Goal: Task Accomplishment & Management: Manage account settings

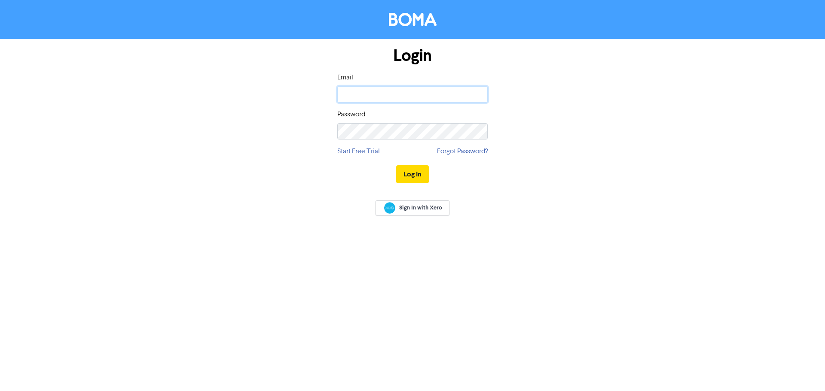
type input "[PERSON_NAME][EMAIL_ADDRESS][DOMAIN_NAME]"
drag, startPoint x: 0, startPoint y: 0, endPoint x: 412, endPoint y: 176, distance: 448.2
click at [412, 176] on button "Log In" at bounding box center [412, 174] width 33 height 18
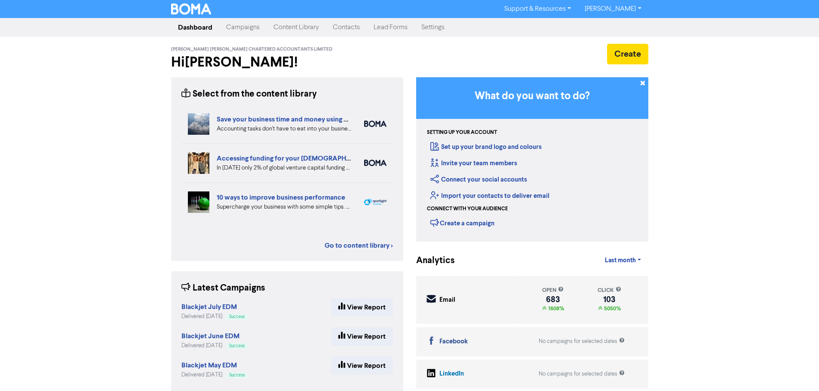
click at [358, 25] on link "Contacts" at bounding box center [346, 27] width 41 height 17
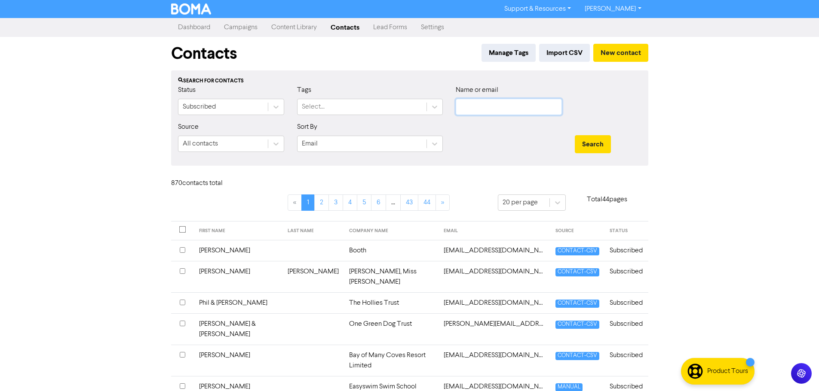
click at [491, 106] on input "text" at bounding box center [509, 107] width 106 height 16
paste input "[PERSON_NAME][EMAIL_ADDRESS][DOMAIN_NAME]"
type input "[PERSON_NAME][EMAIL_ADDRESS][DOMAIN_NAME]"
click at [592, 147] on button "Search" at bounding box center [593, 144] width 36 height 18
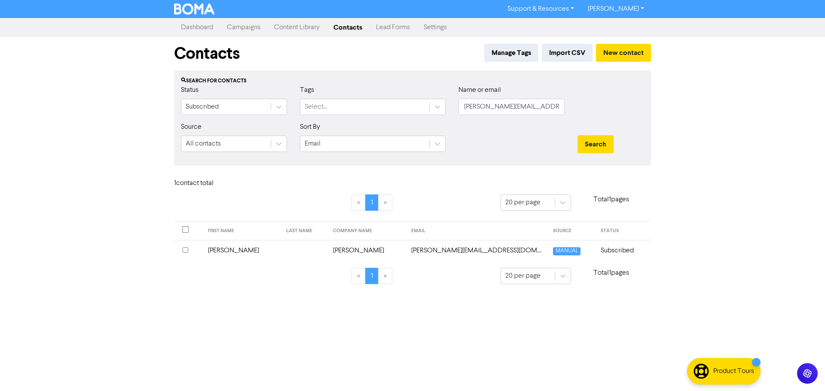
click at [444, 252] on td "[PERSON_NAME][EMAIL_ADDRESS][DOMAIN_NAME]" at bounding box center [477, 250] width 142 height 21
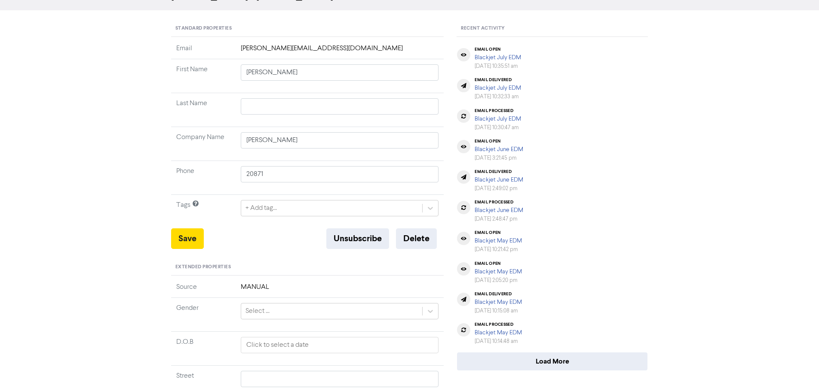
scroll to position [86, 0]
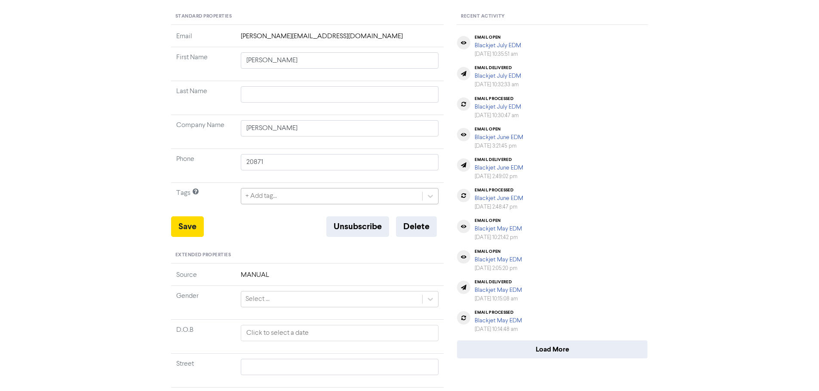
click at [310, 197] on div "+ Add tag..." at bounding box center [331, 196] width 181 height 15
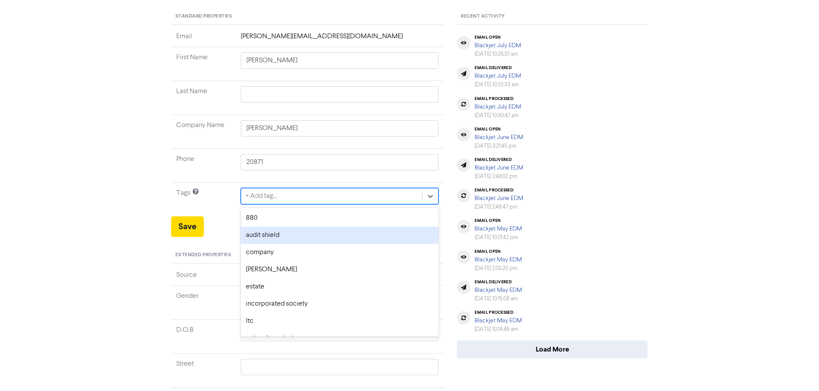
click at [278, 235] on div "audit shield" at bounding box center [340, 235] width 198 height 17
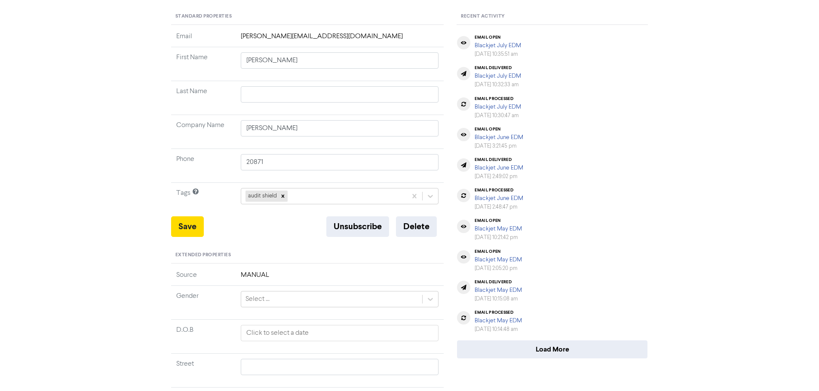
click at [92, 232] on div "<< Back to Contacts [PERSON_NAME][EMAIL_ADDRESS][DOMAIN_NAME] [PERSON_NAME] / […" at bounding box center [409, 240] width 819 height 616
click at [181, 226] on button "Save" at bounding box center [187, 227] width 33 height 21
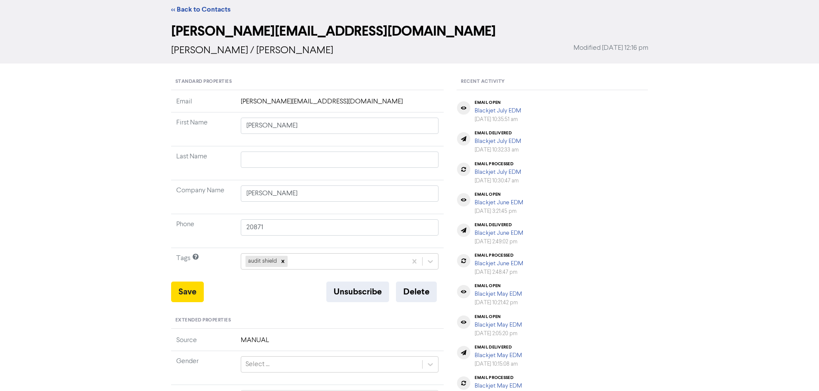
scroll to position [0, 0]
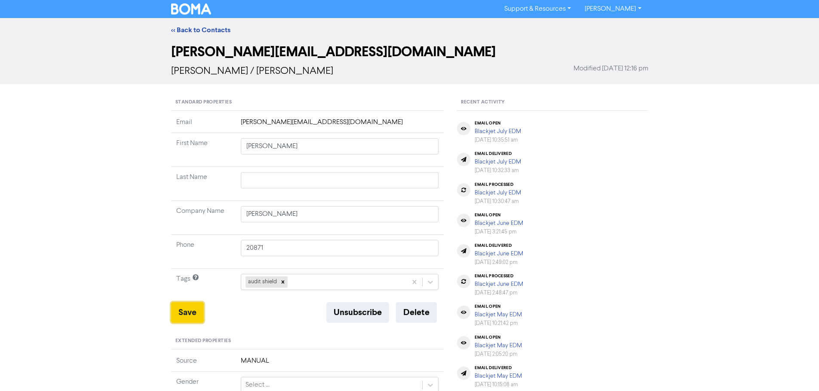
click at [184, 306] on button "Save" at bounding box center [187, 313] width 33 height 21
click at [201, 27] on link "<< Back to Contacts" at bounding box center [200, 30] width 59 height 9
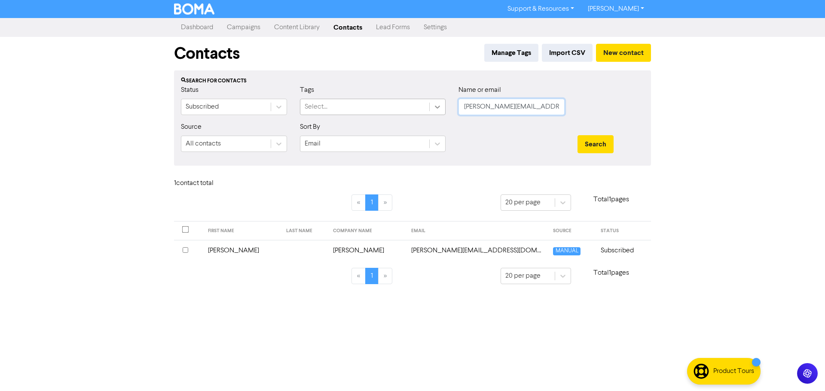
drag, startPoint x: 547, startPoint y: 108, endPoint x: 444, endPoint y: 107, distance: 103.1
click at [439, 109] on div "Status Subscribed Tags Select... Name or email [PERSON_NAME][EMAIL_ADDRESS][DOM…" at bounding box center [412, 103] width 476 height 37
paste input "[PERSON_NAME][EMAIL_ADDRESS][DOMAIN_NAME]"
click at [590, 140] on button "Search" at bounding box center [596, 144] width 36 height 18
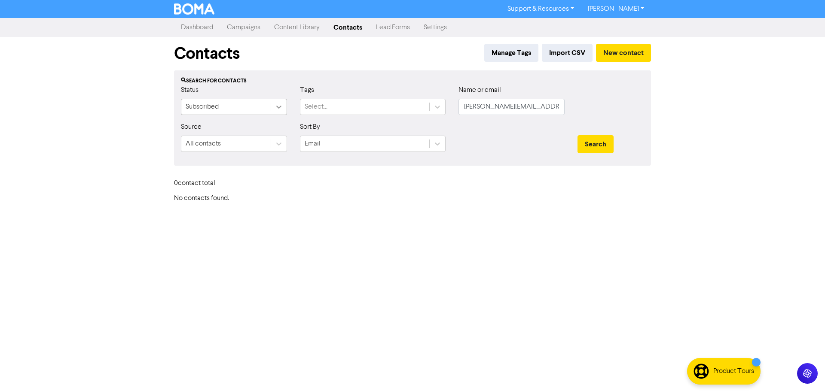
click at [281, 106] on icon at bounding box center [279, 107] width 9 height 9
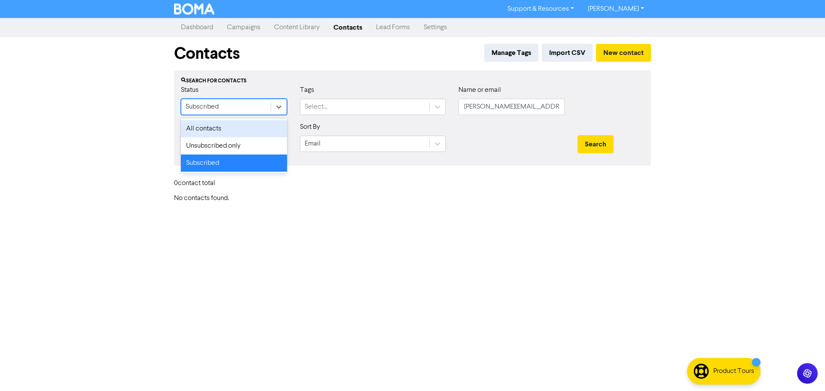
click at [232, 130] on div "All contacts" at bounding box center [234, 128] width 106 height 17
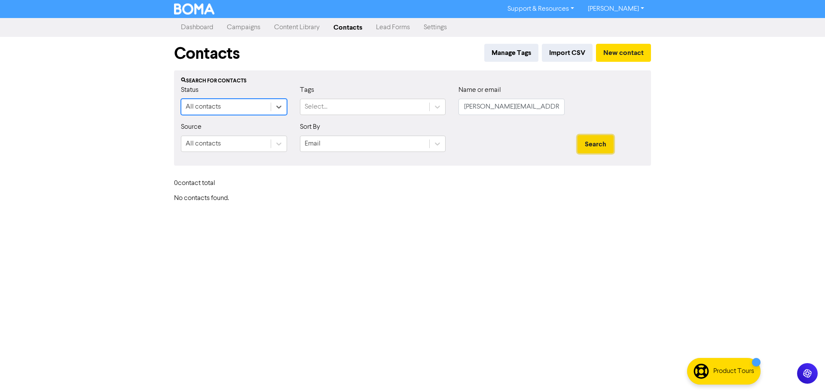
click at [604, 149] on button "Search" at bounding box center [596, 144] width 36 height 18
click at [645, 110] on div at bounding box center [611, 103] width 80 height 37
drag, startPoint x: 544, startPoint y: 108, endPoint x: 402, endPoint y: 107, distance: 142.2
click at [403, 107] on div "Status All contacts Tags Select... Name or email [PERSON_NAME][EMAIL_ADDRESS][D…" at bounding box center [412, 103] width 476 height 37
paste input "[EMAIL_ADDRESS][PERSON_NAME][DOMAIN_NAME]"
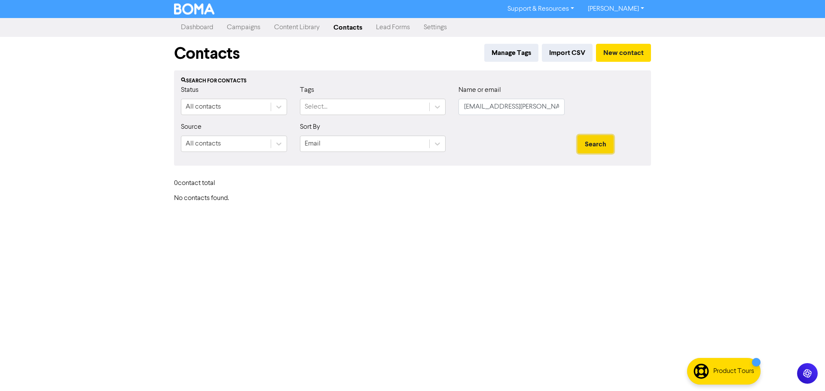
click at [607, 142] on button "Search" at bounding box center [596, 144] width 36 height 18
click at [601, 145] on button "Search" at bounding box center [596, 144] width 36 height 18
drag, startPoint x: 550, startPoint y: 109, endPoint x: 428, endPoint y: 109, distance: 122.5
click at [428, 109] on div "Status All contacts Tags Select... Name or email [PERSON_NAME][EMAIL_ADDRESS][P…" at bounding box center [412, 103] width 476 height 37
paste input "[PERSON_NAME]"
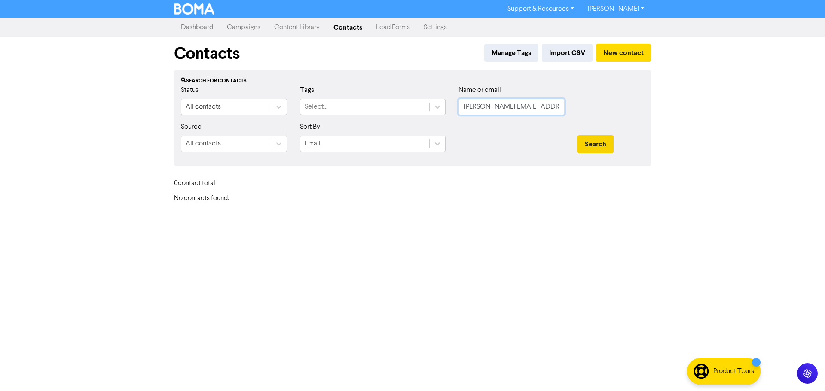
type input "[PERSON_NAME][EMAIL_ADDRESS][DOMAIN_NAME]"
click at [598, 148] on button "Search" at bounding box center [596, 144] width 36 height 18
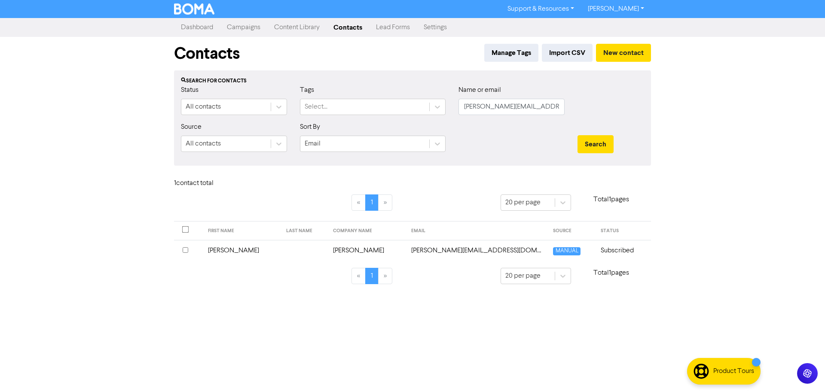
click at [235, 251] on td "[PERSON_NAME]" at bounding box center [242, 250] width 78 height 21
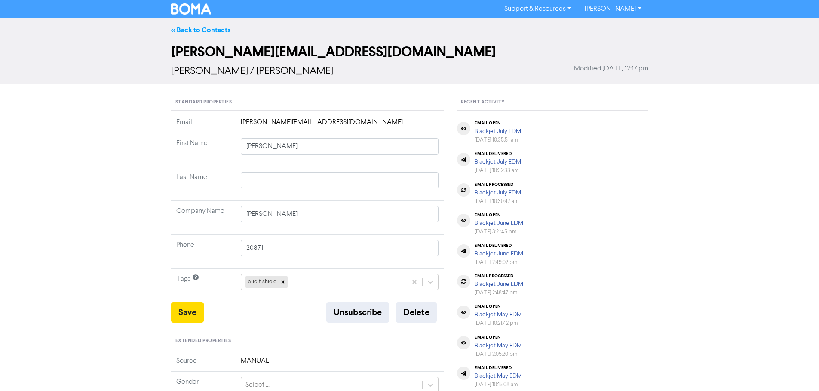
click at [190, 29] on link "<< Back to Contacts" at bounding box center [200, 30] width 59 height 9
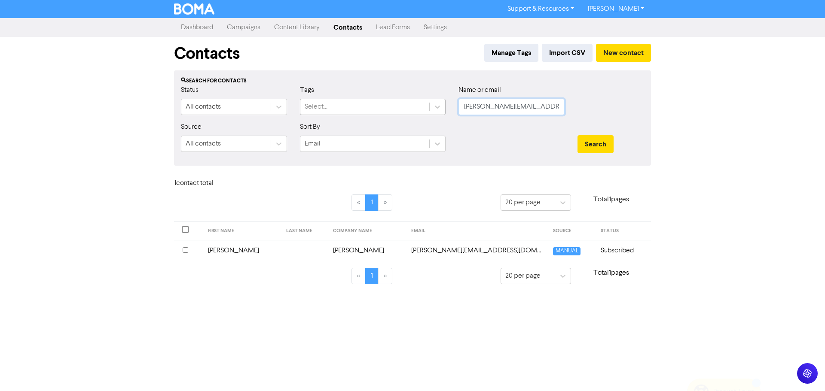
drag, startPoint x: 555, startPoint y: 106, endPoint x: 397, endPoint y: 107, distance: 158.1
click at [397, 107] on div "Status All contacts Tags Select... Name or email [PERSON_NAME][EMAIL_ADDRESS][D…" at bounding box center [412, 103] width 476 height 37
click at [521, 101] on input "text" at bounding box center [512, 107] width 106 height 16
paste input "[EMAIL_ADDRESS][PERSON_NAME][DOMAIN_NAME]"
type input "[EMAIL_ADDRESS][PERSON_NAME][DOMAIN_NAME]"
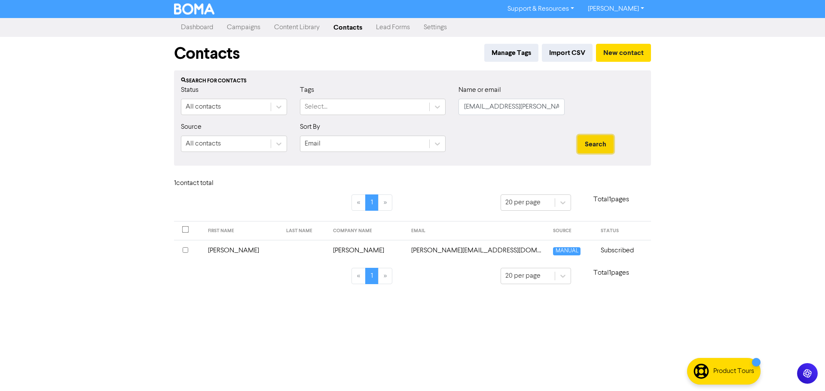
click at [596, 142] on button "Search" at bounding box center [596, 144] width 36 height 18
click at [417, 250] on td "[EMAIL_ADDRESS][PERSON_NAME][DOMAIN_NAME]" at bounding box center [477, 250] width 142 height 21
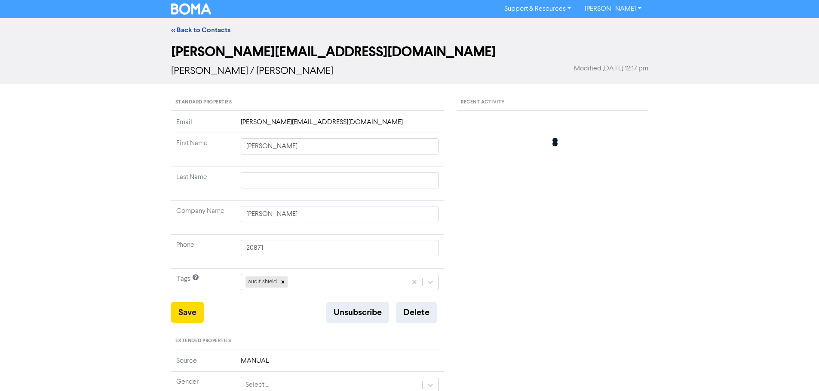
type input "Biddi"
type input "[PERSON_NAME]"
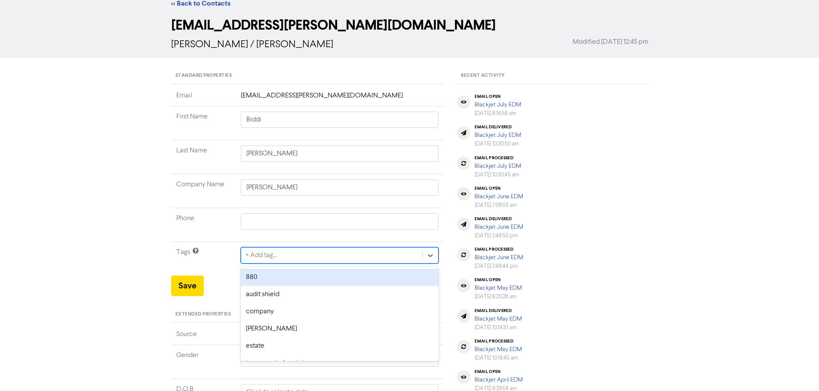
click at [277, 264] on div "option 880 focused, 1 of 12. 12 results available. Use Up and Down to choose op…" at bounding box center [340, 256] width 198 height 16
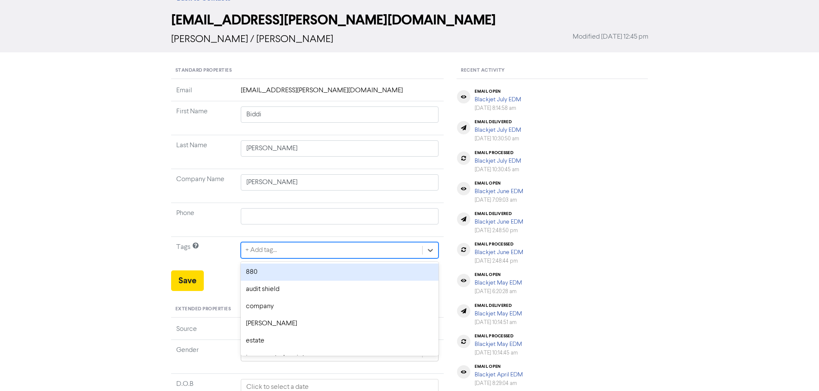
scroll to position [35, 0]
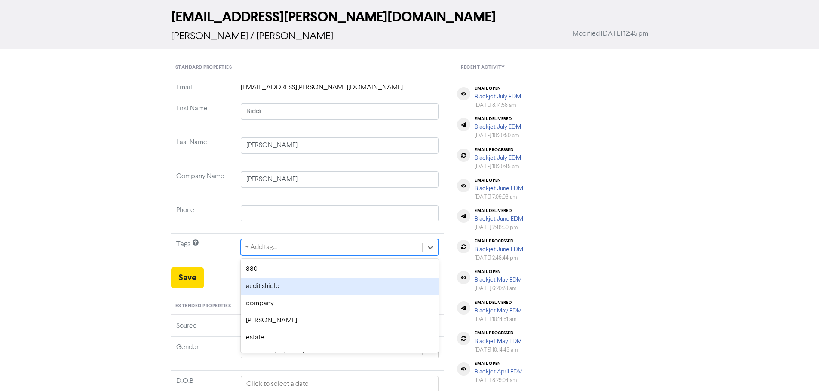
click at [276, 285] on div "audit shield" at bounding box center [340, 286] width 198 height 17
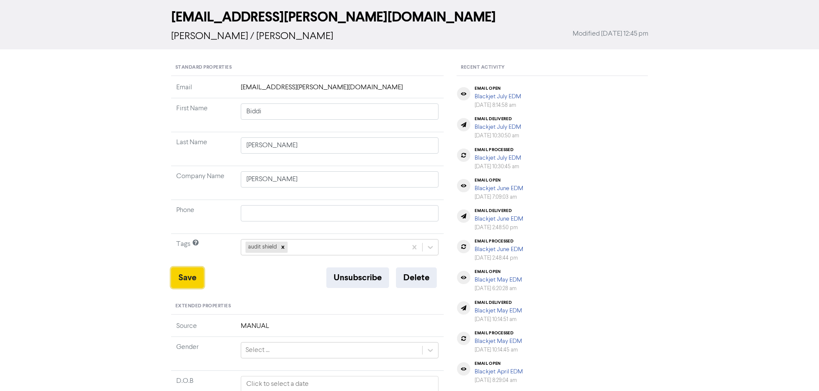
click at [187, 285] on button "Save" at bounding box center [187, 278] width 33 height 21
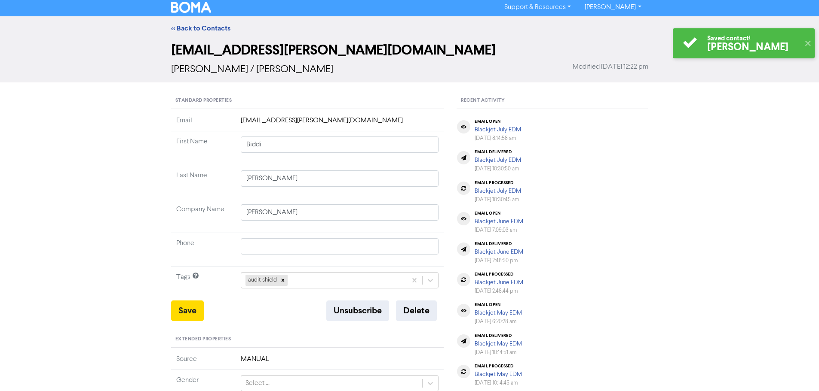
scroll to position [0, 0]
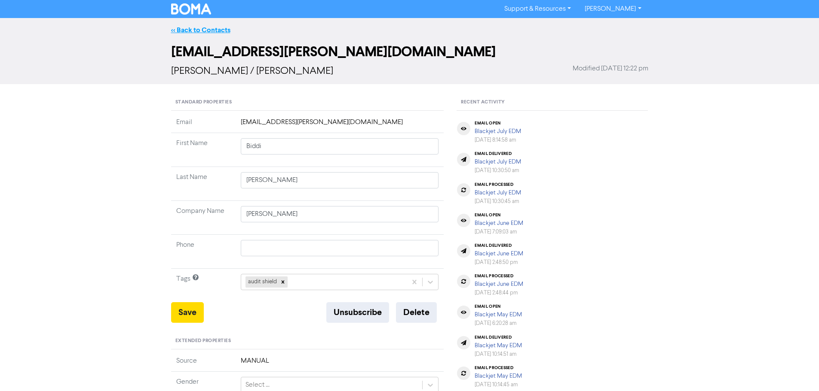
click at [191, 28] on link "<< Back to Contacts" at bounding box center [200, 30] width 59 height 9
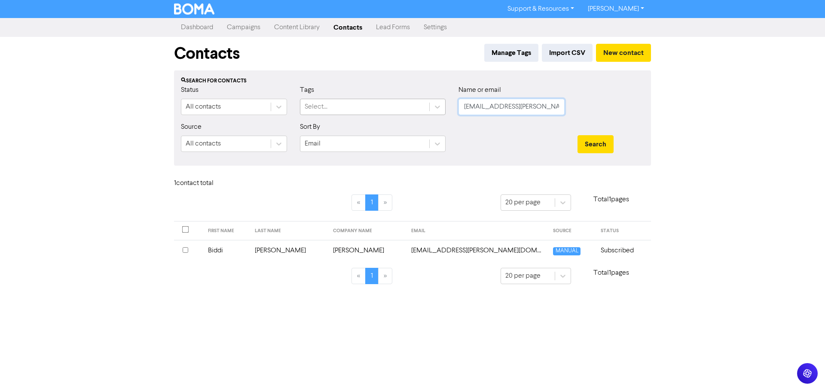
drag, startPoint x: 544, startPoint y: 105, endPoint x: 422, endPoint y: 104, distance: 121.6
click at [422, 104] on div "Status All contacts Tags Select... Name or email [EMAIL_ADDRESS][PERSON_NAME][D…" at bounding box center [412, 103] width 476 height 37
paste input "[EMAIL_ADDRESS][DOMAIN_NAME]"
type input "[EMAIL_ADDRESS][DOMAIN_NAME]"
click at [578, 138] on button "Search" at bounding box center [596, 144] width 36 height 18
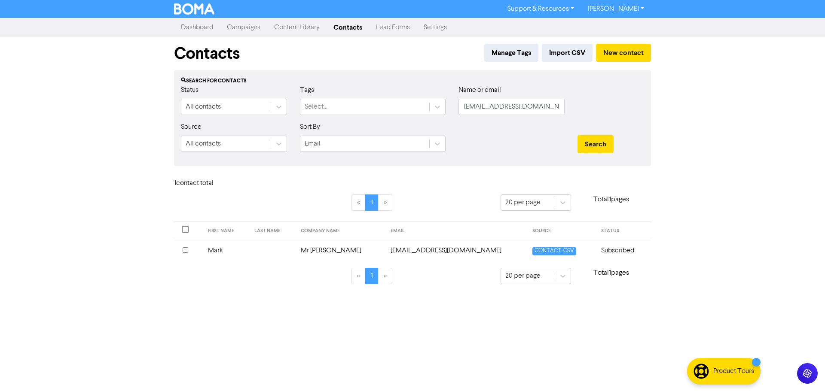
click at [385, 251] on td "[EMAIL_ADDRESS][DOMAIN_NAME]" at bounding box center [456, 250] width 142 height 21
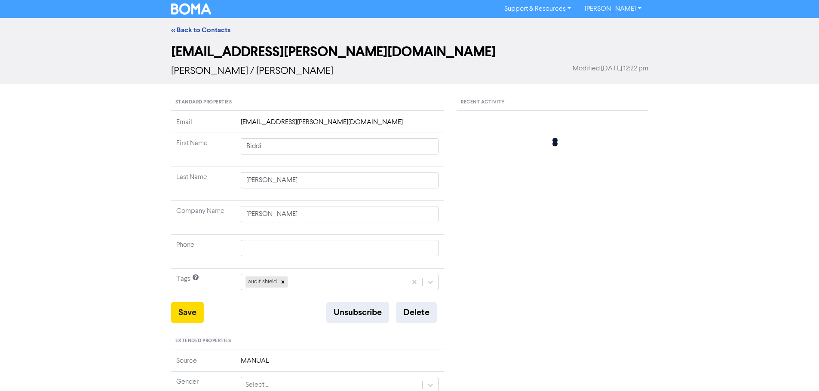
type input "Mark"
type input "Mr [PERSON_NAME]"
type input "20304"
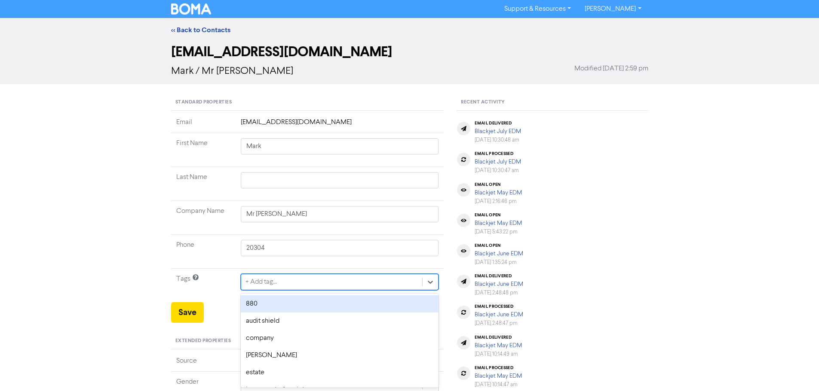
click at [270, 285] on div "option 880 focused, 1 of 12. 12 results available. Use Up and Down to choose op…" at bounding box center [340, 282] width 198 height 16
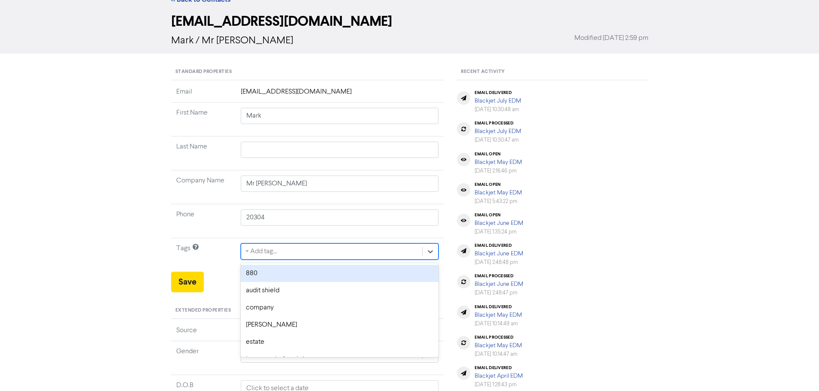
scroll to position [35, 0]
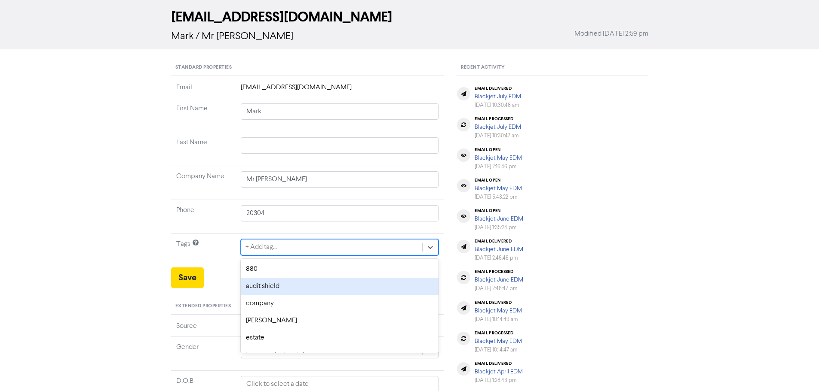
click at [270, 288] on div "audit shield" at bounding box center [340, 286] width 198 height 17
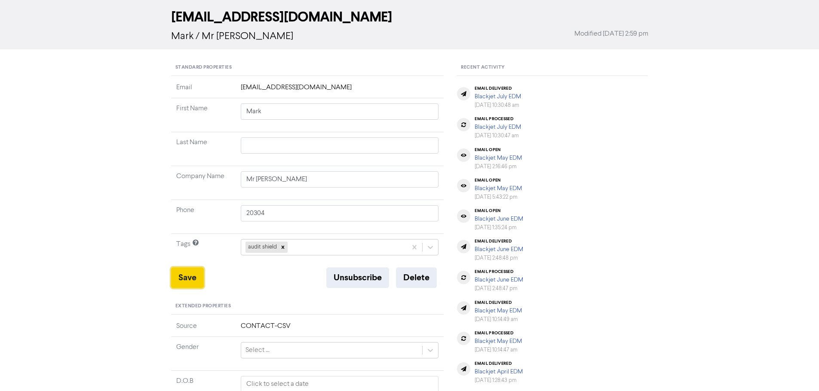
click at [188, 281] on button "Save" at bounding box center [187, 278] width 33 height 21
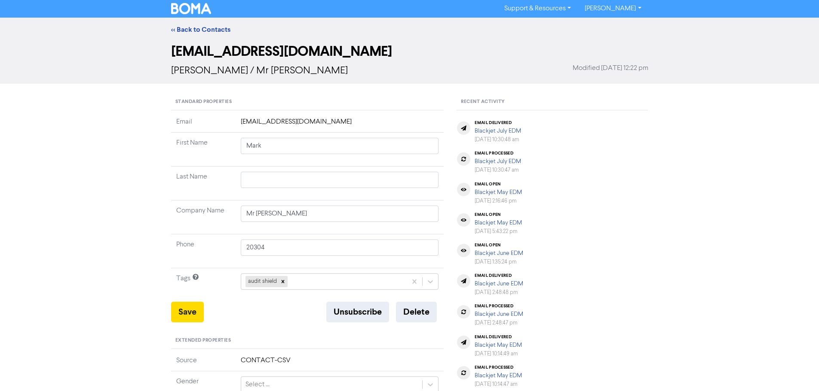
scroll to position [0, 0]
click at [212, 27] on link "<< Back to Contacts" at bounding box center [200, 30] width 59 height 9
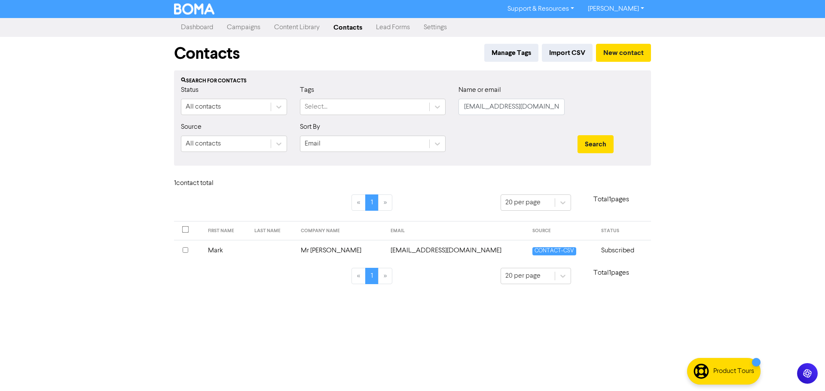
click at [306, 250] on td "Mr [PERSON_NAME]" at bounding box center [341, 250] width 90 height 21
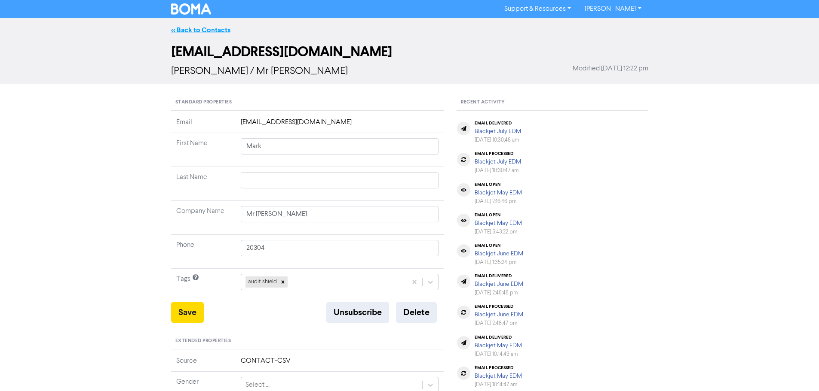
click at [205, 31] on link "<< Back to Contacts" at bounding box center [200, 30] width 59 height 9
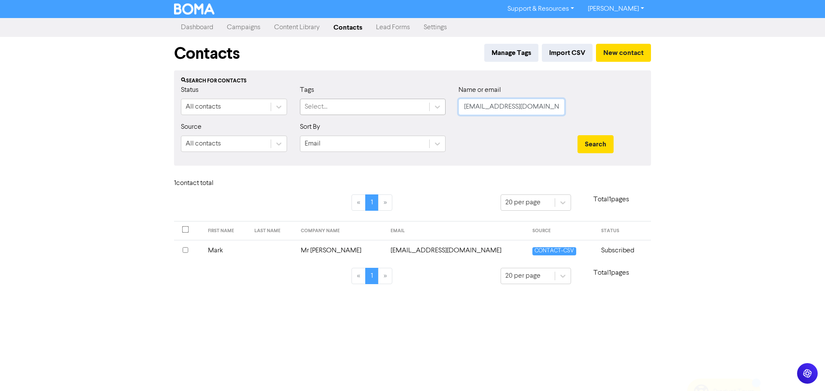
drag, startPoint x: 563, startPoint y: 104, endPoint x: 422, endPoint y: 105, distance: 140.5
click at [422, 105] on div "Status All contacts Tags Select... Name or email [EMAIL_ADDRESS][DOMAIN_NAME]" at bounding box center [412, 103] width 476 height 37
paste input "[EMAIL_ADDRESS][DOMAIN_NAME]"
type input "[EMAIL_ADDRESS][DOMAIN_NAME]"
click at [607, 137] on button "Search" at bounding box center [596, 144] width 36 height 18
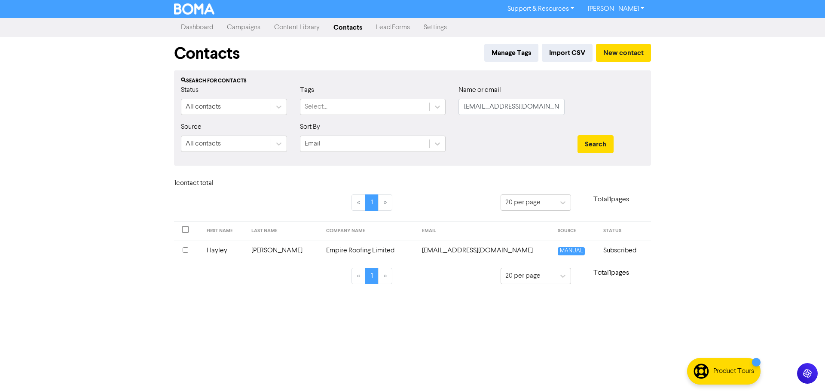
click at [356, 253] on td "Empire Roofing Limited" at bounding box center [369, 250] width 96 height 21
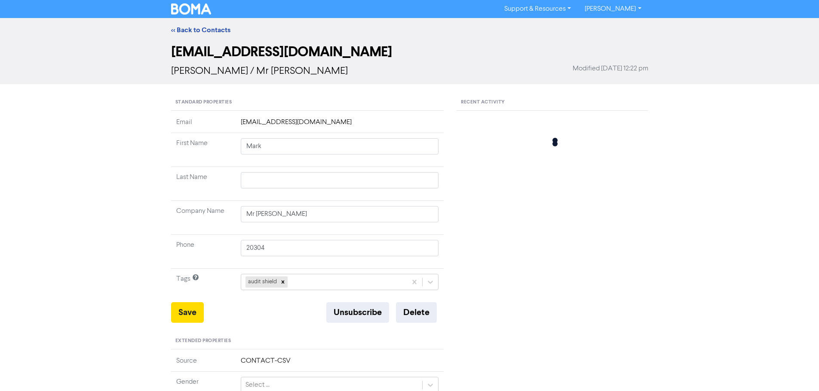
type input "Hayley"
type input "[PERSON_NAME]"
type input "Empire Roofing Limited"
type input "21040"
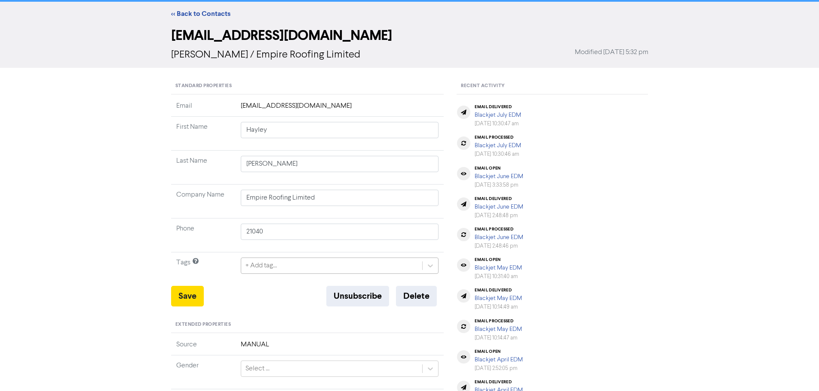
click at [292, 274] on div "+ Add tag..." at bounding box center [340, 266] width 198 height 16
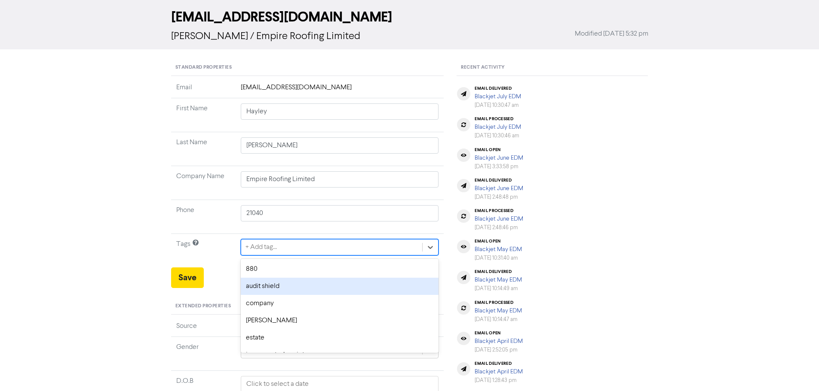
click at [281, 284] on div "audit shield" at bounding box center [340, 286] width 198 height 17
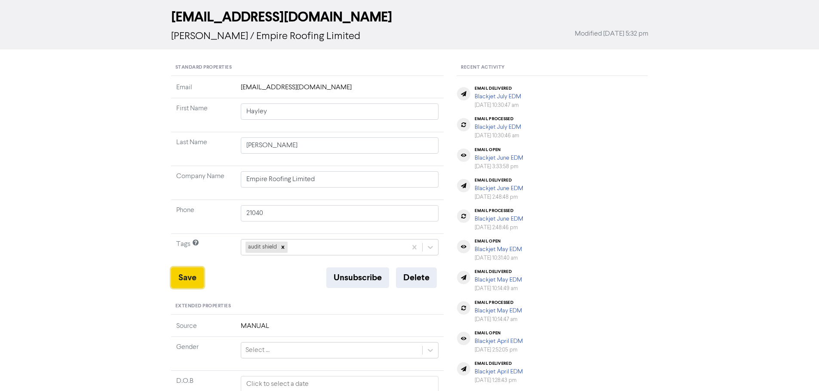
click at [196, 274] on button "Save" at bounding box center [187, 278] width 33 height 21
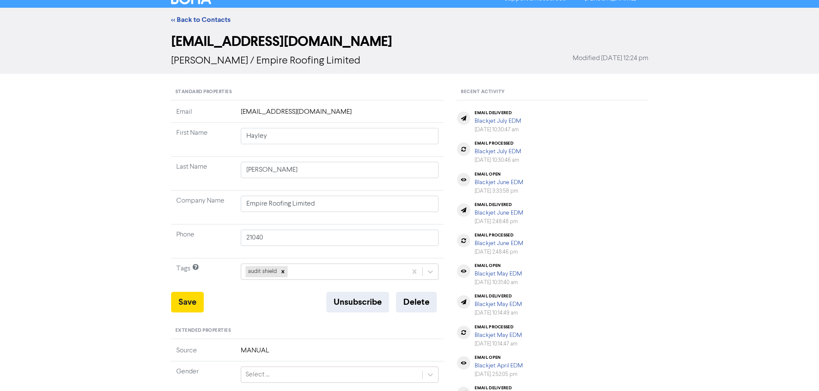
scroll to position [0, 0]
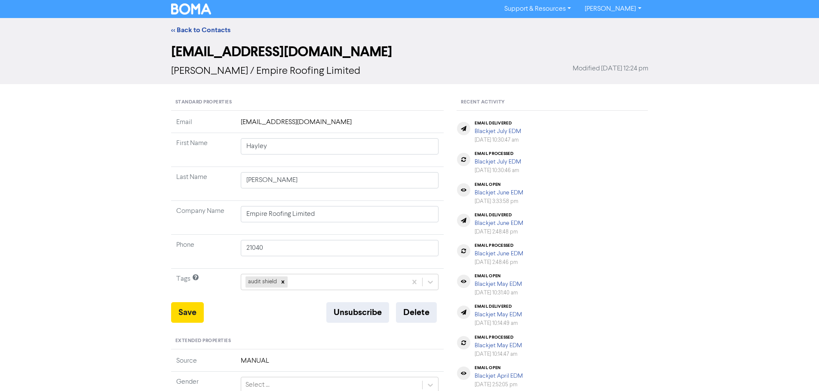
drag, startPoint x: 210, startPoint y: 30, endPoint x: 22, endPoint y: 86, distance: 196.1
click at [210, 30] on link "<< Back to Contacts" at bounding box center [200, 30] width 59 height 9
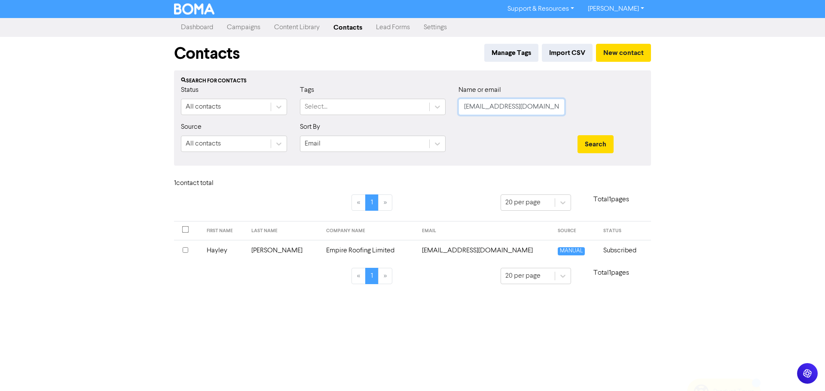
drag, startPoint x: 547, startPoint y: 109, endPoint x: 458, endPoint y: 105, distance: 88.6
click at [458, 105] on div "Name or email [PERSON_NAME][EMAIL_ADDRESS][DOMAIN_NAME]" at bounding box center [511, 103] width 119 height 37
paste input "[EMAIL_ADDRESS][DOMAIN_NAME]"
type input "[EMAIL_ADDRESS][DOMAIN_NAME]"
click at [602, 146] on button "Search" at bounding box center [596, 144] width 36 height 18
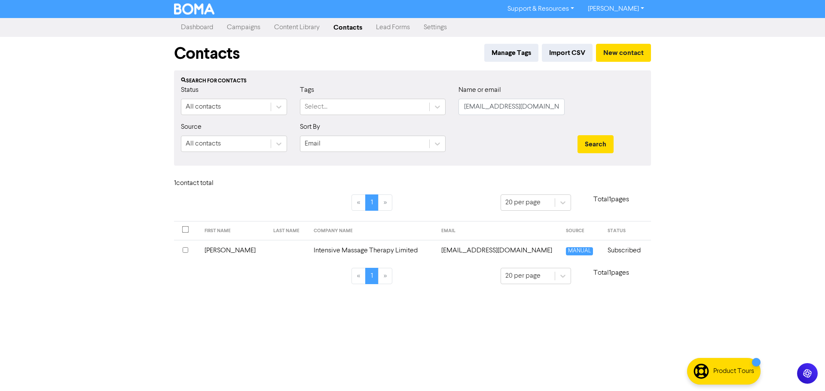
click at [340, 251] on td "Intensive Massage Therapy Limited" at bounding box center [373, 250] width 128 height 21
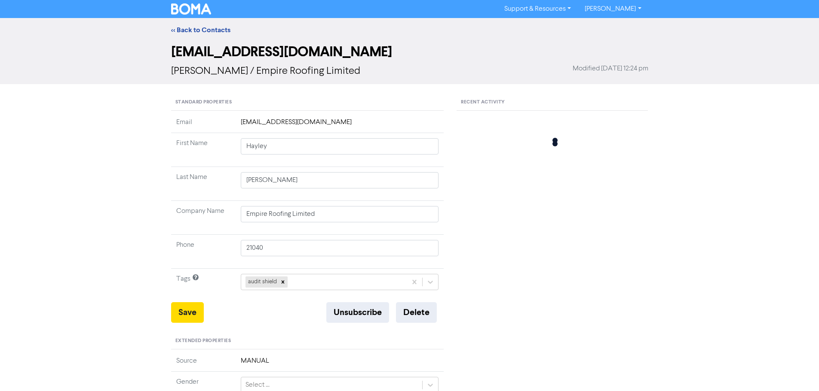
type input "[PERSON_NAME]"
type input "Intensive Massage Therapy Limited"
type input "20961"
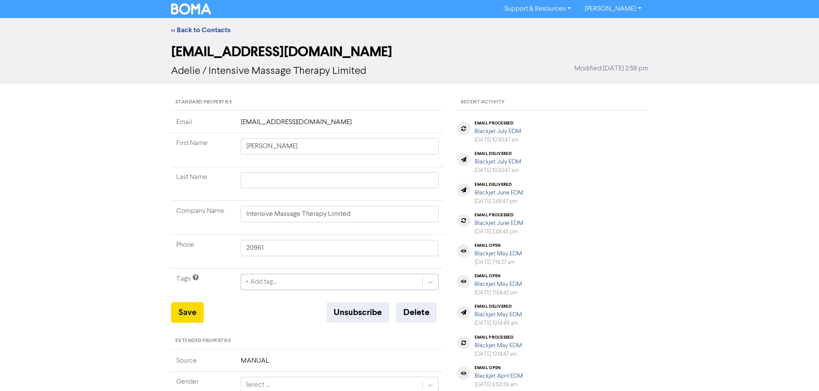
click at [287, 283] on div "+ Add tag..." at bounding box center [340, 282] width 198 height 16
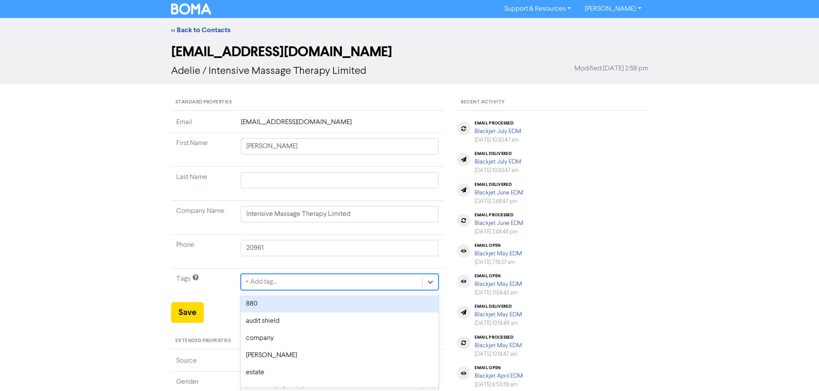
scroll to position [35, 0]
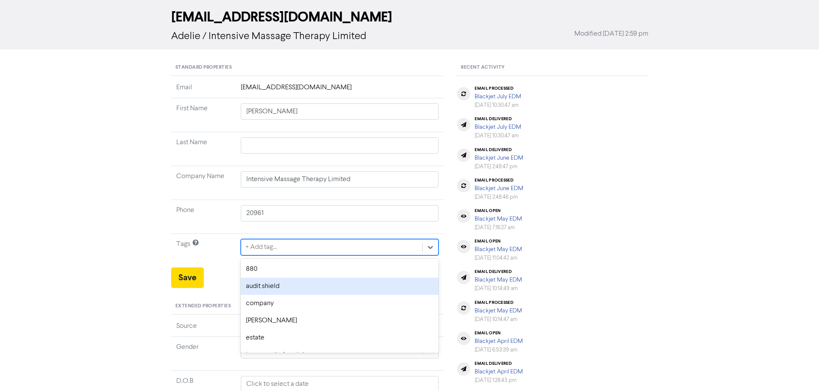
click at [274, 285] on div "audit shield" at bounding box center [340, 286] width 198 height 17
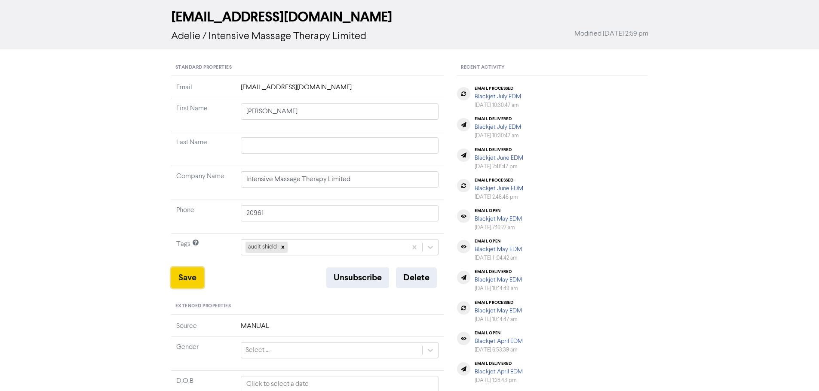
click at [190, 276] on button "Save" at bounding box center [187, 278] width 33 height 21
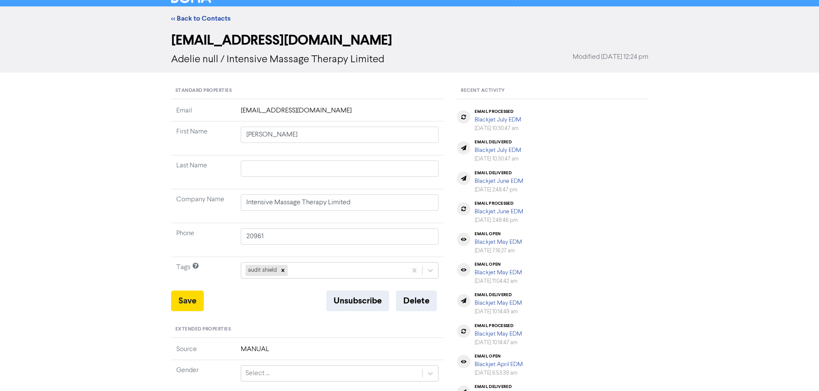
scroll to position [0, 0]
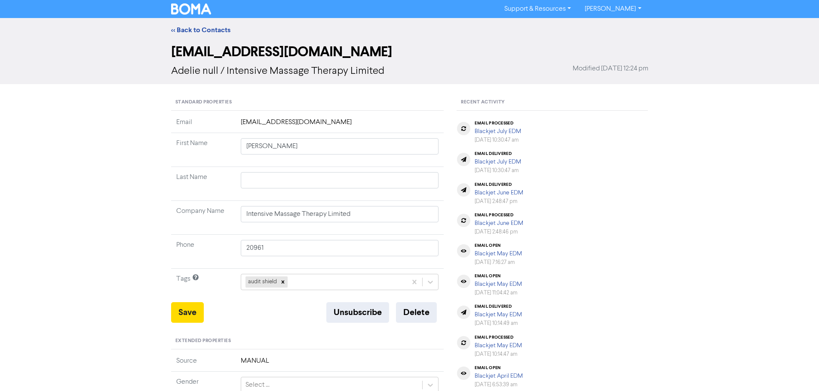
drag, startPoint x: 203, startPoint y: 28, endPoint x: 151, endPoint y: 40, distance: 53.0
click at [203, 28] on link "<< Back to Contacts" at bounding box center [200, 30] width 59 height 9
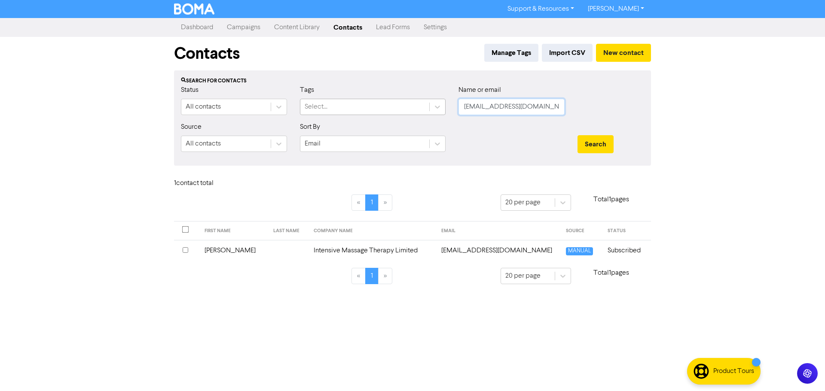
drag, startPoint x: 548, startPoint y: 106, endPoint x: 407, endPoint y: 103, distance: 141.4
click at [407, 103] on div "Status All contacts Tags Select... Name or email [EMAIL_ADDRESS][DOMAIN_NAME]" at bounding box center [412, 103] width 476 height 37
paste input "[PERSON_NAME][EMAIL_ADDRESS][DOMAIN_NAME]"
type input "[PERSON_NAME][EMAIL_ADDRESS][DOMAIN_NAME]"
click at [596, 139] on button "Search" at bounding box center [596, 144] width 36 height 18
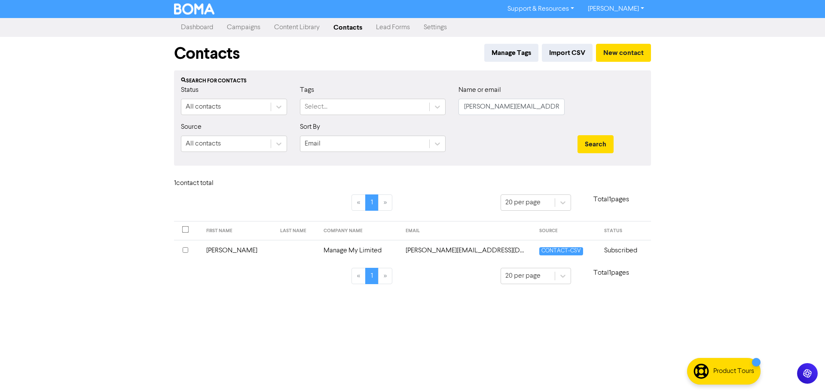
click at [424, 250] on td "[PERSON_NAME][EMAIL_ADDRESS][DOMAIN_NAME]" at bounding box center [468, 250] width 134 height 21
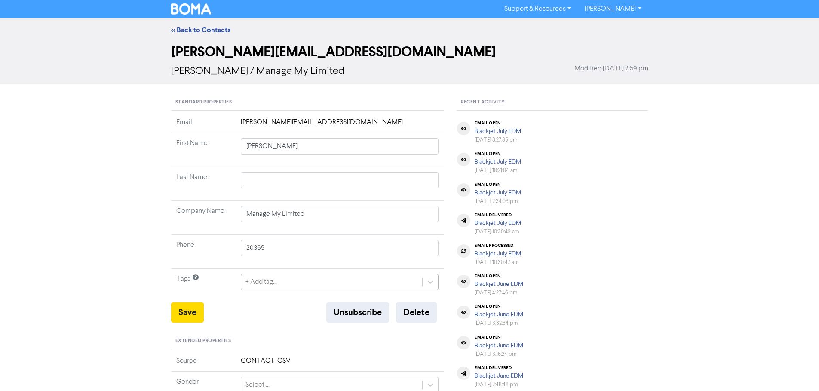
click at [274, 277] on div "+ Add tag..." at bounding box center [340, 282] width 198 height 16
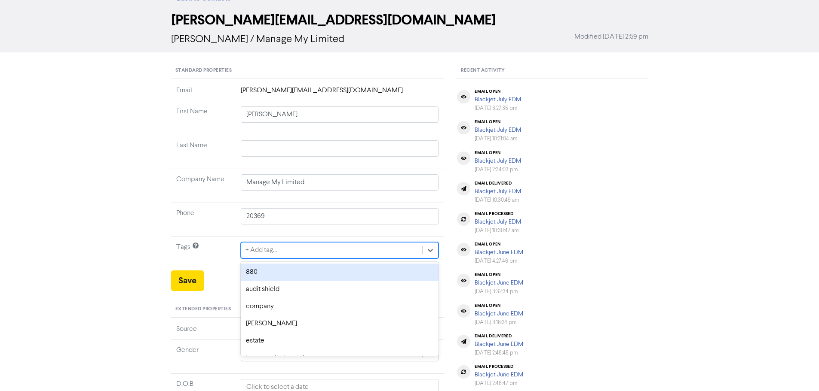
scroll to position [35, 0]
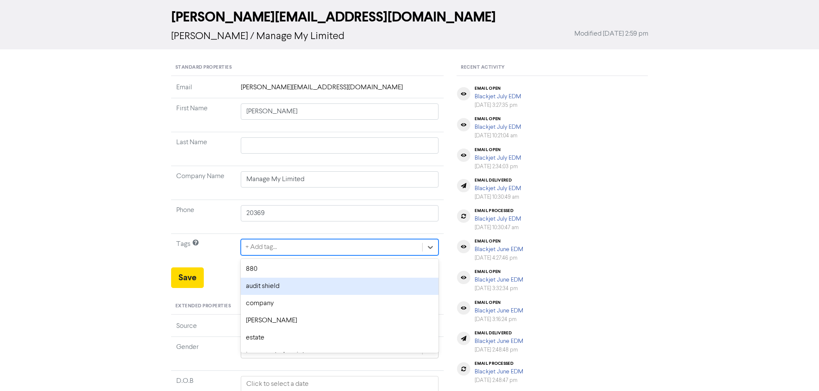
click at [271, 290] on div "audit shield" at bounding box center [340, 286] width 198 height 17
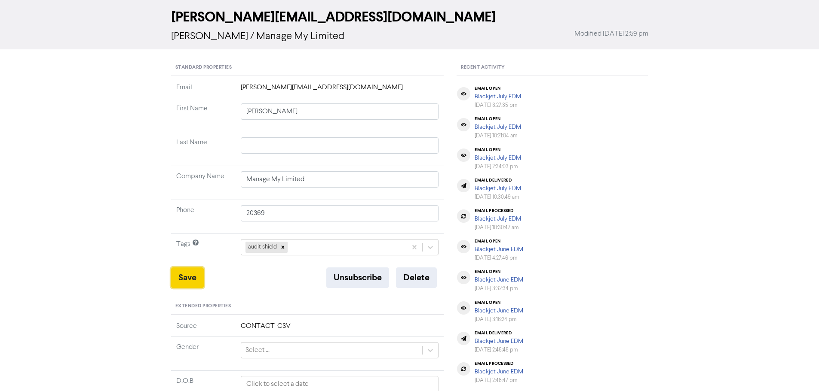
click at [186, 273] on button "Save" at bounding box center [187, 278] width 33 height 21
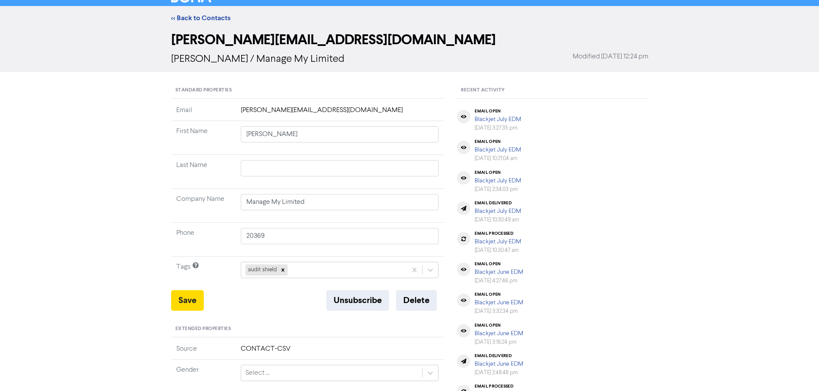
scroll to position [0, 0]
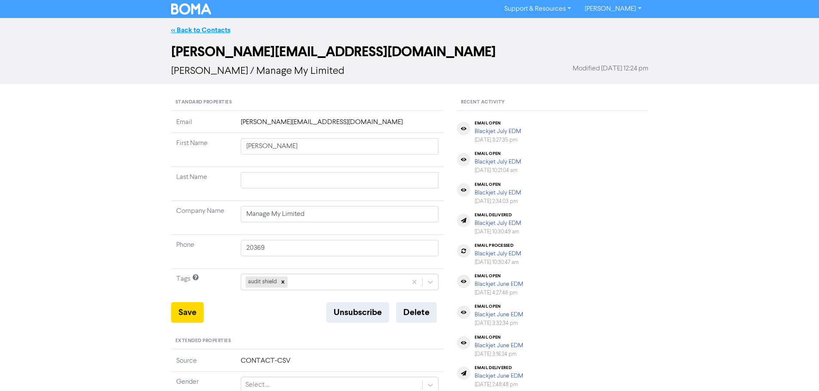
click at [208, 27] on link "<< Back to Contacts" at bounding box center [200, 30] width 59 height 9
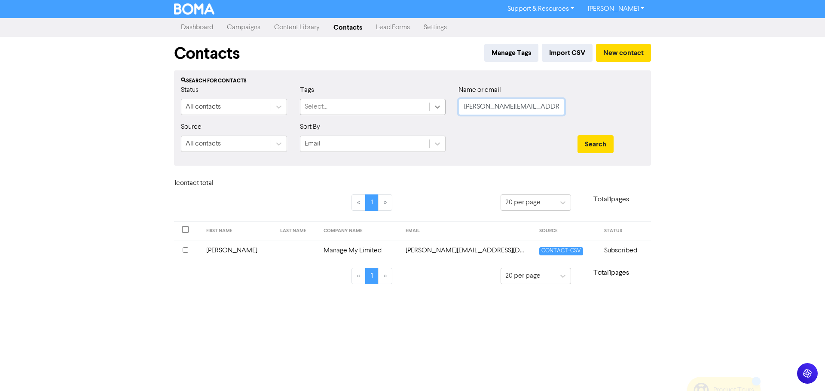
drag, startPoint x: 555, startPoint y: 107, endPoint x: 442, endPoint y: 107, distance: 112.6
click at [442, 107] on div "Status All contacts Tags Select... Name or email [PERSON_NAME][EMAIL_ADDRESS][D…" at bounding box center [412, 103] width 476 height 37
paste input "[PERSON_NAME]"
type input "[EMAIL_ADDRESS][DOMAIN_NAME]"
click at [597, 141] on button "Search" at bounding box center [596, 144] width 36 height 18
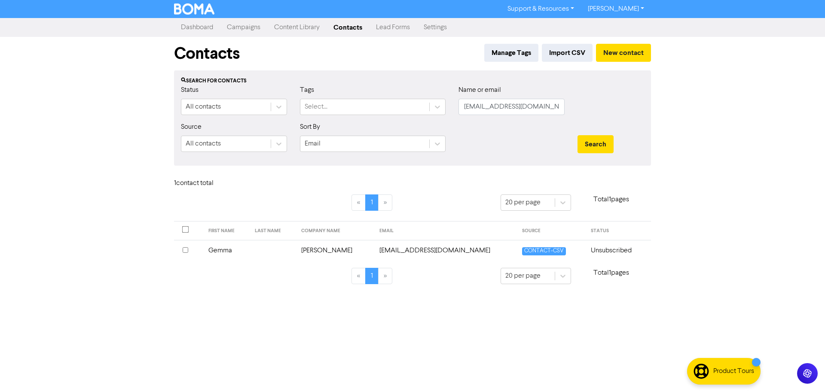
click at [312, 252] on td "[PERSON_NAME]" at bounding box center [335, 250] width 78 height 21
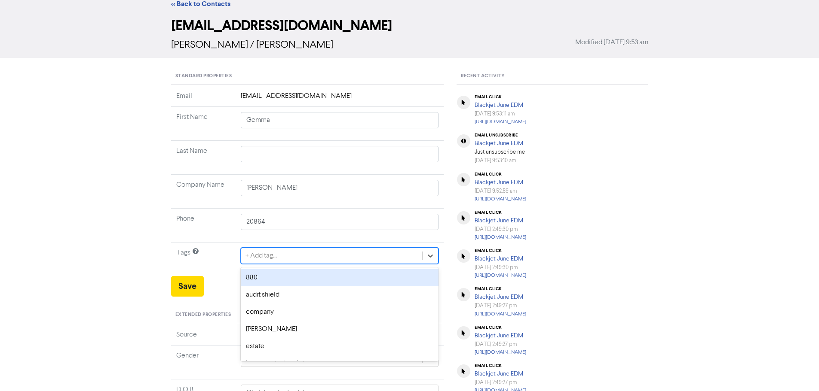
click at [286, 264] on div "option 880 focused, 1 of 12. 12 results available. Use Up and Down to choose op…" at bounding box center [340, 256] width 198 height 16
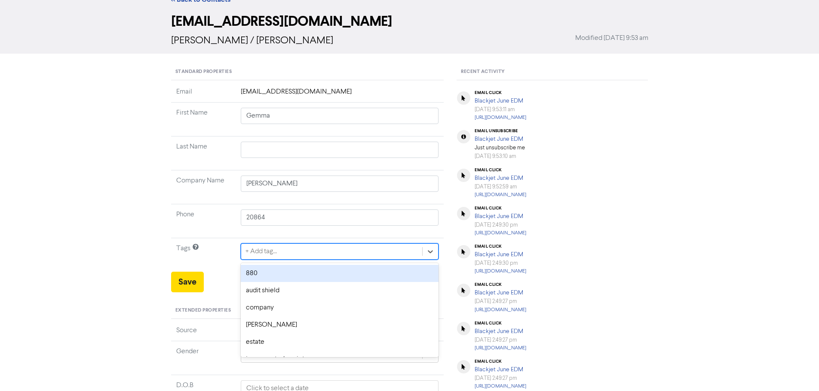
scroll to position [35, 0]
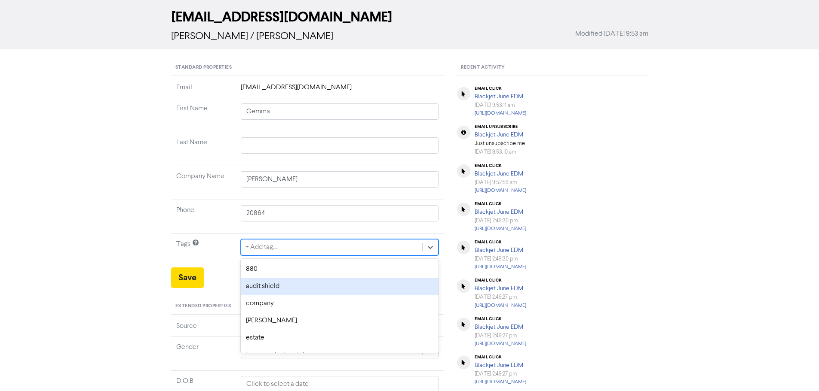
click at [280, 286] on div "audit shield" at bounding box center [340, 286] width 198 height 17
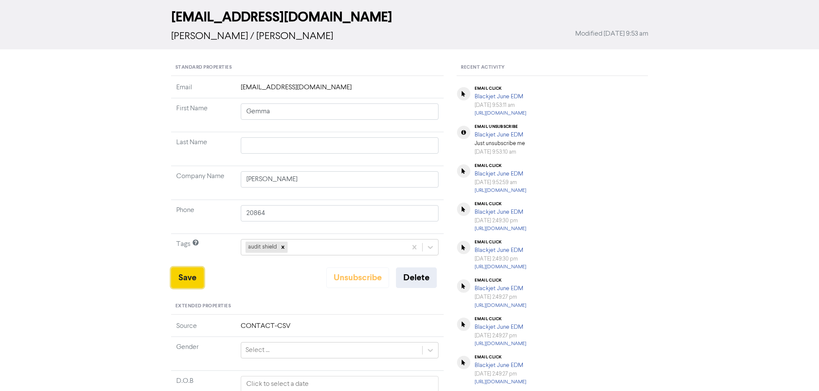
click at [189, 277] on button "Save" at bounding box center [187, 278] width 33 height 21
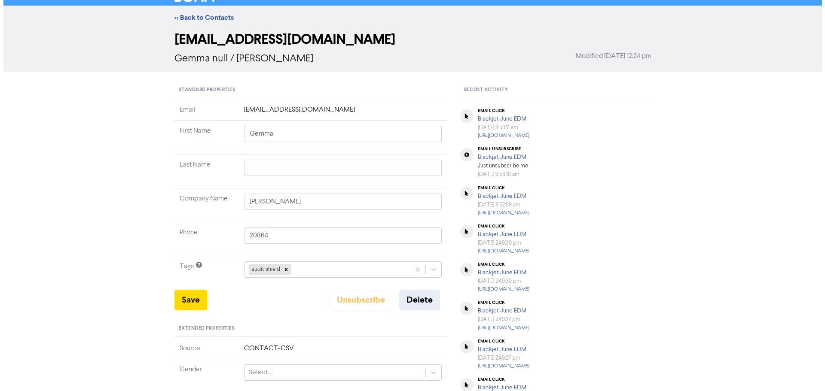
scroll to position [0, 0]
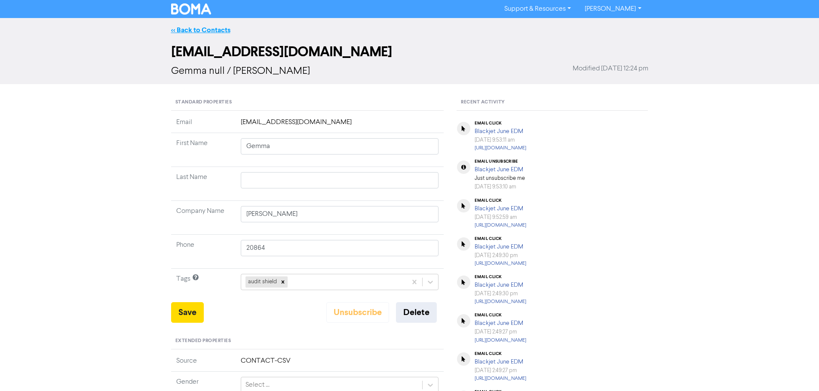
click at [204, 27] on link "<< Back to Contacts" at bounding box center [200, 30] width 59 height 9
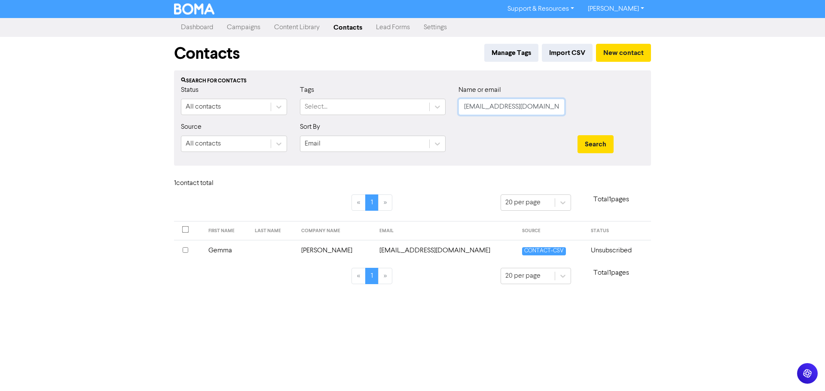
drag, startPoint x: 549, startPoint y: 107, endPoint x: 449, endPoint y: 107, distance: 99.7
click at [449, 107] on div "Status All contacts Tags Select... Name or email [PERSON_NAME][EMAIL_ADDRESS][D…" at bounding box center [412, 103] width 476 height 37
paste input "[PERSON_NAME]@networkcompliance"
click at [602, 138] on button "Search" at bounding box center [596, 144] width 36 height 18
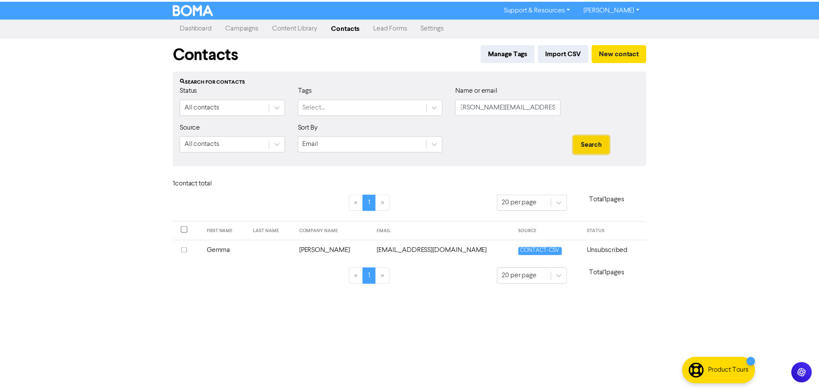
scroll to position [0, 0]
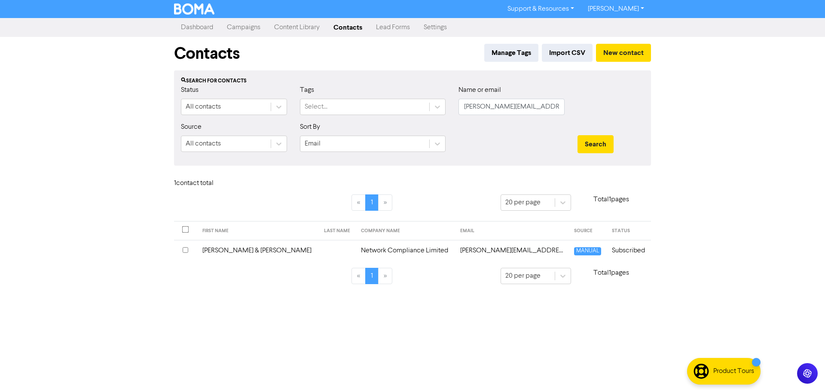
click at [356, 251] on td "Network Compliance Limited" at bounding box center [405, 250] width 99 height 21
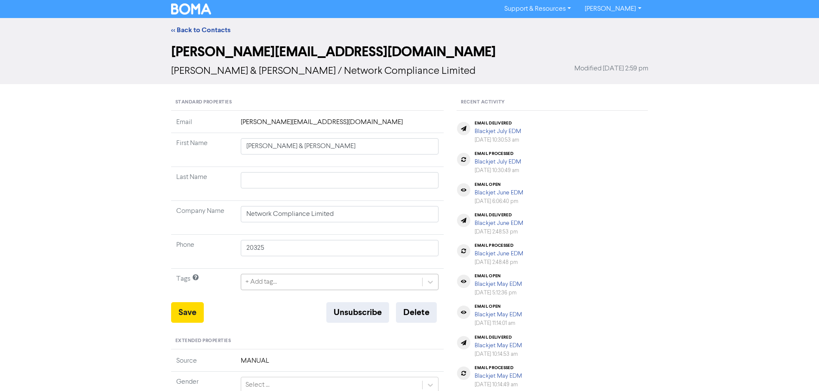
click at [277, 285] on div "+ Add tag..." at bounding box center [340, 282] width 198 height 16
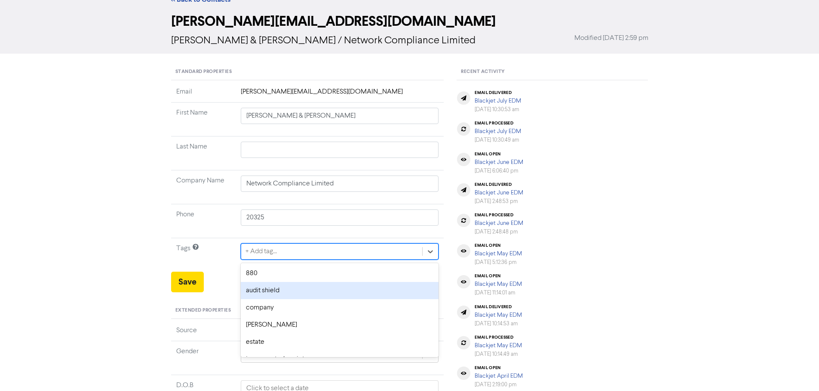
scroll to position [35, 0]
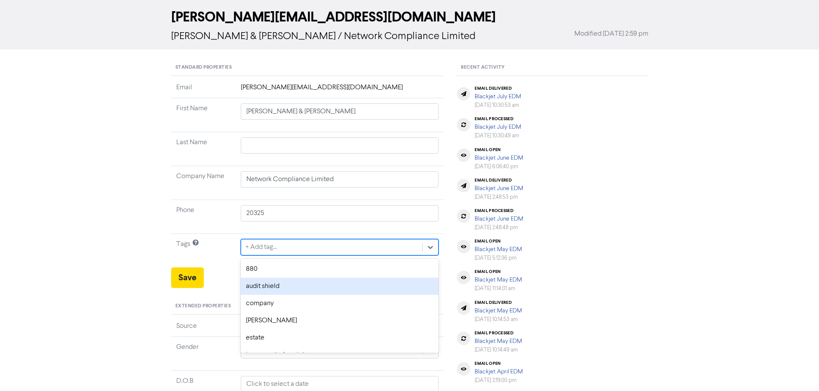
click at [276, 284] on div "audit shield" at bounding box center [340, 286] width 198 height 17
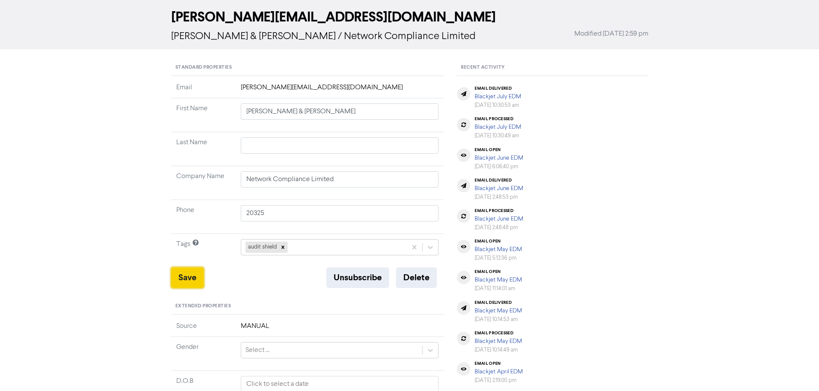
click at [184, 278] on button "Save" at bounding box center [187, 278] width 33 height 21
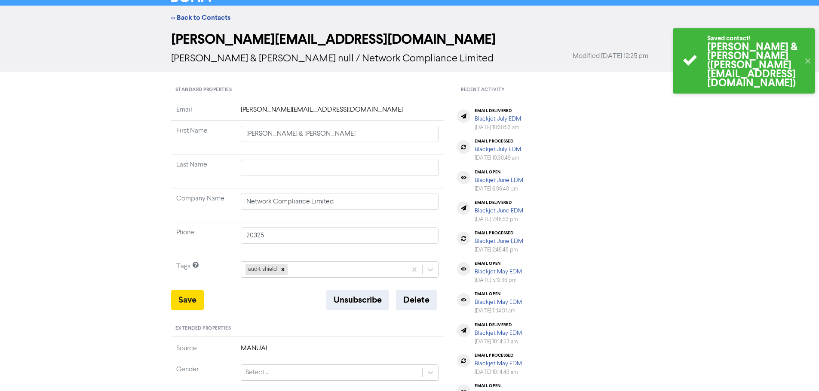
scroll to position [0, 0]
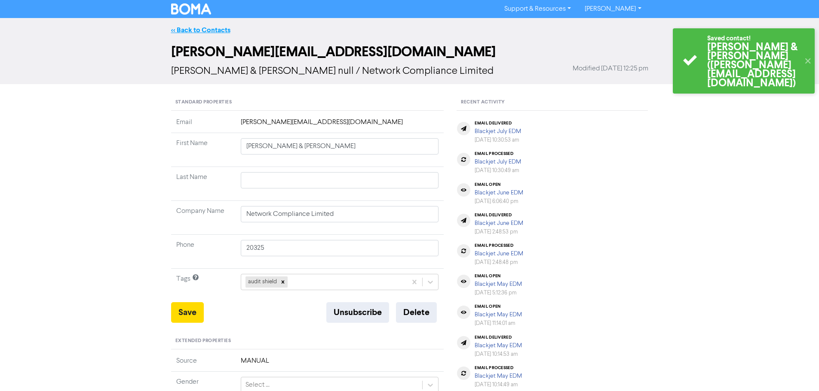
click at [212, 33] on link "<< Back to Contacts" at bounding box center [200, 30] width 59 height 9
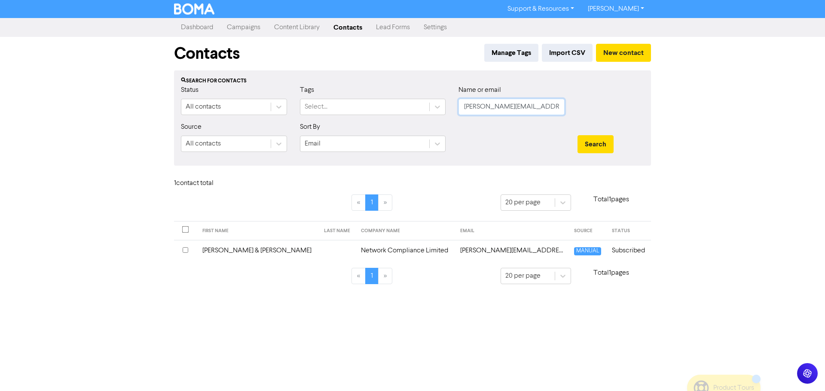
click at [554, 105] on input "[PERSON_NAME][EMAIL_ADDRESS][DOMAIN_NAME]" at bounding box center [512, 107] width 106 height 16
paste input "[PERSON_NAME]@nxtlvl"
click at [601, 139] on button "Search" at bounding box center [596, 144] width 36 height 18
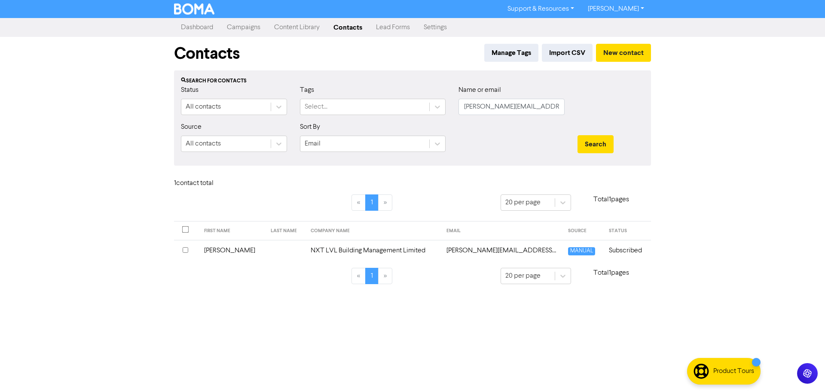
click at [340, 253] on td "NXT LVL Building Management Limited" at bounding box center [374, 250] width 136 height 21
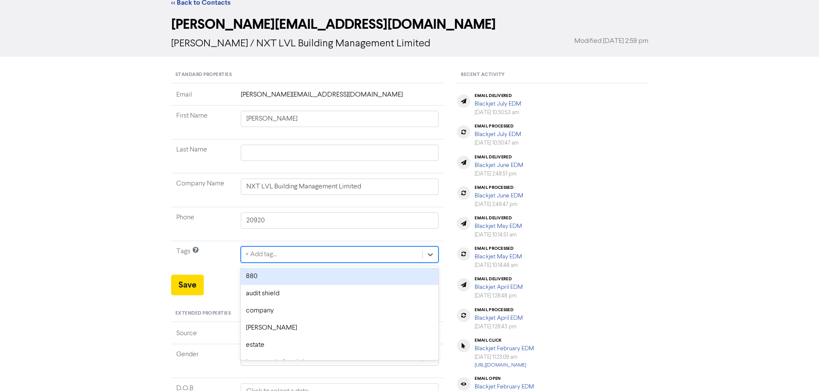
click at [265, 263] on div "option 880 focused, 1 of 12. 12 results available. Use Up and Down to choose op…" at bounding box center [340, 255] width 198 height 16
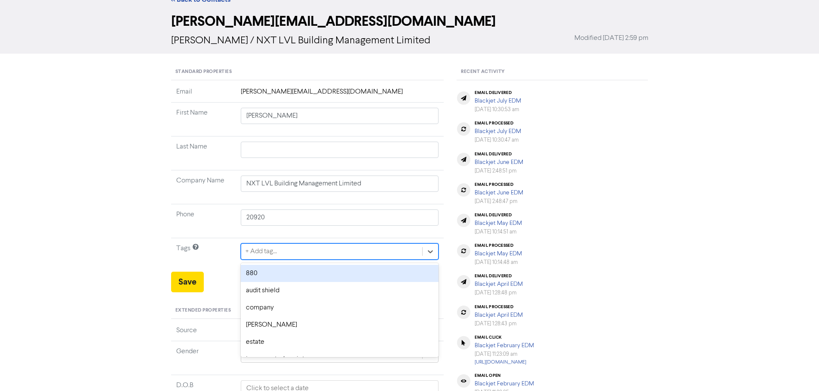
scroll to position [35, 0]
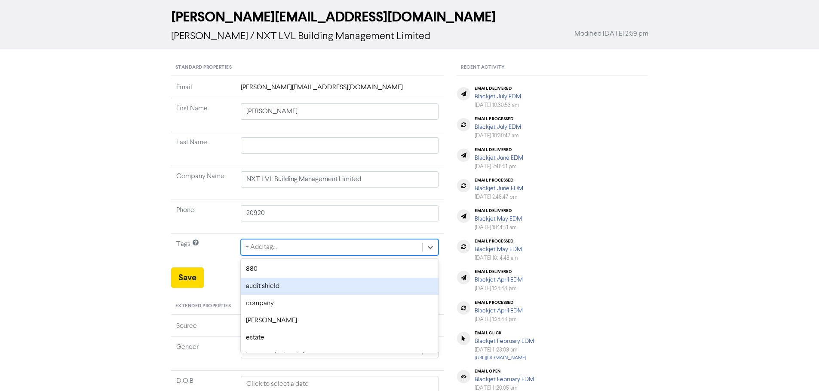
click at [267, 283] on div "audit shield" at bounding box center [340, 286] width 198 height 17
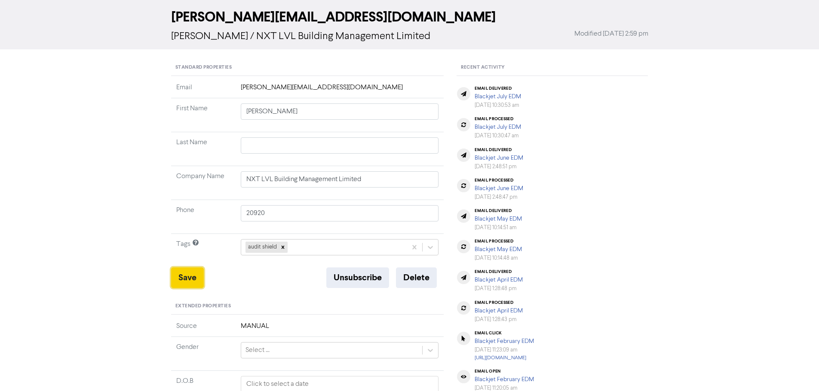
click at [184, 276] on button "Save" at bounding box center [187, 278] width 33 height 21
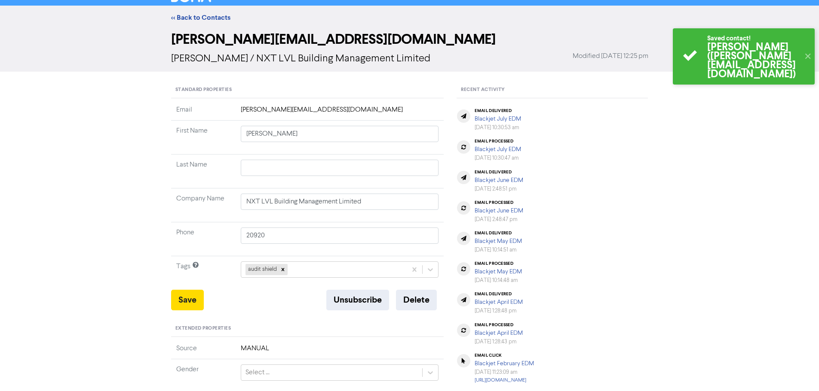
scroll to position [0, 0]
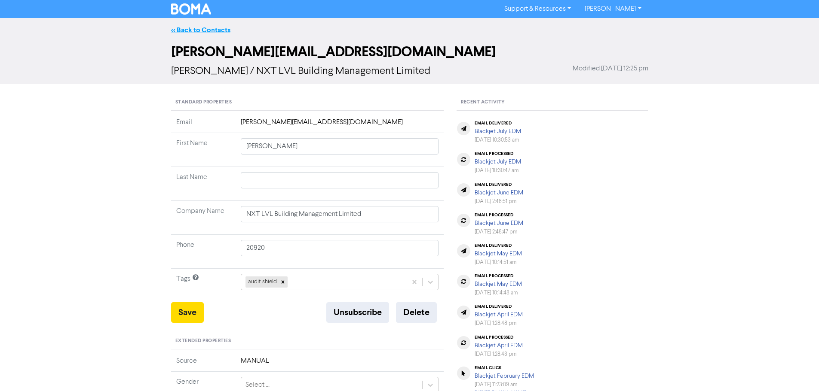
click at [208, 28] on link "<< Back to Contacts" at bounding box center [200, 30] width 59 height 9
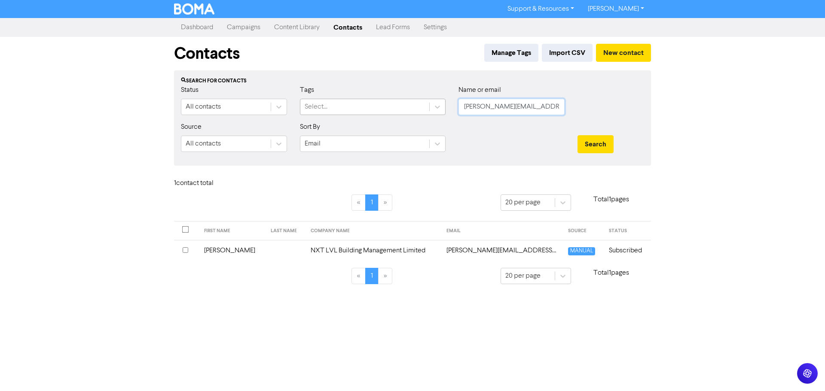
drag, startPoint x: 488, startPoint y: 107, endPoint x: 424, endPoint y: 107, distance: 64.0
click at [424, 107] on div "Status All contacts Tags Select... Name or email [PERSON_NAME][EMAIL_ADDRESS][D…" at bounding box center [412, 103] width 476 height 37
paste input "[DOMAIN_NAME][EMAIL_ADDRESS][DOMAIN_NAME]"
click at [606, 140] on button "Search" at bounding box center [596, 144] width 36 height 18
click at [322, 248] on td "NZ Home Loans Harbour City Limited" at bounding box center [372, 250] width 131 height 21
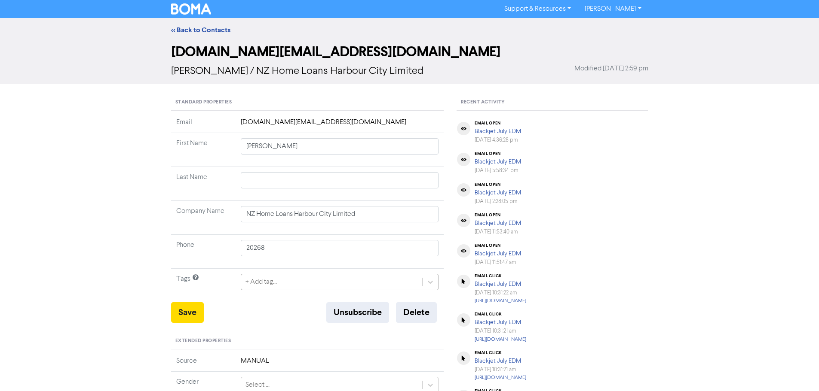
click at [283, 279] on div "+ Add tag..." at bounding box center [340, 282] width 198 height 16
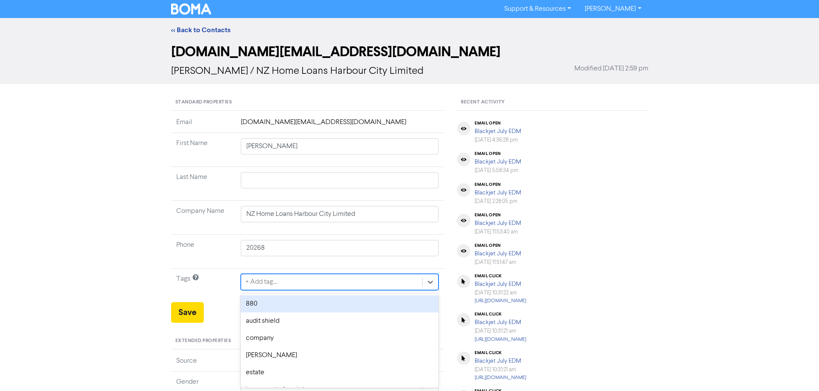
scroll to position [35, 0]
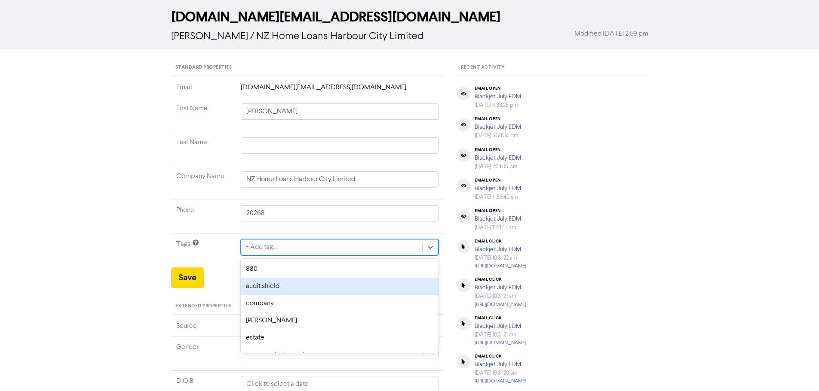
click at [280, 287] on div "audit shield" at bounding box center [340, 286] width 198 height 17
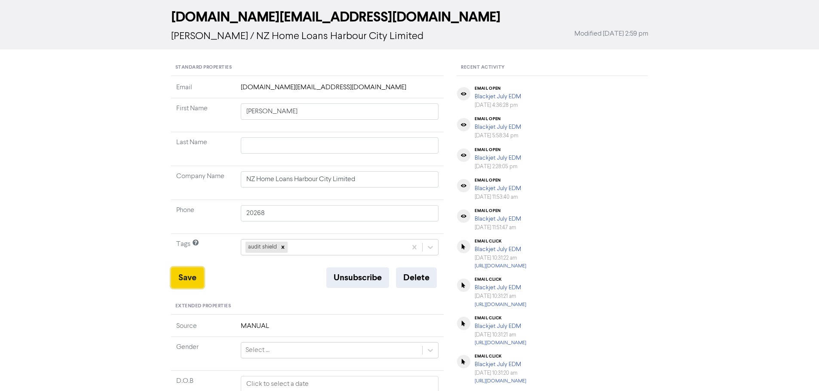
click at [188, 277] on button "Save" at bounding box center [187, 278] width 33 height 21
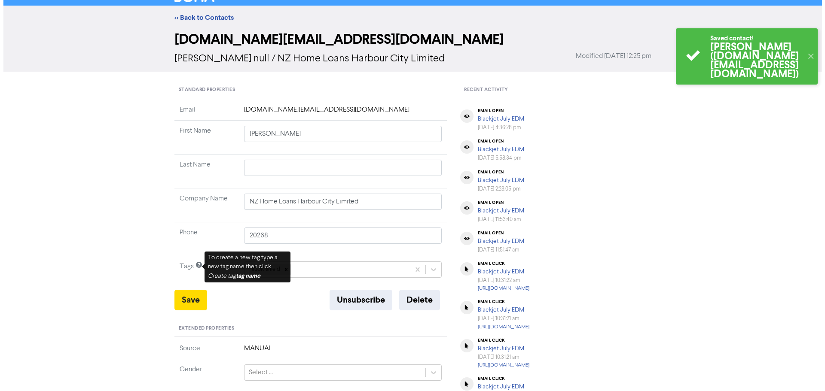
scroll to position [0, 0]
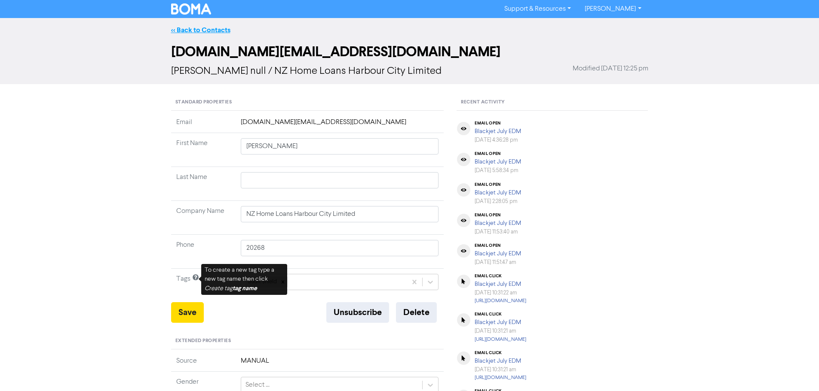
click at [202, 30] on link "<< Back to Contacts" at bounding box center [200, 30] width 59 height 9
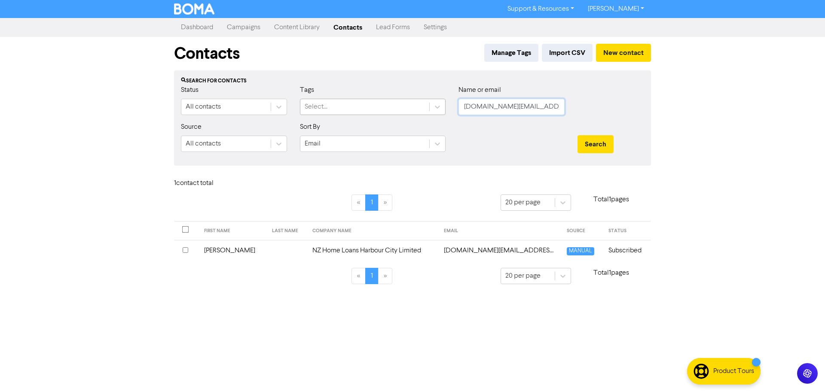
drag, startPoint x: 444, startPoint y: 109, endPoint x: 414, endPoint y: 107, distance: 29.7
click at [414, 107] on div "Status All contacts Tags Select... Name or email [DOMAIN_NAME][EMAIL_ADDRESS][D…" at bounding box center [412, 103] width 476 height 37
paste input "bruno.[PERSON_NAME]@zones"
click at [593, 139] on button "Search" at bounding box center [596, 144] width 36 height 18
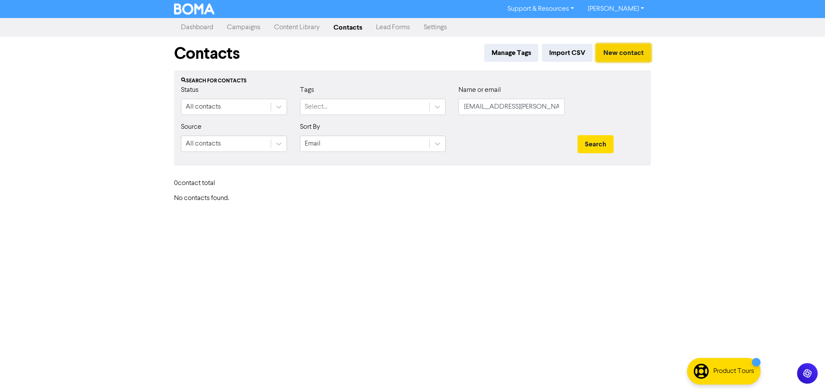
click at [630, 52] on button "New contact" at bounding box center [623, 53] width 55 height 18
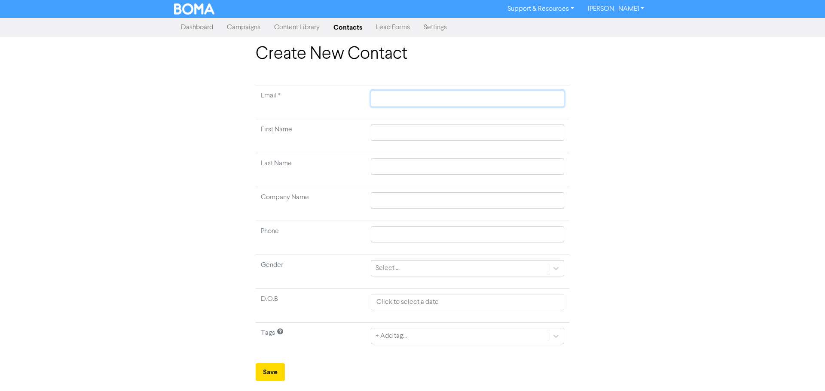
click at [391, 100] on input "text" at bounding box center [467, 99] width 193 height 16
paste input "[EMAIL_ADDRESS][PERSON_NAME][DOMAIN_NAME]"
click at [388, 131] on input "text" at bounding box center [467, 133] width 193 height 16
click at [417, 334] on div "+ Add tag..." at bounding box center [467, 336] width 193 height 16
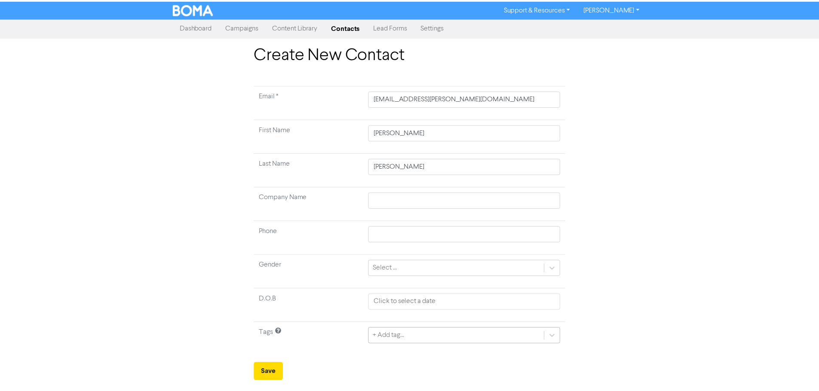
scroll to position [86, 0]
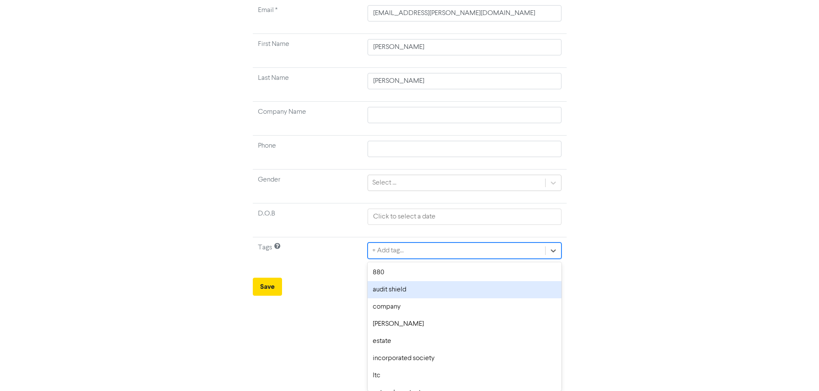
click at [405, 288] on div "audit shield" at bounding box center [463, 289] width 193 height 17
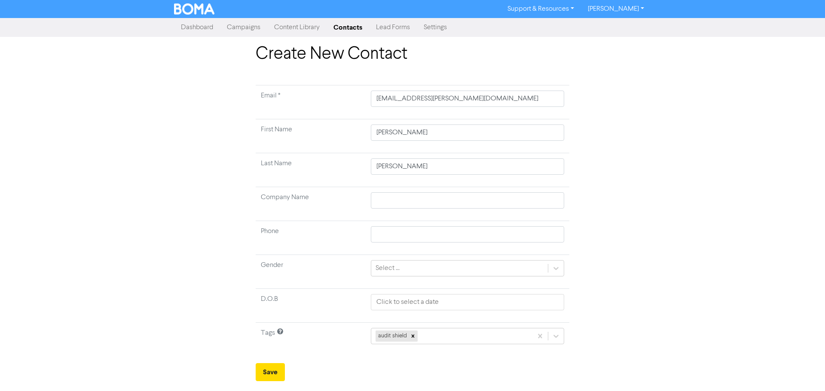
click at [352, 342] on td "Tags" at bounding box center [311, 340] width 110 height 34
click at [280, 372] on button "Save" at bounding box center [270, 373] width 29 height 18
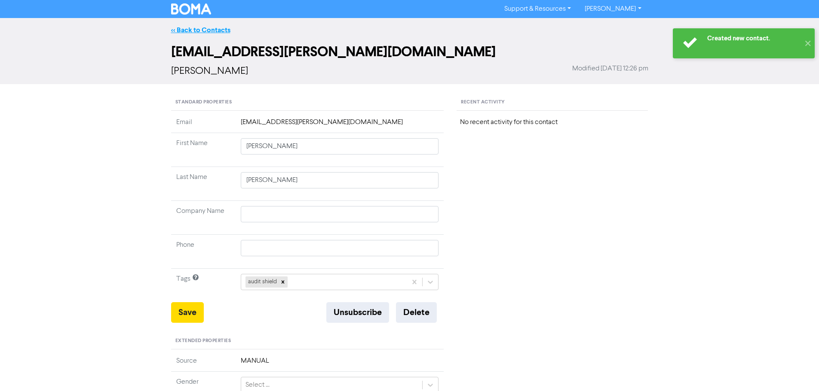
click at [193, 27] on link "<< Back to Contacts" at bounding box center [200, 30] width 59 height 9
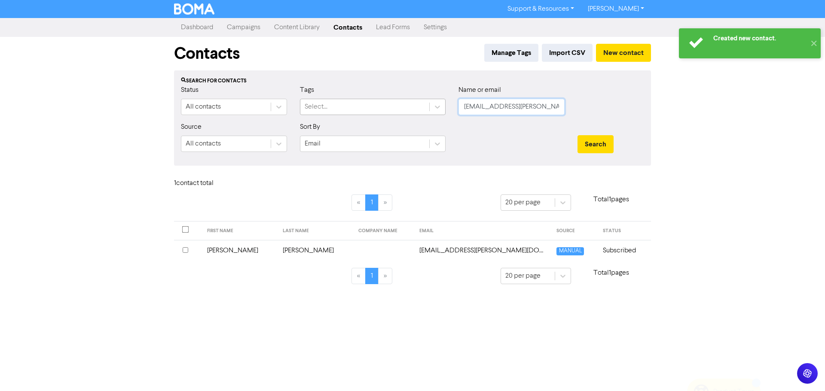
drag, startPoint x: 553, startPoint y: 107, endPoint x: 413, endPoint y: 107, distance: 140.1
click at [413, 107] on div "Status All contacts Tags Select... Name or email [PERSON_NAME][EMAIL_ADDRESS][P…" at bounding box center [412, 103] width 476 height 37
paste input "[EMAIL_ADDRESS][DOMAIN_NAME]"
click at [602, 144] on button "Search" at bounding box center [596, 144] width 36 height 18
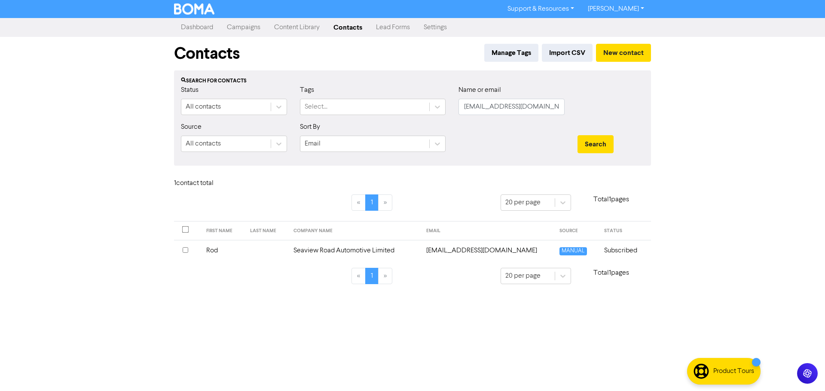
click at [337, 252] on td "Seaview Road Automotive Limited" at bounding box center [354, 250] width 133 height 21
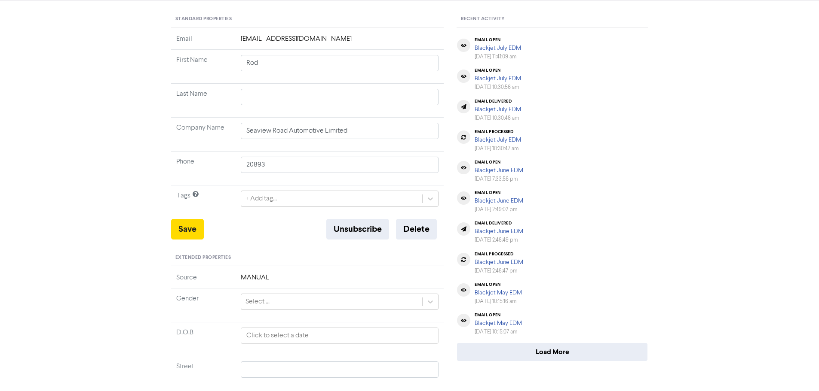
scroll to position [86, 0]
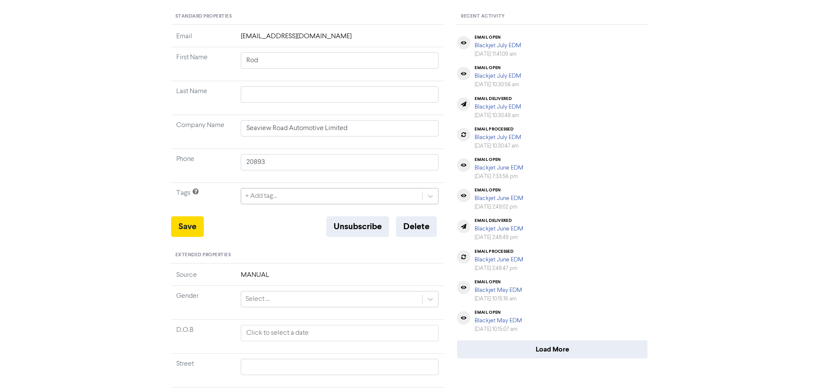
click at [284, 190] on div "+ Add tag..." at bounding box center [331, 196] width 181 height 15
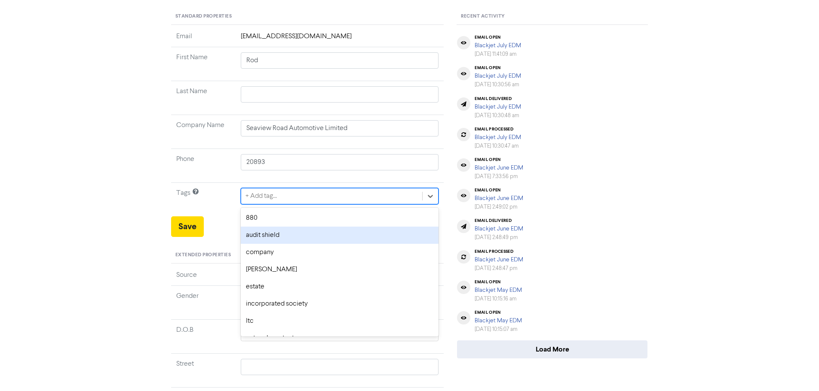
click at [282, 237] on div "audit shield" at bounding box center [340, 235] width 198 height 17
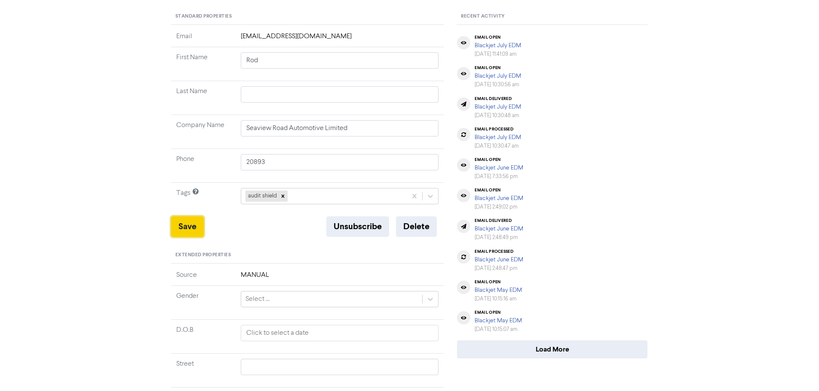
click at [199, 223] on button "Save" at bounding box center [187, 227] width 33 height 21
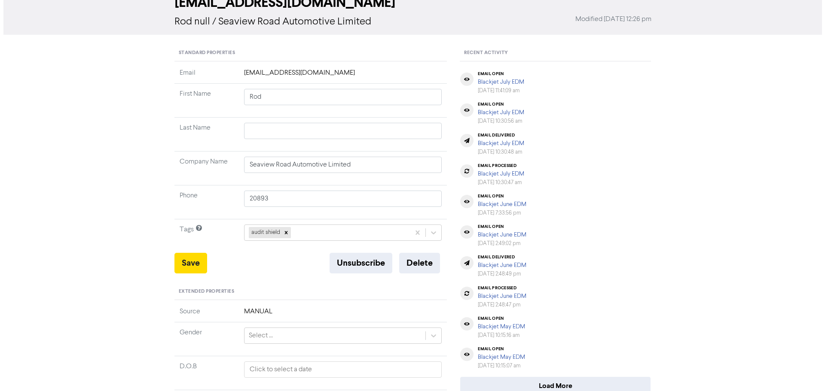
scroll to position [0, 0]
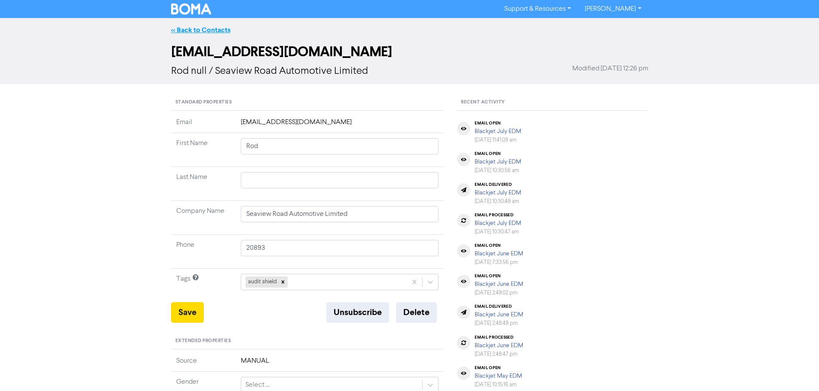
click at [209, 27] on link "<< Back to Contacts" at bounding box center [200, 30] width 59 height 9
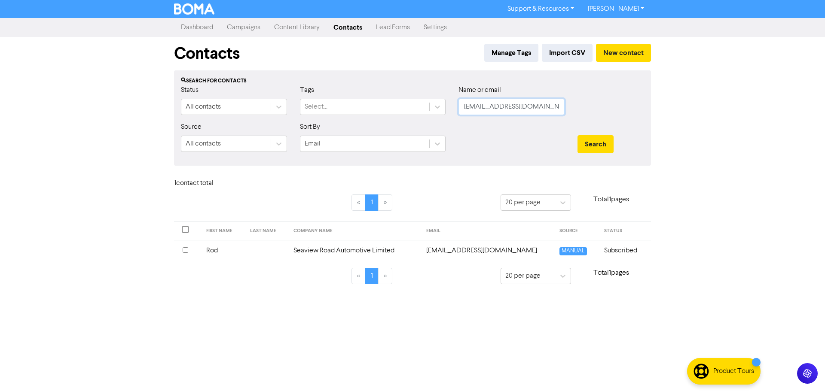
drag, startPoint x: 529, startPoint y: 104, endPoint x: 462, endPoint y: 99, distance: 66.3
click at [462, 99] on input "[EMAIL_ADDRESS][DOMAIN_NAME]" at bounding box center [512, 107] width 106 height 16
paste input "[PERSON_NAME]"
click at [579, 134] on div "Search" at bounding box center [611, 140] width 80 height 37
click at [588, 139] on button "Search" at bounding box center [596, 144] width 36 height 18
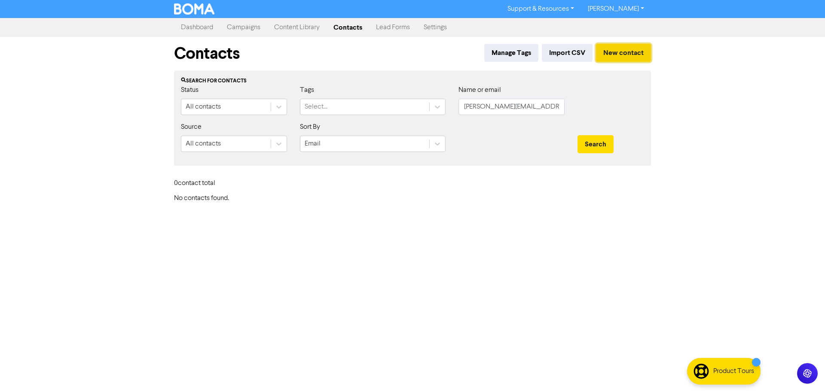
click at [615, 49] on button "New contact" at bounding box center [623, 53] width 55 height 18
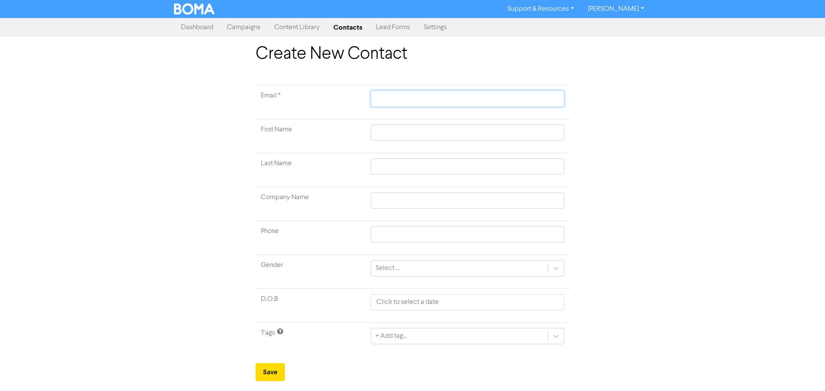
click at [394, 98] on input "text" at bounding box center [467, 99] width 193 height 16
paste input "[PERSON_NAME][EMAIL_ADDRESS][DOMAIN_NAME]"
click at [392, 130] on input "text" at bounding box center [467, 133] width 193 height 16
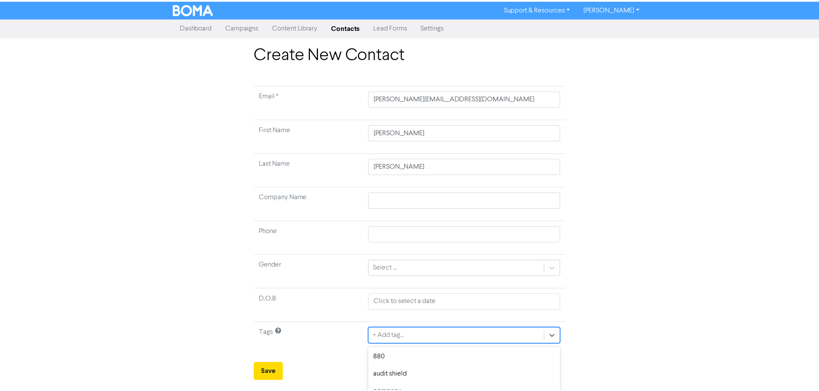
scroll to position [86, 0]
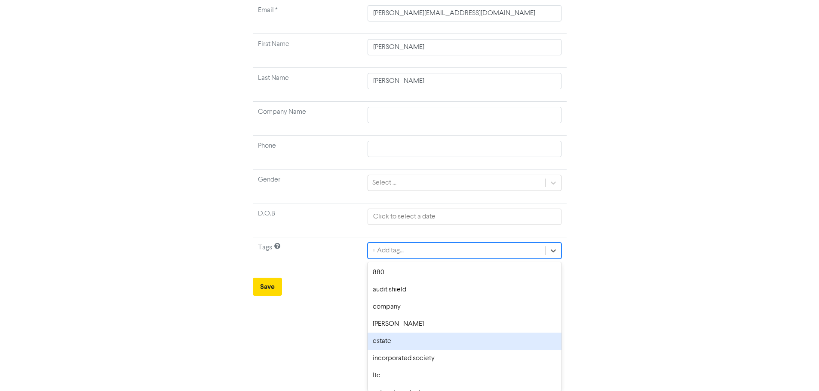
click at [427, 259] on div "option estate focused, 5 of 12. 12 results available. Use Up and Down to choose…" at bounding box center [463, 251] width 193 height 16
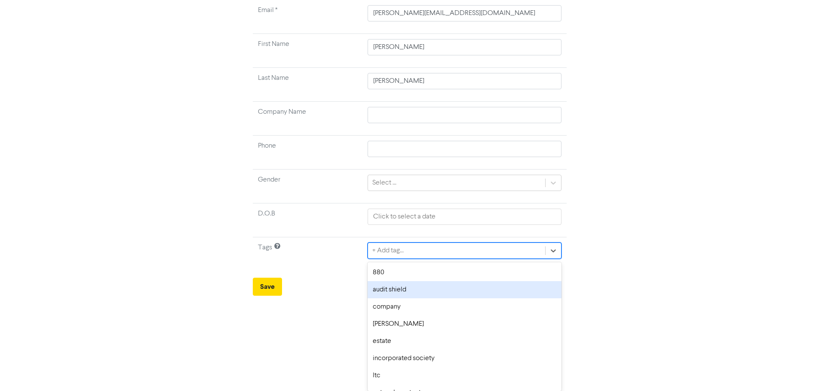
click at [405, 292] on div "audit shield" at bounding box center [463, 289] width 193 height 17
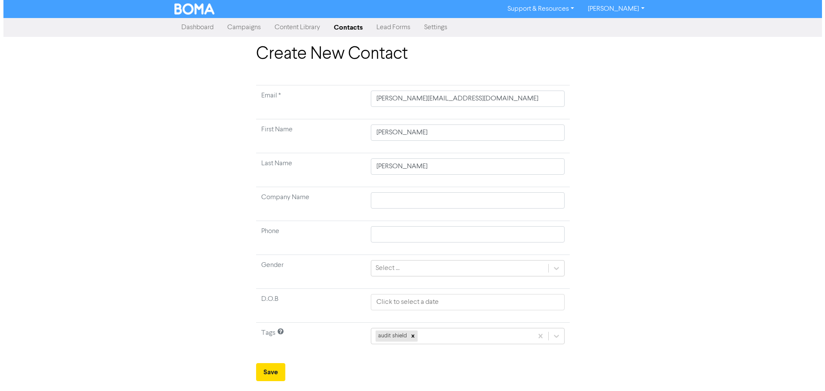
scroll to position [0, 0]
click at [343, 342] on td "Tags" at bounding box center [311, 340] width 110 height 34
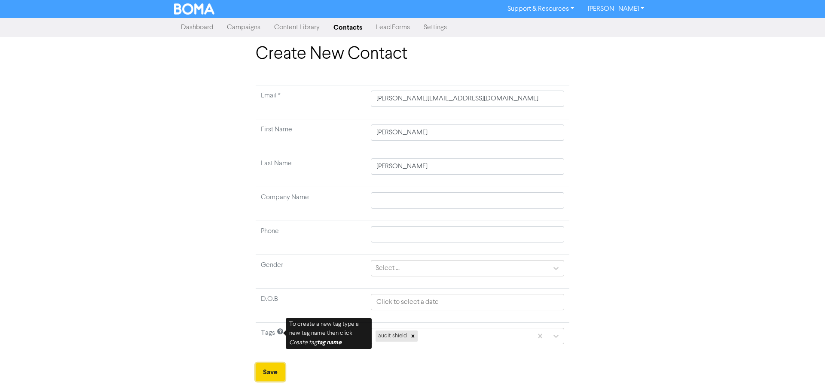
click at [273, 371] on button "Save" at bounding box center [270, 373] width 29 height 18
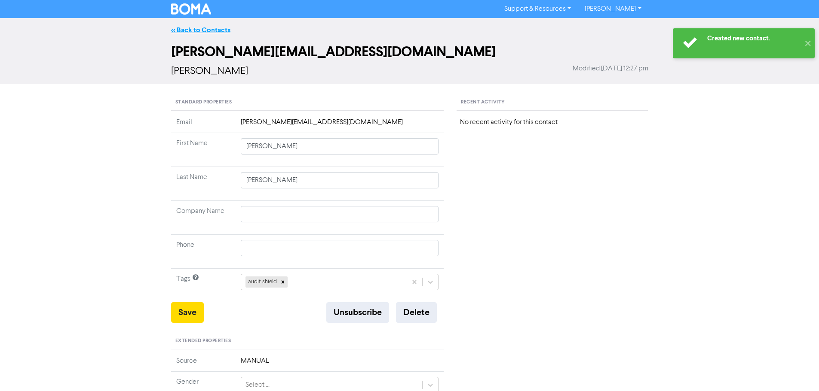
click at [199, 28] on link "<< Back to Contacts" at bounding box center [200, 30] width 59 height 9
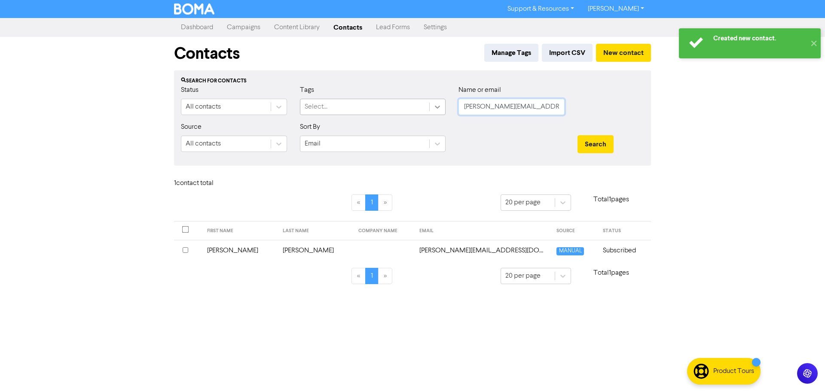
drag, startPoint x: 549, startPoint y: 110, endPoint x: 432, endPoint y: 105, distance: 117.0
click at [432, 105] on div "Status All contacts Tags Select... Name or email [PERSON_NAME][EMAIL_ADDRESS][D…" at bounding box center [412, 103] width 476 height 37
paste input "stokakece"
click at [596, 139] on button "Search" at bounding box center [596, 144] width 36 height 18
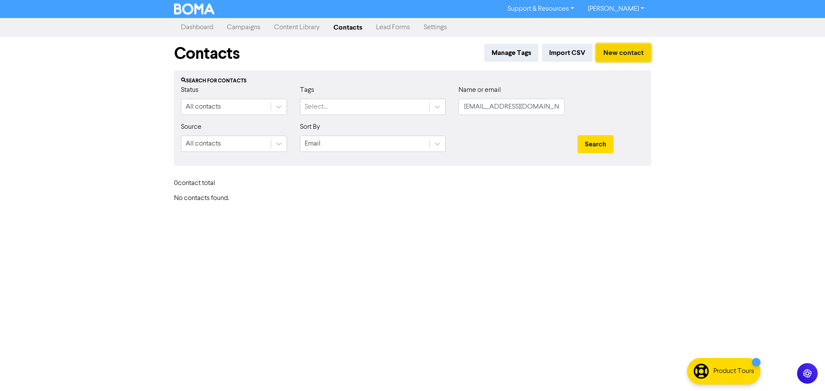
click at [630, 50] on button "New contact" at bounding box center [623, 53] width 55 height 18
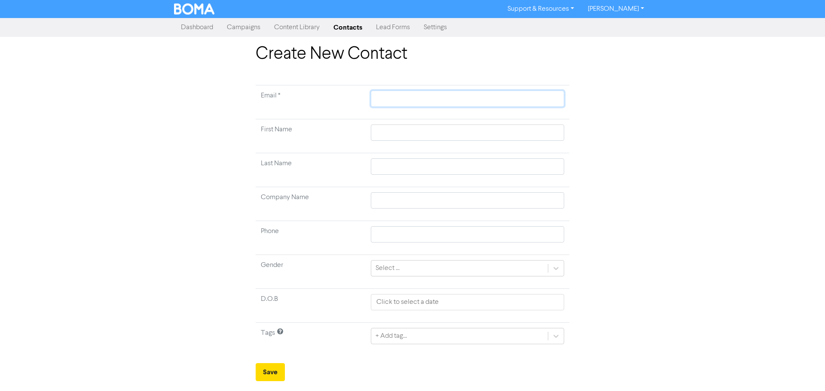
click at [390, 102] on input "text" at bounding box center [467, 99] width 193 height 16
paste input "[EMAIL_ADDRESS][DOMAIN_NAME]"
click at [406, 128] on input "text" at bounding box center [467, 133] width 193 height 16
paste input "Tokakece"
drag, startPoint x: 128, startPoint y: 97, endPoint x: 95, endPoint y: 12, distance: 91.1
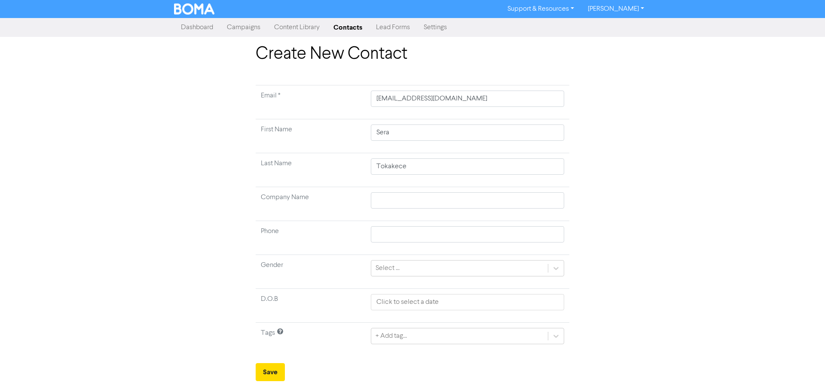
click at [124, 94] on div "Create New Contact Email * [EMAIL_ADDRESS][DOMAIN_NAME] First Name [PERSON_NAME…" at bounding box center [412, 213] width 825 height 338
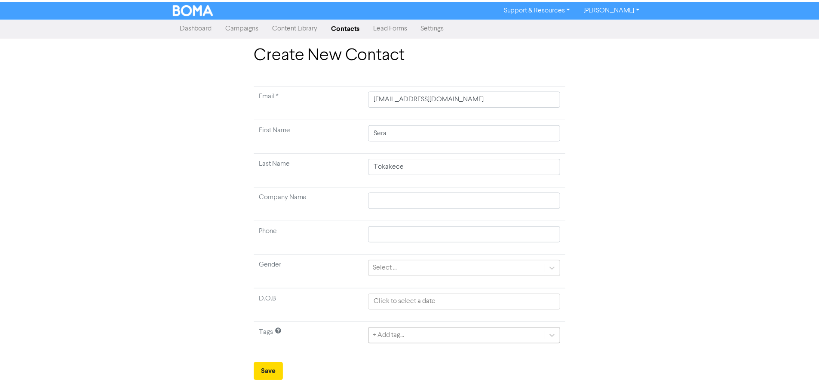
scroll to position [86, 0]
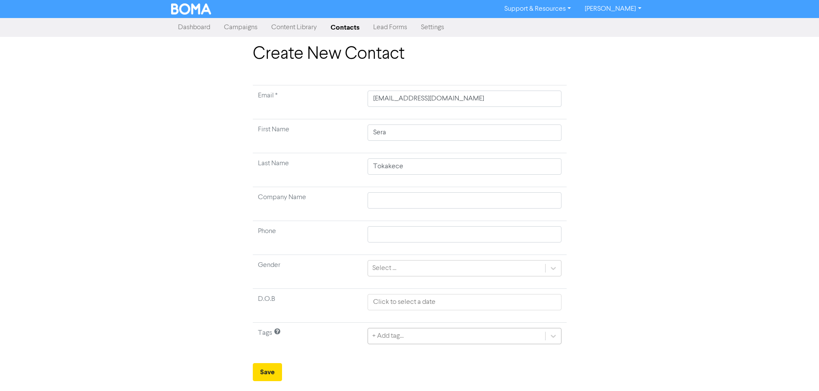
click at [438, 333] on div "+ Add tag..." at bounding box center [463, 336] width 193 height 16
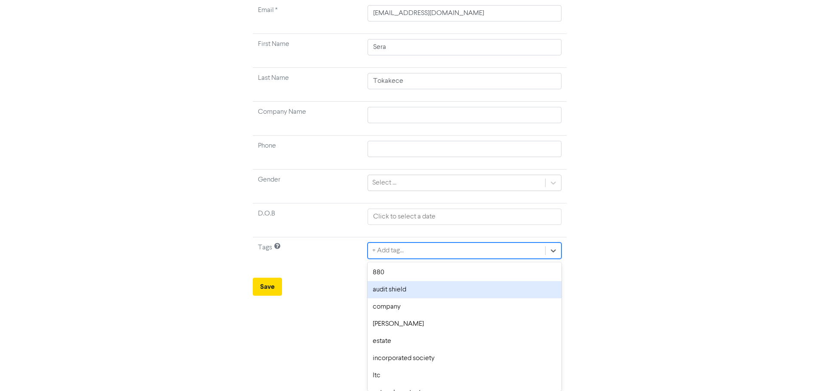
click at [400, 289] on div "audit shield" at bounding box center [463, 289] width 193 height 17
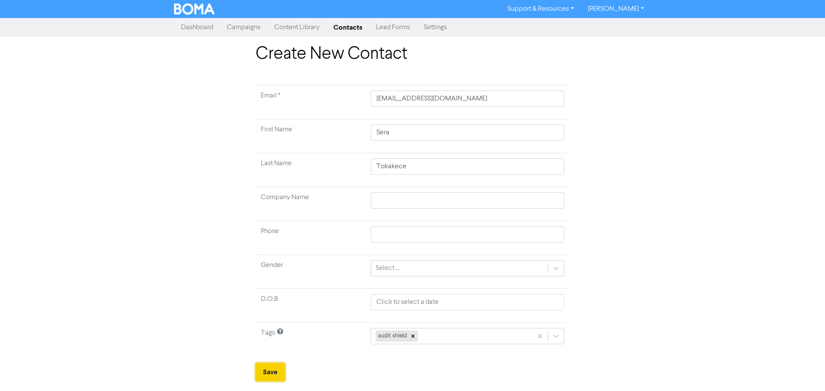
click at [273, 368] on button "Save" at bounding box center [270, 373] width 29 height 18
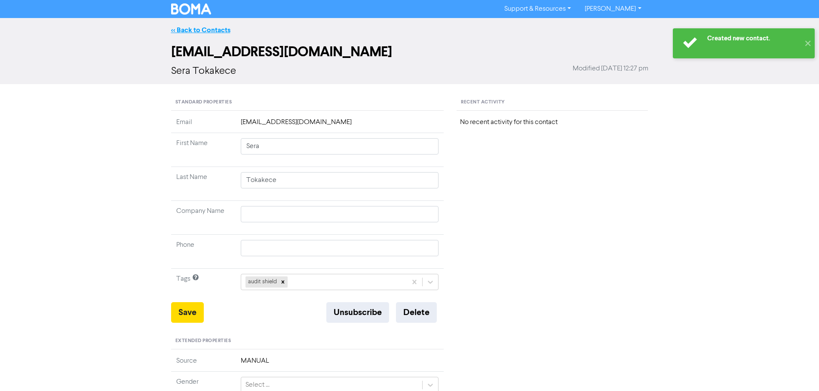
click at [213, 31] on link "<< Back to Contacts" at bounding box center [200, 30] width 59 height 9
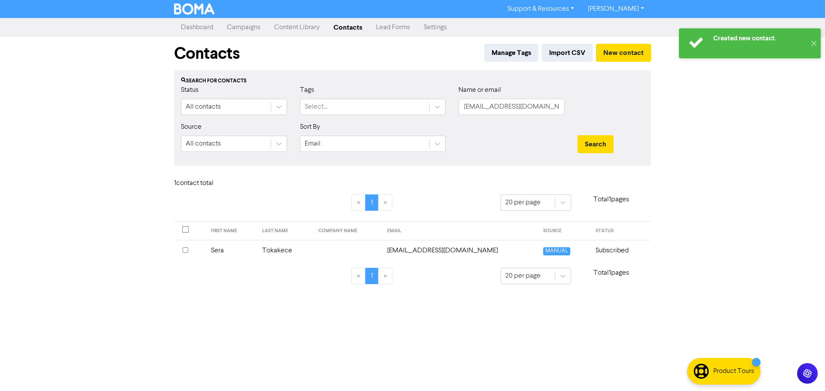
drag, startPoint x: 570, startPoint y: 112, endPoint x: 512, endPoint y: 107, distance: 58.2
click at [512, 107] on div "Name or email [EMAIL_ADDRESS][DOMAIN_NAME]" at bounding box center [511, 103] width 119 height 37
drag, startPoint x: 538, startPoint y: 107, endPoint x: 419, endPoint y: 103, distance: 119.1
click at [419, 103] on div "Status All contacts Tags Select... Name or email [EMAIL_ADDRESS][DOMAIN_NAME]" at bounding box center [412, 103] width 476 height 37
paste input "[PERSON_NAME][EMAIL_ADDRESS][DOMAIN_NAME]"
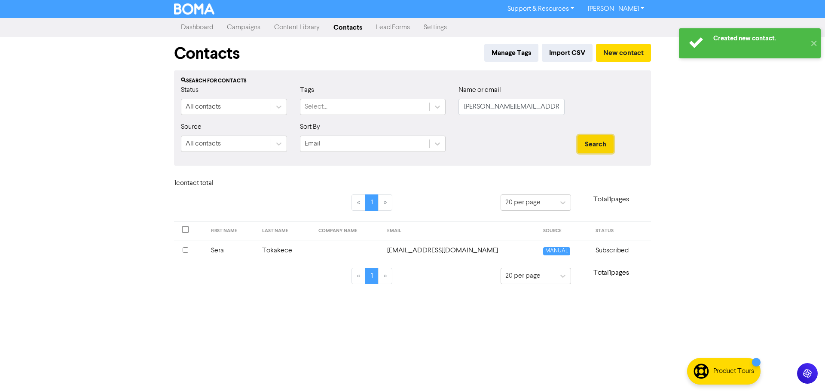
click at [608, 146] on button "Search" at bounding box center [596, 144] width 36 height 18
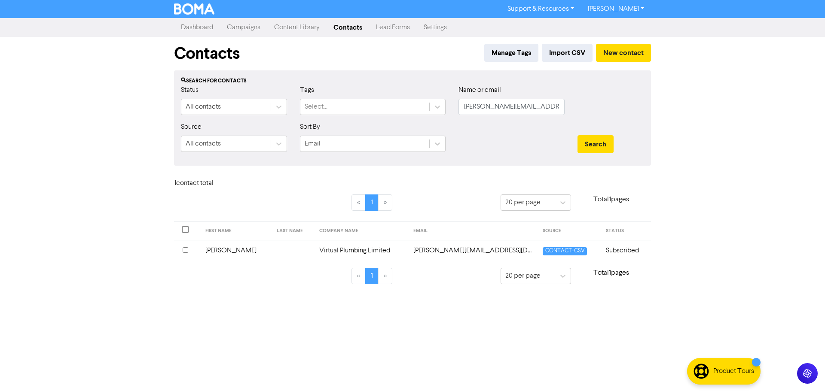
click at [339, 252] on td "Virtual Plumbing Limited" at bounding box center [361, 250] width 94 height 21
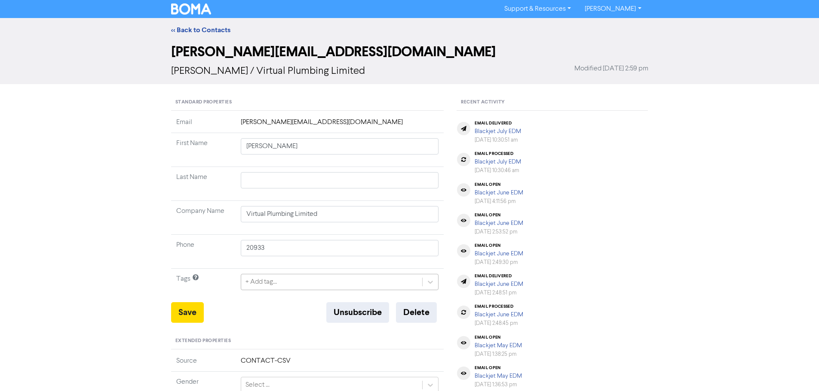
click at [272, 285] on div "+ Add tag..." at bounding box center [340, 282] width 198 height 16
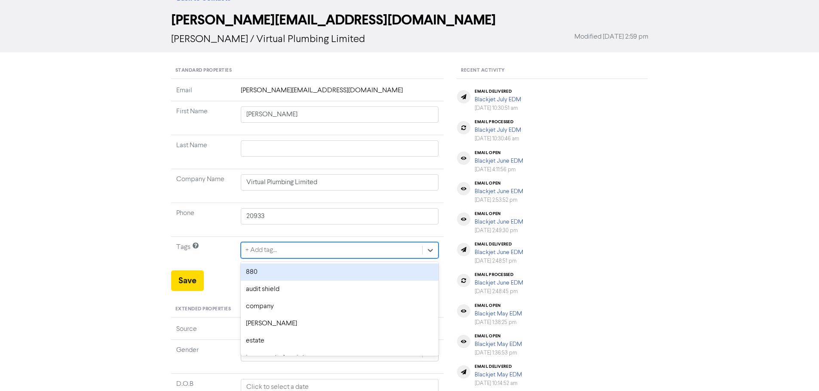
scroll to position [35, 0]
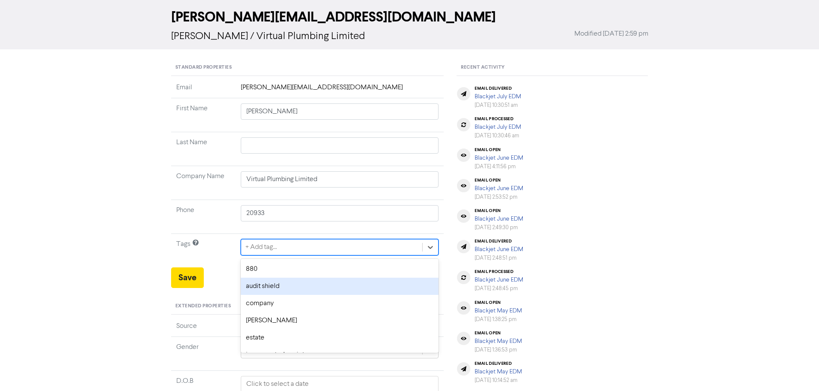
click at [287, 286] on div "audit shield" at bounding box center [340, 286] width 198 height 17
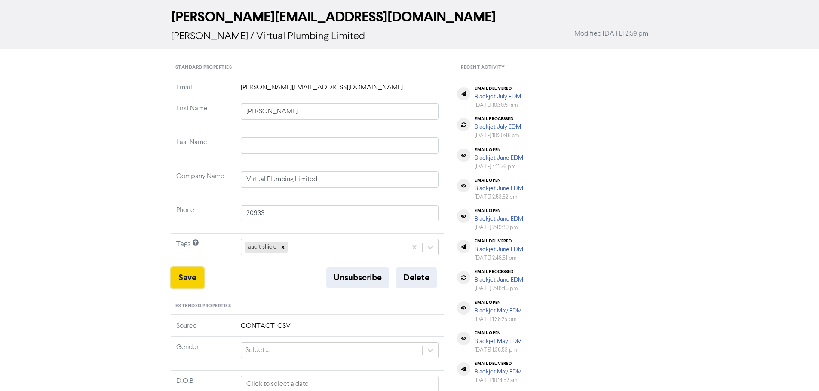
click at [194, 279] on button "Save" at bounding box center [187, 278] width 33 height 21
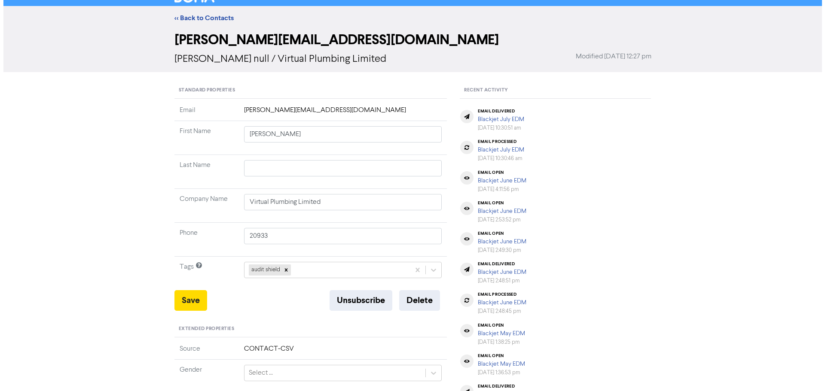
scroll to position [0, 0]
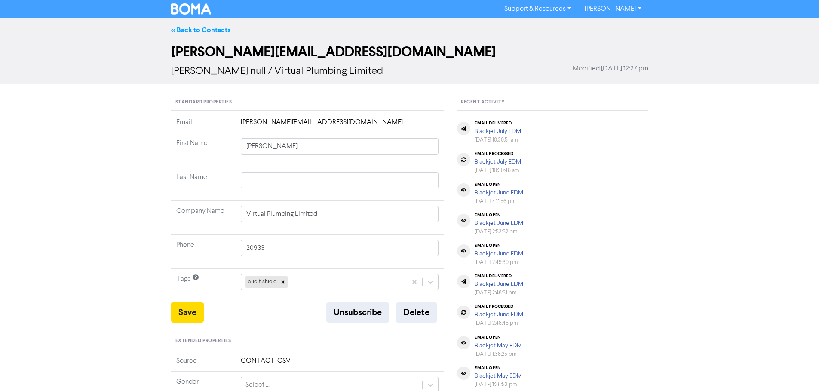
click at [212, 27] on link "<< Back to Contacts" at bounding box center [200, 30] width 59 height 9
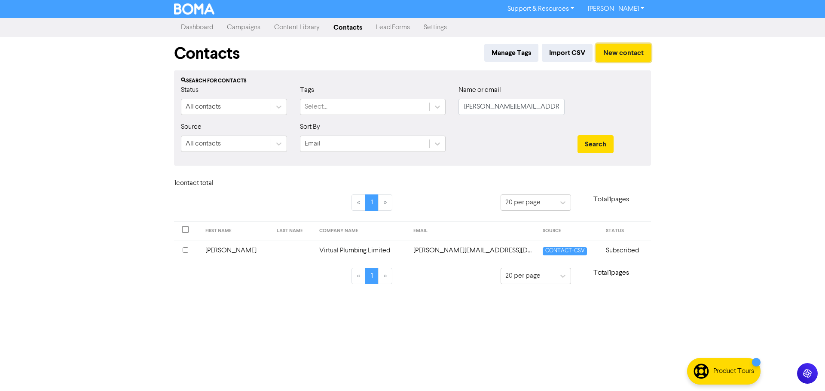
drag, startPoint x: 626, startPoint y: 52, endPoint x: 753, endPoint y: 110, distance: 140.0
click at [511, 168] on div "Contacts Manage Tags Import CSV New contact Search for contacts Status All cont…" at bounding box center [413, 166] width 490 height 258
click at [776, 107] on div "Support & Resources Video Tutorials FAQ & Guides Marketing Education [PERSON_NA…" at bounding box center [412, 195] width 825 height 391
drag, startPoint x: 555, startPoint y: 106, endPoint x: 408, endPoint y: 98, distance: 147.6
click at [408, 98] on div "Status All contacts Tags Select... Name or email [PERSON_NAME][EMAIL_ADDRESS][D…" at bounding box center [412, 103] width 476 height 37
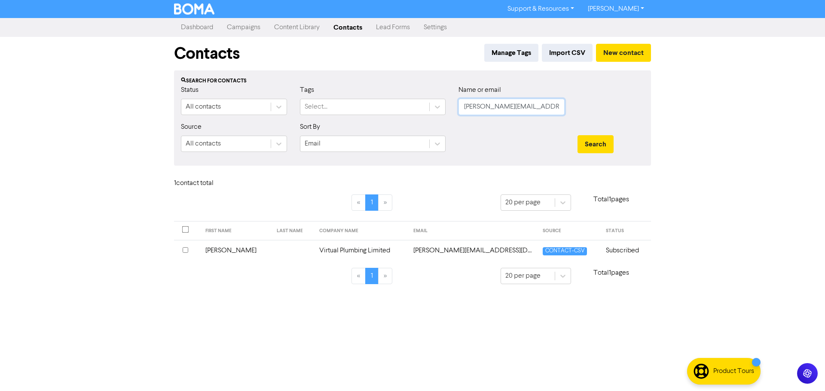
paste input "[EMAIL_ADDRESS]"
click at [598, 138] on button "Search" at bounding box center [596, 144] width 36 height 18
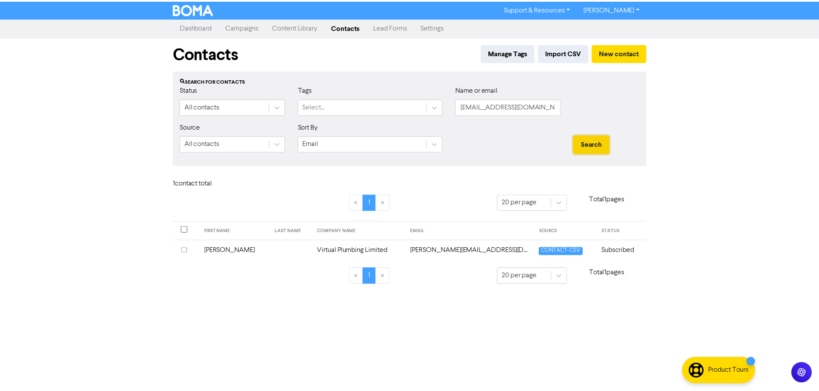
scroll to position [0, 0]
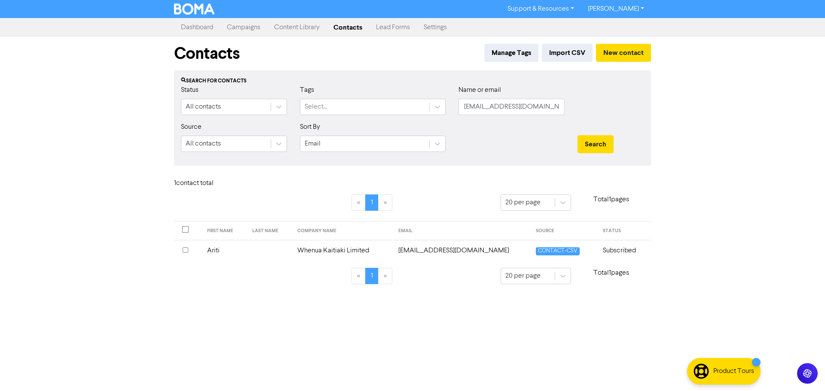
click at [314, 249] on td "Whenua Kaitiaki Limited" at bounding box center [342, 250] width 101 height 21
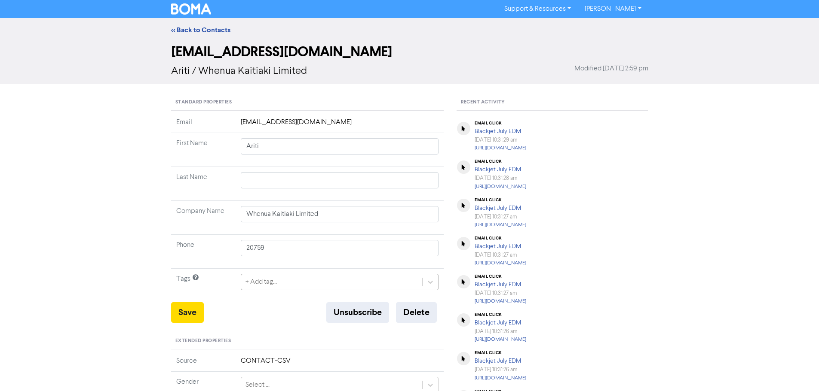
click at [275, 281] on div "+ Add tag..." at bounding box center [340, 282] width 198 height 16
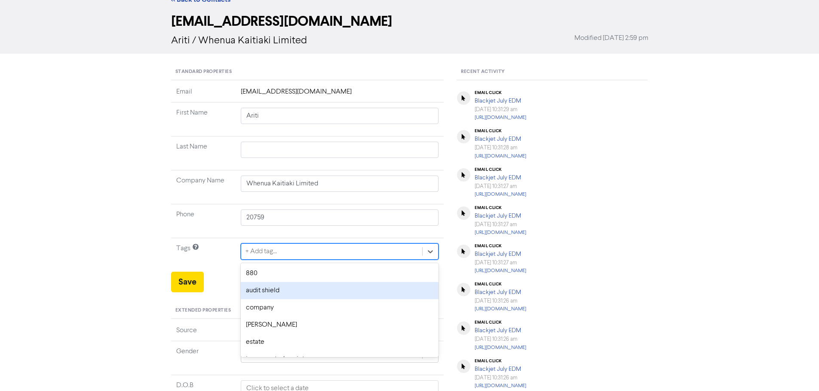
scroll to position [35, 0]
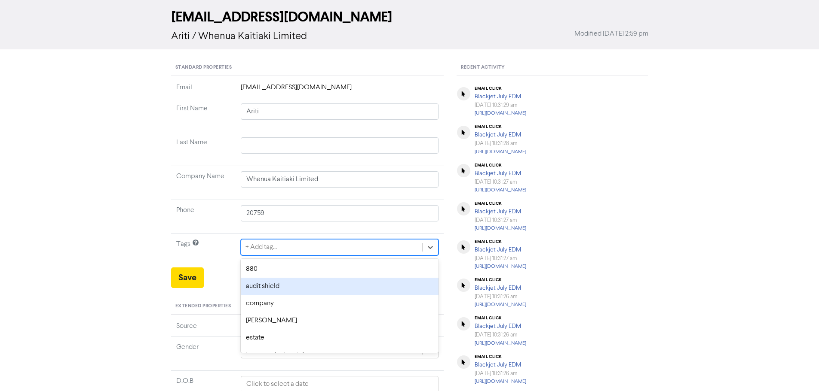
click at [272, 284] on div "audit shield" at bounding box center [340, 286] width 198 height 17
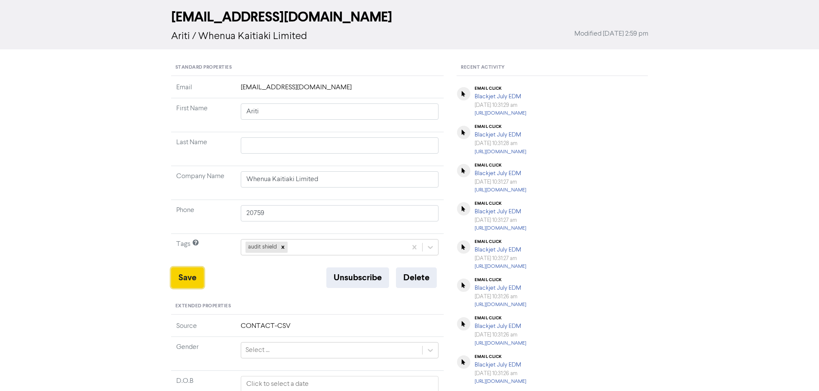
click at [188, 276] on button "Save" at bounding box center [187, 278] width 33 height 21
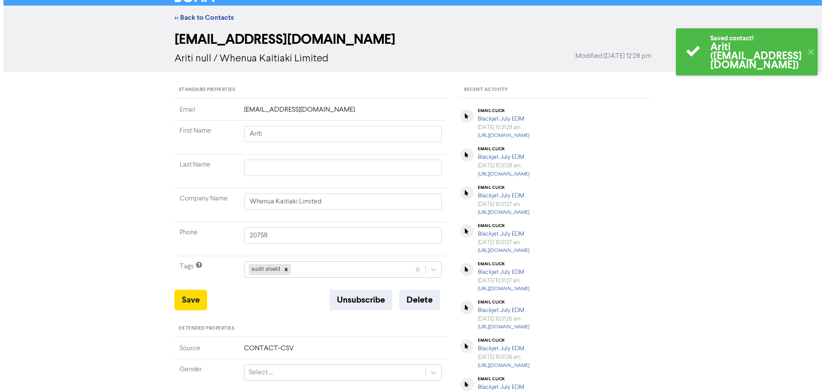
scroll to position [0, 0]
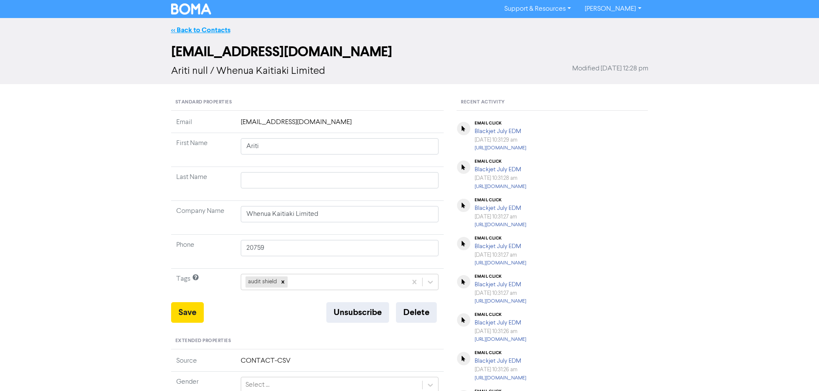
click at [205, 30] on link "<< Back to Contacts" at bounding box center [200, 30] width 59 height 9
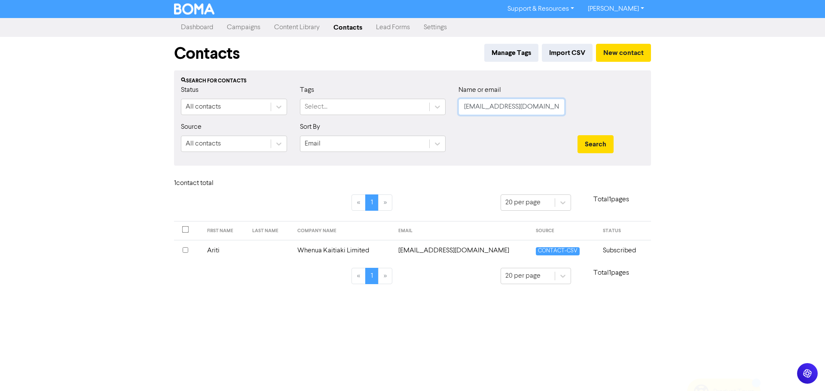
click at [557, 107] on input "[EMAIL_ADDRESS][DOMAIN_NAME]" at bounding box center [512, 107] width 106 height 16
paste input "[PERSON_NAME][EMAIL_ADDRESS][PERSON_NAME][DOMAIN_NAME]"
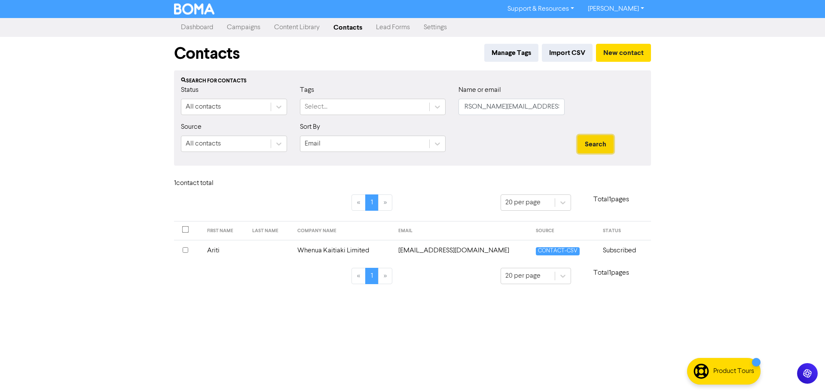
click at [595, 148] on button "Search" at bounding box center [596, 144] width 36 height 18
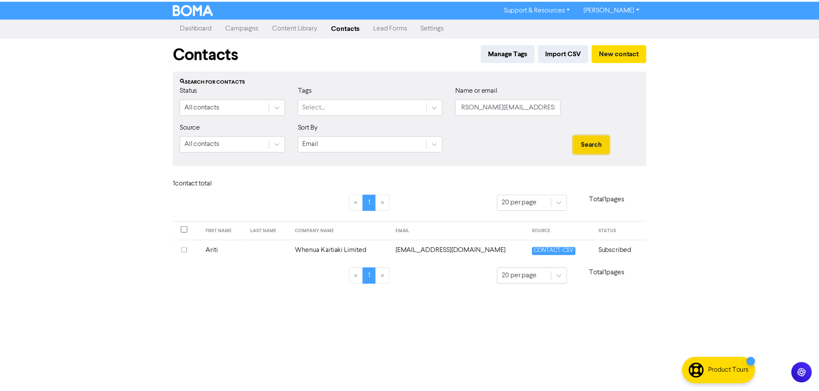
scroll to position [0, 0]
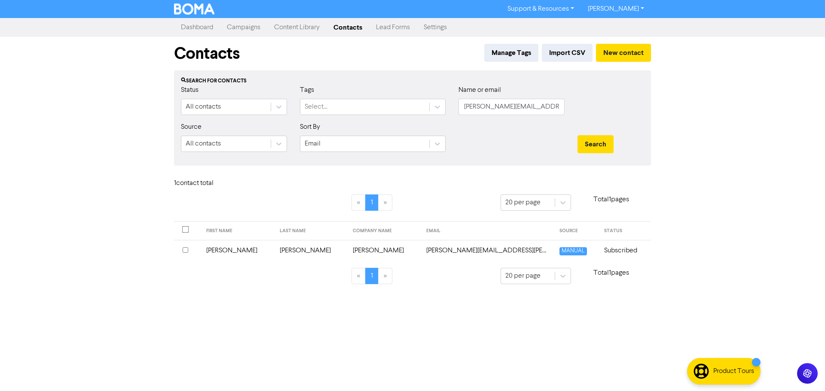
click at [293, 251] on td "[PERSON_NAME]" at bounding box center [311, 250] width 73 height 21
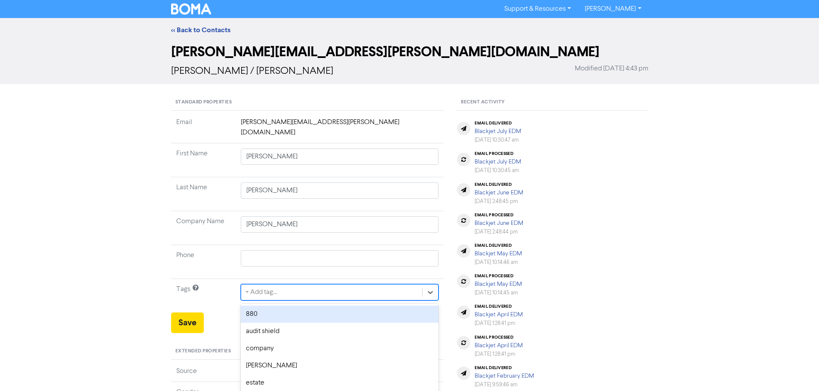
click at [283, 284] on div "option 880 focused, 1 of 12. 12 results available. Use Up and Down to choose op…" at bounding box center [340, 292] width 198 height 16
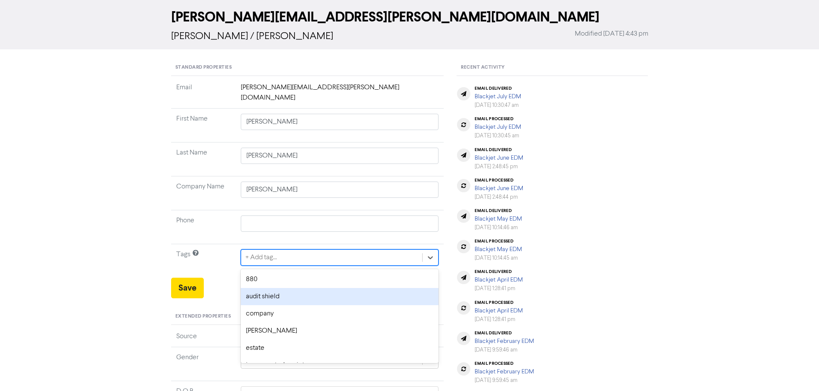
click at [274, 289] on div "audit shield" at bounding box center [340, 296] width 198 height 17
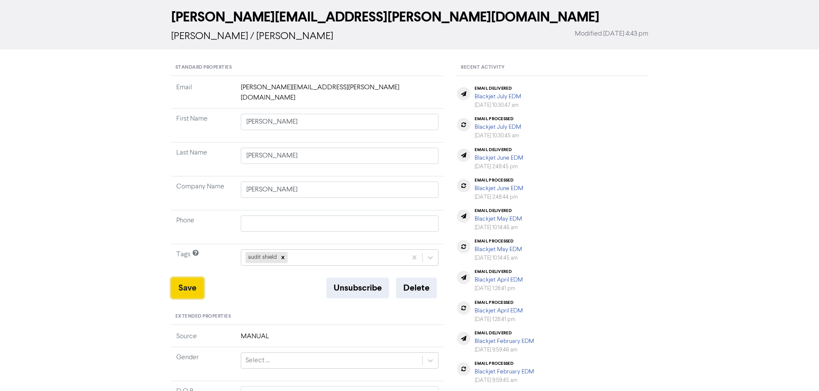
click at [187, 279] on button "Save" at bounding box center [187, 288] width 33 height 21
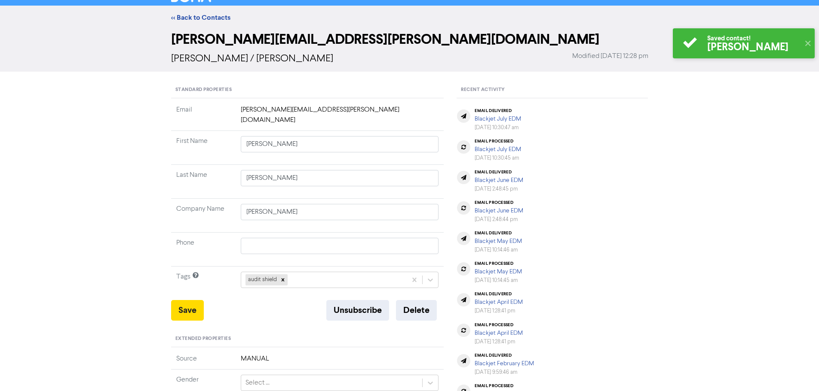
scroll to position [0, 0]
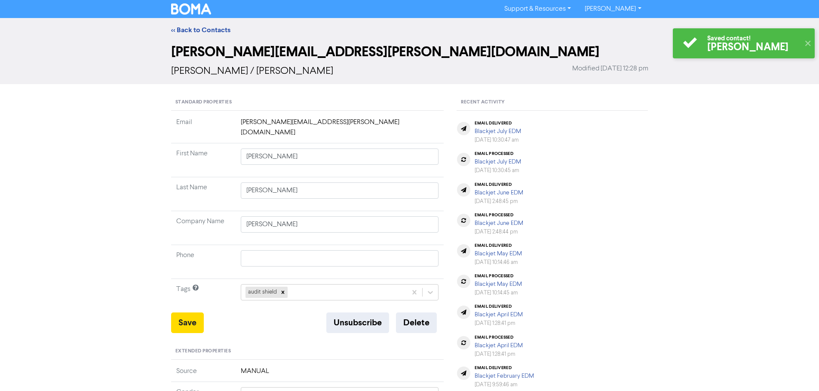
drag, startPoint x: 205, startPoint y: 31, endPoint x: 119, endPoint y: 54, distance: 89.2
click at [205, 31] on link "<< Back to Contacts" at bounding box center [200, 30] width 59 height 9
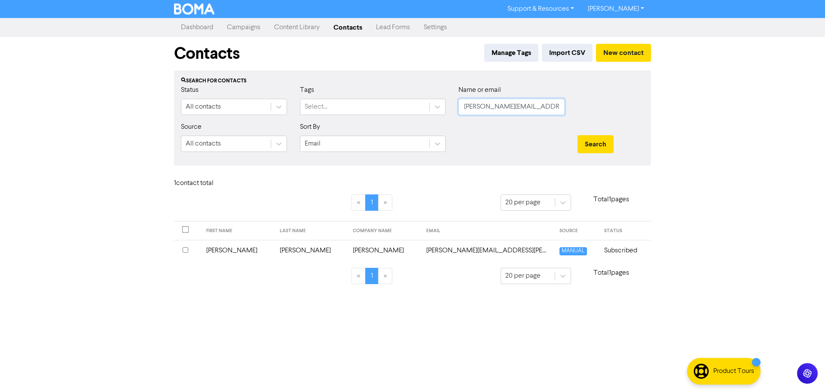
click at [553, 105] on input "[PERSON_NAME][EMAIL_ADDRESS][PERSON_NAME][DOMAIN_NAME]" at bounding box center [512, 107] width 106 height 16
paste input "[EMAIL_ADDRESS]"
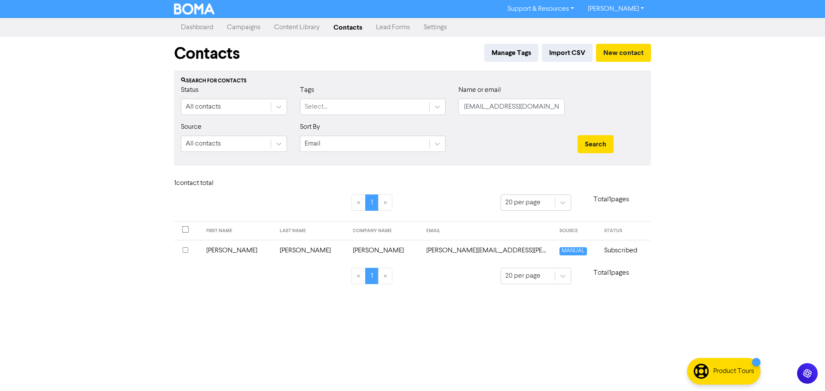
click at [585, 132] on div "Search" at bounding box center [611, 140] width 80 height 37
click at [591, 140] on button "Search" at bounding box center [596, 144] width 36 height 18
click at [286, 251] on td "[PERSON_NAME]" at bounding box center [302, 250] width 79 height 21
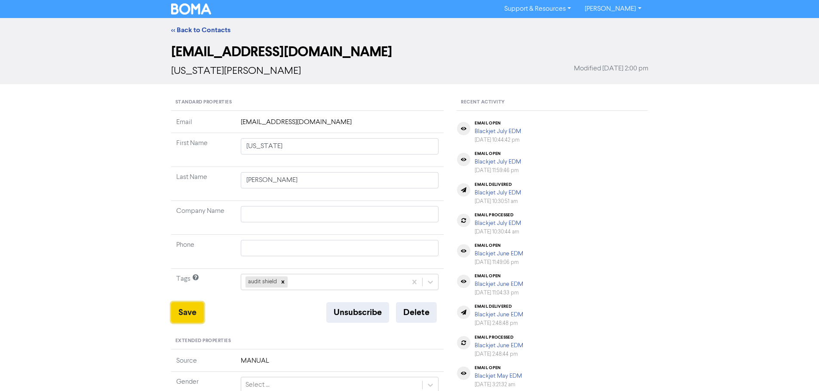
click at [185, 312] on button "Save" at bounding box center [187, 313] width 33 height 21
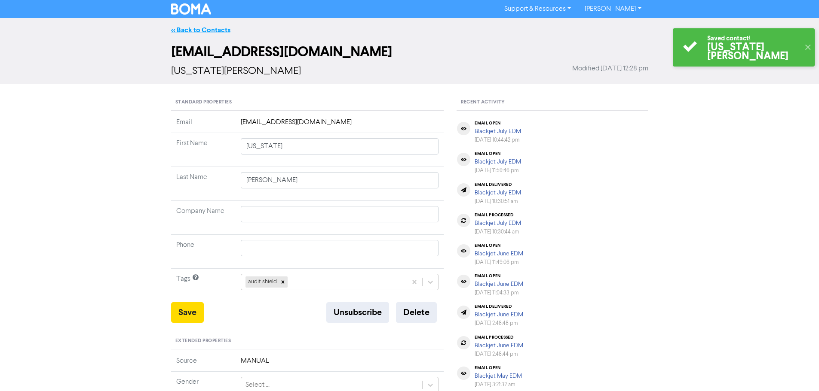
click at [191, 29] on link "<< Back to Contacts" at bounding box center [200, 30] width 59 height 9
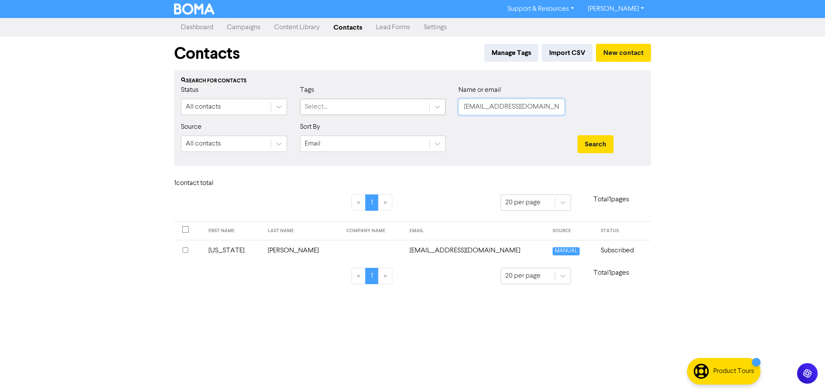
drag, startPoint x: 552, startPoint y: 109, endPoint x: 416, endPoint y: 109, distance: 136.2
click at [417, 109] on div "Status All contacts Tags Select... Name or email [EMAIL_ADDRESS][DOMAIN_NAME]" at bounding box center [412, 103] width 476 height 37
paste input "[EMAIL_ADDRESS]"
click at [598, 142] on button "Search" at bounding box center [596, 144] width 36 height 18
click at [335, 252] on td "Nambawan Kava NZ Limited" at bounding box center [386, 250] width 103 height 21
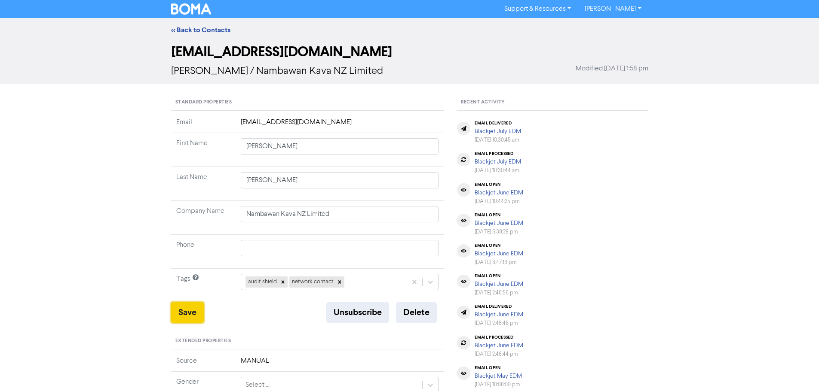
click at [185, 309] on button "Save" at bounding box center [187, 313] width 33 height 21
click at [195, 24] on div "<< Back to Contacts" at bounding box center [409, 30] width 819 height 24
click at [197, 30] on link "<< Back to Contacts" at bounding box center [200, 30] width 59 height 9
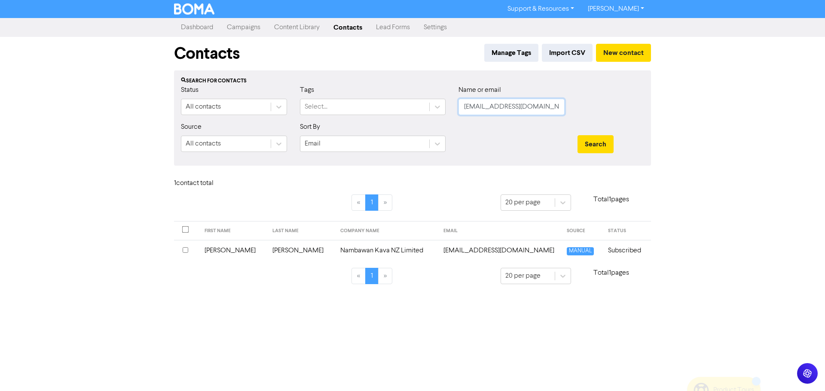
click at [551, 112] on input "[EMAIL_ADDRESS][DOMAIN_NAME]" at bounding box center [512, 107] width 106 height 16
paste input "kaloribtony"
click at [590, 139] on button "Search" at bounding box center [596, 144] width 36 height 18
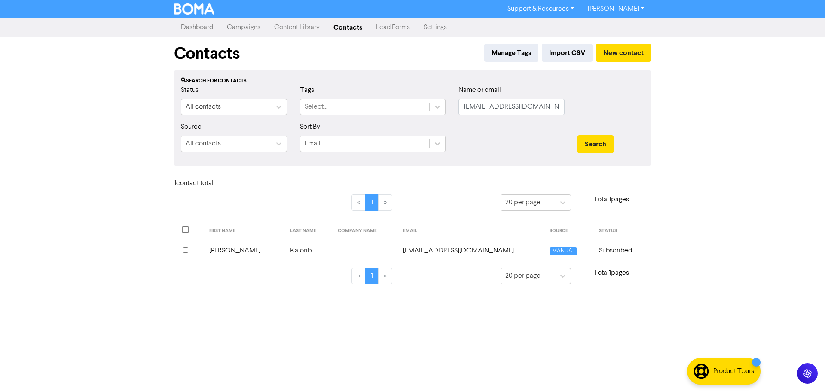
click at [432, 250] on td "[EMAIL_ADDRESS][DOMAIN_NAME]" at bounding box center [471, 250] width 147 height 21
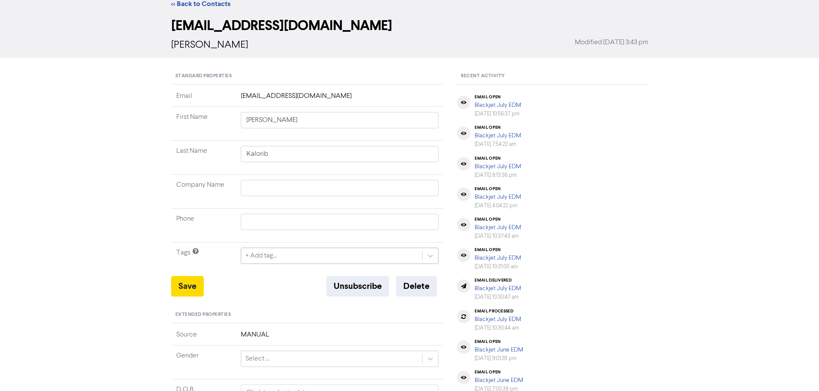
click at [272, 264] on div "+ Add tag..." at bounding box center [340, 256] width 198 height 16
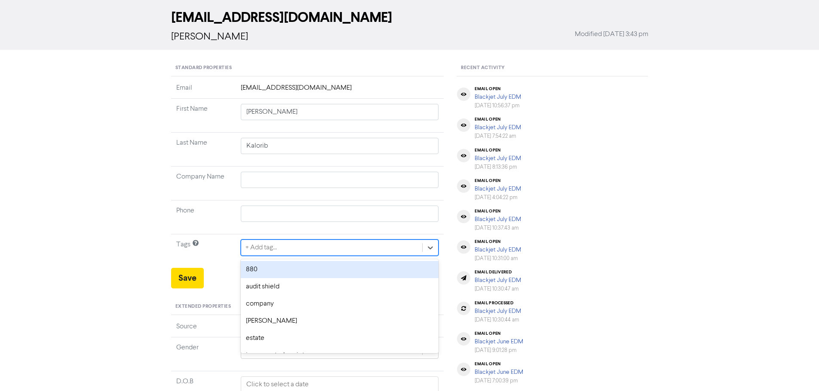
scroll to position [35, 0]
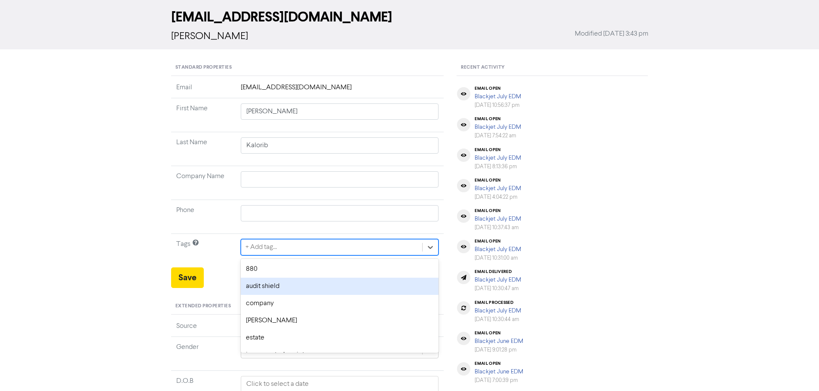
click at [272, 285] on div "audit shield" at bounding box center [340, 286] width 198 height 17
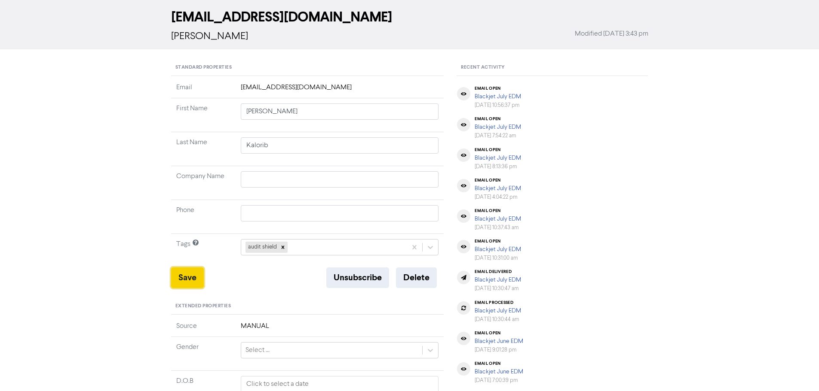
click at [194, 277] on button "Save" at bounding box center [187, 278] width 33 height 21
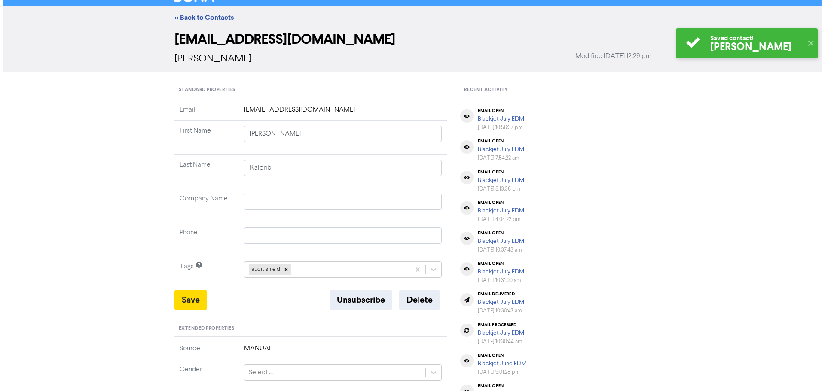
scroll to position [0, 0]
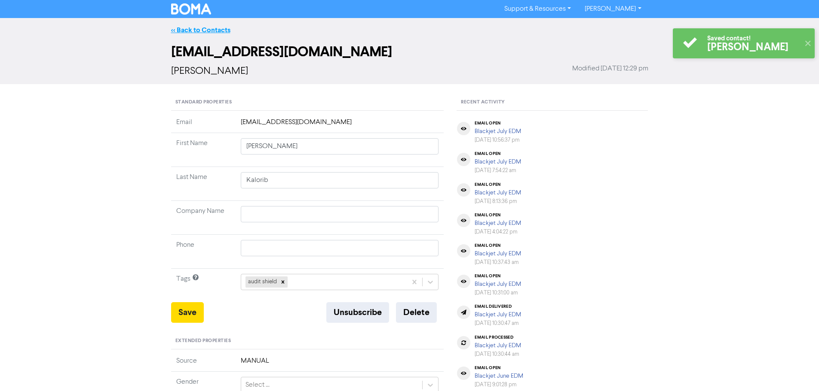
click at [200, 31] on link "<< Back to Contacts" at bounding box center [200, 30] width 59 height 9
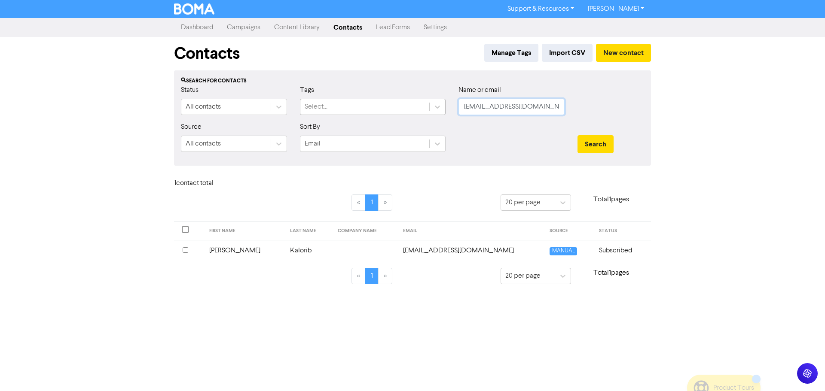
drag, startPoint x: 545, startPoint y: 106, endPoint x: 409, endPoint y: 108, distance: 136.7
click at [409, 108] on div "Status All contacts Tags Select... Name or email [EMAIL_ADDRESS][DOMAIN_NAME]" at bounding box center [412, 103] width 476 height 37
paste input "[EMAIL_ADDRESS][DOMAIN_NAME]"
click at [596, 142] on button "Search" at bounding box center [596, 144] width 36 height 18
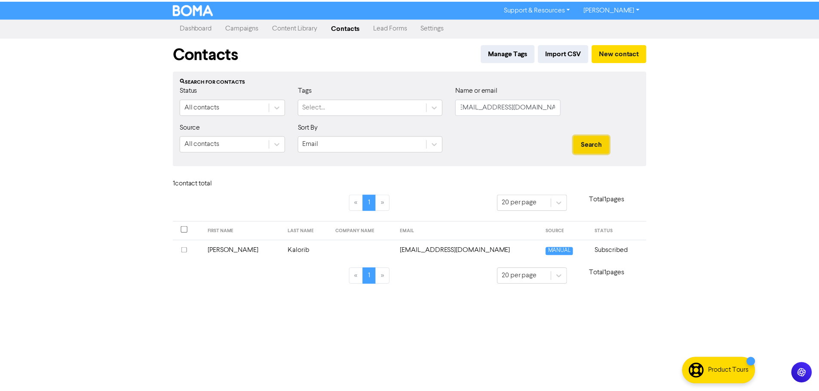
scroll to position [0, 0]
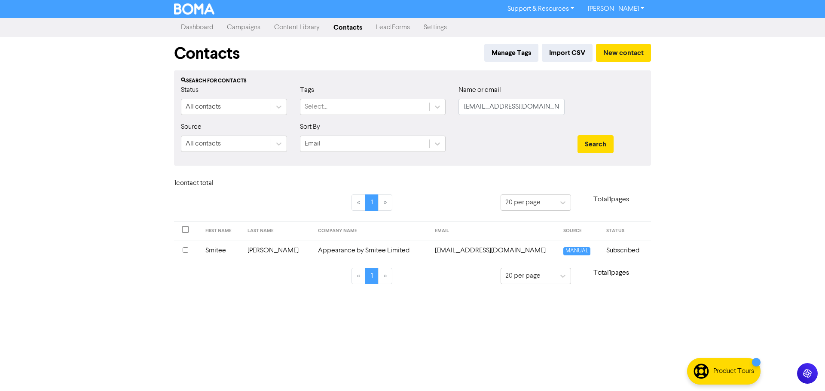
click at [339, 256] on td "Appearance by Smitee Limited" at bounding box center [371, 250] width 117 height 21
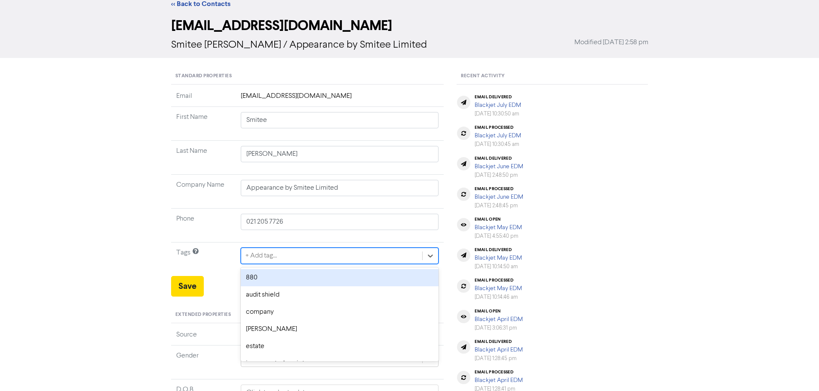
click at [286, 264] on div "option 880 focused, 1 of 12. 12 results available. Use Up and Down to choose op…" at bounding box center [340, 256] width 198 height 16
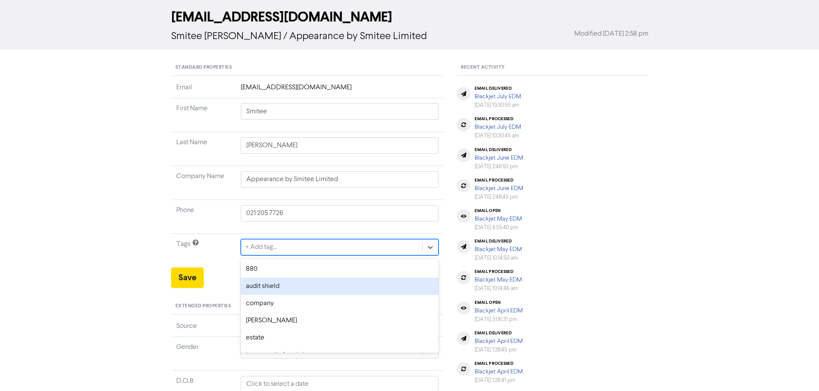
click at [275, 286] on div "audit shield" at bounding box center [340, 286] width 198 height 17
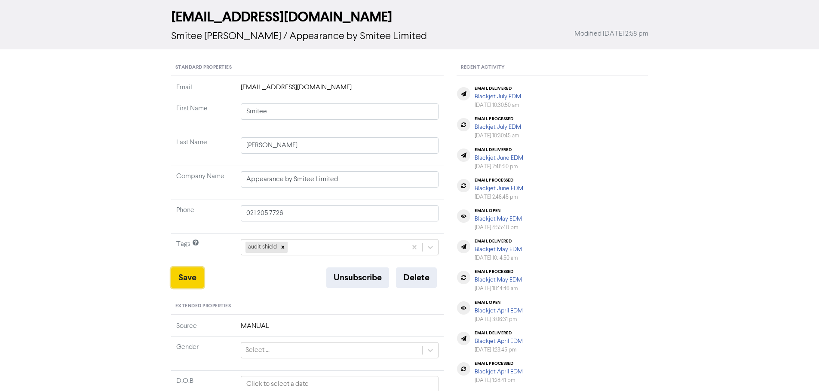
click at [183, 276] on button "Save" at bounding box center [187, 278] width 33 height 21
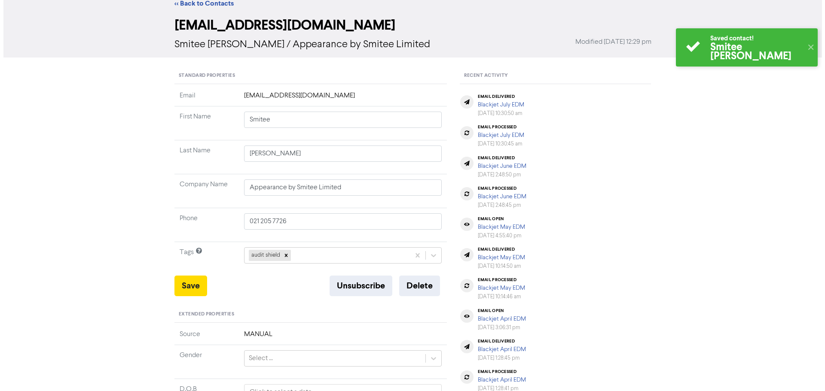
scroll to position [0, 0]
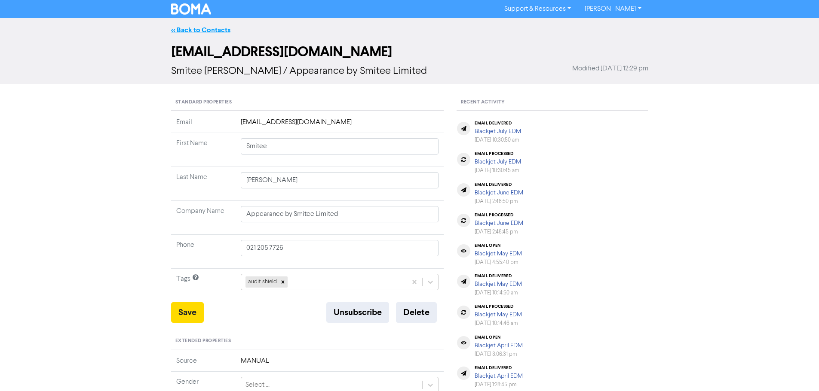
click at [201, 31] on link "<< Back to Contacts" at bounding box center [200, 30] width 59 height 9
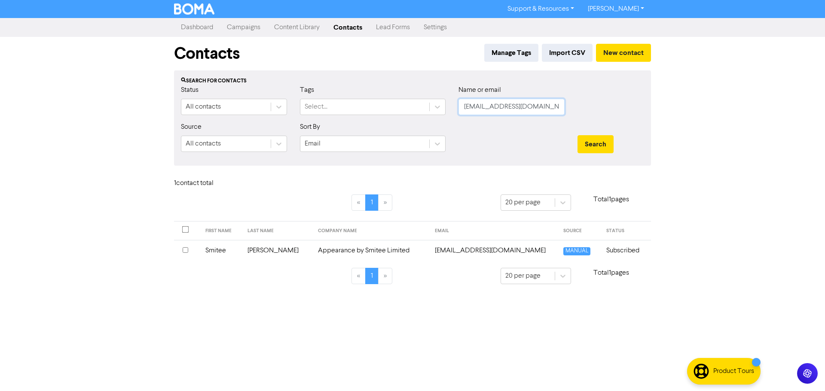
click at [556, 106] on input "[EMAIL_ADDRESS][DOMAIN_NAME]" at bounding box center [512, 107] width 106 height 16
paste input "accounts@bayofmanycove"
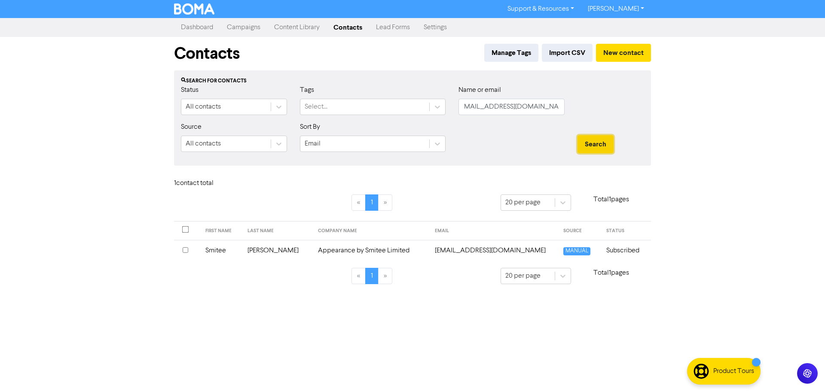
click at [585, 138] on button "Search" at bounding box center [596, 144] width 36 height 18
click at [305, 252] on td "Bay of Many Coves Resort Limited" at bounding box center [364, 250] width 119 height 21
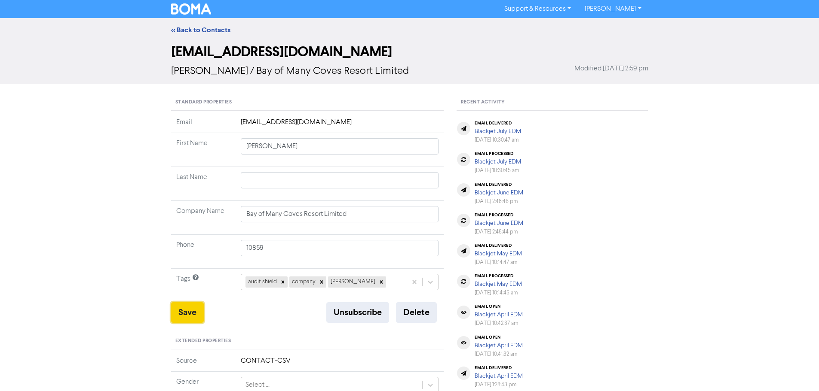
click at [187, 311] on button "Save" at bounding box center [187, 313] width 33 height 21
click at [210, 28] on link "<< Back to Contacts" at bounding box center [200, 30] width 59 height 9
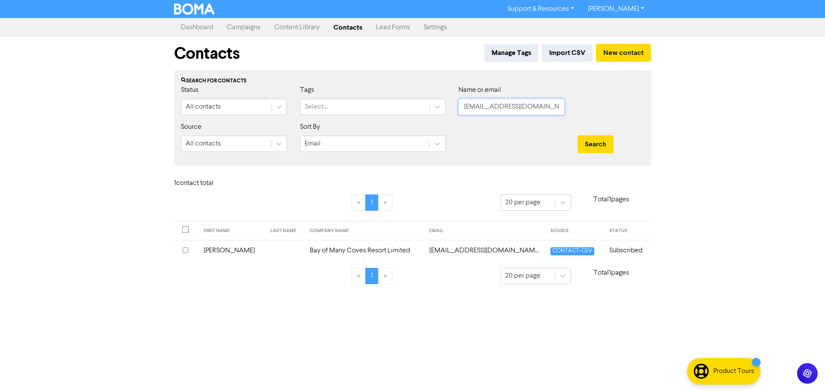
scroll to position [0, 5]
drag, startPoint x: 463, startPoint y: 107, endPoint x: 707, endPoint y: 101, distance: 244.2
click at [707, 101] on div "Support & Resources Video Tutorials FAQ & Guides Marketing Education [PERSON_NA…" at bounding box center [412, 195] width 825 height 391
paste input "[PERSON_NAME]@xtra"
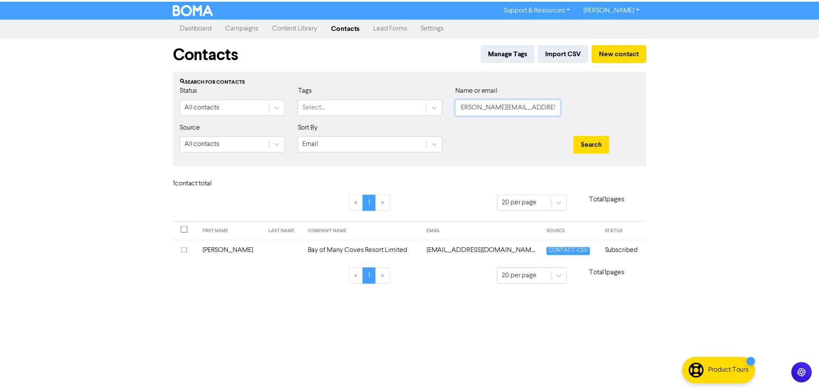
scroll to position [0, 0]
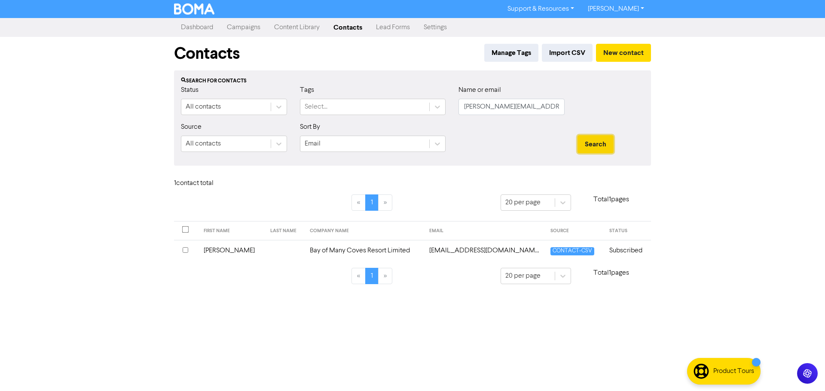
click at [593, 142] on button "Search" at bounding box center [596, 144] width 36 height 18
click at [430, 250] on td "[PERSON_NAME][EMAIL_ADDRESS][DOMAIN_NAME]" at bounding box center [485, 250] width 121 height 21
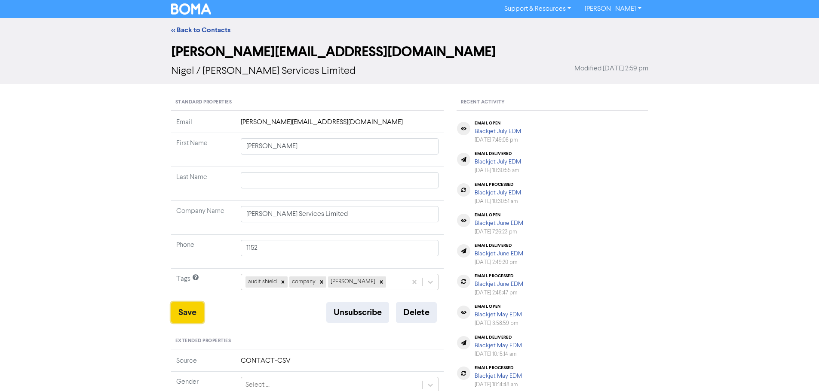
click at [187, 311] on button "Save" at bounding box center [187, 313] width 33 height 21
click at [200, 30] on link "<< Back to Contacts" at bounding box center [200, 30] width 59 height 9
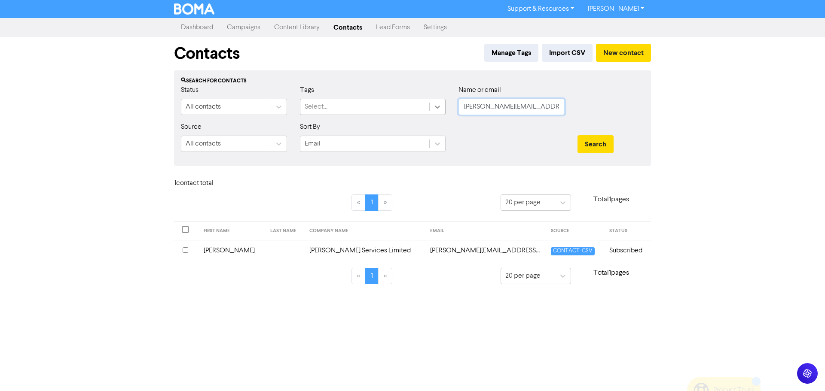
drag, startPoint x: 474, startPoint y: 103, endPoint x: 443, endPoint y: 103, distance: 31.4
click at [443, 103] on div "Status All contacts Tags Select... Name or email [PERSON_NAME][EMAIL_ADDRESS][D…" at bounding box center [412, 103] width 476 height 37
paste input "[PERSON_NAME][EMAIL_ADDRESS][DOMAIN_NAME]"
click at [603, 135] on button "Search" at bounding box center [596, 144] width 36 height 18
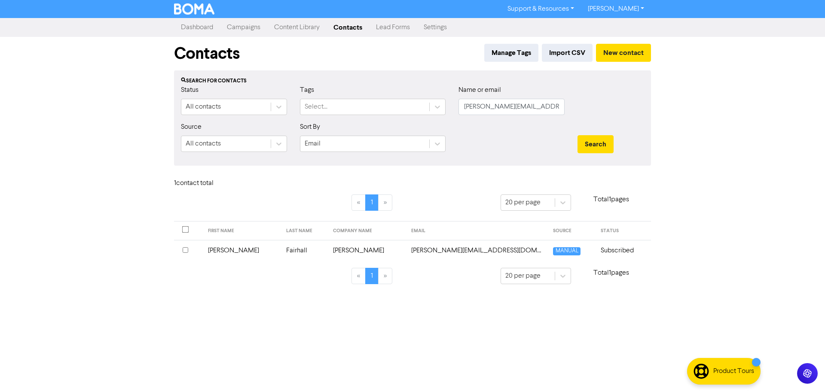
click at [355, 246] on td "[PERSON_NAME]" at bounding box center [367, 250] width 78 height 21
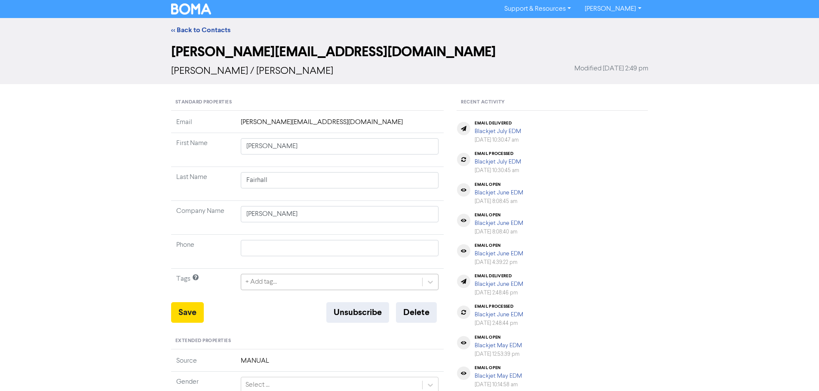
click at [279, 285] on div "+ Add tag..." at bounding box center [340, 282] width 198 height 16
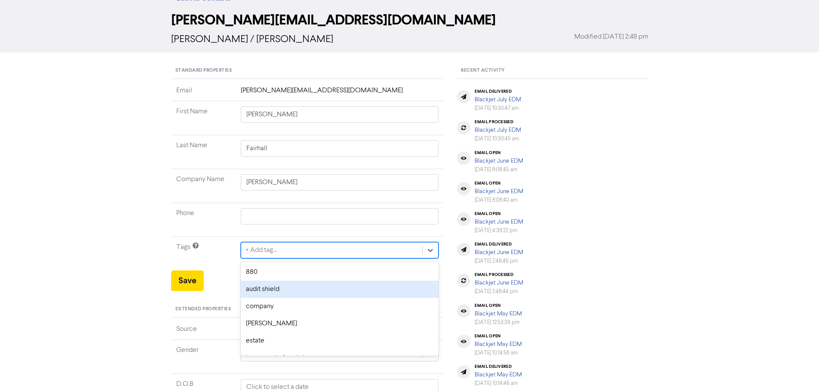
scroll to position [35, 0]
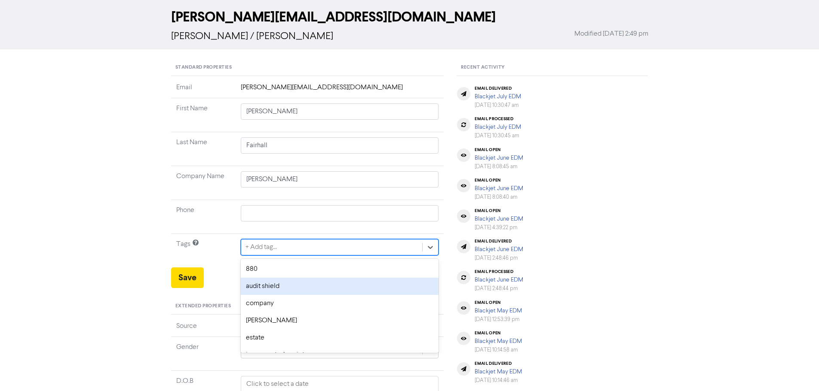
click at [263, 283] on div "audit shield" at bounding box center [340, 286] width 198 height 17
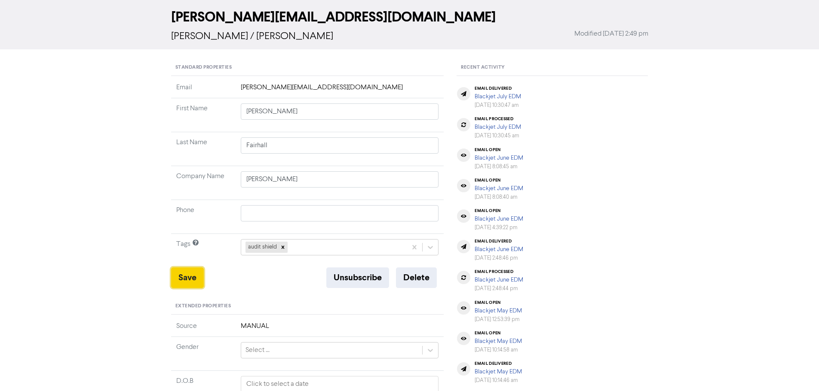
click at [188, 279] on button "Save" at bounding box center [187, 278] width 33 height 21
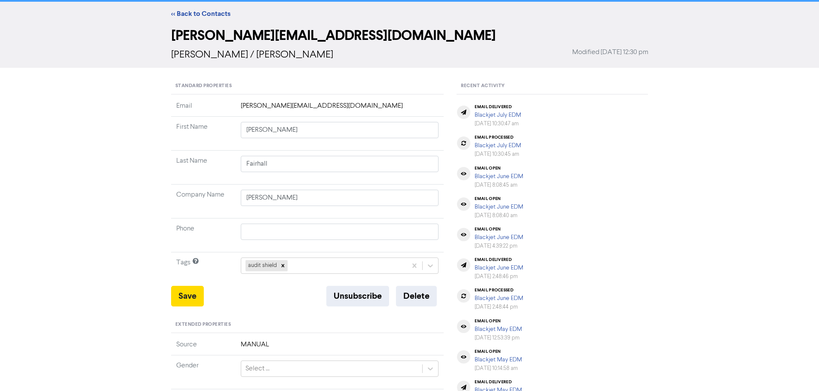
scroll to position [0, 0]
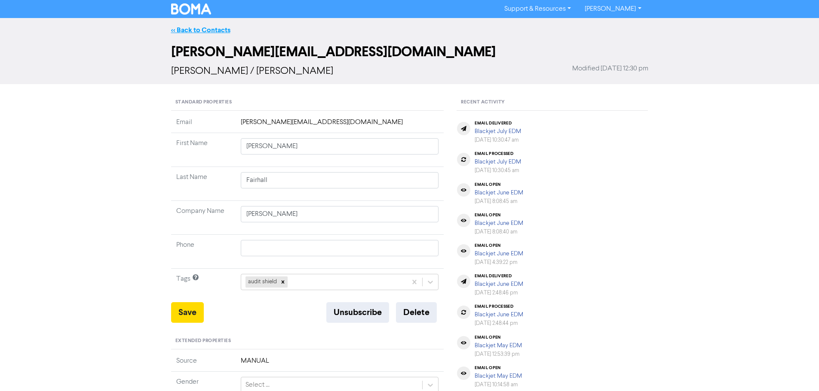
click at [211, 28] on link "<< Back to Contacts" at bounding box center [200, 30] width 59 height 9
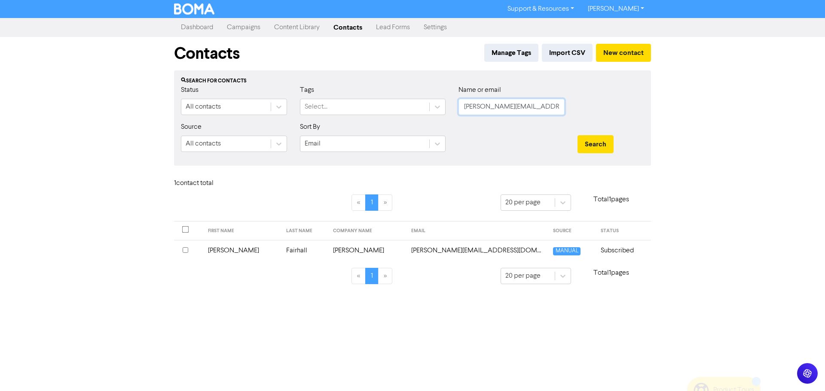
click at [556, 108] on input "[PERSON_NAME][EMAIL_ADDRESS][DOMAIN_NAME]" at bounding box center [512, 107] width 106 height 16
paste input "[EMAIL_ADDRESS][PERSON_NAME][DOMAIN_NAME]"
click at [602, 142] on button "Search" at bounding box center [596, 144] width 36 height 18
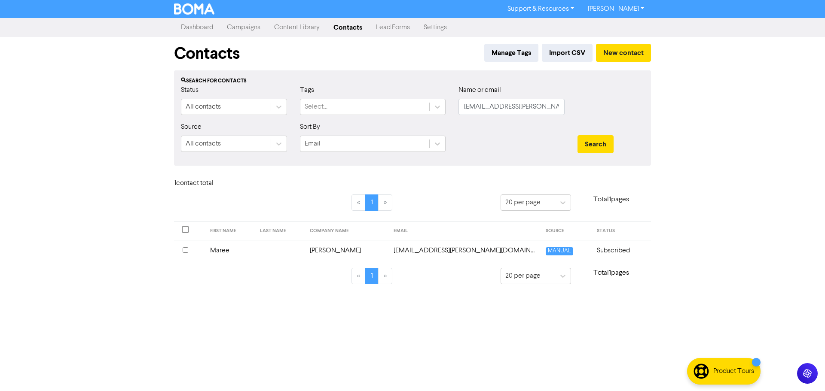
click at [336, 250] on td "[PERSON_NAME]" at bounding box center [347, 250] width 84 height 21
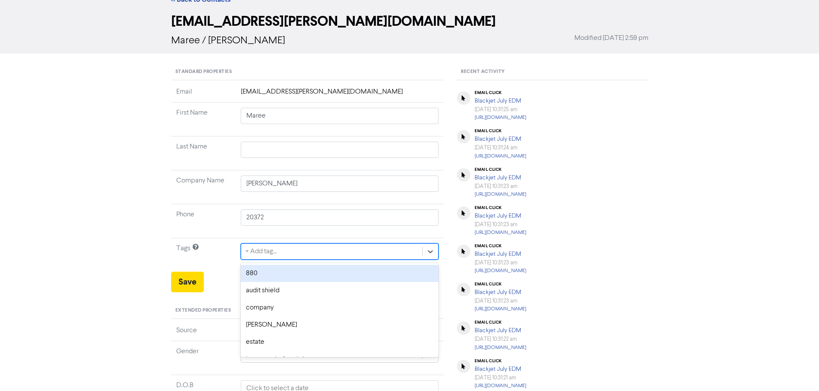
click at [266, 260] on div "option 880 focused, 1 of 12. 12 results available. Use Up and Down to choose op…" at bounding box center [340, 252] width 198 height 16
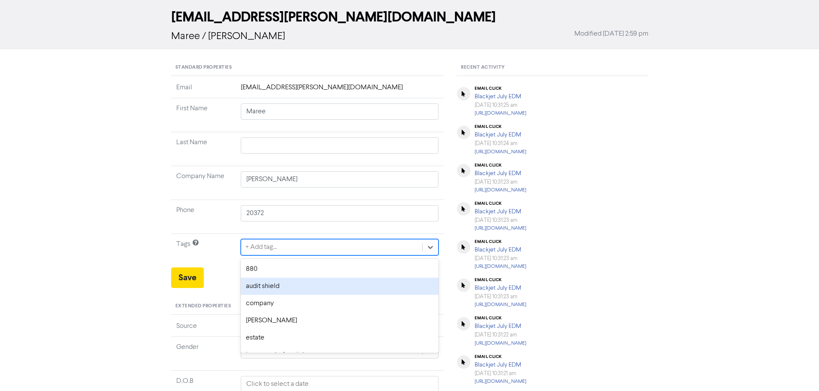
click at [278, 284] on div "audit shield" at bounding box center [340, 286] width 198 height 17
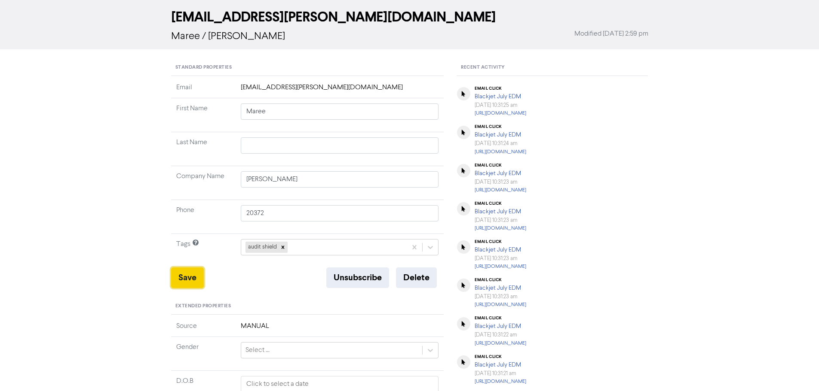
click at [187, 277] on button "Save" at bounding box center [187, 278] width 33 height 21
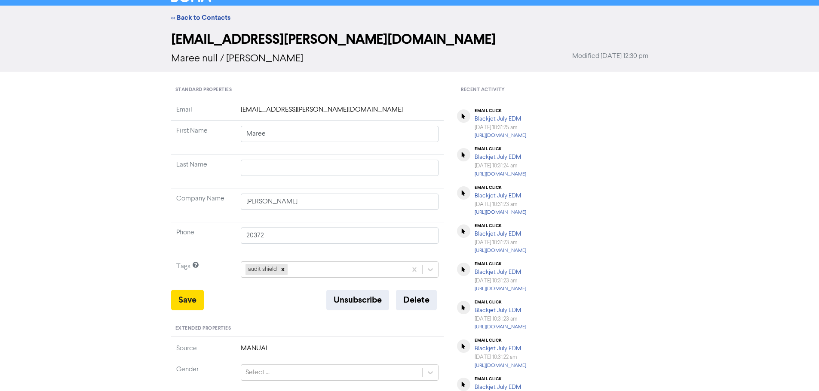
scroll to position [0, 0]
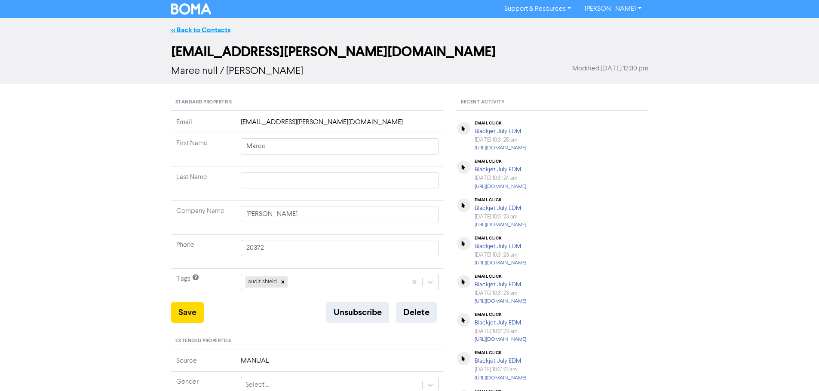
click at [210, 33] on link "<< Back to Contacts" at bounding box center [200, 30] width 59 height 9
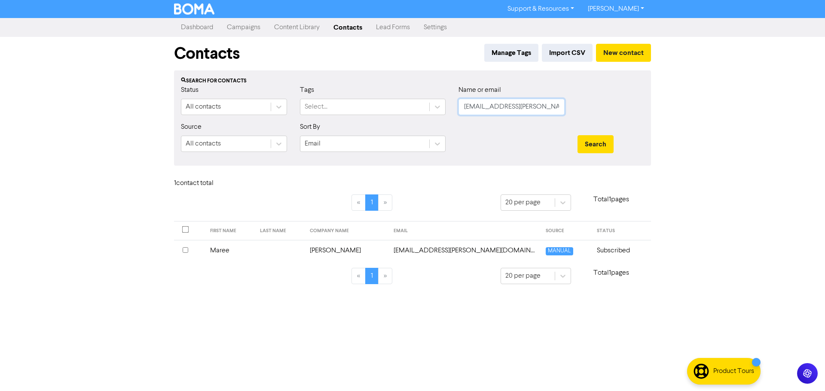
drag, startPoint x: 562, startPoint y: 105, endPoint x: 443, endPoint y: 92, distance: 119.4
click at [443, 92] on div "Status All contacts Tags Select... Name or email [EMAIL_ADDRESS][PERSON_NAME][D…" at bounding box center [412, 103] width 476 height 37
paste input "[EMAIL_ADDRESS][DOMAIN_NAME]"
click at [585, 144] on button "Search" at bounding box center [596, 144] width 36 height 18
click at [296, 252] on td "Morreau" at bounding box center [304, 250] width 46 height 21
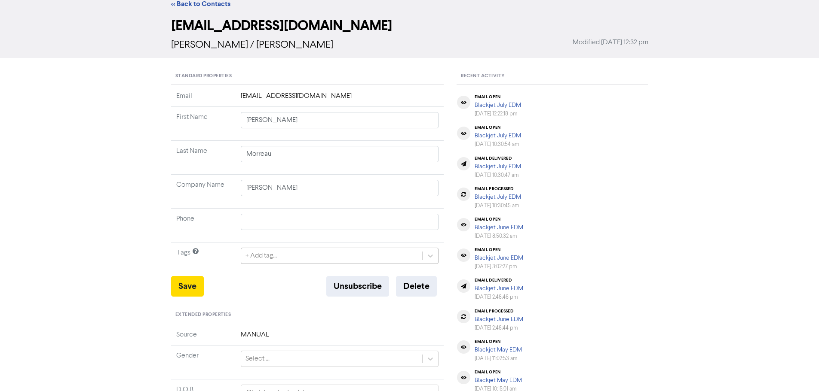
click at [270, 264] on div "+ Add tag..." at bounding box center [340, 256] width 198 height 16
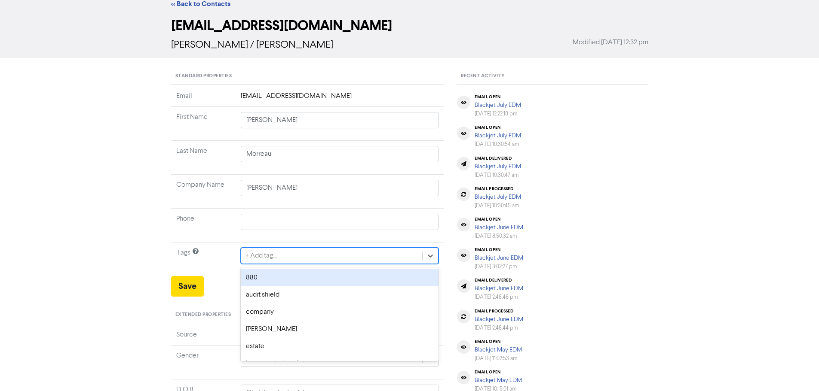
scroll to position [35, 0]
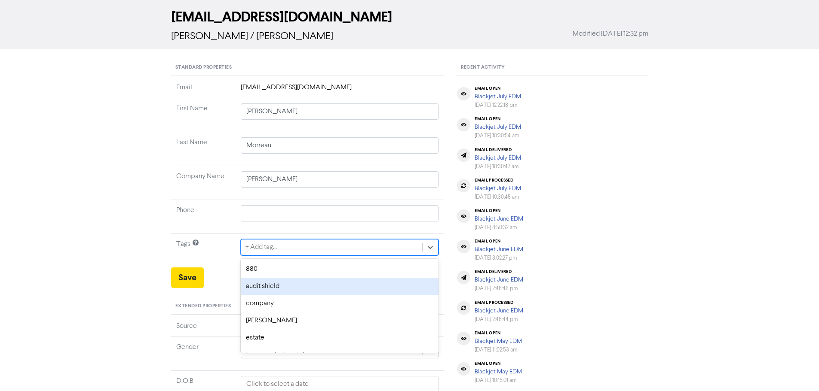
click at [265, 287] on div "audit shield" at bounding box center [340, 286] width 198 height 17
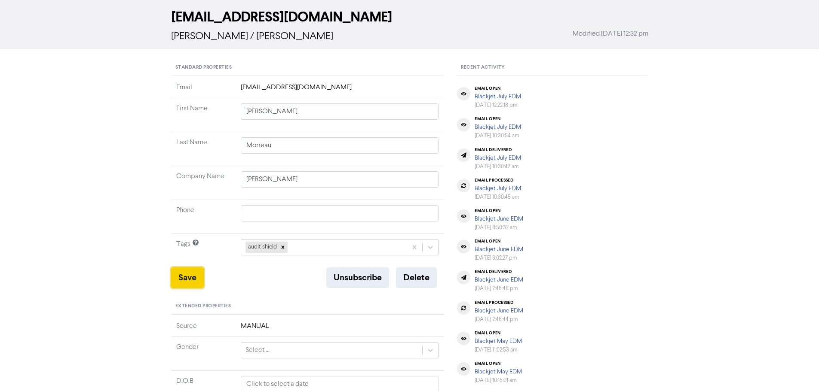
click at [190, 278] on button "Save" at bounding box center [187, 278] width 33 height 21
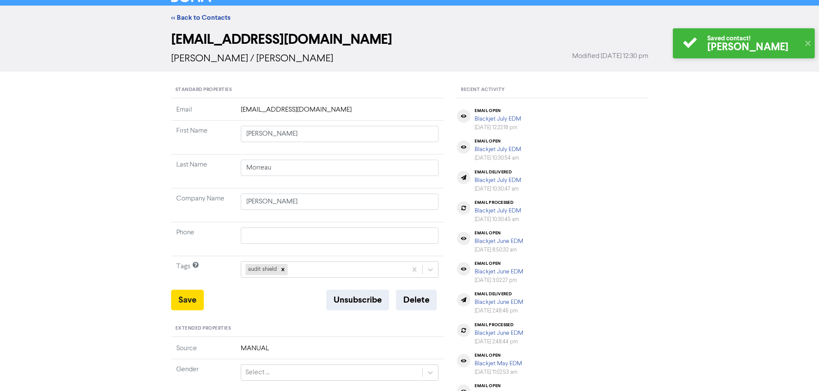
scroll to position [0, 0]
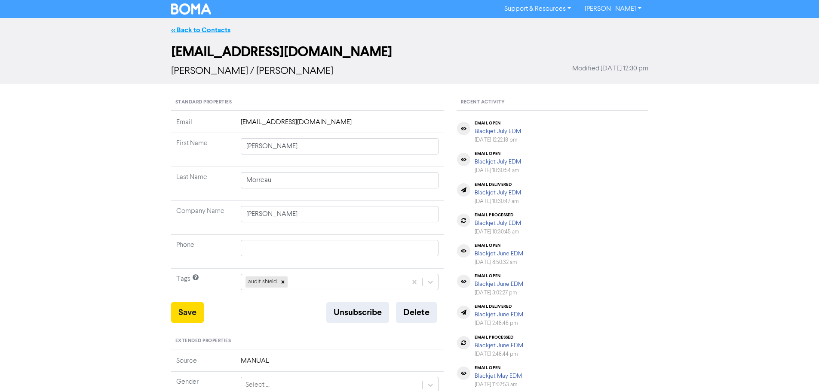
click at [205, 27] on link "<< Back to Contacts" at bounding box center [200, 30] width 59 height 9
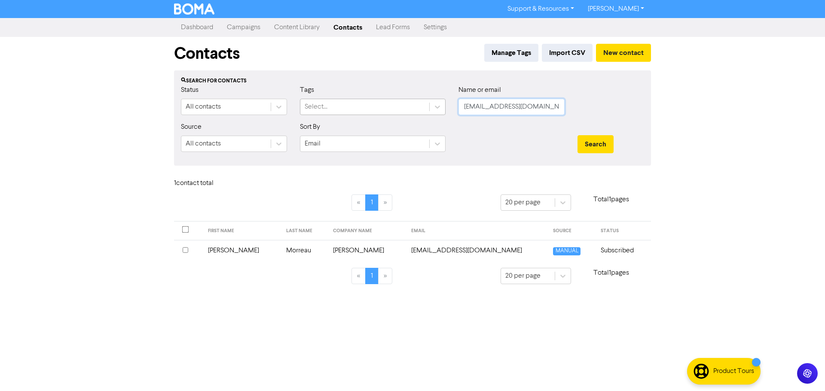
drag, startPoint x: 409, startPoint y: 102, endPoint x: 398, endPoint y: 101, distance: 10.3
click at [398, 101] on div "Status All contacts Tags Select... Name or email [EMAIL_ADDRESS][DOMAIN_NAME]" at bounding box center [412, 103] width 476 height 37
paste input "[PERSON_NAME][DOMAIN_NAME][EMAIL_ADDRESS][DOMAIN_NAME]"
click at [595, 141] on button "Search" at bounding box center [596, 144] width 36 height 18
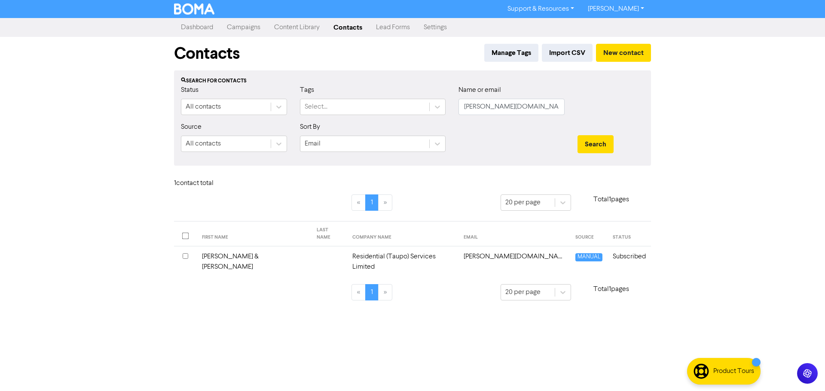
click at [312, 251] on td at bounding box center [330, 262] width 36 height 31
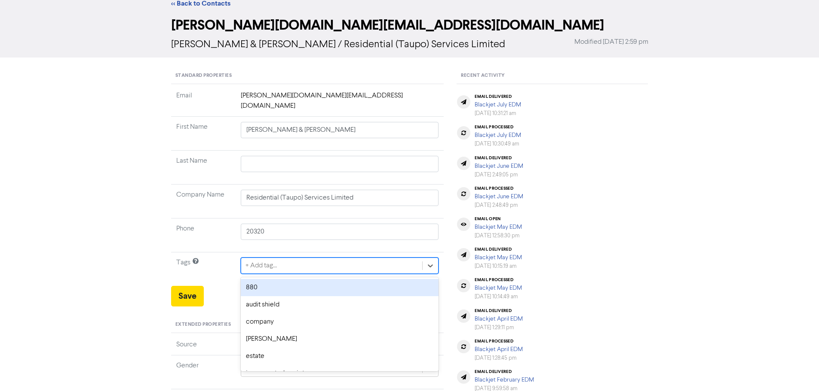
click at [270, 274] on div "option 880 focused, 1 of 12. 12 results available. Use Up and Down to choose op…" at bounding box center [340, 266] width 198 height 16
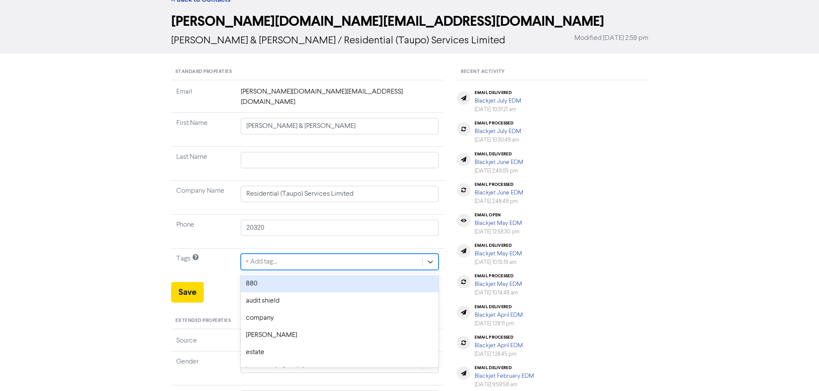
scroll to position [35, 0]
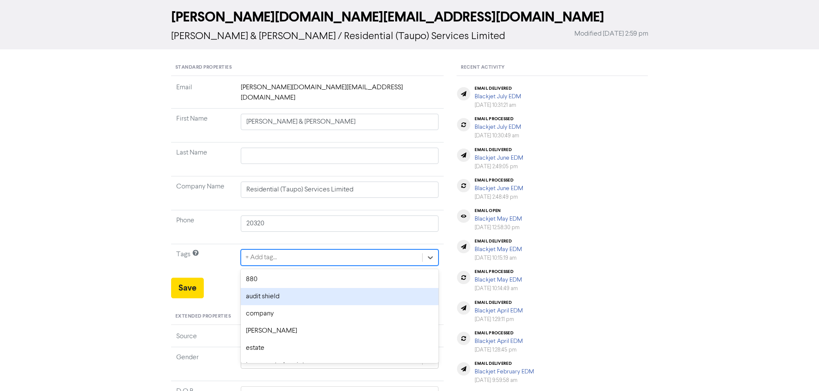
click at [267, 288] on div "audit shield" at bounding box center [340, 296] width 198 height 17
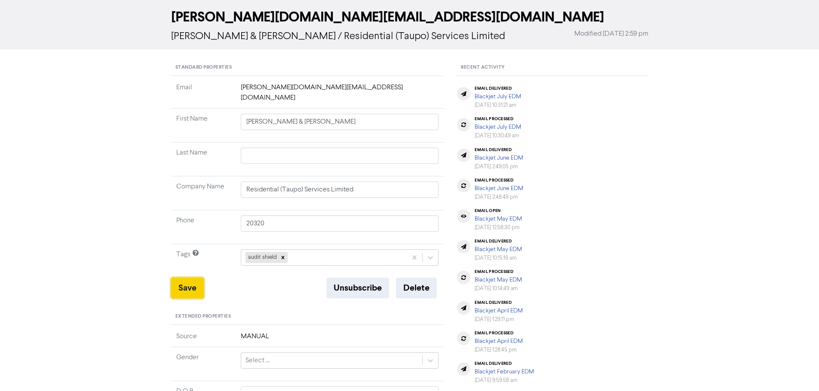
click at [193, 280] on button "Save" at bounding box center [187, 288] width 33 height 21
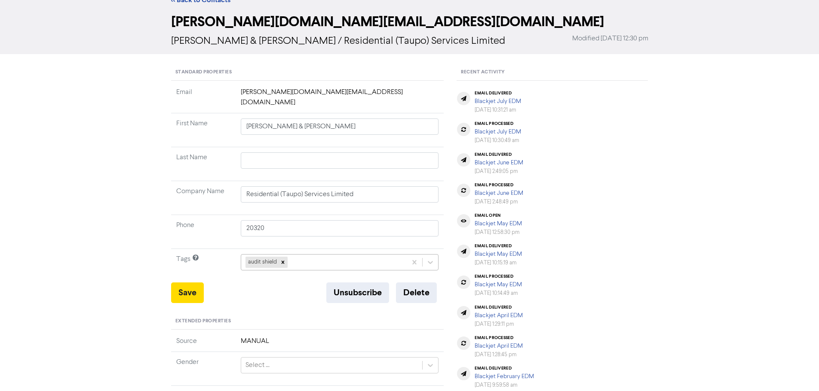
scroll to position [0, 0]
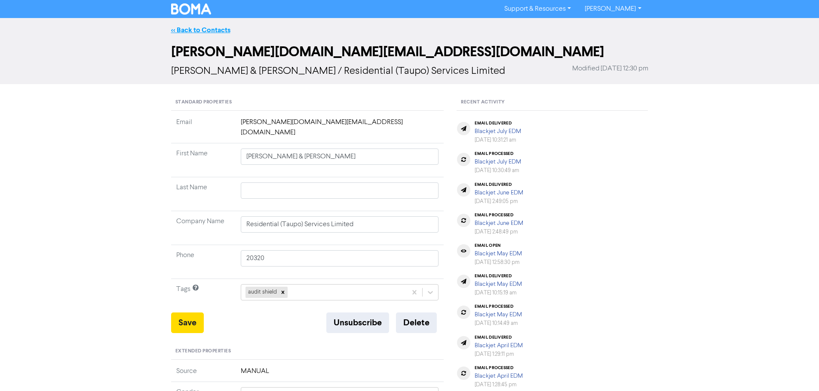
click at [214, 28] on link "<< Back to Contacts" at bounding box center [200, 30] width 59 height 9
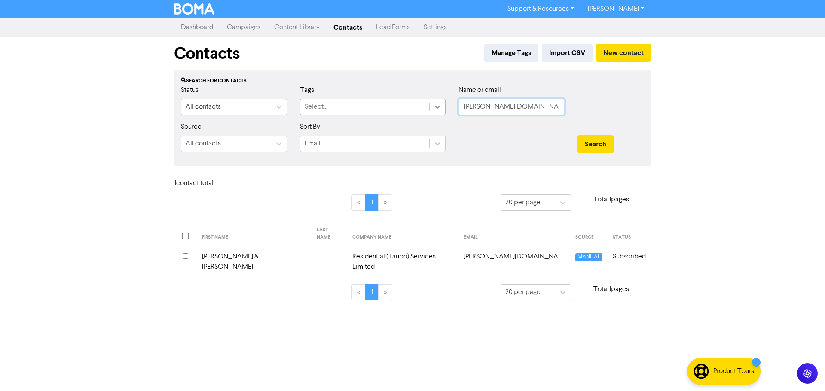
drag, startPoint x: 506, startPoint y: 109, endPoint x: 431, endPoint y: 108, distance: 74.3
click at [431, 108] on div "Status All contacts Tags Select... Name or email [PERSON_NAME][DOMAIN_NAME][EMA…" at bounding box center [412, 103] width 476 height 37
paste input "[PERSON_NAME]"
click at [597, 140] on button "Search" at bounding box center [596, 144] width 36 height 18
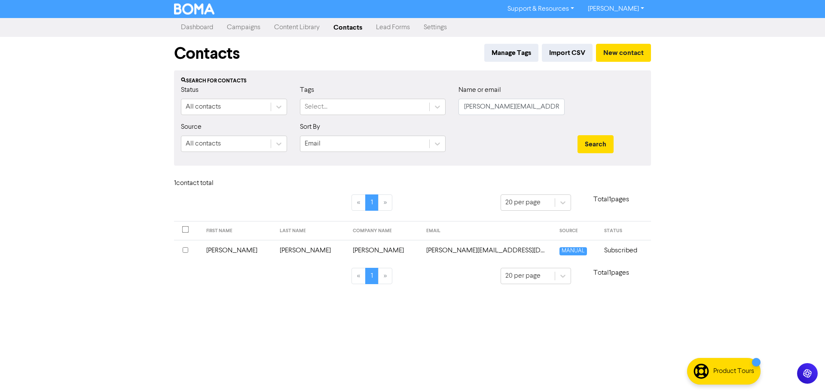
click at [295, 254] on td "[PERSON_NAME]" at bounding box center [311, 250] width 73 height 21
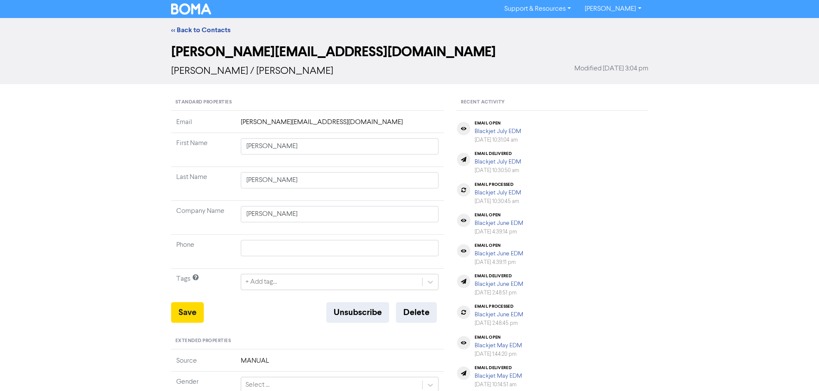
scroll to position [43, 0]
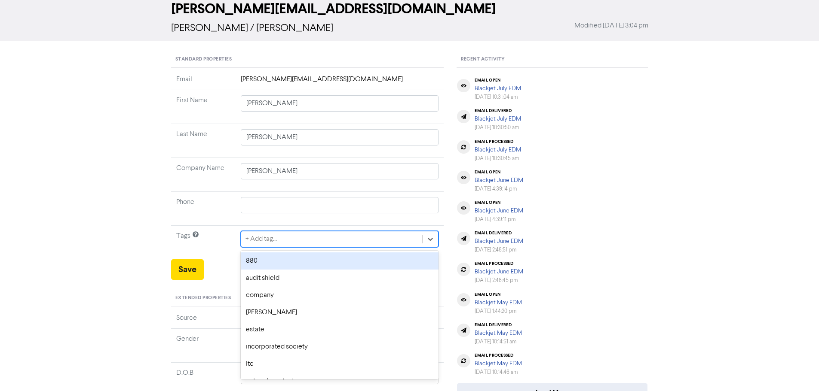
click at [274, 245] on div "+ Add tag..." at bounding box center [260, 239] width 31 height 10
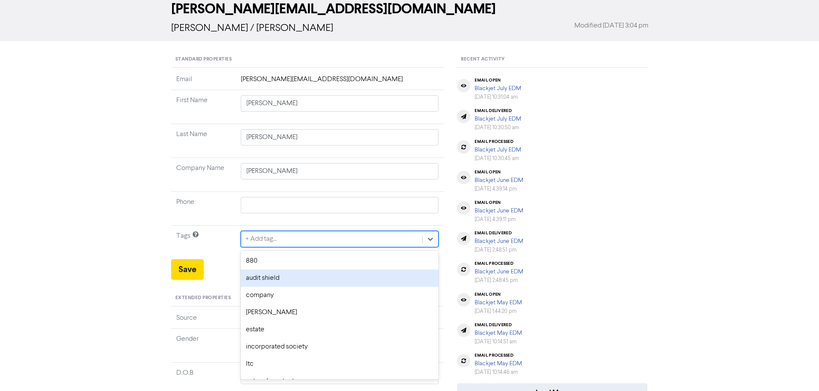
click at [272, 274] on div "audit shield" at bounding box center [340, 278] width 198 height 17
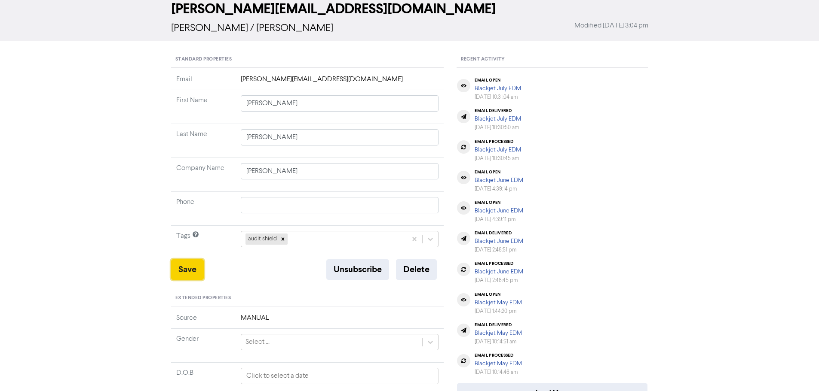
click at [183, 269] on button "Save" at bounding box center [187, 270] width 33 height 21
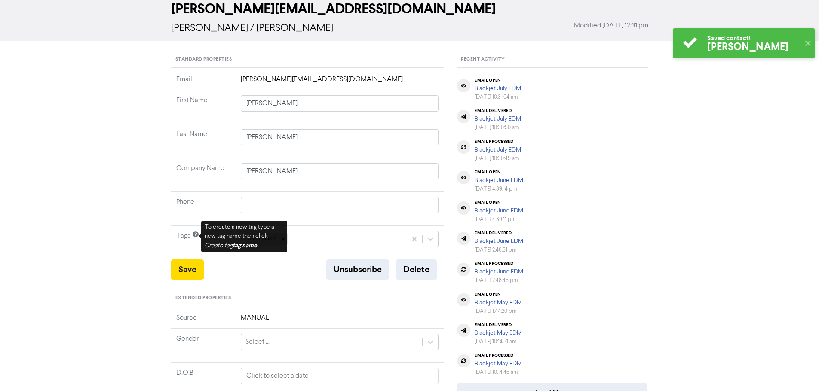
scroll to position [0, 0]
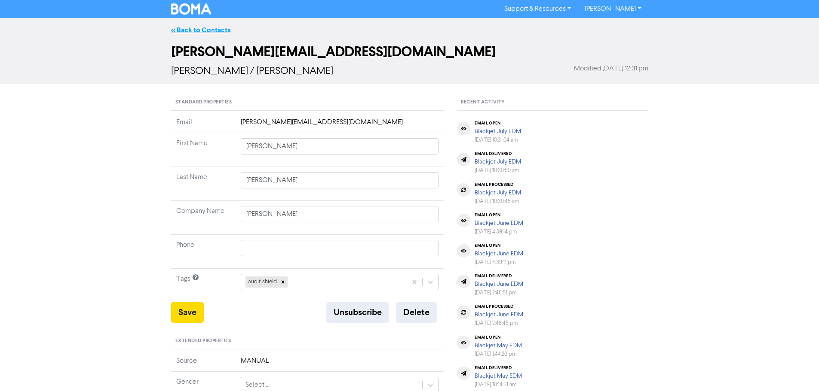
click at [202, 28] on link "<< Back to Contacts" at bounding box center [200, 30] width 59 height 9
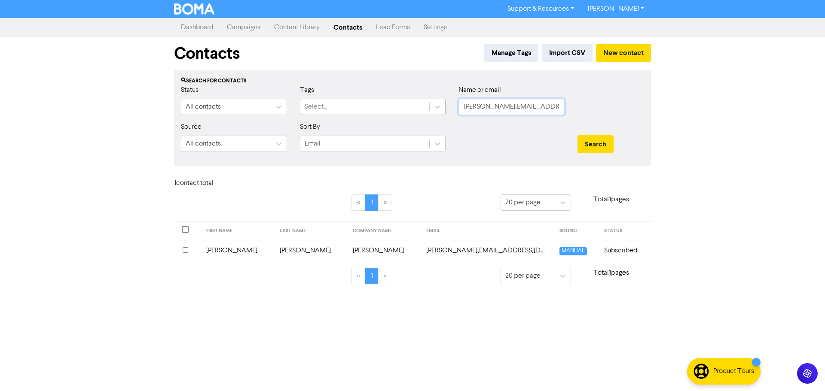
click at [404, 108] on div "Status All contacts Tags Select... Name or email [PERSON_NAME][EMAIL_ADDRESS][D…" at bounding box center [412, 103] width 476 height 37
paste input "info@simplykawakawa."
click at [595, 140] on button "Search" at bounding box center [596, 144] width 36 height 18
click at [378, 251] on td "Simply Kawakawa" at bounding box center [367, 250] width 81 height 21
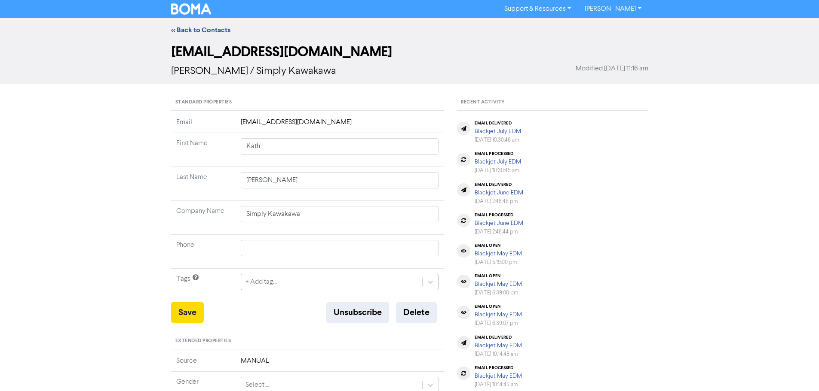
click at [298, 279] on div "+ Add tag..." at bounding box center [340, 282] width 198 height 16
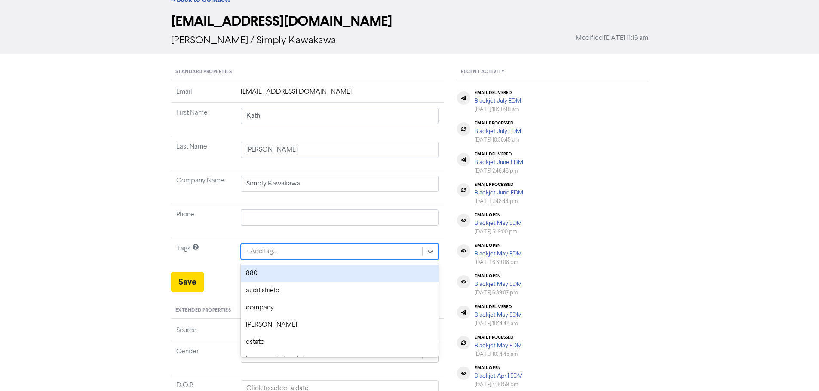
scroll to position [35, 0]
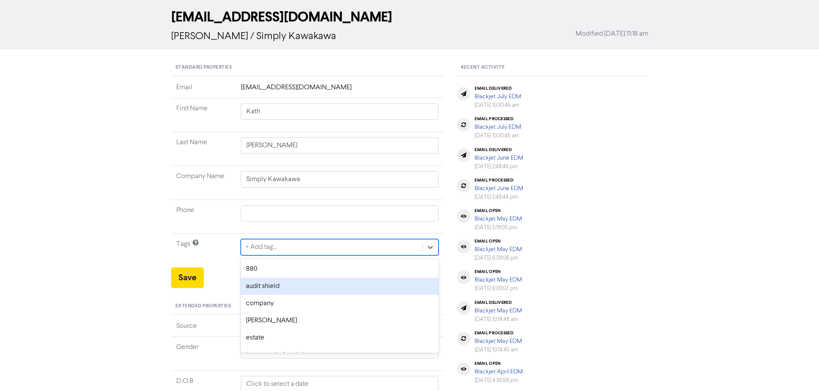
click at [271, 282] on div "audit shield" at bounding box center [340, 286] width 198 height 17
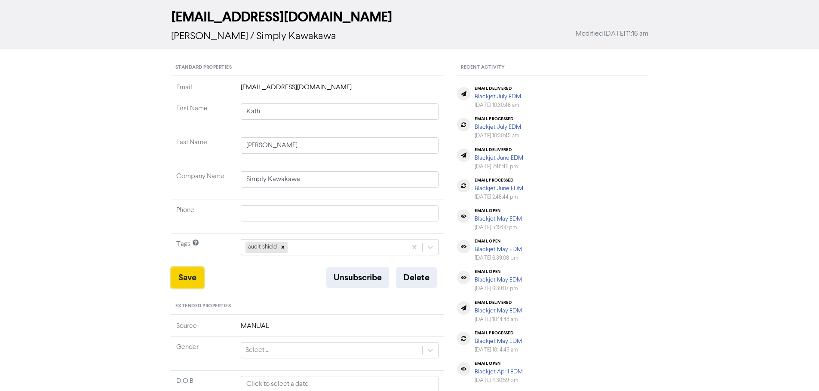
click at [182, 275] on button "Save" at bounding box center [187, 278] width 33 height 21
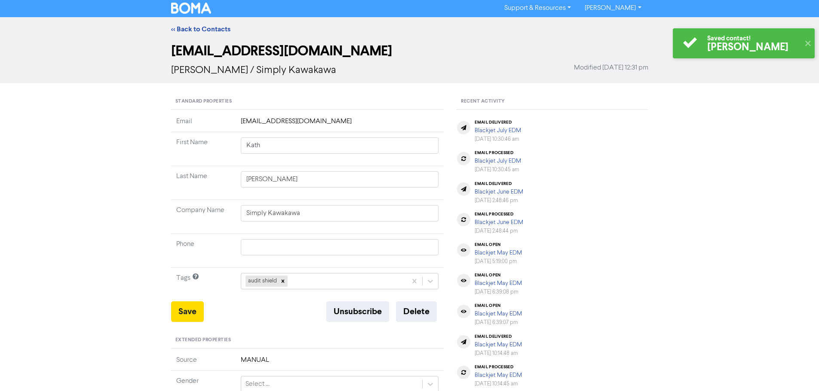
scroll to position [0, 0]
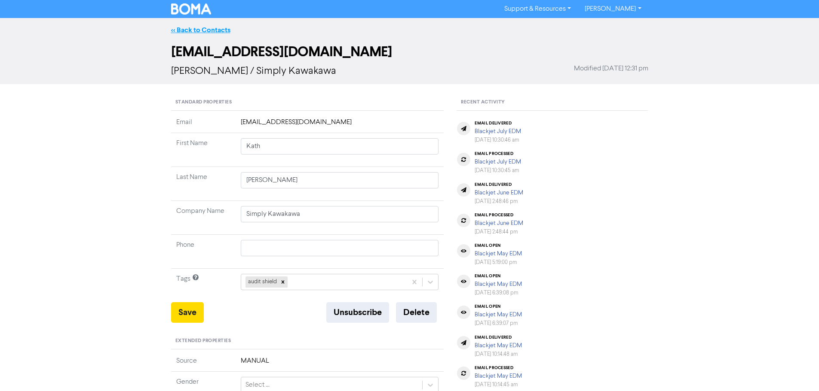
click at [210, 31] on link "<< Back to Contacts" at bounding box center [200, 30] width 59 height 9
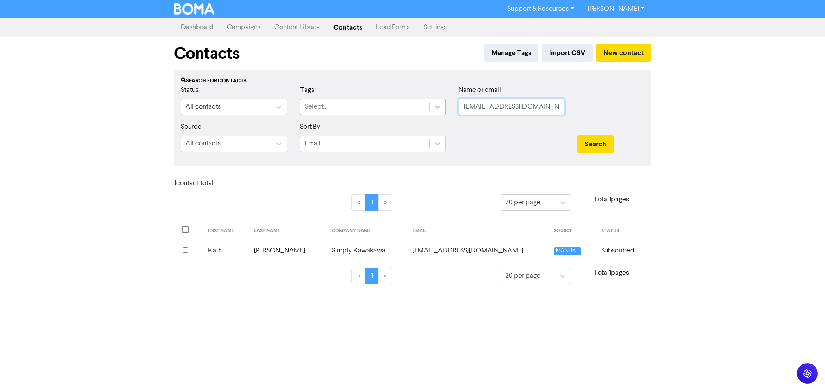
drag, startPoint x: 551, startPoint y: 107, endPoint x: 391, endPoint y: 106, distance: 159.9
click at [391, 106] on div "Status All contacts Tags Select... Name or email [EMAIL_ADDRESS][DOMAIN_NAME]" at bounding box center [412, 103] width 476 height 37
paste input "[PERSON_NAME]"
click at [609, 141] on button "Search" at bounding box center [596, 144] width 36 height 18
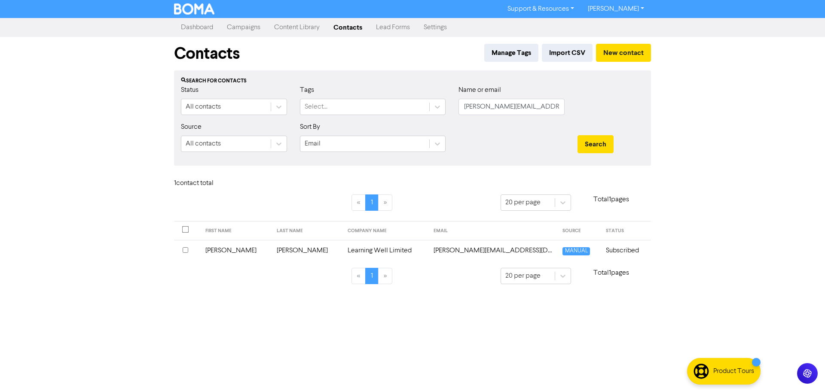
click at [369, 251] on td "Learning Well Limited" at bounding box center [386, 250] width 86 height 21
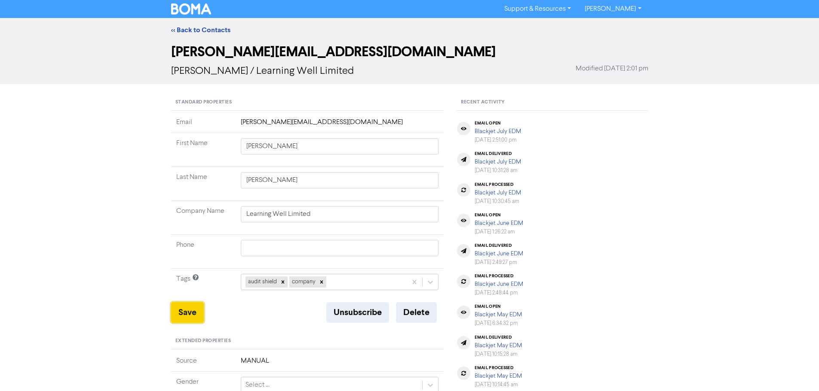
click at [188, 315] on button "Save" at bounding box center [187, 313] width 33 height 21
drag, startPoint x: 198, startPoint y: 28, endPoint x: 18, endPoint y: 107, distance: 196.3
click at [198, 29] on link "<< Back to Contacts" at bounding box center [200, 30] width 59 height 9
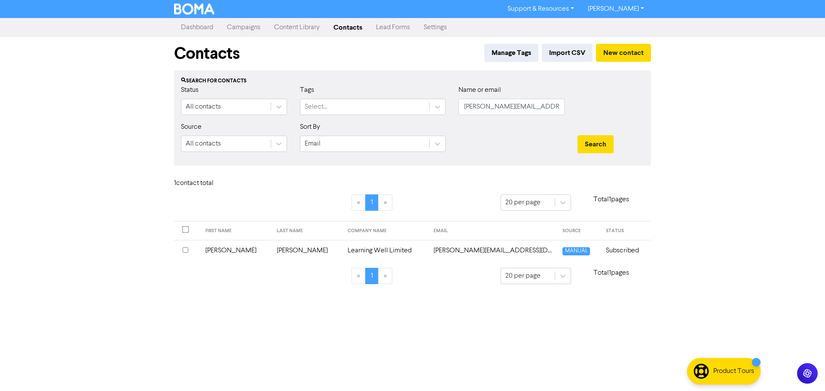
drag, startPoint x: 561, startPoint y: 109, endPoint x: 552, endPoint y: 109, distance: 8.6
click at [552, 109] on div "Name or email [PERSON_NAME][EMAIL_ADDRESS][DOMAIN_NAME]" at bounding box center [511, 103] width 119 height 37
drag, startPoint x: 454, startPoint y: 109, endPoint x: 398, endPoint y: 105, distance: 56.4
click at [398, 105] on div "Status All contacts Tags Select... Name or email [PERSON_NAME][EMAIL_ADDRESS][D…" at bounding box center [412, 103] width 476 height 37
paste input "[EMAIL_ADDRESS][DOMAIN_NAME]"
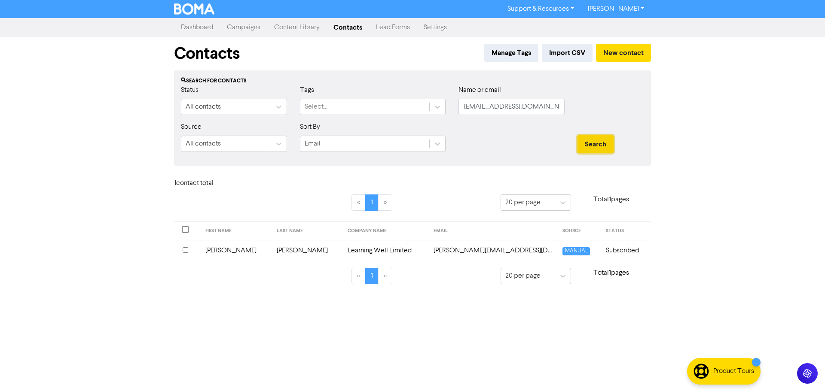
click at [612, 150] on button "Search" at bounding box center [596, 144] width 36 height 18
click at [263, 252] on td "Alisdair and Jan" at bounding box center [232, 250] width 64 height 21
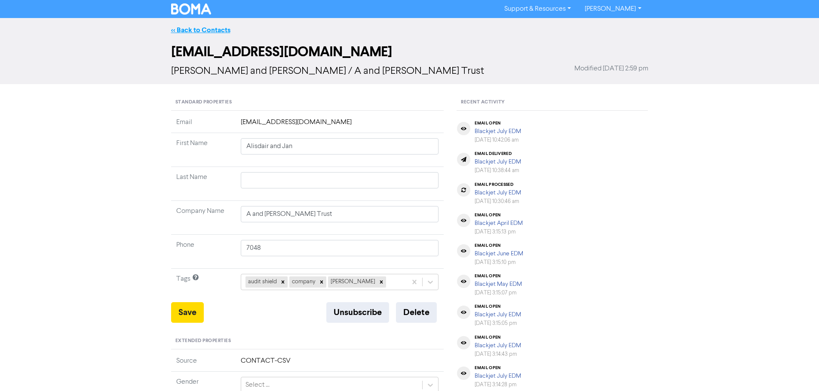
click at [206, 28] on link "<< Back to Contacts" at bounding box center [200, 30] width 59 height 9
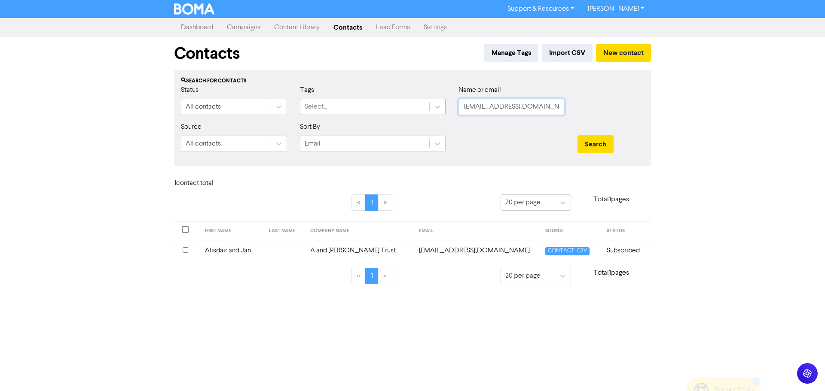
drag, startPoint x: 477, startPoint y: 106, endPoint x: 429, endPoint y: 105, distance: 47.7
click at [429, 105] on div "Status All contacts Tags Select... Name or email [PERSON_NAME][EMAIL_ADDRESS][D…" at bounding box center [412, 103] width 476 height 37
paste input "[EMAIL_ADDRESS][DOMAIN_NAME]"
click at [595, 142] on button "Search" at bounding box center [596, 144] width 36 height 18
click at [331, 249] on td "[PERSON_NAME] Family Trust" at bounding box center [364, 250] width 110 height 21
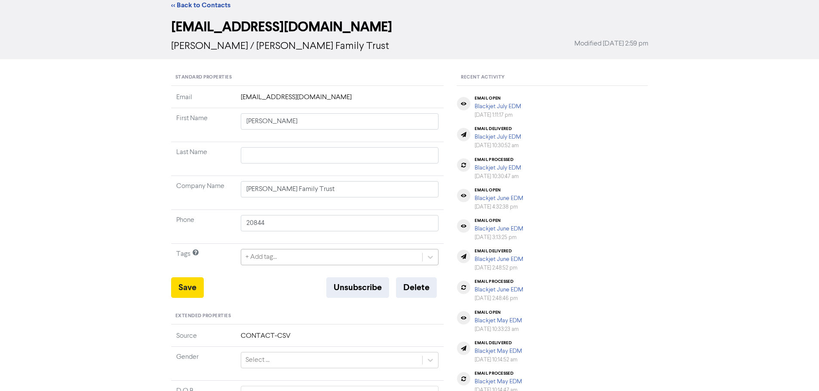
click at [270, 266] on div "+ Add tag..." at bounding box center [340, 257] width 198 height 16
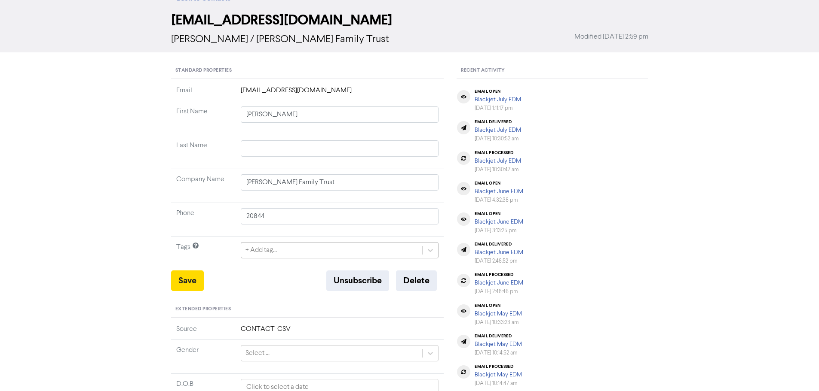
scroll to position [35, 0]
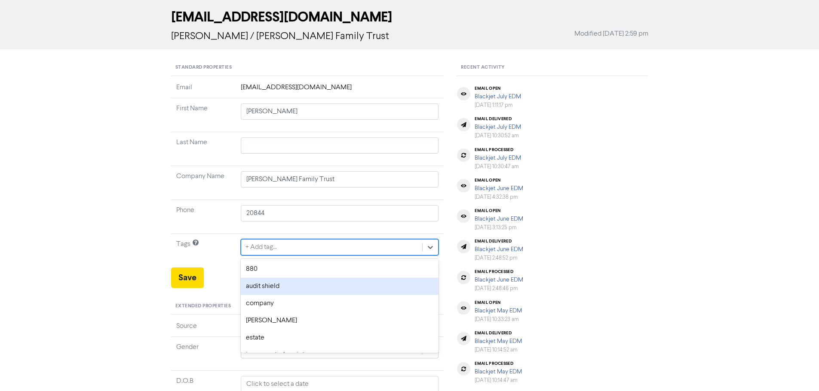
click at [274, 283] on div "audit shield" at bounding box center [340, 286] width 198 height 17
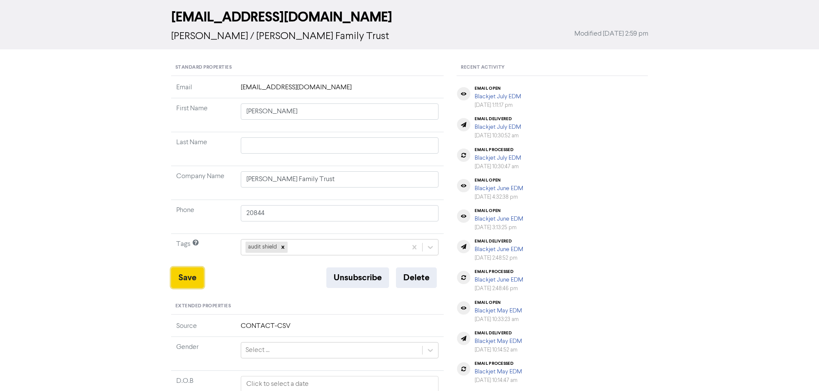
click at [183, 277] on button "Save" at bounding box center [187, 278] width 33 height 21
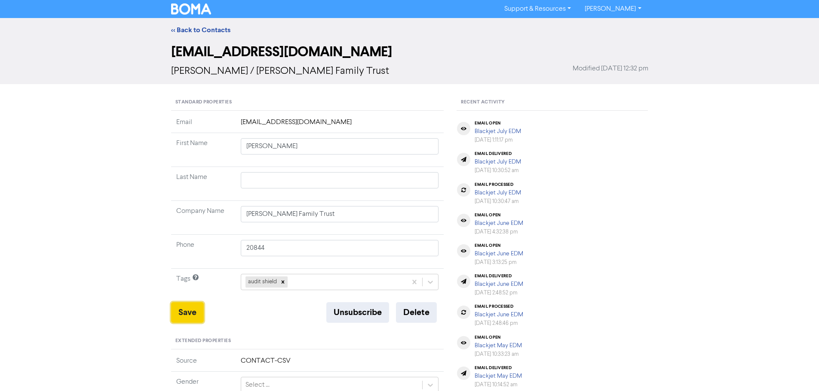
click at [203, 312] on button "Save" at bounding box center [187, 313] width 33 height 21
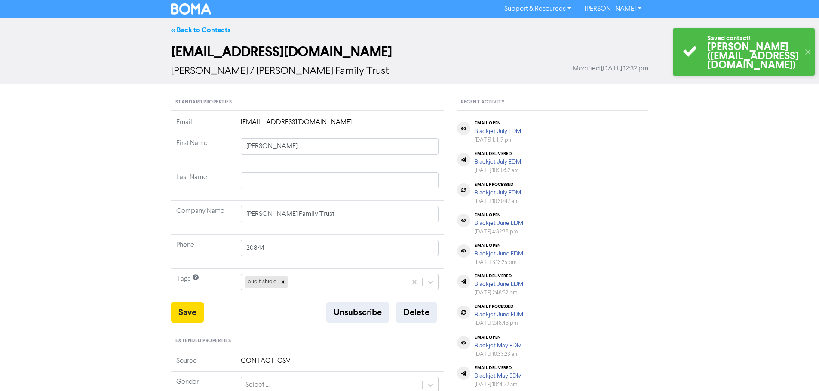
click at [200, 31] on link "<< Back to Contacts" at bounding box center [200, 30] width 59 height 9
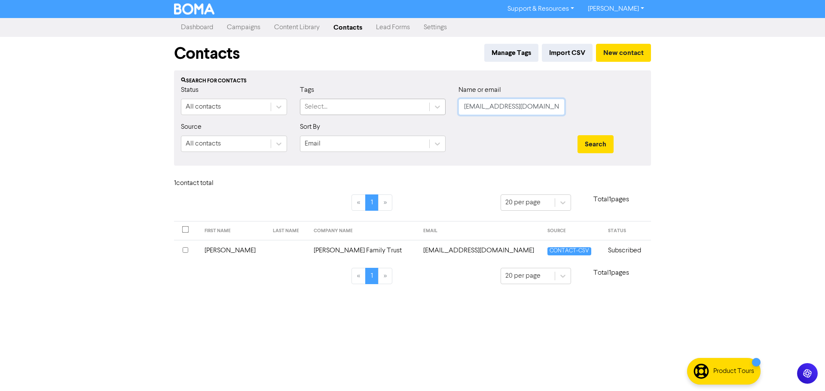
drag, startPoint x: 472, startPoint y: 109, endPoint x: 383, endPoint y: 109, distance: 89.4
click at [383, 109] on div "Status All contacts Tags Select... Name or email [EMAIL_ADDRESS][DOMAIN_NAME]" at bounding box center [412, 103] width 476 height 37
paste input "[PERSON_NAME]"
click at [601, 145] on button "Search" at bounding box center [596, 144] width 36 height 18
click at [273, 256] on td at bounding box center [294, 250] width 43 height 21
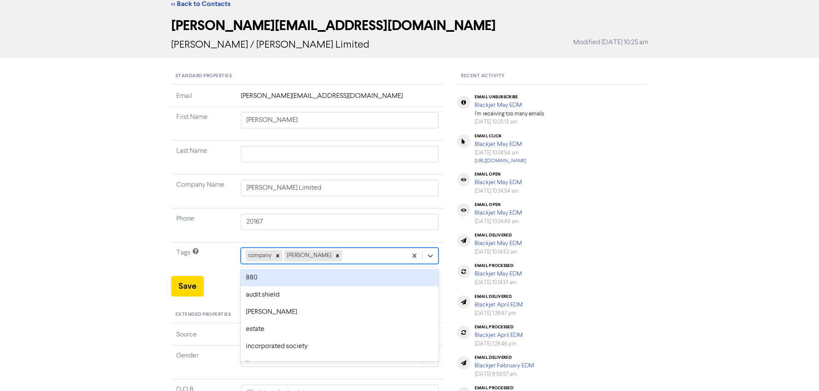
click at [333, 264] on div "option 880 focused, 1 of 12. 10 results available. Use Up and Down to choose op…" at bounding box center [340, 256] width 198 height 16
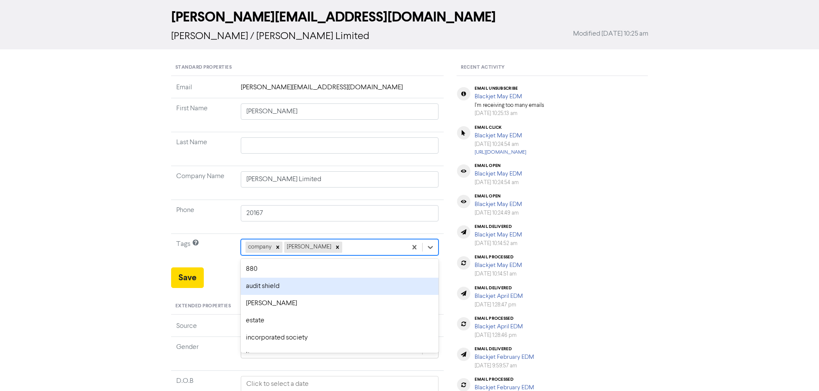
click at [278, 288] on div "audit shield" at bounding box center [340, 286] width 198 height 17
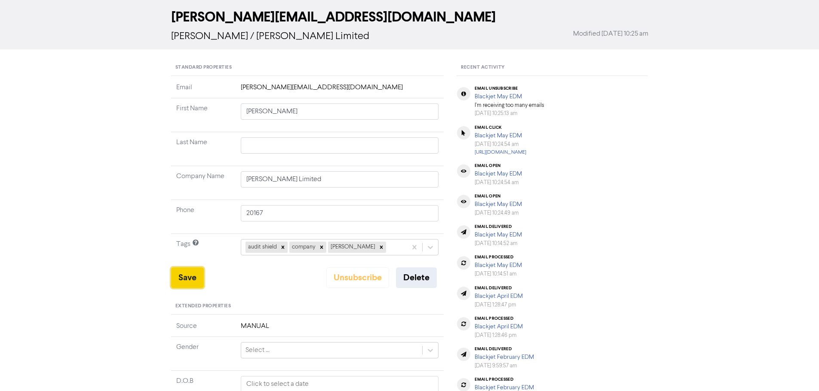
click at [183, 275] on button "Save" at bounding box center [187, 278] width 33 height 21
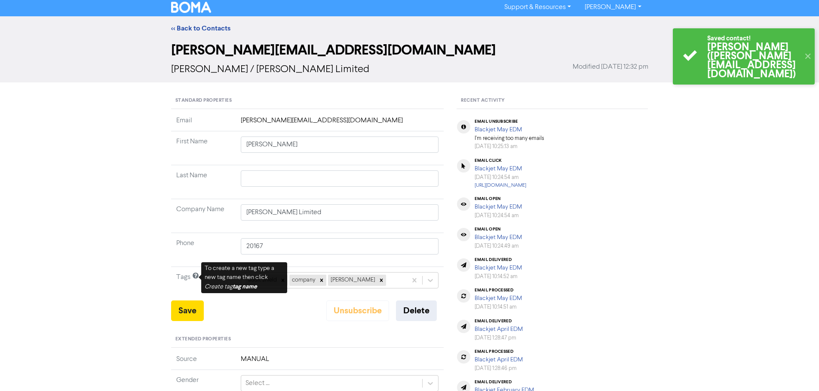
scroll to position [0, 0]
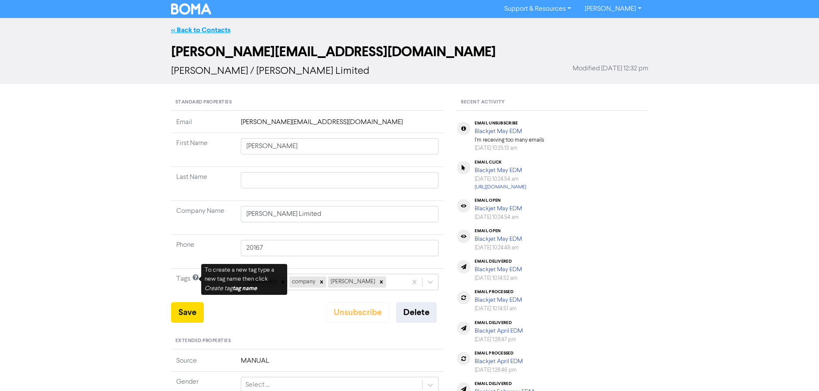
click at [216, 28] on link "<< Back to Contacts" at bounding box center [200, 30] width 59 height 9
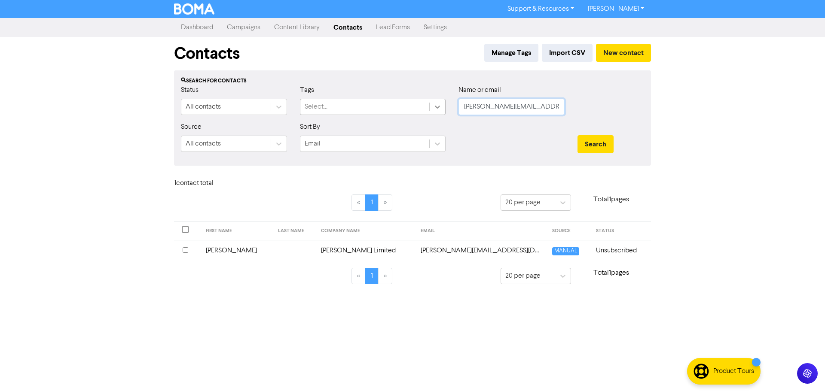
drag, startPoint x: 548, startPoint y: 106, endPoint x: 432, endPoint y: 103, distance: 116.5
click at [432, 103] on div "Status All contacts Tags Select... Name or email [PERSON_NAME][EMAIL_ADDRESS][D…" at bounding box center [412, 103] width 476 height 37
paste input "[EMAIL_ADDRESS]"
click at [596, 143] on button "Search" at bounding box center [596, 144] width 36 height 18
click at [254, 255] on td "Naveed" at bounding box center [229, 250] width 49 height 21
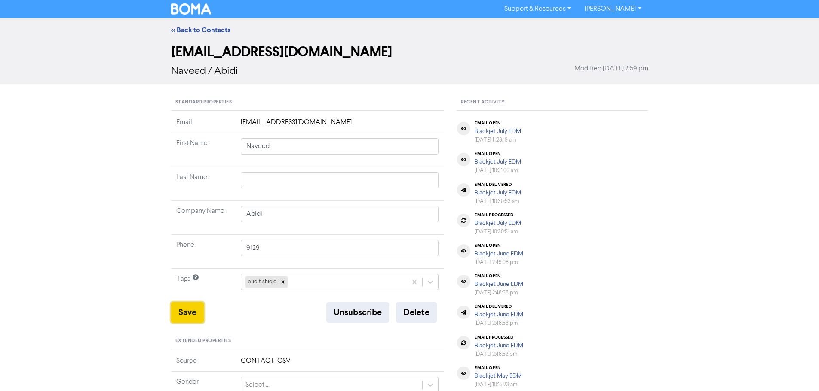
click at [176, 312] on button "Save" at bounding box center [187, 313] width 33 height 21
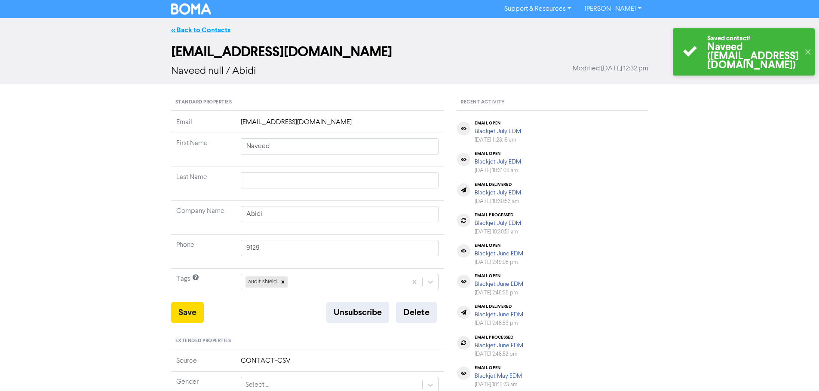
click at [210, 27] on link "<< Back to Contacts" at bounding box center [200, 30] width 59 height 9
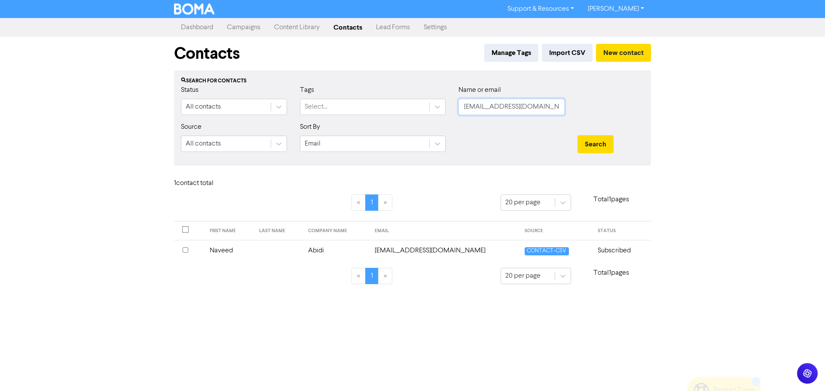
drag, startPoint x: 544, startPoint y: 102, endPoint x: 372, endPoint y: 97, distance: 172.0
click at [372, 97] on div "Status All contacts Tags Select... Name or email [PERSON_NAME][EMAIL_ADDRESS][D…" at bounding box center [412, 103] width 476 height 37
paste input "[EMAIL_ADDRESS]"
click at [600, 141] on button "Search" at bounding box center [596, 144] width 36 height 18
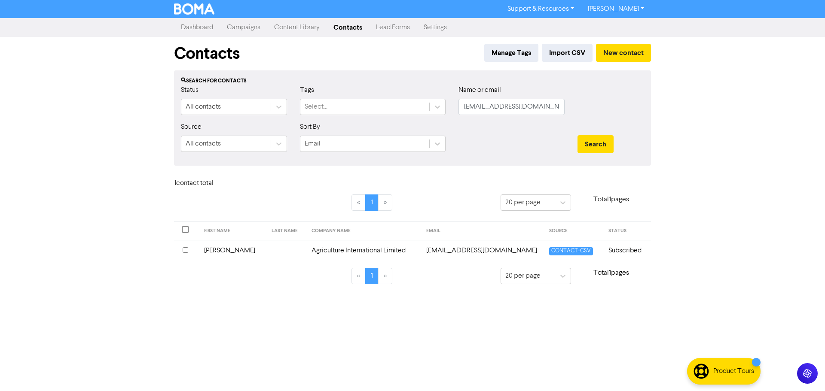
click at [341, 250] on td "Agriculture International Limited" at bounding box center [363, 250] width 115 height 21
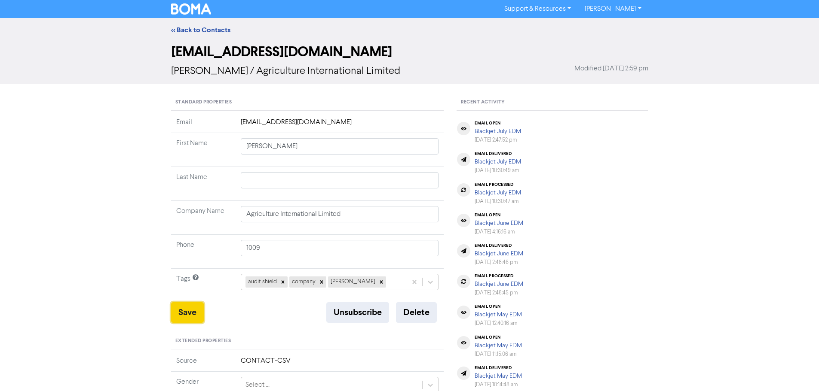
click at [198, 308] on button "Save" at bounding box center [187, 313] width 33 height 21
click at [207, 30] on link "<< Back to Contacts" at bounding box center [200, 30] width 59 height 9
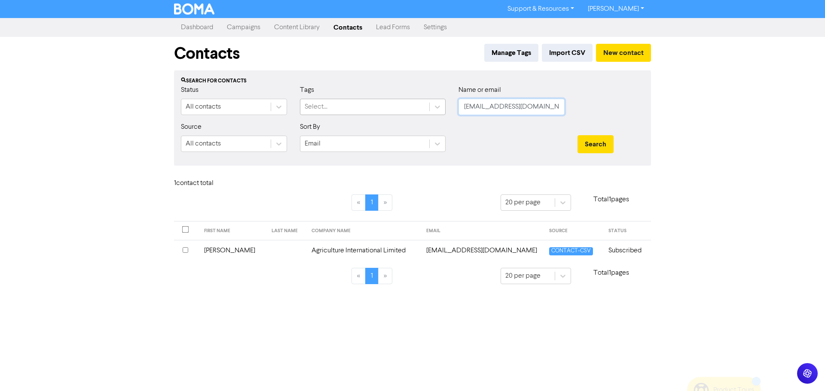
drag, startPoint x: 555, startPoint y: 107, endPoint x: 418, endPoint y: 107, distance: 137.1
click at [418, 107] on div "Status All contacts Tags Select... Name or email [EMAIL_ADDRESS][DOMAIN_NAME]" at bounding box center [412, 103] width 476 height 37
paste input "[PERSON_NAME][EMAIL_ADDRESS][PERSON_NAME]"
click at [577, 140] on div "Search" at bounding box center [611, 140] width 80 height 37
click at [585, 143] on button "Search" at bounding box center [596, 144] width 36 height 18
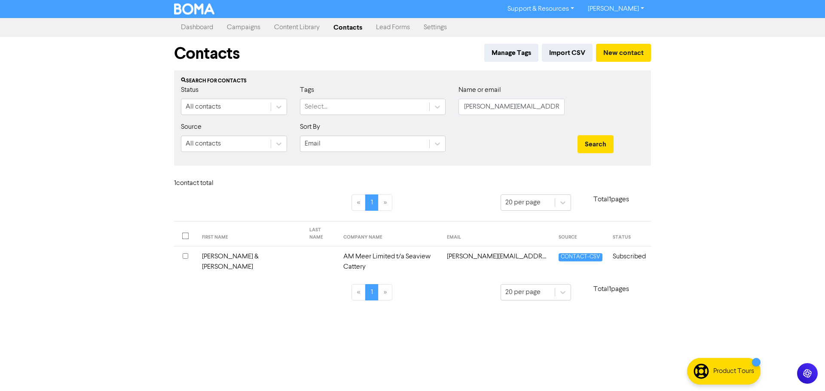
click at [266, 257] on td "[PERSON_NAME] & [PERSON_NAME]" at bounding box center [250, 262] width 107 height 31
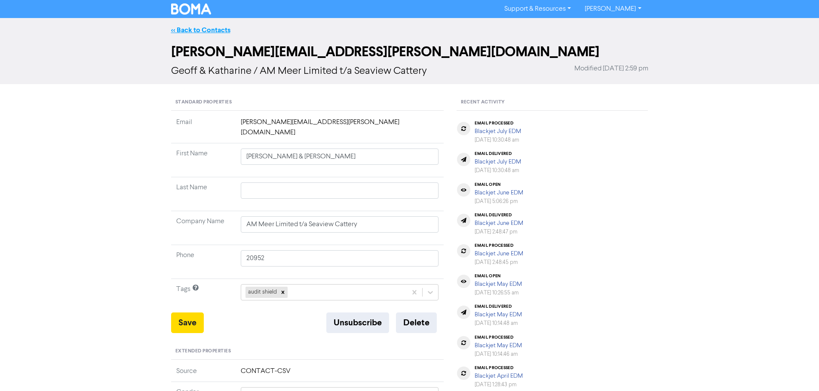
click at [197, 28] on link "<< Back to Contacts" at bounding box center [200, 30] width 59 height 9
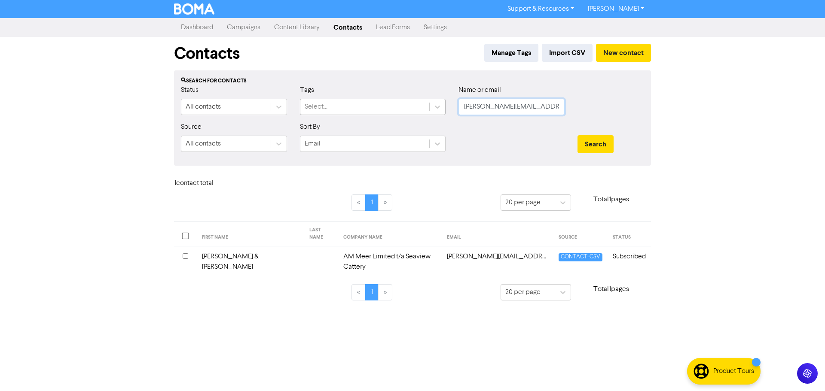
drag, startPoint x: 542, startPoint y: 108, endPoint x: 413, endPoint y: 107, distance: 129.4
click at [421, 107] on div "Status All contacts Tags Select... Name or email [PERSON_NAME][EMAIL_ADDRESS][P…" at bounding box center [412, 103] width 476 height 37
paste input "jeanders236"
click at [609, 143] on button "Search" at bounding box center [596, 144] width 36 height 18
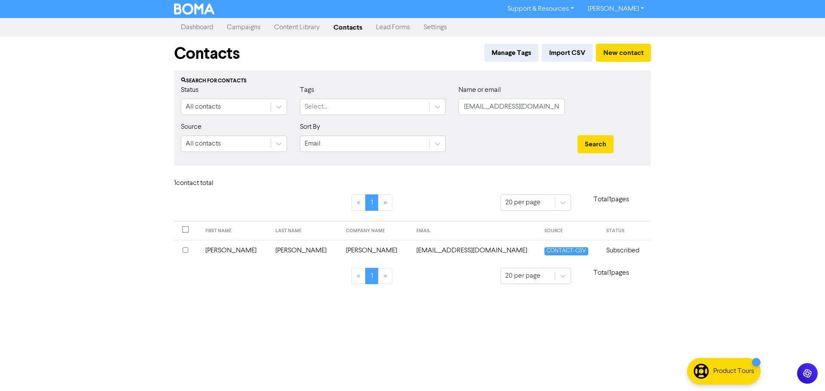
click at [303, 254] on td "[PERSON_NAME]" at bounding box center [305, 250] width 70 height 21
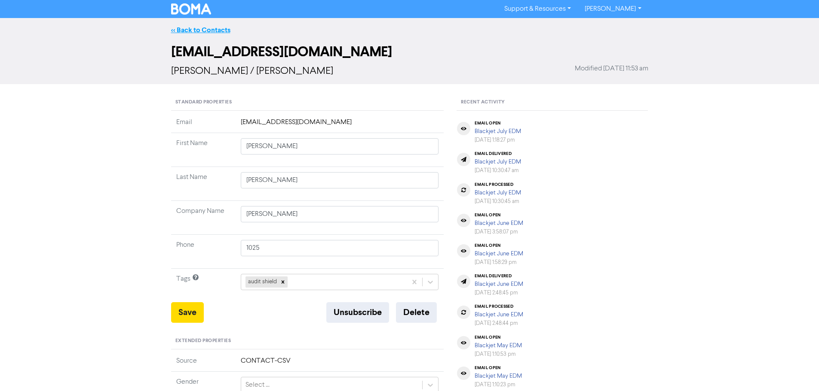
click at [214, 27] on link "<< Back to Contacts" at bounding box center [200, 30] width 59 height 9
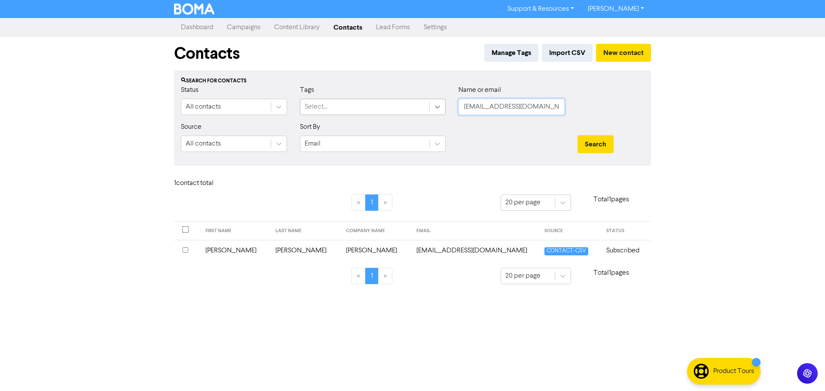
drag, startPoint x: 549, startPoint y: 106, endPoint x: 444, endPoint y: 106, distance: 104.9
click at [444, 106] on div "Status All contacts Tags Select... Name or email [EMAIL_ADDRESS][DOMAIN_NAME]" at bounding box center [412, 103] width 476 height 37
paste input "[PERSON_NAME][EMAIL_ADDRESS][DOMAIN_NAME]"
click at [597, 138] on button "Search" at bounding box center [596, 144] width 36 height 18
click at [266, 250] on td at bounding box center [286, 250] width 40 height 21
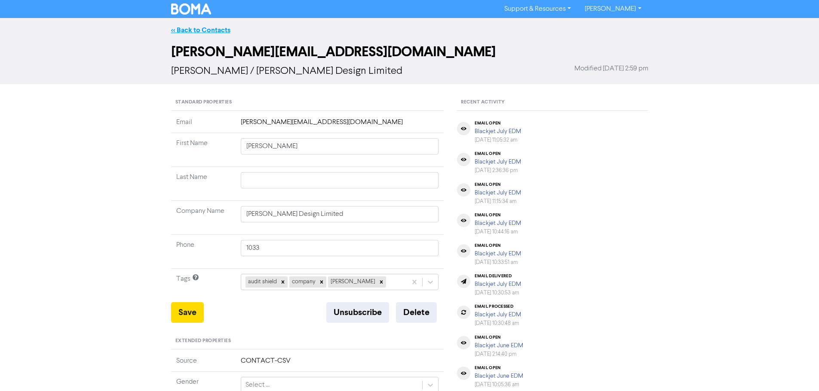
click at [201, 32] on link "<< Back to Contacts" at bounding box center [200, 30] width 59 height 9
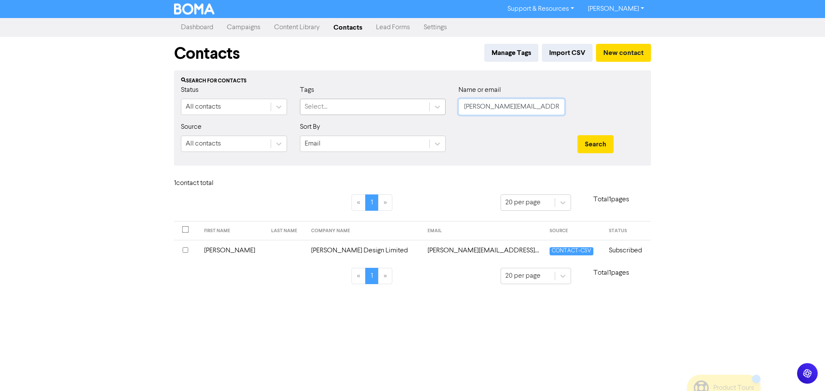
drag, startPoint x: 553, startPoint y: 109, endPoint x: 409, endPoint y: 109, distance: 143.5
click at [410, 109] on div "Status All contacts Tags Select... Name or email [PERSON_NAME][EMAIL_ADDRESS][D…" at bounding box center [412, 103] width 476 height 37
paste input "[PERSON_NAME]"
click at [612, 136] on button "Search" at bounding box center [596, 144] width 36 height 18
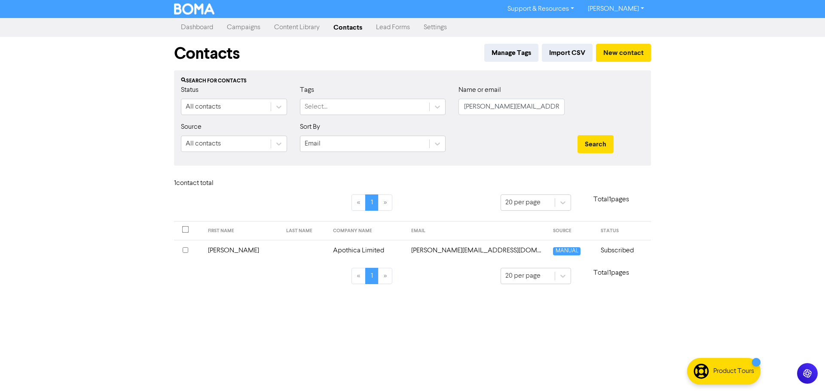
click at [330, 253] on td "Apothica Limited" at bounding box center [367, 250] width 78 height 21
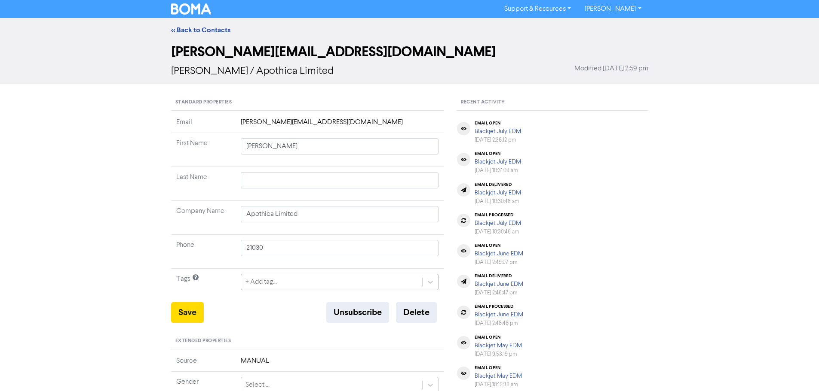
click at [290, 281] on div "+ Add tag..." at bounding box center [340, 282] width 198 height 16
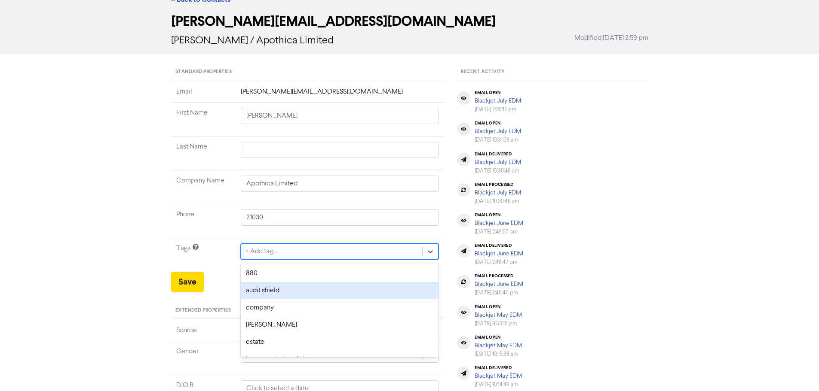
scroll to position [35, 0]
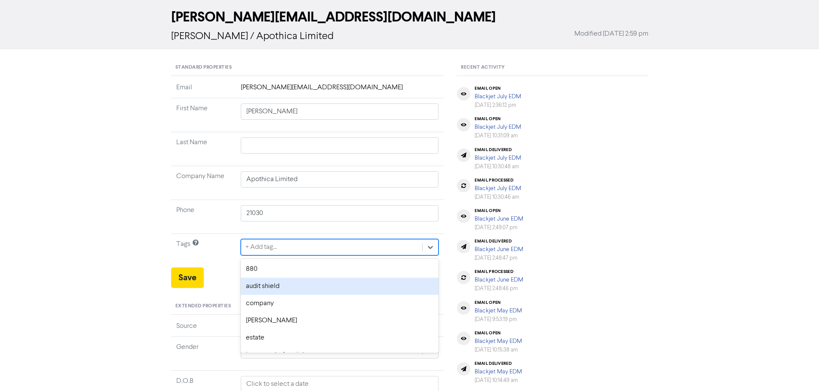
click at [274, 287] on div "audit shield" at bounding box center [340, 286] width 198 height 17
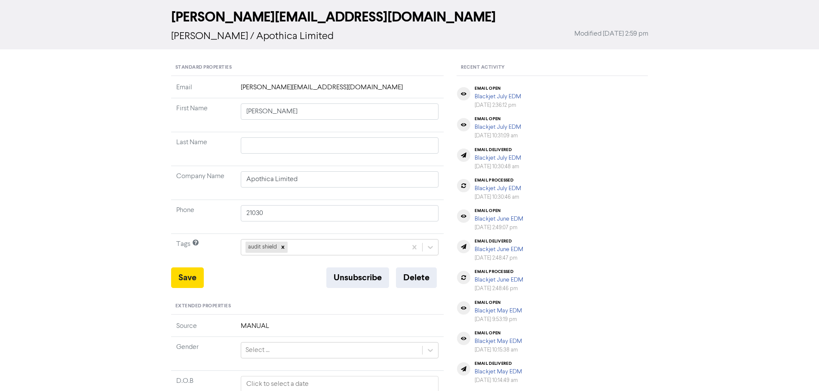
click at [169, 276] on div "Standard Properties Email [PERSON_NAME][EMAIL_ADDRESS][DOMAIN_NAME] First Name …" at bounding box center [308, 327] width 286 height 535
click at [194, 276] on button "Save" at bounding box center [187, 278] width 33 height 21
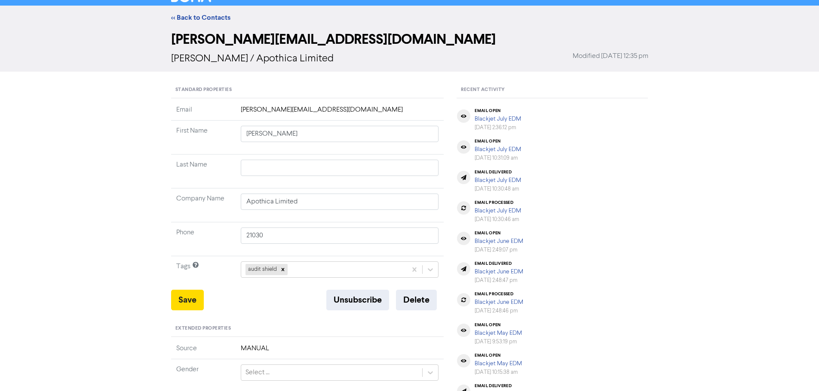
scroll to position [0, 0]
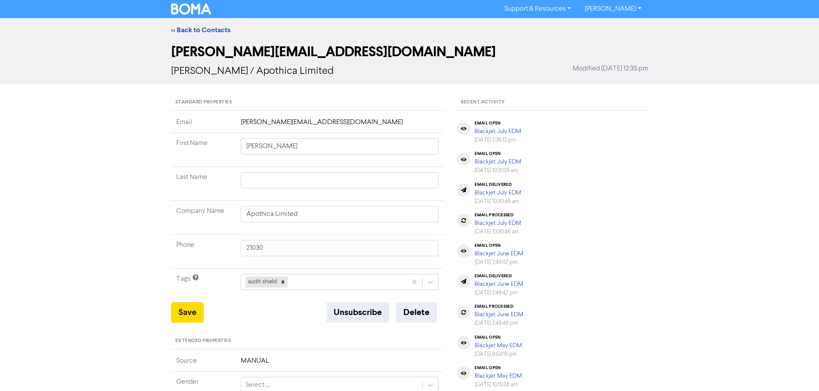
click at [203, 25] on div "<< Back to Contacts" at bounding box center [410, 30] width 490 height 10
click at [209, 30] on link "<< Back to Contacts" at bounding box center [200, 30] width 59 height 9
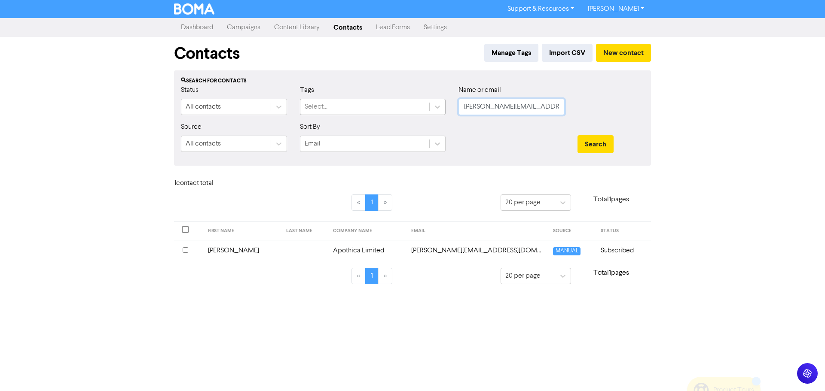
drag, startPoint x: 552, startPoint y: 108, endPoint x: 416, endPoint y: 108, distance: 135.8
click at [416, 108] on div "Status All contacts Tags Select... Name or email [PERSON_NAME][EMAIL_ADDRESS][D…" at bounding box center [412, 103] width 476 height 37
paste input "[PERSON_NAME]"
click at [592, 138] on button "Search" at bounding box center [596, 144] width 36 height 18
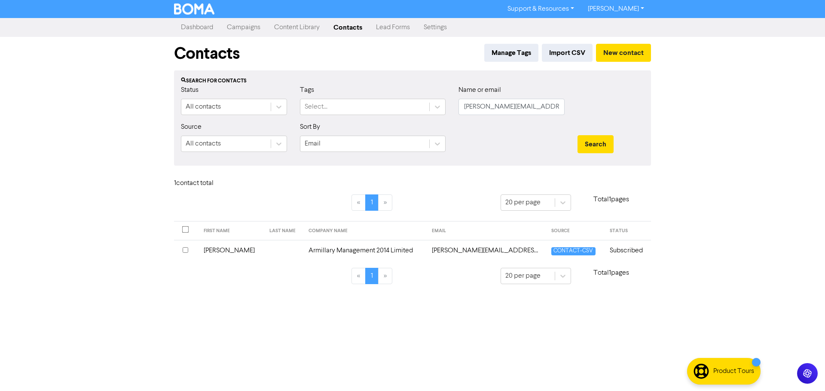
click at [278, 249] on td at bounding box center [283, 250] width 39 height 21
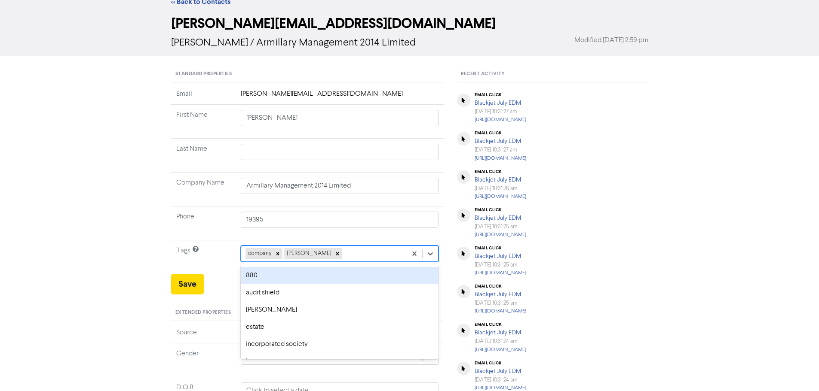
click at [344, 262] on div "option 880 focused, 1 of 12. 10 results available. Use Up and Down to choose op…" at bounding box center [340, 254] width 198 height 16
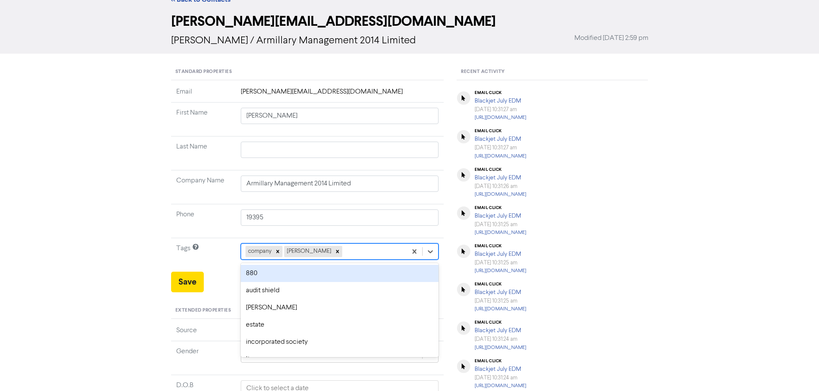
scroll to position [35, 0]
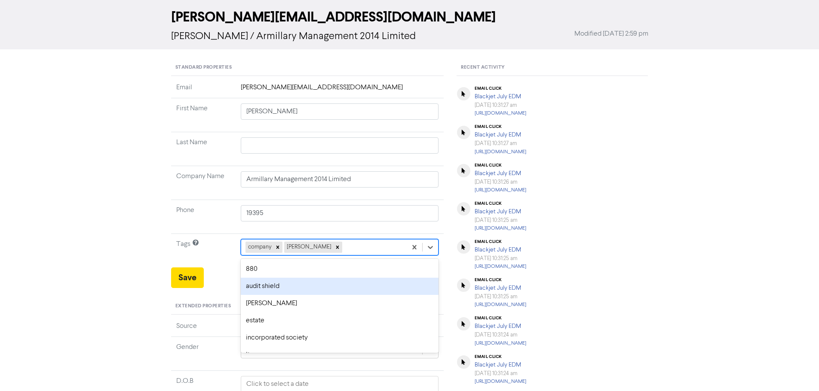
click at [297, 286] on div "audit shield" at bounding box center [340, 286] width 198 height 17
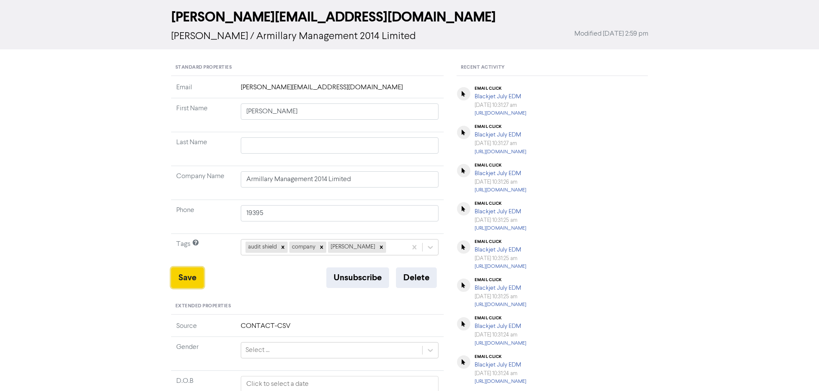
click at [183, 276] on button "Save" at bounding box center [187, 278] width 33 height 21
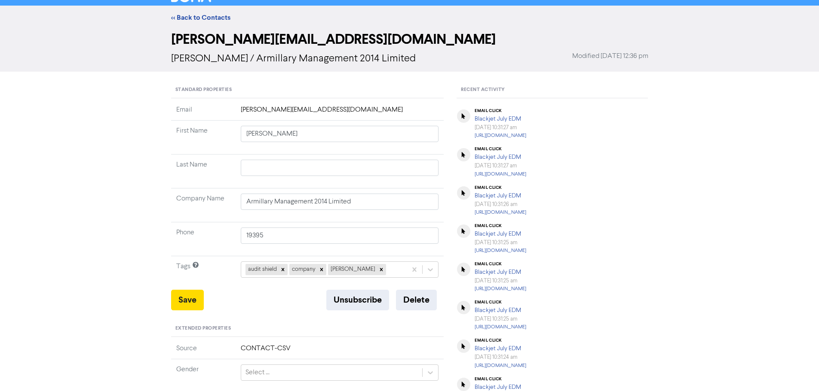
scroll to position [0, 0]
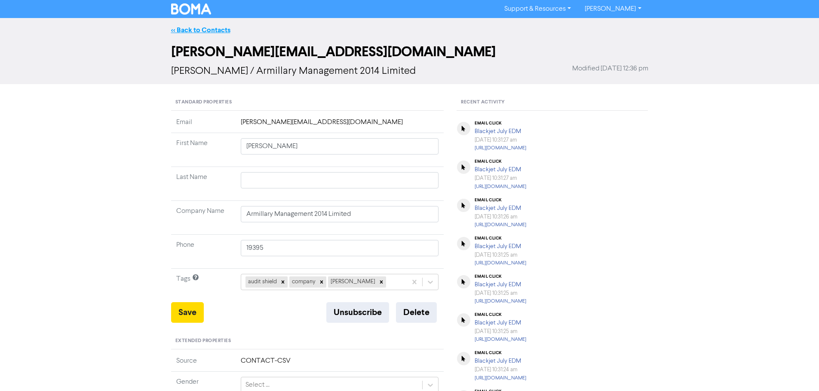
click at [214, 29] on link "<< Back to Contacts" at bounding box center [200, 30] width 59 height 9
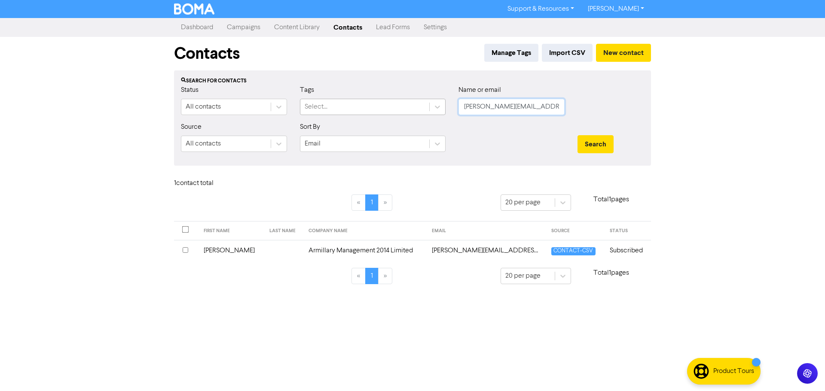
drag, startPoint x: 549, startPoint y: 110, endPoint x: 368, endPoint y: 109, distance: 180.9
click at [368, 109] on div "Status All contacts Tags Select... Name or email [PERSON_NAME][EMAIL_ADDRESS][D…" at bounding box center [412, 103] width 476 height 37
paste input "[PERSON_NAME][EMAIL_ADDRESS][DOMAIN_NAME]"
click at [598, 138] on button "Search" at bounding box center [596, 144] width 36 height 18
click at [264, 256] on td at bounding box center [283, 250] width 39 height 21
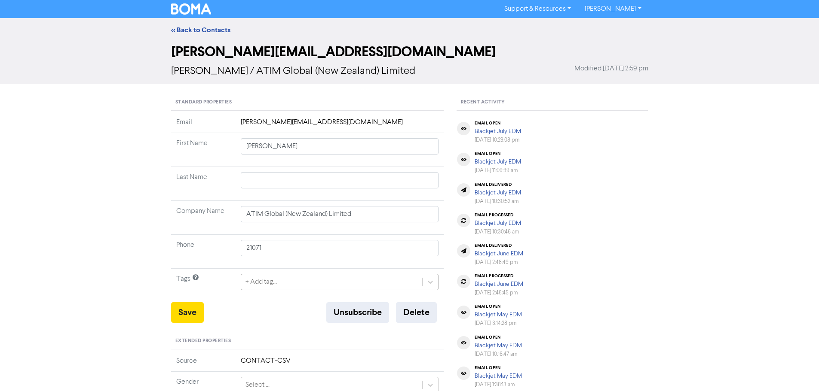
click at [275, 282] on div "+ Add tag..." at bounding box center [340, 282] width 198 height 16
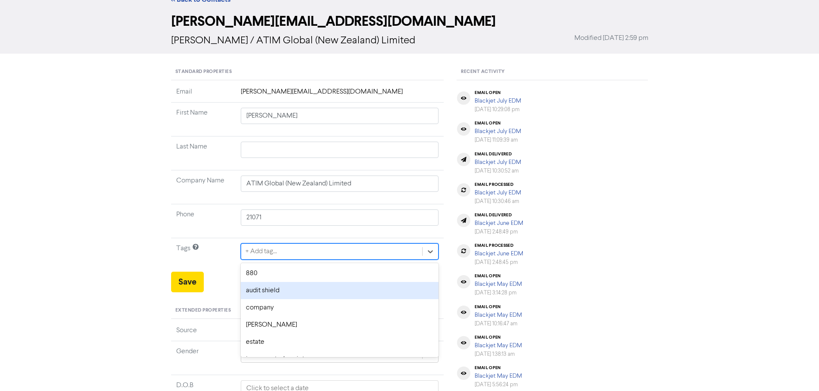
scroll to position [35, 0]
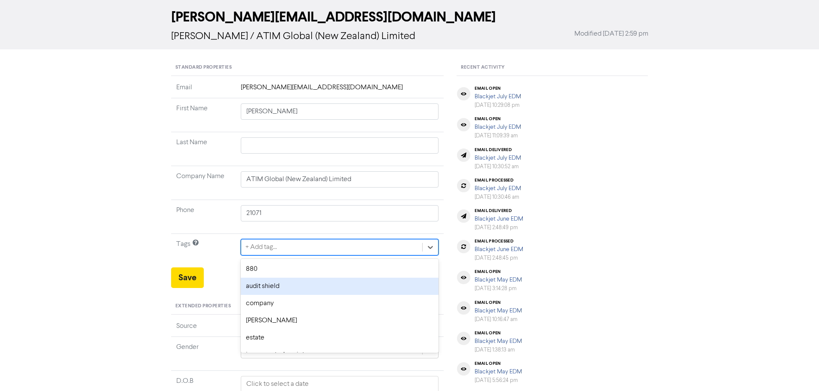
click at [284, 282] on div "audit shield" at bounding box center [340, 286] width 198 height 17
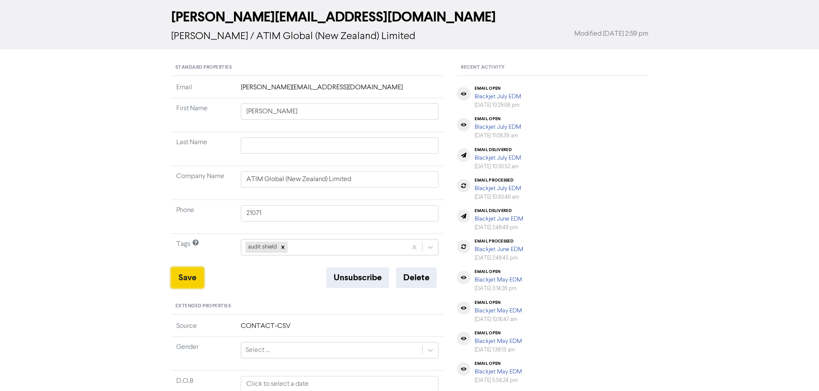
click at [195, 279] on button "Save" at bounding box center [187, 278] width 33 height 21
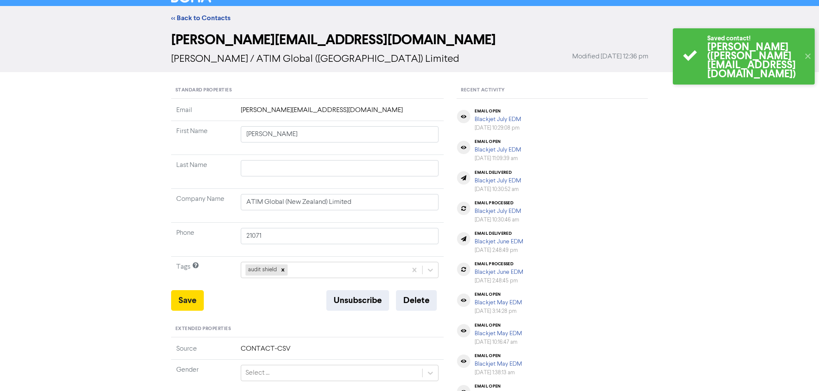
scroll to position [0, 0]
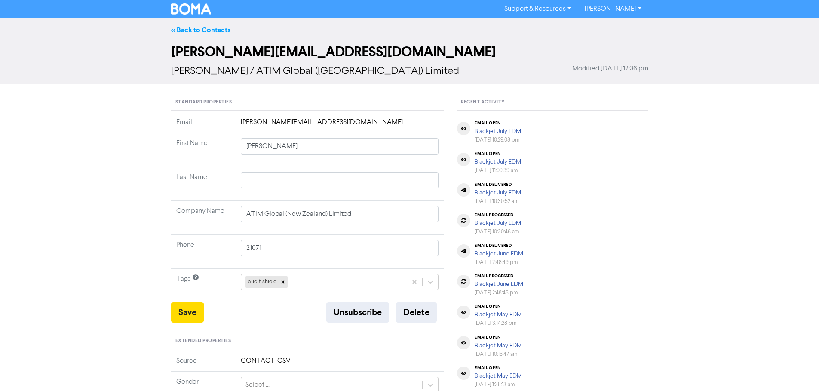
click at [208, 27] on link "<< Back to Contacts" at bounding box center [200, 30] width 59 height 9
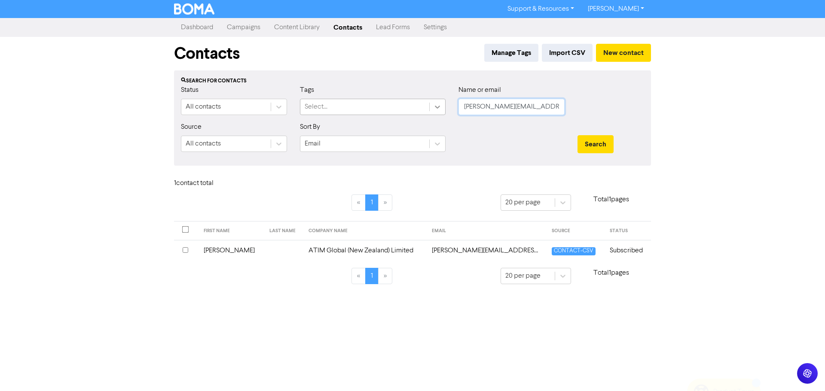
click at [442, 109] on div "Status All contacts Tags Select... Name or email [PERSON_NAME][EMAIL_ADDRESS][D…" at bounding box center [412, 103] width 476 height 37
paste input "[PERSON_NAME][EMAIL_ADDRESS][DOMAIN_NAME]"
click at [591, 138] on button "Search" at bounding box center [596, 144] width 36 height 18
click at [318, 251] on td "[PERSON_NAME] Family Trust No. 1" at bounding box center [365, 250] width 122 height 21
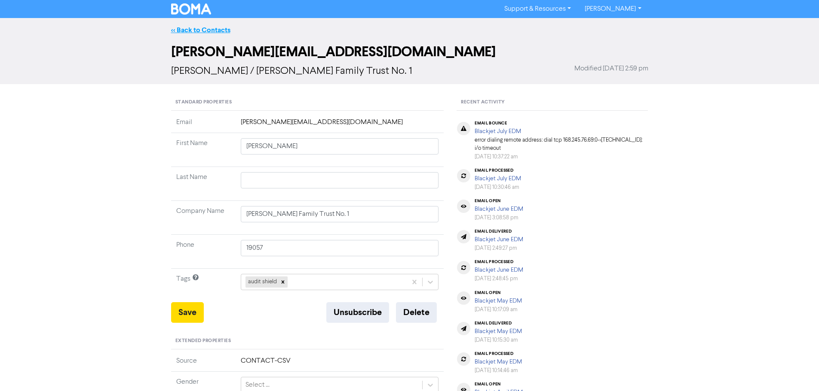
click at [192, 31] on link "<< Back to Contacts" at bounding box center [200, 30] width 59 height 9
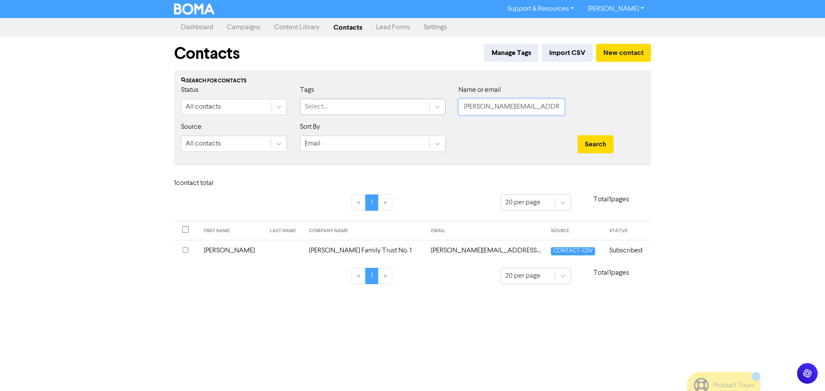
drag, startPoint x: 561, startPoint y: 110, endPoint x: 419, endPoint y: 107, distance: 142.7
click at [419, 107] on div "Status All contacts Tags Select... Name or email [PERSON_NAME][EMAIL_ADDRESS][D…" at bounding box center [412, 103] width 476 height 37
paste input "[EMAIL_ADDRESS]"
click at [589, 143] on button "Search" at bounding box center [596, 144] width 36 height 18
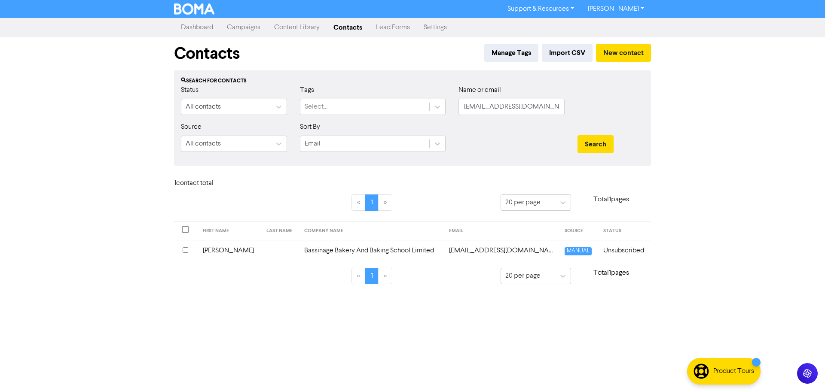
click at [346, 250] on td "Bassinage Bakery And Baking School Limited" at bounding box center [371, 250] width 145 height 21
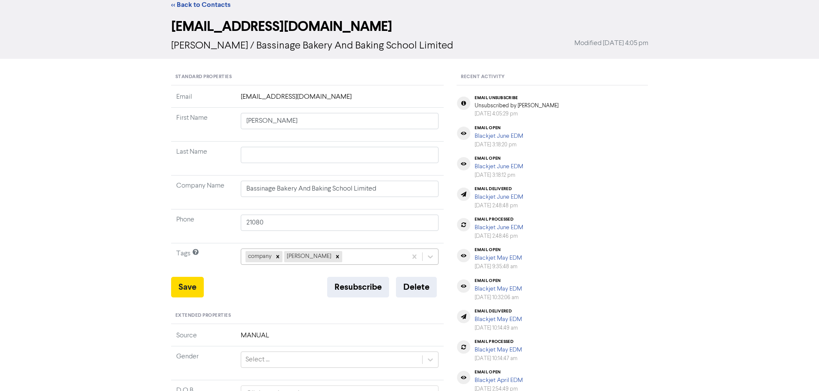
click at [346, 265] on div "company [PERSON_NAME]" at bounding box center [340, 257] width 198 height 16
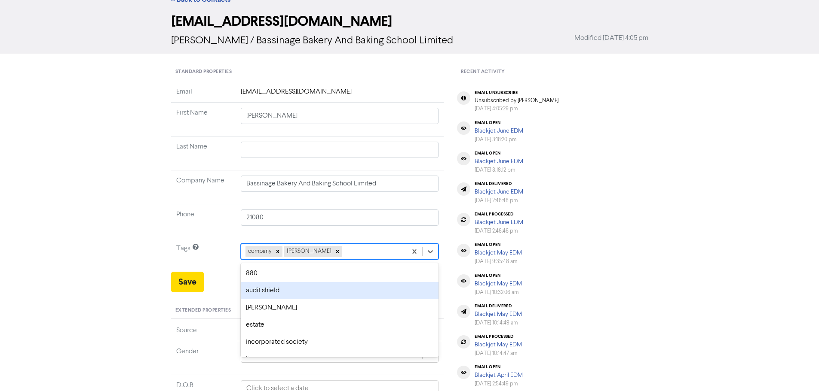
scroll to position [35, 0]
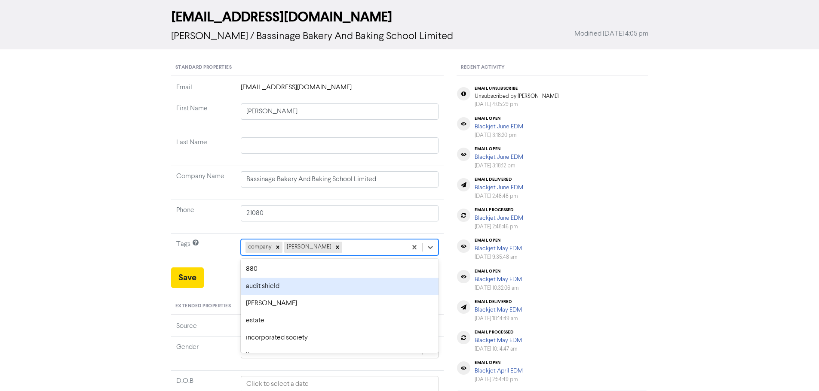
click at [286, 284] on div "audit shield" at bounding box center [340, 286] width 198 height 17
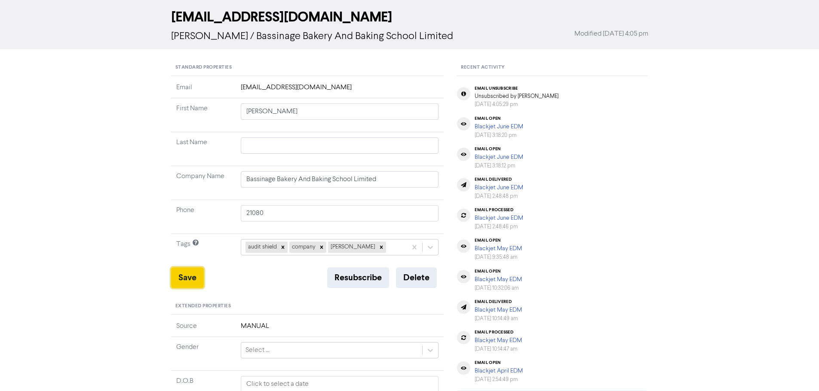
click at [195, 280] on button "Save" at bounding box center [187, 278] width 33 height 21
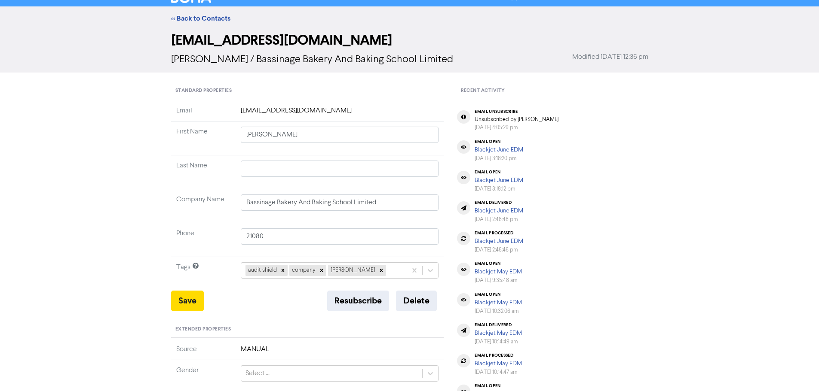
scroll to position [0, 0]
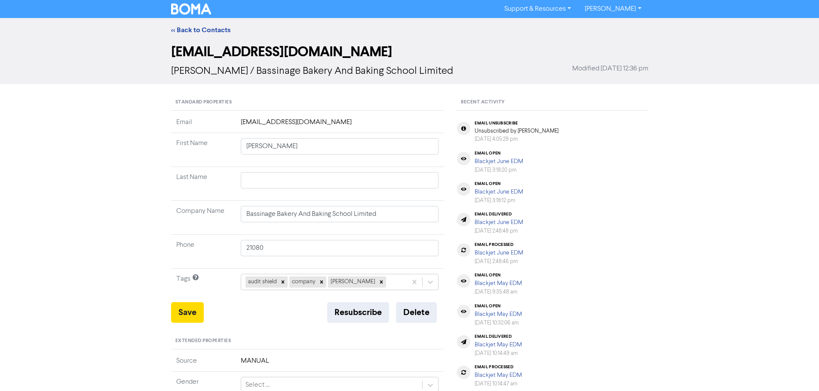
click at [206, 25] on div "<< Back to Contacts" at bounding box center [410, 30] width 490 height 10
click at [194, 318] on button "Save" at bounding box center [187, 313] width 33 height 21
click at [209, 22] on div "<< Back to Contacts" at bounding box center [409, 30] width 819 height 24
click at [208, 25] on div "<< Back to Contacts" at bounding box center [410, 30] width 490 height 10
click at [211, 32] on link "<< Back to Contacts" at bounding box center [200, 30] width 59 height 9
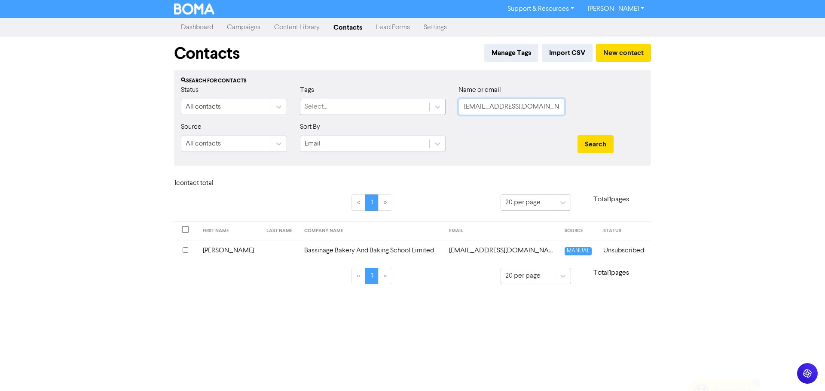
drag, startPoint x: 483, startPoint y: 107, endPoint x: 425, endPoint y: 107, distance: 58.0
click at [425, 107] on div "Status All contacts Tags Select... Name or email [EMAIL_ADDRESS][DOMAIN_NAME]" at bounding box center [412, 103] width 476 height 37
paste input "bigbosstiling@hot"
click at [601, 148] on button "Search" at bounding box center [596, 144] width 36 height 18
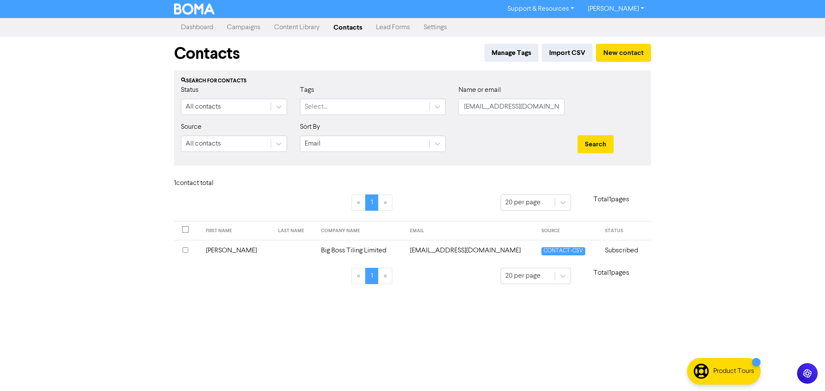
click at [327, 250] on td "Big Boss Tiling Limited" at bounding box center [360, 250] width 89 height 21
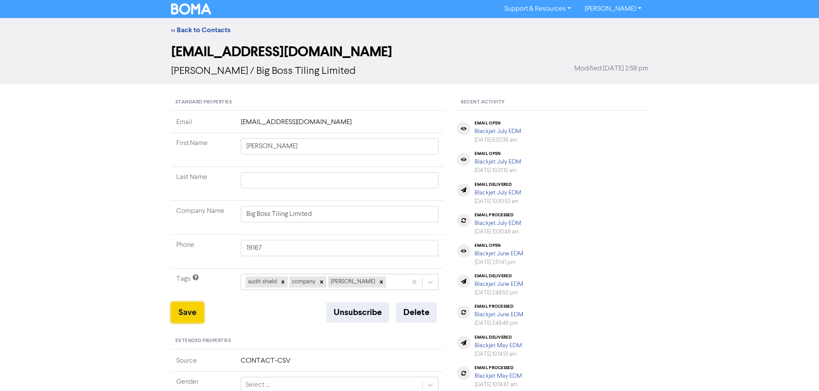
click at [194, 309] on button "Save" at bounding box center [187, 313] width 33 height 21
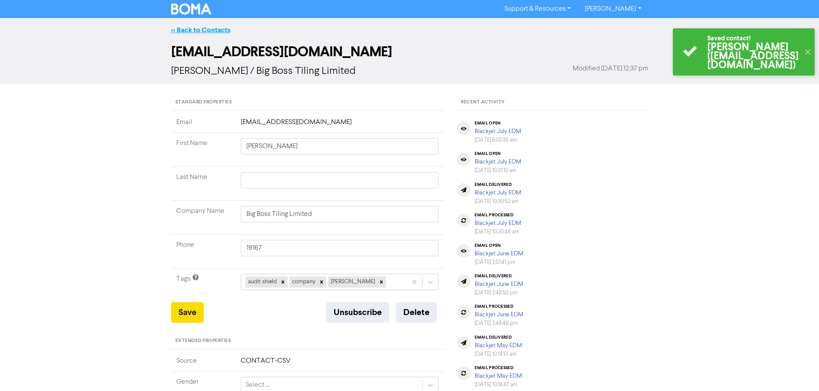
click at [193, 30] on link "<< Back to Contacts" at bounding box center [200, 30] width 59 height 9
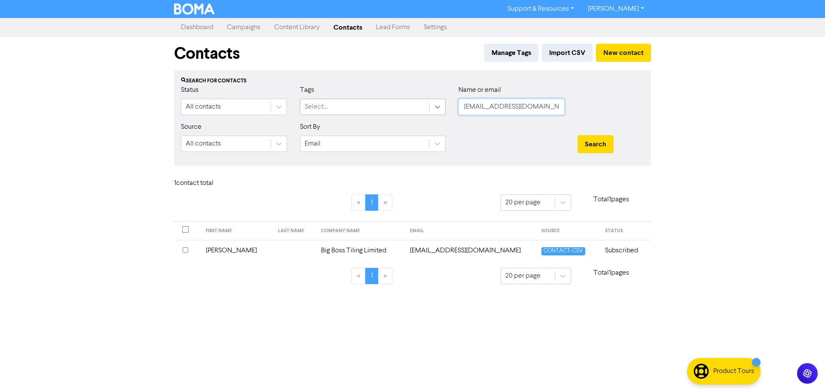
drag, startPoint x: 529, startPoint y: 109, endPoint x: 445, endPoint y: 109, distance: 84.2
click at [445, 109] on div "Status All contacts Tags Select... Name or email [EMAIL_ADDRESS][DOMAIN_NAME]" at bounding box center [412, 103] width 476 height 37
paste input "shrnbradley@g"
click at [604, 142] on button "Search" at bounding box center [596, 144] width 36 height 18
click at [259, 245] on td "[PERSON_NAME]" at bounding box center [242, 250] width 78 height 21
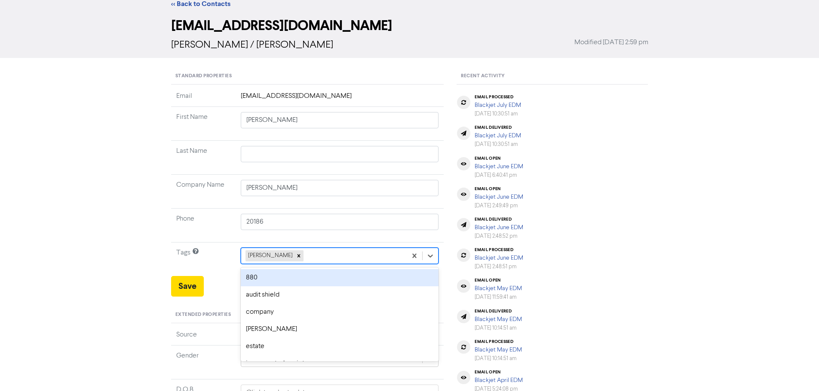
click at [300, 264] on div "option 880 focused, 1 of 12. 11 results available. Use Up and Down to choose op…" at bounding box center [340, 256] width 198 height 16
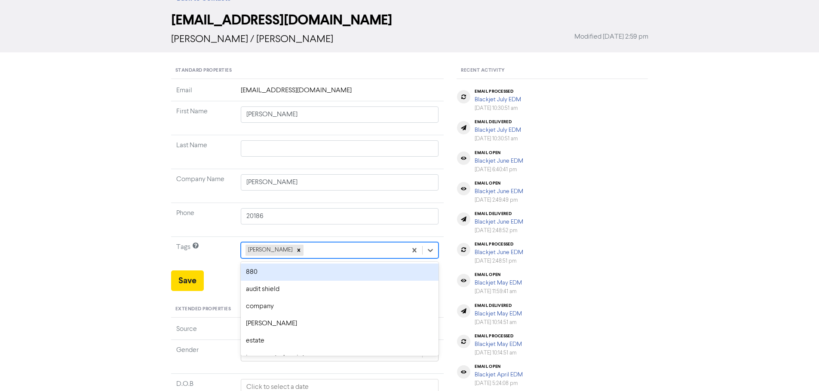
scroll to position [35, 0]
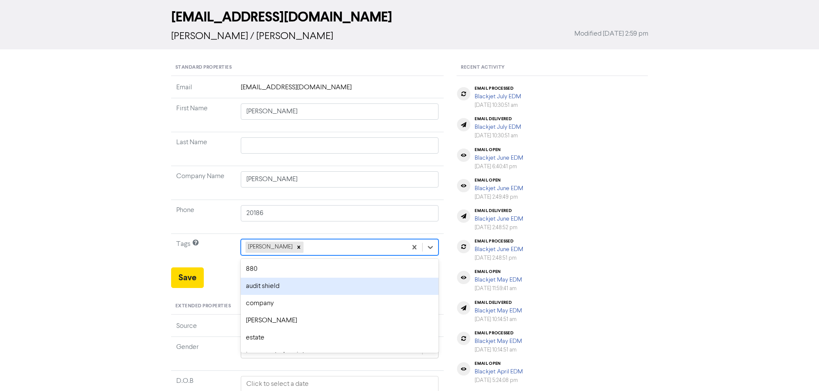
click at [281, 283] on div "audit shield" at bounding box center [340, 286] width 198 height 17
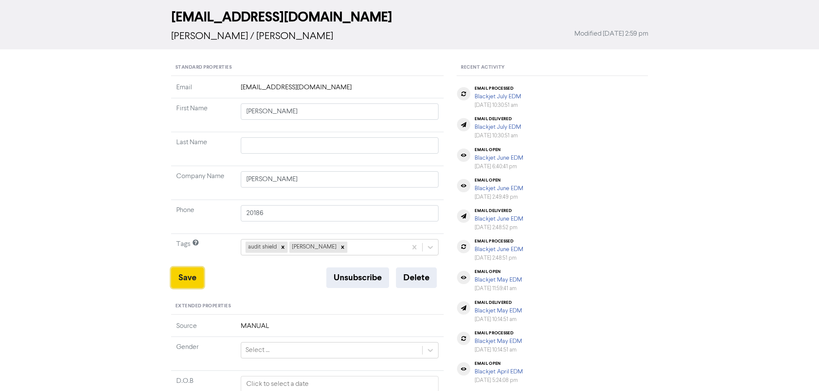
click at [187, 276] on button "Save" at bounding box center [187, 278] width 33 height 21
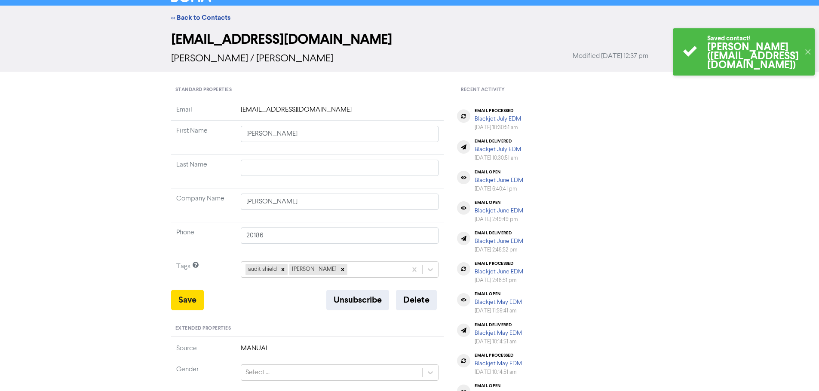
scroll to position [0, 0]
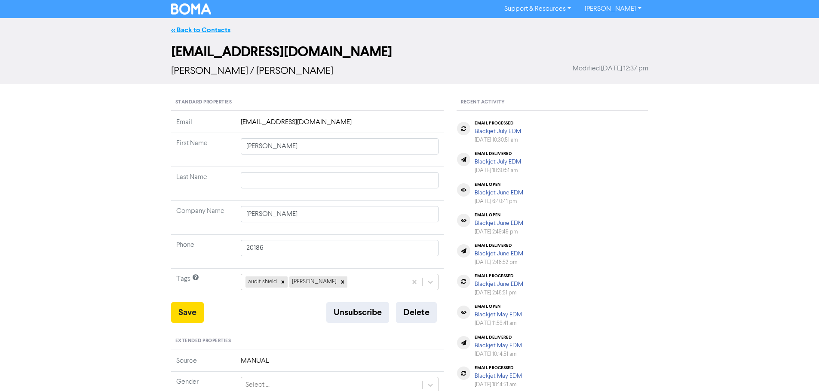
click at [196, 31] on link "<< Back to Contacts" at bounding box center [200, 30] width 59 height 9
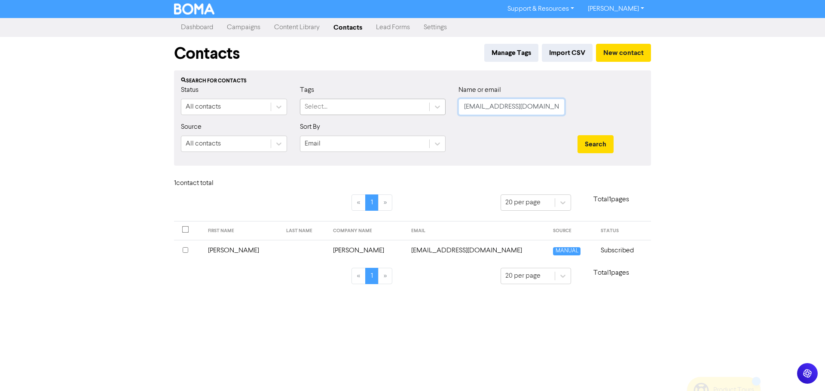
drag, startPoint x: 541, startPoint y: 110, endPoint x: 416, endPoint y: 105, distance: 125.6
click at [416, 105] on div "Status All contacts Tags Select... Name or email [EMAIL_ADDRESS][DOMAIN_NAME]" at bounding box center [412, 103] width 476 height 37
paste input "[EMAIL_ADDRESS][DOMAIN_NAME]"
click at [600, 142] on button "Search" at bounding box center [596, 144] width 36 height 18
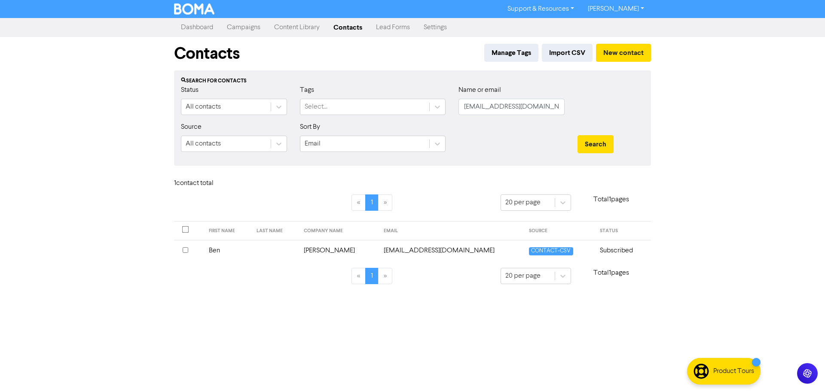
click at [415, 251] on td "[EMAIL_ADDRESS][DOMAIN_NAME]" at bounding box center [451, 250] width 145 height 21
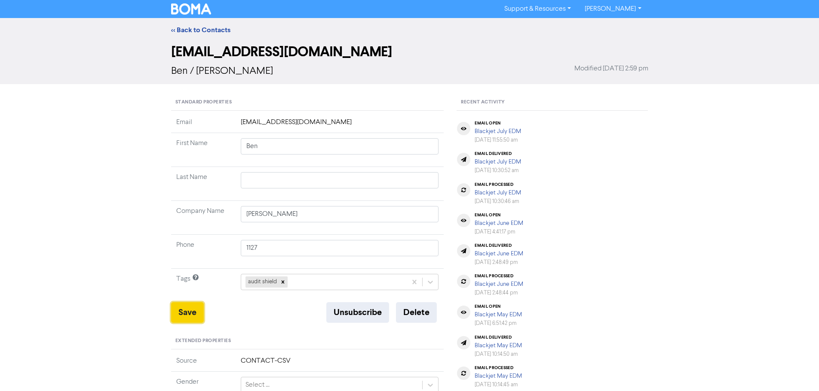
click at [187, 315] on button "Save" at bounding box center [187, 313] width 33 height 21
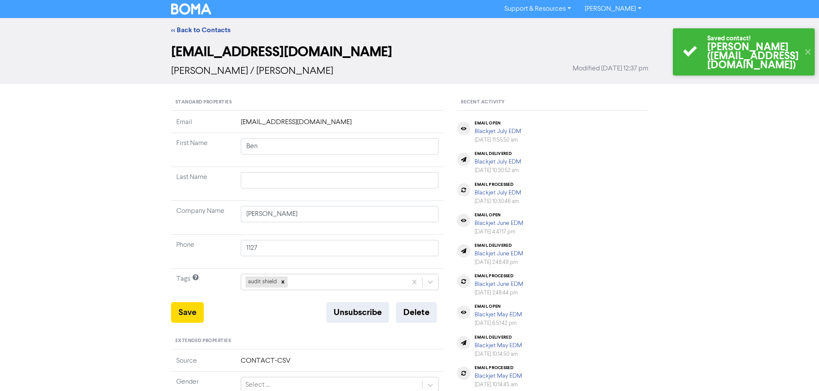
drag, startPoint x: 191, startPoint y: 30, endPoint x: 9, endPoint y: 106, distance: 197.8
click at [191, 30] on link "<< Back to Contacts" at bounding box center [200, 30] width 59 height 9
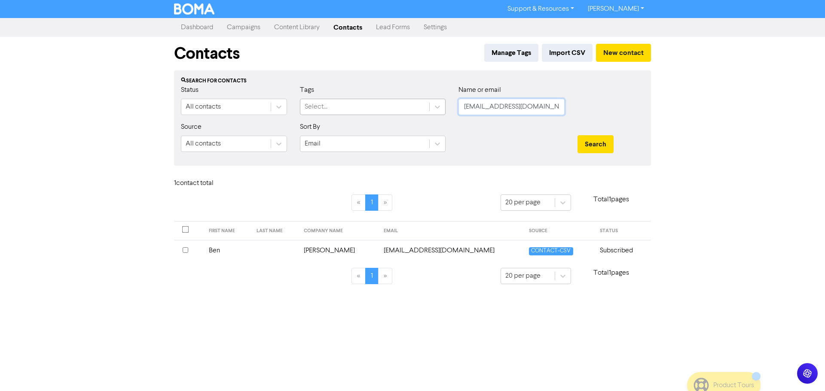
drag, startPoint x: 559, startPoint y: 106, endPoint x: 426, endPoint y: 104, distance: 133.2
click at [426, 104] on div "Status All contacts Tags Select... Name or email [EMAIL_ADDRESS][DOMAIN_NAME]" at bounding box center [412, 103] width 476 height 37
paste input "[PERSON_NAME]"
click at [595, 140] on button "Search" at bounding box center [596, 144] width 36 height 18
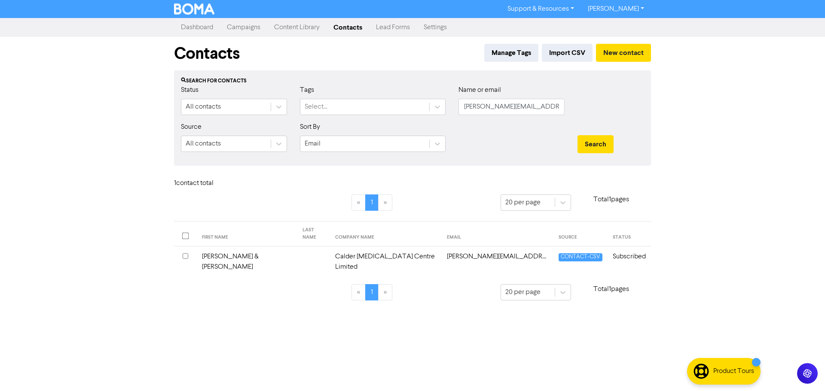
click at [354, 247] on td "Calder [MEDICAL_DATA] Centre Limited" at bounding box center [386, 262] width 112 height 31
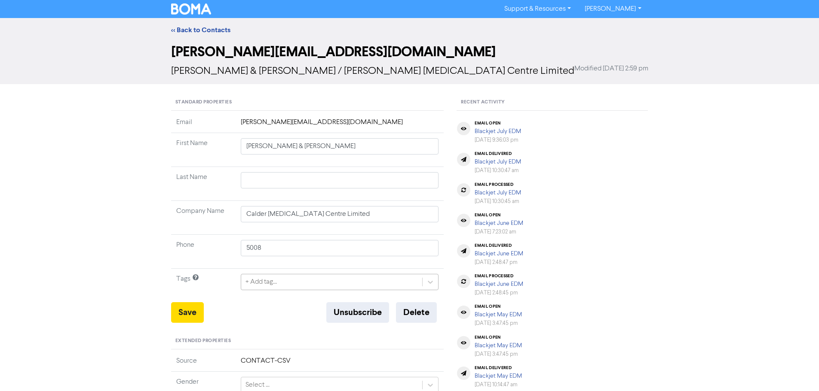
click at [277, 282] on div "+ Add tag..." at bounding box center [340, 282] width 198 height 16
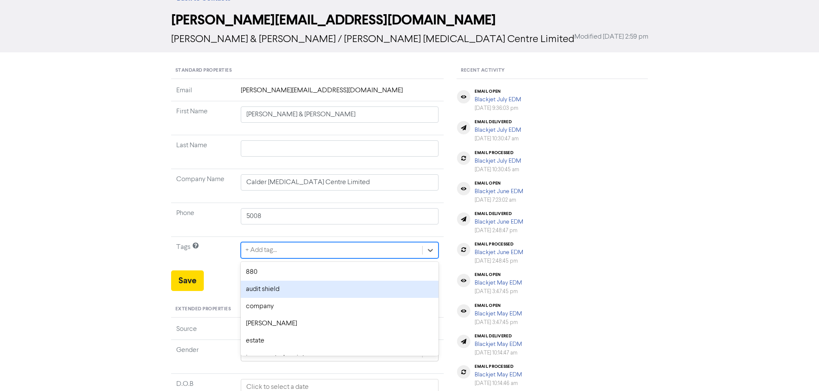
scroll to position [35, 0]
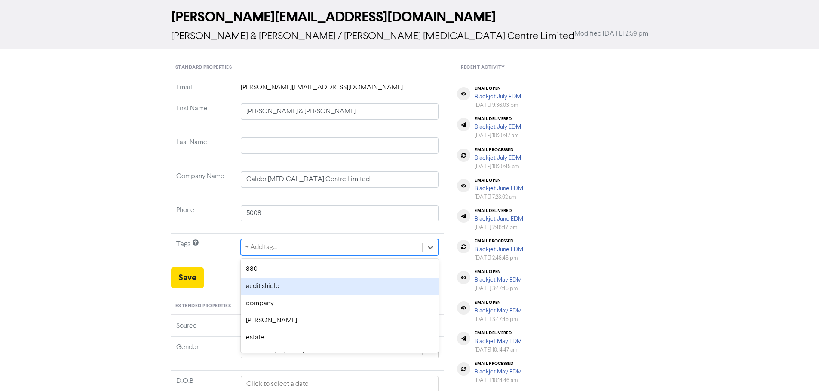
drag, startPoint x: 275, startPoint y: 286, endPoint x: 270, endPoint y: 285, distance: 5.2
click at [274, 286] on div "audit shield" at bounding box center [340, 286] width 198 height 17
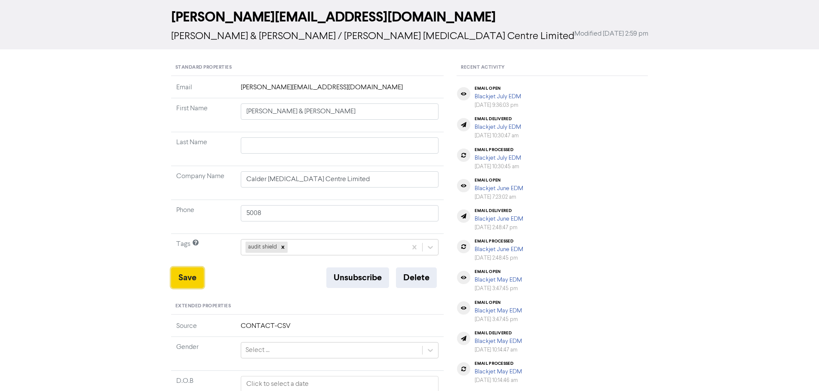
click at [182, 280] on button "Save" at bounding box center [187, 278] width 33 height 21
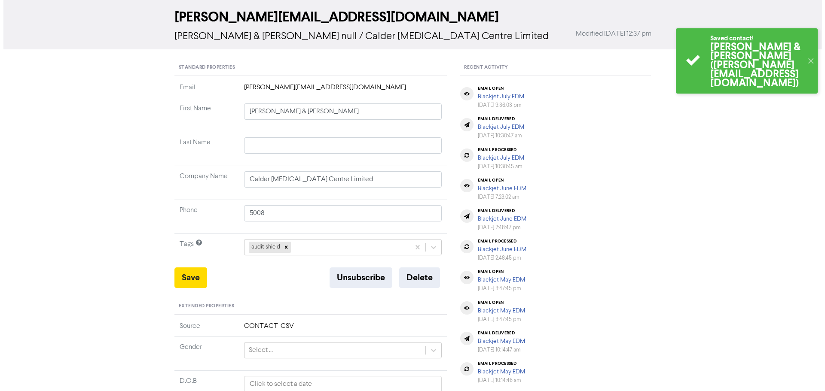
scroll to position [0, 0]
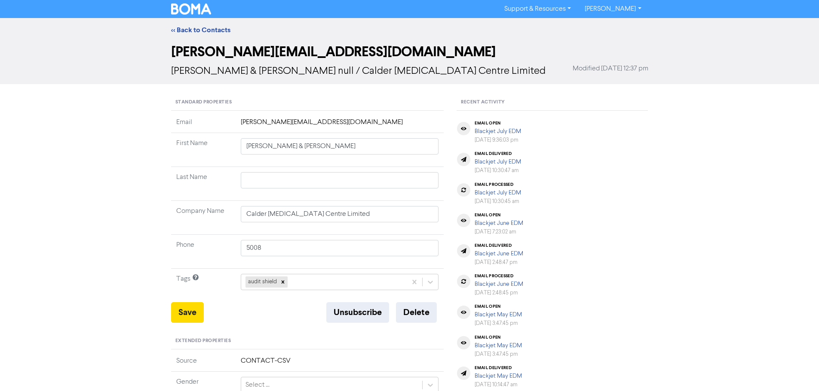
drag, startPoint x: 202, startPoint y: 29, endPoint x: 125, endPoint y: 43, distance: 78.9
click at [202, 29] on link "<< Back to Contacts" at bounding box center [200, 30] width 59 height 9
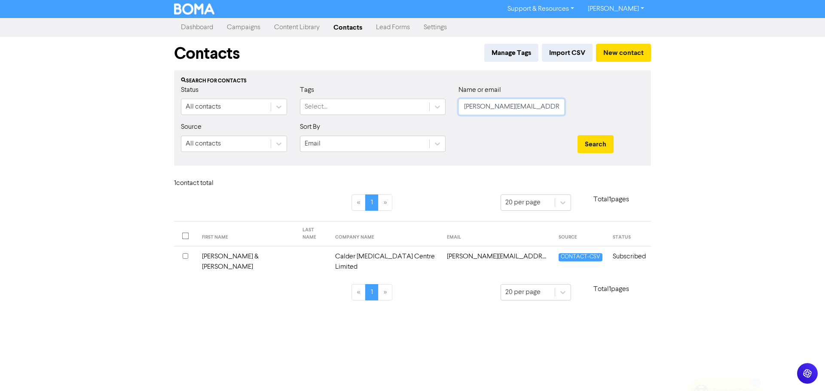
drag, startPoint x: 557, startPoint y: 106, endPoint x: 459, endPoint y: 107, distance: 98.4
click at [459, 107] on input "[PERSON_NAME][EMAIL_ADDRESS][DOMAIN_NAME]" at bounding box center [512, 107] width 106 height 16
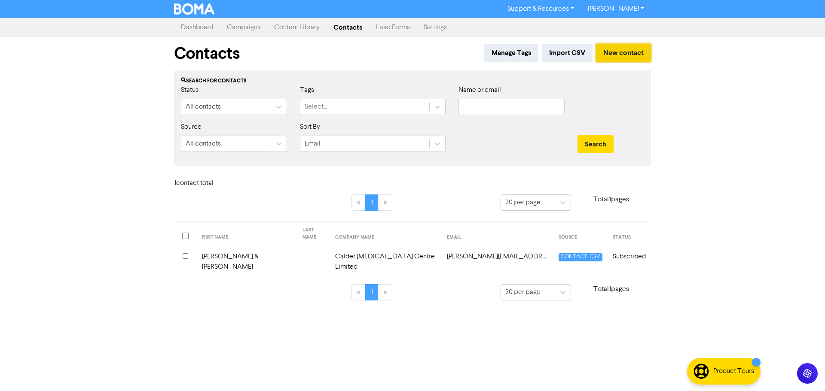
click at [627, 54] on button "New contact" at bounding box center [623, 53] width 55 height 18
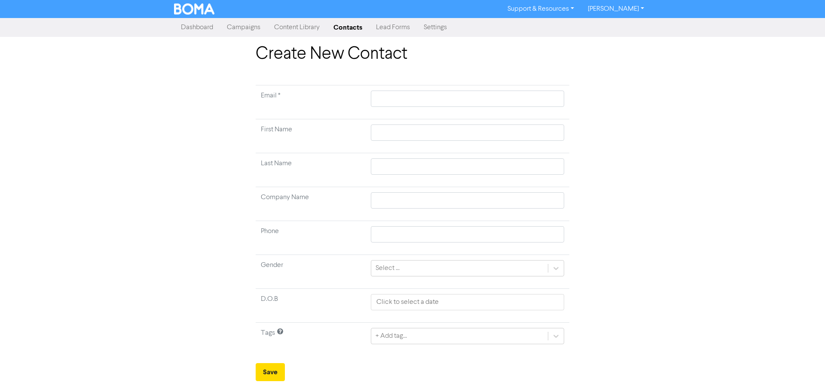
click at [350, 31] on link "Contacts" at bounding box center [348, 27] width 43 height 17
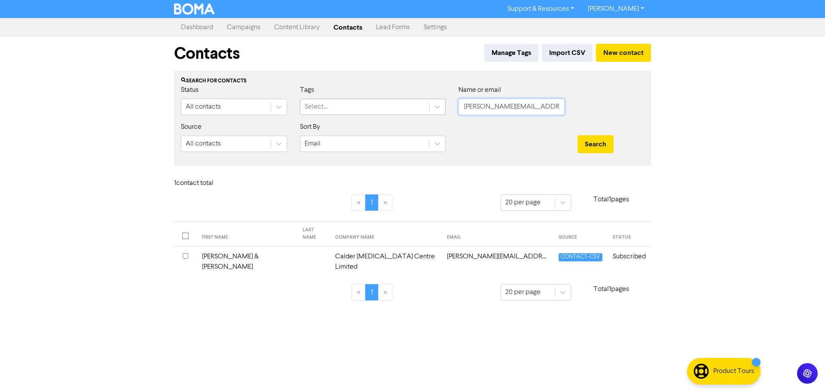
drag, startPoint x: 548, startPoint y: 108, endPoint x: 418, endPoint y: 108, distance: 130.2
click at [418, 108] on div "Status All contacts Tags Select... Name or email [PERSON_NAME][EMAIL_ADDRESS][D…" at bounding box center [412, 103] width 476 height 37
paste input "[EMAIL_ADDRESS][DOMAIN_NAME]"
click at [595, 136] on button "Search" at bounding box center [596, 144] width 36 height 18
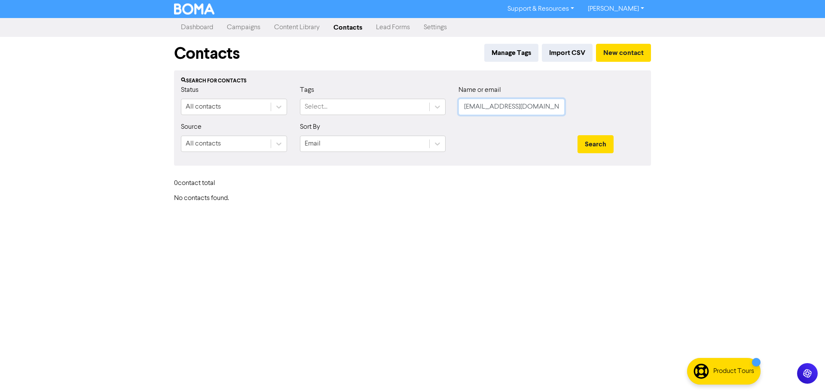
drag, startPoint x: 562, startPoint y: 105, endPoint x: 464, endPoint y: 98, distance: 98.2
click at [450, 107] on div "Status All contacts Tags Select... Name or email [EMAIL_ADDRESS][DOMAIN_NAME]" at bounding box center [412, 103] width 476 height 37
click at [619, 48] on button "New contact" at bounding box center [623, 53] width 55 height 18
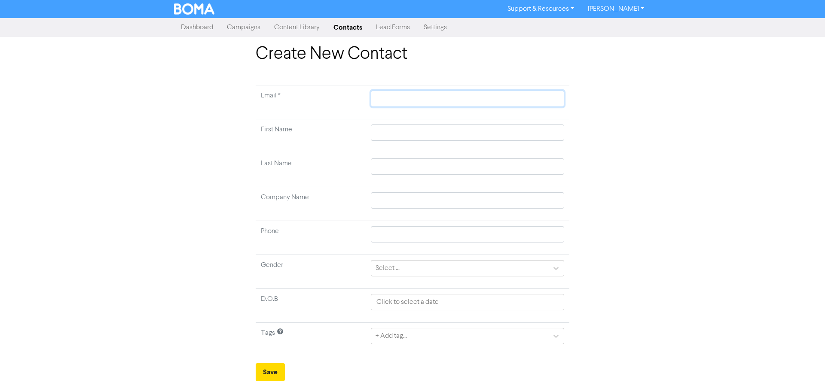
click at [382, 98] on input "text" at bounding box center [467, 99] width 193 height 16
paste input "[EMAIL_ADDRESS][DOMAIN_NAME]"
drag, startPoint x: 397, startPoint y: 133, endPoint x: 403, endPoint y: 125, distance: 9.8
click at [397, 133] on input "text" at bounding box center [467, 133] width 193 height 16
click at [405, 340] on div "+ Add tag..." at bounding box center [467, 336] width 193 height 16
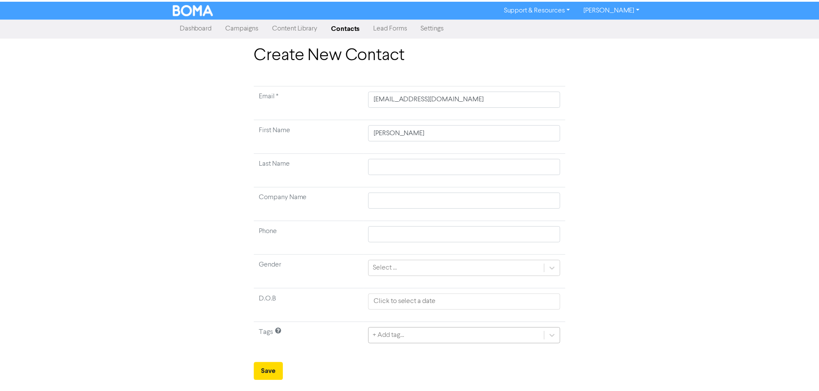
scroll to position [86, 0]
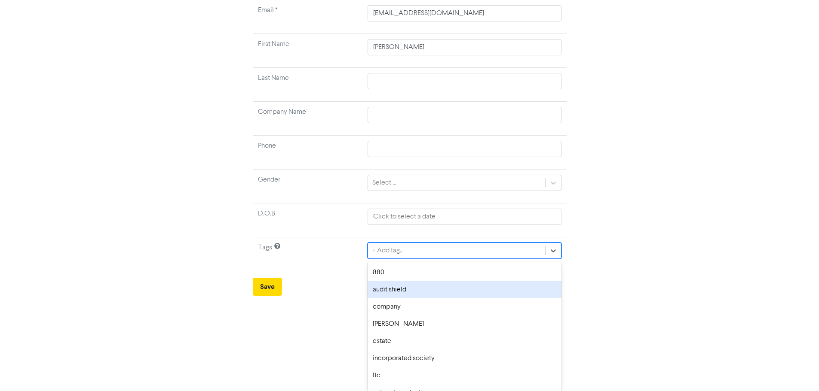
click at [390, 292] on div "audit shield" at bounding box center [463, 289] width 193 height 17
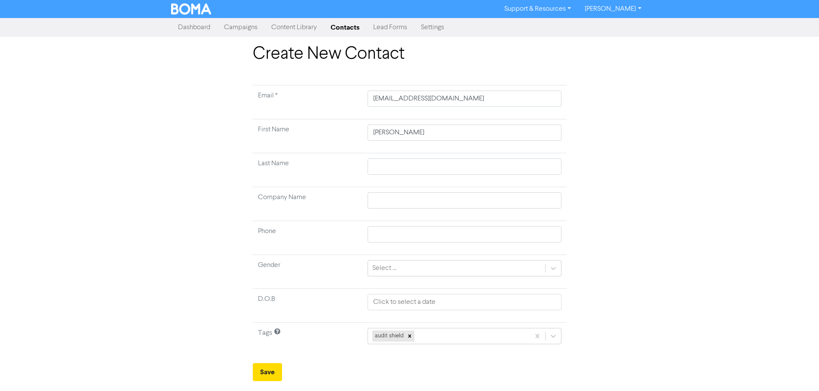
scroll to position [0, 0]
click at [278, 367] on button "Save" at bounding box center [270, 373] width 29 height 18
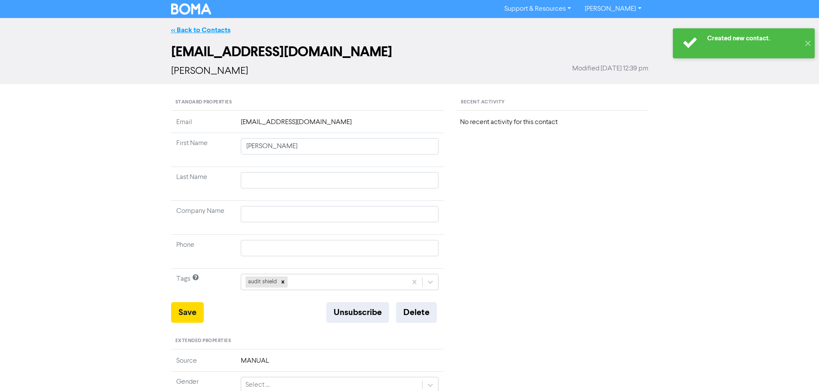
click at [194, 27] on link "<< Back to Contacts" at bounding box center [200, 30] width 59 height 9
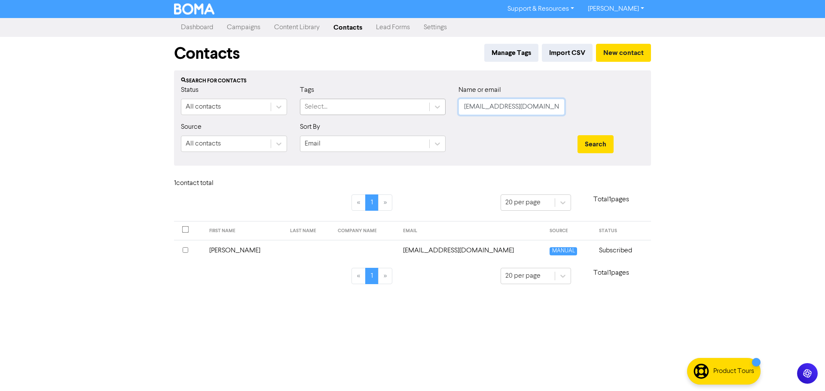
drag, startPoint x: 560, startPoint y: 105, endPoint x: 396, endPoint y: 106, distance: 164.6
click at [396, 106] on div "Status All contacts Tags Select... Name or email [EMAIL_ADDRESS][DOMAIN_NAME]" at bounding box center [412, 103] width 476 height 37
paste input "[PERSON_NAME].[PERSON_NAME]@"
click at [613, 146] on button "Search" at bounding box center [596, 144] width 36 height 18
click at [437, 249] on td "[PERSON_NAME][EMAIL_ADDRESS][PERSON_NAME][DOMAIN_NAME]" at bounding box center [462, 250] width 138 height 21
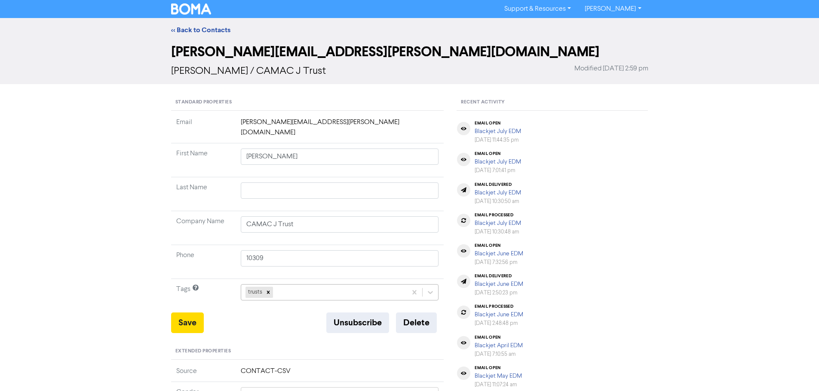
click at [300, 284] on div "trusts" at bounding box center [340, 292] width 198 height 16
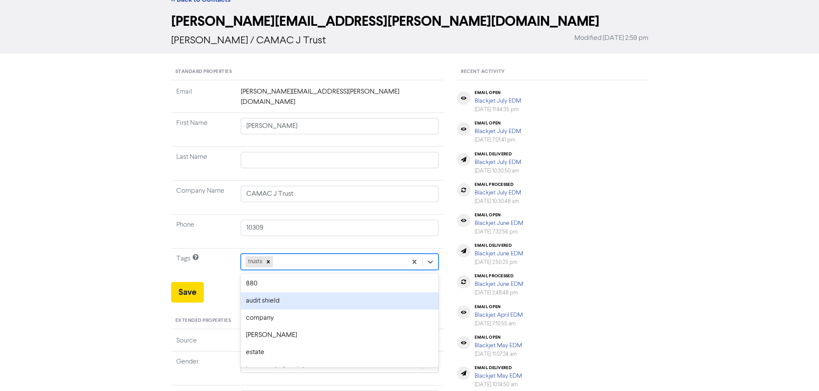
scroll to position [35, 0]
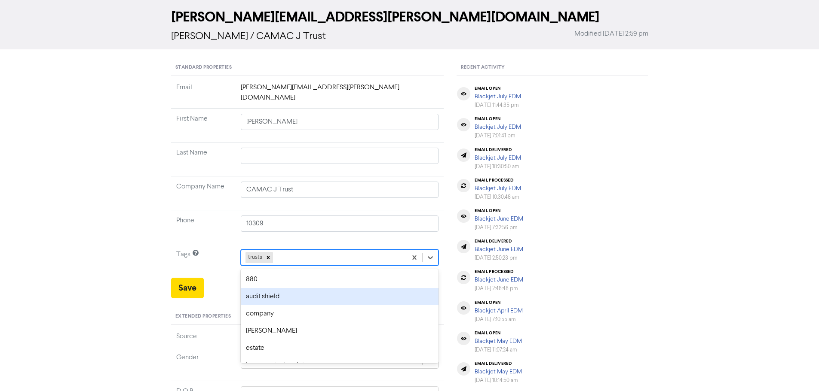
click at [281, 288] on div "audit shield" at bounding box center [340, 296] width 198 height 17
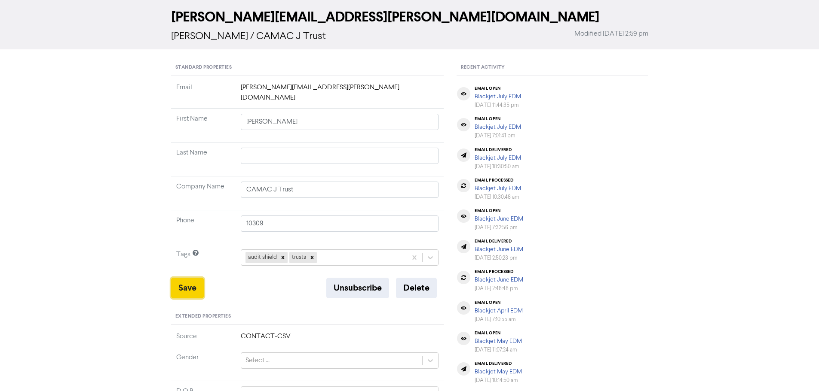
click at [190, 278] on button "Save" at bounding box center [187, 288] width 33 height 21
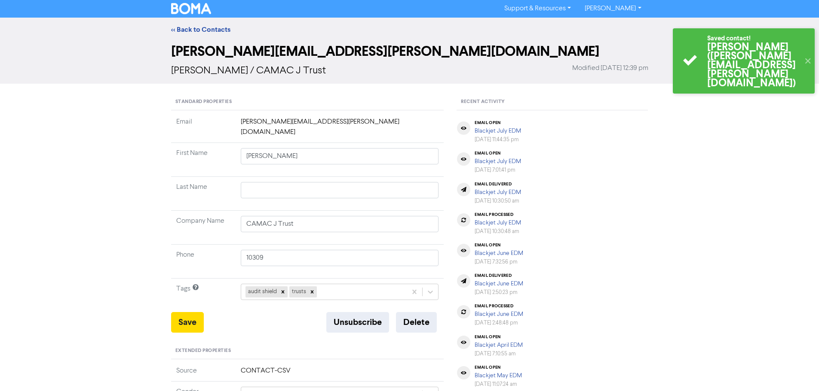
scroll to position [0, 0]
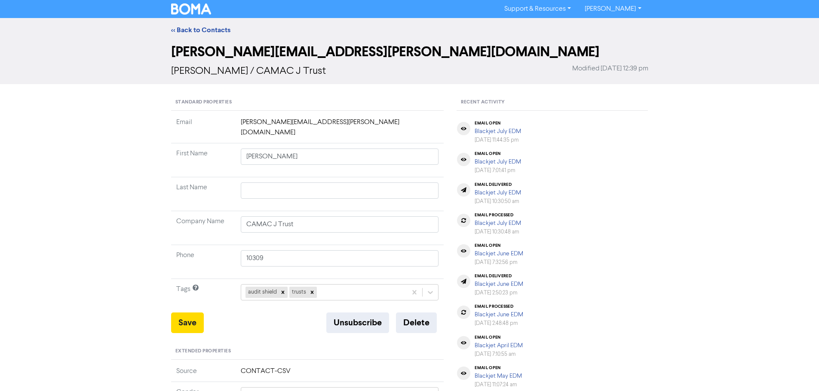
click at [193, 24] on div "<< Back to Contacts" at bounding box center [409, 30] width 819 height 24
click at [194, 24] on div "<< Back to Contacts" at bounding box center [409, 30] width 819 height 24
click at [197, 29] on link "<< Back to Contacts" at bounding box center [200, 30] width 59 height 9
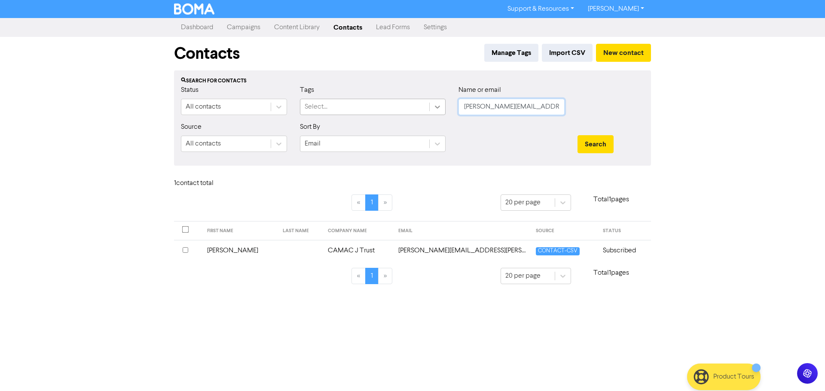
drag, startPoint x: 517, startPoint y: 106, endPoint x: 442, endPoint y: 106, distance: 75.6
click at [442, 106] on div "Status All contacts Tags Select... Name or email [PERSON_NAME][EMAIL_ADDRESS][P…" at bounding box center [412, 103] width 476 height 37
paste input "summermomotea@hot"
click at [595, 140] on button "Search" at bounding box center [596, 144] width 36 height 18
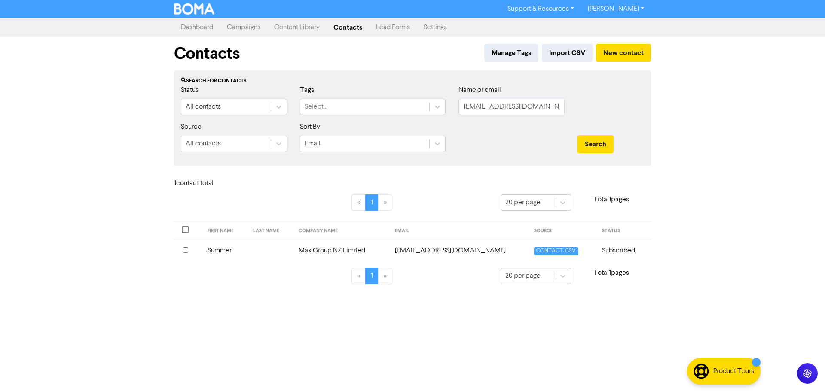
click at [411, 253] on td "[EMAIL_ADDRESS][DOMAIN_NAME]" at bounding box center [460, 250] width 140 height 21
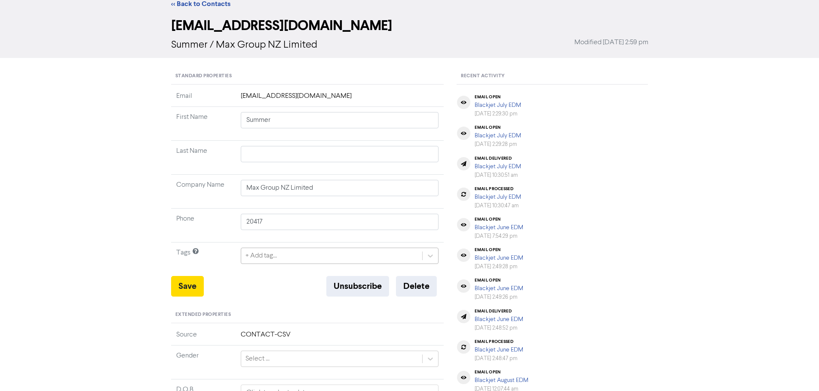
click at [276, 264] on div "+ Add tag..." at bounding box center [340, 256] width 198 height 16
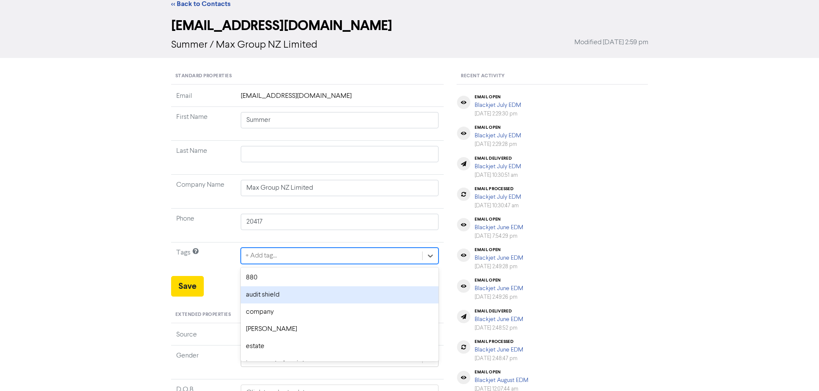
scroll to position [35, 0]
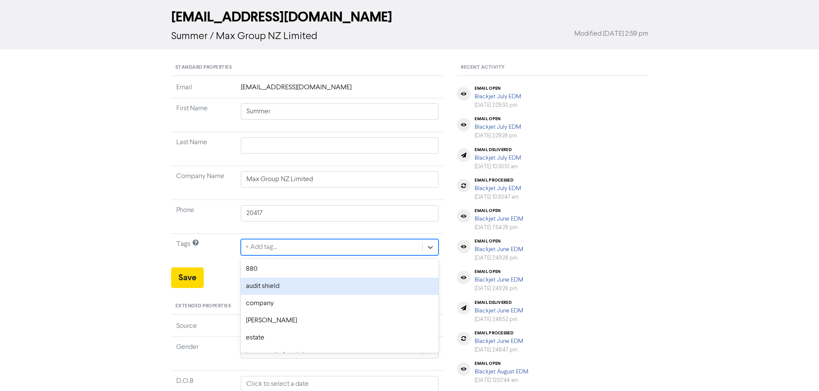
click at [276, 285] on div "audit shield" at bounding box center [340, 286] width 198 height 17
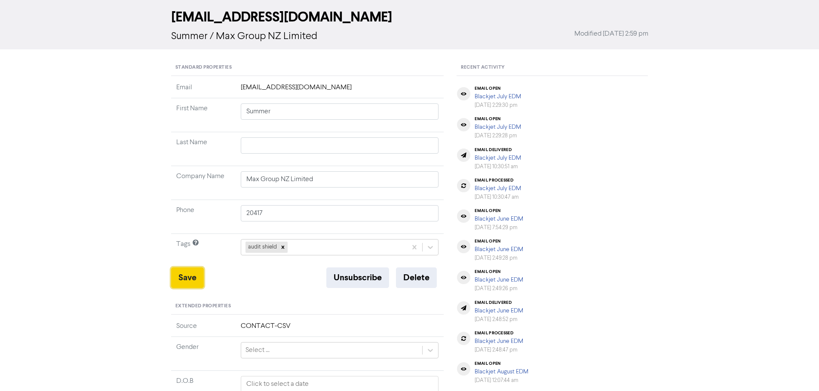
click at [190, 280] on button "Save" at bounding box center [187, 278] width 33 height 21
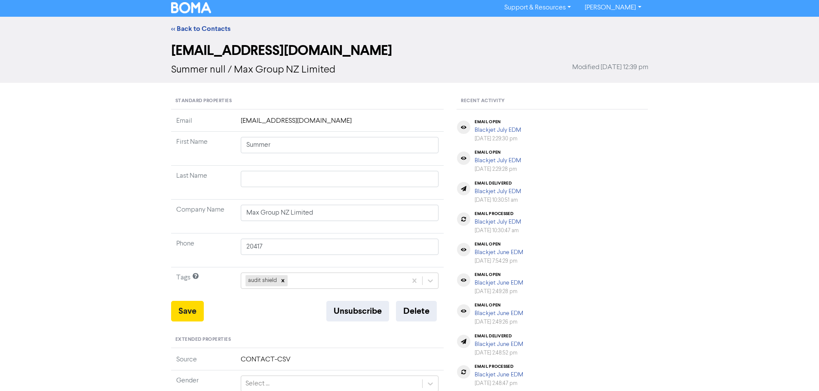
scroll to position [0, 0]
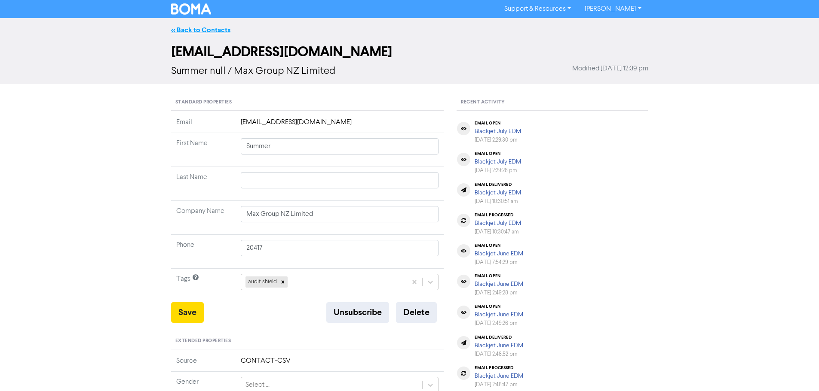
click at [203, 29] on link "<< Back to Contacts" at bounding box center [200, 30] width 59 height 9
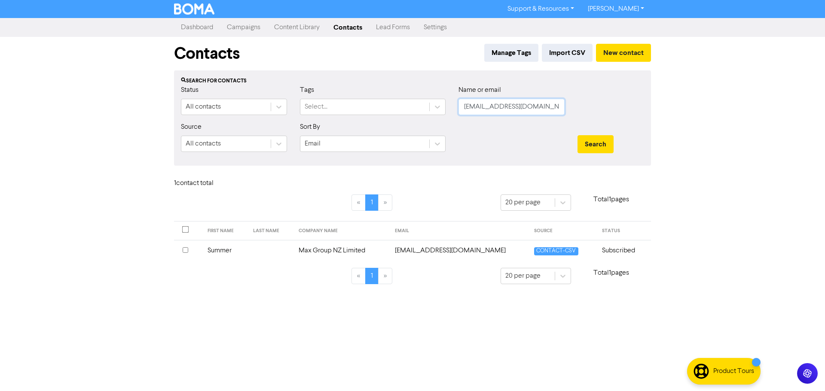
drag, startPoint x: 562, startPoint y: 108, endPoint x: 393, endPoint y: 116, distance: 169.1
click at [393, 116] on div "Status All contacts Tags Select... Name or email [EMAIL_ADDRESS][DOMAIN_NAME]" at bounding box center [412, 103] width 476 height 37
paste input "[EMAIL_ADDRESS][DOMAIN_NAME]"
click at [602, 143] on button "Search" at bounding box center [596, 144] width 36 height 18
click at [275, 252] on td at bounding box center [297, 250] width 44 height 21
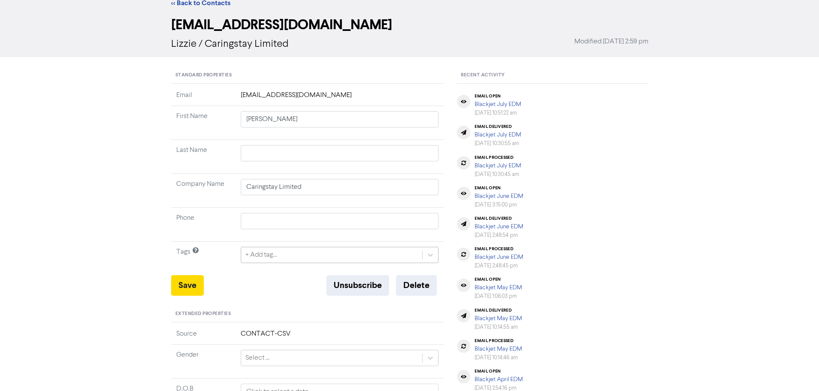
click at [306, 263] on div "+ Add tag..." at bounding box center [340, 255] width 198 height 16
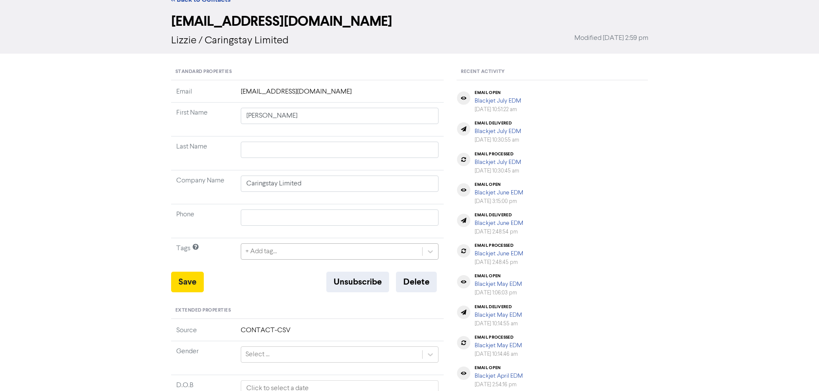
scroll to position [35, 0]
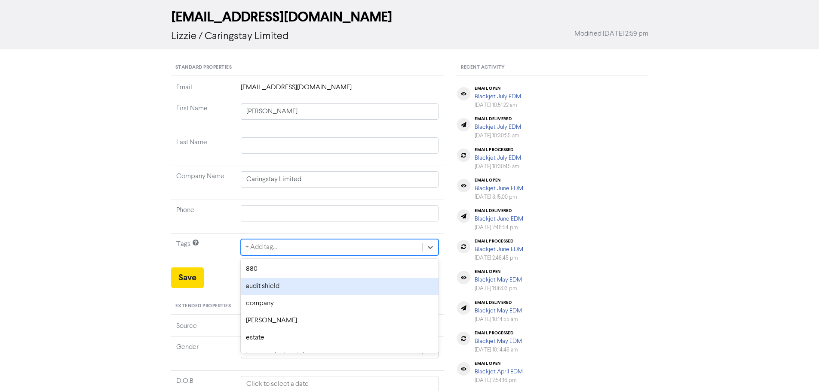
click at [278, 282] on div "audit shield" at bounding box center [340, 286] width 198 height 17
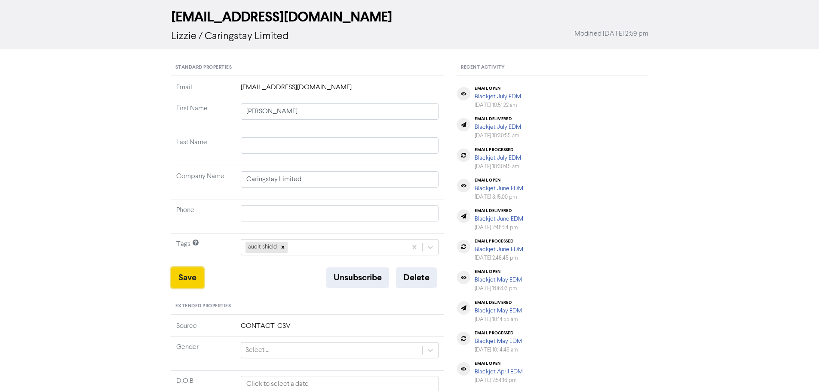
click at [180, 275] on button "Save" at bounding box center [187, 278] width 33 height 21
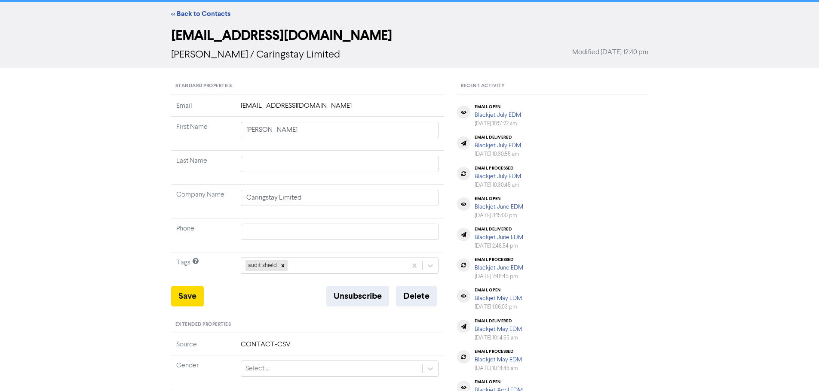
scroll to position [0, 0]
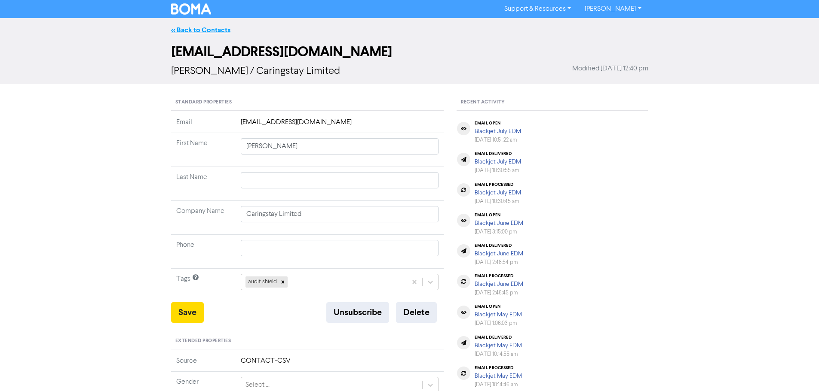
click at [209, 27] on link "<< Back to Contacts" at bounding box center [200, 30] width 59 height 9
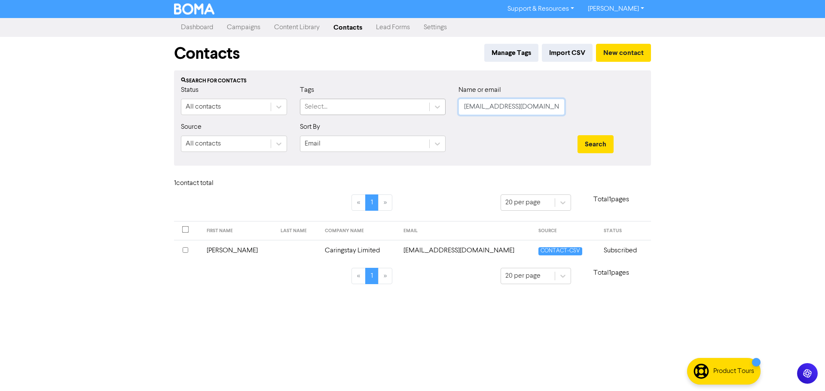
drag, startPoint x: 536, startPoint y: 107, endPoint x: 412, endPoint y: 107, distance: 124.2
click at [412, 107] on div "Status All contacts Tags Select... Name or email [PERSON_NAME][EMAIL_ADDRESS][D…" at bounding box center [412, 103] width 476 height 37
paste input "[EMAIL_ADDRESS][DOMAIN_NAME]"
click at [599, 147] on button "Search" at bounding box center [596, 144] width 36 height 18
click at [431, 251] on td "[EMAIL_ADDRESS][DOMAIN_NAME]" at bounding box center [473, 250] width 129 height 21
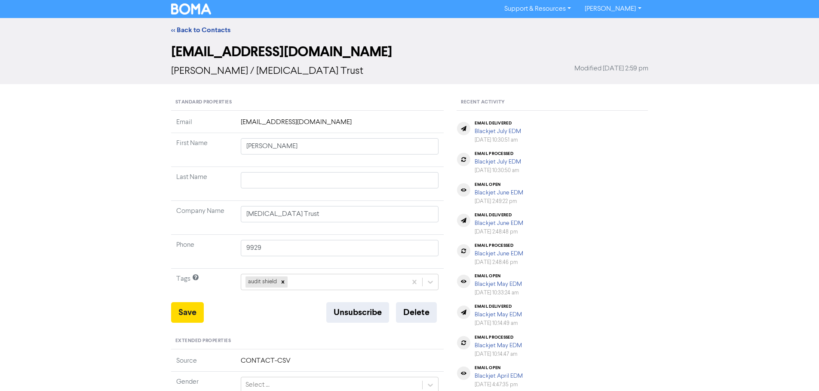
click at [213, 25] on div "<< Back to Contacts" at bounding box center [410, 30] width 490 height 10
click at [213, 28] on link "<< Back to Contacts" at bounding box center [200, 30] width 59 height 9
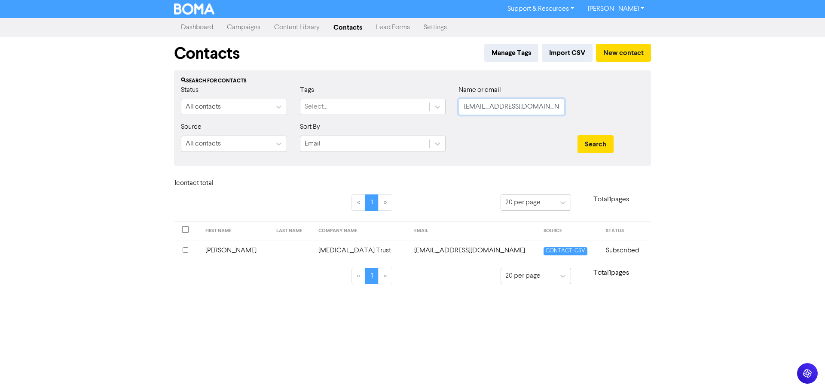
drag, startPoint x: 554, startPoint y: 108, endPoint x: 461, endPoint y: 110, distance: 93.3
click at [461, 110] on input "[EMAIL_ADDRESS][DOMAIN_NAME]" at bounding box center [512, 107] width 106 height 16
paste input "[PERSON_NAME][EMAIL_ADDRESS][DOMAIN_NAME]"
drag, startPoint x: 593, startPoint y: 145, endPoint x: 589, endPoint y: 148, distance: 5.0
click at [593, 146] on button "Search" at bounding box center [596, 144] width 36 height 18
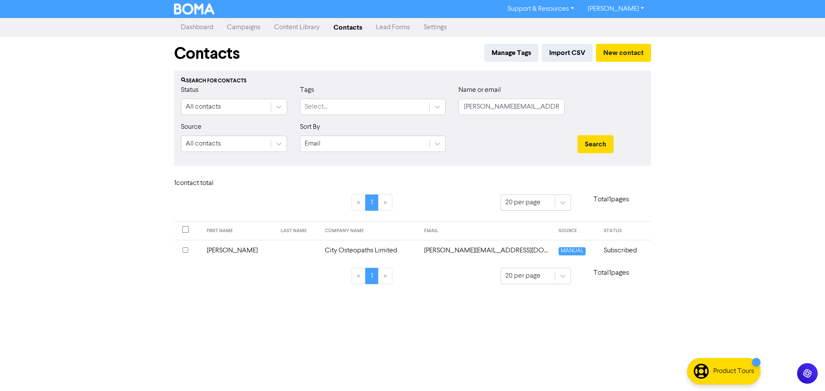
click at [446, 248] on td "[PERSON_NAME][EMAIL_ADDRESS][DOMAIN_NAME]" at bounding box center [486, 250] width 135 height 21
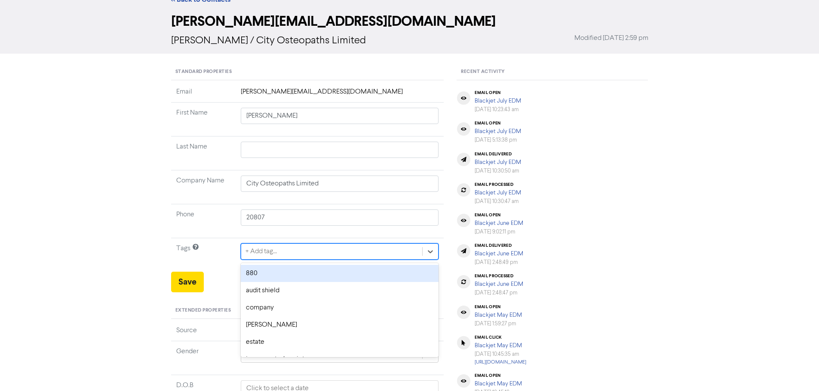
click at [321, 260] on div "option 880 focused, 1 of 12. 12 results available. Use Up and Down to choose op…" at bounding box center [340, 252] width 198 height 16
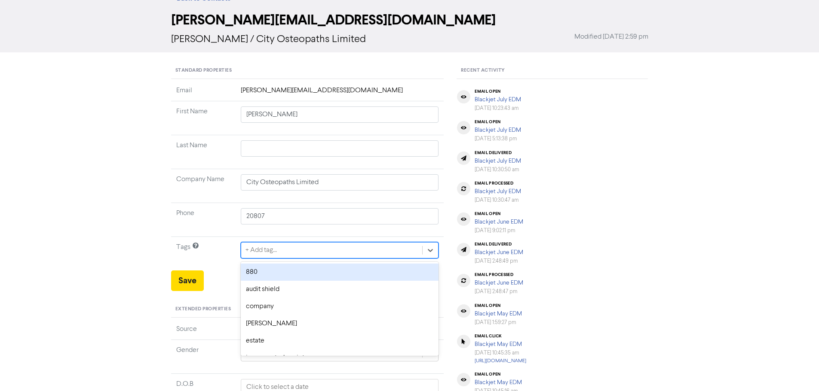
scroll to position [35, 0]
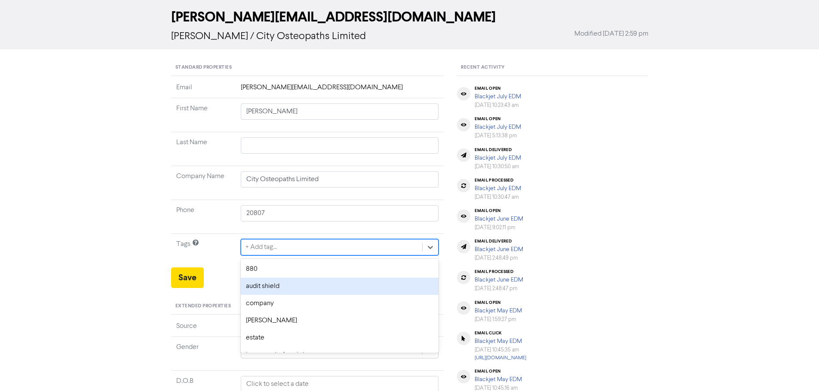
click at [286, 284] on div "audit shield" at bounding box center [340, 286] width 198 height 17
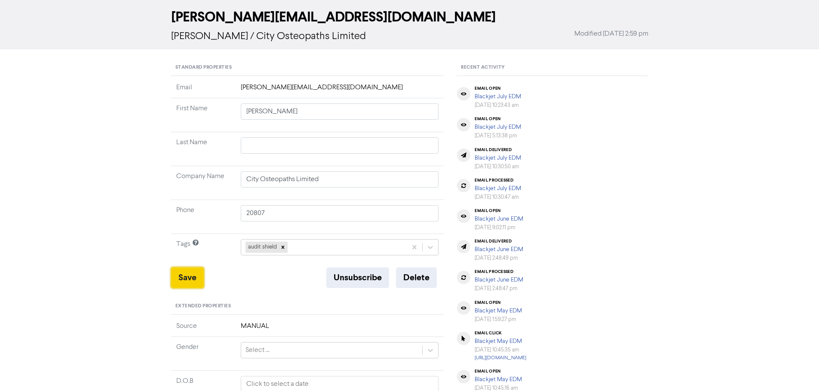
click at [192, 276] on button "Save" at bounding box center [187, 278] width 33 height 21
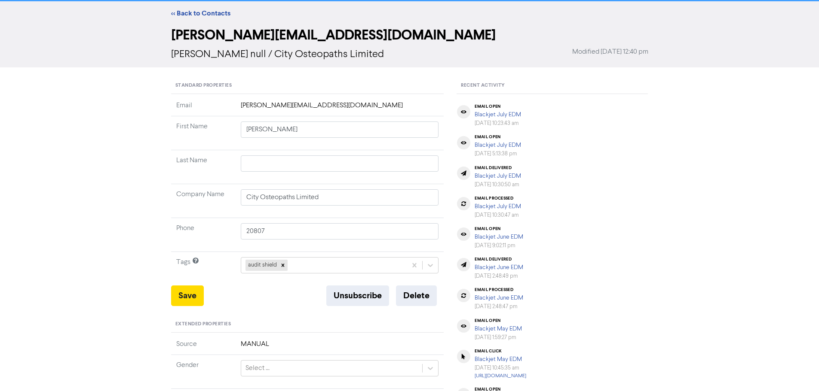
scroll to position [0, 0]
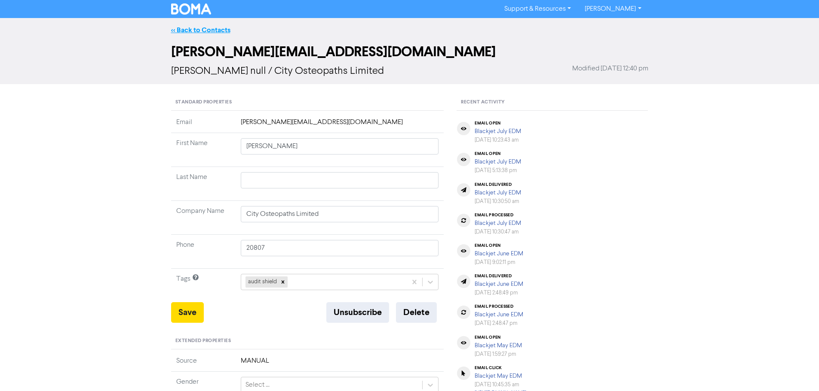
click at [196, 33] on link "<< Back to Contacts" at bounding box center [200, 30] width 59 height 9
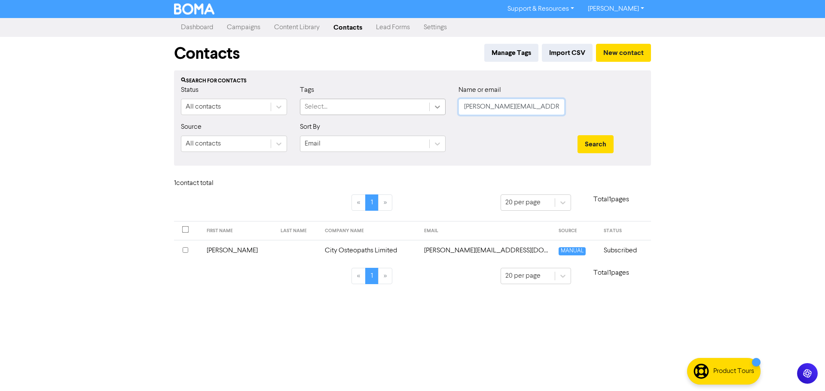
drag, startPoint x: 557, startPoint y: 107, endPoint x: 441, endPoint y: 107, distance: 115.2
click at [441, 107] on div "Status All contacts Tags Select... Name or email [PERSON_NAME][EMAIL_ADDRESS][D…" at bounding box center [412, 103] width 476 height 37
paste input "[EMAIL_ADDRESS][DOMAIN_NAME]"
click at [594, 148] on button "Search" at bounding box center [596, 144] width 36 height 18
click at [461, 248] on td "[EMAIL_ADDRESS][DOMAIN_NAME]" at bounding box center [483, 250] width 116 height 21
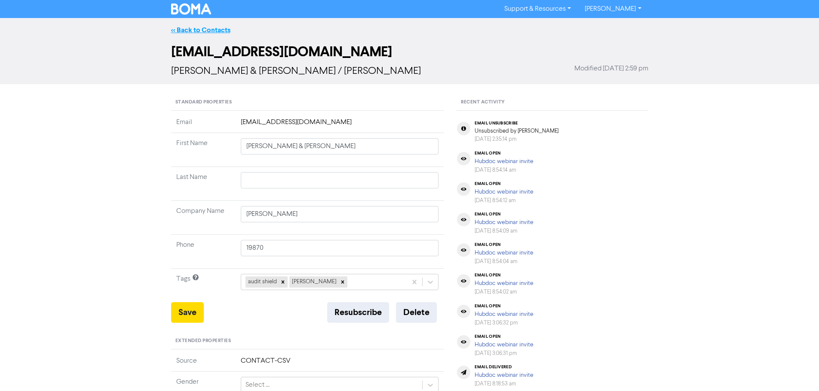
click at [207, 31] on link "<< Back to Contacts" at bounding box center [200, 30] width 59 height 9
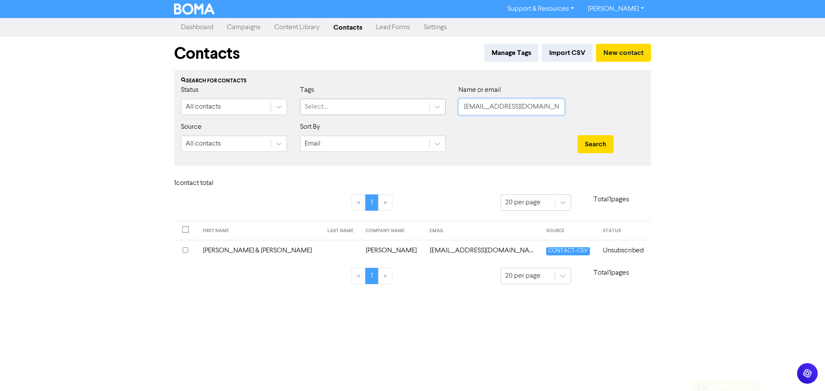
drag, startPoint x: 486, startPoint y: 111, endPoint x: 423, endPoint y: 112, distance: 62.8
click at [423, 112] on div "Status All contacts Tags Select... Name or email [EMAIL_ADDRESS][DOMAIN_NAME]" at bounding box center [412, 103] width 476 height 37
paste input "jcollier-mb@matahua"
click at [607, 143] on button "Search" at bounding box center [596, 144] width 36 height 18
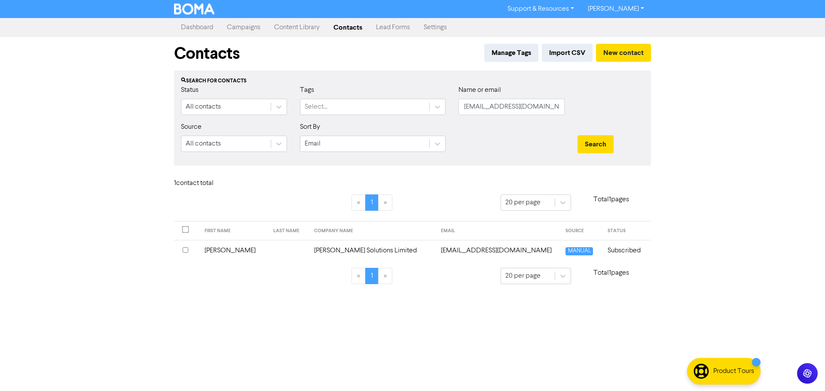
click at [305, 250] on td at bounding box center [288, 250] width 41 height 21
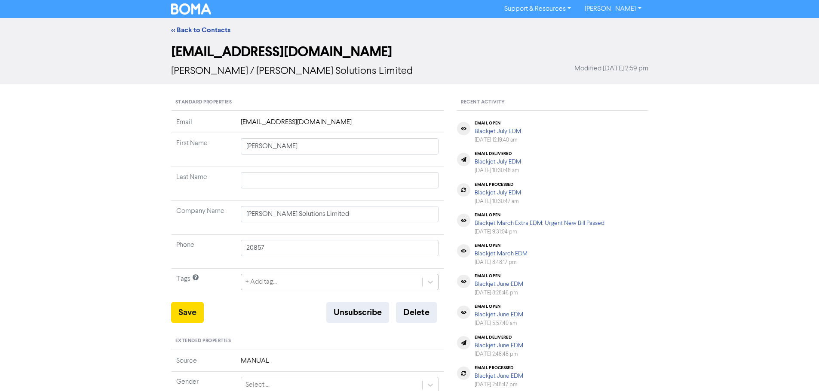
click at [266, 277] on div "+ Add tag..." at bounding box center [340, 282] width 198 height 16
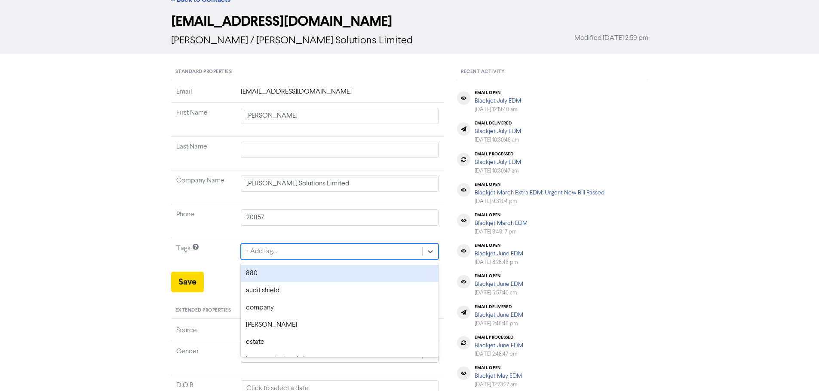
scroll to position [35, 0]
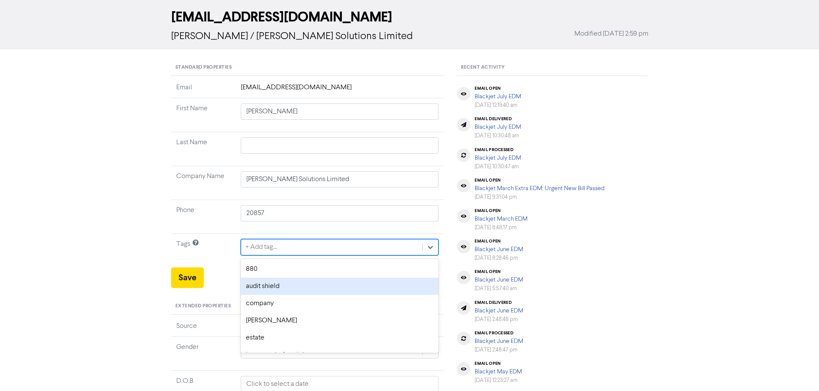
click at [285, 285] on div "audit shield" at bounding box center [340, 286] width 198 height 17
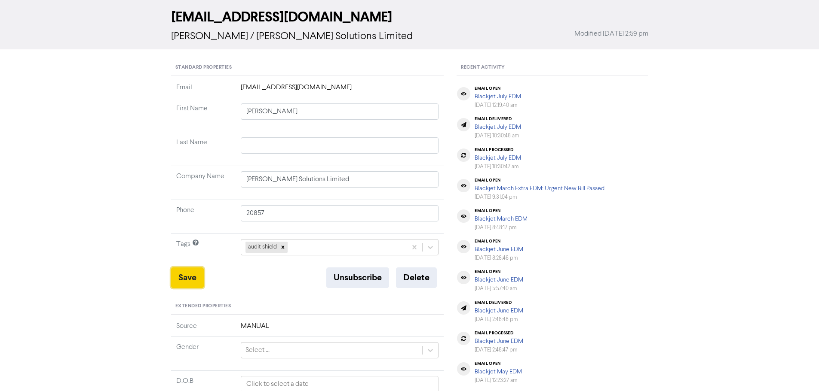
click at [190, 282] on button "Save" at bounding box center [187, 278] width 33 height 21
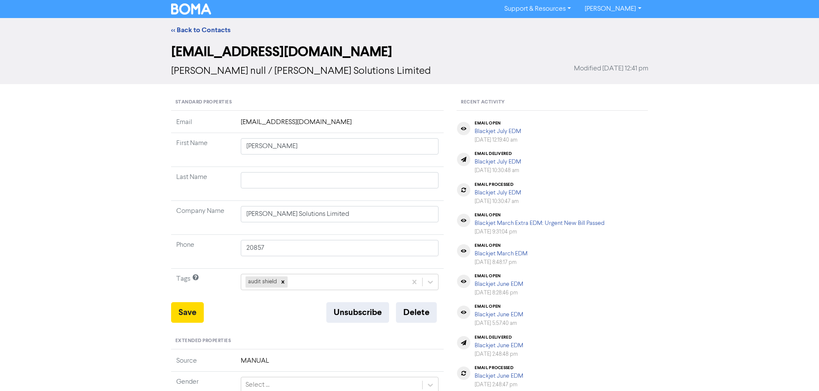
drag, startPoint x: 199, startPoint y: 31, endPoint x: 115, endPoint y: 74, distance: 94.4
click at [199, 31] on link "<< Back to Contacts" at bounding box center [200, 30] width 59 height 9
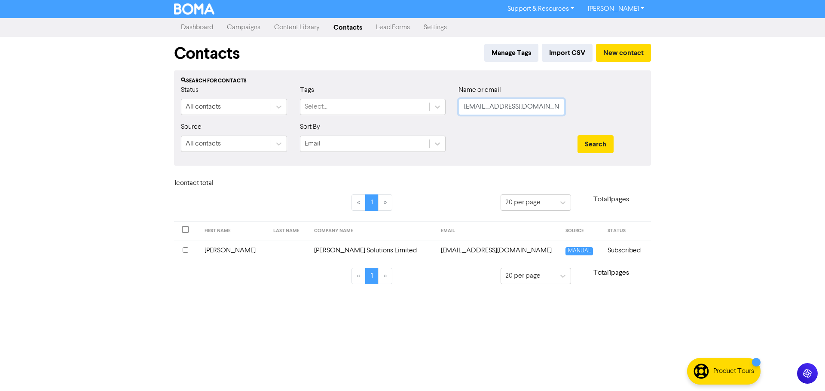
drag, startPoint x: 552, startPoint y: 107, endPoint x: 448, endPoint y: 107, distance: 103.6
click at [449, 107] on div "Status All contacts Tags Select... Name or email [EMAIL_ADDRESS][DOMAIN_NAME]" at bounding box center [412, 103] width 476 height 37
paste input "[EMAIL_ADDRESS][DOMAIN_NAME]"
click at [596, 142] on button "Search" at bounding box center [596, 144] width 36 height 18
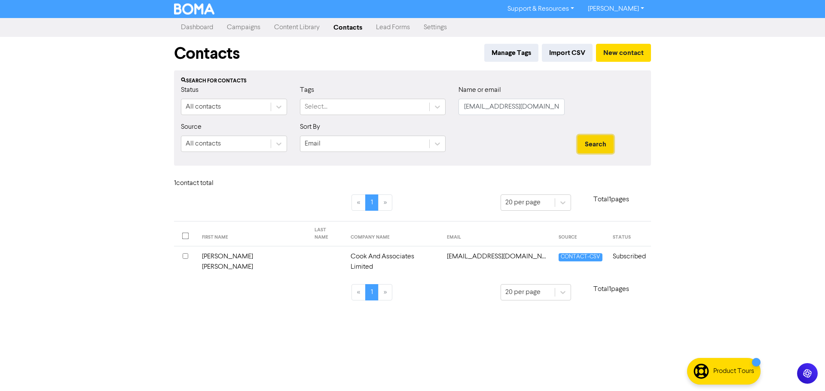
click at [595, 135] on button "Search" at bounding box center [596, 144] width 36 height 18
click at [402, 253] on td "Cook And Associates Limited" at bounding box center [394, 262] width 96 height 31
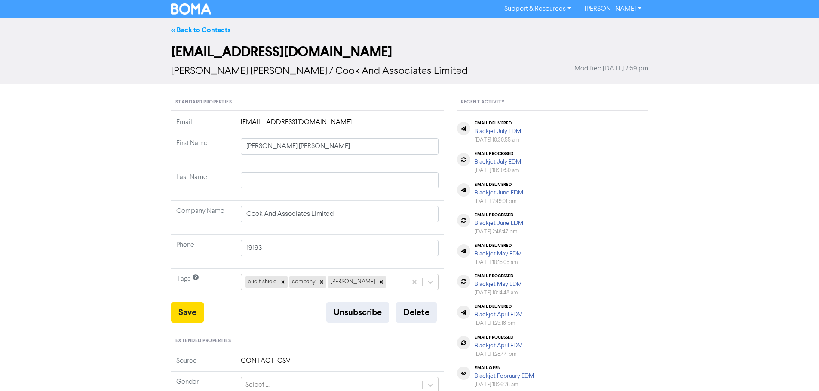
drag, startPoint x: 207, startPoint y: 27, endPoint x: 30, endPoint y: 40, distance: 177.5
click at [207, 28] on link "<< Back to Contacts" at bounding box center [200, 30] width 59 height 9
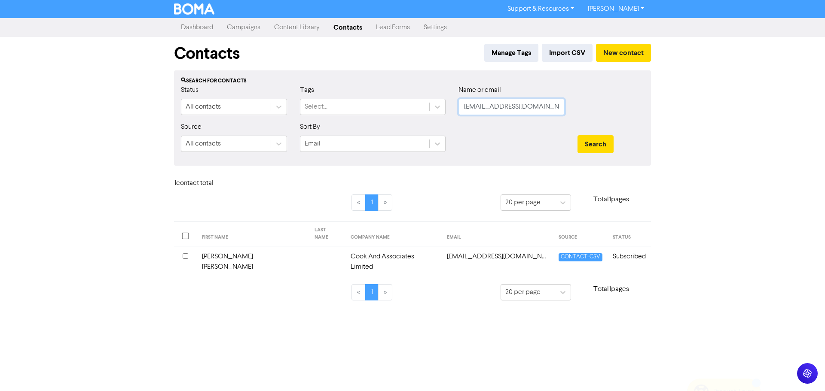
drag, startPoint x: 546, startPoint y: 108, endPoint x: 461, endPoint y: 108, distance: 85.1
click at [440, 108] on div "Status All contacts Tags Select... Name or email [EMAIL_ADDRESS][DOMAIN_NAME]" at bounding box center [412, 103] width 476 height 37
paste input "corryconsultants"
drag, startPoint x: 584, startPoint y: 135, endPoint x: 585, endPoint y: 140, distance: 4.9
click at [585, 136] on div "Search" at bounding box center [611, 140] width 80 height 37
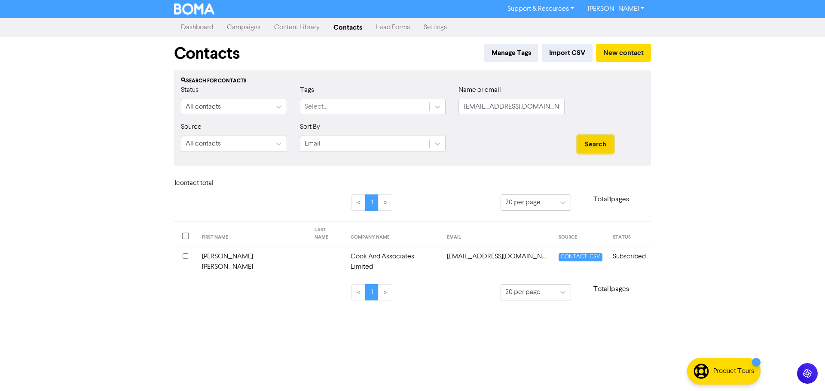
click at [589, 147] on button "Search" at bounding box center [596, 144] width 36 height 18
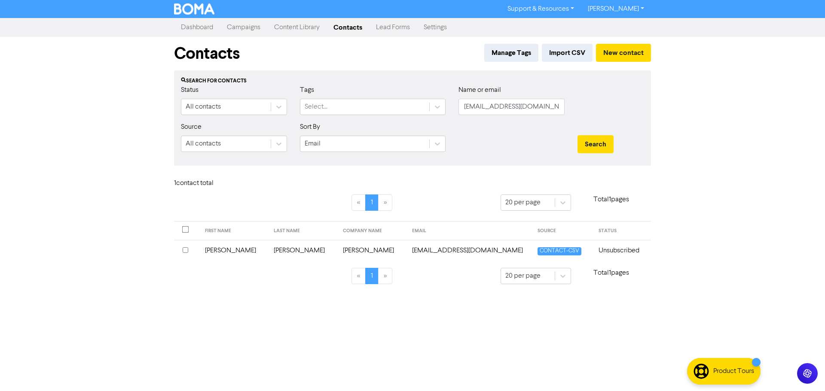
click at [338, 251] on td "[PERSON_NAME]" at bounding box center [372, 250] width 69 height 21
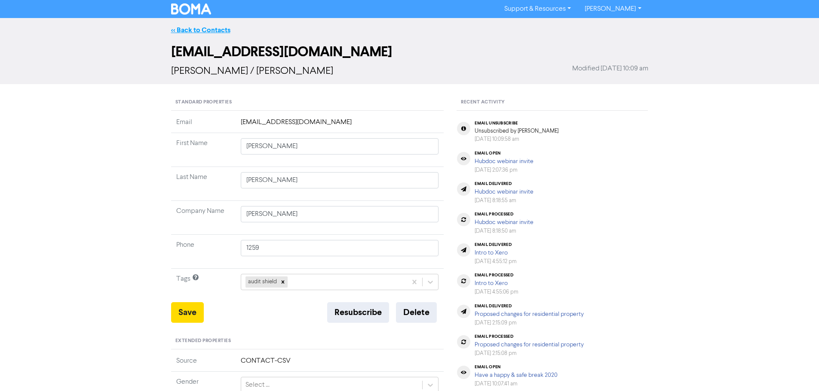
click at [204, 31] on link "<< Back to Contacts" at bounding box center [200, 30] width 59 height 9
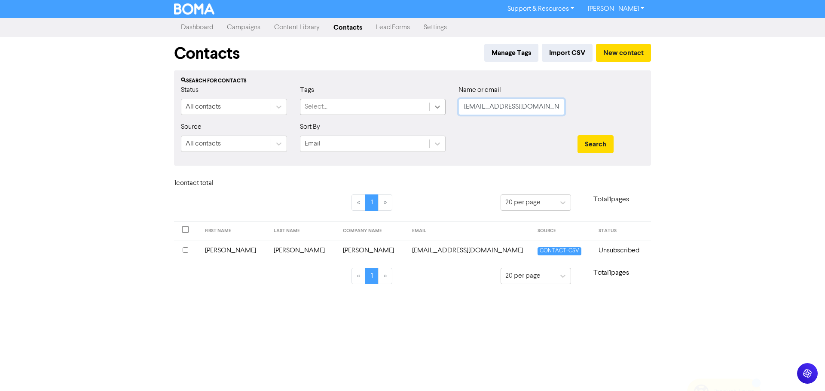
drag, startPoint x: 533, startPoint y: 105, endPoint x: 443, endPoint y: 105, distance: 90.2
click at [443, 105] on div "Status All contacts Tags Select... Name or email [EMAIL_ADDRESS][DOMAIN_NAME]" at bounding box center [412, 103] width 476 height 37
paste input "[EMAIL_ADDRESS][DOMAIN_NAME]"
click at [597, 141] on button "Search" at bounding box center [596, 144] width 36 height 18
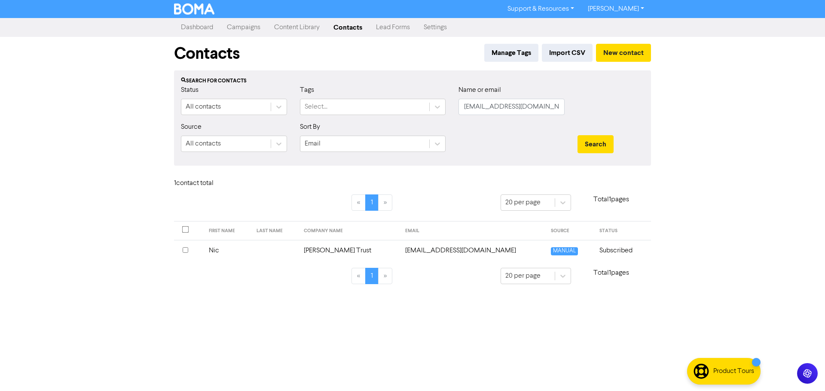
click at [348, 252] on td "[PERSON_NAME] Trust" at bounding box center [349, 250] width 101 height 21
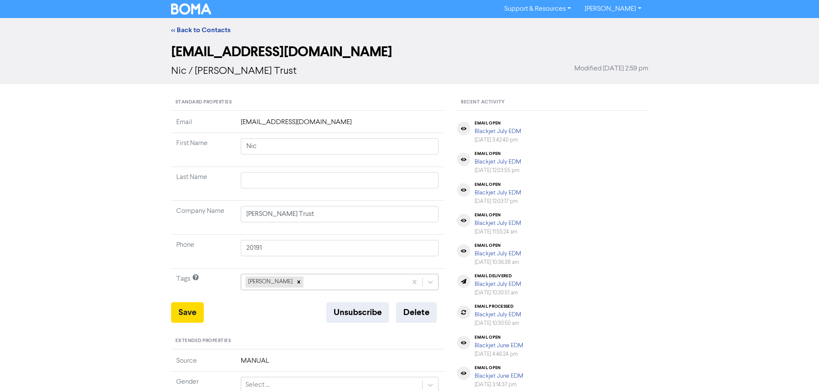
click at [301, 281] on div "[PERSON_NAME]" at bounding box center [340, 282] width 198 height 16
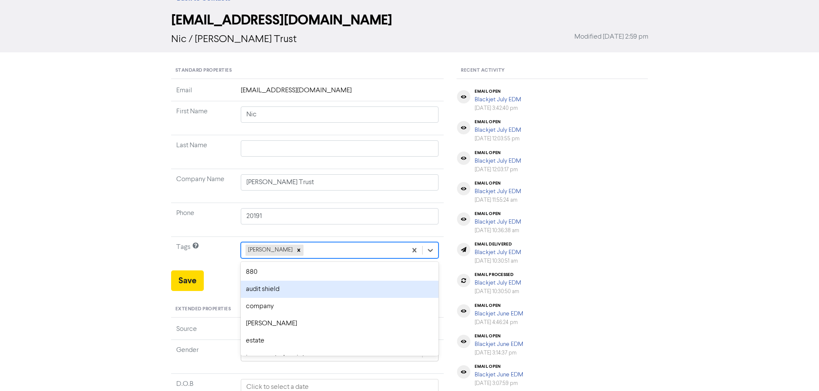
scroll to position [35, 0]
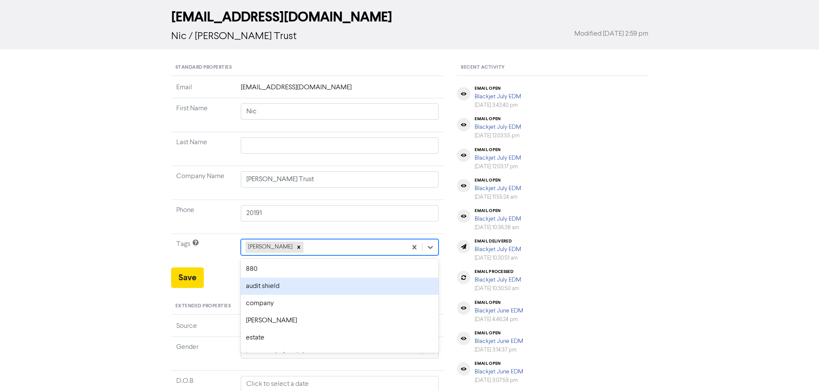
click at [291, 282] on div "audit shield" at bounding box center [340, 286] width 198 height 17
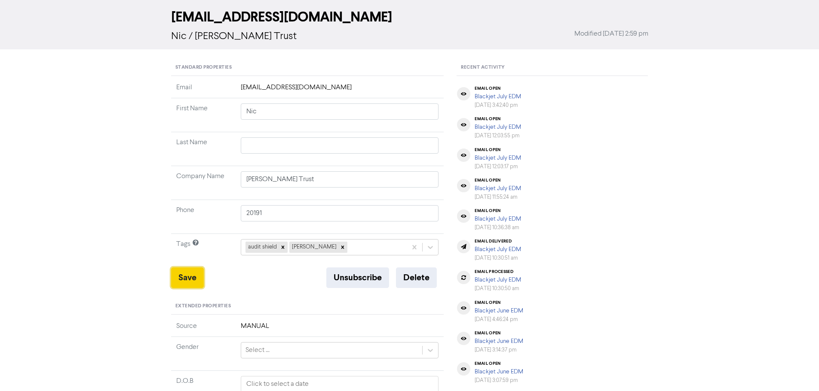
click at [186, 281] on button "Save" at bounding box center [187, 278] width 33 height 21
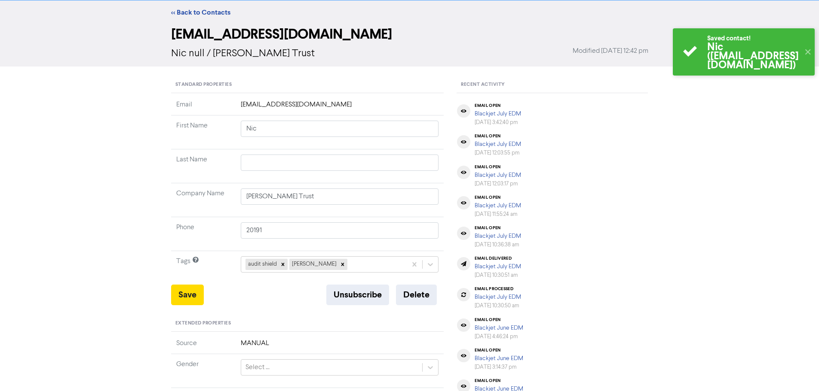
scroll to position [0, 0]
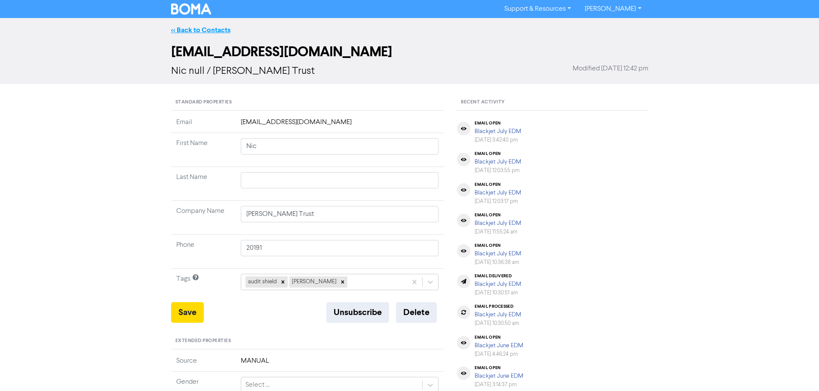
click at [201, 30] on link "<< Back to Contacts" at bounding box center [200, 30] width 59 height 9
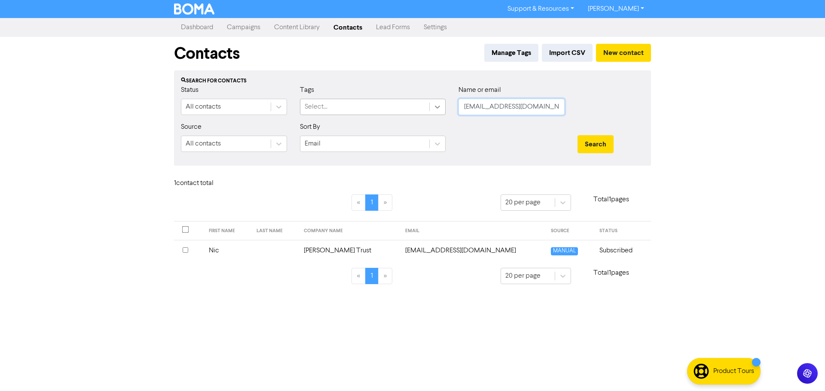
drag, startPoint x: 544, startPoint y: 104, endPoint x: 433, endPoint y: 100, distance: 111.8
click at [433, 100] on div "Status All contacts Tags Select... Name or email [PERSON_NAME][EMAIL_ADDRESS][D…" at bounding box center [412, 103] width 476 height 37
paste input "tricialaing48"
click at [586, 152] on button "Search" at bounding box center [596, 144] width 36 height 18
click at [435, 250] on td "[EMAIL_ADDRESS][DOMAIN_NAME]" at bounding box center [475, 250] width 128 height 21
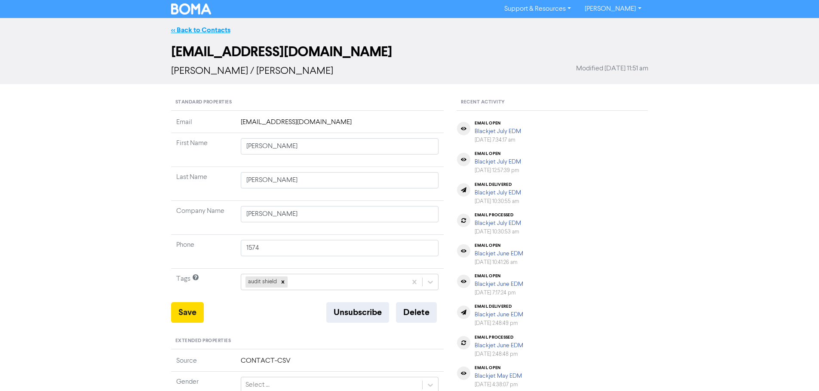
click at [192, 31] on link "<< Back to Contacts" at bounding box center [200, 30] width 59 height 9
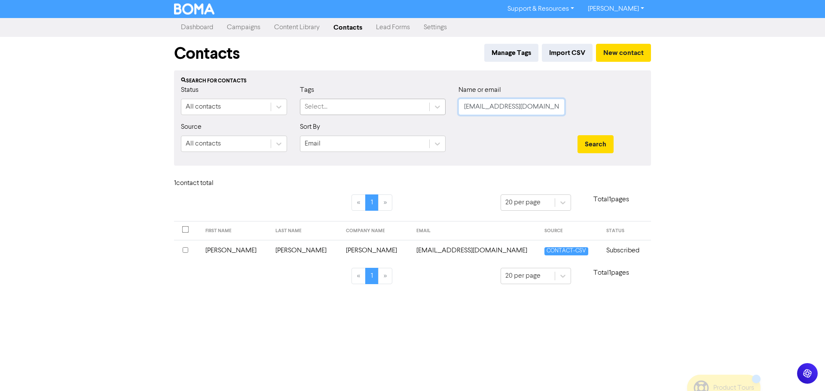
drag, startPoint x: 509, startPoint y: 110, endPoint x: 419, endPoint y: 110, distance: 89.8
click at [407, 110] on div "Status All contacts Tags Select... Name or email [EMAIL_ADDRESS][DOMAIN_NAME]" at bounding box center [412, 103] width 476 height 37
paste input "[EMAIL_ADDRESS][PERSON_NAME][DOMAIN_NAME]"
click at [598, 135] on div "Search" at bounding box center [611, 140] width 80 height 37
click at [599, 144] on button "Search" at bounding box center [596, 144] width 36 height 18
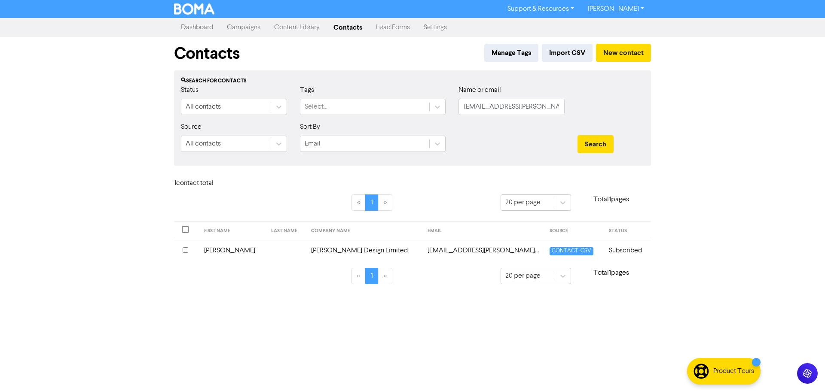
click at [439, 251] on td "[EMAIL_ADDRESS][PERSON_NAME][DOMAIN_NAME]" at bounding box center [483, 250] width 122 height 21
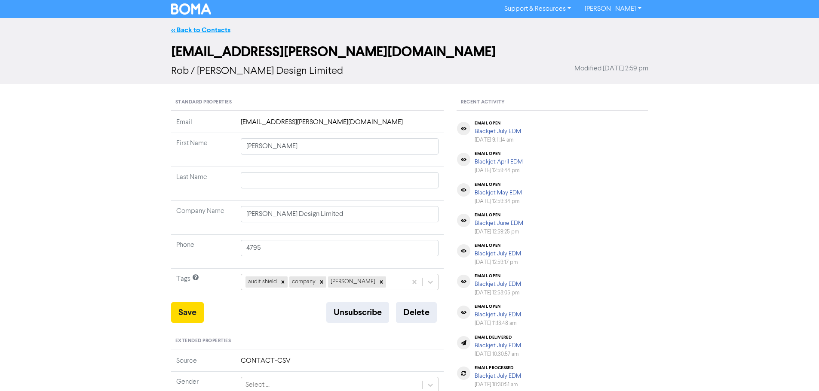
click at [209, 31] on link "<< Back to Contacts" at bounding box center [200, 30] width 59 height 9
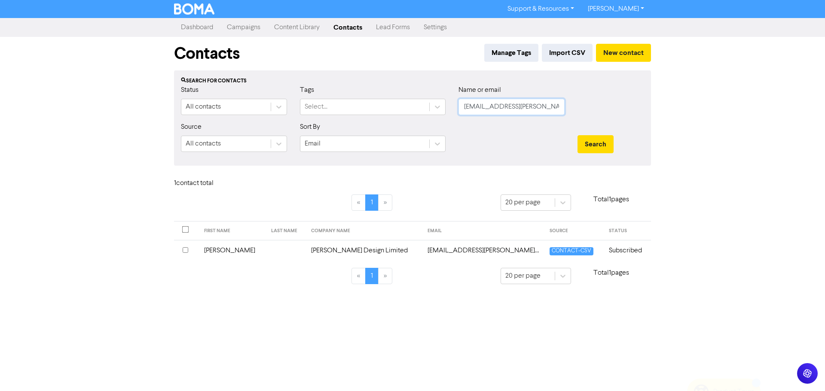
drag, startPoint x: 539, startPoint y: 102, endPoint x: 459, endPoint y: 103, distance: 80.4
click at [433, 102] on div "Status All contacts Tags Select... Name or email [PERSON_NAME][EMAIL_ADDRESS][P…" at bounding box center [412, 103] width 476 height 37
paste input "[EMAIL_ADDRESS][DOMAIN_NAME]"
drag, startPoint x: 613, startPoint y: 144, endPoint x: 609, endPoint y: 144, distance: 4.7
click at [612, 144] on button "Search" at bounding box center [596, 144] width 36 height 18
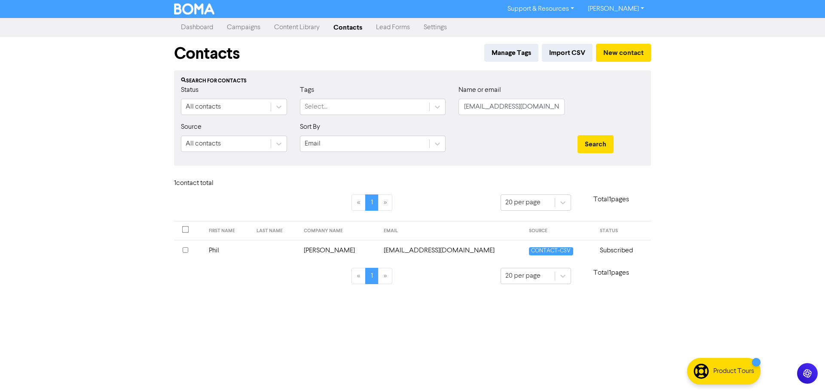
click at [335, 250] on td "[PERSON_NAME]" at bounding box center [339, 250] width 80 height 21
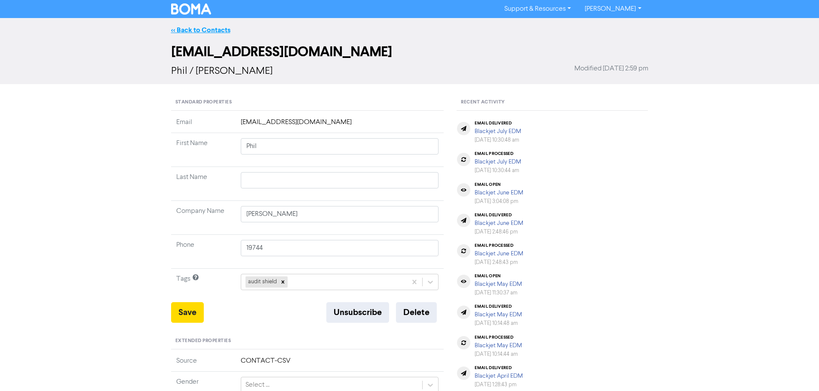
click at [197, 29] on link "<< Back to Contacts" at bounding box center [200, 30] width 59 height 9
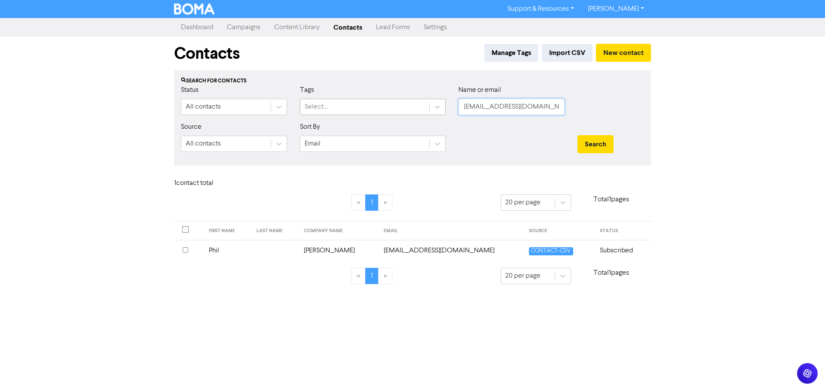
drag, startPoint x: 428, startPoint y: 108, endPoint x: 419, endPoint y: 108, distance: 8.6
click at [419, 108] on div "Status All contacts Tags Select... Name or email [EMAIL_ADDRESS][DOMAIN_NAME]" at bounding box center [412, 103] width 476 height 37
paste input "[EMAIL_ADDRESS]"
click at [584, 138] on button "Search" at bounding box center [596, 144] width 36 height 18
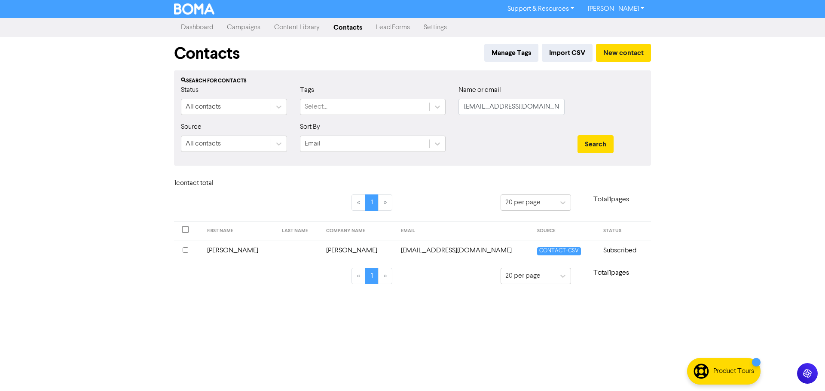
click at [420, 249] on td "[EMAIL_ADDRESS][DOMAIN_NAME]" at bounding box center [464, 250] width 136 height 21
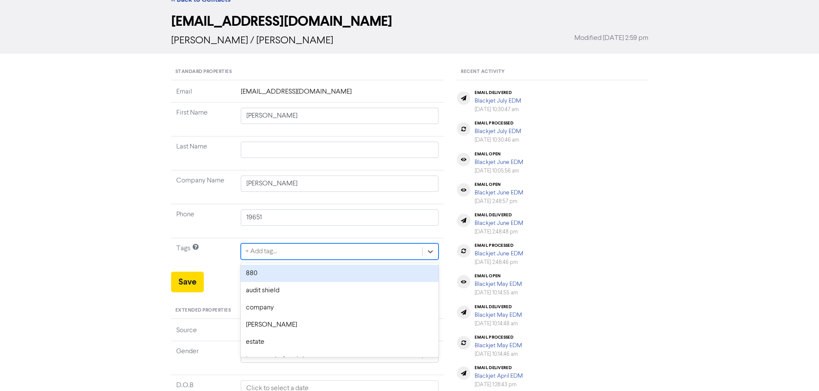
click at [287, 260] on div "option 880 focused, 1 of 12. 12 results available. Use Up and Down to choose op…" at bounding box center [340, 252] width 198 height 16
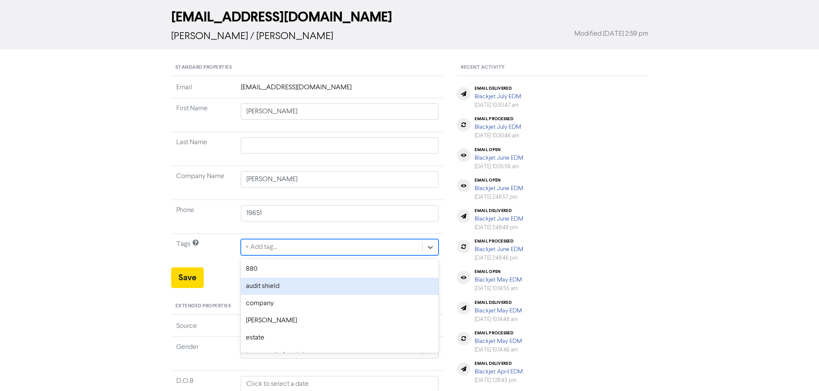
click at [272, 284] on div "audit shield" at bounding box center [340, 286] width 198 height 17
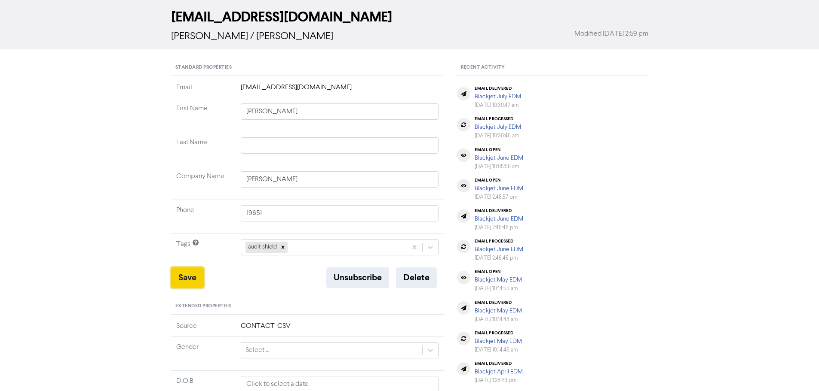
click at [188, 278] on button "Save" at bounding box center [187, 278] width 33 height 21
click at [181, 277] on button "Save" at bounding box center [187, 278] width 33 height 21
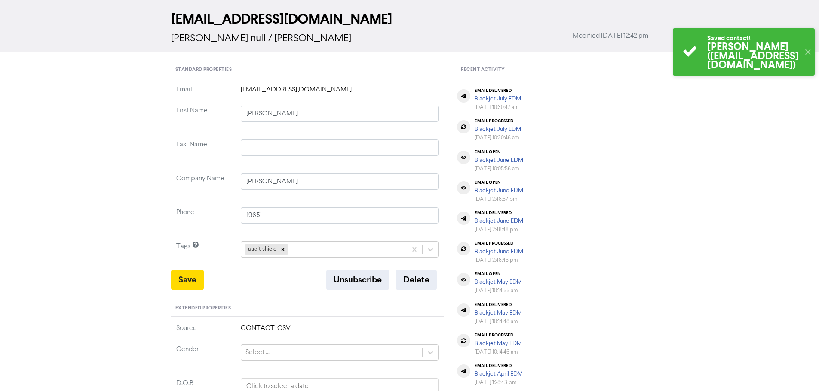
scroll to position [0, 0]
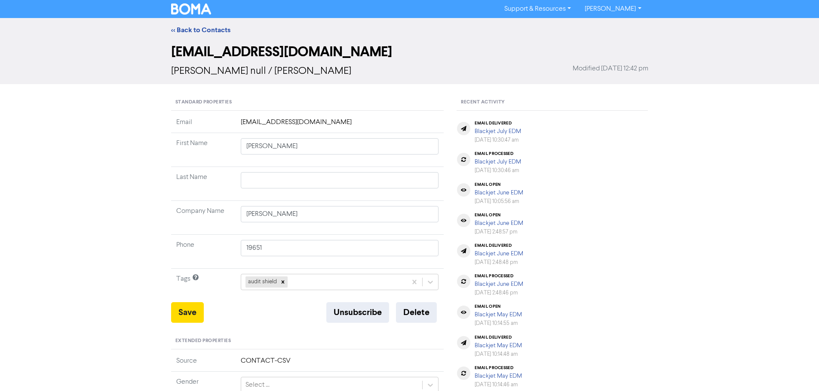
drag, startPoint x: 206, startPoint y: 31, endPoint x: 108, endPoint y: 46, distance: 99.5
click at [206, 31] on link "<< Back to Contacts" at bounding box center [200, 30] width 59 height 9
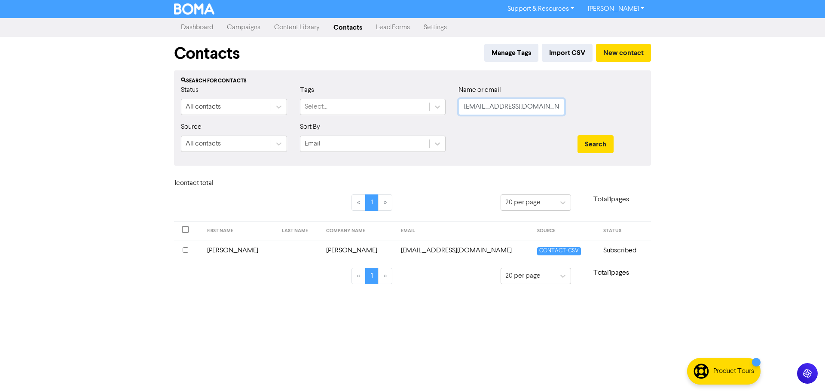
drag, startPoint x: 549, startPoint y: 108, endPoint x: 456, endPoint y: 108, distance: 93.3
click at [456, 108] on div "Name or email [EMAIL_ADDRESS][DOMAIN_NAME]" at bounding box center [511, 103] width 119 height 37
paste input "[EMAIL_ADDRESS][DOMAIN_NAME]"
click at [601, 145] on button "Search" at bounding box center [596, 144] width 36 height 18
click at [335, 250] on td "Drapers Earthmoving Limited" at bounding box center [362, 250] width 107 height 21
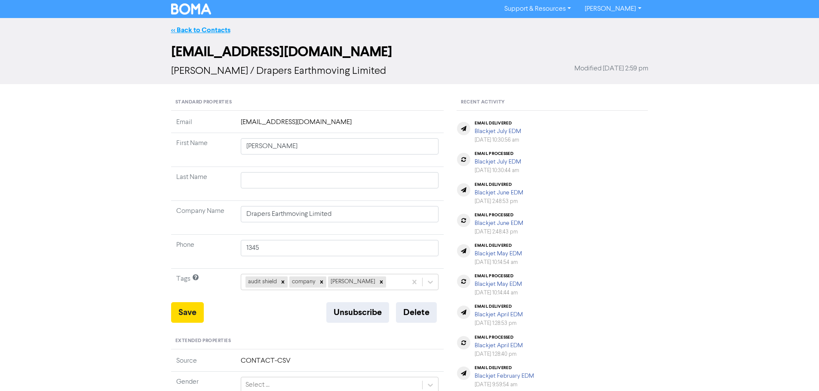
click at [213, 28] on link "<< Back to Contacts" at bounding box center [200, 30] width 59 height 9
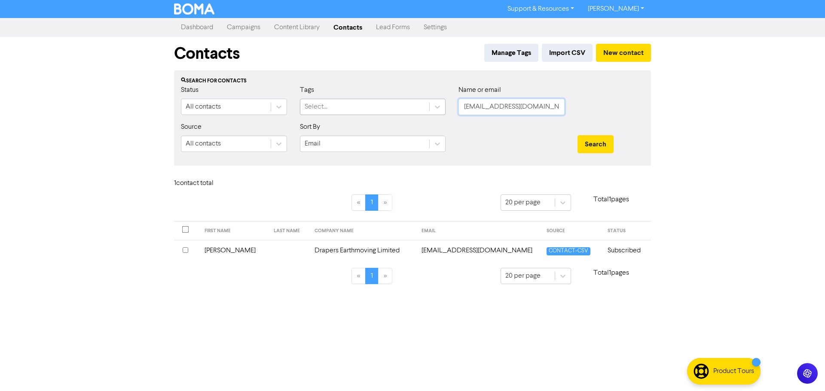
drag, startPoint x: 536, startPoint y: 109, endPoint x: 396, endPoint y: 102, distance: 140.7
click at [396, 102] on div "Status All contacts Tags Select... Name or email [EMAIL_ADDRESS][DOMAIN_NAME]" at bounding box center [412, 103] width 476 height 37
paste input "[EMAIL_ADDRESS][PERSON_NAME][DOMAIN_NAME]"
click at [594, 145] on button "Search" at bounding box center [596, 144] width 36 height 18
click at [443, 251] on td "[EMAIL_ADDRESS][PERSON_NAME][DOMAIN_NAME]" at bounding box center [477, 250] width 142 height 21
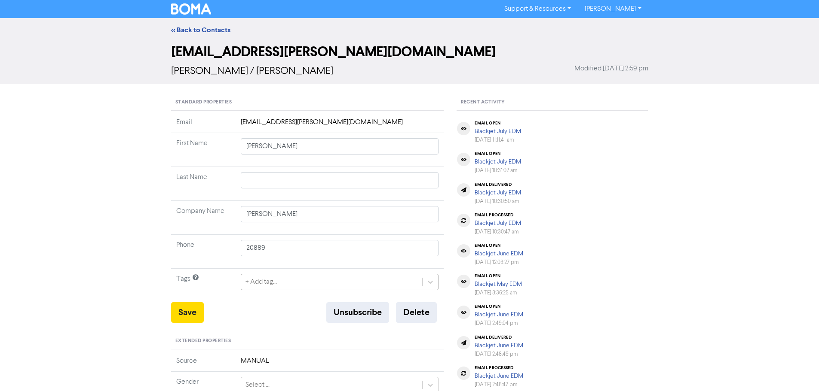
click at [287, 286] on div "+ Add tag..." at bounding box center [340, 282] width 198 height 16
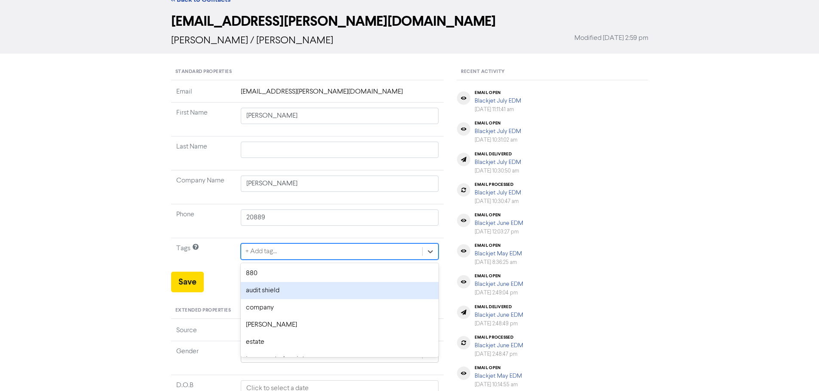
scroll to position [35, 0]
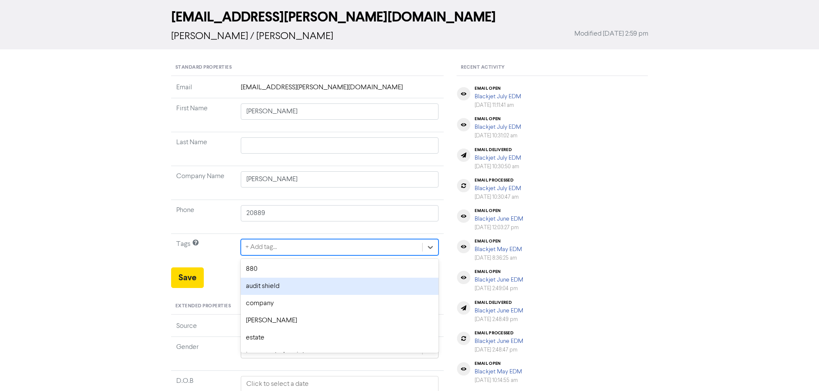
click at [284, 281] on div "audit shield" at bounding box center [340, 286] width 198 height 17
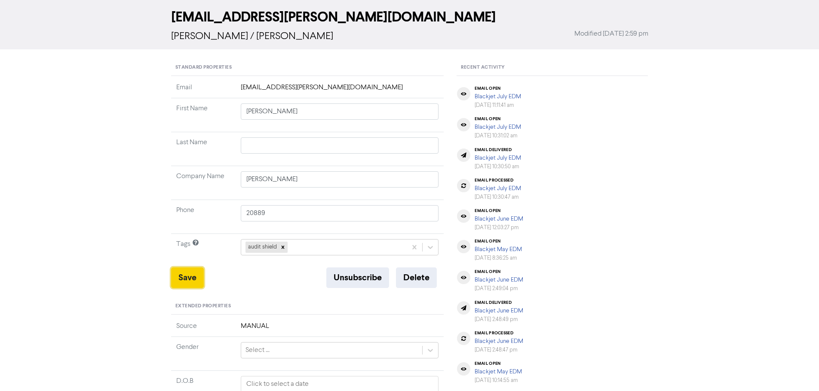
click at [194, 279] on button "Save" at bounding box center [187, 278] width 33 height 21
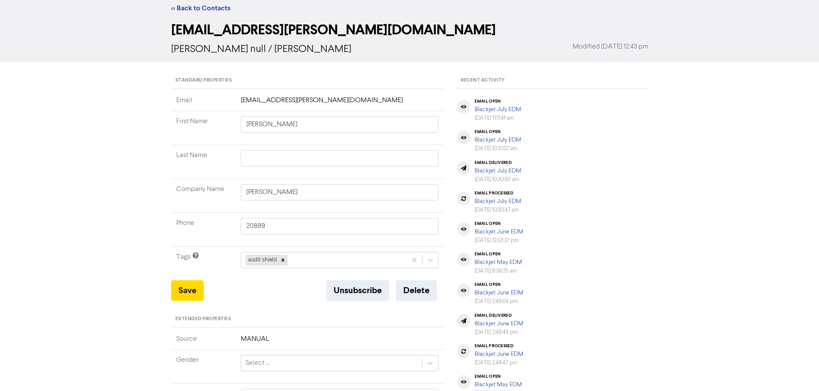
scroll to position [0, 0]
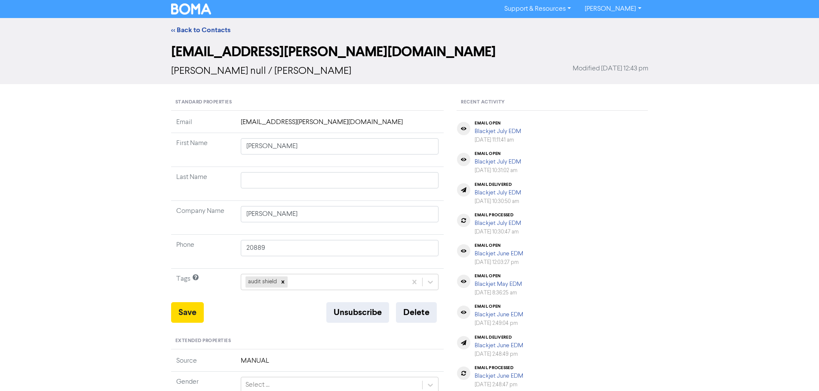
click at [204, 34] on div "<< Back to Contacts" at bounding box center [410, 30] width 490 height 10
click at [204, 33] on link "<< Back to Contacts" at bounding box center [200, 30] width 59 height 9
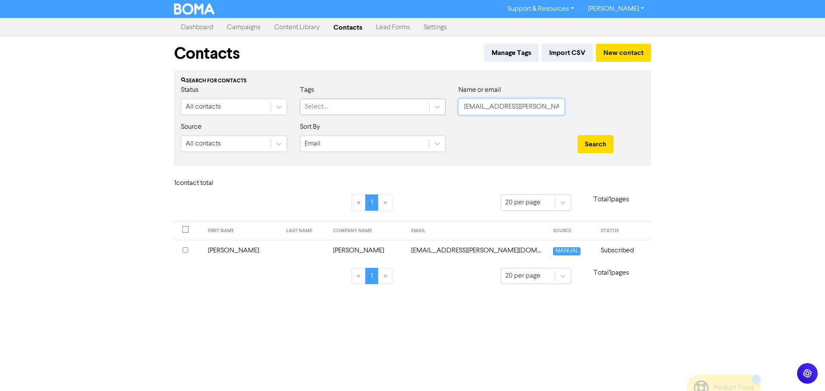
drag, startPoint x: 553, startPoint y: 107, endPoint x: 396, endPoint y: 104, distance: 156.9
click at [396, 104] on div "Status All contacts Tags Select... Name or email [EMAIL_ADDRESS][PERSON_NAME][D…" at bounding box center [412, 103] width 476 height 37
paste input "[PERSON_NAME][EMAIL_ADDRESS][PERSON_NAME][DOMAIN_NAME]"
click at [592, 139] on button "Search" at bounding box center [596, 144] width 36 height 18
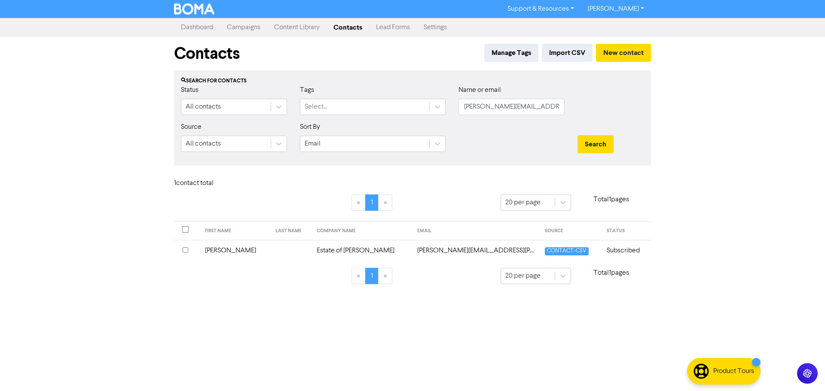
click at [312, 253] on td "Estate of [PERSON_NAME]" at bounding box center [362, 250] width 101 height 21
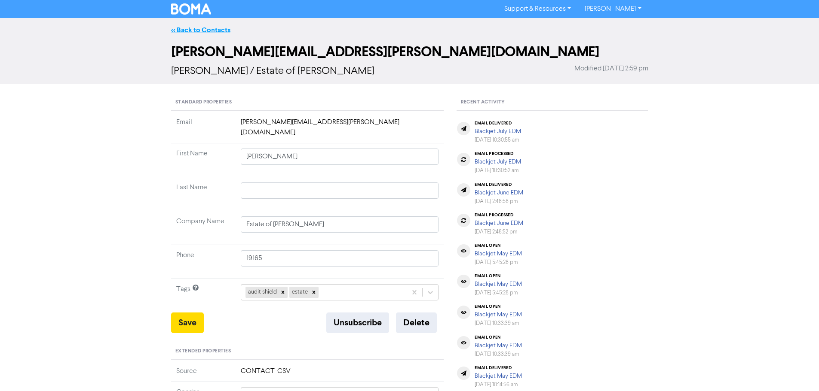
click at [202, 31] on link "<< Back to Contacts" at bounding box center [200, 30] width 59 height 9
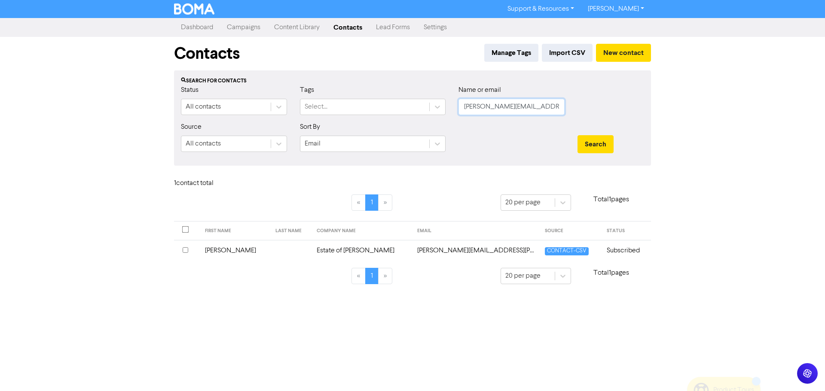
click at [550, 108] on input "[PERSON_NAME][EMAIL_ADDRESS][PERSON_NAME][DOMAIN_NAME]" at bounding box center [512, 107] width 106 height 16
click at [558, 108] on input "[PERSON_NAME][EMAIL_ADDRESS][PERSON_NAME][DOMAIN_NAME]" at bounding box center [512, 107] width 106 height 16
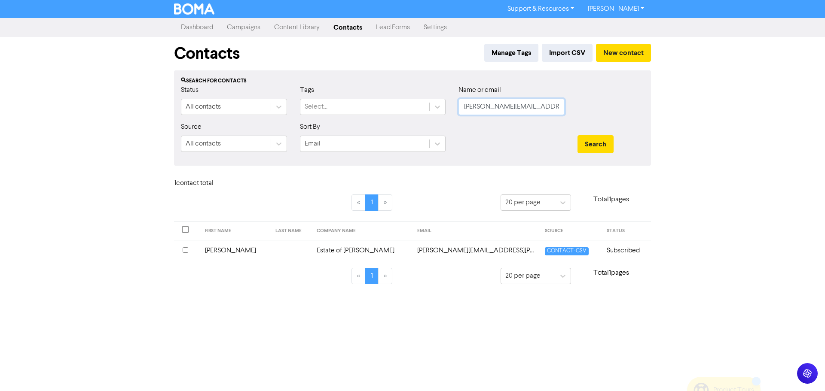
paste input "[PERSON_NAME][EMAIL_ADDRESS][DOMAIN_NAME]"
click at [589, 135] on div "Search" at bounding box center [611, 140] width 80 height 37
click at [591, 140] on button "Search" at bounding box center [596, 144] width 36 height 18
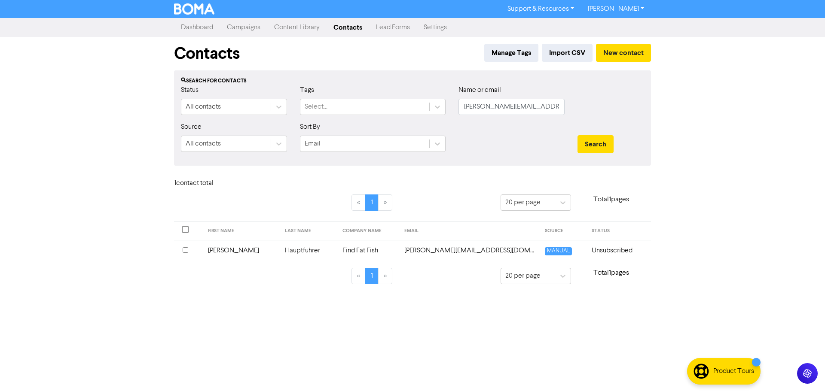
click at [353, 252] on td "Find Fat Fish" at bounding box center [368, 250] width 62 height 21
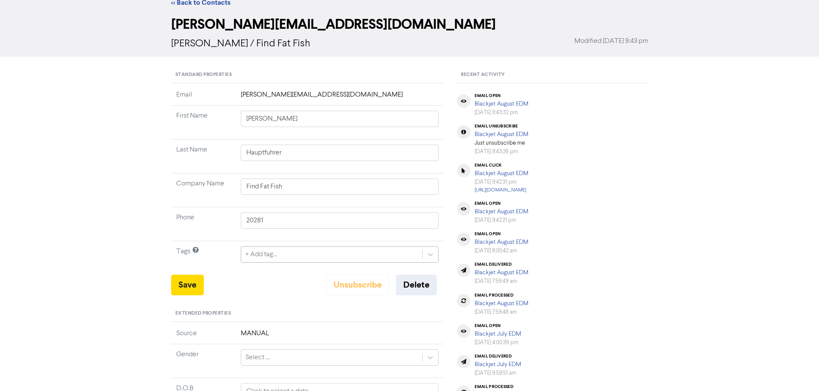
click at [291, 263] on div "+ Add tag..." at bounding box center [340, 255] width 198 height 16
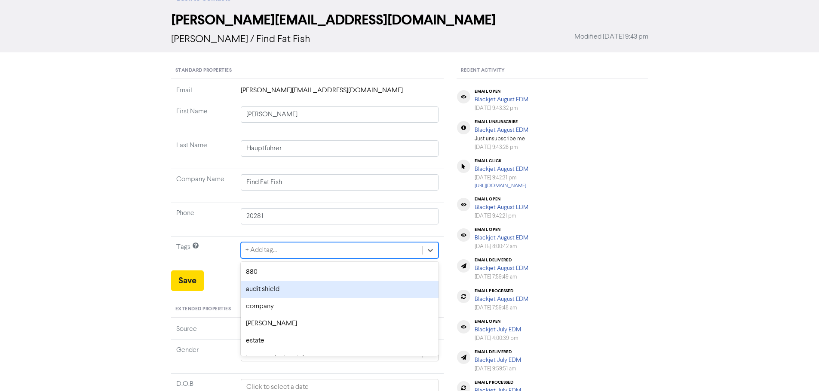
scroll to position [35, 0]
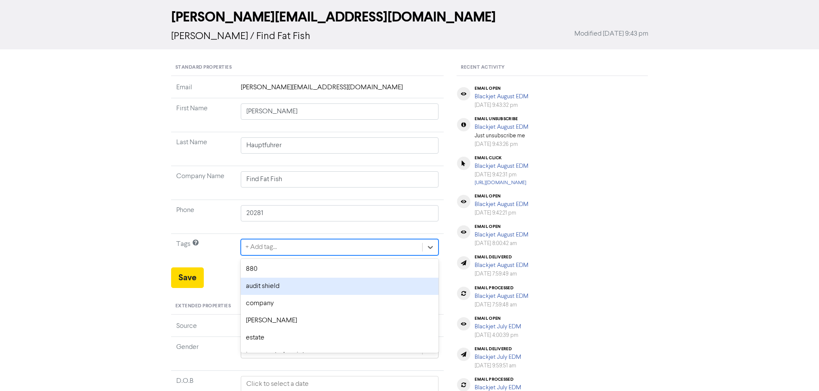
click at [281, 282] on div "audit shield" at bounding box center [340, 286] width 198 height 17
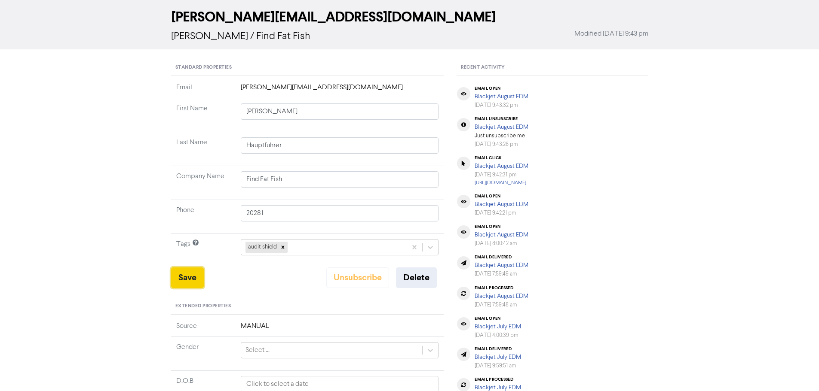
click at [185, 275] on button "Save" at bounding box center [187, 278] width 33 height 21
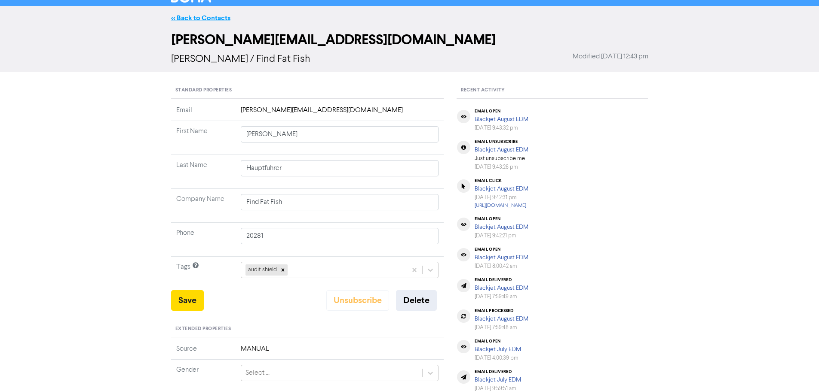
scroll to position [0, 0]
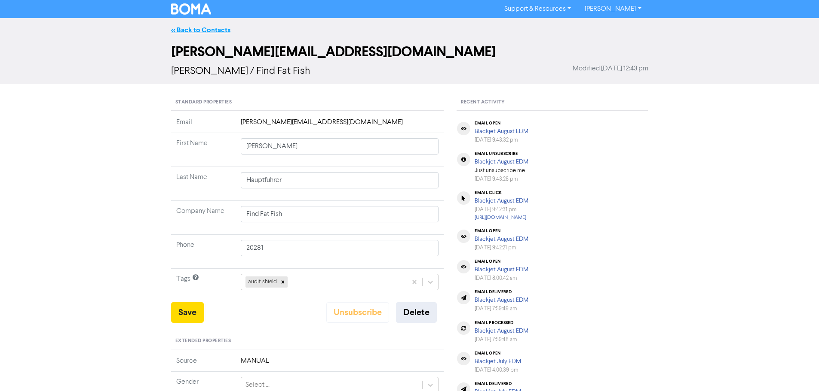
click at [220, 28] on link "<< Back to Contacts" at bounding box center [200, 30] width 59 height 9
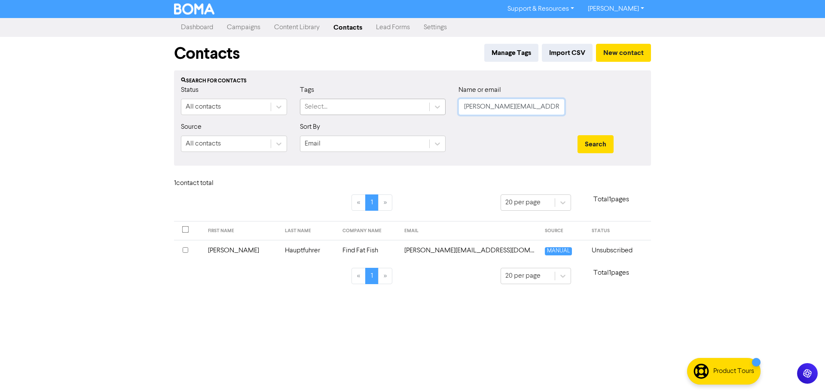
drag, startPoint x: 550, startPoint y: 110, endPoint x: 388, endPoint y: 108, distance: 161.6
click at [388, 108] on div "Status All contacts Tags Select... Name or email [PERSON_NAME][EMAIL_ADDRESS][D…" at bounding box center [412, 103] width 476 height 37
paste input "[PERSON_NAME][EMAIL_ADDRESS][DOMAIN_NAME]"
click at [592, 138] on button "Search" at bounding box center [596, 144] width 36 height 18
click at [312, 252] on td "[PERSON_NAME] No. 3 Family Trust" at bounding box center [365, 250] width 122 height 21
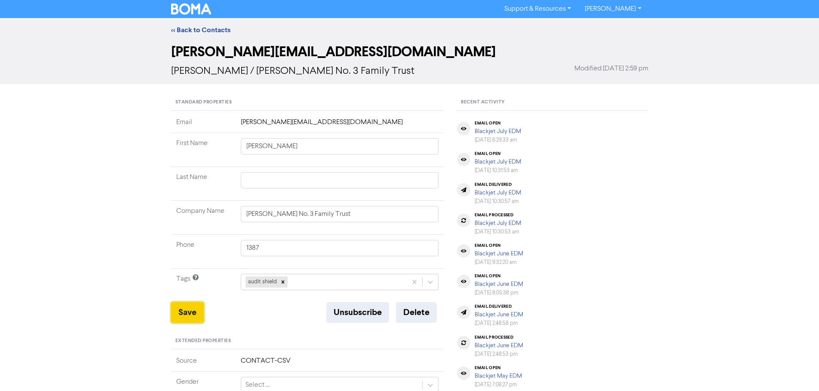
click at [186, 310] on button "Save" at bounding box center [187, 313] width 33 height 21
click at [201, 31] on link "<< Back to Contacts" at bounding box center [200, 30] width 59 height 9
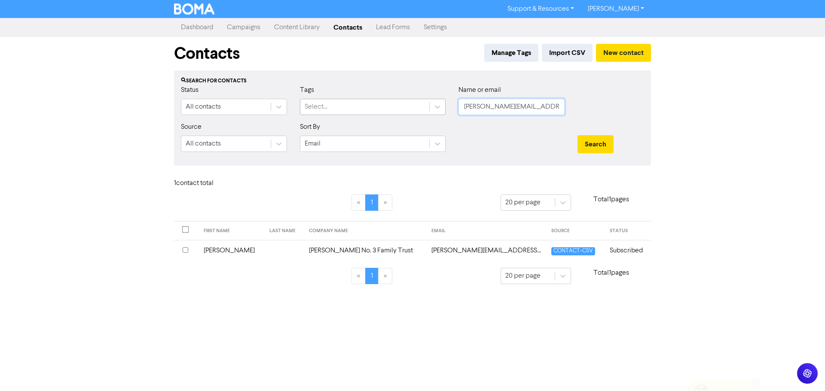
drag, startPoint x: 556, startPoint y: 107, endPoint x: 423, endPoint y: 106, distance: 133.2
click at [423, 106] on div "Status All contacts Tags Select... Name or email [PERSON_NAME][EMAIL_ADDRESS][D…" at bounding box center [412, 103] width 476 height 37
paste input "[PERSON_NAME][EMAIL_ADDRESS][PERSON_NAME][DOMAIN_NAME]"
click at [594, 144] on button "Search" at bounding box center [596, 144] width 36 height 18
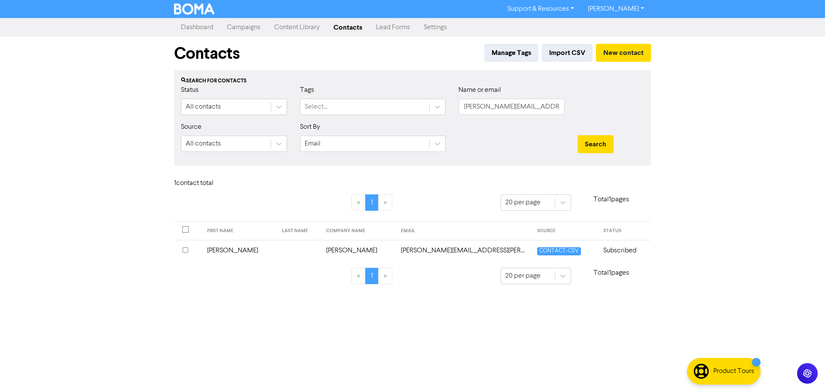
click at [328, 247] on td "[PERSON_NAME]" at bounding box center [358, 250] width 75 height 21
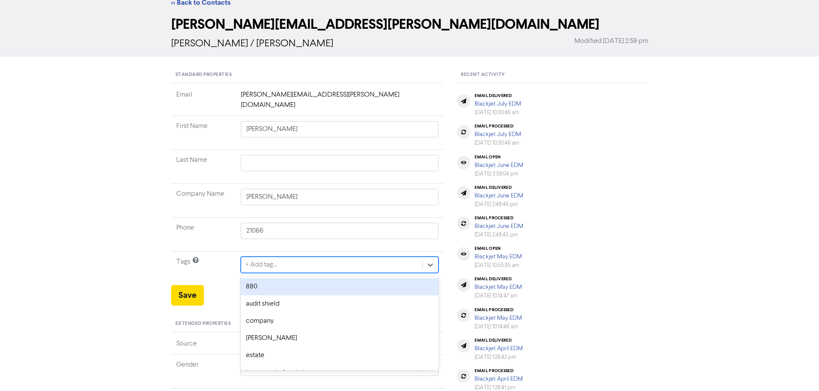
click at [273, 273] on div "option 880 focused, 1 of 12. 12 results available. Use Up and Down to choose op…" at bounding box center [340, 265] width 198 height 16
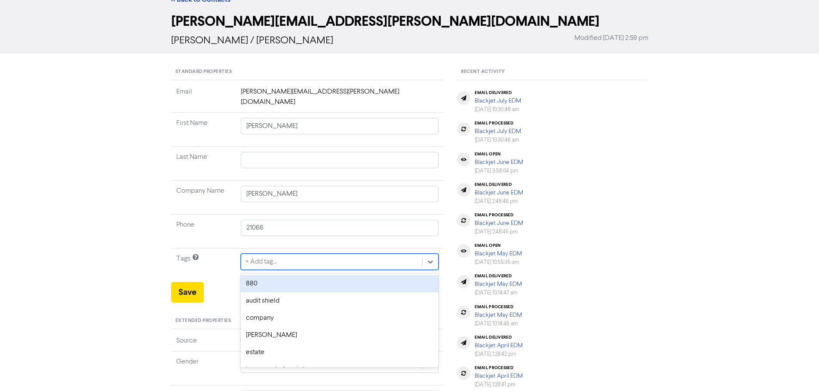
scroll to position [35, 0]
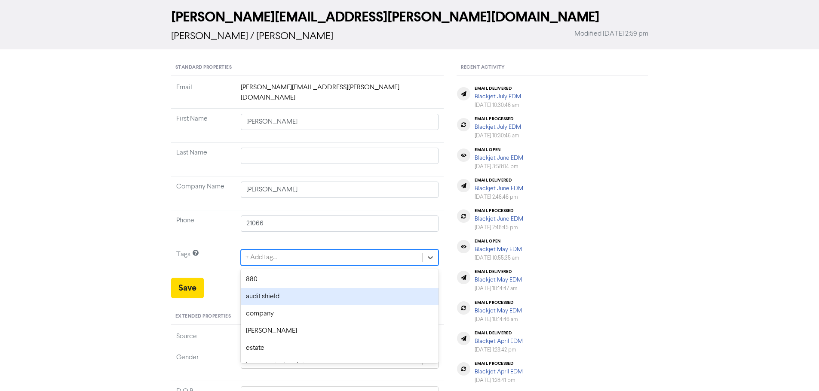
click at [278, 288] on div "audit shield" at bounding box center [340, 296] width 198 height 17
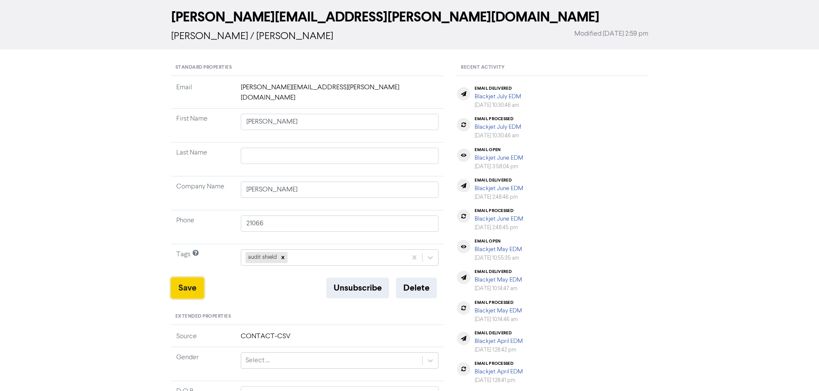
click at [183, 281] on button "Save" at bounding box center [187, 288] width 33 height 21
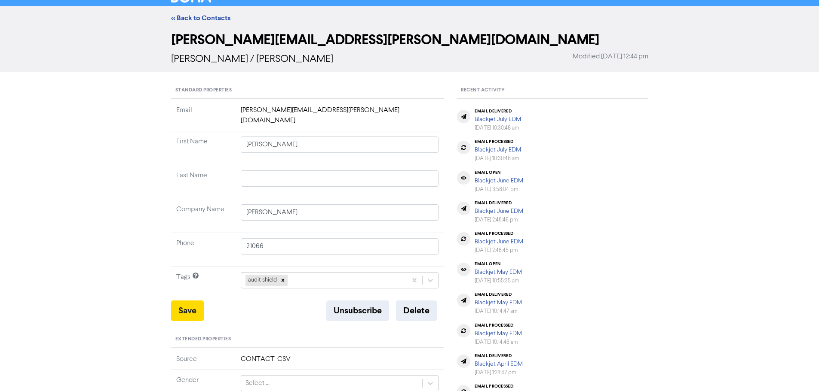
scroll to position [0, 0]
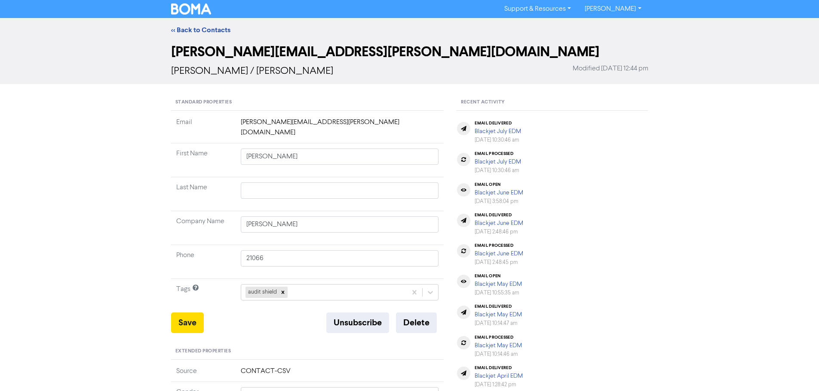
drag, startPoint x: 199, startPoint y: 31, endPoint x: 54, endPoint y: 73, distance: 151.8
click at [199, 31] on link "<< Back to Contacts" at bounding box center [200, 30] width 59 height 9
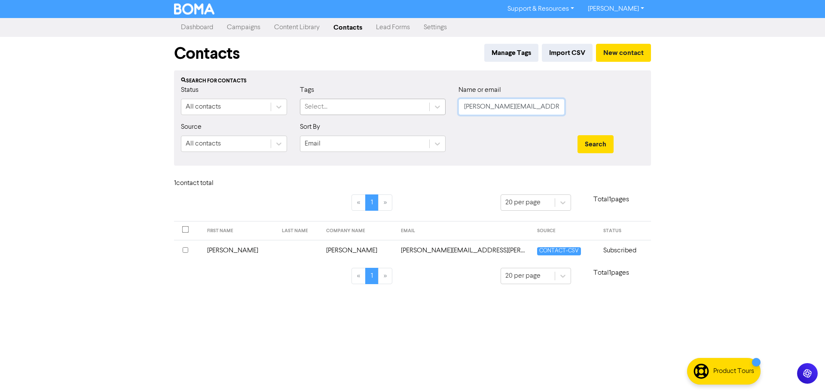
drag, startPoint x: 479, startPoint y: 106, endPoint x: 389, endPoint y: 104, distance: 89.4
click at [389, 104] on div "Status All contacts Tags Select... Name or email [PERSON_NAME][EMAIL_ADDRESS][P…" at bounding box center [412, 103] width 476 height 37
paste input "[PERSON_NAME][EMAIL_ADDRESS][DOMAIN_NAME]"
click at [595, 135] on div "Search" at bounding box center [611, 140] width 80 height 37
click at [595, 142] on button "Search" at bounding box center [596, 144] width 36 height 18
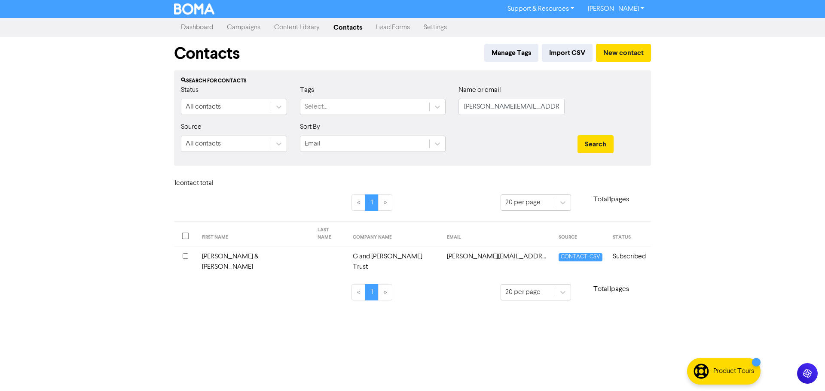
click at [348, 252] on td "G and [PERSON_NAME] Trust" at bounding box center [395, 262] width 94 height 31
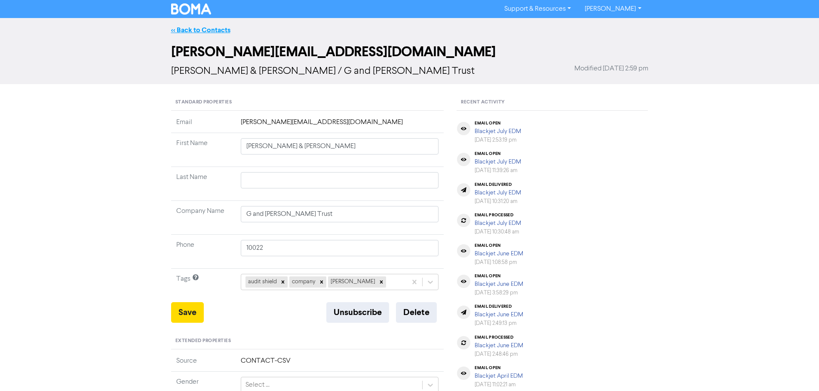
click at [203, 28] on link "<< Back to Contacts" at bounding box center [200, 30] width 59 height 9
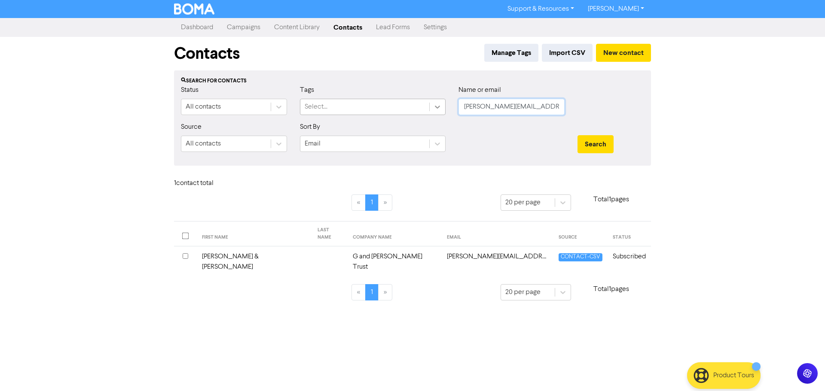
drag, startPoint x: 538, startPoint y: 101, endPoint x: 435, endPoint y: 101, distance: 103.1
click at [435, 101] on div "Status All contacts Tags Select... Name or email [PERSON_NAME][EMAIL_ADDRESS][D…" at bounding box center [412, 103] width 476 height 37
paste input "[EMAIL_ADDRESS][DOMAIN_NAME]"
click at [587, 135] on button "Search" at bounding box center [596, 144] width 36 height 18
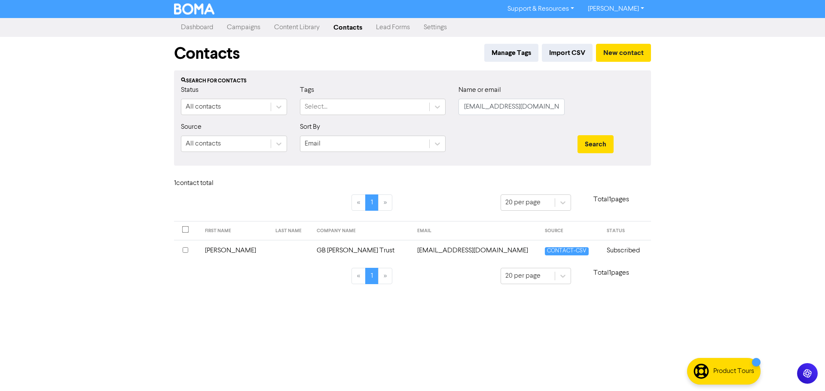
click at [326, 245] on td "GB [PERSON_NAME] Trust" at bounding box center [362, 250] width 101 height 21
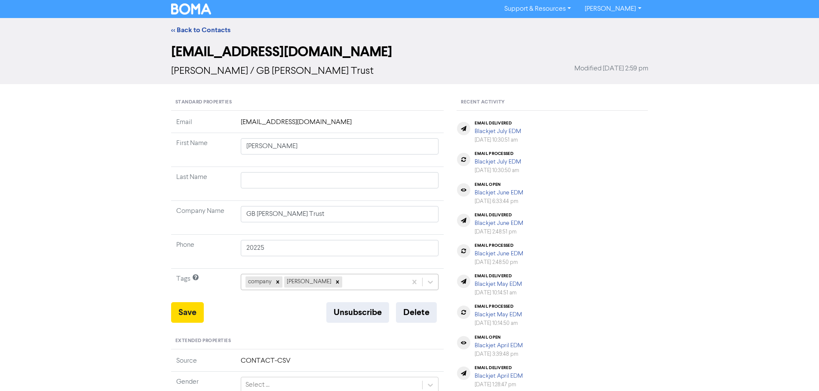
click at [335, 283] on div "company [PERSON_NAME]" at bounding box center [340, 282] width 198 height 16
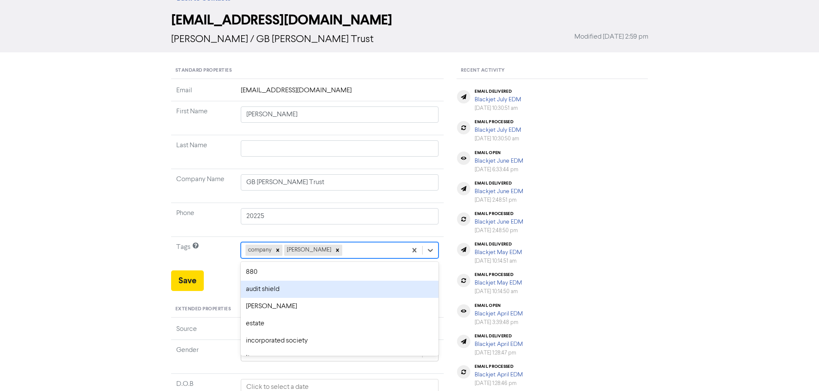
scroll to position [35, 0]
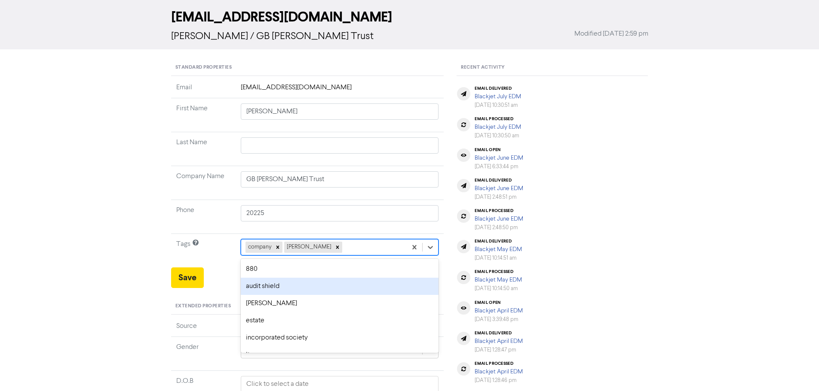
click at [322, 284] on div "audit shield" at bounding box center [340, 286] width 198 height 17
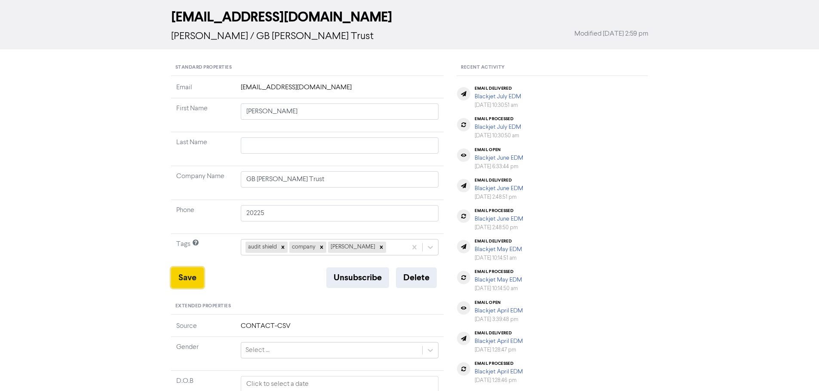
click at [190, 273] on button "Save" at bounding box center [187, 278] width 33 height 21
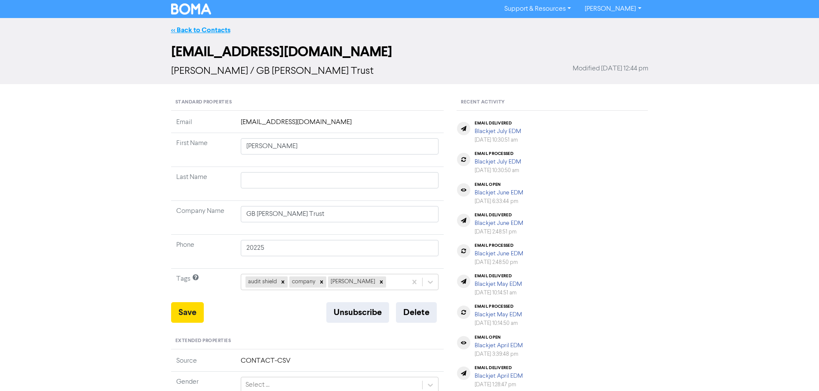
click at [205, 32] on link "<< Back to Contacts" at bounding box center [200, 30] width 59 height 9
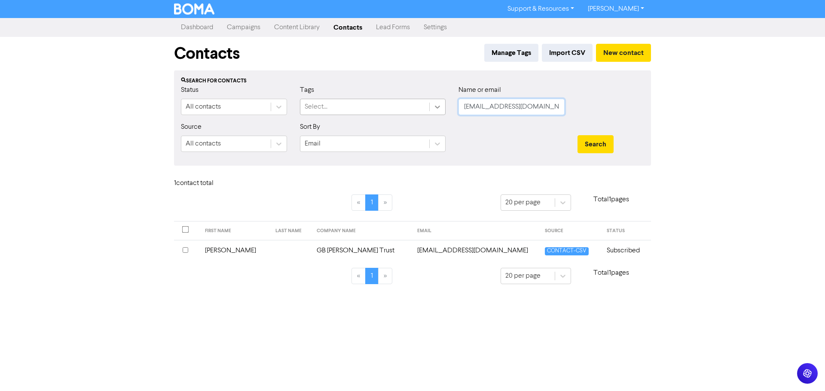
drag, startPoint x: 554, startPoint y: 106, endPoint x: 441, endPoint y: 107, distance: 112.6
click at [440, 106] on div "Status All contacts Tags Select... Name or email [EMAIL_ADDRESS][DOMAIN_NAME]" at bounding box center [412, 103] width 476 height 37
paste input "[PERSON_NAME][EMAIL_ADDRESS][PERSON_NAME][DOMAIN_NAME]"
click at [608, 140] on button "Search" at bounding box center [596, 144] width 36 height 18
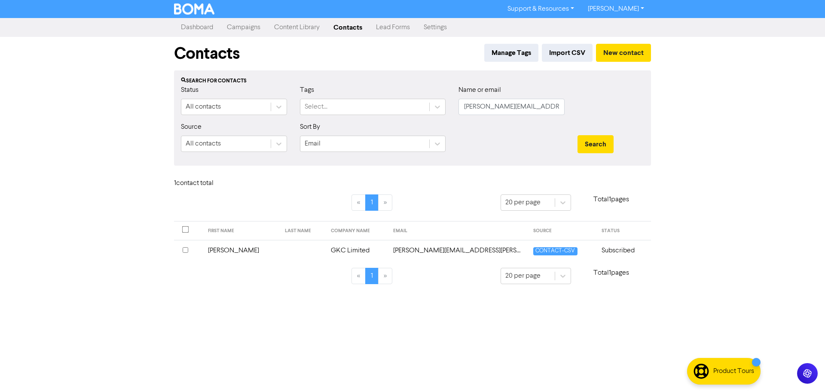
click at [331, 252] on td "GKC Limited" at bounding box center [357, 250] width 62 height 21
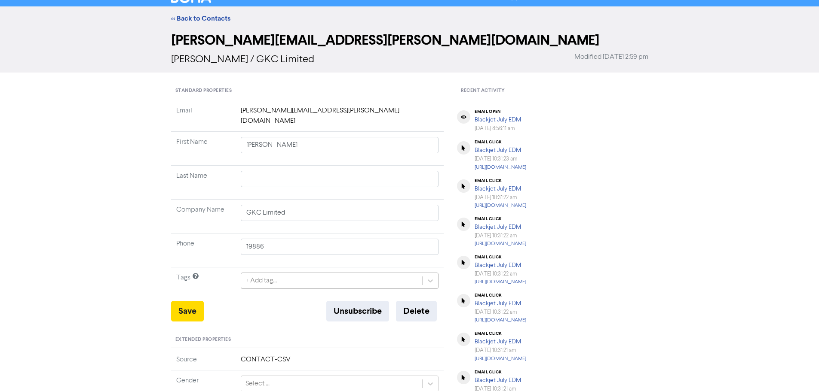
click at [287, 278] on div "+ Add tag..." at bounding box center [340, 281] width 198 height 16
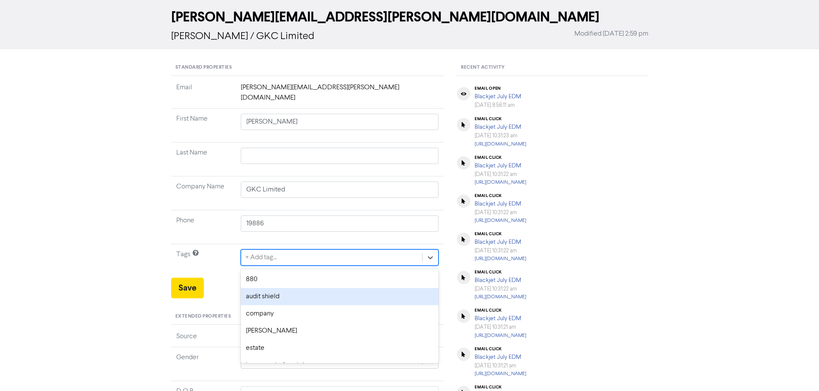
click at [270, 288] on div "audit shield" at bounding box center [340, 296] width 198 height 17
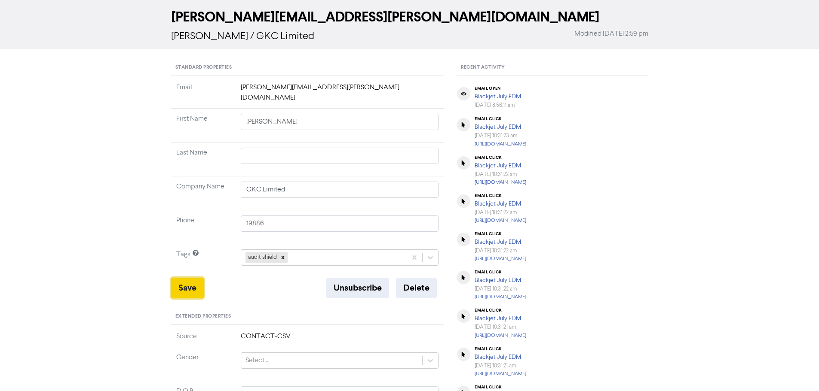
click at [193, 278] on button "Save" at bounding box center [187, 288] width 33 height 21
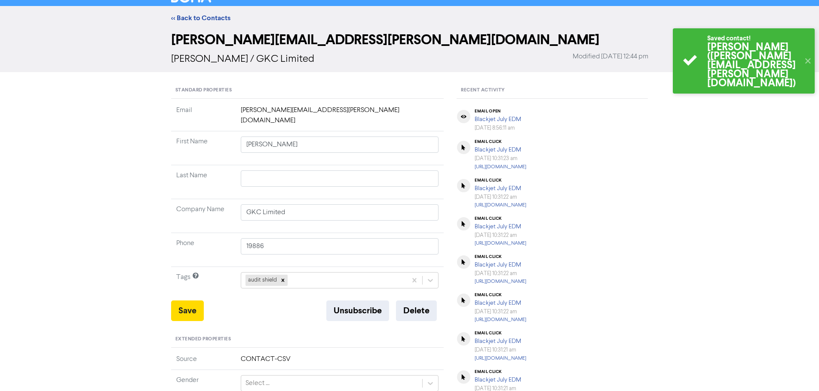
scroll to position [0, 0]
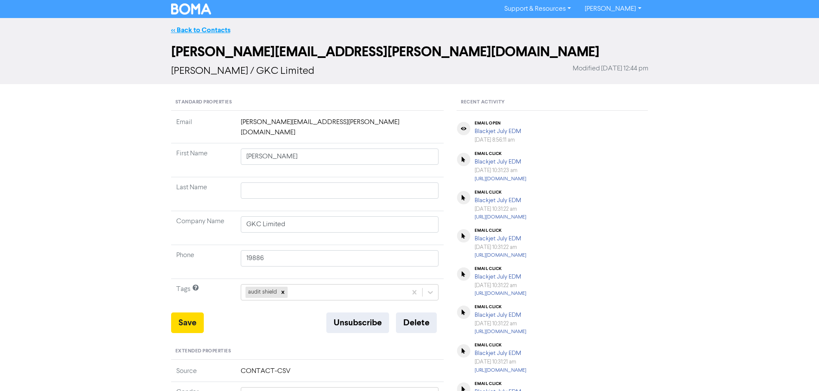
click at [187, 32] on link "<< Back to Contacts" at bounding box center [200, 30] width 59 height 9
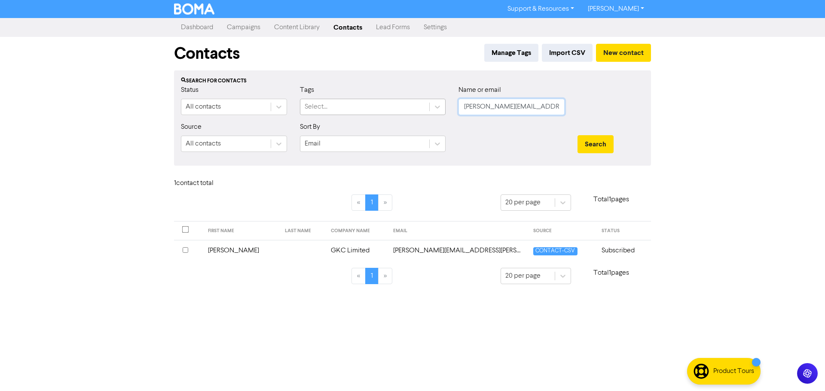
drag, startPoint x: 551, startPoint y: 106, endPoint x: 404, endPoint y: 102, distance: 147.5
click at [404, 102] on div "Status All contacts Tags Select... Name or email [PERSON_NAME][EMAIL_ADDRESS][P…" at bounding box center [412, 103] width 476 height 37
paste input "[EMAIL_ADDRESS][DOMAIN_NAME]"
click at [588, 141] on button "Search" at bounding box center [596, 144] width 36 height 18
click at [322, 249] on td "[PERSON_NAME] Neo Medical Limited" at bounding box center [366, 250] width 131 height 21
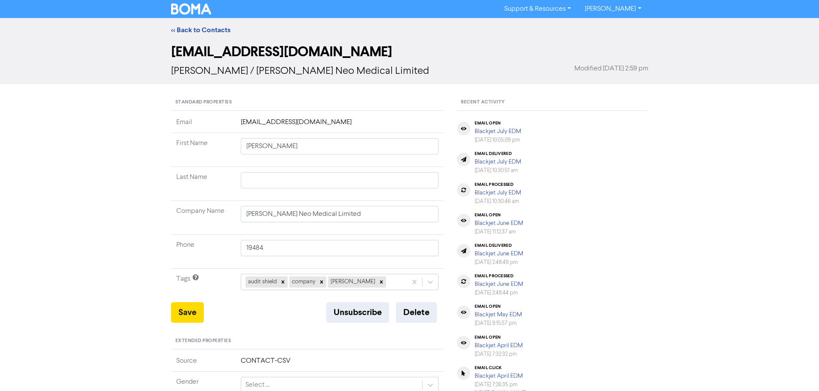
click at [206, 24] on div "<< Back to Contacts" at bounding box center [409, 30] width 819 height 24
click at [206, 26] on link "<< Back to Contacts" at bounding box center [200, 30] width 59 height 9
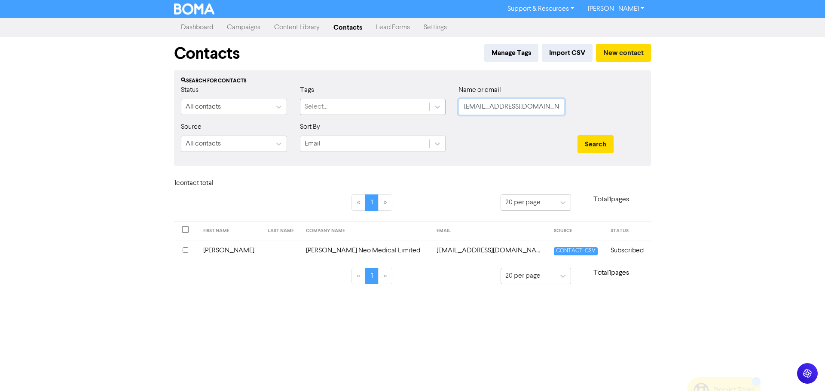
drag, startPoint x: 537, startPoint y: 107, endPoint x: 400, endPoint y: 107, distance: 137.1
click at [401, 107] on div "Status All contacts Tags Select... Name or email [EMAIL_ADDRESS][DOMAIN_NAME]" at bounding box center [412, 103] width 476 height 37
paste input "[PERSON_NAME][EMAIL_ADDRESS][DOMAIN_NAME]"
click at [598, 141] on button "Search" at bounding box center [596, 144] width 36 height 18
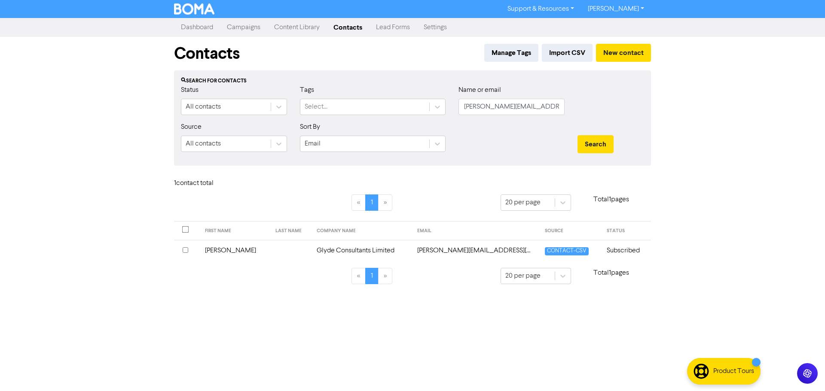
click at [324, 254] on td "Glyde Consultants Limited" at bounding box center [362, 250] width 101 height 21
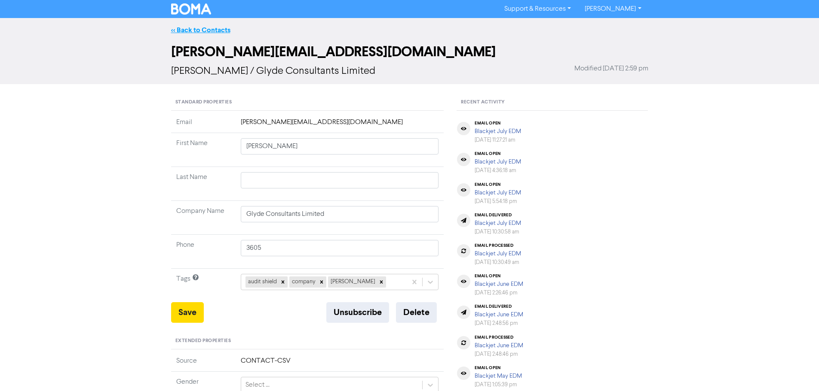
click at [209, 31] on link "<< Back to Contacts" at bounding box center [200, 30] width 59 height 9
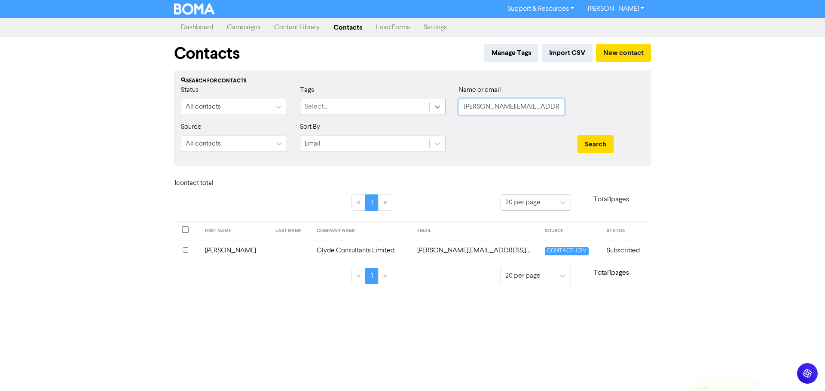
drag, startPoint x: 533, startPoint y: 110, endPoint x: 443, endPoint y: 109, distance: 90.7
click at [443, 109] on div "Status All contacts Tags Select... Name or email [PERSON_NAME][EMAIL_ADDRESS][D…" at bounding box center [412, 103] width 476 height 37
paste input "phassall@xtra"
click at [605, 140] on button "Search" at bounding box center [596, 144] width 36 height 18
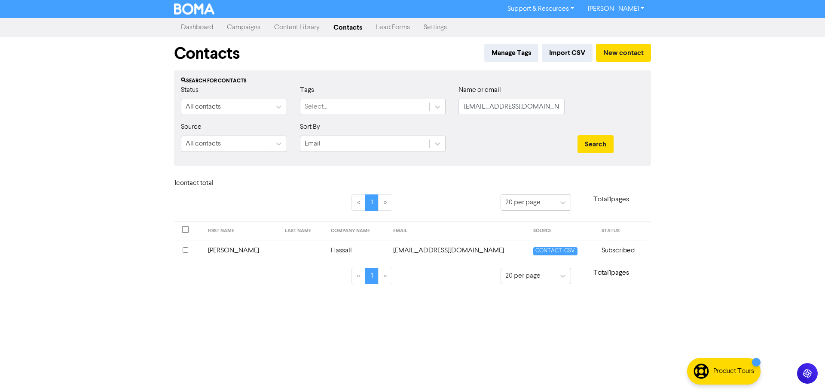
click at [338, 251] on td "Hassall" at bounding box center [357, 250] width 62 height 21
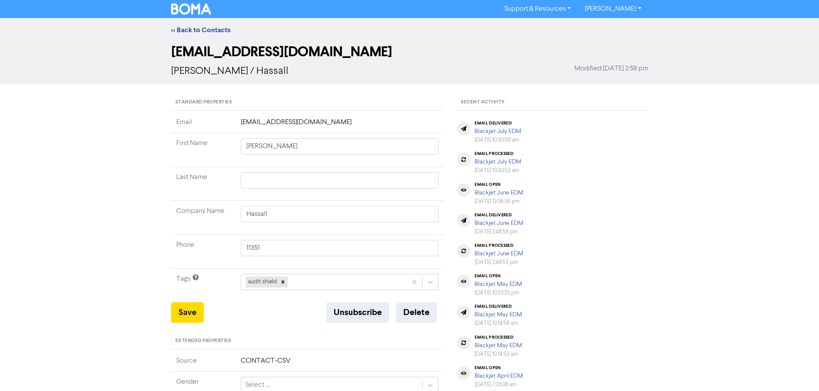
drag, startPoint x: 198, startPoint y: 30, endPoint x: 110, endPoint y: 40, distance: 88.3
click at [198, 30] on link "<< Back to Contacts" at bounding box center [200, 30] width 59 height 9
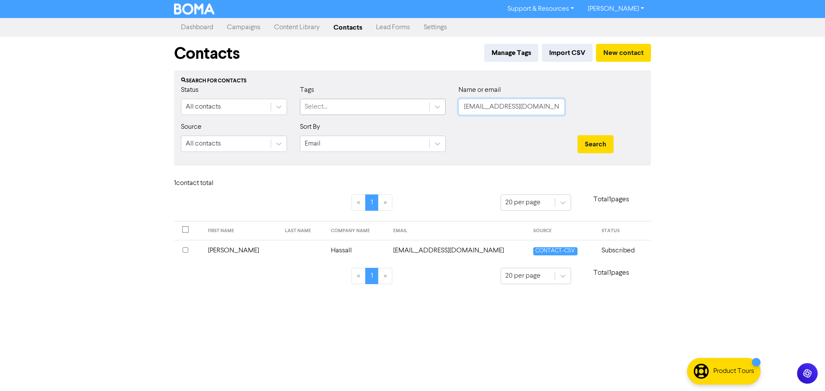
drag, startPoint x: 551, startPoint y: 101, endPoint x: 423, endPoint y: 103, distance: 128.5
click at [423, 103] on div "Status All contacts Tags Select... Name or email [EMAIL_ADDRESS][DOMAIN_NAME]" at bounding box center [412, 103] width 476 height 37
paste input "[EMAIL_ADDRESS][DOMAIN_NAME]"
click at [575, 139] on div "Search" at bounding box center [611, 140] width 80 height 37
click at [588, 141] on button "Search" at bounding box center [596, 144] width 36 height 18
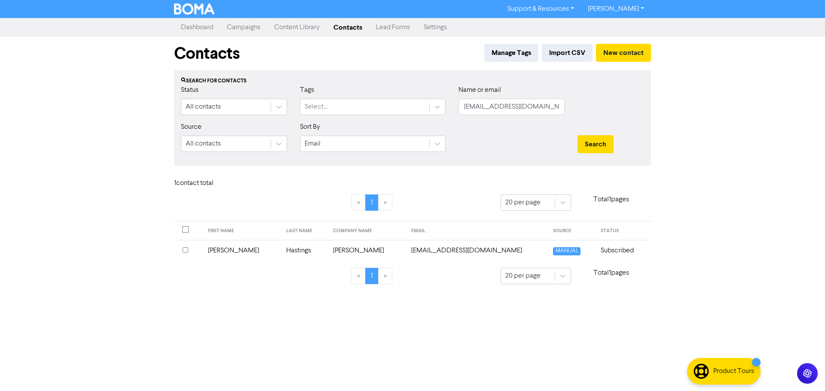
click at [349, 254] on td "[PERSON_NAME]" at bounding box center [367, 250] width 78 height 21
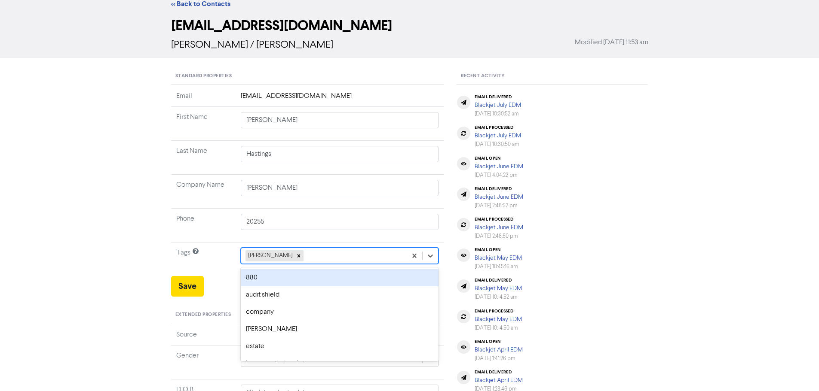
click at [316, 264] on div "option 880 focused, 1 of 12. 11 results available. Use Up and Down to choose op…" at bounding box center [340, 256] width 198 height 16
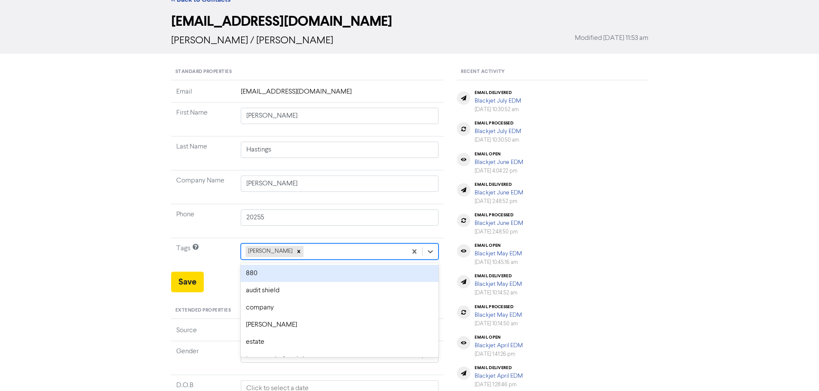
scroll to position [35, 0]
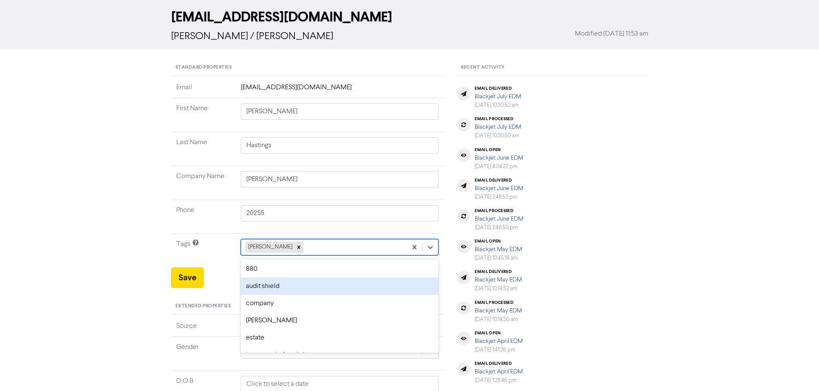
click at [297, 280] on div "audit shield" at bounding box center [340, 286] width 198 height 17
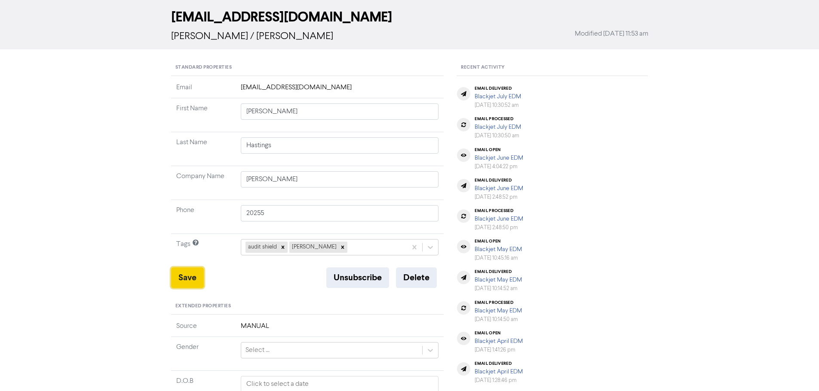
click at [190, 279] on button "Save" at bounding box center [187, 278] width 33 height 21
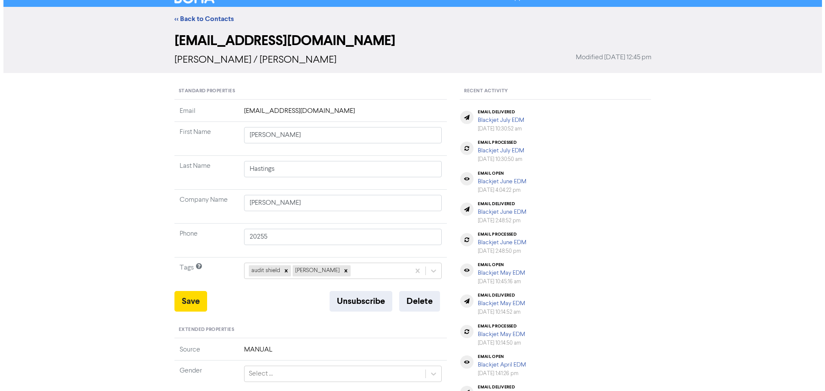
scroll to position [0, 0]
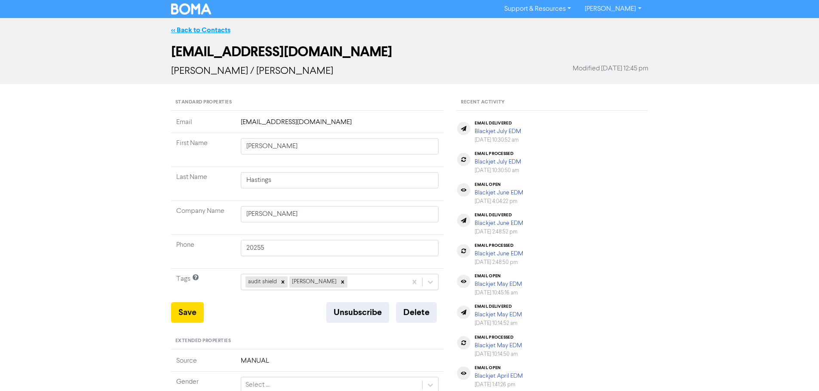
click at [204, 33] on link "<< Back to Contacts" at bounding box center [200, 30] width 59 height 9
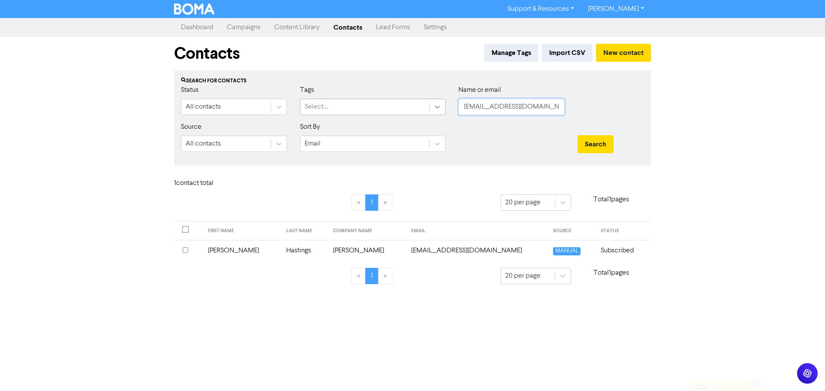
drag, startPoint x: 556, startPoint y: 108, endPoint x: 431, endPoint y: 107, distance: 124.2
click at [431, 107] on div "Status All contacts Tags Select... Name or email [EMAIL_ADDRESS][DOMAIN_NAME]" at bounding box center [412, 103] width 476 height 37
paste input "ngwatson008"
click at [607, 142] on button "Search" at bounding box center [596, 144] width 36 height 18
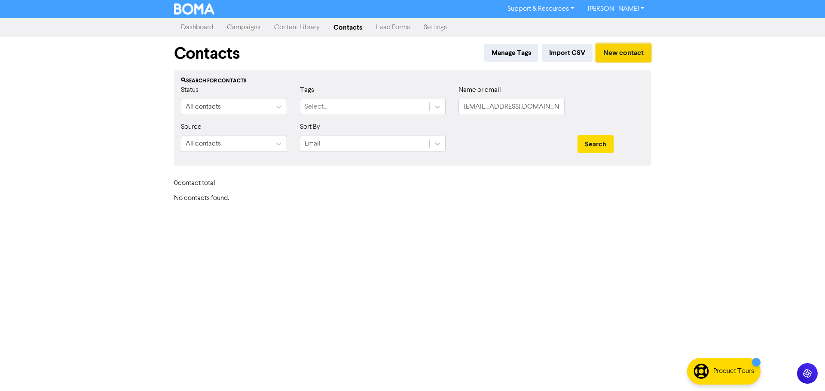
click at [625, 54] on button "New contact" at bounding box center [623, 53] width 55 height 18
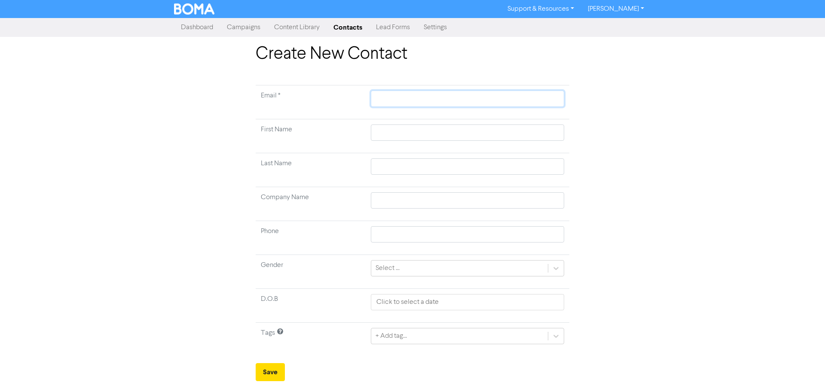
click at [403, 92] on input "text" at bounding box center [467, 99] width 193 height 16
paste input "[EMAIL_ADDRESS][DOMAIN_NAME]"
click at [338, 98] on td "Email *" at bounding box center [311, 103] width 110 height 34
drag, startPoint x: 424, startPoint y: 135, endPoint x: 430, endPoint y: 131, distance: 6.8
click at [424, 135] on input "text" at bounding box center [467, 133] width 193 height 16
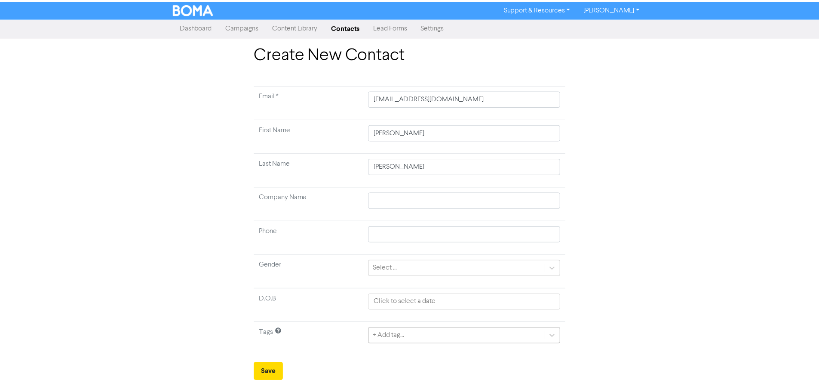
scroll to position [86, 0]
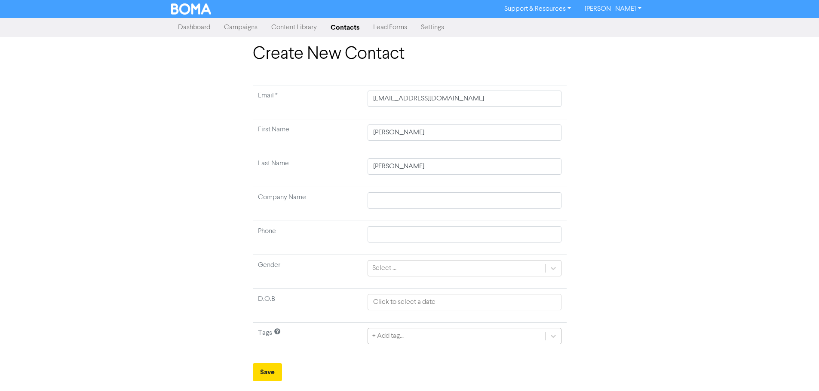
click at [421, 336] on div "+ Add tag..." at bounding box center [463, 336] width 193 height 16
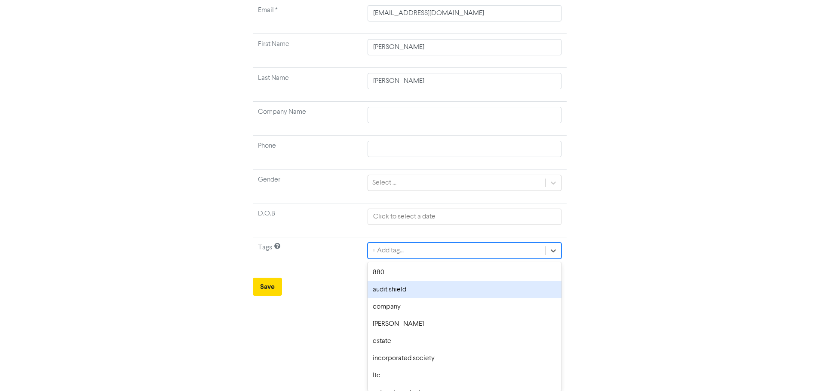
click at [398, 293] on div "audit shield" at bounding box center [463, 289] width 193 height 17
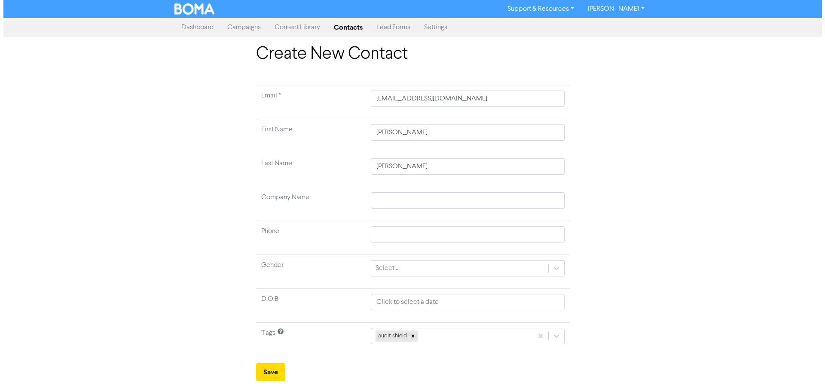
scroll to position [0, 0]
click at [391, 197] on input "text" at bounding box center [467, 201] width 193 height 16
paste input "Hiropi Trusts Partnership"
click at [723, 198] on div "Create New Contact Email * [EMAIL_ADDRESS][DOMAIN_NAME] First Name [PERSON_NAME…" at bounding box center [412, 213] width 825 height 338
click at [266, 370] on button "Save" at bounding box center [270, 373] width 29 height 18
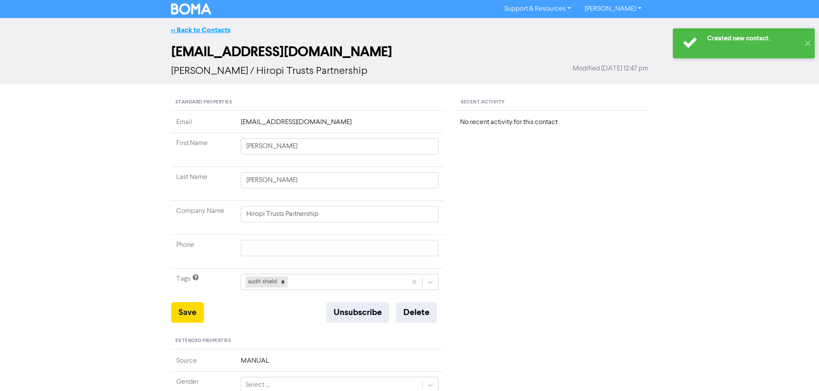
click at [218, 28] on link "<< Back to Contacts" at bounding box center [200, 30] width 59 height 9
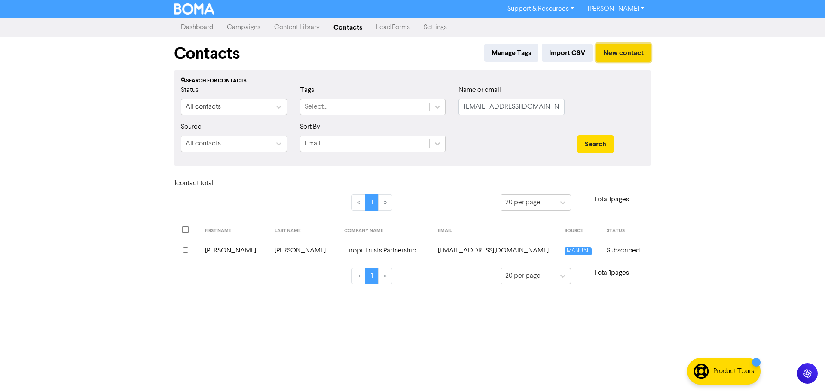
click at [612, 51] on button "New contact" at bounding box center [623, 53] width 55 height 18
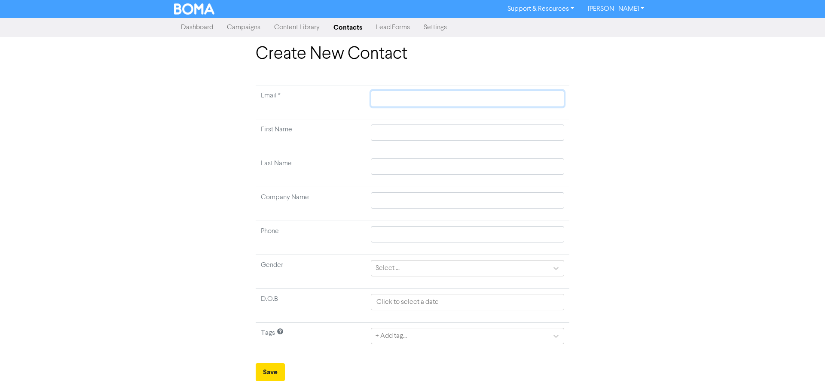
click at [407, 99] on input "text" at bounding box center [467, 99] width 193 height 16
paste input "[EMAIL_ADDRESS][DOMAIN_NAME]"
click at [407, 131] on input "text" at bounding box center [467, 133] width 193 height 16
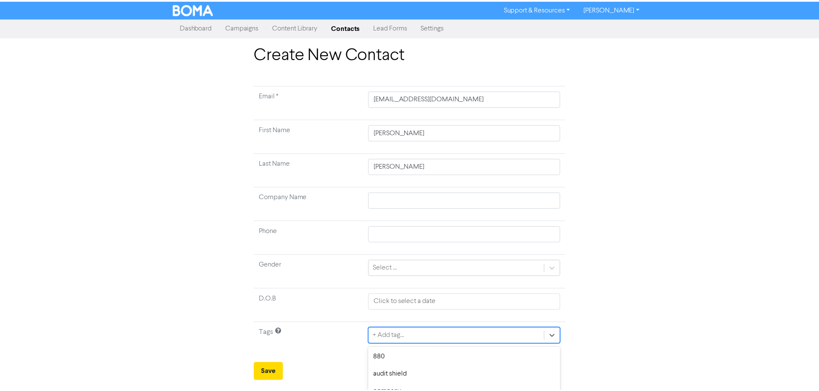
scroll to position [86, 0]
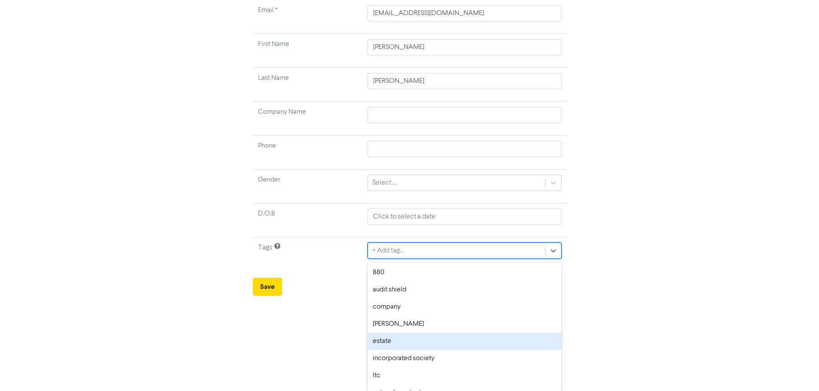
click at [403, 259] on div "option estate focused, 5 of 12. 12 results available. Use Up and Down to choose…" at bounding box center [463, 251] width 193 height 16
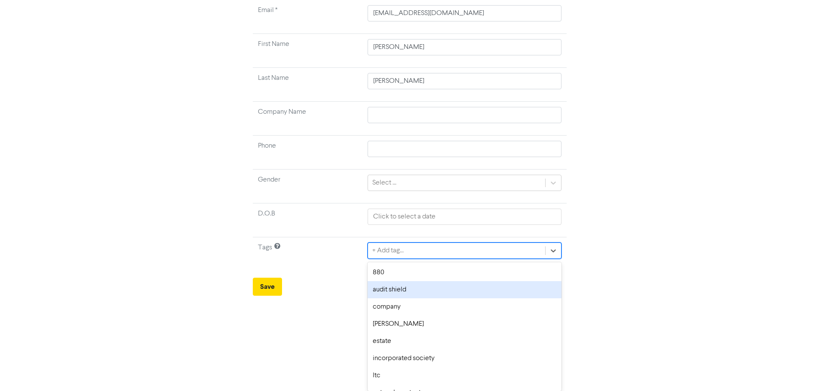
click at [396, 289] on div "audit shield" at bounding box center [463, 289] width 193 height 17
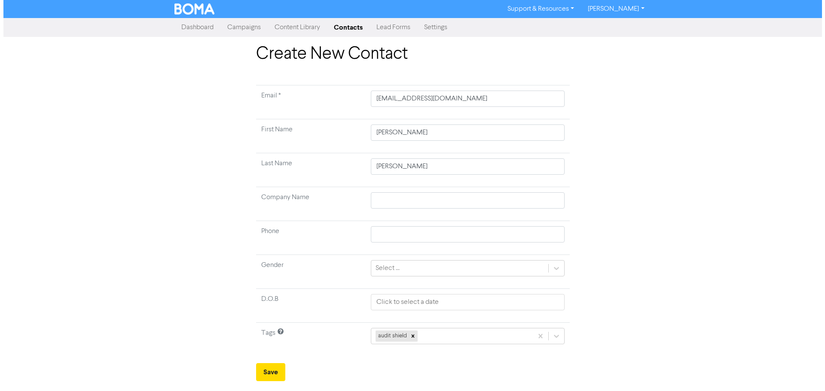
scroll to position [0, 0]
click at [391, 192] on td at bounding box center [468, 204] width 204 height 34
drag, startPoint x: 383, startPoint y: 200, endPoint x: 253, endPoint y: 78, distance: 178.5
click at [383, 200] on input "text" at bounding box center [467, 201] width 193 height 16
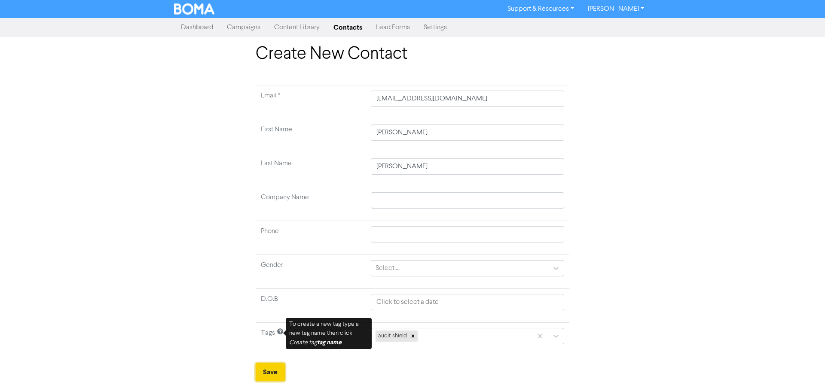
click at [272, 372] on button "Save" at bounding box center [270, 373] width 29 height 18
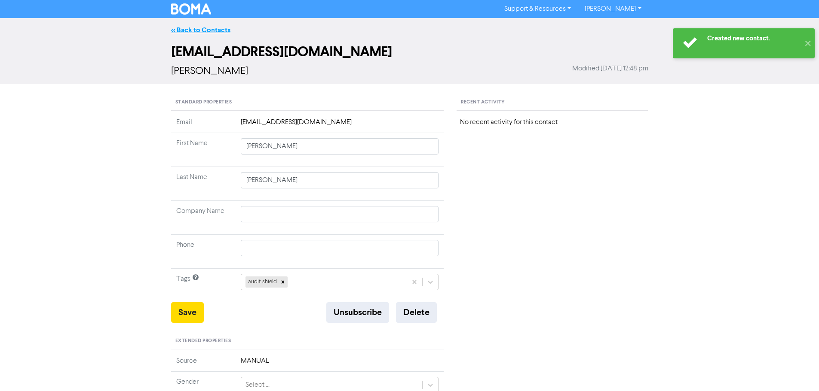
click at [204, 27] on link "<< Back to Contacts" at bounding box center [200, 30] width 59 height 9
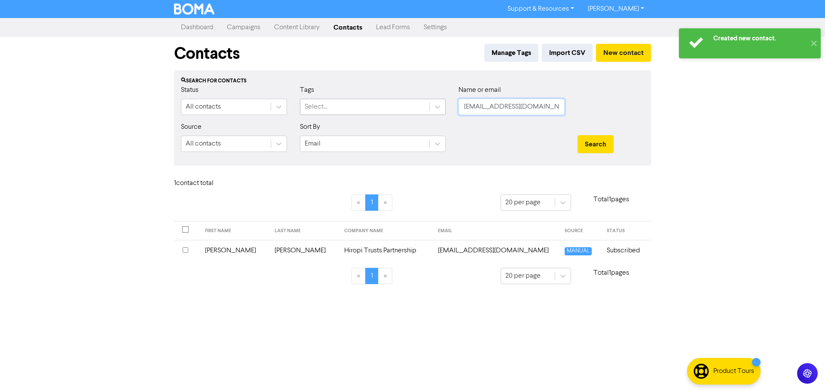
drag, startPoint x: 546, startPoint y: 107, endPoint x: 402, endPoint y: 99, distance: 144.2
click at [402, 99] on div "Status All contacts Tags Select... Name or email [EMAIL_ADDRESS][DOMAIN_NAME]" at bounding box center [412, 103] width 476 height 37
paste input "hulston@hot"
click at [591, 145] on button "Search" at bounding box center [596, 144] width 36 height 18
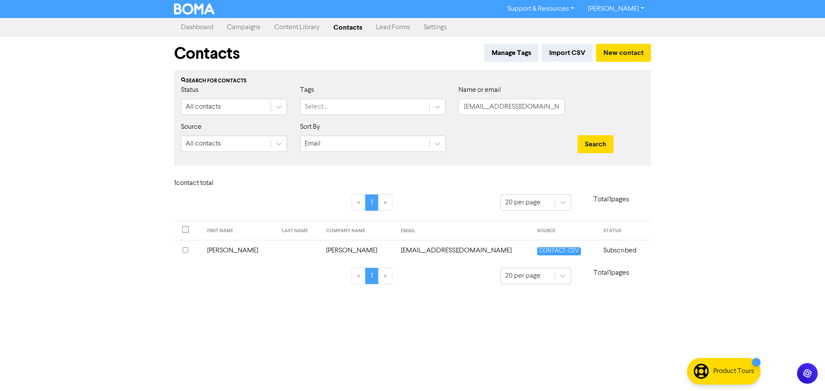
click at [343, 252] on td "[PERSON_NAME]" at bounding box center [358, 250] width 75 height 21
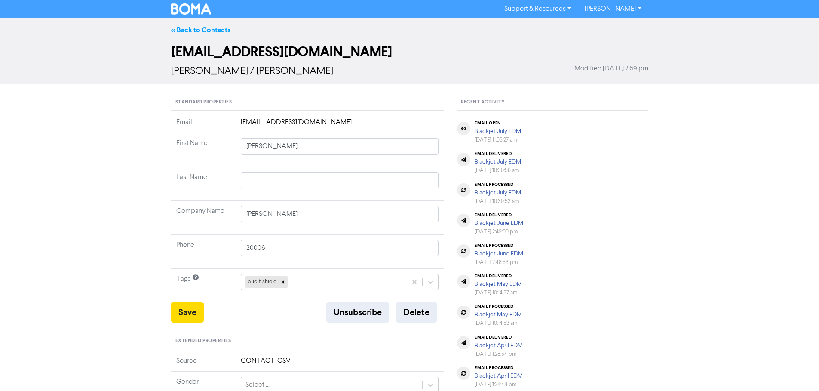
click at [211, 28] on link "<< Back to Contacts" at bounding box center [200, 30] width 59 height 9
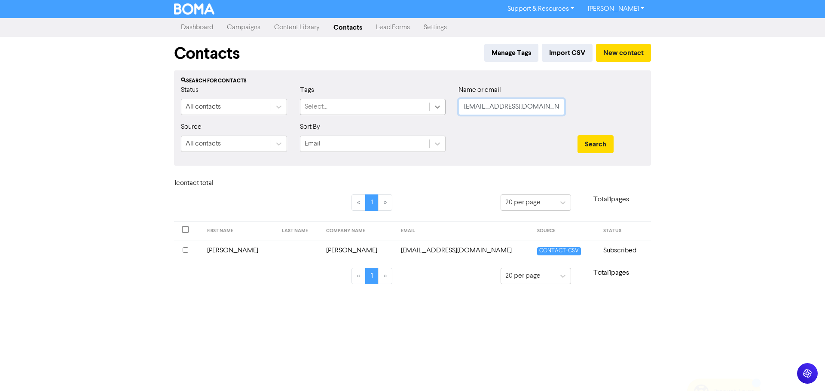
drag, startPoint x: 558, startPoint y: 108, endPoint x: 442, endPoint y: 108, distance: 116.0
click at [442, 108] on div "Status All contacts Tags Select... Name or email [EMAIL_ADDRESS][DOMAIN_NAME]" at bounding box center [412, 103] width 476 height 37
click at [600, 141] on button "Search" at bounding box center [596, 144] width 36 height 18
drag, startPoint x: 541, startPoint y: 106, endPoint x: 413, endPoint y: 103, distance: 128.5
click at [413, 103] on div "Status All contacts Tags Select... Name or email [EMAIL_ADDRESS][DOMAIN_NAME]" at bounding box center [412, 103] width 476 height 37
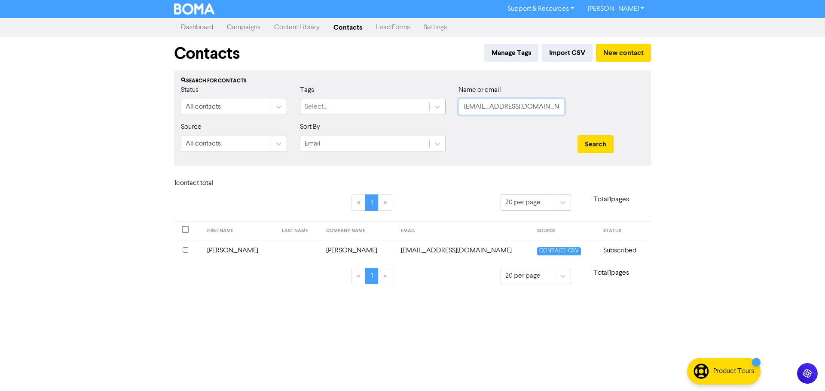
paste input "[DOMAIN_NAME][PERSON_NAME]"
click at [591, 148] on button "Search" at bounding box center [596, 144] width 36 height 18
click at [316, 251] on td "HVAC Services Limited" at bounding box center [342, 250] width 99 height 21
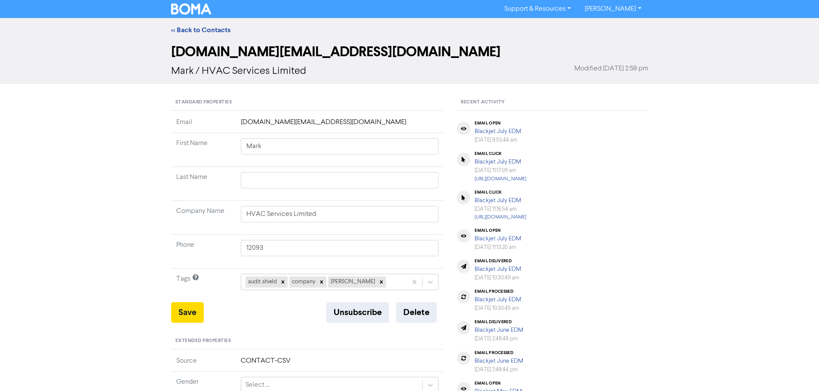
click at [193, 25] on div "<< Back to Contacts" at bounding box center [410, 30] width 490 height 10
click at [195, 28] on link "<< Back to Contacts" at bounding box center [200, 30] width 59 height 9
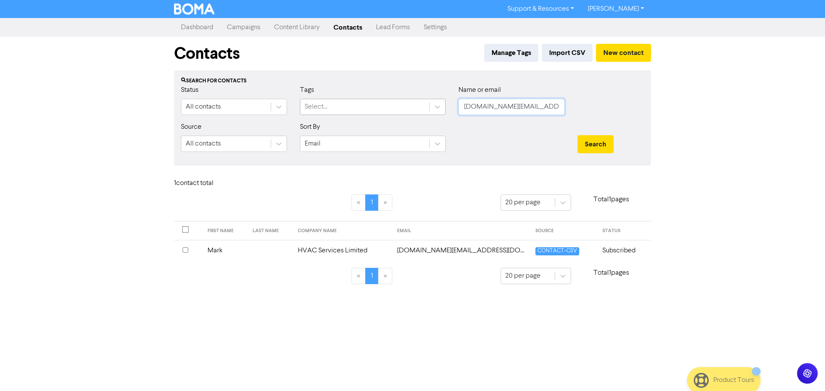
drag, startPoint x: 551, startPoint y: 110, endPoint x: 418, endPoint y: 107, distance: 132.8
click at [418, 107] on div "Status All contacts Tags Select... Name or email [DOMAIN_NAME][EMAIL_ADDRESS][D…" at bounding box center [412, 103] width 476 height 37
paste input "[PERSON_NAME]"
click at [599, 147] on button "Search" at bounding box center [596, 144] width 36 height 18
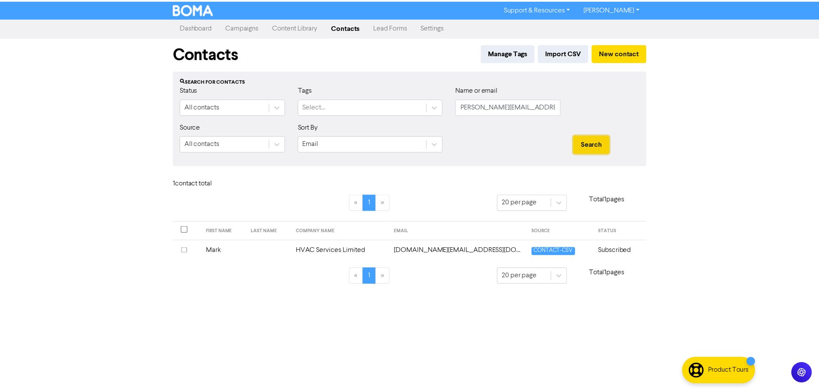
scroll to position [0, 0]
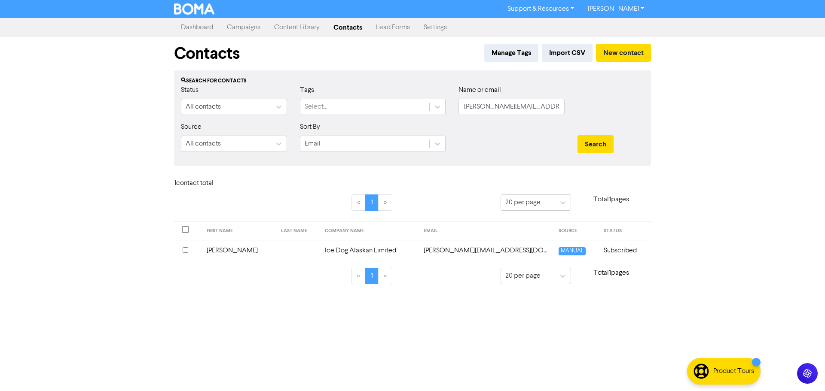
click at [361, 245] on td "Ice Dog Alaskan Limited" at bounding box center [369, 250] width 98 height 21
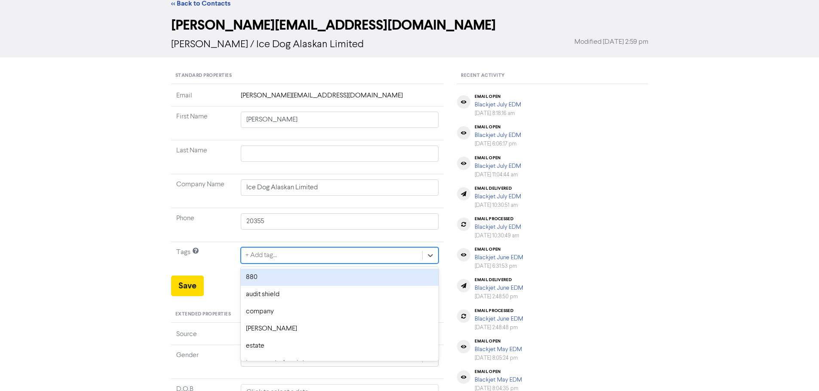
click at [263, 264] on div "option 880 focused, 1 of 12. 12 results available. Use Up and Down to choose op…" at bounding box center [340, 256] width 198 height 16
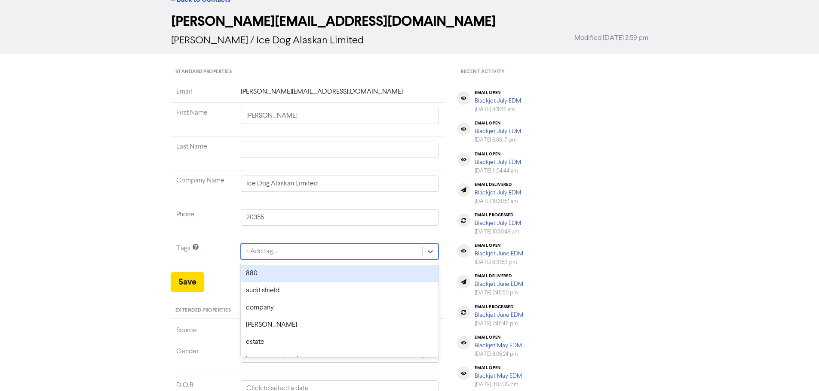
scroll to position [35, 0]
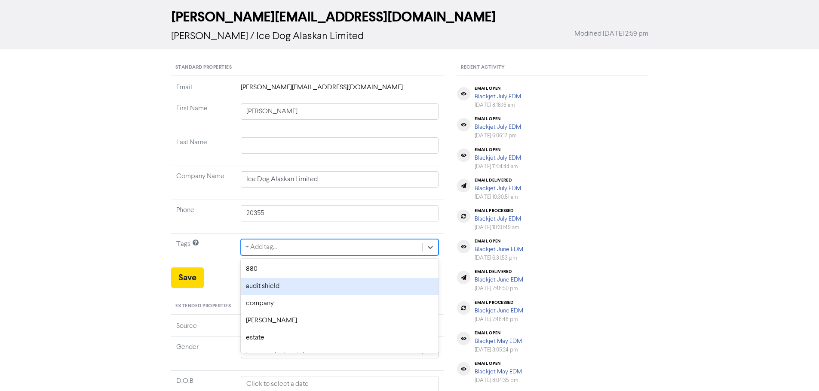
click at [270, 284] on div "audit shield" at bounding box center [340, 286] width 198 height 17
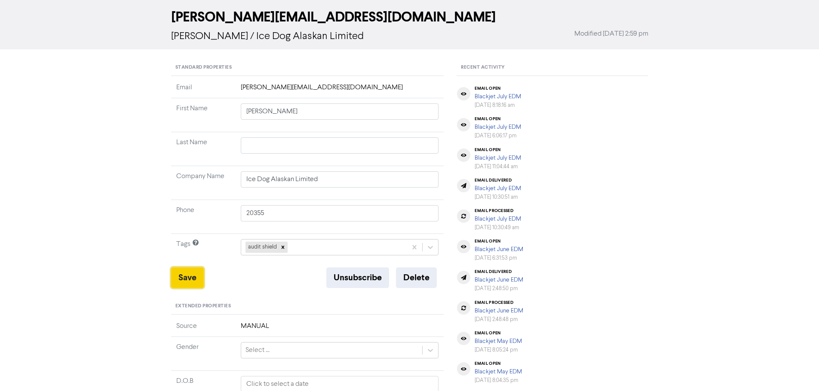
click at [196, 283] on button "Save" at bounding box center [187, 278] width 33 height 21
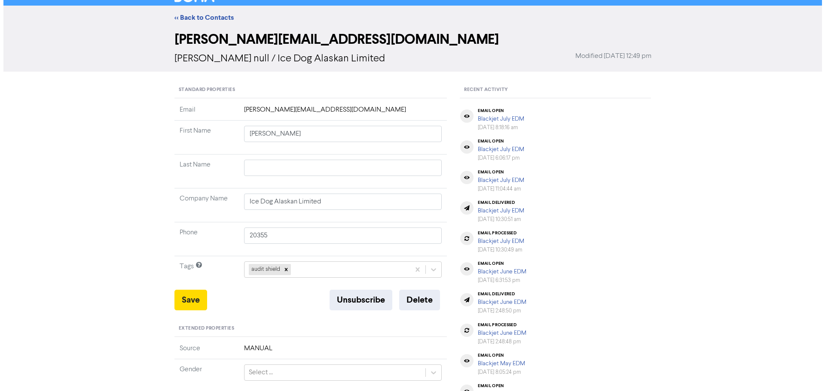
scroll to position [0, 0]
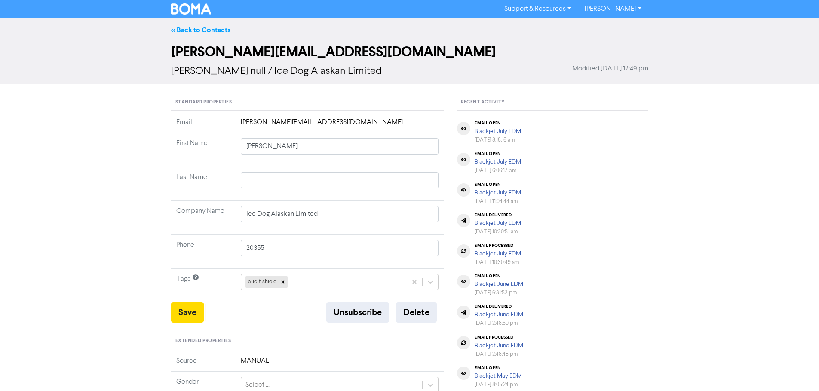
click at [185, 26] on link "<< Back to Contacts" at bounding box center [200, 30] width 59 height 9
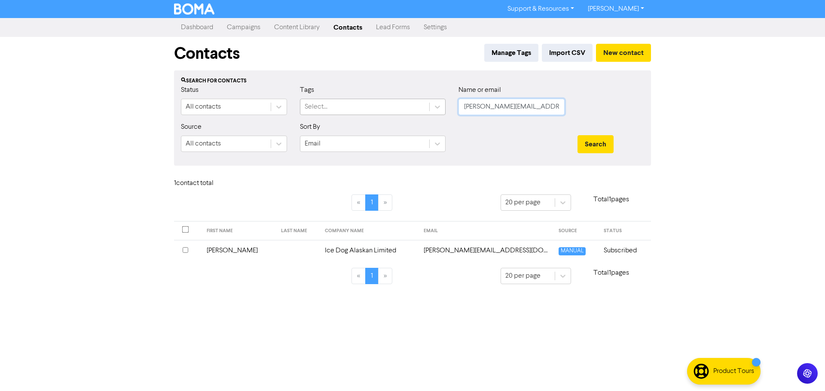
drag, startPoint x: 561, startPoint y: 109, endPoint x: 422, endPoint y: 107, distance: 139.7
click at [422, 107] on div "Status All contacts Tags Select... Name or email [PERSON_NAME][EMAIL_ADDRESS][D…" at bounding box center [412, 103] width 476 height 37
paste input "[PERSON_NAME][EMAIL_ADDRESS][DOMAIN_NAME]"
click at [587, 142] on button "Search" at bounding box center [596, 144] width 36 height 18
click at [324, 251] on td "Inns Hall Physicians LP" at bounding box center [360, 250] width 88 height 21
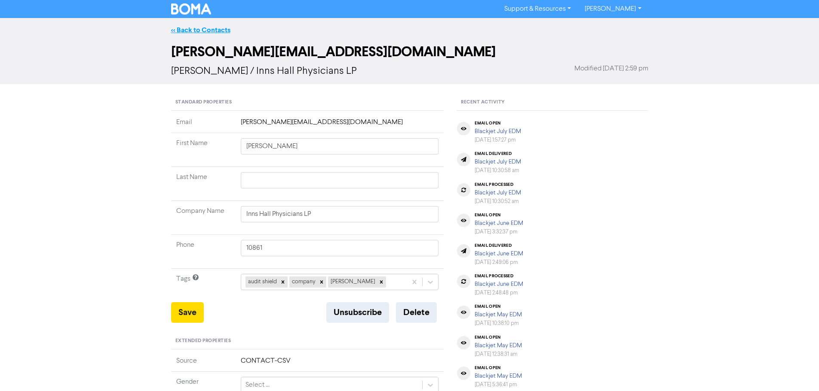
click at [202, 32] on link "<< Back to Contacts" at bounding box center [200, 30] width 59 height 9
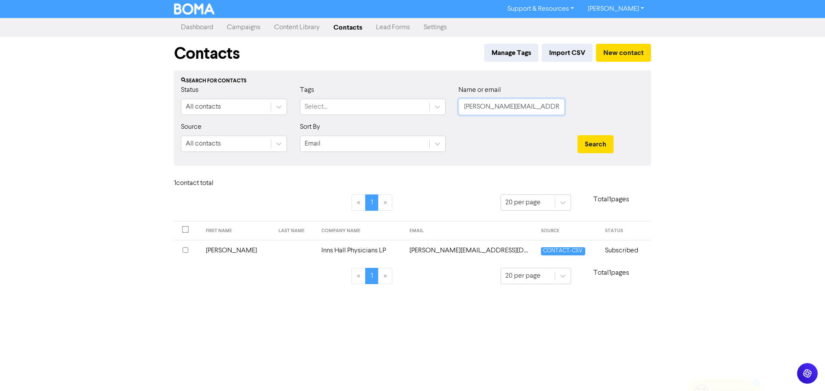
drag, startPoint x: 556, startPoint y: 111, endPoint x: 463, endPoint y: 103, distance: 93.2
click at [463, 103] on input "[PERSON_NAME][EMAIL_ADDRESS][DOMAIN_NAME]" at bounding box center [512, 107] width 106 height 16
paste input "[PERSON_NAME]"
click at [593, 142] on button "Search" at bounding box center [596, 144] width 36 height 18
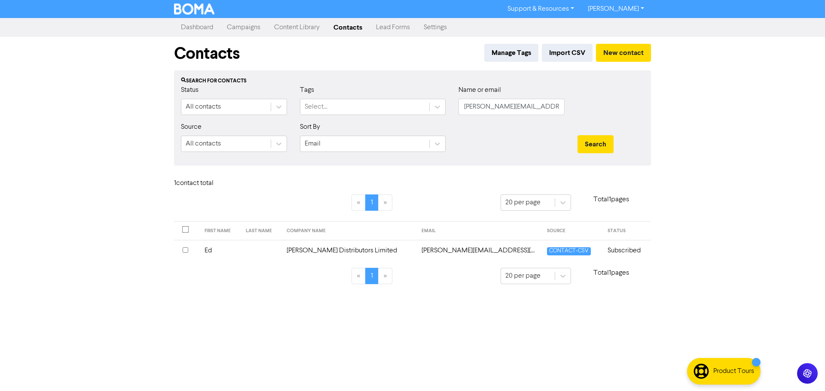
click at [326, 251] on td "[PERSON_NAME] Distributors Limited" at bounding box center [348, 250] width 135 height 21
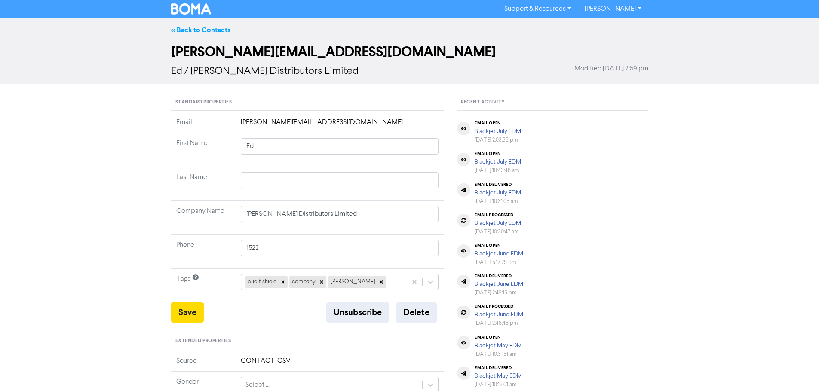
click at [217, 29] on link "<< Back to Contacts" at bounding box center [200, 30] width 59 height 9
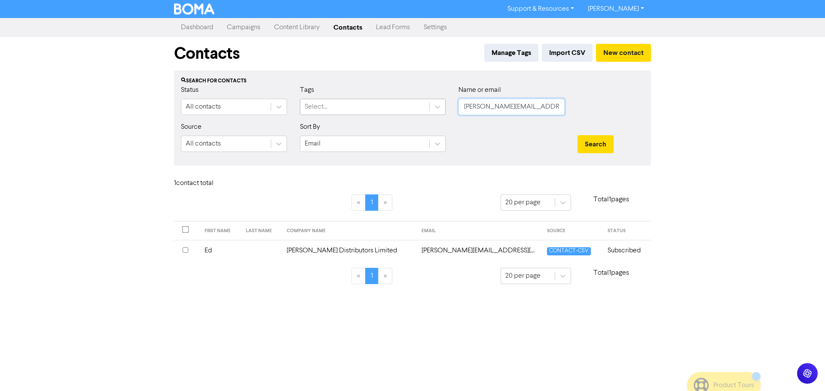
drag, startPoint x: 476, startPoint y: 108, endPoint x: 417, endPoint y: 108, distance: 58.4
click at [417, 108] on div "Status All contacts Tags Select... Name or email [PERSON_NAME][EMAIL_ADDRESS][D…" at bounding box center [412, 103] width 476 height 37
paste input "[PERSON_NAME][EMAIL_ADDRESS][PERSON_NAME][DOMAIN_NAME]"
click at [600, 147] on button "Search" at bounding box center [596, 144] width 36 height 18
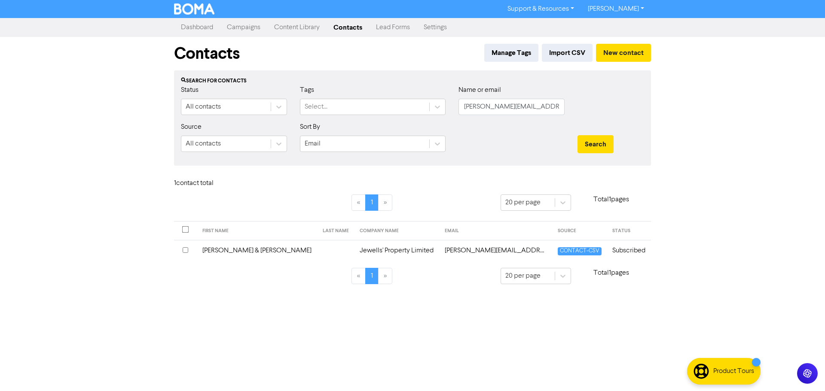
click at [355, 254] on td "Jewells' Property Limited" at bounding box center [397, 250] width 85 height 21
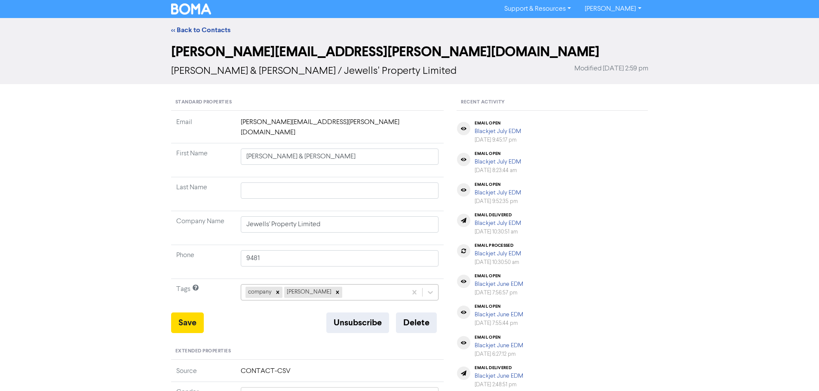
click at [333, 284] on div "company [PERSON_NAME]" at bounding box center [340, 292] width 198 height 16
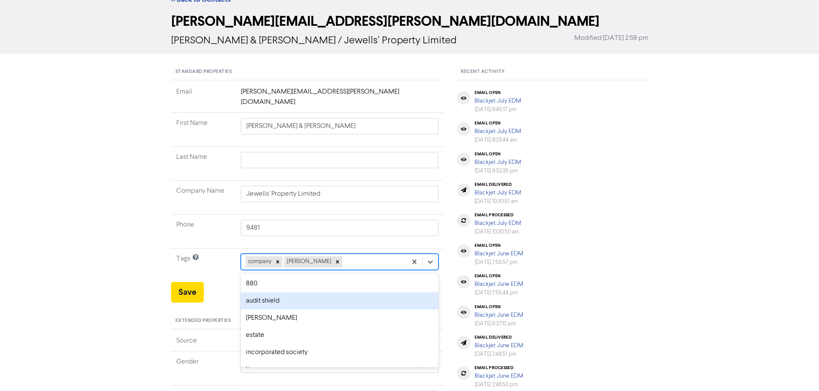
scroll to position [35, 0]
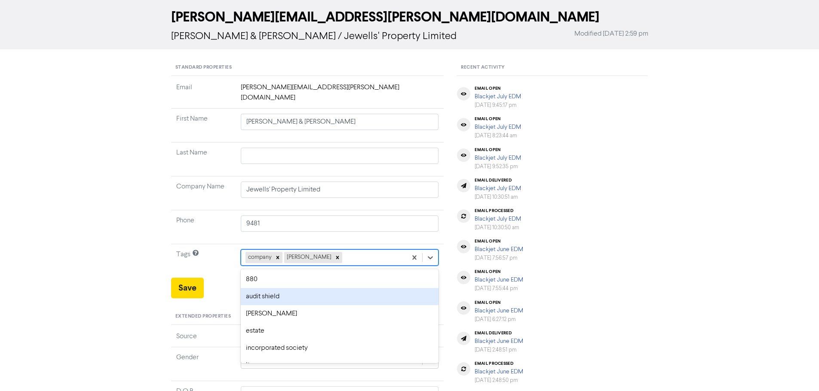
click at [308, 288] on div "audit shield" at bounding box center [340, 296] width 198 height 17
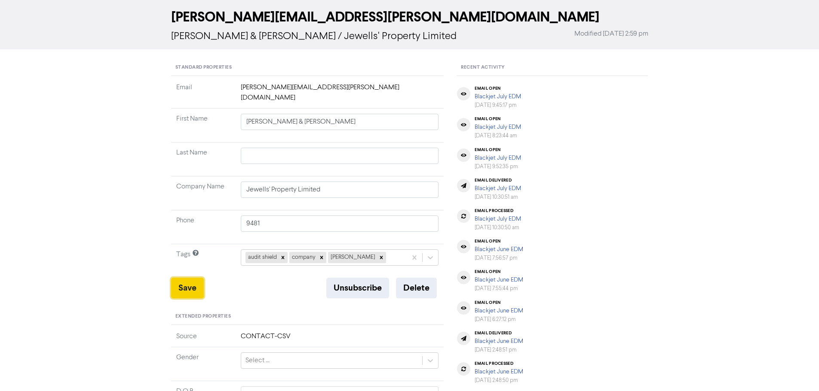
click at [192, 281] on button "Save" at bounding box center [187, 288] width 33 height 21
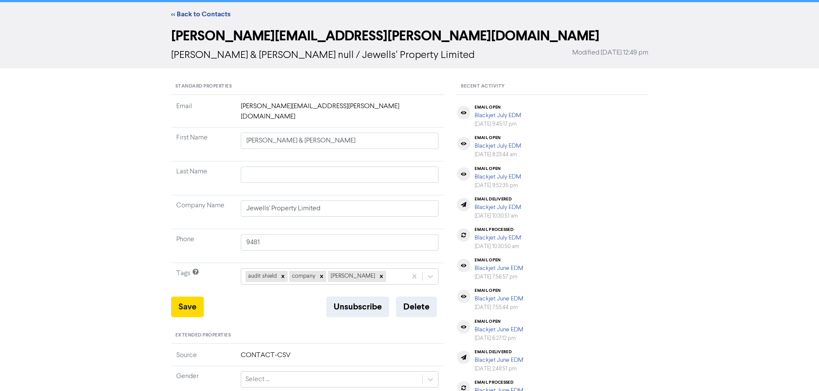
scroll to position [0, 0]
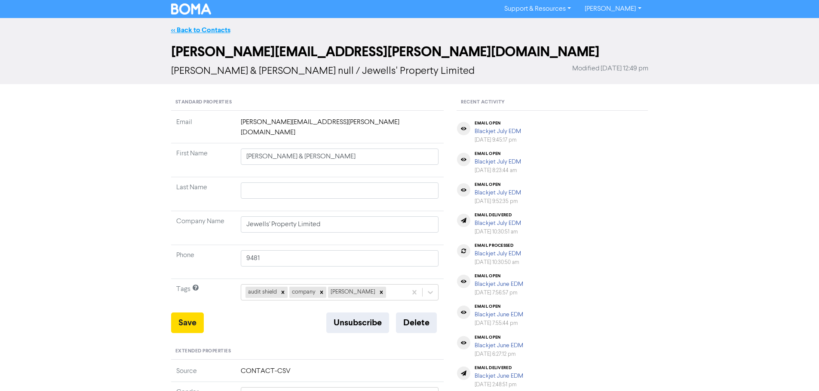
click at [214, 30] on link "<< Back to Contacts" at bounding box center [200, 30] width 59 height 9
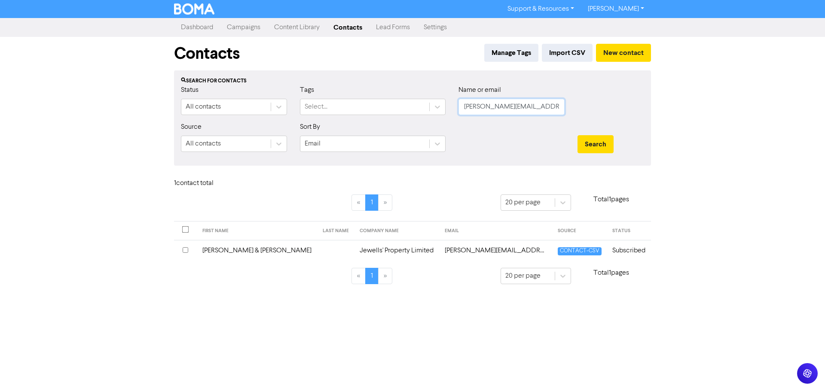
drag, startPoint x: 560, startPoint y: 104, endPoint x: 398, endPoint y: 96, distance: 162.2
click at [425, 98] on div "Status All contacts Tags Select... Name or email [PERSON_NAME][EMAIL_ADDRESS][P…" at bounding box center [412, 103] width 476 height 37
paste input "potentiapartners"
click at [597, 149] on button "Search" at bounding box center [596, 144] width 36 height 18
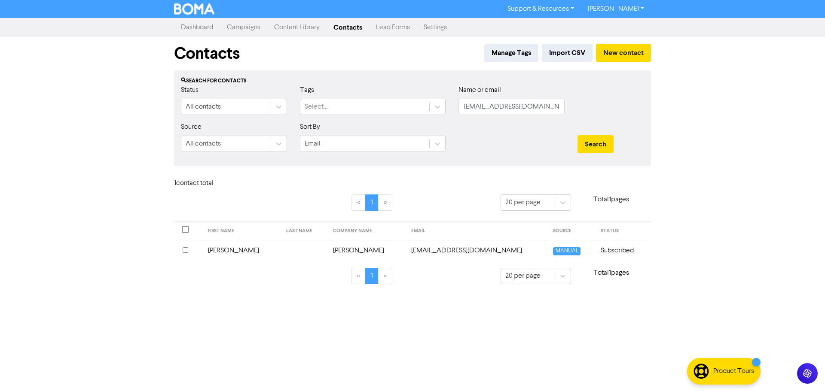
click at [412, 248] on td "[EMAIL_ADDRESS][DOMAIN_NAME]" at bounding box center [477, 250] width 142 height 21
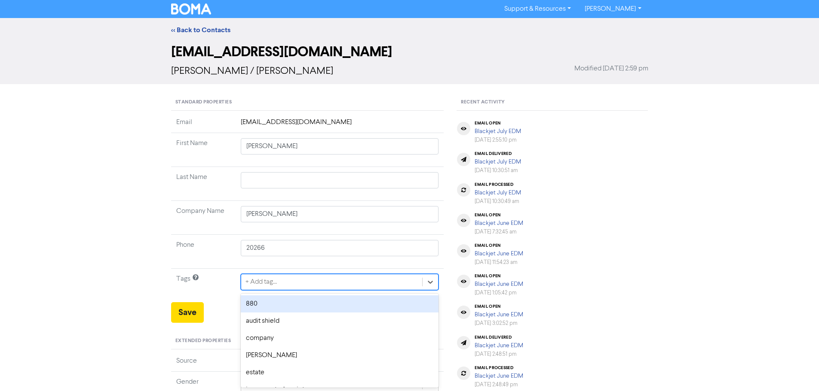
click at [275, 279] on div "option 880 focused, 1 of 12. 12 results available. Use Up and Down to choose op…" at bounding box center [340, 282] width 198 height 16
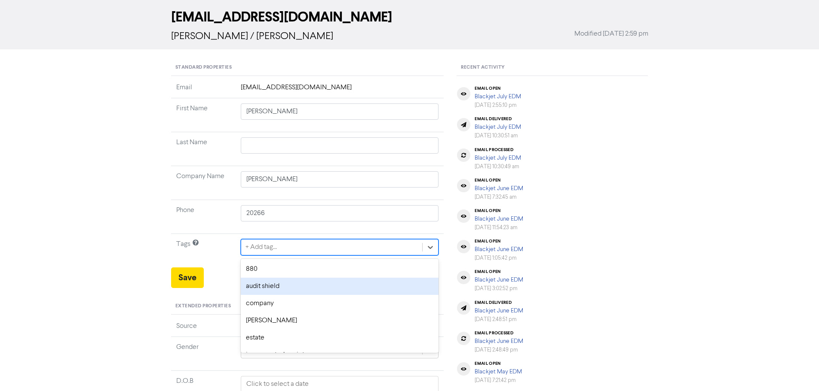
click at [271, 284] on div "audit shield" at bounding box center [340, 286] width 198 height 17
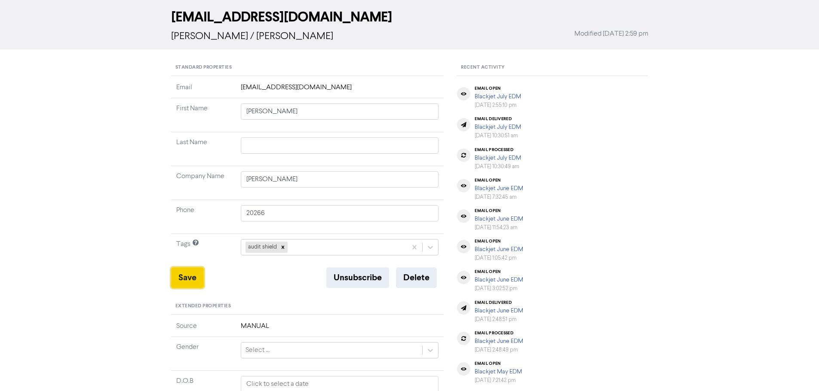
click at [182, 278] on button "Save" at bounding box center [187, 278] width 33 height 21
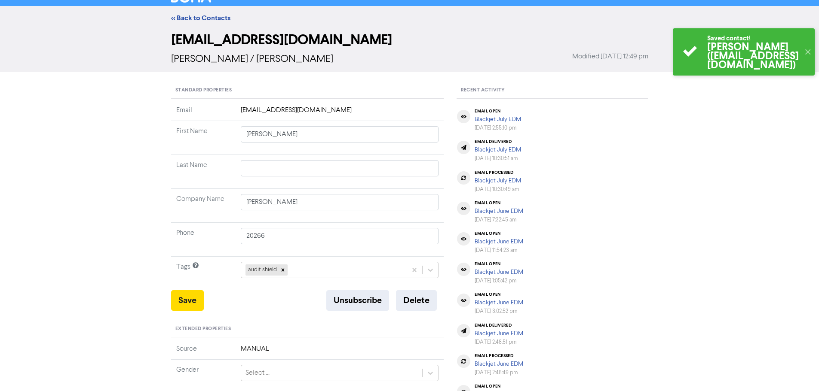
scroll to position [0, 0]
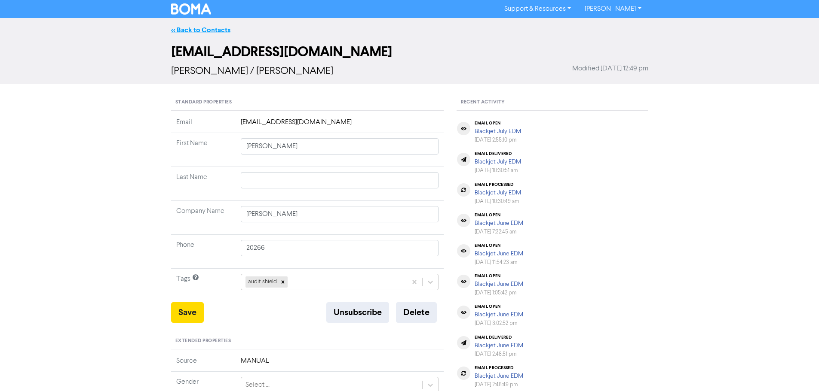
click at [203, 33] on link "<< Back to Contacts" at bounding box center [200, 30] width 59 height 9
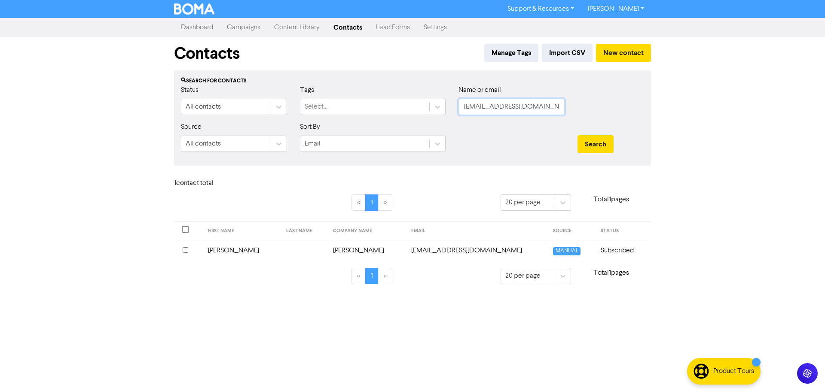
drag, startPoint x: 553, startPoint y: 106, endPoint x: 394, endPoint y: 97, distance: 159.7
click at [394, 97] on div "Status All contacts Tags Select... Name or email [EMAIL_ADDRESS][DOMAIN_NAME]" at bounding box center [412, 103] width 476 height 37
paste input "billjoy111"
click at [593, 149] on button "Search" at bounding box center [596, 144] width 36 height 18
click at [344, 249] on td "[PERSON_NAME]" at bounding box center [339, 250] width 80 height 21
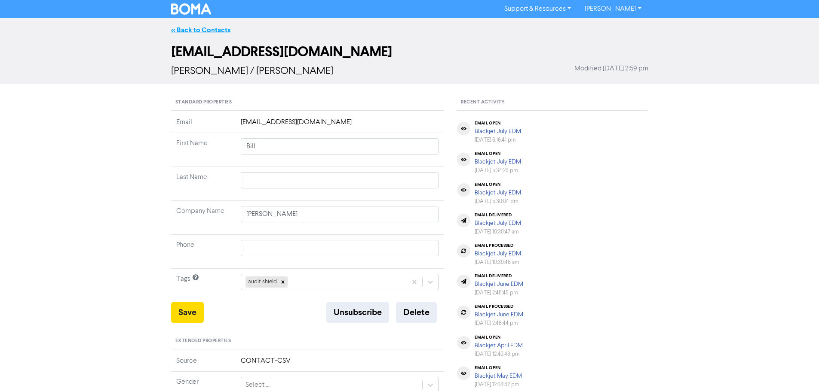
click at [206, 28] on link "<< Back to Contacts" at bounding box center [200, 30] width 59 height 9
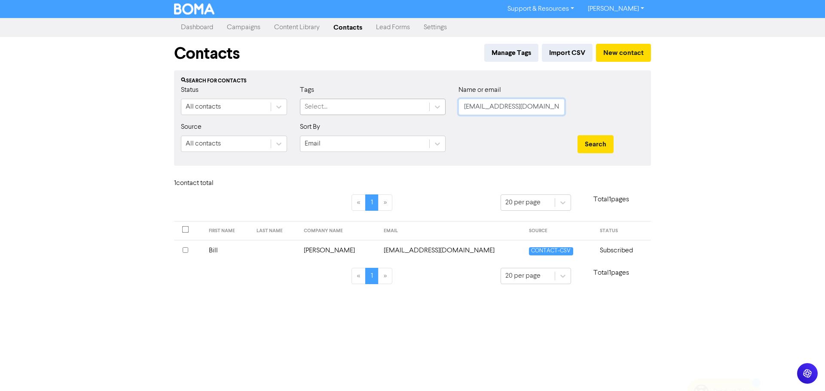
drag, startPoint x: 437, startPoint y: 104, endPoint x: 410, endPoint y: 102, distance: 26.7
click at [410, 102] on div "Status All contacts Tags Select... Name or email [EMAIL_ADDRESS][DOMAIN_NAME]" at bounding box center [412, 103] width 476 height 37
paste input "[PERSON_NAME].[PERSON_NAME]@wellingtonzoo"
click at [595, 136] on button "Search" at bounding box center [596, 144] width 36 height 18
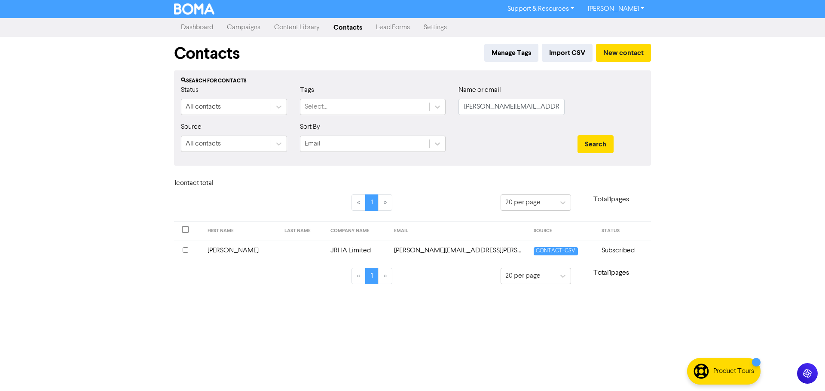
click at [398, 253] on td "[PERSON_NAME][EMAIL_ADDRESS][PERSON_NAME][DOMAIN_NAME]" at bounding box center [459, 250] width 140 height 21
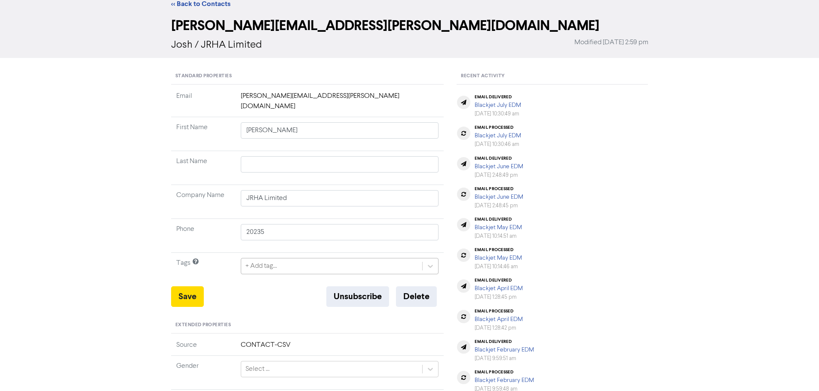
click at [300, 275] on div "+ Add tag..." at bounding box center [340, 266] width 198 height 16
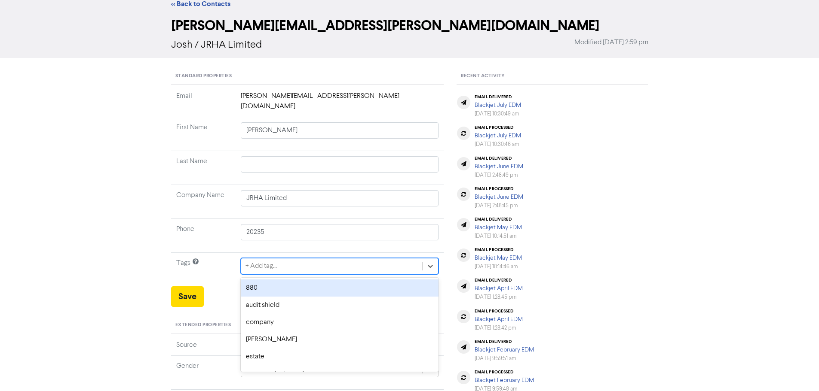
scroll to position [35, 0]
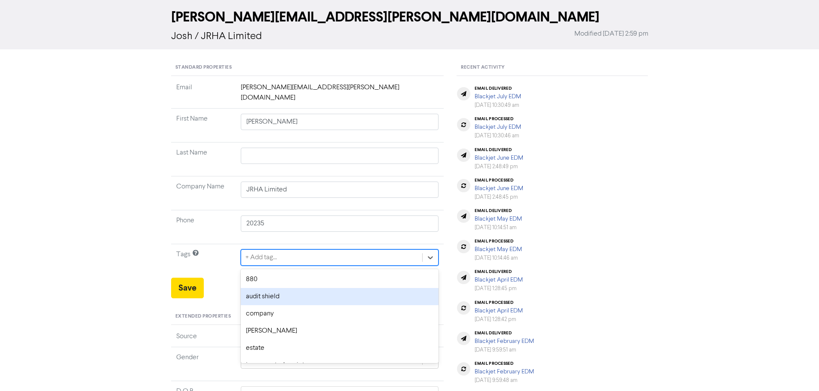
click at [294, 288] on div "audit shield" at bounding box center [340, 296] width 198 height 17
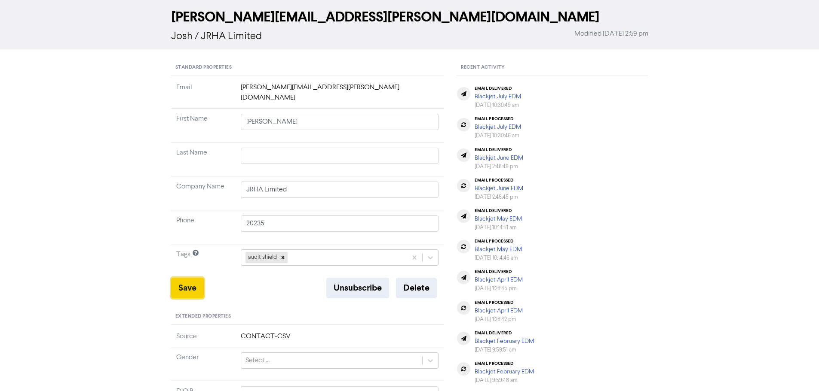
click at [187, 278] on button "Save" at bounding box center [187, 288] width 33 height 21
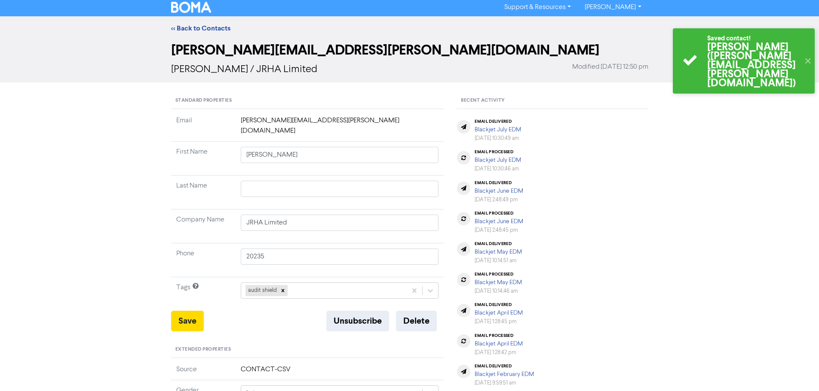
scroll to position [0, 0]
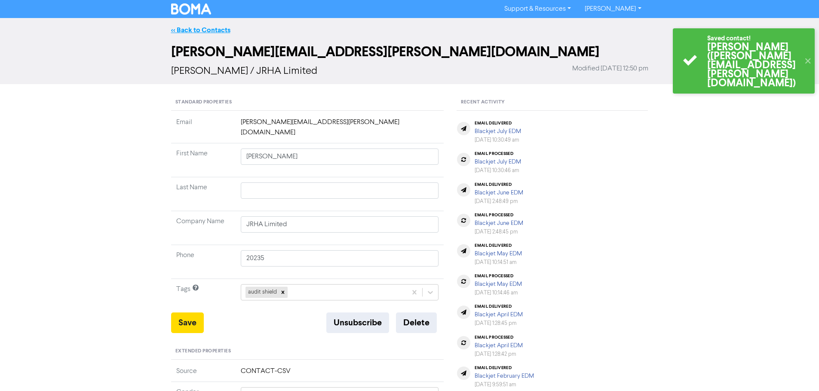
click at [197, 28] on link "<< Back to Contacts" at bounding box center [200, 30] width 59 height 9
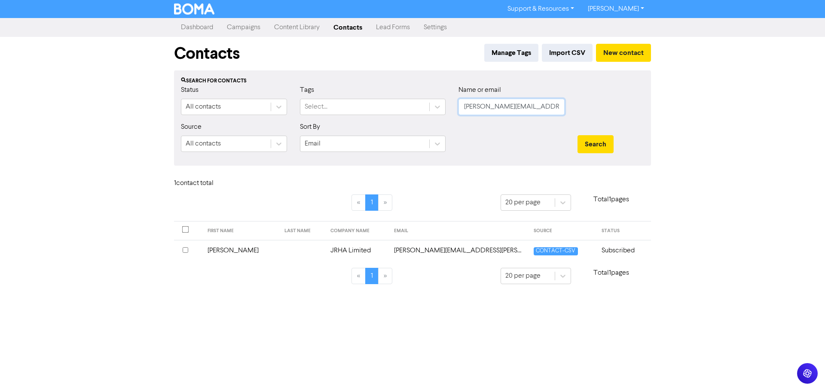
drag, startPoint x: 560, startPoint y: 104, endPoint x: 373, endPoint y: 95, distance: 187.6
click at [373, 95] on div "Status All contacts Tags Select... Name or email [PERSON_NAME][EMAIL_ADDRESS][P…" at bounding box center [412, 103] width 476 height 37
paste input "[EMAIL_ADDRESS]"
click at [586, 143] on button "Search" at bounding box center [596, 144] width 36 height 18
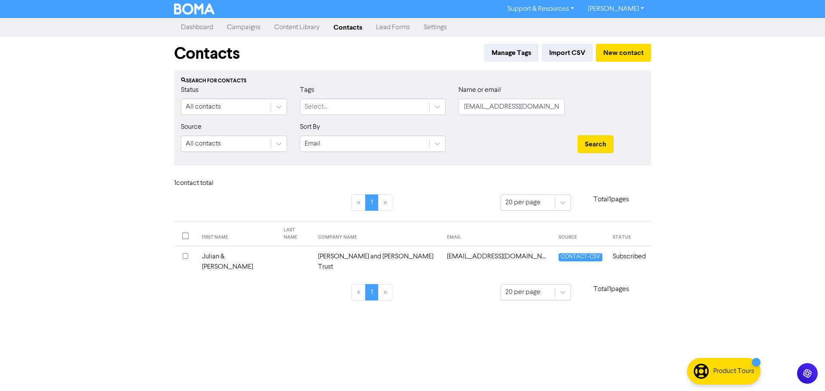
click at [347, 247] on td "[PERSON_NAME] and [PERSON_NAME] Trust" at bounding box center [377, 262] width 129 height 31
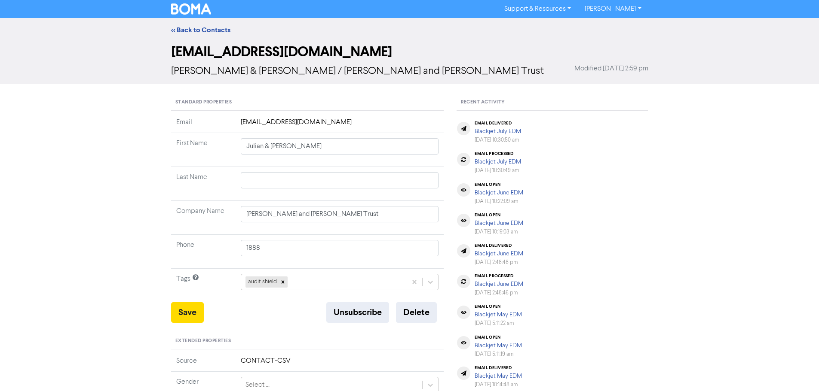
click at [198, 22] on div "<< Back to Contacts" at bounding box center [409, 30] width 819 height 24
click at [199, 26] on link "<< Back to Contacts" at bounding box center [200, 30] width 59 height 9
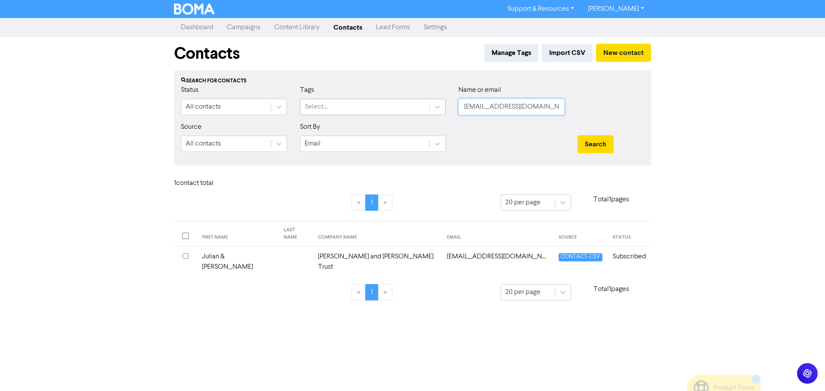
drag, startPoint x: 547, startPoint y: 110, endPoint x: 385, endPoint y: 103, distance: 163.0
click at [385, 103] on div "Status All contacts Tags Select... Name or email [EMAIL_ADDRESS][DOMAIN_NAME]" at bounding box center [412, 103] width 476 height 37
paste input "[EMAIL_ADDRESS][DOMAIN_NAME]"
click at [596, 137] on button "Search" at bounding box center [596, 144] width 36 height 18
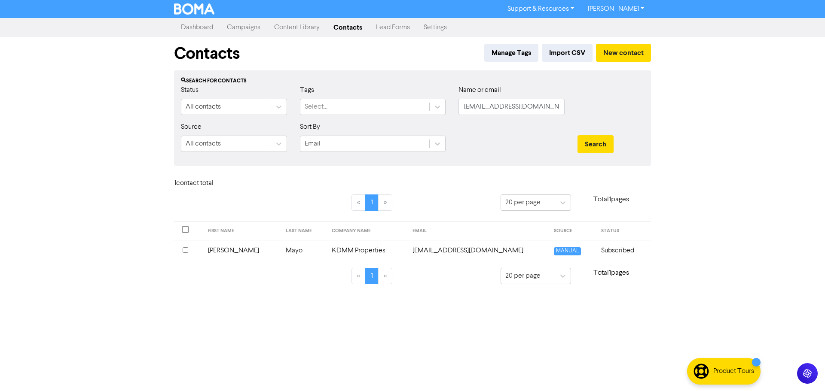
click at [345, 251] on td "KDMM Properties" at bounding box center [367, 250] width 81 height 21
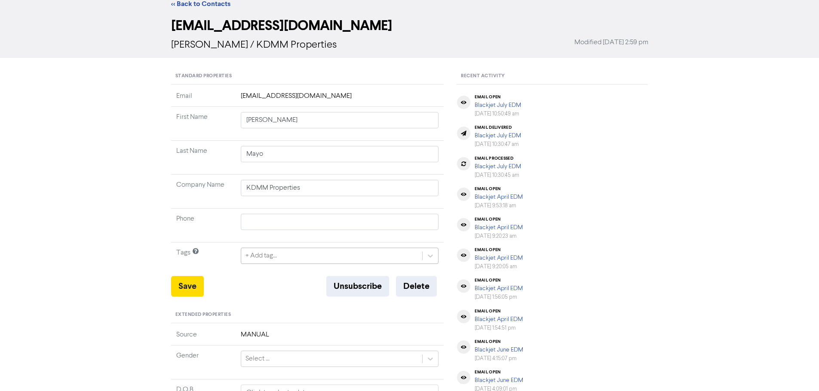
click at [276, 264] on div "+ Add tag..." at bounding box center [340, 256] width 198 height 16
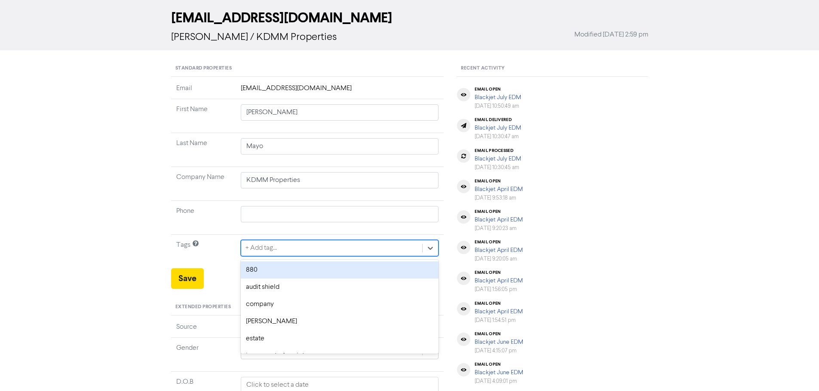
scroll to position [35, 0]
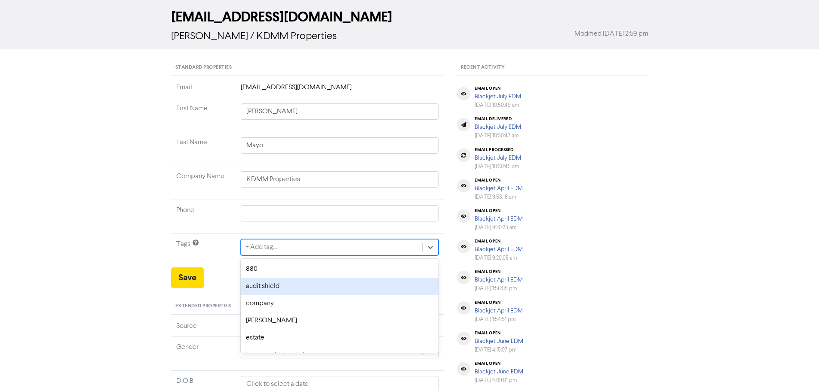
click at [274, 284] on div "audit shield" at bounding box center [340, 286] width 198 height 17
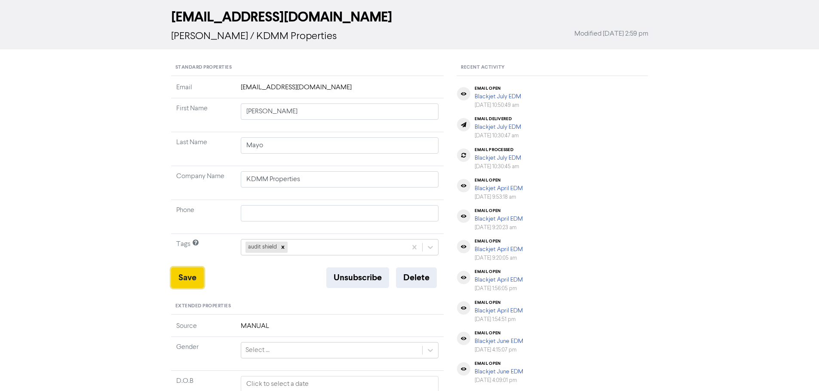
click at [182, 278] on button "Save" at bounding box center [187, 278] width 33 height 21
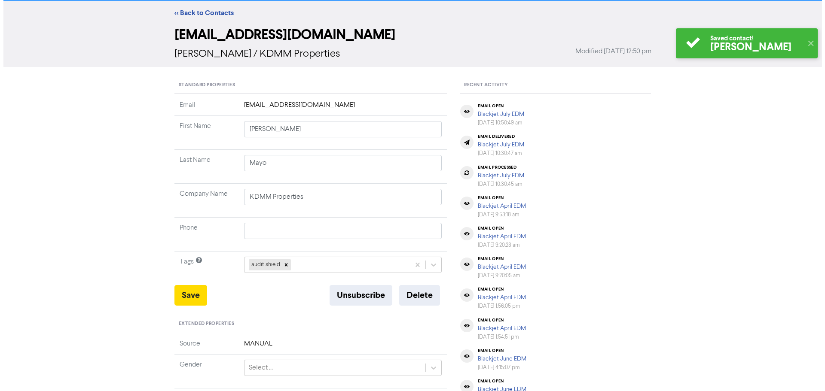
scroll to position [0, 0]
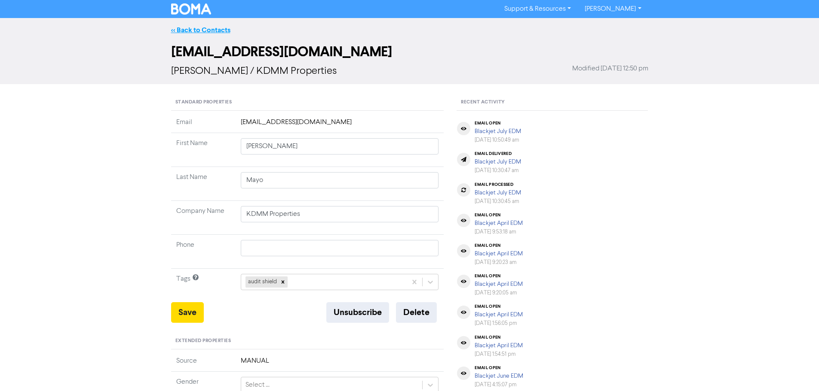
click at [206, 28] on link "<< Back to Contacts" at bounding box center [200, 30] width 59 height 9
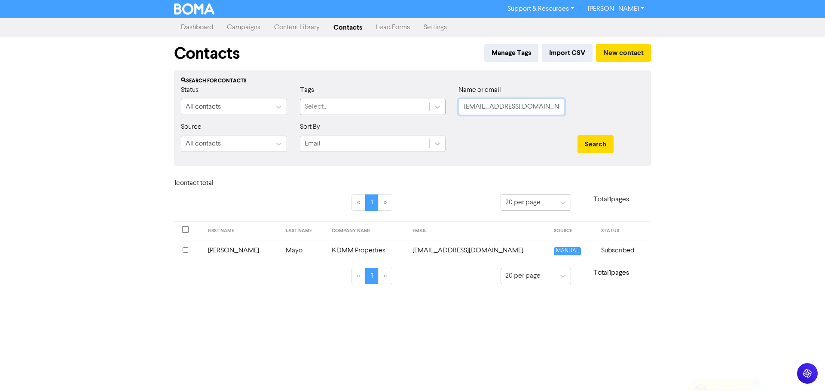
drag, startPoint x: 548, startPoint y: 106, endPoint x: 373, endPoint y: 106, distance: 174.5
click at [373, 106] on div "Status All contacts Tags Select... Name or email [EMAIL_ADDRESS][DOMAIN_NAME]" at bounding box center [412, 103] width 476 height 37
paste input "[EMAIL_ADDRESS][DOMAIN_NAME]"
click at [611, 149] on button "Search" at bounding box center [596, 144] width 36 height 18
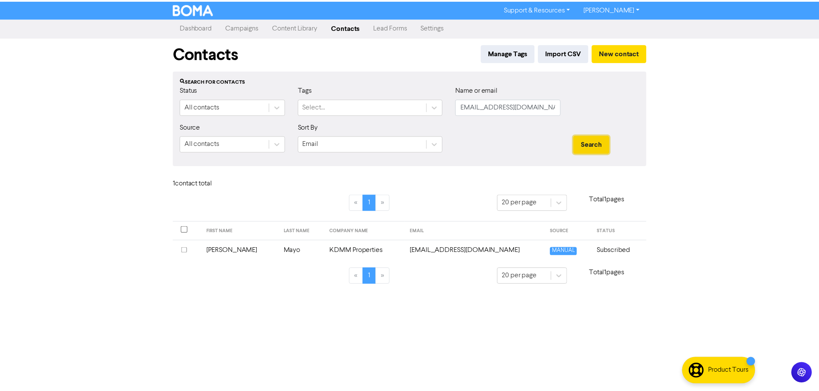
scroll to position [0, 0]
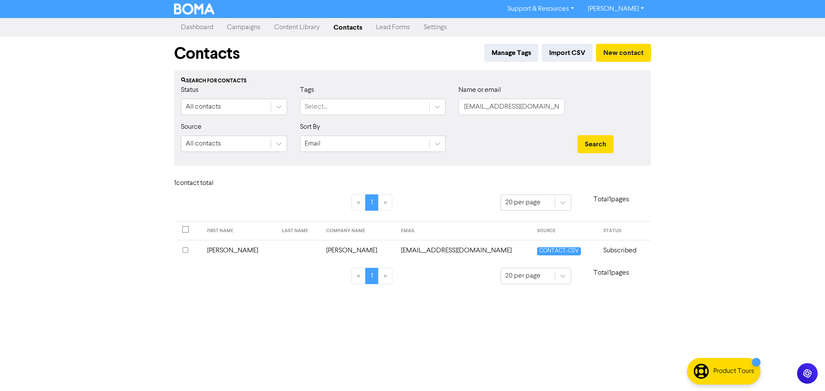
click at [422, 253] on td "[EMAIL_ADDRESS][DOMAIN_NAME]" at bounding box center [464, 250] width 136 height 21
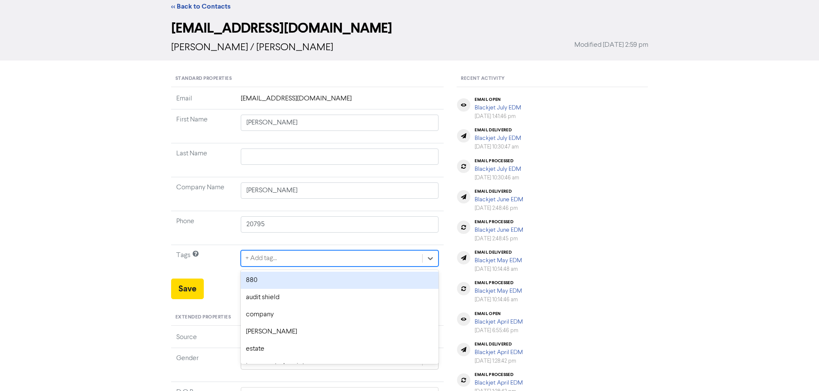
click at [279, 267] on div "option 880 focused, 1 of 12. 12 results available. Use Up and Down to choose op…" at bounding box center [340, 259] width 198 height 16
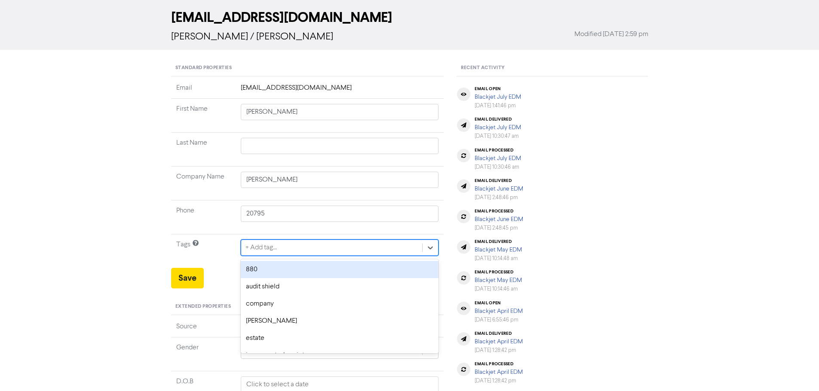
scroll to position [35, 0]
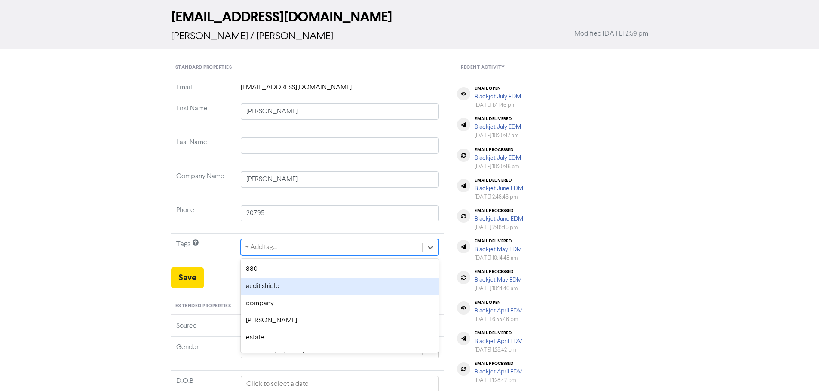
click at [278, 283] on div "audit shield" at bounding box center [340, 286] width 198 height 17
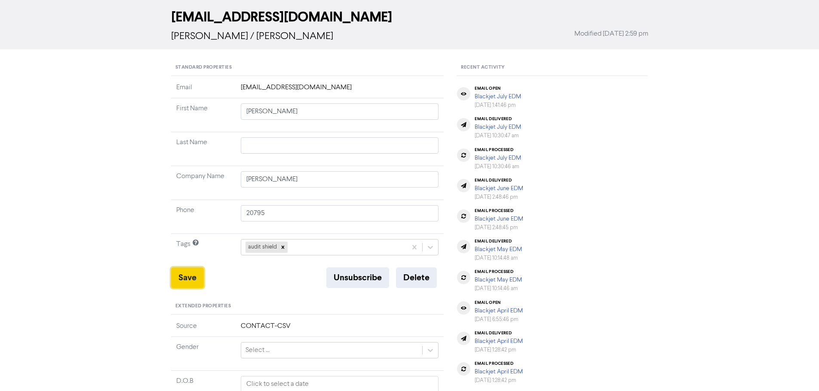
click at [190, 281] on button "Save" at bounding box center [187, 278] width 33 height 21
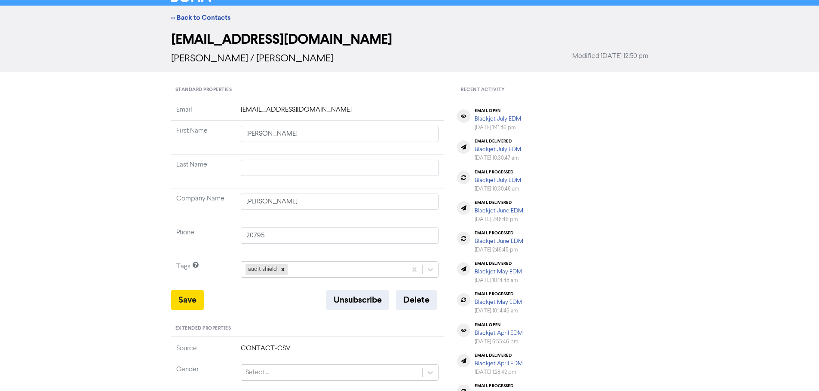
scroll to position [0, 0]
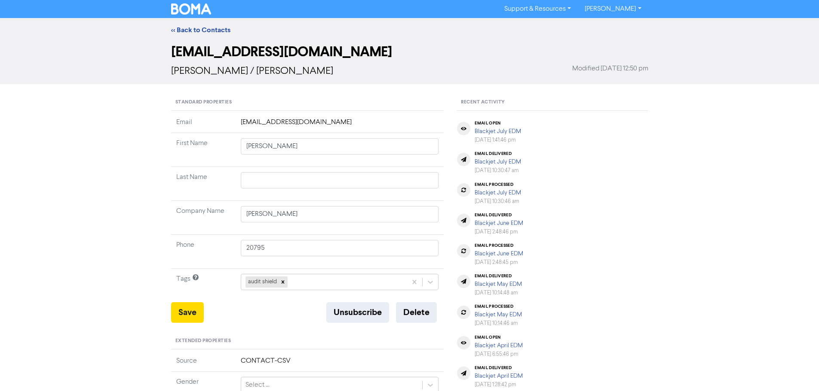
drag, startPoint x: 209, startPoint y: 28, endPoint x: 67, endPoint y: 58, distance: 145.0
click at [209, 28] on link "<< Back to Contacts" at bounding box center [200, 30] width 59 height 9
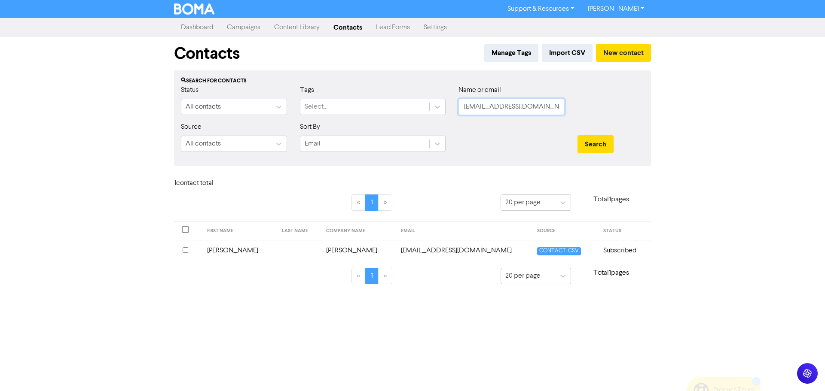
click at [555, 108] on input "[EMAIL_ADDRESS][DOMAIN_NAME]" at bounding box center [512, 107] width 106 height 16
paste input "sue.kolijn"
click at [615, 145] on div "Search" at bounding box center [611, 144] width 67 height 18
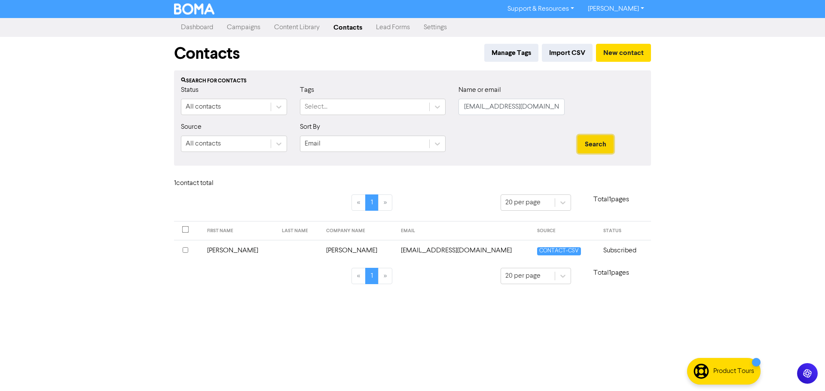
click at [608, 144] on button "Search" at bounding box center [596, 144] width 36 height 18
click at [347, 252] on td "Kolijn" at bounding box center [369, 250] width 59 height 21
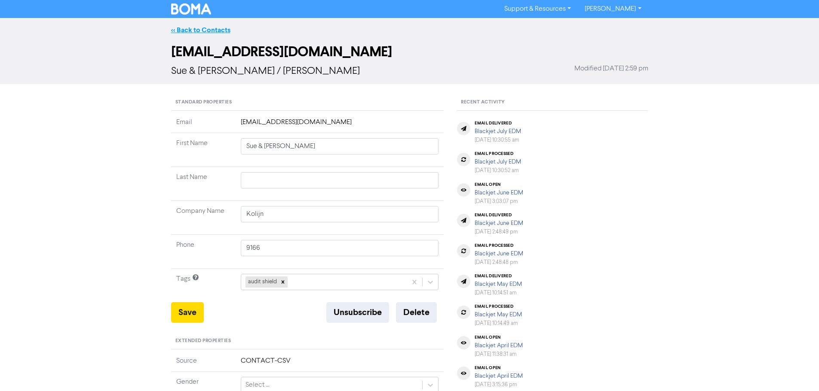
click at [189, 31] on link "<< Back to Contacts" at bounding box center [200, 30] width 59 height 9
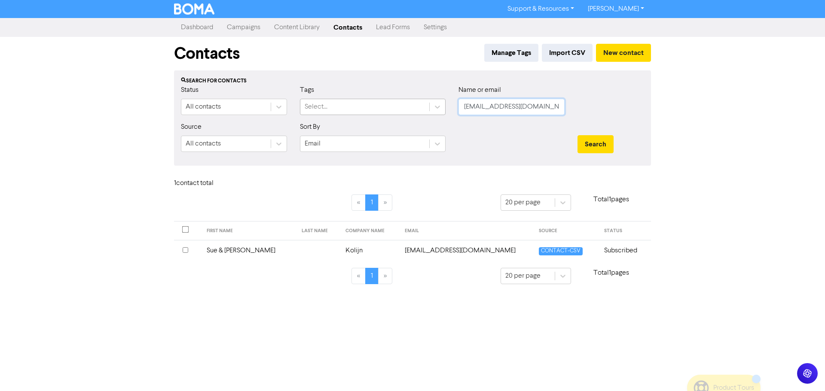
drag, startPoint x: 543, startPoint y: 109, endPoint x: 424, endPoint y: 109, distance: 119.0
click at [424, 109] on div "Status All contacts Tags Select... Name or email [EMAIL_ADDRESS][DOMAIN_NAME]" at bounding box center [412, 103] width 476 height 37
paste
click at [603, 150] on button "Search" at bounding box center [596, 144] width 36 height 18
click at [365, 255] on td "Krynen" at bounding box center [372, 250] width 59 height 21
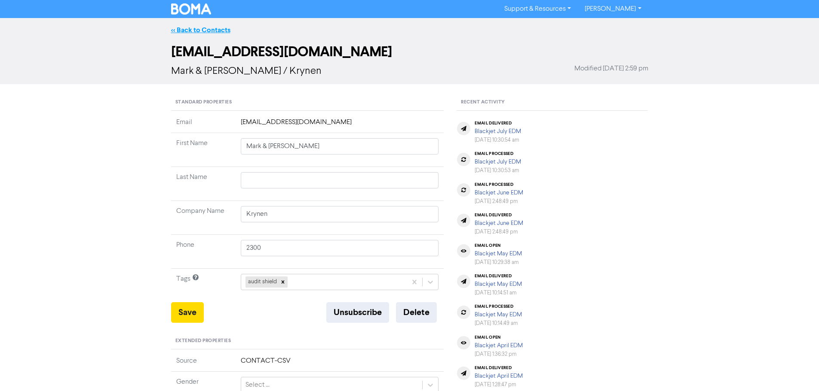
click at [207, 31] on link "<< Back to Contacts" at bounding box center [200, 30] width 59 height 9
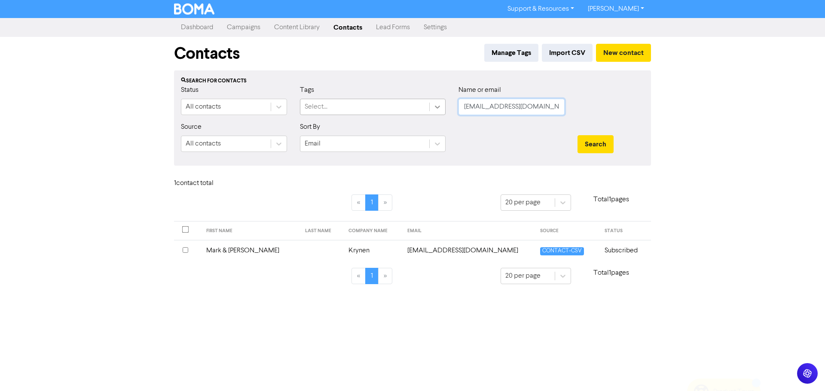
drag, startPoint x: 547, startPoint y: 104, endPoint x: 433, endPoint y: 103, distance: 114.3
click at [433, 103] on div "Status All contacts Tags Select... Name or email [EMAIL_ADDRESS][DOMAIN_NAME]" at bounding box center [412, 103] width 476 height 37
click at [604, 144] on button "Search" at bounding box center [596, 144] width 36 height 18
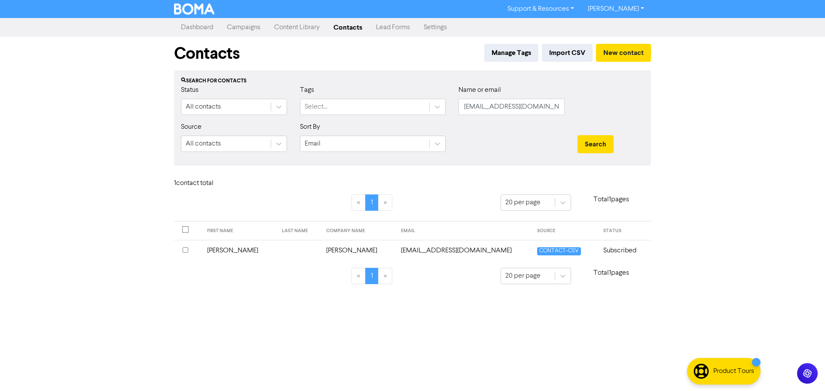
click at [338, 252] on td "[PERSON_NAME]" at bounding box center [358, 250] width 75 height 21
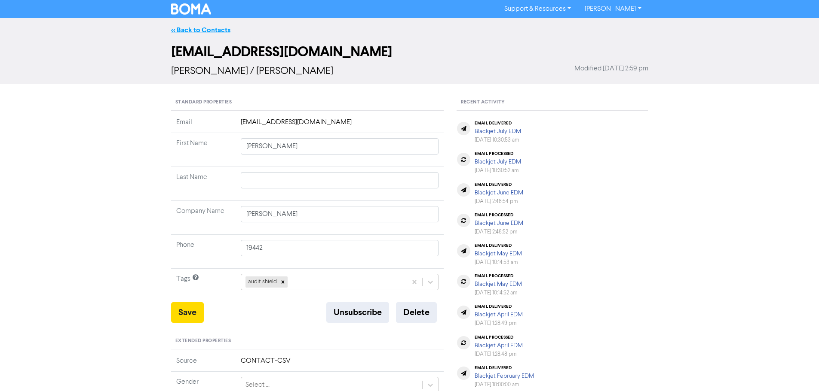
click at [204, 32] on link "<< Back to Contacts" at bounding box center [200, 30] width 59 height 9
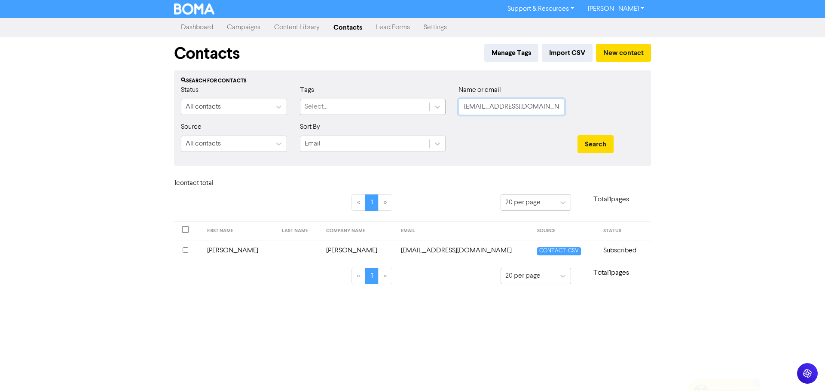
drag, startPoint x: 554, startPoint y: 107, endPoint x: 424, endPoint y: 104, distance: 130.2
click at [424, 104] on div "Status All contacts Tags Select... Name or email [EMAIL_ADDRESS][DOMAIN_NAME]" at bounding box center [412, 103] width 476 height 37
click at [608, 144] on button "Search" at bounding box center [596, 144] width 36 height 18
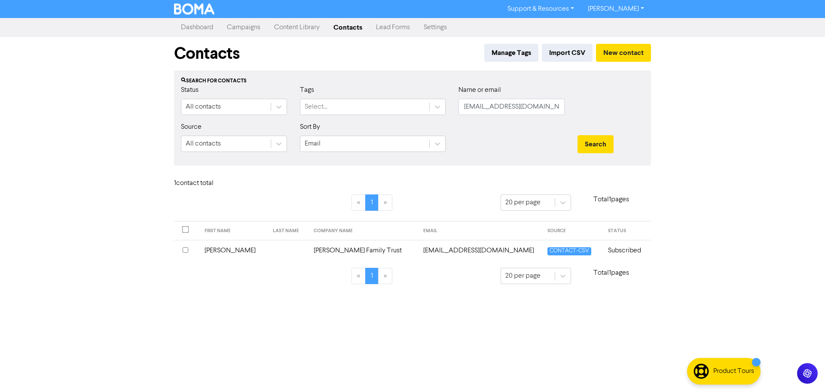
click at [325, 251] on td "[PERSON_NAME] Family Trust" at bounding box center [364, 250] width 110 height 21
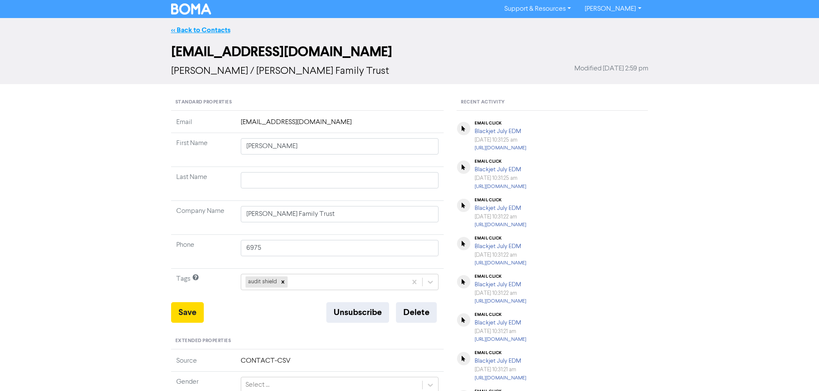
click at [207, 30] on link "<< Back to Contacts" at bounding box center [200, 30] width 59 height 9
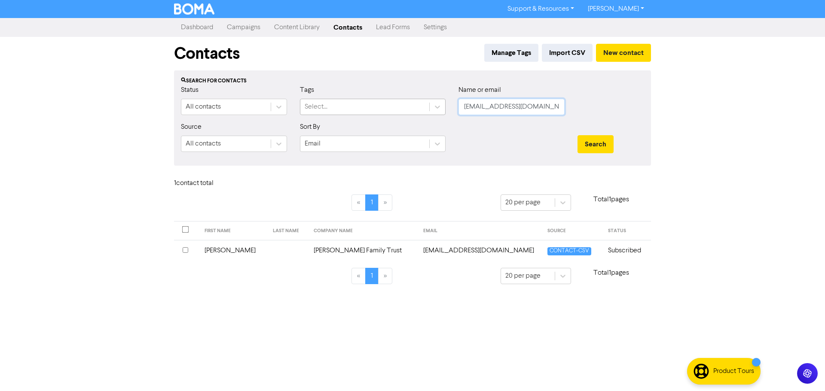
drag, startPoint x: 556, startPoint y: 112, endPoint x: 405, endPoint y: 112, distance: 150.4
click at [405, 112] on div "Status All contacts Tags Select... Name or email [PERSON_NAME][EMAIL_ADDRESS][D…" at bounding box center [412, 103] width 476 height 37
click at [587, 138] on button "Search" at bounding box center [596, 144] width 36 height 18
click at [320, 247] on td "[PERSON_NAME] Jewellery Limited" at bounding box center [365, 250] width 124 height 21
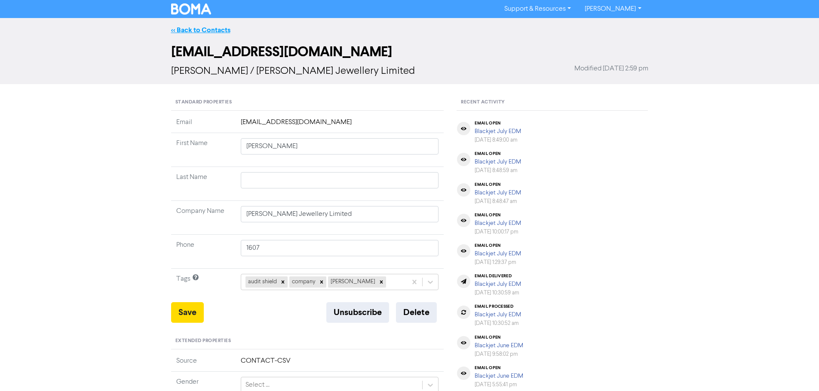
click at [208, 33] on link "<< Back to Contacts" at bounding box center [200, 30] width 59 height 9
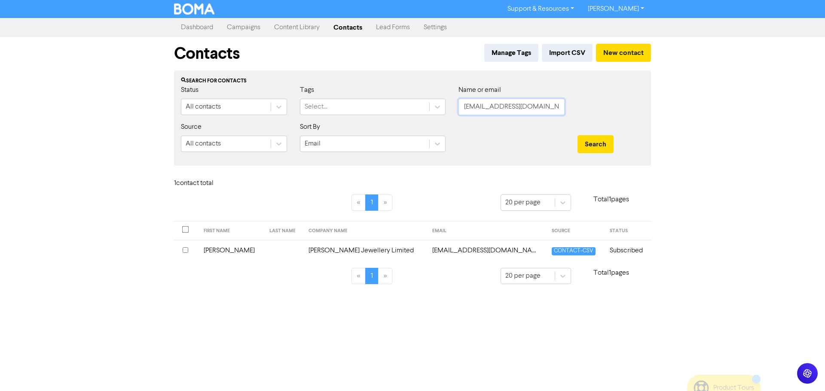
click at [557, 109] on input "[EMAIL_ADDRESS][DOMAIN_NAME]" at bounding box center [512, 107] width 106 height 16
click at [591, 141] on button "Search" at bounding box center [596, 144] width 36 height 18
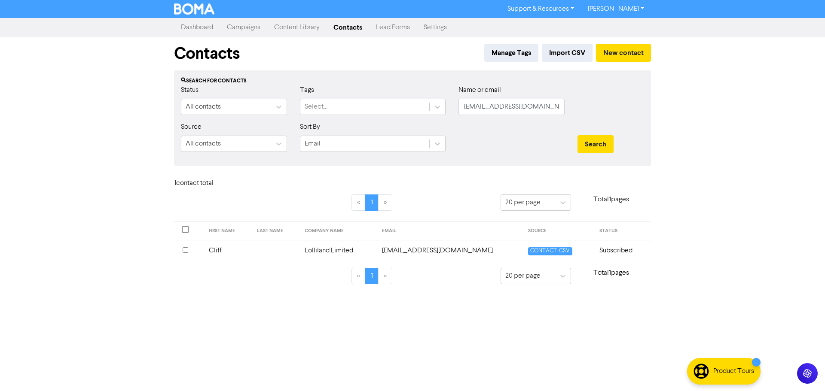
click at [328, 252] on td "Lolliland Limited" at bounding box center [338, 250] width 77 height 21
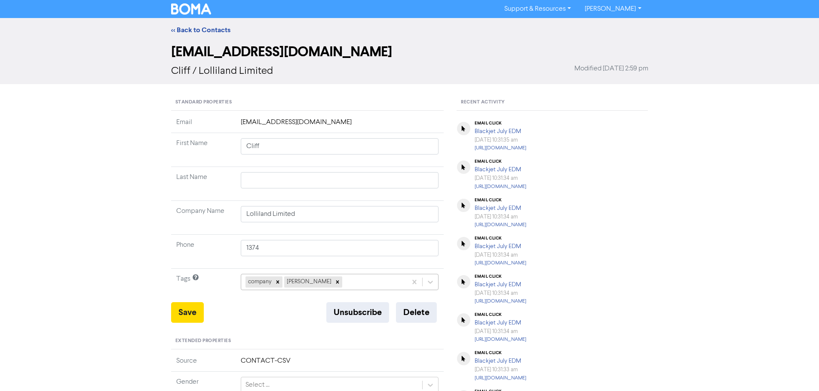
click at [336, 281] on div "company [PERSON_NAME]" at bounding box center [340, 282] width 198 height 16
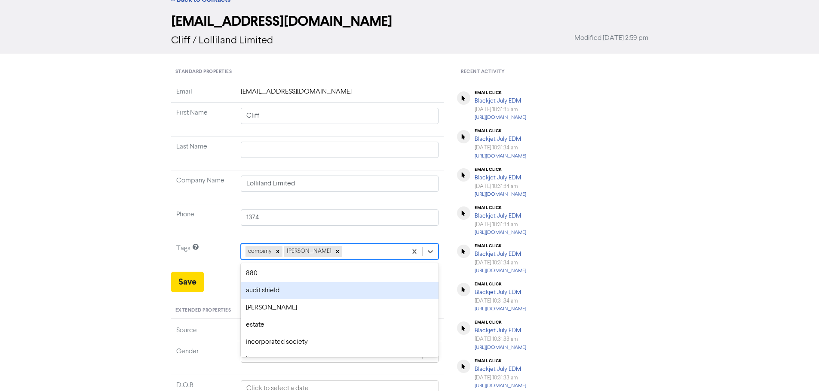
scroll to position [35, 0]
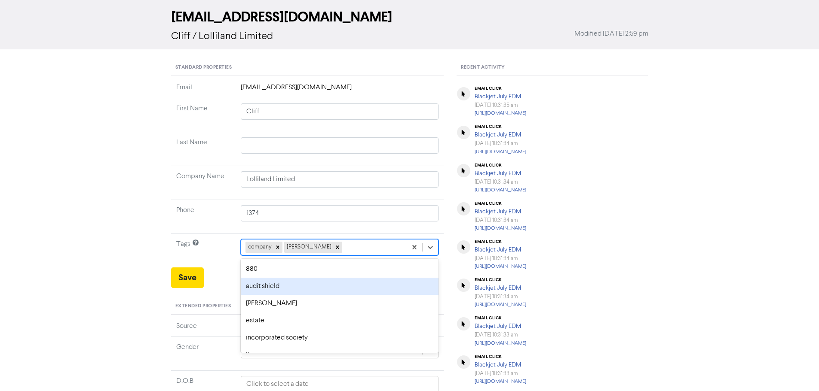
click at [298, 284] on div "audit shield" at bounding box center [340, 286] width 198 height 17
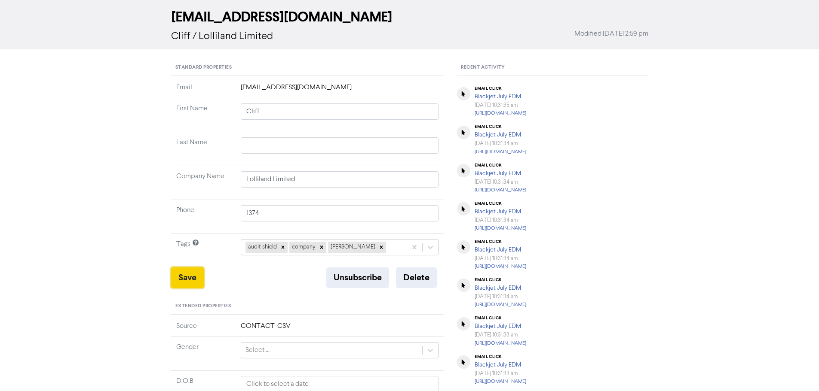
click at [178, 274] on button "Save" at bounding box center [187, 278] width 33 height 21
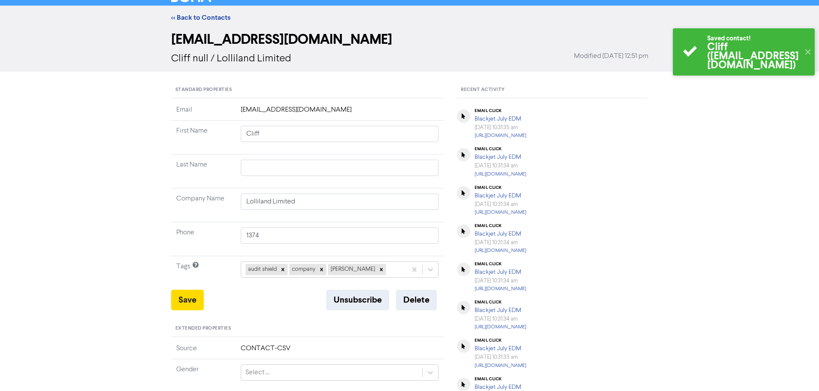
scroll to position [0, 0]
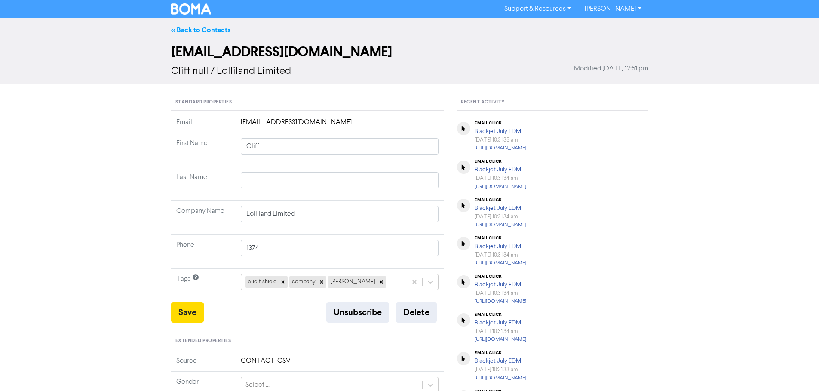
click at [205, 31] on link "<< Back to Contacts" at bounding box center [200, 30] width 59 height 9
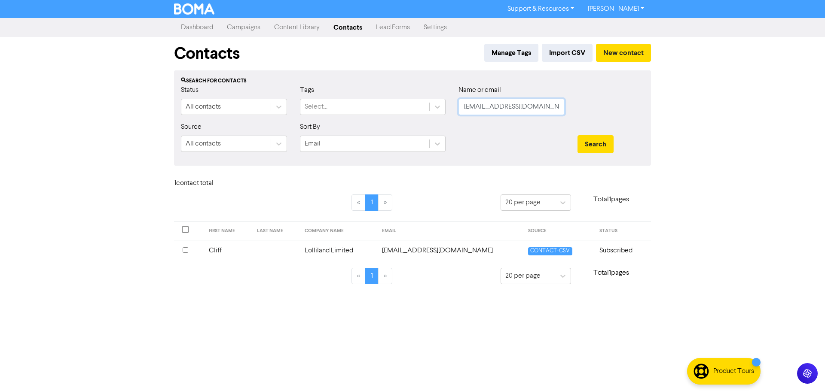
drag, startPoint x: 557, startPoint y: 102, endPoint x: 448, endPoint y: 103, distance: 109.6
click at [448, 103] on div "Status All contacts Tags Select... Name or email [EMAIL_ADDRESS][DOMAIN_NAME]" at bounding box center [412, 103] width 476 height 37
click at [591, 149] on button "Search" at bounding box center [596, 144] width 36 height 18
click at [316, 251] on td "[PERSON_NAME] Investments Trust" at bounding box center [364, 250] width 123 height 21
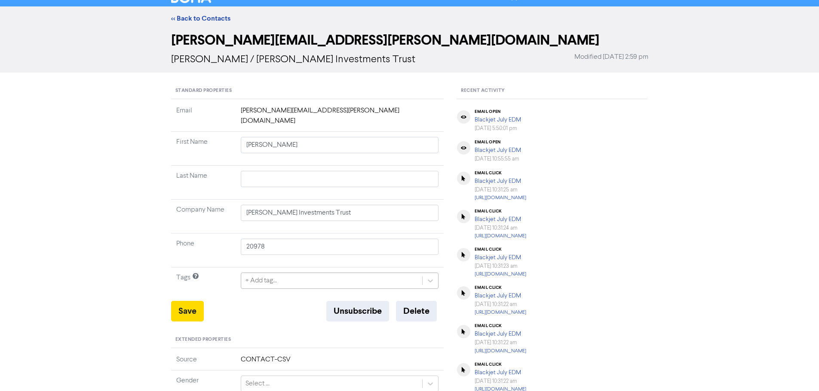
click at [265, 280] on div "+ Add tag..." at bounding box center [340, 281] width 198 height 16
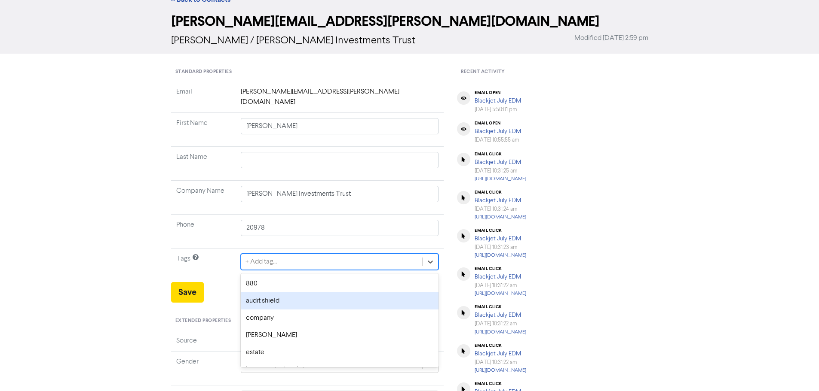
scroll to position [35, 0]
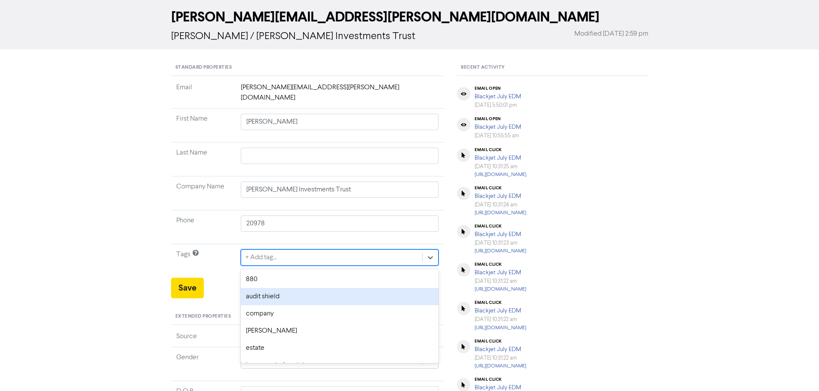
click at [276, 288] on div "audit shield" at bounding box center [340, 296] width 198 height 17
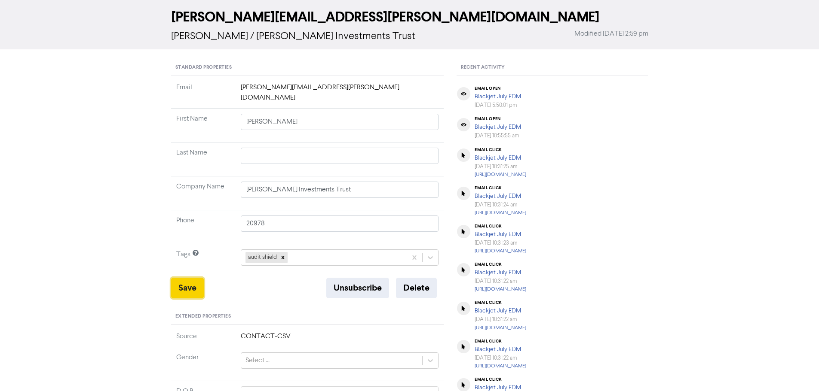
click at [182, 278] on button "Save" at bounding box center [187, 288] width 33 height 21
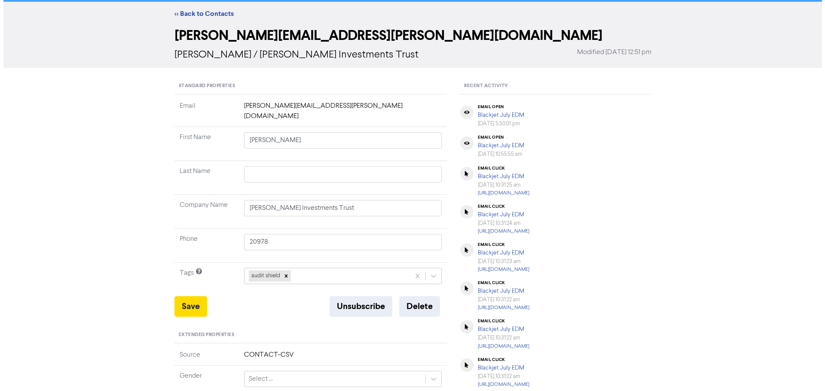
scroll to position [0, 0]
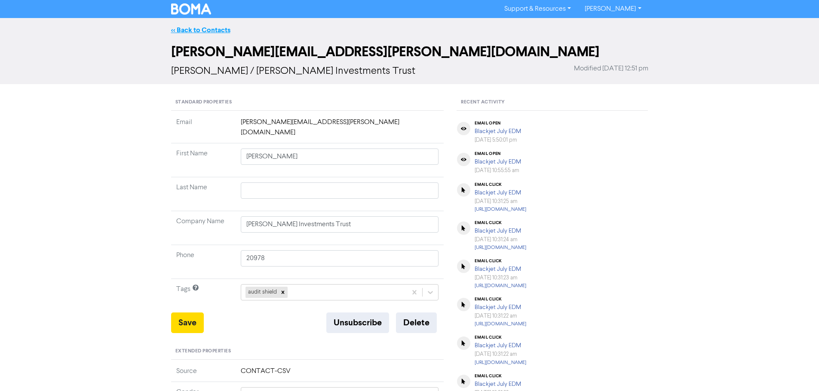
click at [203, 28] on link "<< Back to Contacts" at bounding box center [200, 30] width 59 height 9
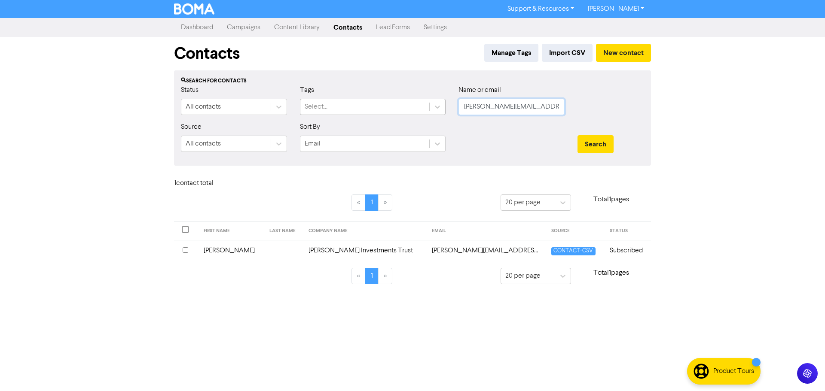
drag, startPoint x: 538, startPoint y: 112, endPoint x: 380, endPoint y: 99, distance: 158.2
click at [380, 99] on div "Status All contacts Tags Select... Name or email [PERSON_NAME][EMAIL_ADDRESS][P…" at bounding box center [412, 103] width 476 height 37
click at [586, 141] on button "Search" at bounding box center [596, 144] width 36 height 18
click at [324, 250] on td "[PERSON_NAME]" at bounding box center [358, 250] width 75 height 21
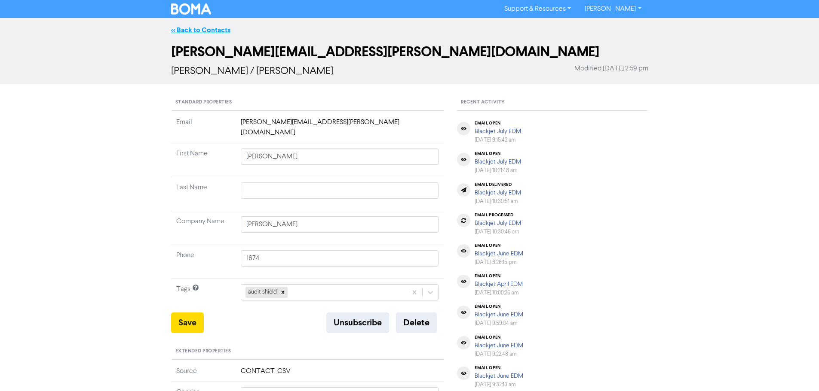
click at [208, 31] on link "<< Back to Contacts" at bounding box center [200, 30] width 59 height 9
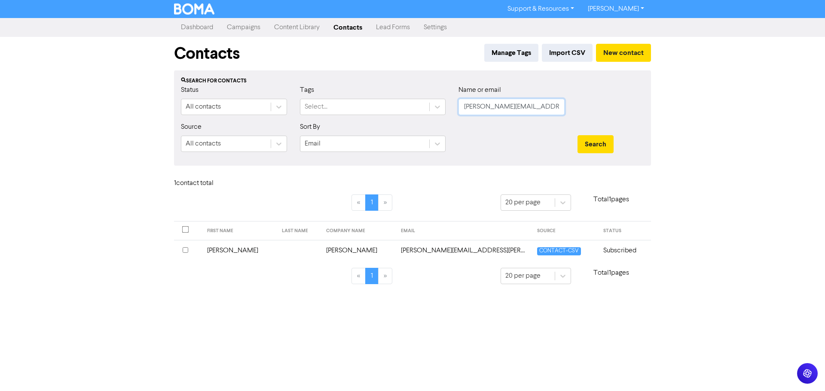
drag, startPoint x: 556, startPoint y: 104, endPoint x: 413, endPoint y: 95, distance: 143.0
click at [413, 95] on div "Status All contacts Tags Select... Name or email [PERSON_NAME][EMAIL_ADDRESS][P…" at bounding box center [412, 103] width 476 height 37
click at [587, 144] on button "Search" at bounding box center [596, 144] width 36 height 18
click at [338, 247] on td "[PERSON_NAME]" at bounding box center [372, 250] width 69 height 21
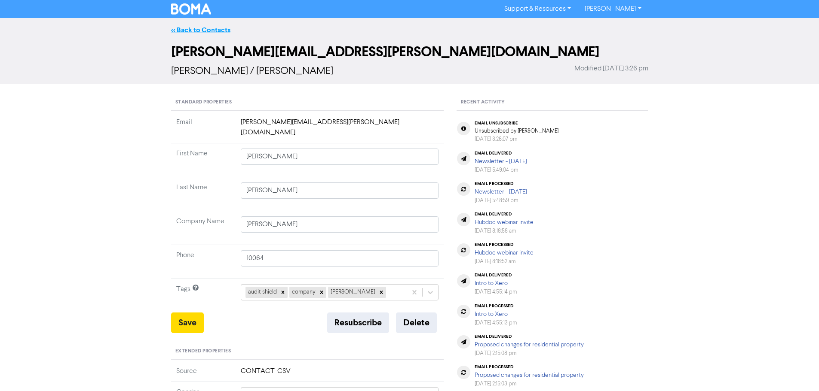
click at [197, 30] on link "<< Back to Contacts" at bounding box center [200, 30] width 59 height 9
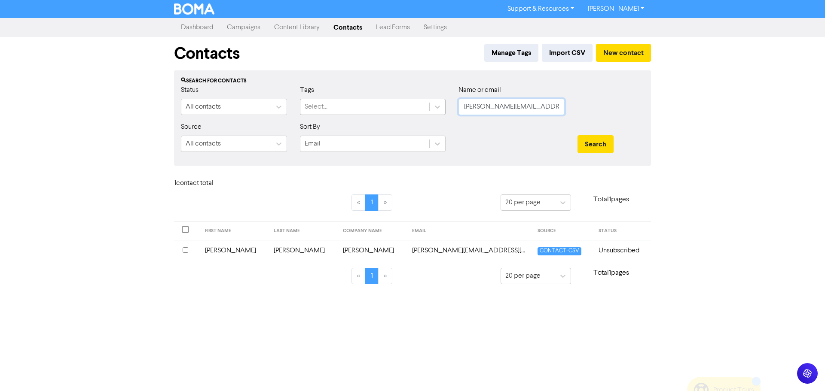
drag, startPoint x: 551, startPoint y: 107, endPoint x: 415, endPoint y: 106, distance: 136.2
click at [415, 106] on div "Status All contacts Tags Select... Name or email [PERSON_NAME][EMAIL_ADDRESS][P…" at bounding box center [412, 103] width 476 height 37
click at [597, 144] on button "Search" at bounding box center [596, 144] width 36 height 18
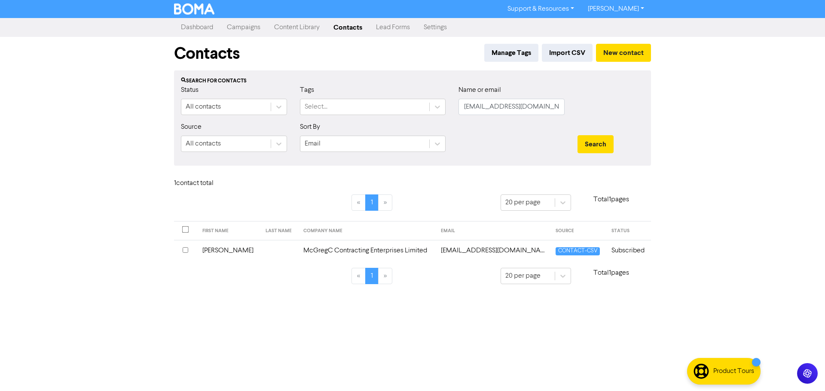
click at [329, 253] on td "McGregC Contracting Enterprises Limited" at bounding box center [367, 250] width 138 height 21
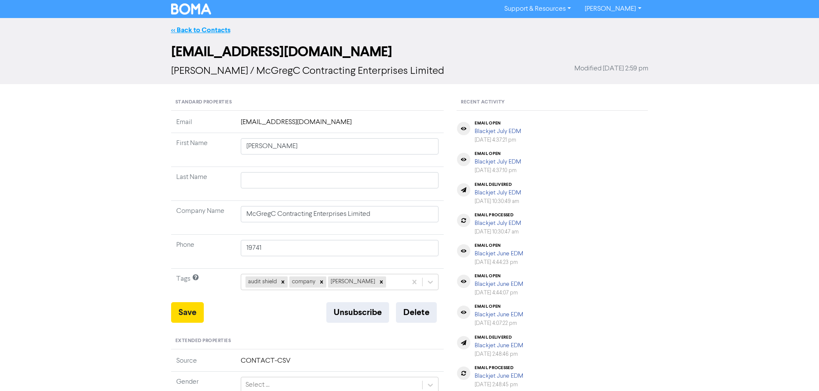
click at [210, 26] on link "<< Back to Contacts" at bounding box center [200, 30] width 59 height 9
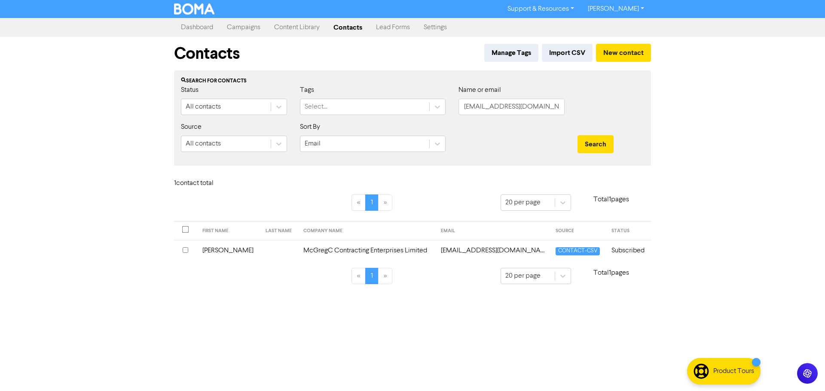
click at [347, 248] on td "McGregC Contracting Enterprises Limited" at bounding box center [367, 250] width 138 height 21
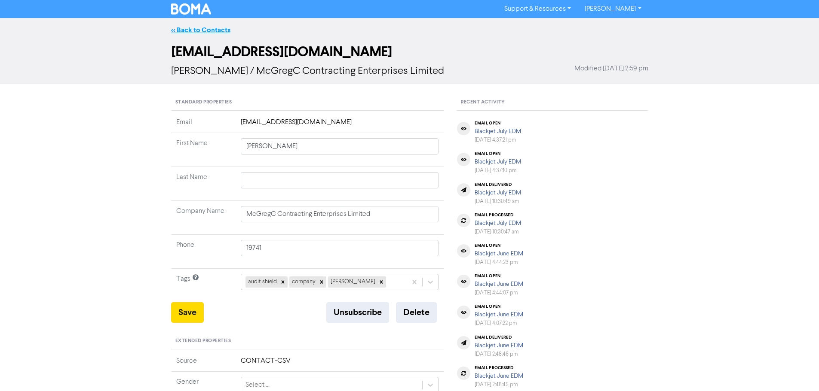
click at [219, 29] on link "<< Back to Contacts" at bounding box center [200, 30] width 59 height 9
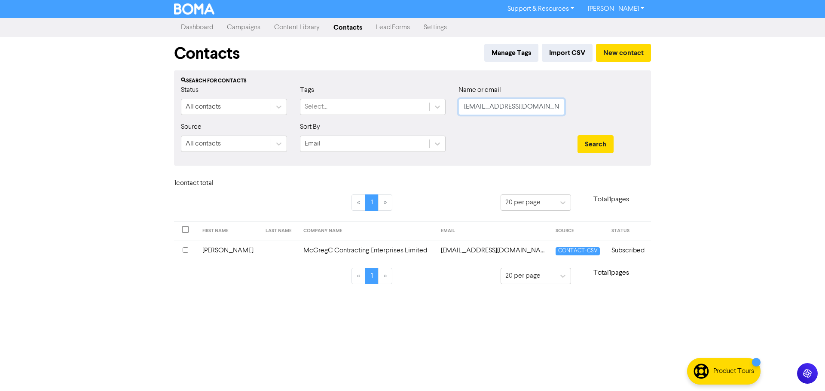
click at [548, 106] on input "[EMAIL_ADDRESS][DOMAIN_NAME]" at bounding box center [512, 107] width 106 height 16
click at [598, 148] on button "Search" at bounding box center [596, 144] width 36 height 18
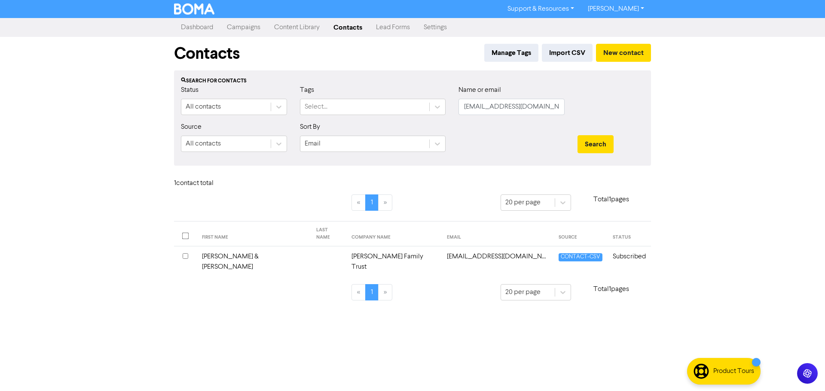
click at [234, 256] on td "[PERSON_NAME] & [PERSON_NAME]" at bounding box center [254, 262] width 114 height 31
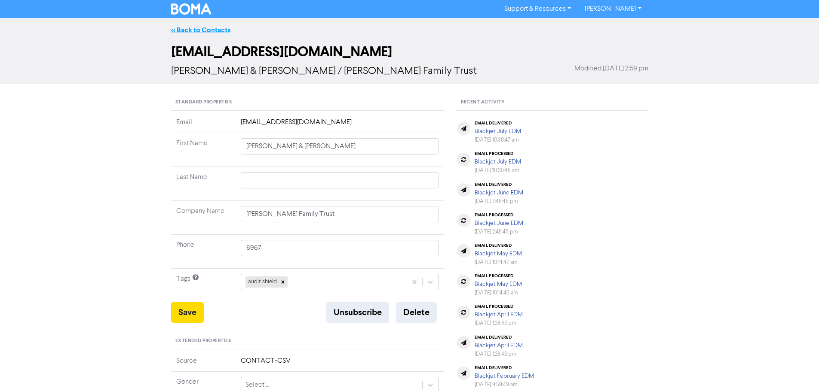
click at [221, 32] on link "<< Back to Contacts" at bounding box center [200, 30] width 59 height 9
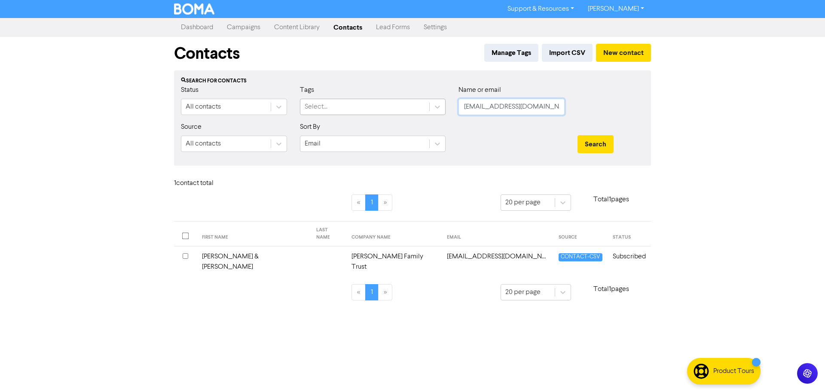
drag, startPoint x: 552, startPoint y: 111, endPoint x: 385, endPoint y: 109, distance: 166.8
click at [385, 109] on div "Status All contacts Tags Select... Name or email [EMAIL_ADDRESS][DOMAIN_NAME]" at bounding box center [412, 103] width 476 height 37
click at [595, 141] on button "Search" at bounding box center [596, 144] width 36 height 18
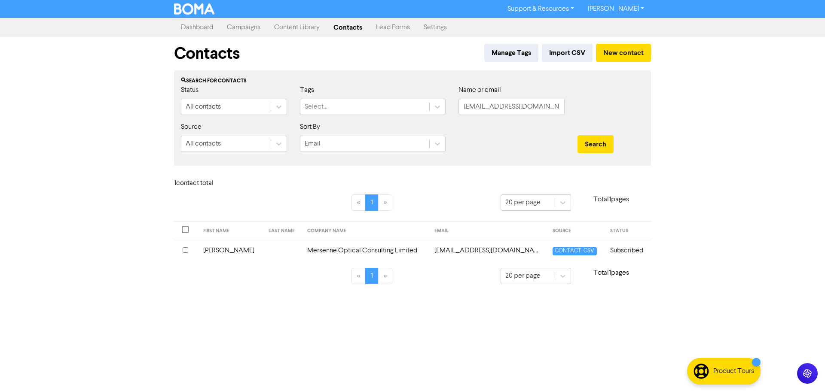
click at [343, 251] on td "Mersenne Optical Consulting Limited" at bounding box center [366, 250] width 128 height 21
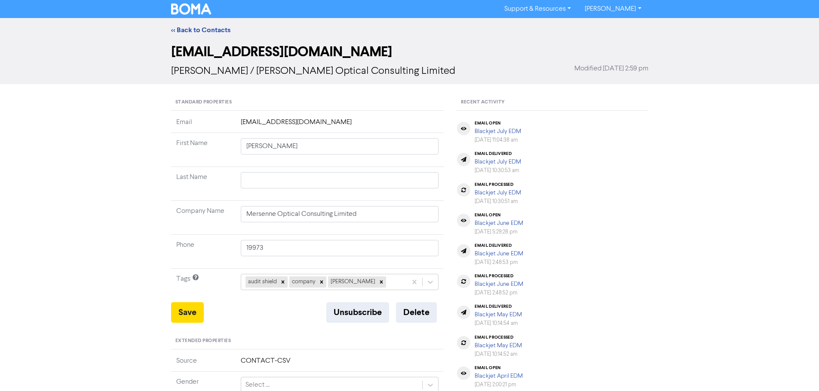
click at [194, 25] on div "<< Back to Contacts" at bounding box center [410, 30] width 490 height 10
click at [189, 28] on link "<< Back to Contacts" at bounding box center [200, 30] width 59 height 9
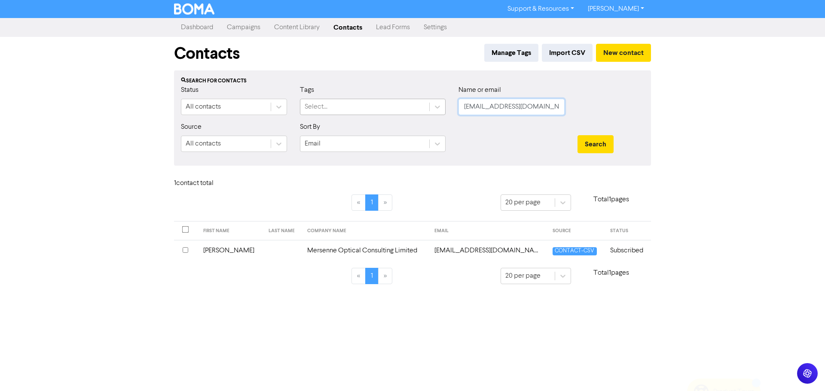
drag, startPoint x: 552, startPoint y: 108, endPoint x: 396, endPoint y: 108, distance: 155.6
click at [396, 108] on div "Status All contacts Tags Select... Name or email [EMAIL_ADDRESS][DOMAIN_NAME]" at bounding box center [412, 103] width 476 height 37
click at [603, 141] on button "Search" at bounding box center [596, 144] width 36 height 18
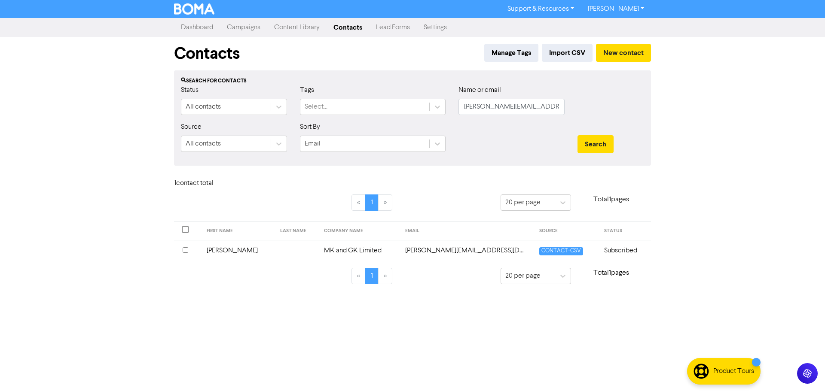
click at [428, 248] on td "[PERSON_NAME][EMAIL_ADDRESS][DOMAIN_NAME]" at bounding box center [467, 250] width 134 height 21
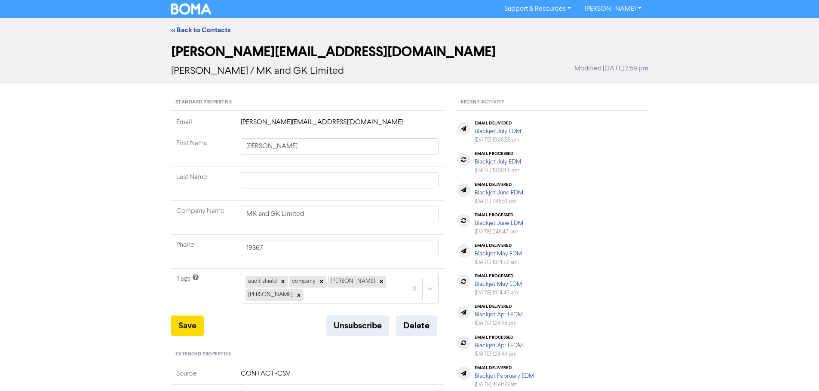
drag, startPoint x: 213, startPoint y: 29, endPoint x: 47, endPoint y: 73, distance: 171.3
click at [212, 29] on link "<< Back to Contacts" at bounding box center [200, 30] width 59 height 9
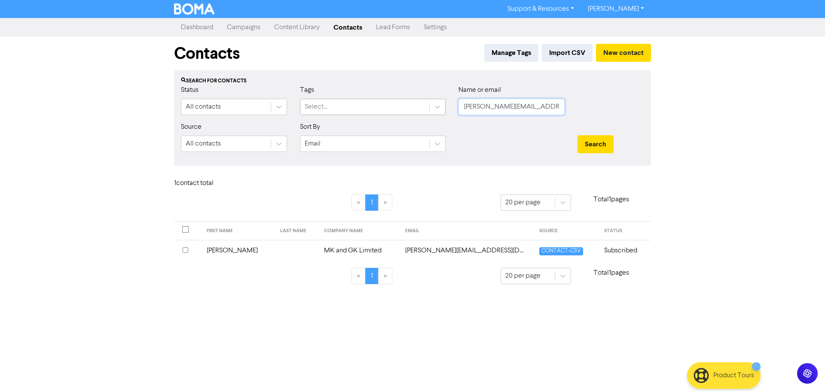
drag, startPoint x: 538, startPoint y: 109, endPoint x: 425, endPoint y: 105, distance: 113.1
click at [425, 105] on div "Status All contacts Tags Select... Name or email [PERSON_NAME][EMAIL_ADDRESS][D…" at bounding box center [412, 103] width 476 height 37
click at [608, 150] on button "Search" at bounding box center [596, 144] width 36 height 18
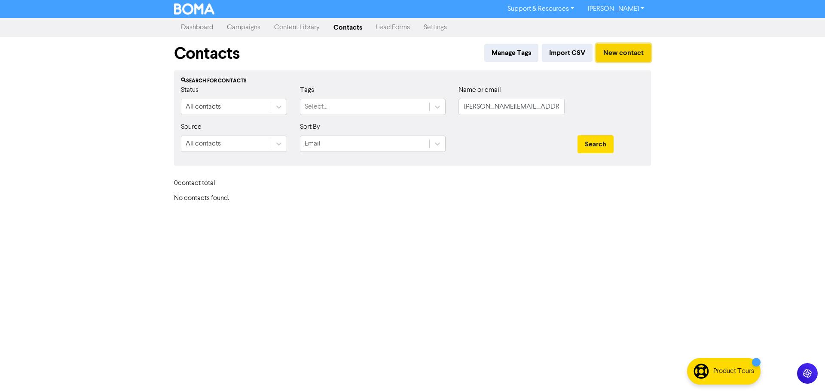
click at [633, 58] on button "New contact" at bounding box center [623, 53] width 55 height 18
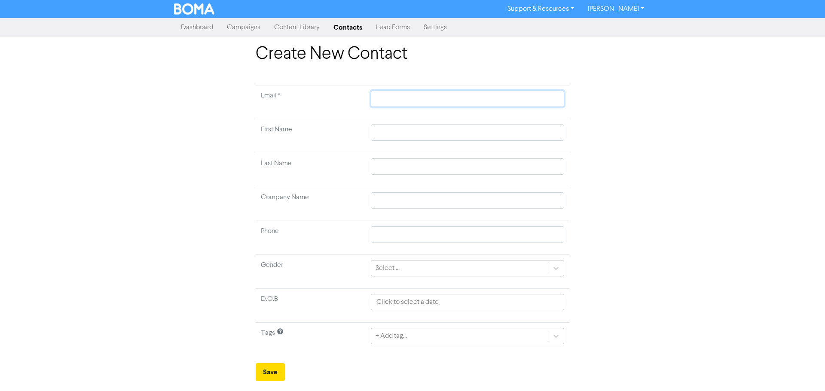
click at [385, 101] on input "text" at bounding box center [467, 99] width 193 height 16
click at [391, 129] on input "text" at bounding box center [467, 133] width 193 height 16
click at [433, 204] on input "text" at bounding box center [467, 201] width 193 height 16
click at [401, 338] on div "+ Add tag..." at bounding box center [467, 336] width 193 height 16
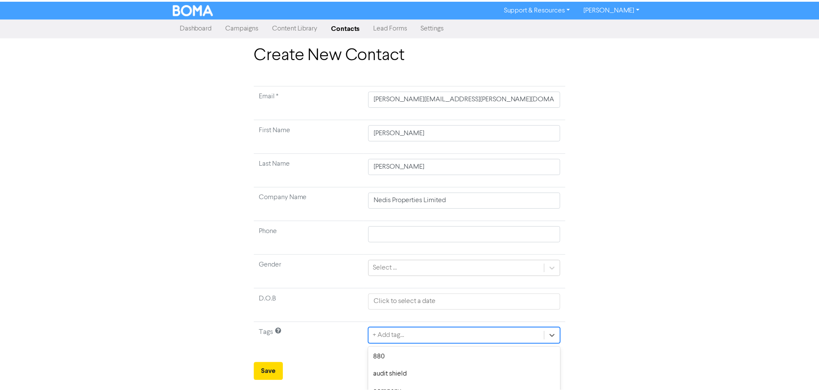
scroll to position [86, 0]
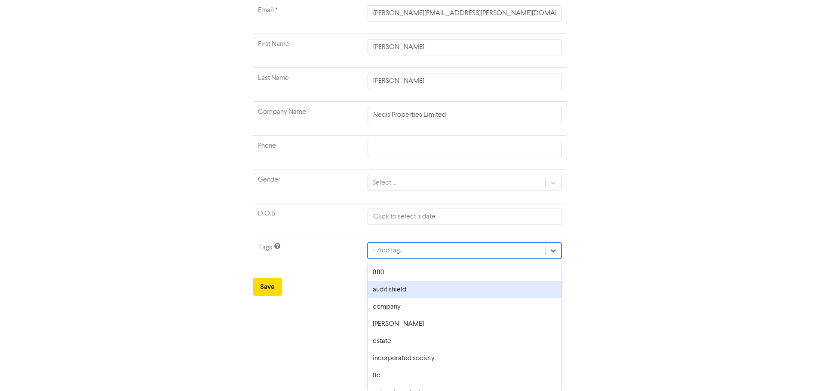
click at [393, 291] on div "audit shield" at bounding box center [463, 289] width 193 height 17
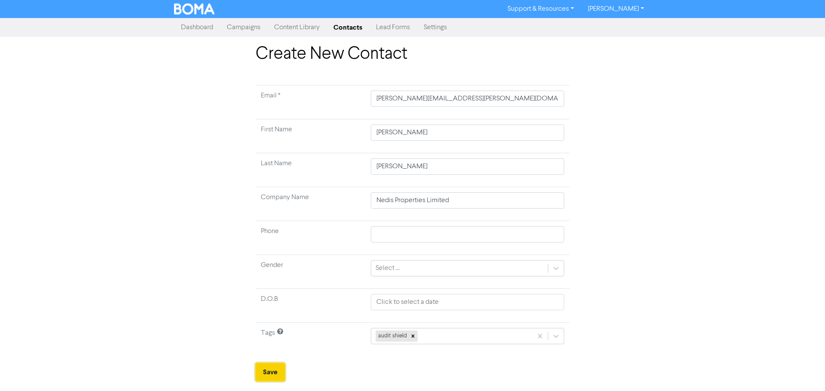
click at [274, 374] on button "Save" at bounding box center [270, 373] width 29 height 18
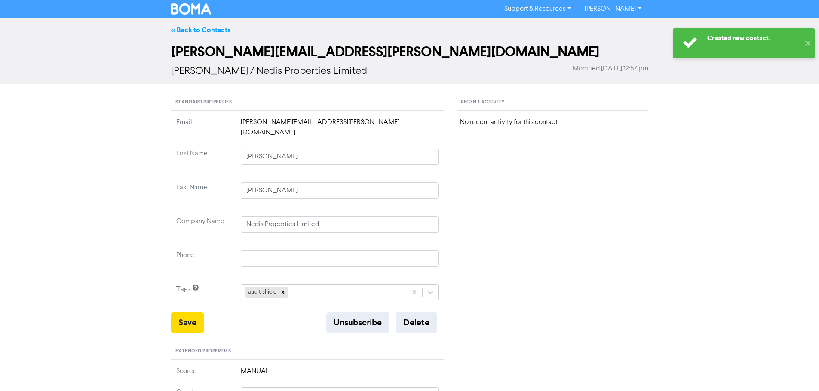
click at [204, 34] on link "<< Back to Contacts" at bounding box center [200, 30] width 59 height 9
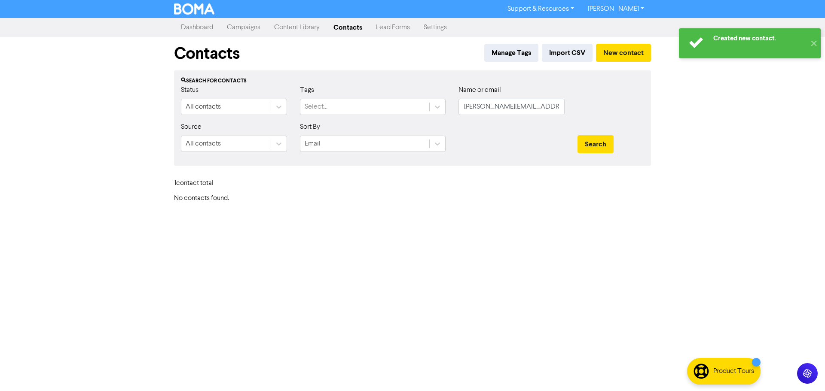
click at [203, 32] on link "Dashboard" at bounding box center [197, 27] width 46 height 17
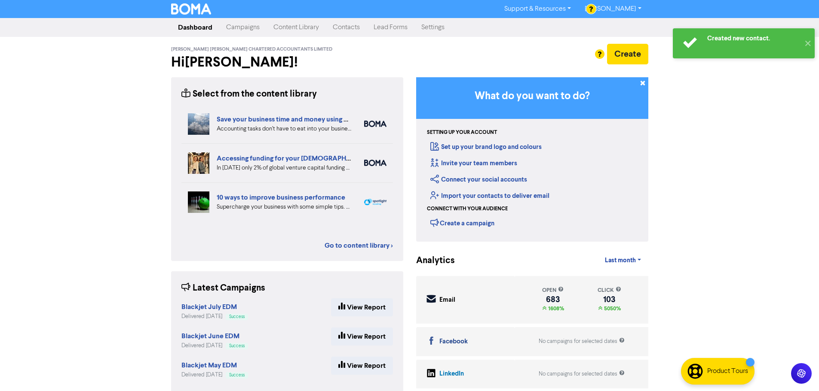
click at [351, 25] on link "Contacts" at bounding box center [346, 27] width 41 height 17
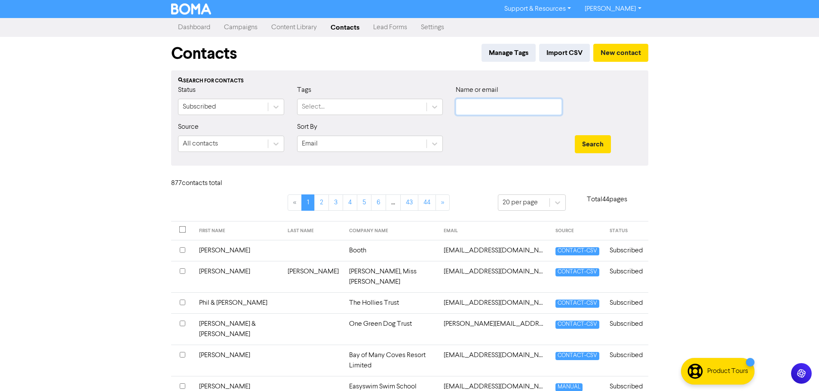
click at [531, 109] on input "text" at bounding box center [509, 107] width 106 height 16
click at [586, 141] on button "Search" at bounding box center [593, 144] width 36 height 18
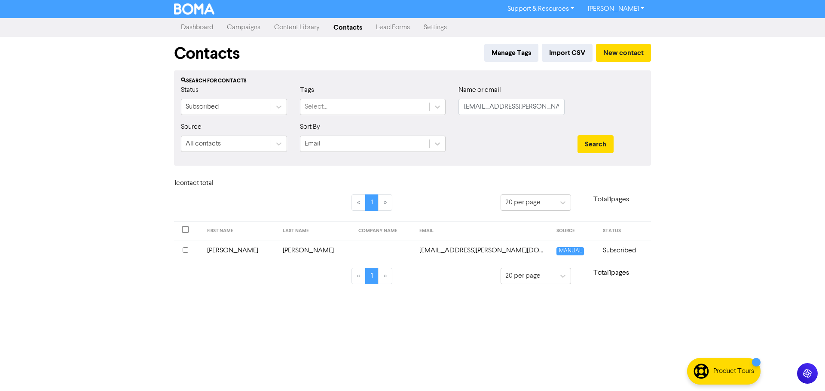
click at [414, 248] on td "[EMAIL_ADDRESS][PERSON_NAME][DOMAIN_NAME]" at bounding box center [483, 250] width 138 height 21
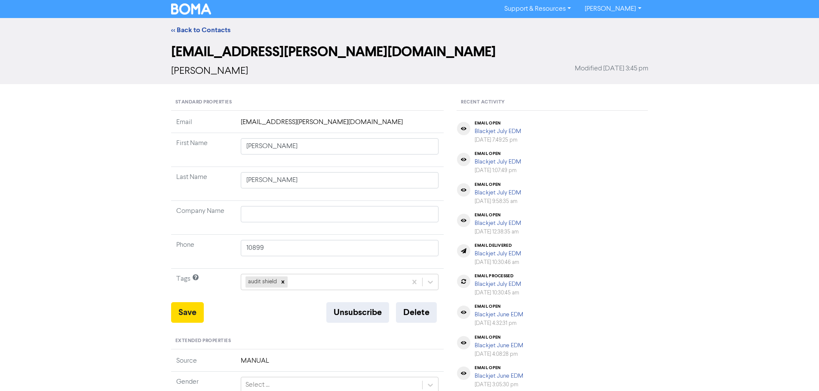
click at [200, 23] on div "<< Back to Contacts" at bounding box center [409, 30] width 819 height 24
click at [201, 28] on link "<< Back to Contacts" at bounding box center [200, 30] width 59 height 9
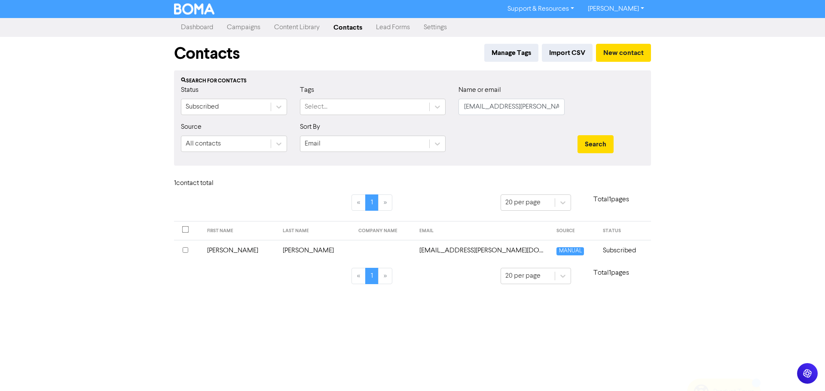
click at [414, 251] on td "[EMAIL_ADDRESS][PERSON_NAME][DOMAIN_NAME]" at bounding box center [483, 250] width 138 height 21
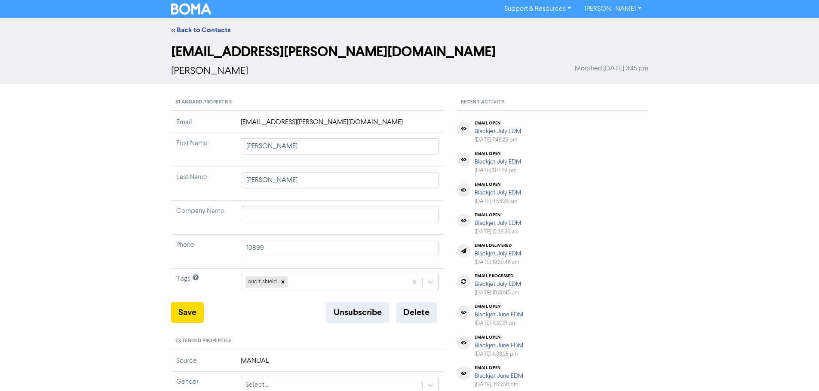
drag, startPoint x: 209, startPoint y: 28, endPoint x: 143, endPoint y: 42, distance: 67.2
click at [209, 28] on link "<< Back to Contacts" at bounding box center [200, 30] width 59 height 9
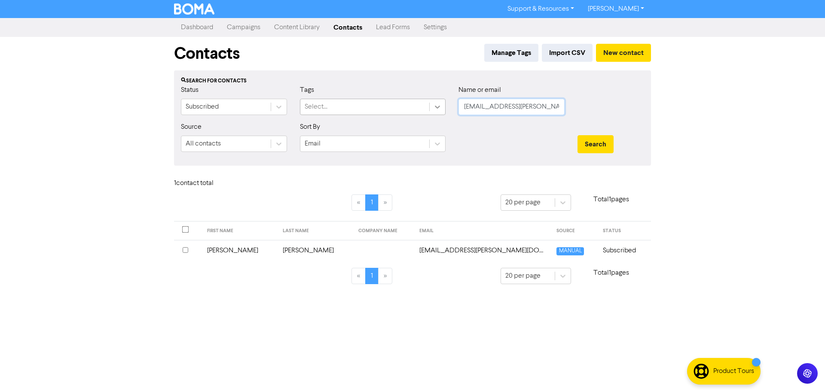
drag, startPoint x: 561, startPoint y: 108, endPoint x: 437, endPoint y: 108, distance: 124.6
click at [437, 108] on div "Status Subscribed Tags Select... Name or email [PERSON_NAME][EMAIL_ADDRESS][DOM…" at bounding box center [412, 103] width 476 height 37
click at [606, 134] on div "Search" at bounding box center [611, 140] width 80 height 37
click at [605, 136] on button "Search" at bounding box center [596, 144] width 36 height 18
click at [343, 250] on td "[PERSON_NAME]" at bounding box center [339, 250] width 80 height 21
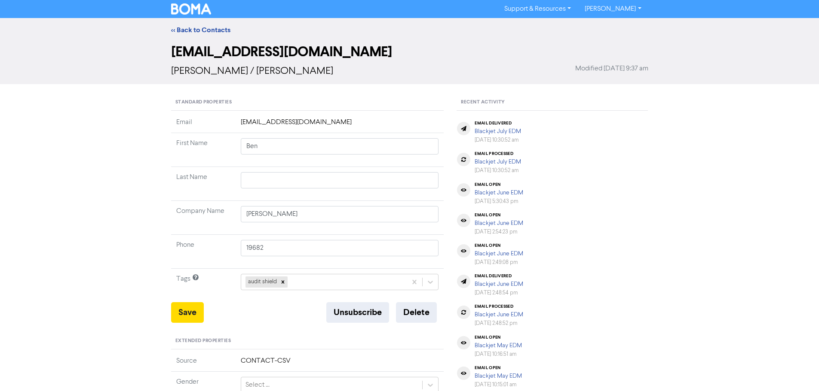
drag, startPoint x: 220, startPoint y: 27, endPoint x: 28, endPoint y: 75, distance: 198.8
click at [220, 27] on link "<< Back to Contacts" at bounding box center [200, 30] width 59 height 9
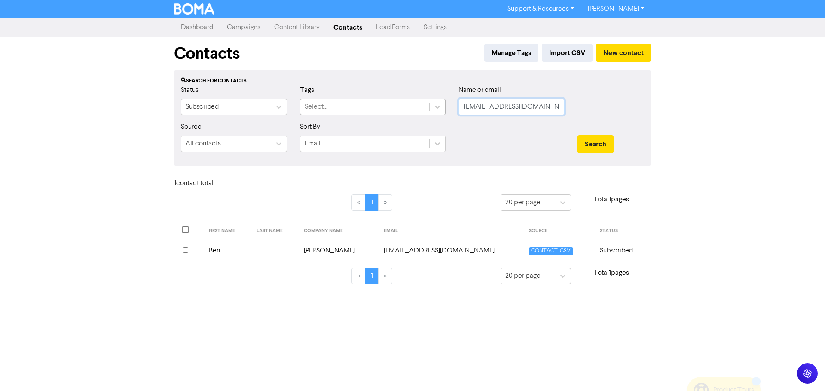
drag, startPoint x: 529, startPoint y: 106, endPoint x: 415, endPoint y: 105, distance: 113.5
click at [415, 105] on div "Status Subscribed Tags Select... Name or email [EMAIL_ADDRESS][DOMAIN_NAME]" at bounding box center [412, 103] width 476 height 37
click at [614, 139] on div "Search" at bounding box center [611, 144] width 67 height 18
click at [599, 144] on button "Search" at bounding box center [596, 144] width 36 height 18
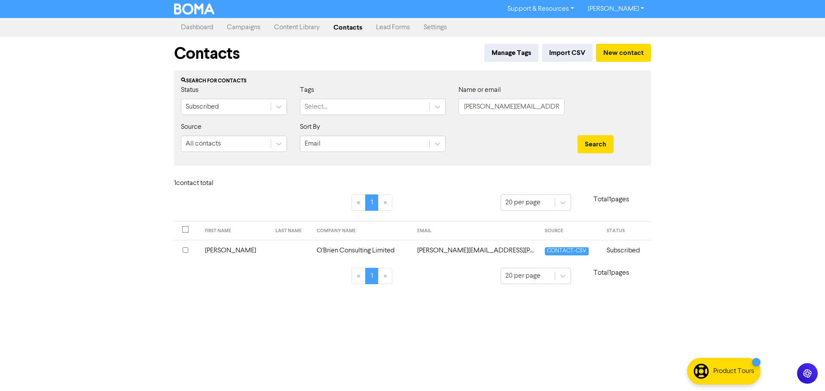
click at [317, 253] on td "O'Brien Consulting Limited" at bounding box center [362, 250] width 101 height 21
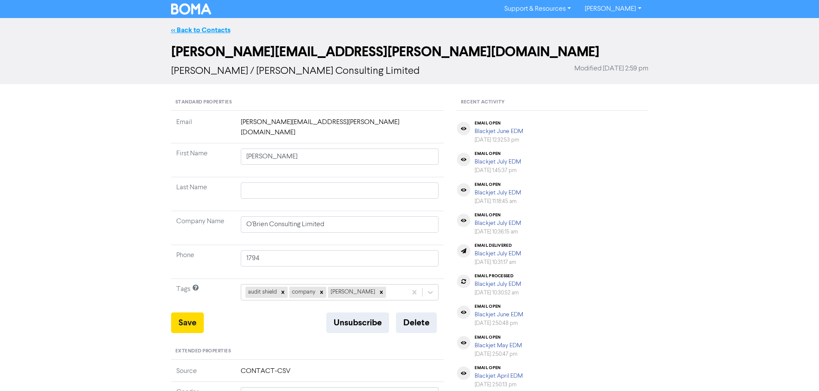
click at [214, 27] on link "<< Back to Contacts" at bounding box center [200, 30] width 59 height 9
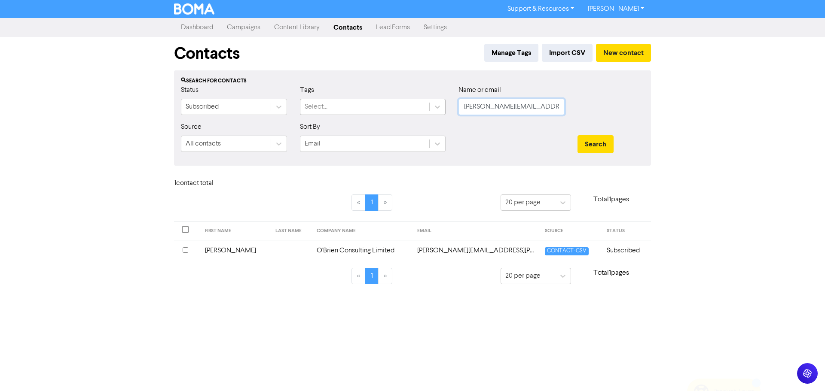
drag, startPoint x: 559, startPoint y: 105, endPoint x: 422, endPoint y: 105, distance: 136.2
click at [422, 105] on div "Status Subscribed Tags Select... Name or email [PERSON_NAME][EMAIL_ADDRESS][PER…" at bounding box center [412, 103] width 476 height 37
click at [537, 107] on input "[PERSON_NAME][EMAIL_ADDRESS][PERSON_NAME][DOMAIN_NAME]" at bounding box center [512, 107] width 106 height 16
drag, startPoint x: 542, startPoint y: 106, endPoint x: 431, endPoint y: 104, distance: 111.8
click at [440, 106] on div "Status Subscribed Tags Select... Name or email [PERSON_NAME][EMAIL_ADDRESS][PER…" at bounding box center [412, 103] width 476 height 37
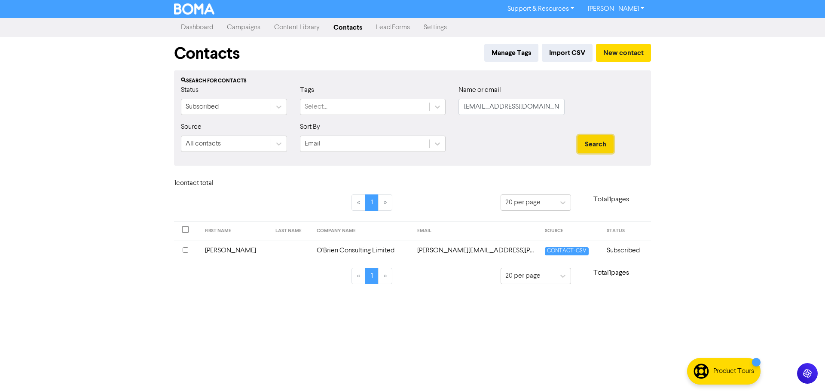
click at [601, 143] on button "Search" at bounding box center [596, 144] width 36 height 18
click at [434, 252] on td "[EMAIL_ADDRESS][DOMAIN_NAME]" at bounding box center [492, 250] width 116 height 21
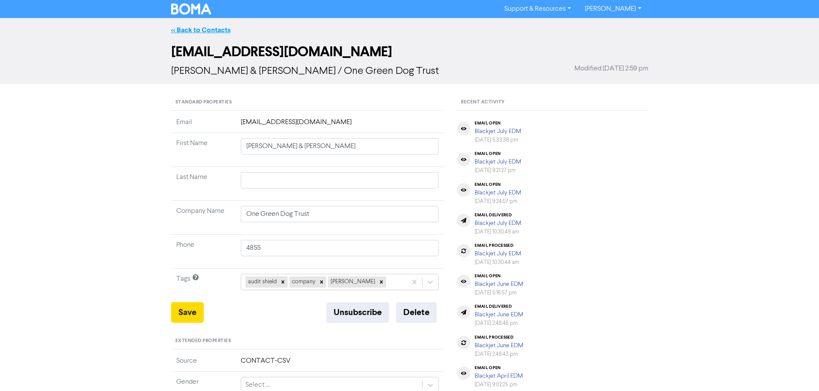
click at [192, 30] on link "<< Back to Contacts" at bounding box center [200, 30] width 59 height 9
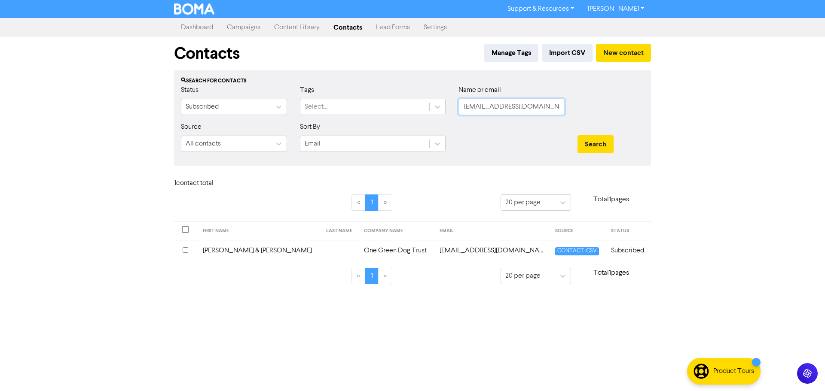
click at [549, 110] on input "[EMAIL_ADDRESS][DOMAIN_NAME]" at bounding box center [512, 107] width 106 height 16
click at [593, 146] on button "Search" at bounding box center [596, 144] width 36 height 18
click at [328, 250] on td "[PERSON_NAME]" at bounding box center [367, 250] width 78 height 21
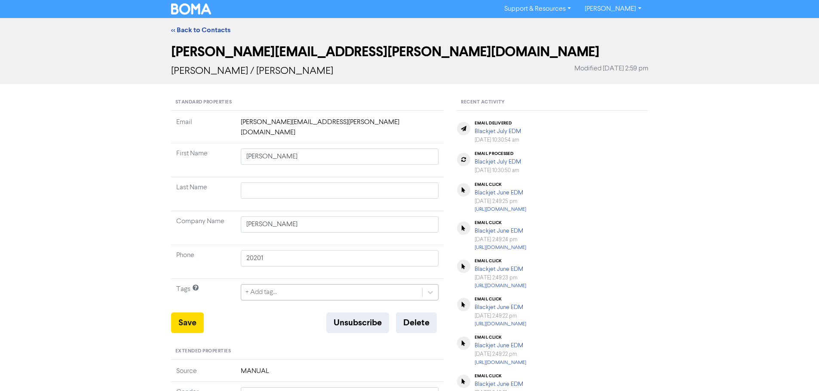
click at [284, 285] on div "+ Add tag..." at bounding box center [340, 292] width 198 height 16
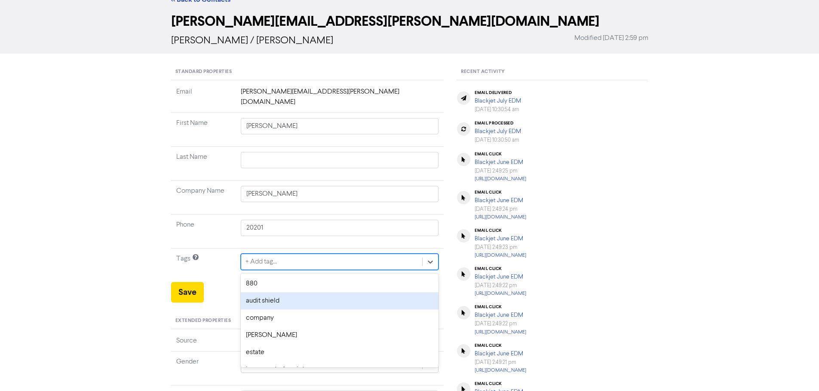
scroll to position [35, 0]
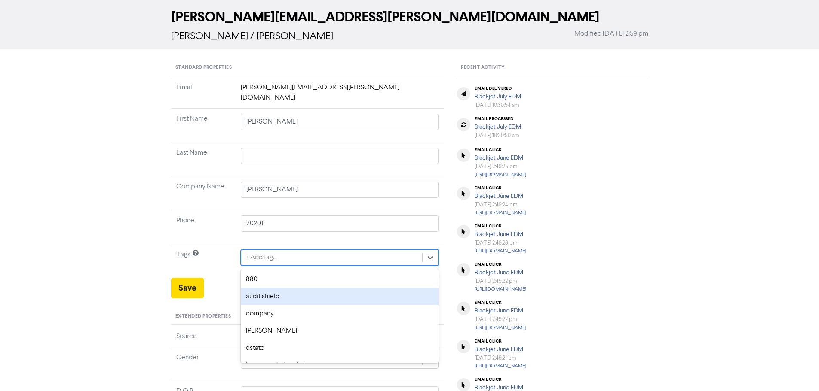
drag, startPoint x: 277, startPoint y: 284, endPoint x: 249, endPoint y: 284, distance: 27.5
click at [277, 288] on div "audit shield" at bounding box center [340, 296] width 198 height 17
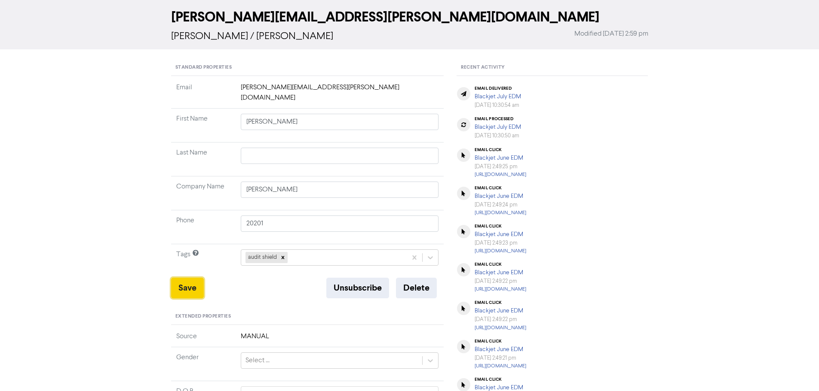
click at [189, 280] on button "Save" at bounding box center [187, 288] width 33 height 21
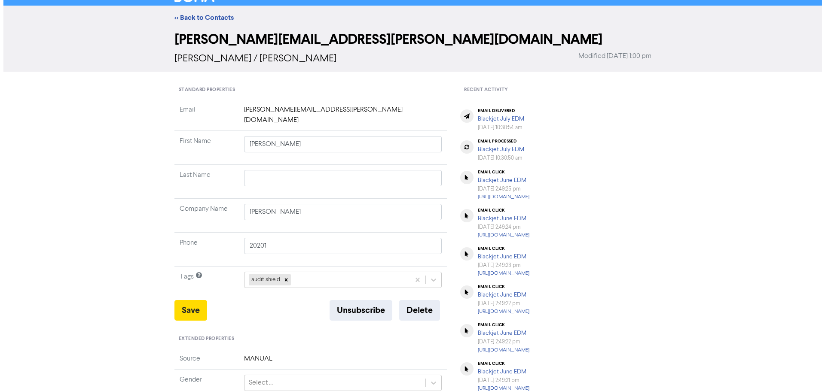
scroll to position [0, 0]
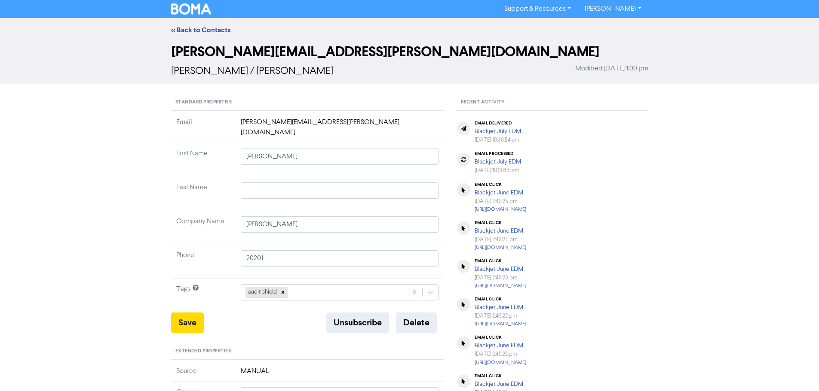
drag, startPoint x: 209, startPoint y: 31, endPoint x: 0, endPoint y: 95, distance: 218.9
click at [209, 31] on link "<< Back to Contacts" at bounding box center [200, 30] width 59 height 9
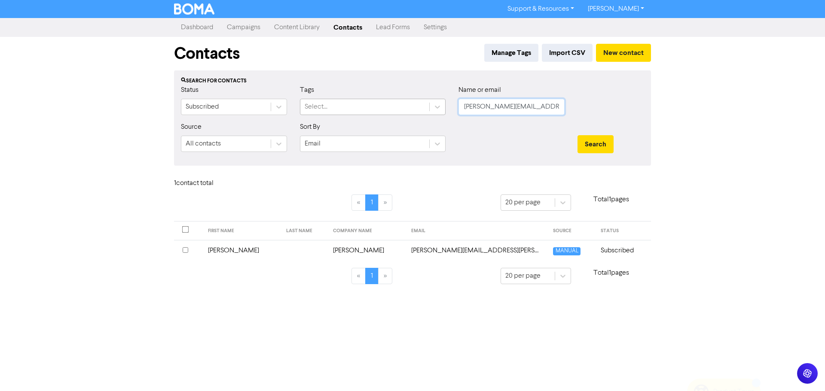
drag, startPoint x: 557, startPoint y: 106, endPoint x: 410, endPoint y: 105, distance: 146.5
click at [410, 105] on div "Status Subscribed Tags Select... Name or email [PERSON_NAME][EMAIL_ADDRESS][PER…" at bounding box center [412, 103] width 476 height 37
click at [608, 145] on button "Search" at bounding box center [596, 144] width 36 height 18
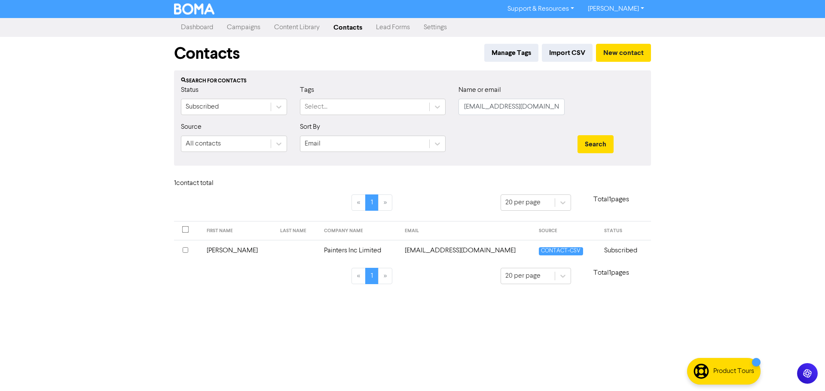
click at [323, 253] on td "Painters Inc Limited" at bounding box center [359, 250] width 81 height 21
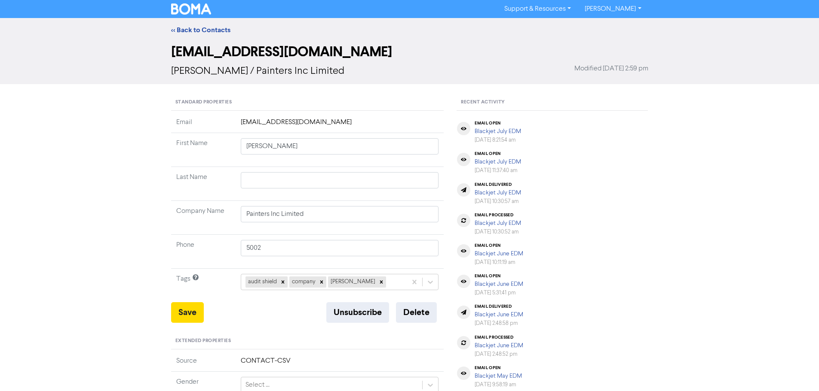
click at [208, 25] on div "<< Back to Contacts" at bounding box center [410, 30] width 490 height 10
click at [208, 31] on link "<< Back to Contacts" at bounding box center [200, 30] width 59 height 9
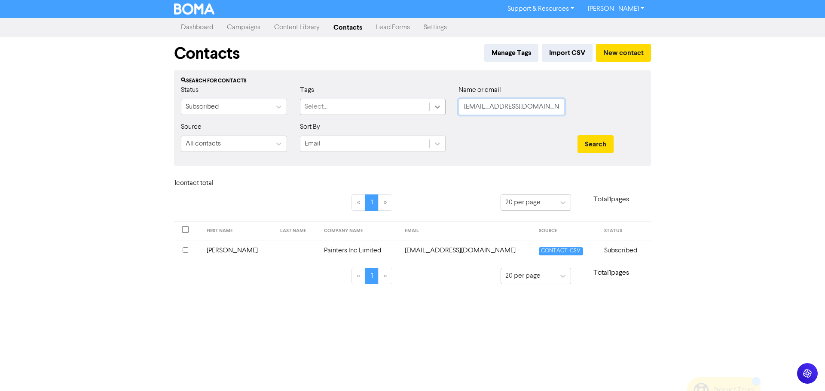
drag, startPoint x: 443, startPoint y: 102, endPoint x: 434, endPoint y: 102, distance: 8.6
click at [434, 102] on div "Status Subscribed Tags Select... Name or email [EMAIL_ADDRESS][DOMAIN_NAME]" at bounding box center [412, 103] width 476 height 37
click at [581, 141] on button "Search" at bounding box center [596, 144] width 36 height 18
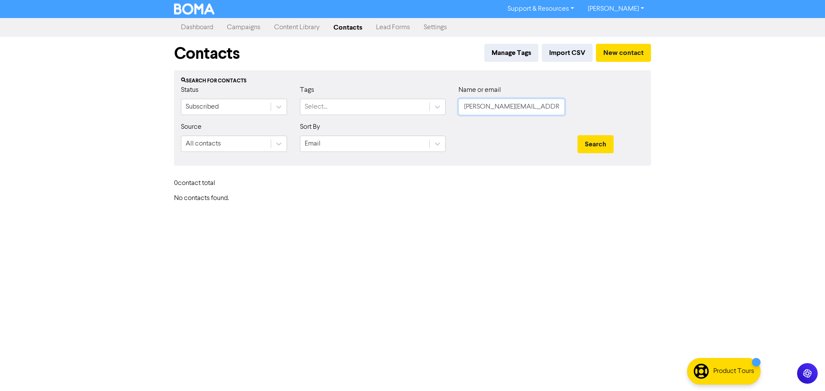
click at [541, 112] on input "[PERSON_NAME][EMAIL_ADDRESS][PERSON_NAME][DOMAIN_NAME]" at bounding box center [512, 107] width 106 height 16
click at [628, 51] on button "New contact" at bounding box center [623, 53] width 55 height 18
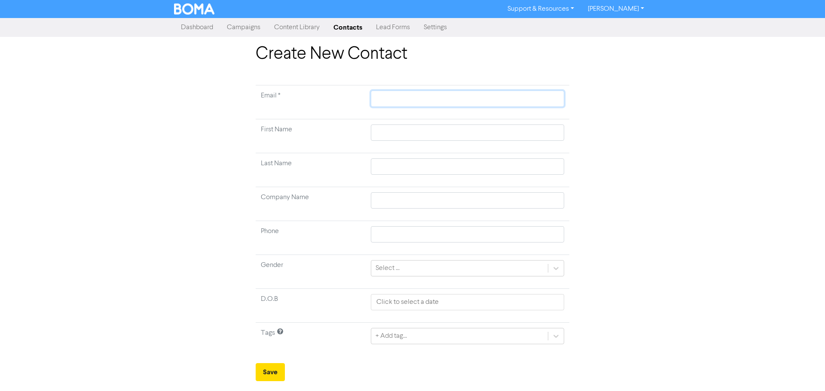
click at [393, 94] on input "text" at bounding box center [467, 99] width 193 height 16
drag, startPoint x: 406, startPoint y: 127, endPoint x: 416, endPoint y: 118, distance: 14.0
click at [406, 127] on input "text" at bounding box center [467, 133] width 193 height 16
click at [413, 336] on div "+ Add tag..." at bounding box center [467, 336] width 193 height 16
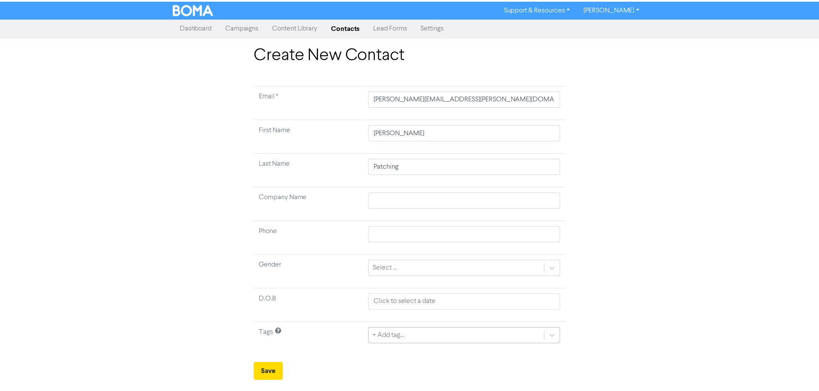
scroll to position [86, 0]
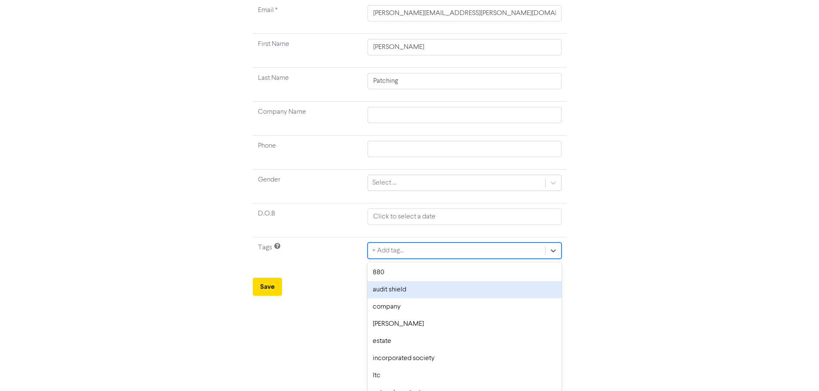
click at [391, 291] on div "audit shield" at bounding box center [463, 289] width 193 height 17
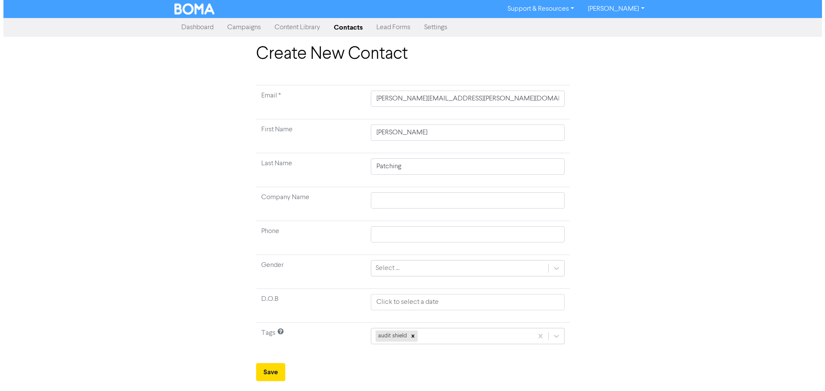
scroll to position [0, 0]
click at [273, 373] on button "Save" at bounding box center [270, 373] width 29 height 18
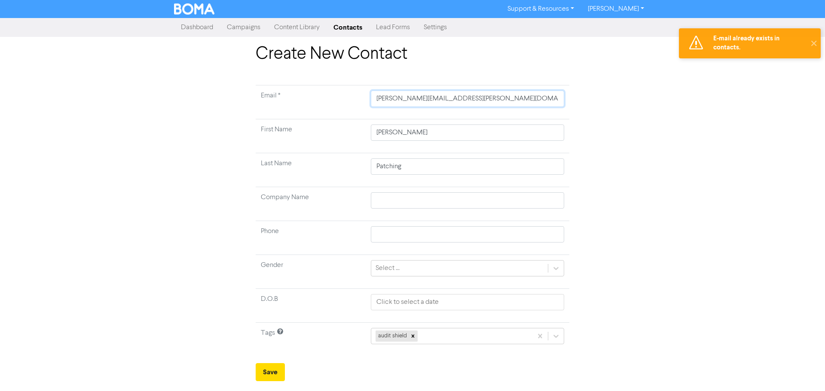
click at [452, 101] on input "[PERSON_NAME][EMAIL_ADDRESS][PERSON_NAME][DOMAIN_NAME]" at bounding box center [467, 99] width 193 height 16
click at [349, 29] on link "Contacts" at bounding box center [348, 27] width 43 height 17
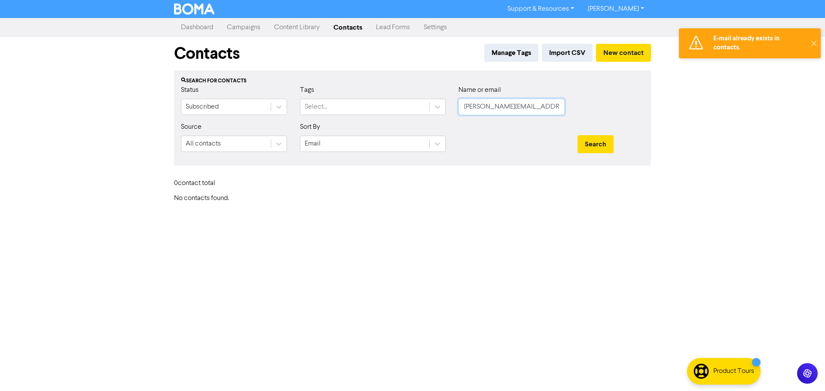
click at [544, 111] on input "[PERSON_NAME][EMAIL_ADDRESS][PERSON_NAME][DOMAIN_NAME]" at bounding box center [512, 107] width 106 height 16
click at [594, 140] on button "Search" at bounding box center [596, 144] width 36 height 18
drag, startPoint x: 449, startPoint y: 104, endPoint x: 466, endPoint y: 92, distance: 21.1
click at [445, 104] on div "Status Subscribed Tags Select... Name or email [PERSON_NAME][EMAIL_ADDRESS][PER…" at bounding box center [412, 103] width 476 height 37
click at [746, 114] on div "E-mail already exists in contacts. ✕ Support & Resources Video Tutorials FAQ & …" at bounding box center [412, 195] width 825 height 391
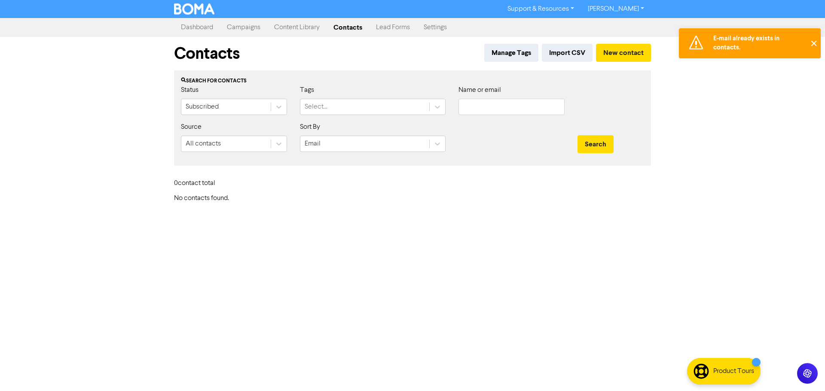
click at [809, 42] on button "✕" at bounding box center [814, 43] width 14 height 30
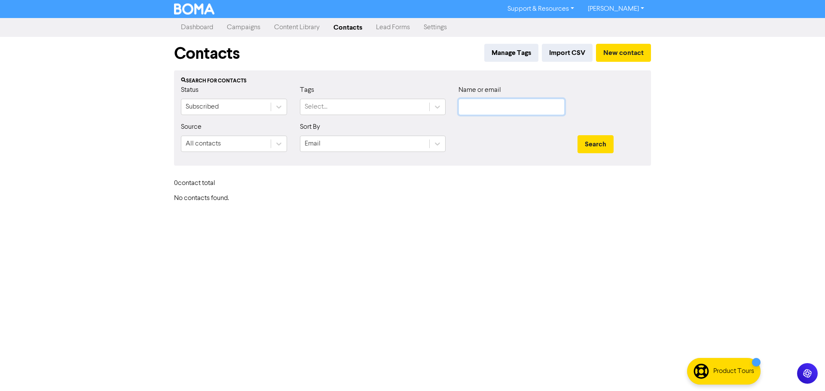
click at [487, 107] on input "text" at bounding box center [512, 107] width 106 height 16
click at [588, 144] on button "Search" at bounding box center [596, 144] width 36 height 18
drag, startPoint x: 531, startPoint y: 104, endPoint x: 390, endPoint y: 99, distance: 141.0
click at [390, 99] on div "Status Subscribed Tags Select... Name or email [PERSON_NAME][EMAIL_ADDRESS][PER…" at bounding box center [412, 103] width 476 height 37
click at [599, 144] on button "Search" at bounding box center [596, 144] width 36 height 18
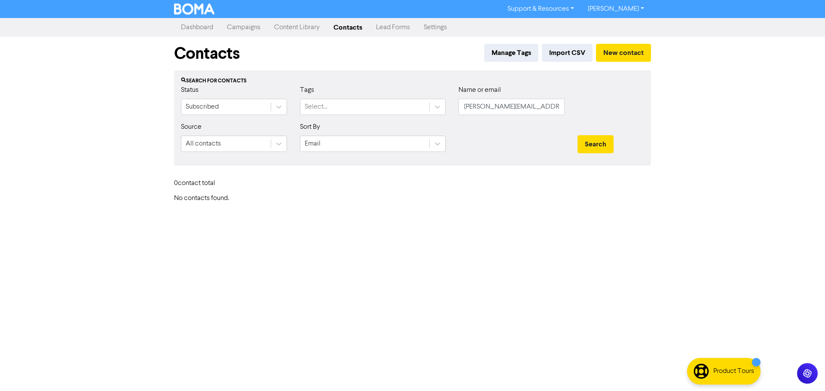
click at [446, 190] on div "0 contact total" at bounding box center [413, 185] width 490 height 18
drag, startPoint x: 537, startPoint y: 109, endPoint x: 431, endPoint y: 105, distance: 106.2
click at [438, 104] on div "Status Subscribed Tags Select... Name or email [PERSON_NAME][EMAIL_ADDRESS][PER…" at bounding box center [412, 103] width 476 height 37
click at [593, 141] on button "Search" at bounding box center [596, 144] width 36 height 18
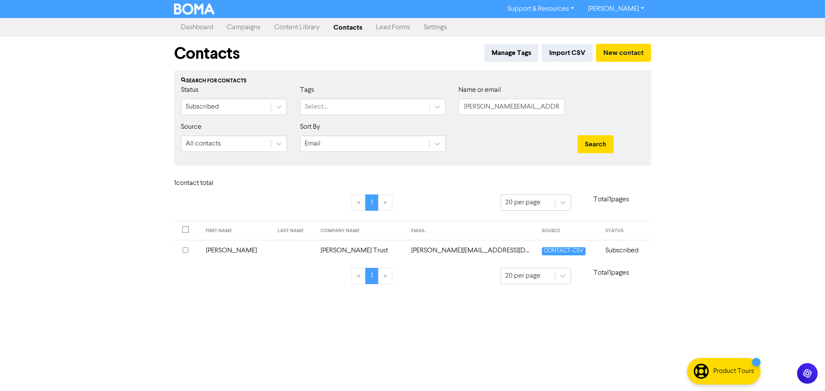
click at [343, 248] on td "[PERSON_NAME] Trust" at bounding box center [360, 250] width 91 height 21
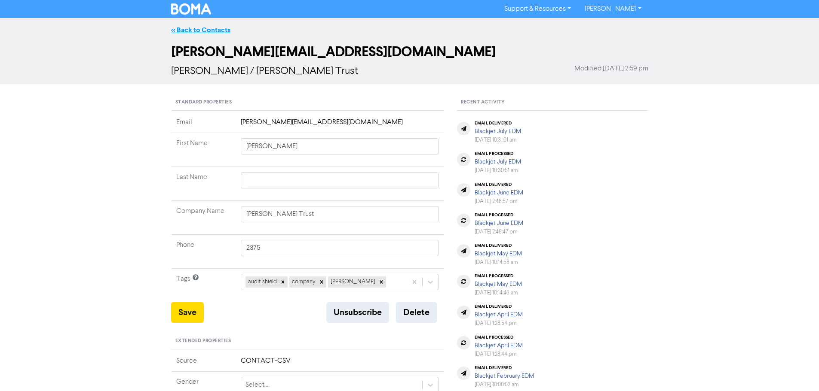
click at [197, 32] on link "<< Back to Contacts" at bounding box center [200, 30] width 59 height 9
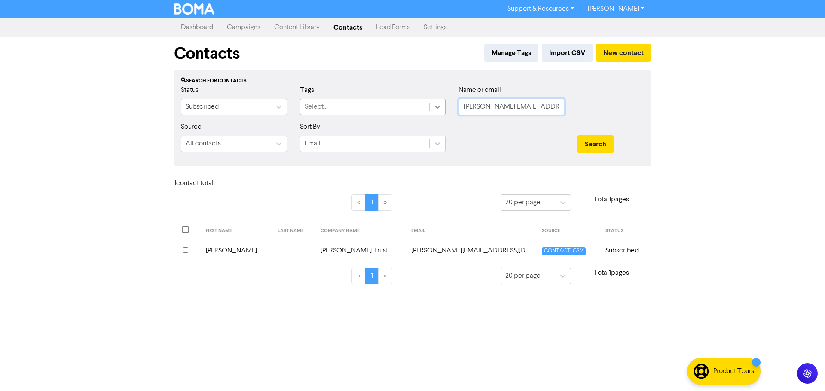
drag, startPoint x: 559, startPoint y: 108, endPoint x: 438, endPoint y: 108, distance: 120.8
click at [438, 108] on div "Status Subscribed Tags Select... Name or email [PERSON_NAME][EMAIL_ADDRESS][DOM…" at bounding box center [412, 103] width 476 height 37
click at [585, 143] on button "Search" at bounding box center [596, 144] width 36 height 18
click at [458, 249] on td "[PERSON_NAME][EMAIL_ADDRESS][DOMAIN_NAME]" at bounding box center [491, 250] width 116 height 21
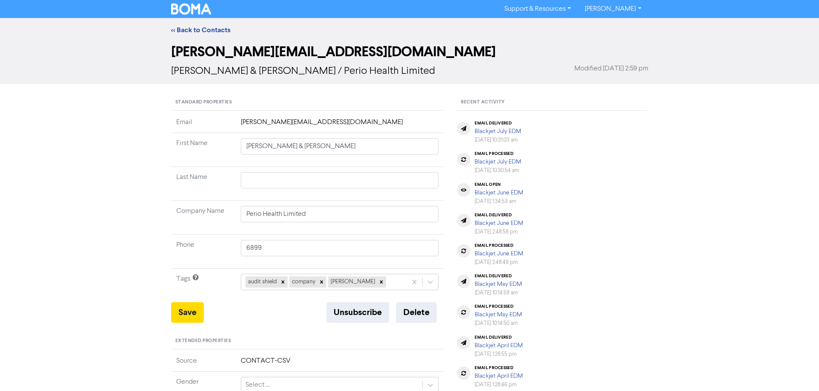
drag, startPoint x: 198, startPoint y: 32, endPoint x: 19, endPoint y: 43, distance: 179.1
click at [198, 31] on link "<< Back to Contacts" at bounding box center [200, 30] width 59 height 9
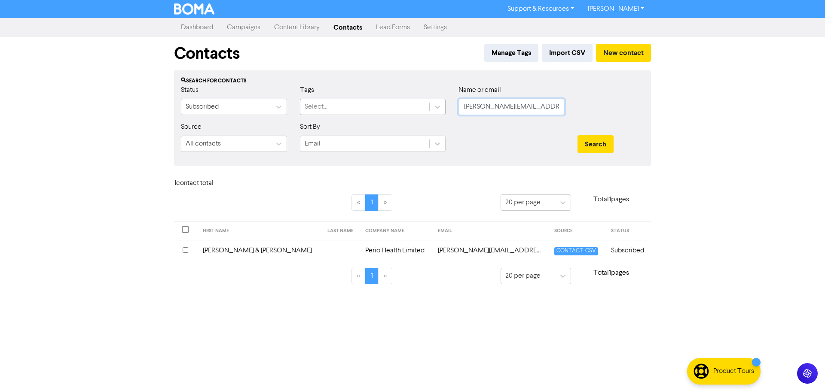
drag, startPoint x: 539, startPoint y: 109, endPoint x: 417, endPoint y: 100, distance: 122.4
click at [417, 100] on div "Status Subscribed Tags Select... Name or email [PERSON_NAME][EMAIL_ADDRESS][DOM…" at bounding box center [412, 103] width 476 height 37
click at [589, 142] on button "Search" at bounding box center [596, 144] width 36 height 18
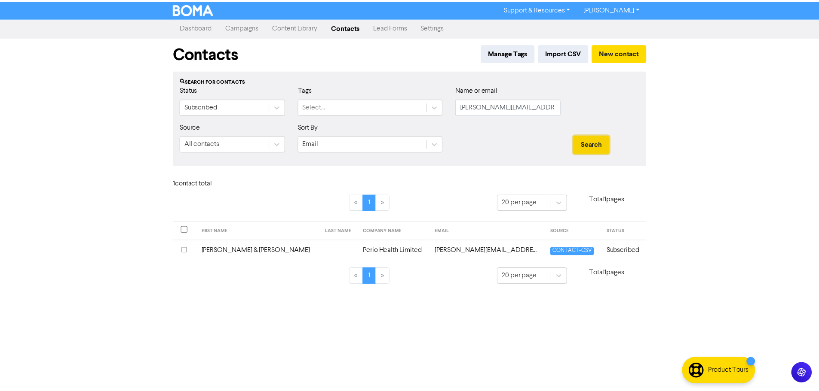
scroll to position [0, 0]
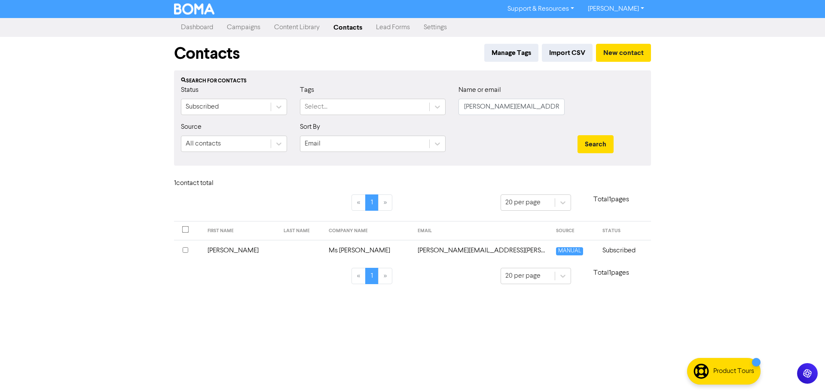
click at [429, 252] on td "[PERSON_NAME][EMAIL_ADDRESS][PERSON_NAME][DOMAIN_NAME]" at bounding box center [482, 250] width 138 height 21
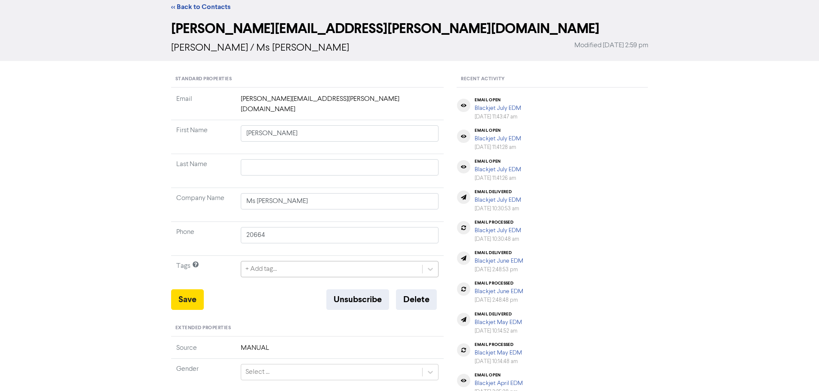
click at [285, 278] on div "+ Add tag..." at bounding box center [340, 269] width 198 height 16
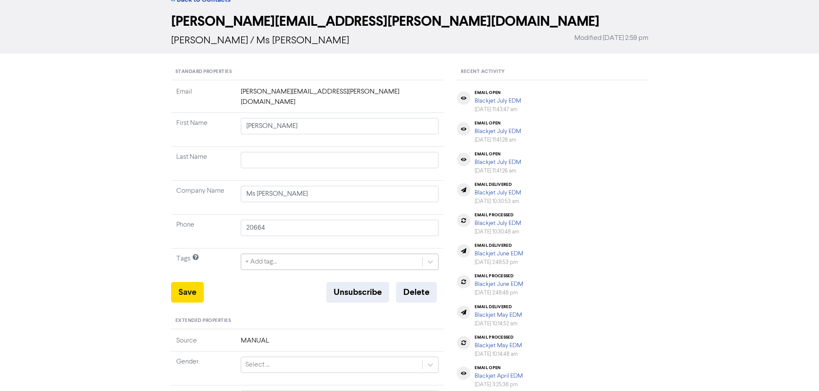
scroll to position [35, 0]
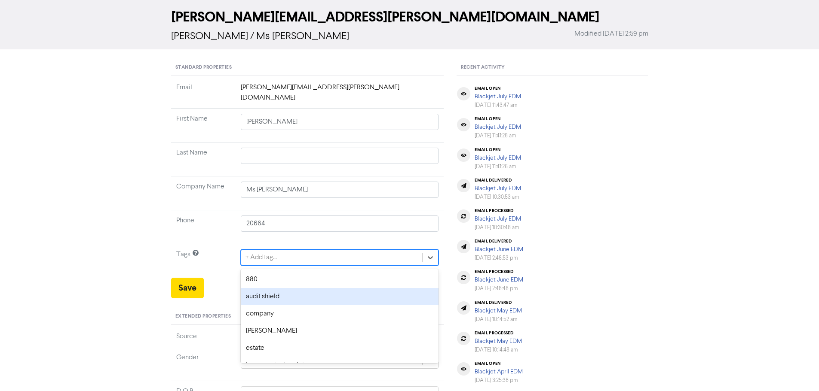
click at [280, 288] on div "audit shield" at bounding box center [340, 296] width 198 height 17
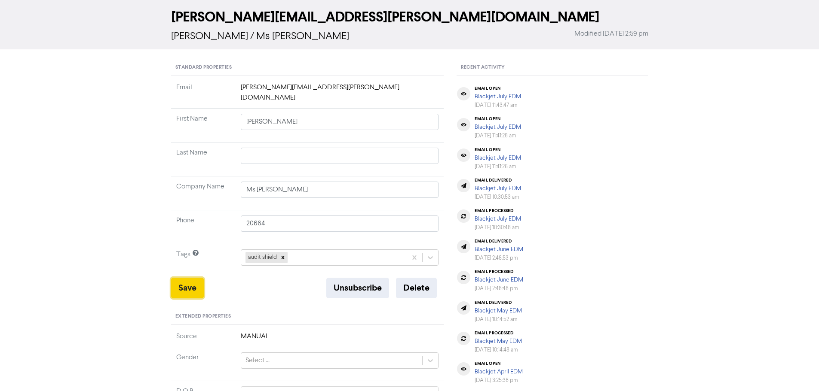
click at [178, 278] on button "Save" at bounding box center [187, 288] width 33 height 21
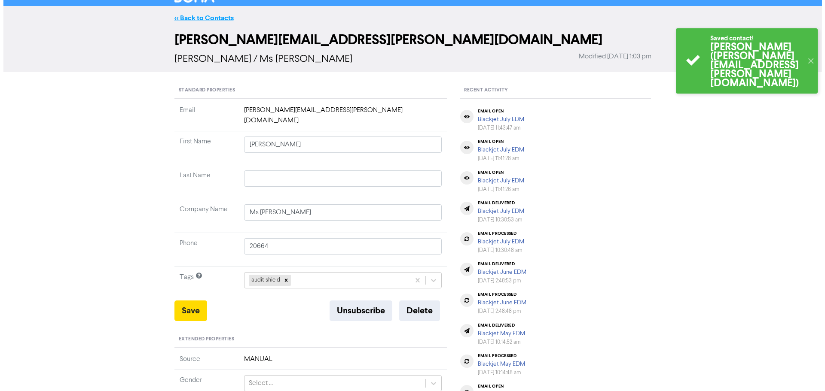
scroll to position [0, 0]
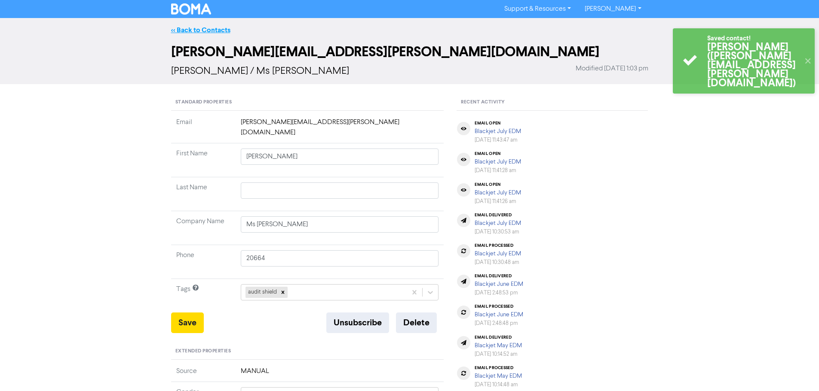
click at [203, 27] on link "<< Back to Contacts" at bounding box center [200, 30] width 59 height 9
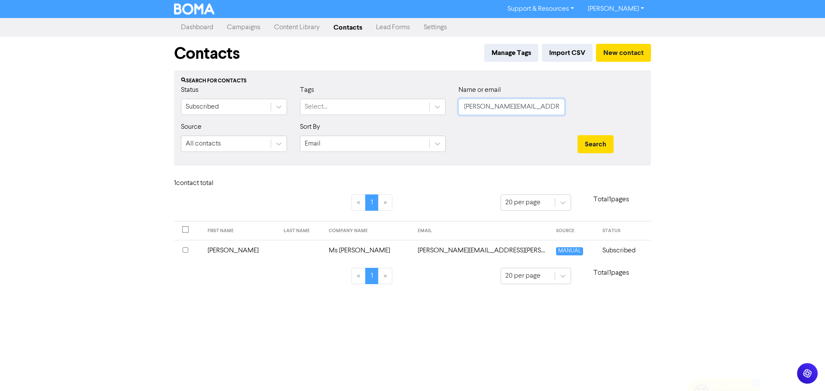
scroll to position [0, 1]
drag, startPoint x: 465, startPoint y: 105, endPoint x: 708, endPoint y: 101, distance: 243.3
click at [702, 105] on div "Support & Resources Video Tutorials FAQ & Guides Marketing Education [PERSON_NA…" at bounding box center [412, 195] width 825 height 391
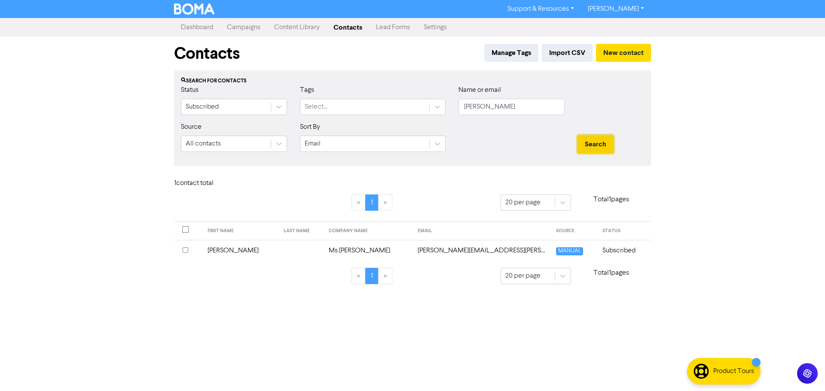
click at [604, 147] on button "Search" at bounding box center [596, 144] width 36 height 18
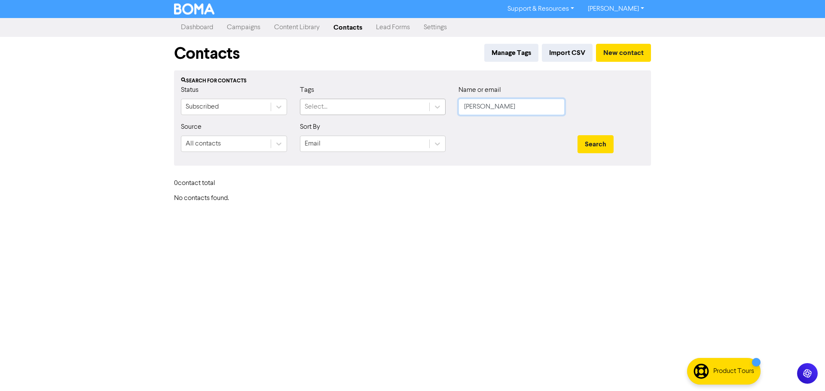
drag, startPoint x: 453, startPoint y: 103, endPoint x: 415, endPoint y: 102, distance: 38.7
click at [411, 103] on div "Status Subscribed Tags Select... Name or email [PERSON_NAME]" at bounding box center [412, 103] width 476 height 37
click at [503, 104] on input "text" at bounding box center [512, 107] width 106 height 16
click at [607, 140] on button "Search" at bounding box center [596, 144] width 36 height 18
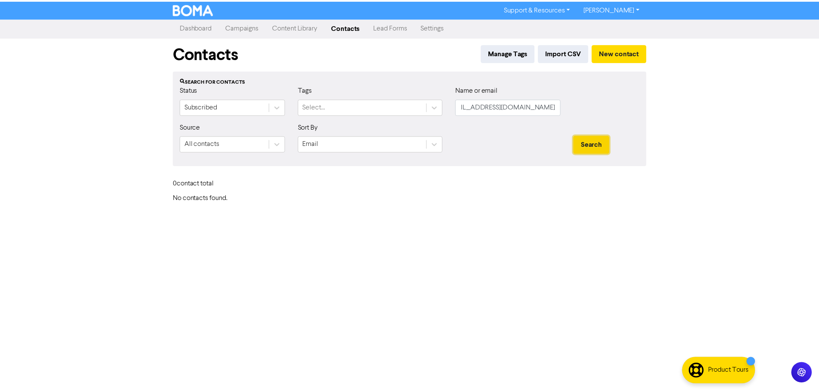
scroll to position [0, 0]
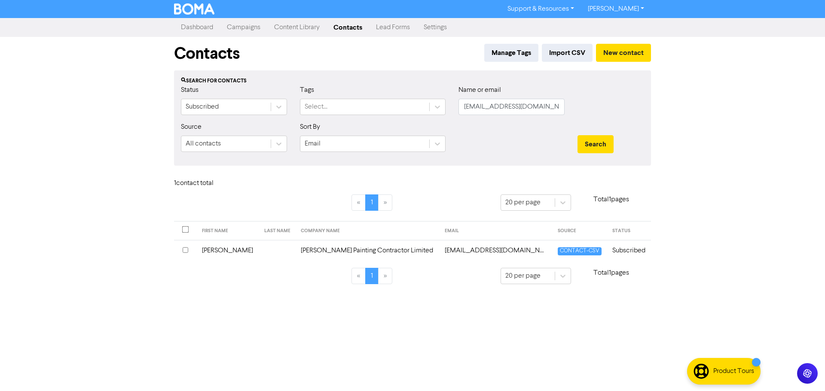
click at [312, 250] on td "[PERSON_NAME] Painting Contractor Limited" at bounding box center [368, 250] width 144 height 21
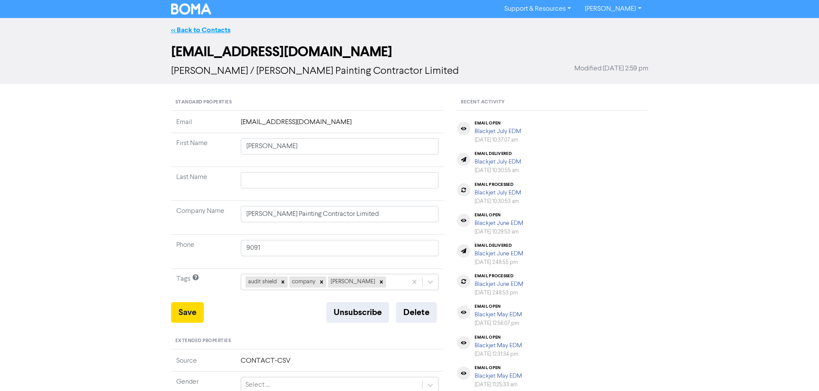
click at [200, 27] on link "<< Back to Contacts" at bounding box center [200, 30] width 59 height 9
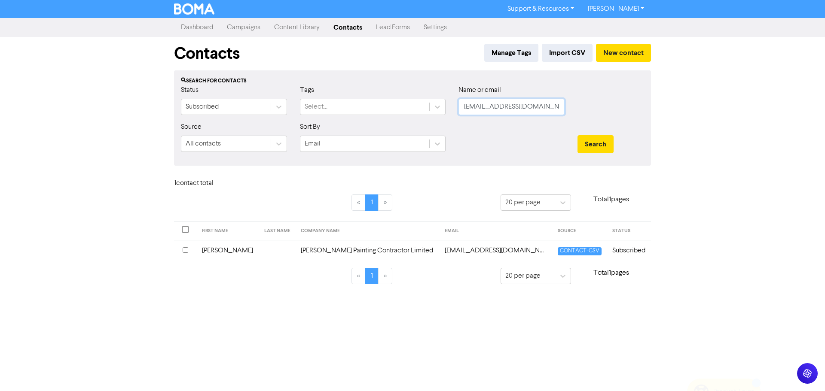
click at [546, 110] on input "[EMAIL_ADDRESS][DOMAIN_NAME]" at bounding box center [512, 107] width 106 height 16
click at [593, 139] on button "Search" at bounding box center [596, 144] width 36 height 18
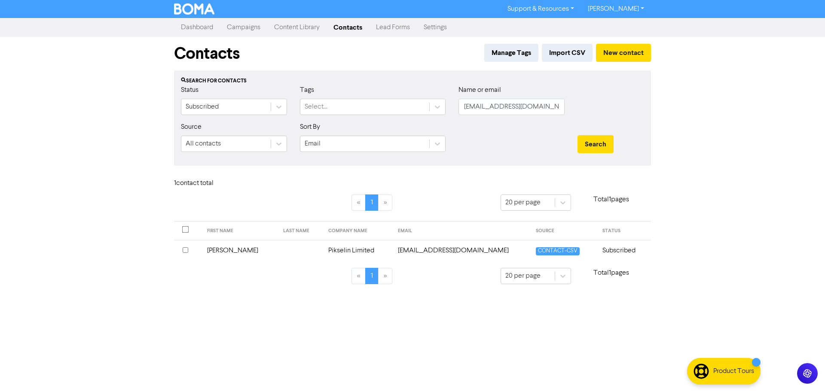
click at [330, 249] on td "Pikselin Limited" at bounding box center [358, 250] width 70 height 21
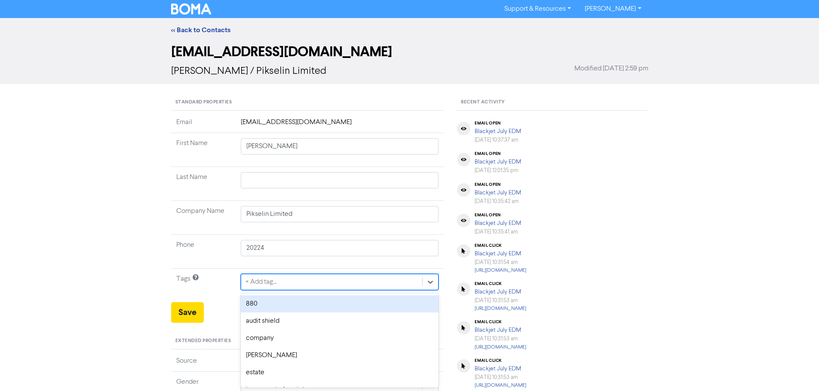
click at [281, 285] on div "option 880 focused, 1 of 12. 12 results available. Use Up and Down to choose op…" at bounding box center [340, 282] width 198 height 16
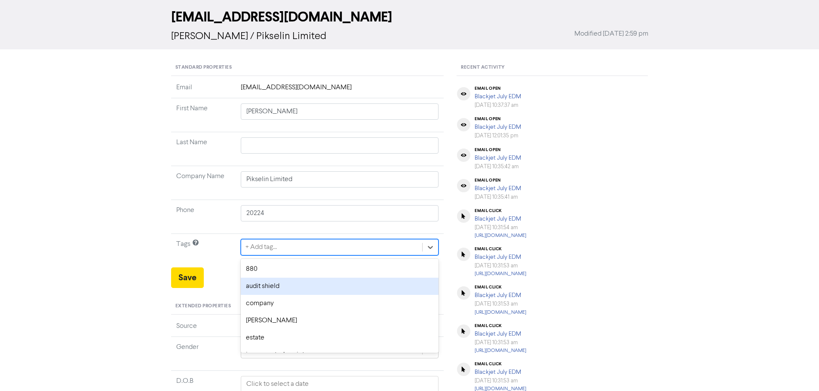
click at [278, 284] on div "audit shield" at bounding box center [340, 286] width 198 height 17
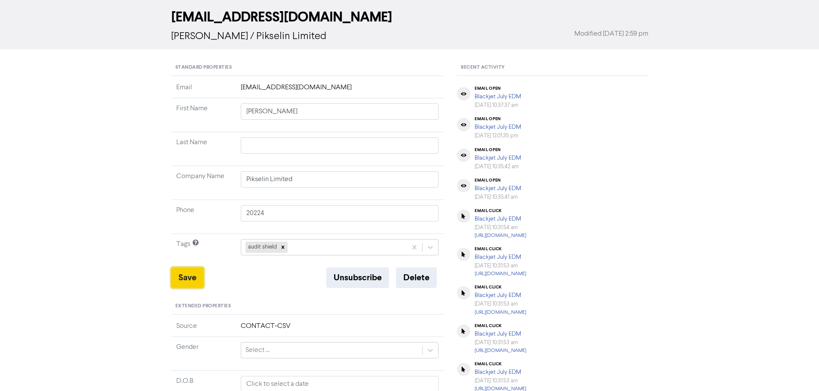
click at [187, 276] on button "Save" at bounding box center [187, 278] width 33 height 21
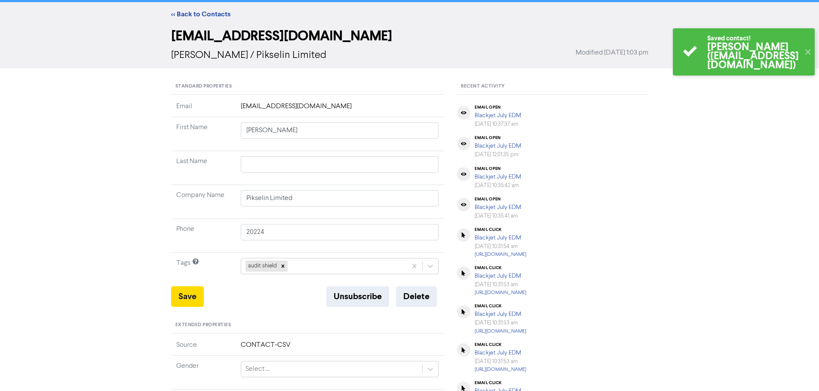
scroll to position [0, 0]
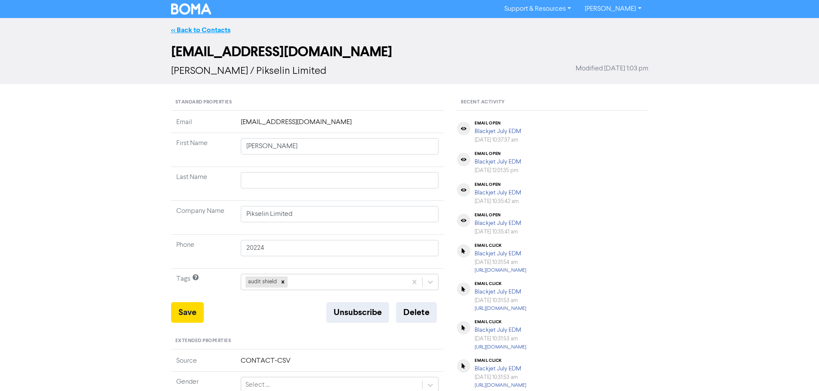
click at [202, 31] on link "<< Back to Contacts" at bounding box center [200, 30] width 59 height 9
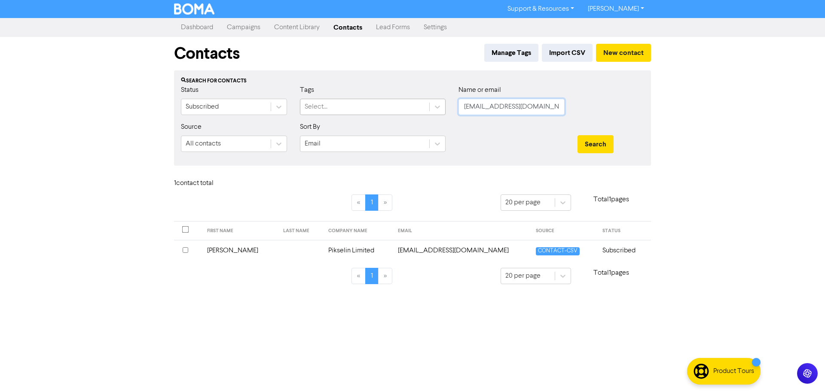
drag, startPoint x: 553, startPoint y: 109, endPoint x: 415, endPoint y: 108, distance: 138.4
click at [415, 108] on div "Status Subscribed Tags Select... Name or email [EMAIL_ADDRESS][DOMAIN_NAME]" at bounding box center [412, 103] width 476 height 37
click at [587, 136] on button "Search" at bounding box center [596, 144] width 36 height 18
click at [321, 245] on td "[PERSON_NAME]" at bounding box center [358, 250] width 75 height 21
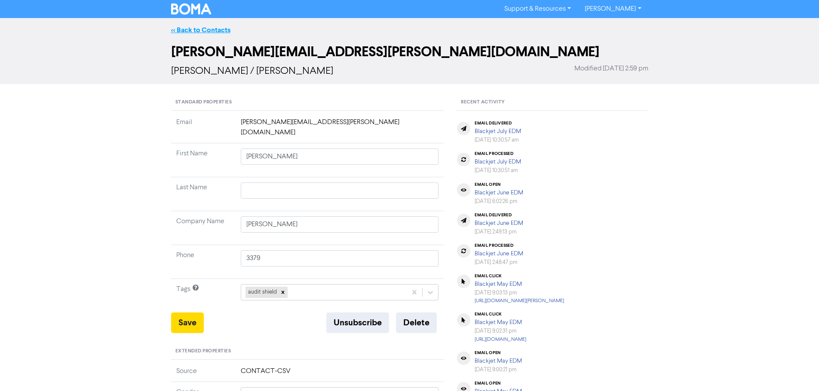
click at [205, 31] on link "<< Back to Contacts" at bounding box center [200, 30] width 59 height 9
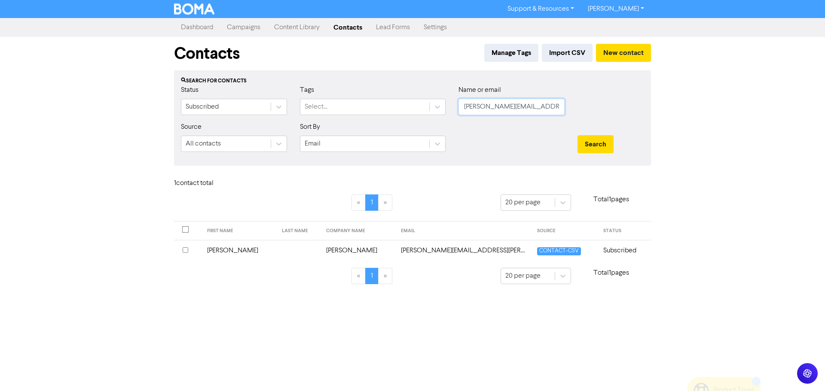
click at [560, 107] on input "[PERSON_NAME][EMAIL_ADDRESS][PERSON_NAME][DOMAIN_NAME]" at bounding box center [512, 107] width 106 height 16
click at [559, 107] on input "[PERSON_NAME][EMAIL_ADDRESS][PERSON_NAME][DOMAIN_NAME]" at bounding box center [512, 107] width 106 height 16
click at [600, 141] on button "Search" at bounding box center [596, 144] width 36 height 18
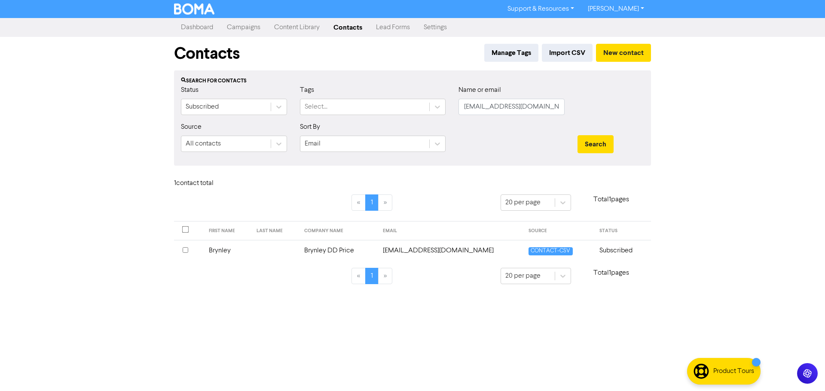
click at [341, 253] on td "Brynley DD Price" at bounding box center [338, 250] width 79 height 21
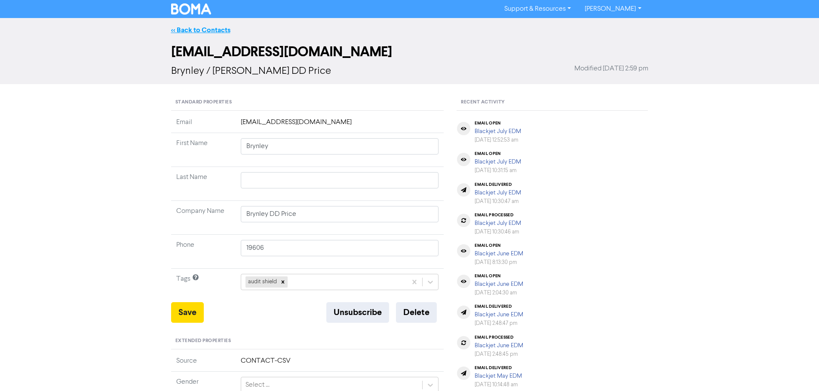
click at [203, 33] on link "<< Back to Contacts" at bounding box center [200, 30] width 59 height 9
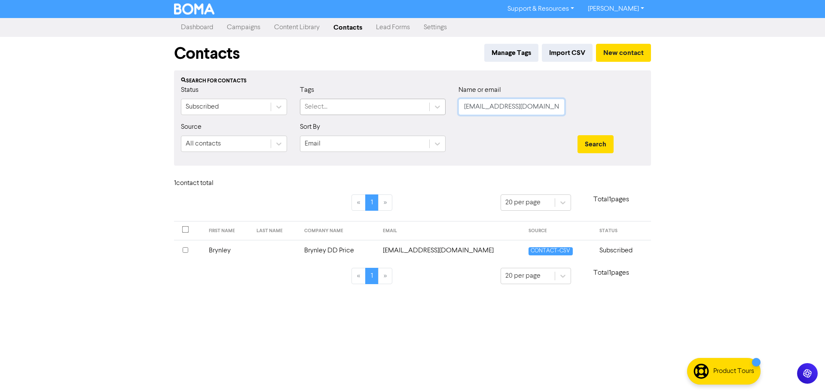
drag, startPoint x: 448, startPoint y: 106, endPoint x: 413, endPoint y: 104, distance: 35.3
click at [416, 104] on div "Status Subscribed Tags Select... Name or email [EMAIL_ADDRESS][DOMAIN_NAME]" at bounding box center [412, 103] width 476 height 37
click at [595, 141] on button "Search" at bounding box center [596, 144] width 36 height 18
click at [409, 251] on td "[PERSON_NAME][EMAIL_ADDRESS][PERSON_NAME][DOMAIN_NAME]" at bounding box center [464, 250] width 136 height 21
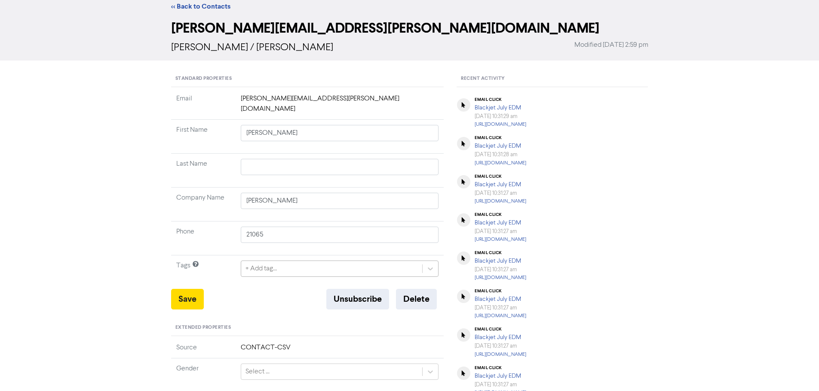
click at [301, 277] on div "+ Add tag..." at bounding box center [340, 269] width 198 height 16
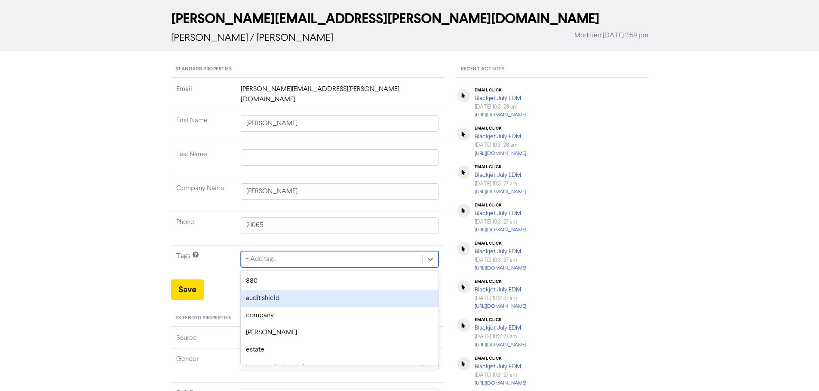
scroll to position [35, 0]
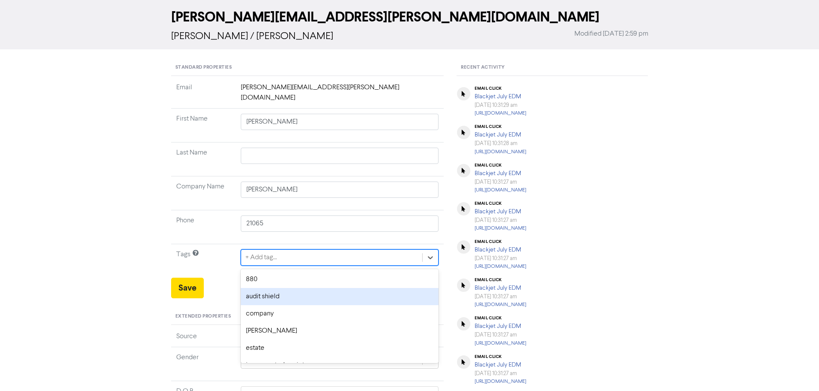
click at [274, 288] on div "audit shield" at bounding box center [340, 296] width 198 height 17
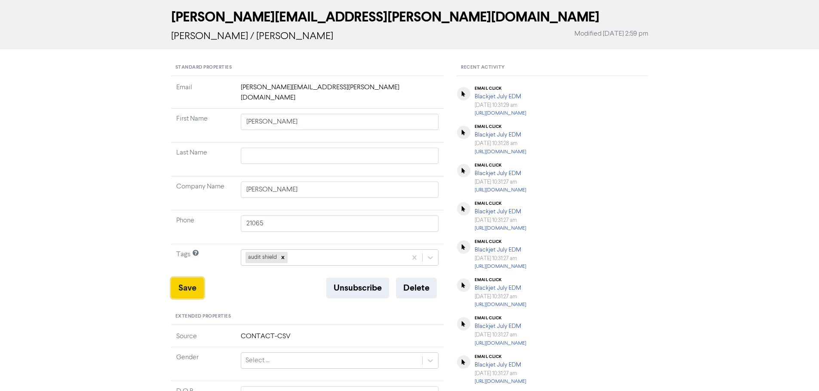
click at [187, 278] on button "Save" at bounding box center [187, 288] width 33 height 21
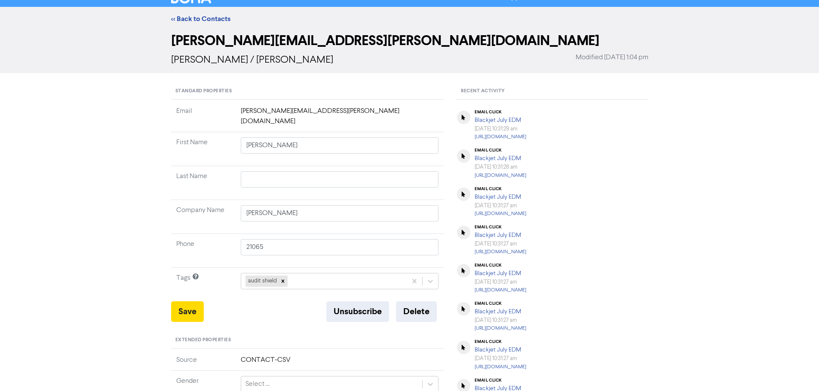
scroll to position [0, 0]
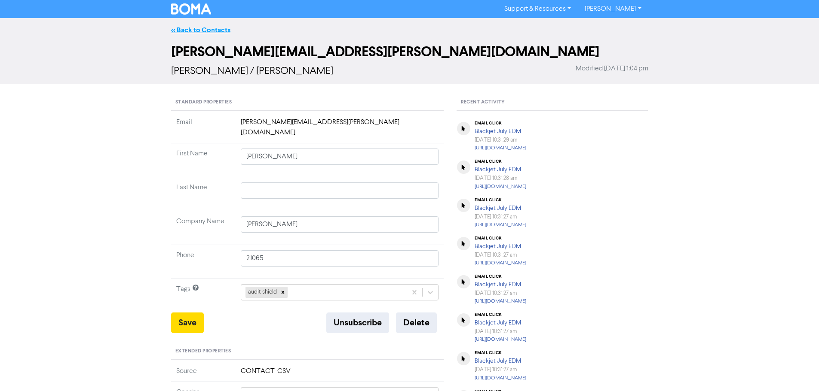
click at [193, 29] on link "<< Back to Contacts" at bounding box center [200, 30] width 59 height 9
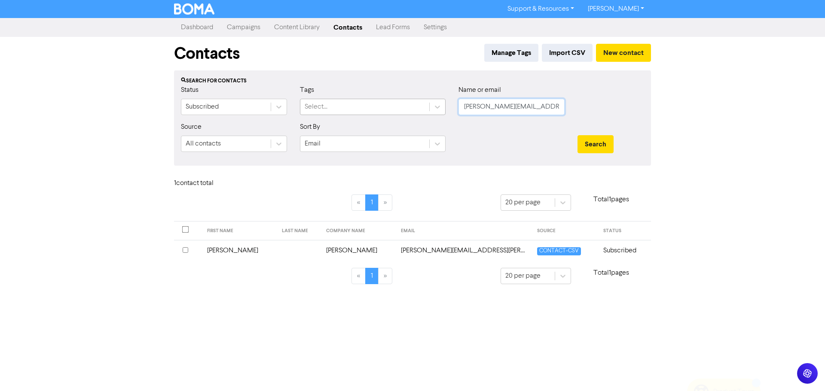
drag, startPoint x: 563, startPoint y: 107, endPoint x: 415, endPoint y: 104, distance: 147.4
click at [415, 104] on div "Status Subscribed Tags Select... Name or email [PERSON_NAME][EMAIL_ADDRESS][PER…" at bounding box center [412, 103] width 476 height 37
click at [602, 140] on button "Search" at bounding box center [596, 144] width 36 height 18
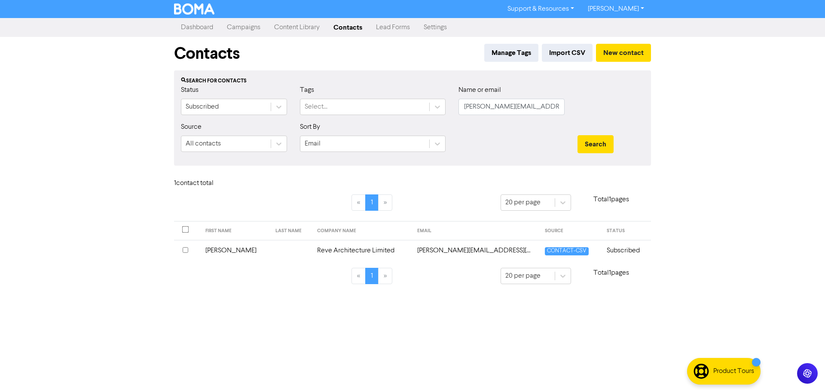
click at [320, 254] on td "Reve Architecture Limited" at bounding box center [362, 250] width 100 height 21
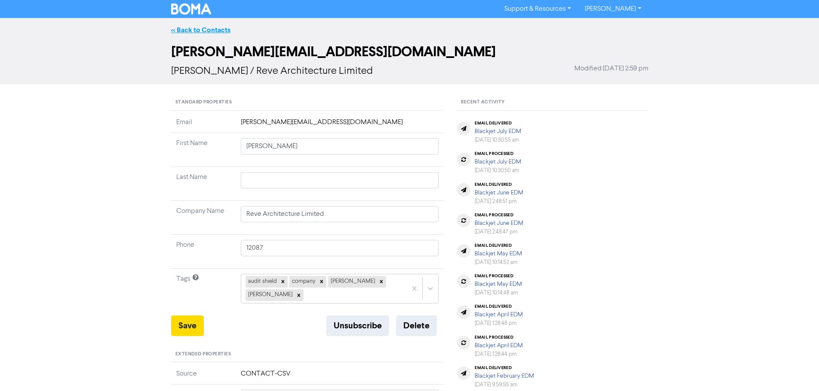
click at [215, 27] on link "<< Back to Contacts" at bounding box center [200, 30] width 59 height 9
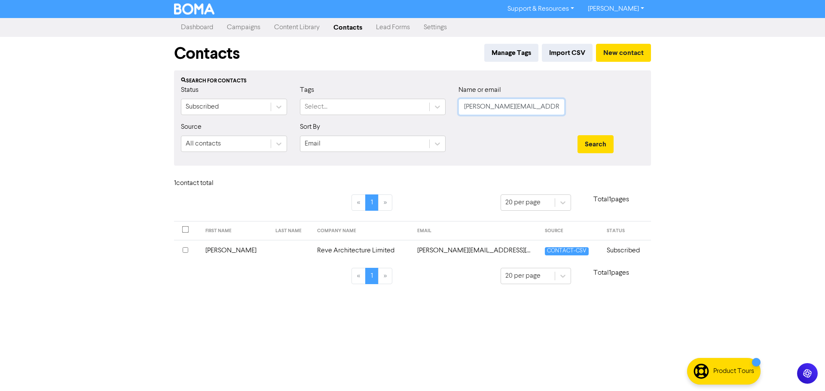
click at [545, 108] on input "[PERSON_NAME][EMAIL_ADDRESS][DOMAIN_NAME]" at bounding box center [512, 107] width 106 height 16
click at [592, 139] on button "Search" at bounding box center [596, 144] width 36 height 18
click at [349, 250] on td "RGI Consulting Limited" at bounding box center [378, 250] width 85 height 21
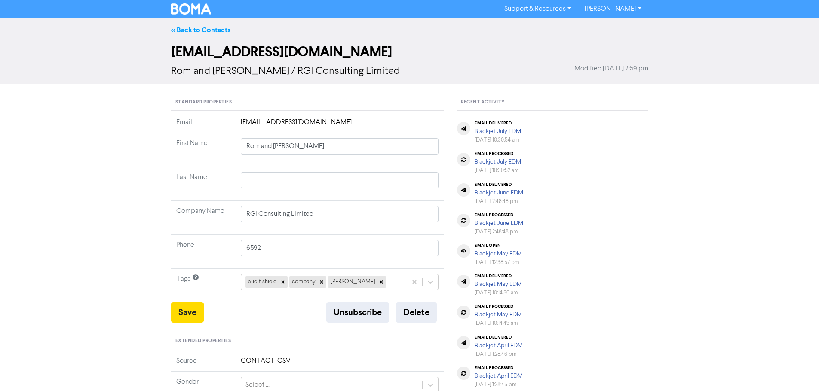
click at [194, 32] on link "<< Back to Contacts" at bounding box center [200, 30] width 59 height 9
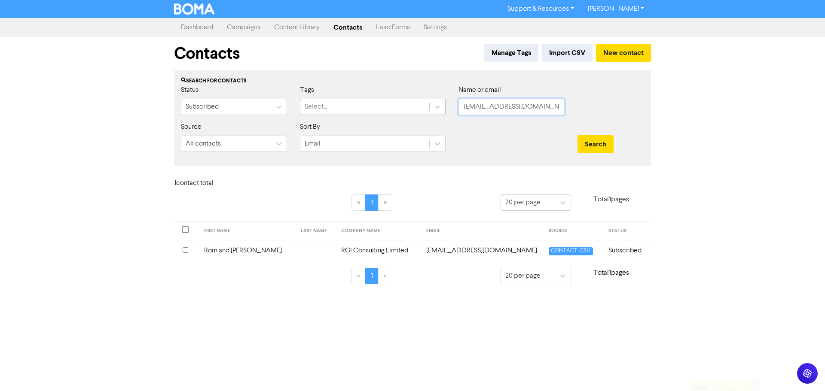
drag, startPoint x: 473, startPoint y: 109, endPoint x: 416, endPoint y: 109, distance: 57.6
click at [416, 109] on div "Status Subscribed Tags Select... Name or email [EMAIL_ADDRESS][DOMAIN_NAME]" at bounding box center [412, 103] width 476 height 37
click at [603, 147] on button "Search" at bounding box center [596, 144] width 36 height 18
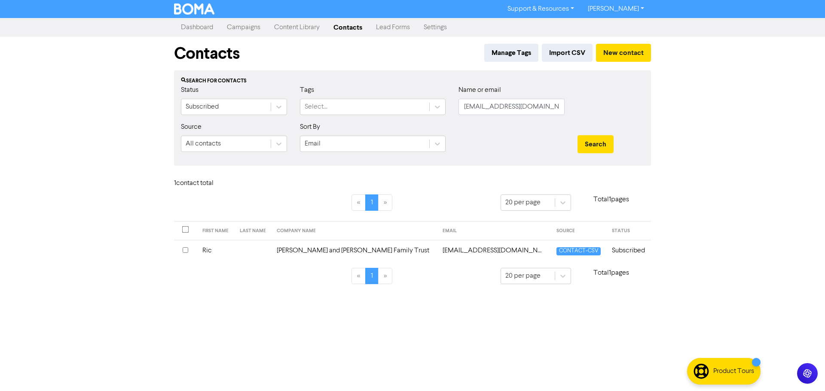
click at [324, 250] on td "[PERSON_NAME] and [PERSON_NAME] Family Trust" at bounding box center [355, 250] width 166 height 21
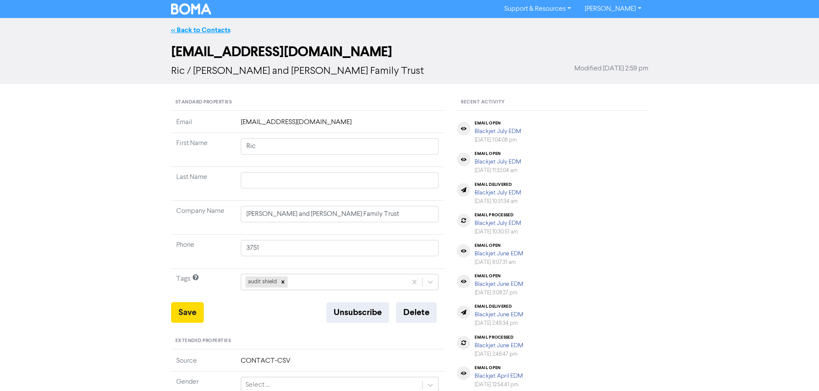
click at [211, 30] on link "<< Back to Contacts" at bounding box center [200, 30] width 59 height 9
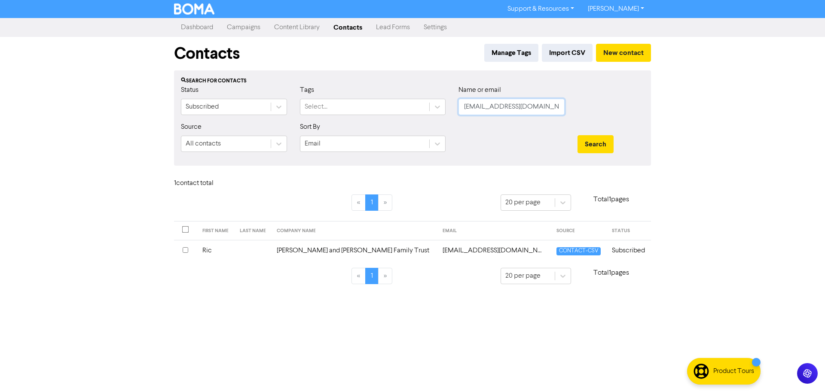
click at [538, 104] on input "[EMAIL_ADDRESS][DOMAIN_NAME]" at bounding box center [512, 107] width 106 height 16
click at [605, 143] on button "Search" at bounding box center [596, 144] width 36 height 18
click at [344, 249] on td "RJHA Limited" at bounding box center [357, 250] width 64 height 21
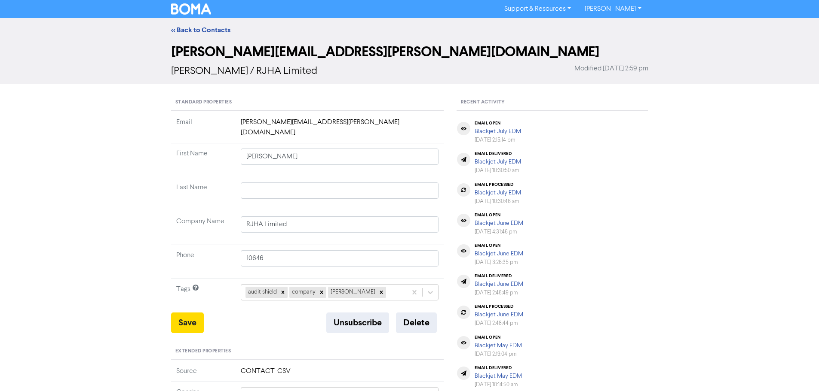
drag, startPoint x: 214, startPoint y: 34, endPoint x: 131, endPoint y: 57, distance: 87.0
click at [214, 33] on link "<< Back to Contacts" at bounding box center [200, 30] width 59 height 9
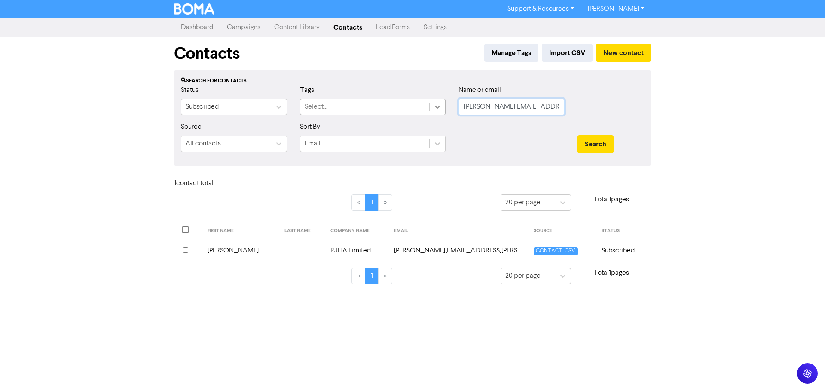
drag, startPoint x: 504, startPoint y: 107, endPoint x: 440, endPoint y: 106, distance: 63.2
click at [445, 106] on div "Status Subscribed Tags Select... Name or email [PERSON_NAME][EMAIL_ADDRESS][PER…" at bounding box center [412, 103] width 476 height 37
click at [581, 146] on button "Search" at bounding box center [596, 144] width 36 height 18
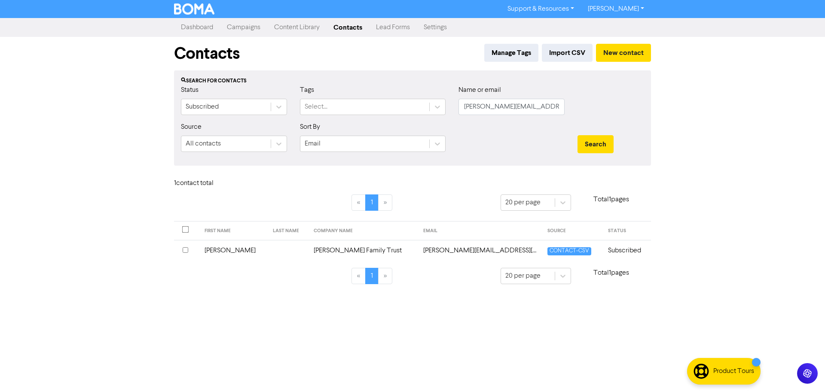
click at [450, 250] on td "[PERSON_NAME][EMAIL_ADDRESS][DOMAIN_NAME]" at bounding box center [480, 250] width 124 height 21
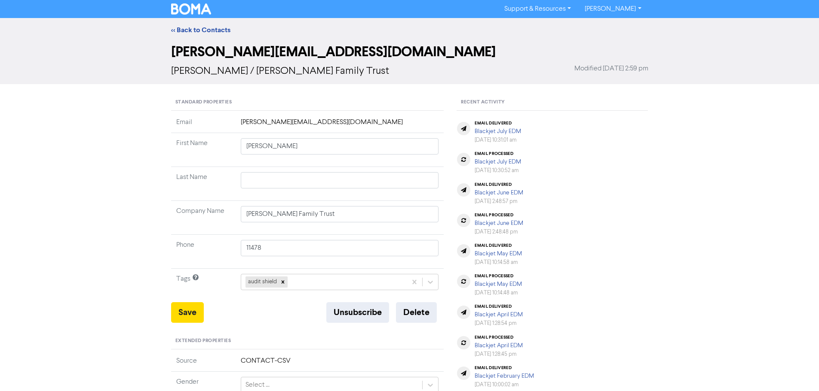
drag, startPoint x: 196, startPoint y: 31, endPoint x: 10, endPoint y: 56, distance: 187.9
click at [196, 31] on link "<< Back to Contacts" at bounding box center [200, 30] width 59 height 9
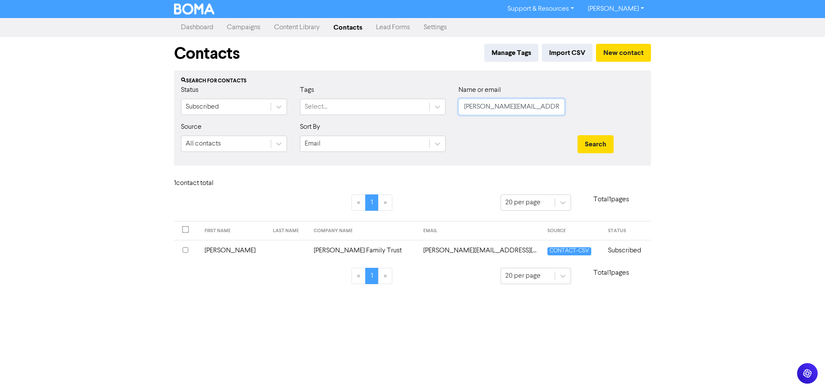
click at [554, 107] on input "[PERSON_NAME][EMAIL_ADDRESS][DOMAIN_NAME]" at bounding box center [512, 107] width 106 height 16
click at [593, 138] on button "Search" at bounding box center [596, 144] width 36 height 18
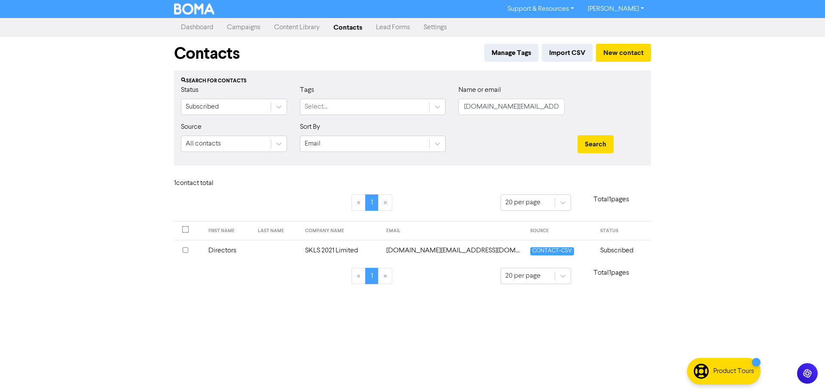
click at [381, 242] on td "SKLS 2021 Limited" at bounding box center [340, 250] width 81 height 21
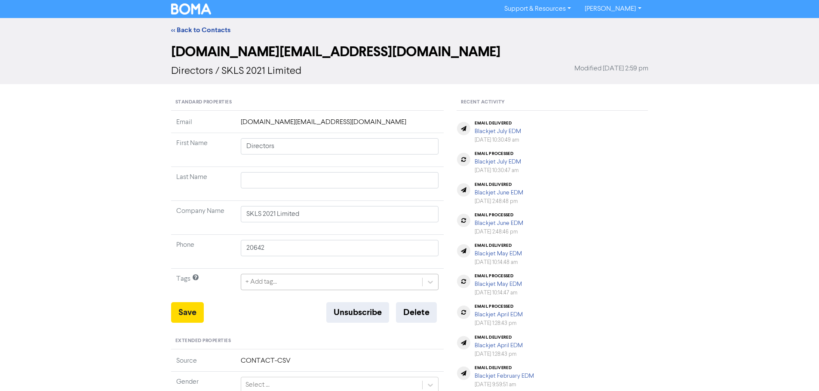
drag, startPoint x: 291, startPoint y: 273, endPoint x: 286, endPoint y: 281, distance: 8.8
click at [290, 273] on td "+ Add tag..." at bounding box center [339, 286] width 208 height 34
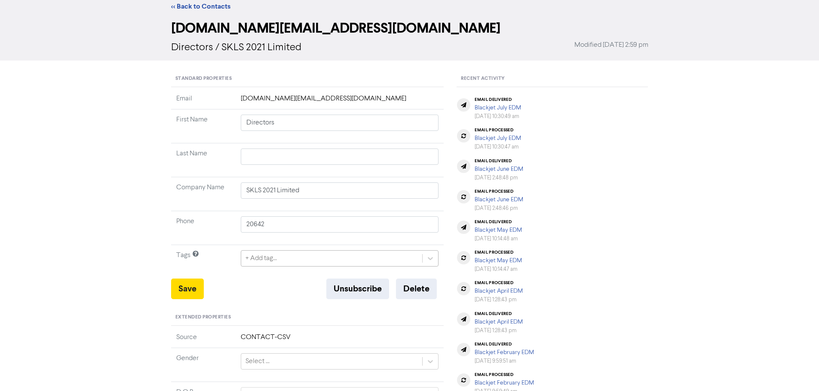
click at [285, 267] on div "+ Add tag..." at bounding box center [340, 259] width 198 height 16
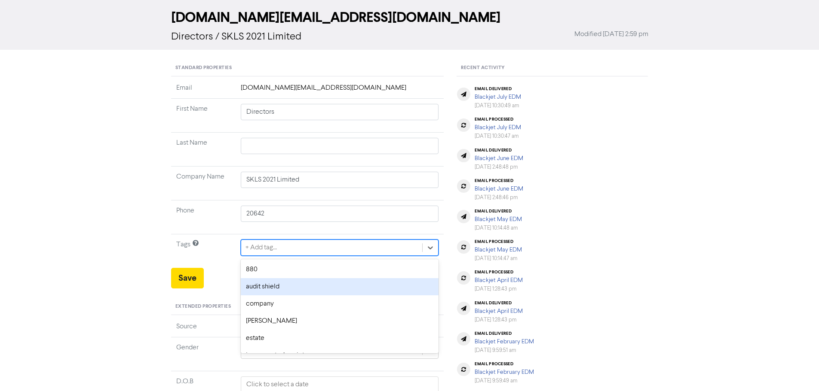
scroll to position [35, 0]
click at [275, 284] on div "audit shield" at bounding box center [340, 286] width 198 height 17
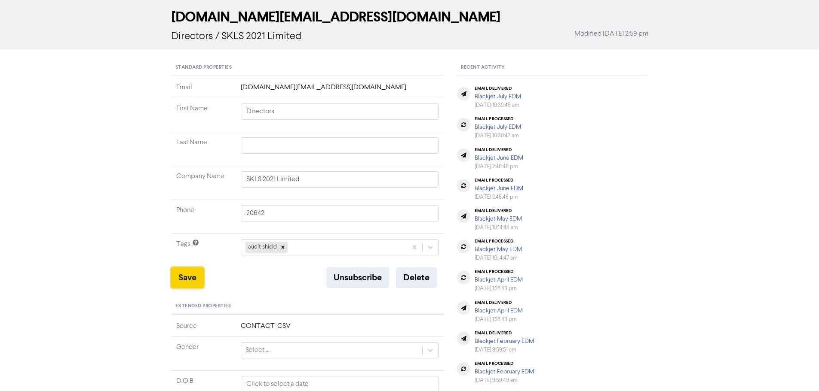
click at [189, 282] on button "Save" at bounding box center [187, 278] width 33 height 21
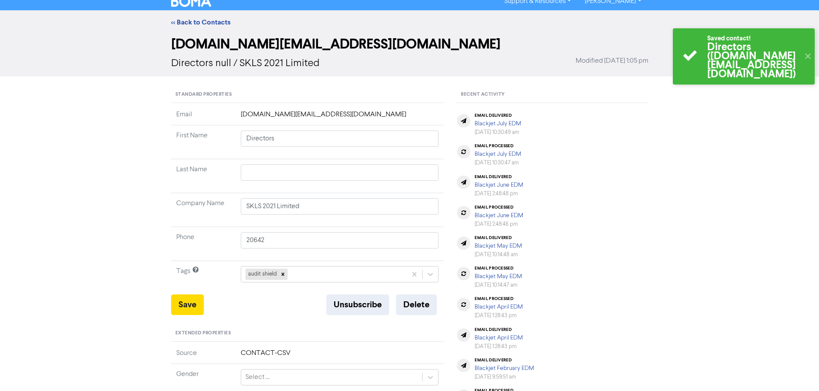
scroll to position [0, 0]
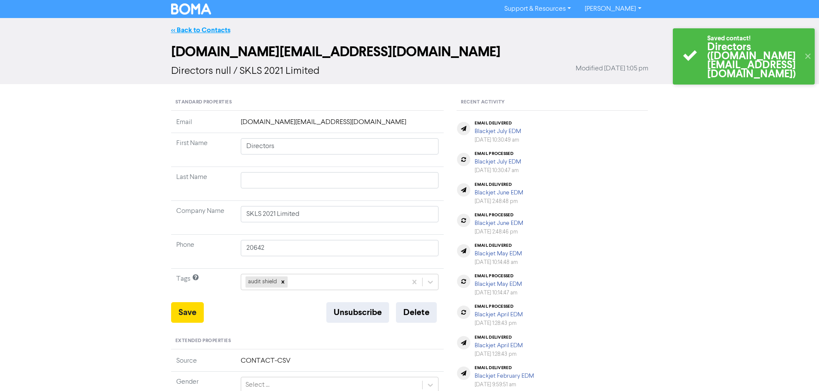
click at [201, 30] on link "<< Back to Contacts" at bounding box center [200, 30] width 59 height 9
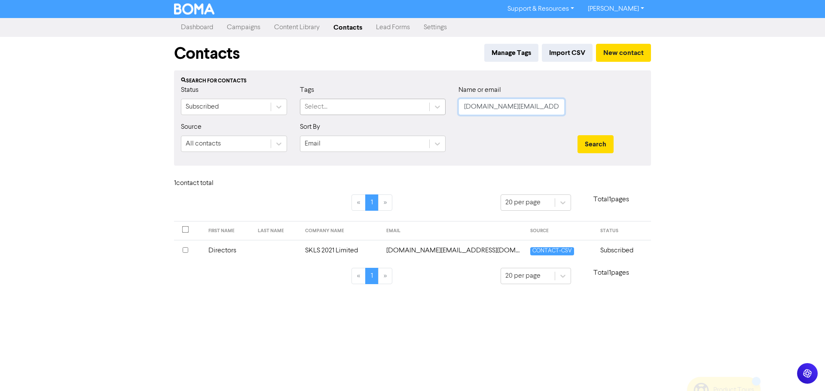
drag, startPoint x: 542, startPoint y: 108, endPoint x: 376, endPoint y: 108, distance: 166.7
click at [376, 108] on div "Status Subscribed Tags Select... Name or email [DOMAIN_NAME][EMAIL_ADDRESS][DOM…" at bounding box center [412, 103] width 476 height 37
click at [601, 141] on button "Search" at bounding box center [596, 144] width 36 height 18
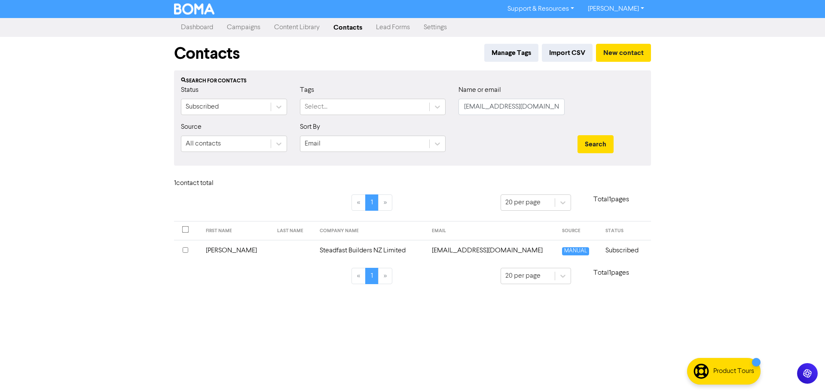
click at [349, 249] on td "Steadfast Builders NZ Limited" at bounding box center [371, 250] width 112 height 21
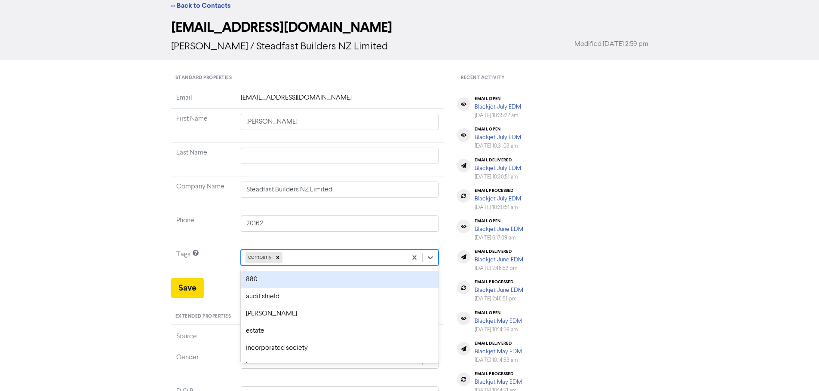
click at [301, 266] on div "option 880 focused, 1 of 12. 11 results available. Use Up and Down to choose op…" at bounding box center [340, 258] width 198 height 16
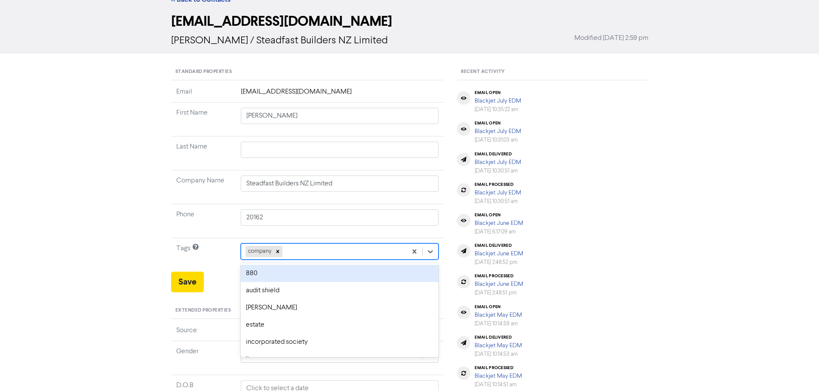
scroll to position [35, 0]
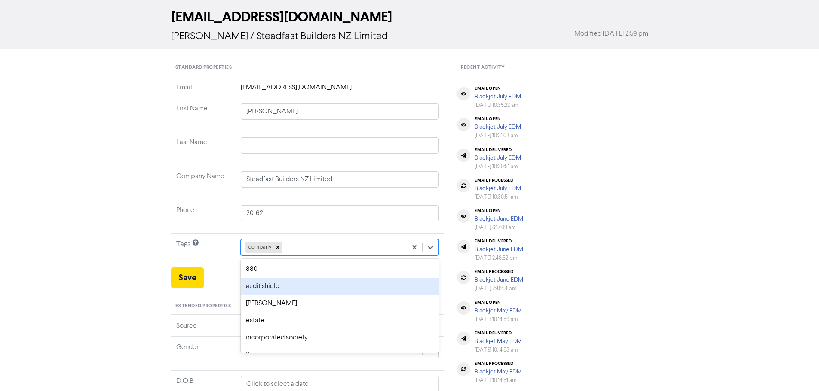
click at [298, 285] on div "audit shield" at bounding box center [340, 286] width 198 height 17
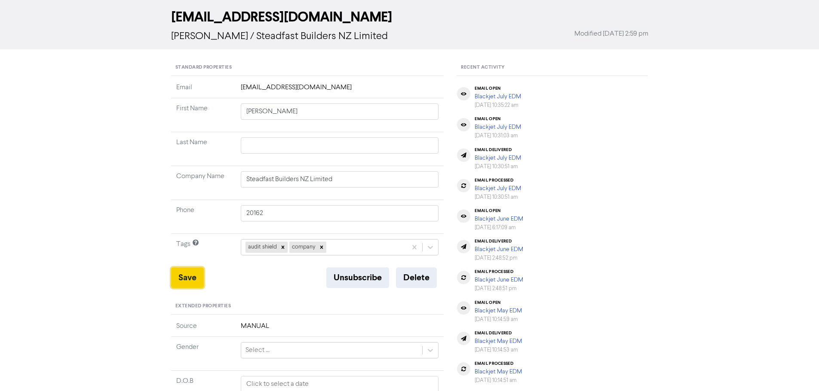
click at [190, 277] on button "Save" at bounding box center [187, 278] width 33 height 21
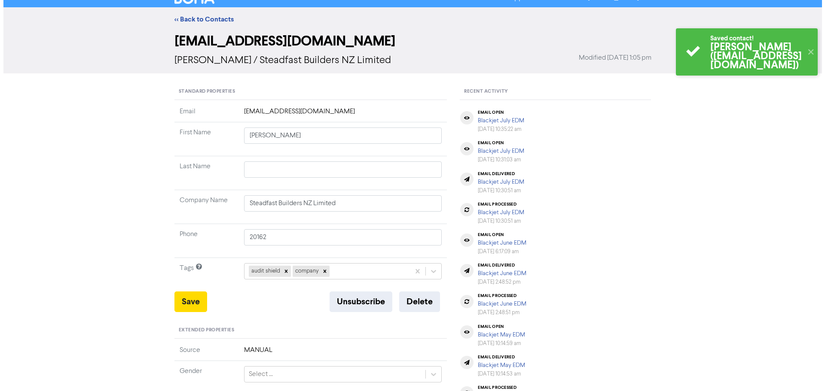
scroll to position [0, 0]
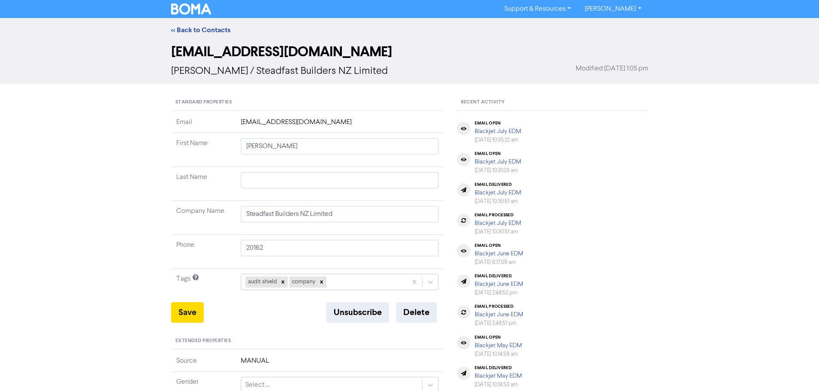
click at [195, 24] on div "<< Back to Contacts" at bounding box center [409, 30] width 819 height 24
click at [195, 26] on link "<< Back to Contacts" at bounding box center [200, 30] width 59 height 9
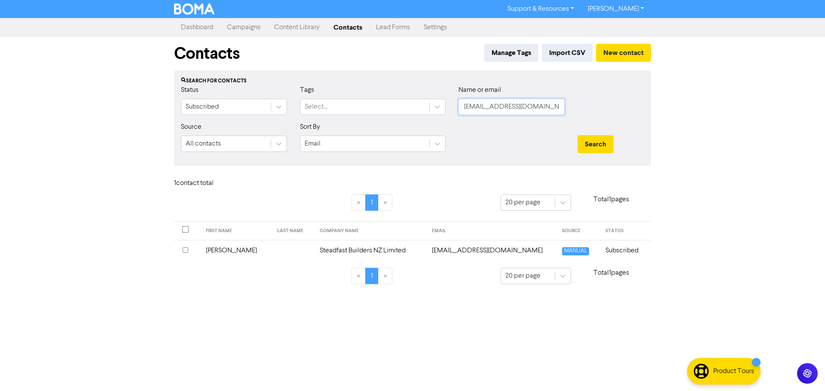
drag, startPoint x: 556, startPoint y: 106, endPoint x: 450, endPoint y: 106, distance: 106.1
click at [450, 106] on div "Status Subscribed Tags Select... Name or email [EMAIL_ADDRESS][DOMAIN_NAME]" at bounding box center [412, 103] width 476 height 37
click at [589, 143] on button "Search" at bounding box center [596, 144] width 36 height 18
click at [310, 252] on td "[PERSON_NAME] [PERSON_NAME] Limited" at bounding box center [367, 250] width 140 height 21
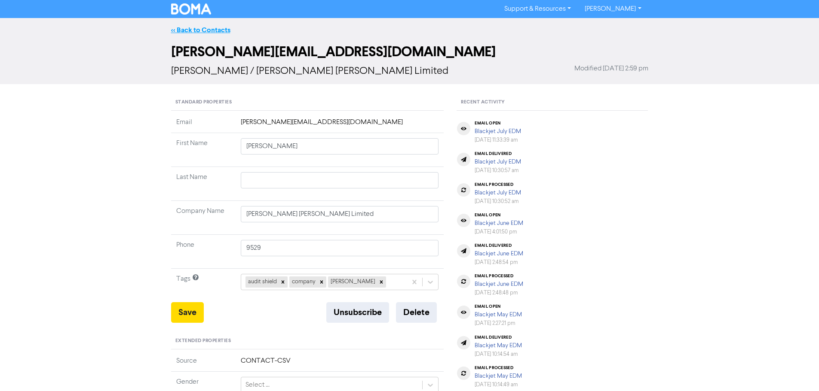
click at [205, 30] on link "<< Back to Contacts" at bounding box center [200, 30] width 59 height 9
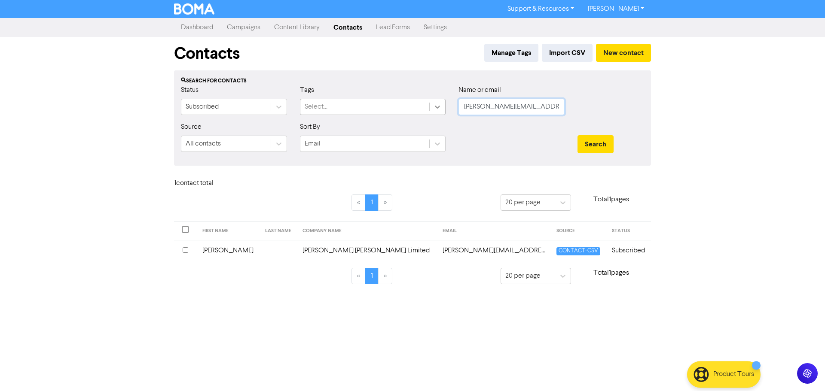
drag, startPoint x: 551, startPoint y: 110, endPoint x: 435, endPoint y: 106, distance: 115.7
click at [435, 106] on div "Status Subscribed Tags Select... Name or email [PERSON_NAME][EMAIL_ADDRESS][DOM…" at bounding box center [412, 103] width 476 height 37
click at [599, 147] on button "Search" at bounding box center [596, 144] width 36 height 18
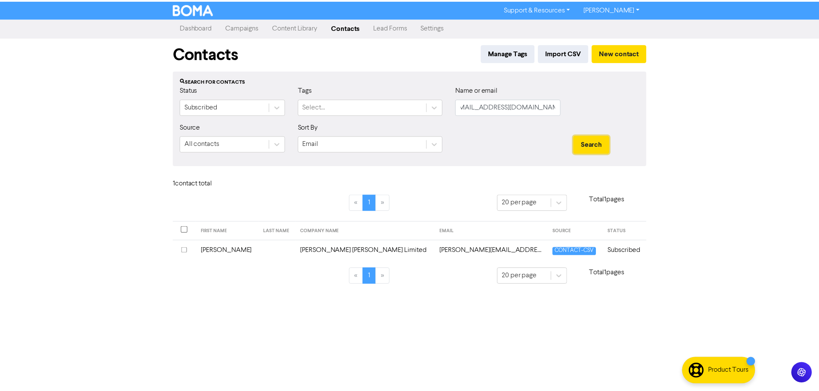
scroll to position [0, 0]
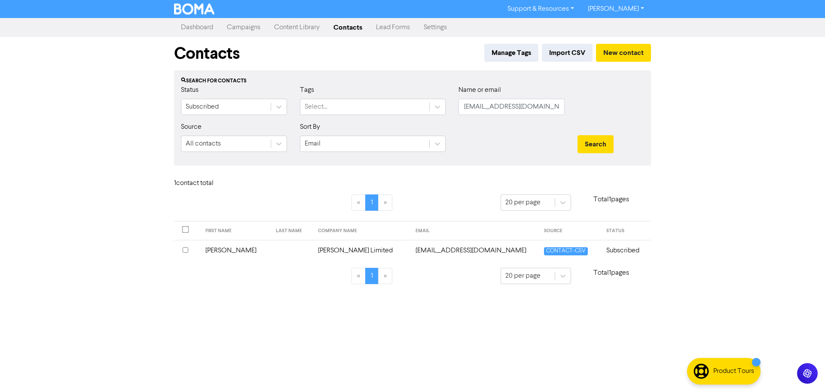
click at [313, 251] on td "[PERSON_NAME] Limited" at bounding box center [362, 250] width 98 height 21
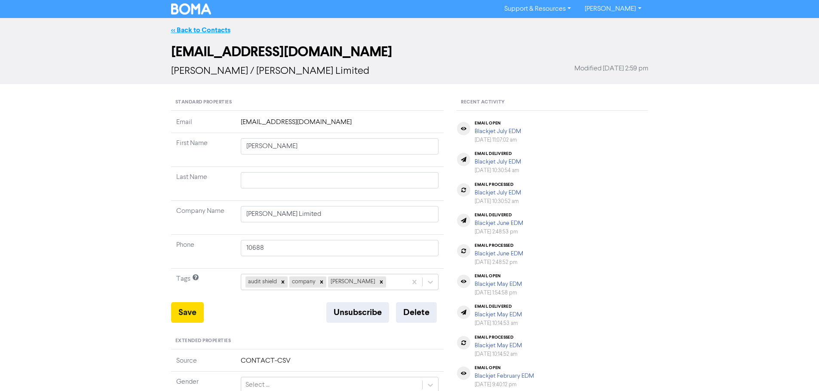
click at [199, 32] on link "<< Back to Contacts" at bounding box center [200, 30] width 59 height 9
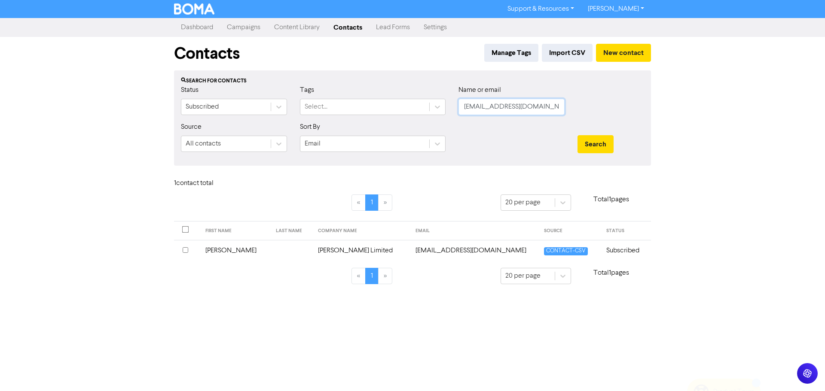
click at [527, 108] on input "[EMAIL_ADDRESS][DOMAIN_NAME]" at bounding box center [512, 107] width 106 height 16
click at [596, 140] on button "Search" at bounding box center [596, 144] width 36 height 18
click at [328, 255] on td "[PERSON_NAME]" at bounding box center [367, 250] width 78 height 21
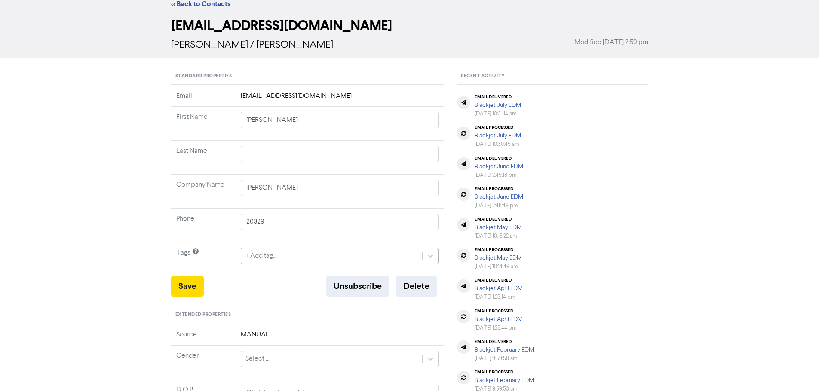
click at [294, 264] on div "+ Add tag..." at bounding box center [340, 256] width 198 height 16
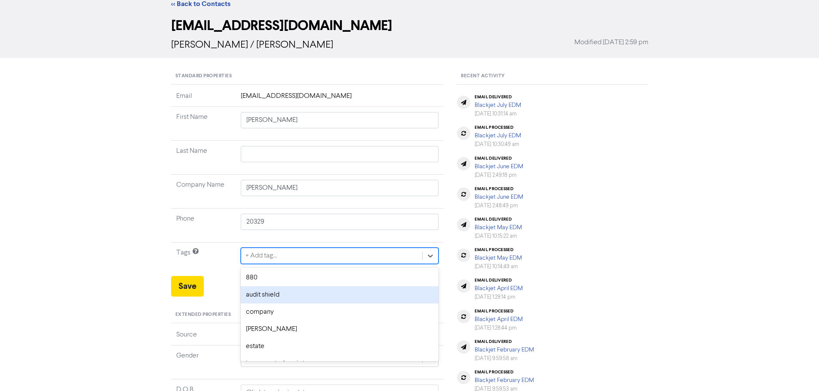
scroll to position [35, 0]
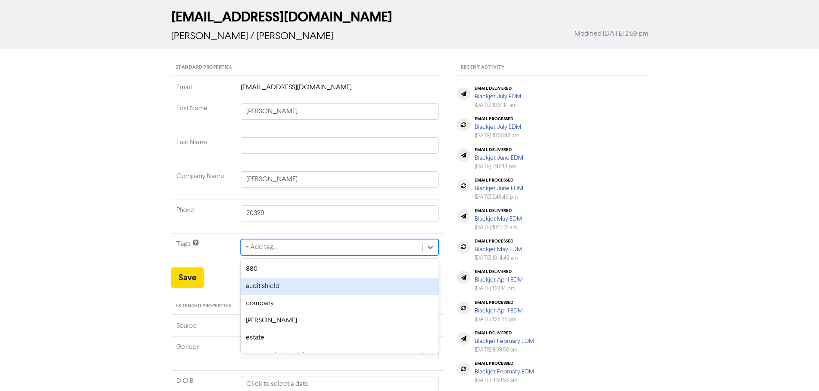
click at [280, 283] on div "audit shield" at bounding box center [340, 286] width 198 height 17
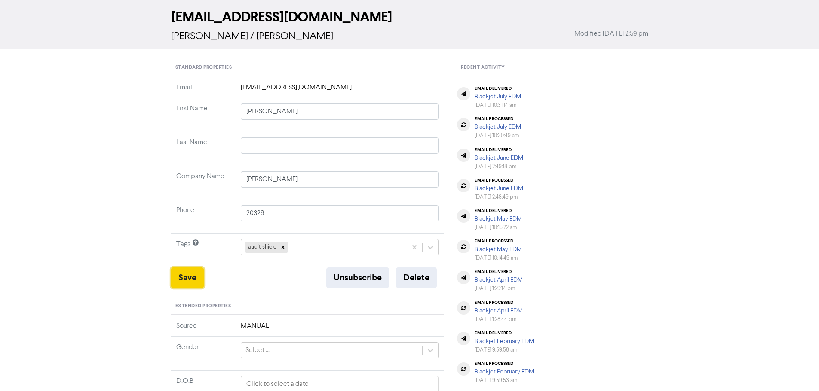
click at [187, 278] on button "Save" at bounding box center [187, 278] width 33 height 21
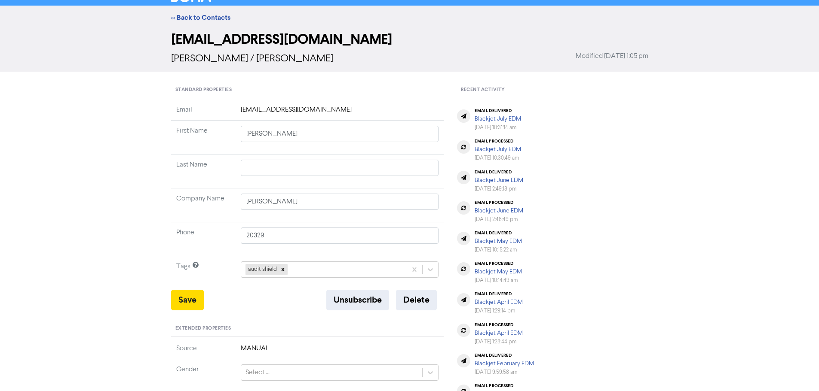
scroll to position [0, 0]
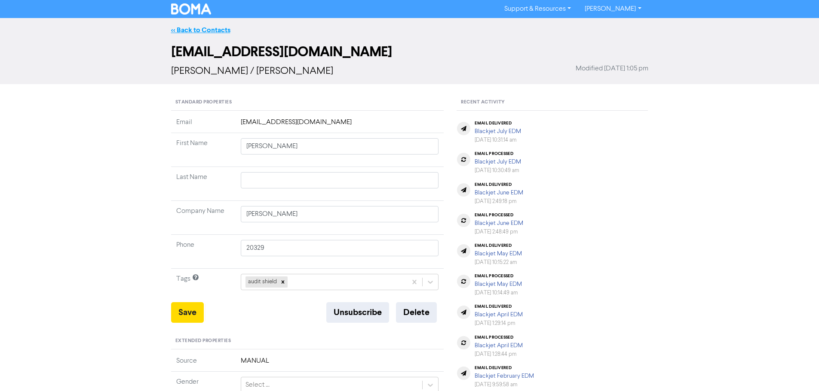
click at [203, 28] on link "<< Back to Contacts" at bounding box center [200, 30] width 59 height 9
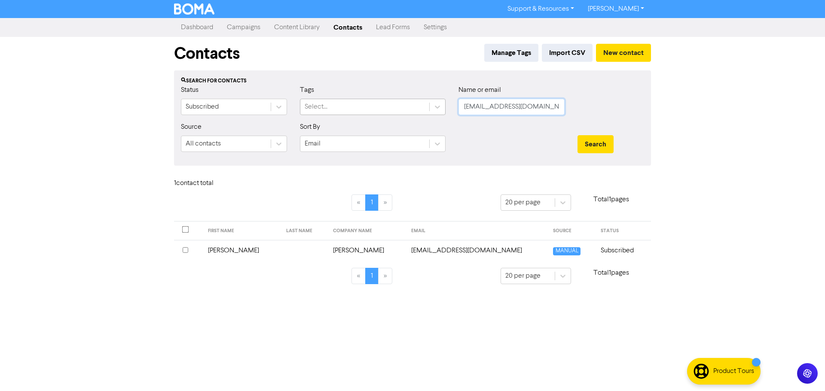
drag, startPoint x: 513, startPoint y: 104, endPoint x: 404, endPoint y: 104, distance: 109.6
click at [404, 104] on div "Status Subscribed Tags Select... Name or email [EMAIL_ADDRESS][DOMAIN_NAME]" at bounding box center [412, 103] width 476 height 37
click at [588, 137] on button "Search" at bounding box center [596, 144] width 36 height 18
click at [340, 249] on td "Ms [PERSON_NAME]" at bounding box center [368, 250] width 89 height 21
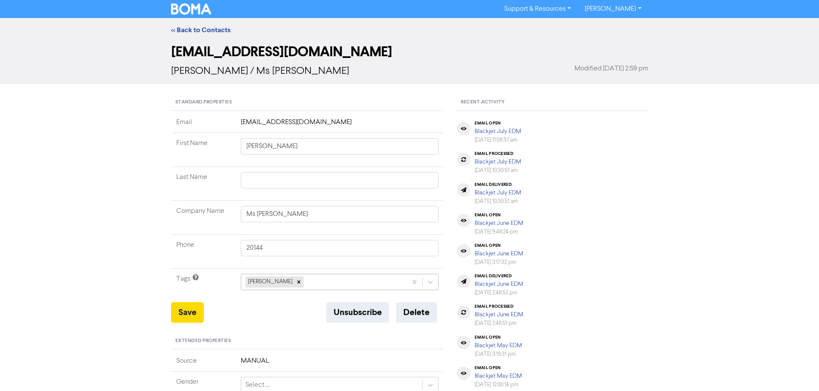
click at [303, 283] on div "[PERSON_NAME]" at bounding box center [340, 282] width 198 height 16
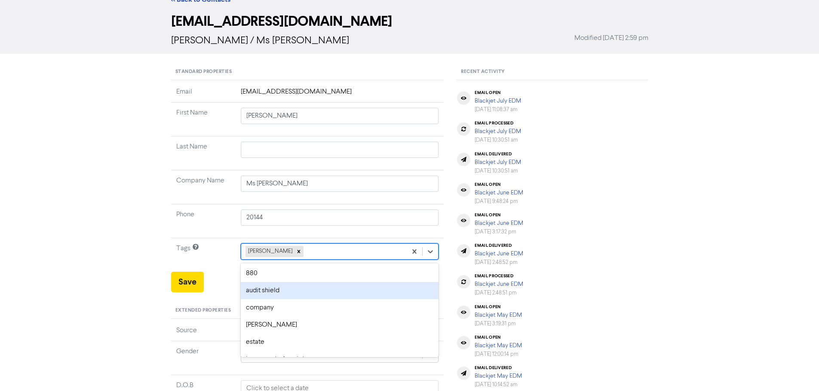
scroll to position [35, 0]
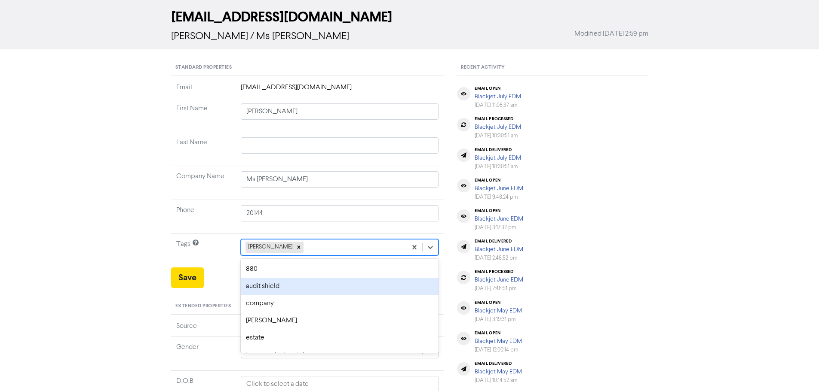
click at [298, 284] on div "audit shield" at bounding box center [340, 286] width 198 height 17
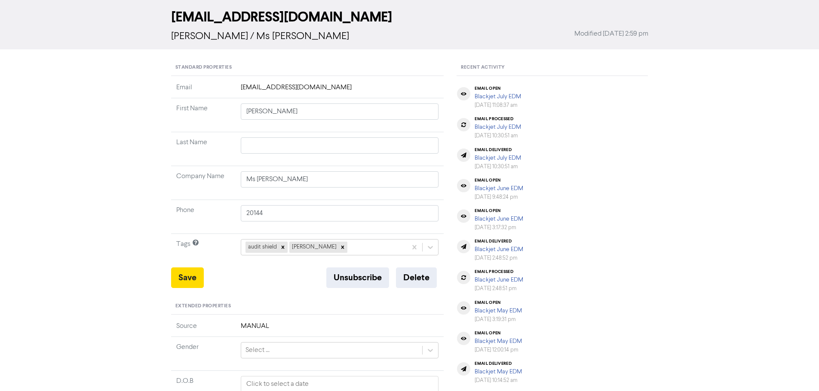
click at [168, 282] on div "Standard Properties Email [EMAIL_ADDRESS][DOMAIN_NAME] First Name [PERSON_NAME]…" at bounding box center [308, 327] width 286 height 535
click at [179, 282] on button "Save" at bounding box center [187, 278] width 33 height 21
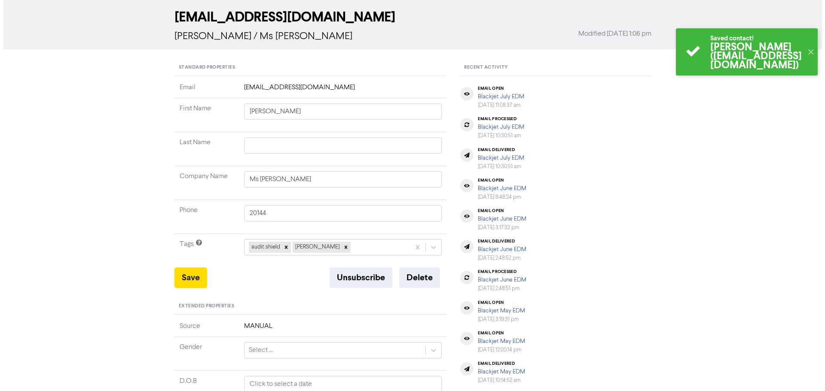
scroll to position [0, 0]
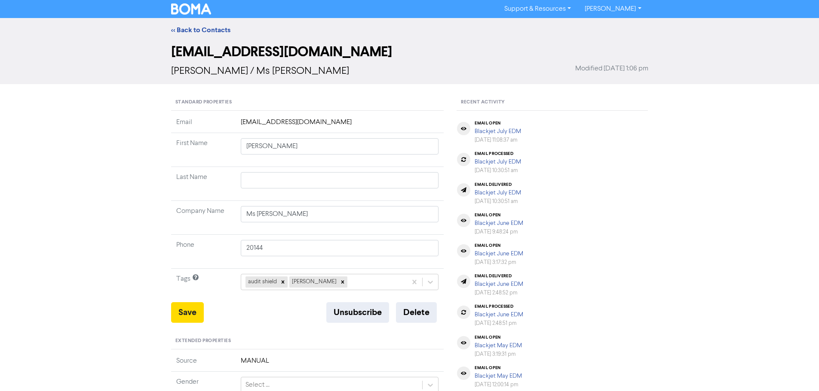
click at [202, 23] on div "<< Back to Contacts" at bounding box center [409, 30] width 819 height 24
click at [202, 26] on link "<< Back to Contacts" at bounding box center [200, 30] width 59 height 9
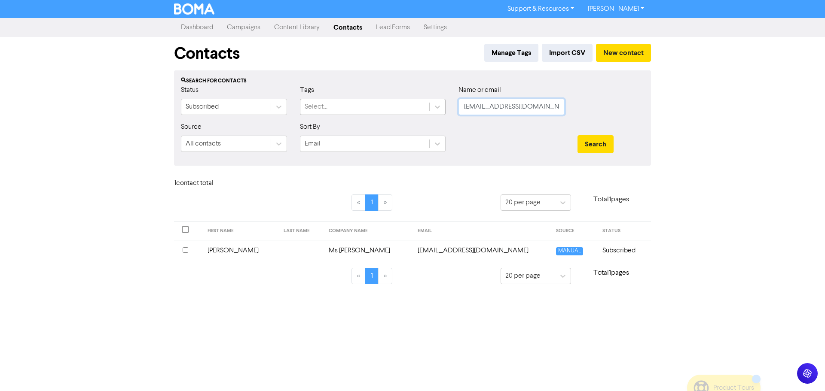
drag, startPoint x: 549, startPoint y: 104, endPoint x: 369, endPoint y: 104, distance: 180.1
click at [369, 104] on div "Status Subscribed Tags Select... Name or email [EMAIL_ADDRESS][DOMAIN_NAME]" at bounding box center [412, 103] width 476 height 37
click at [594, 150] on button "Search" at bounding box center [596, 144] width 36 height 18
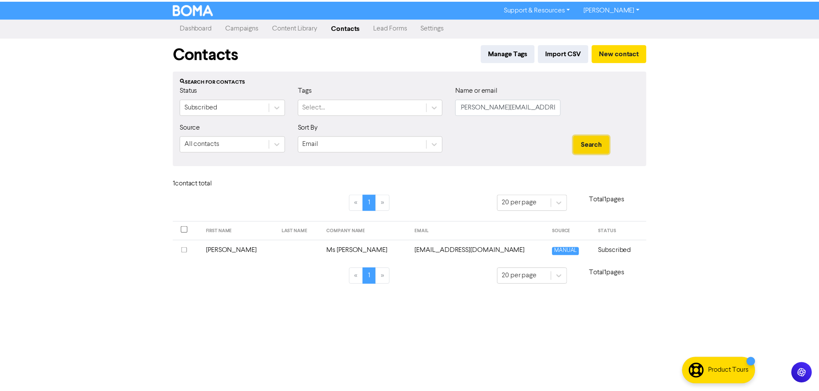
scroll to position [0, 0]
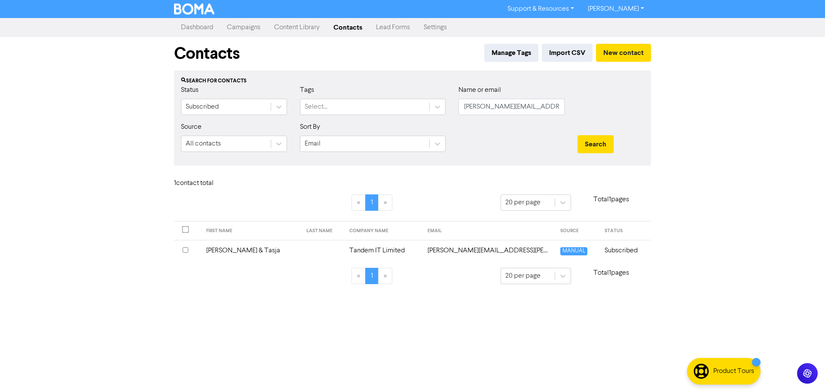
click at [344, 247] on td "Tandem IT Limited" at bounding box center [383, 250] width 78 height 21
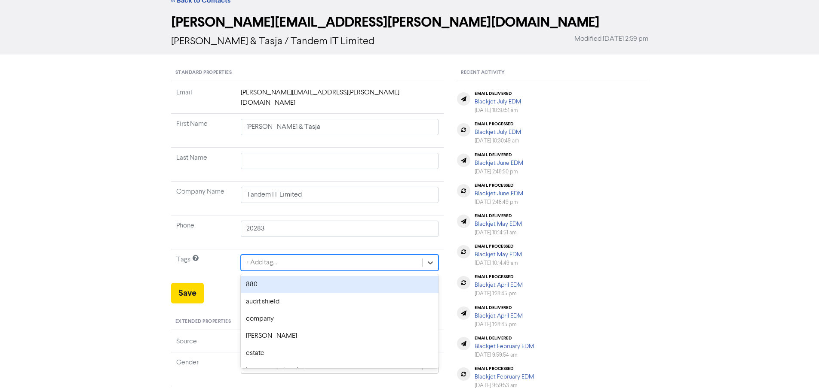
click at [302, 271] on div "option 880 focused, 1 of 12. 12 results available. Use Up and Down to choose op…" at bounding box center [340, 263] width 198 height 16
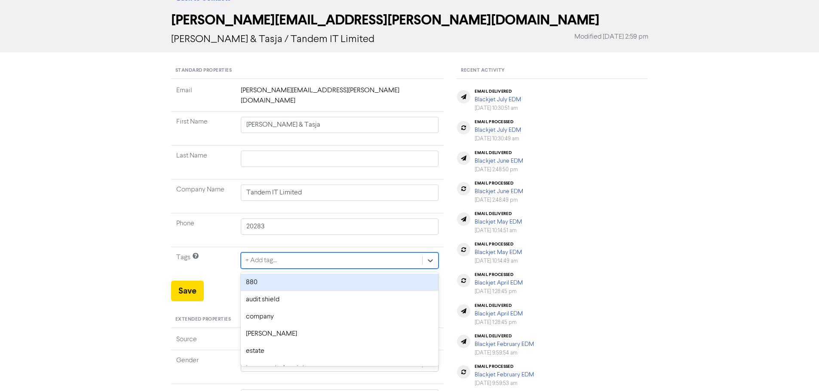
scroll to position [35, 0]
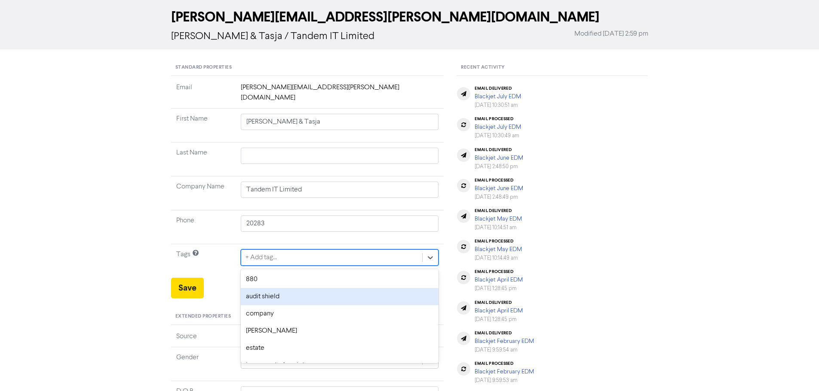
drag, startPoint x: 278, startPoint y: 285, endPoint x: 238, endPoint y: 279, distance: 40.8
click at [278, 288] on div "audit shield" at bounding box center [340, 296] width 198 height 17
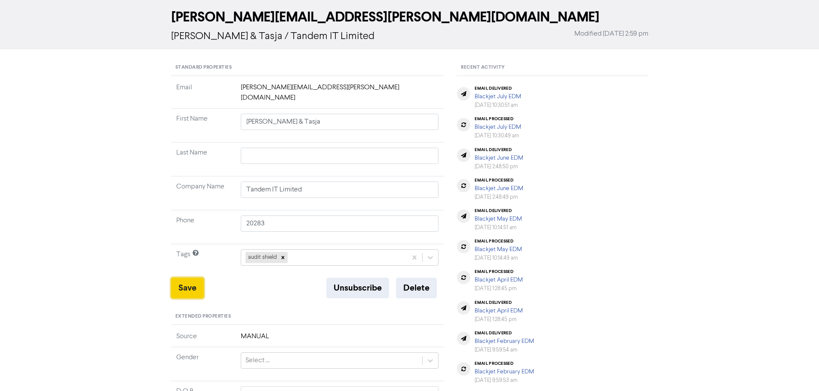
click at [183, 278] on button "Save" at bounding box center [187, 288] width 33 height 21
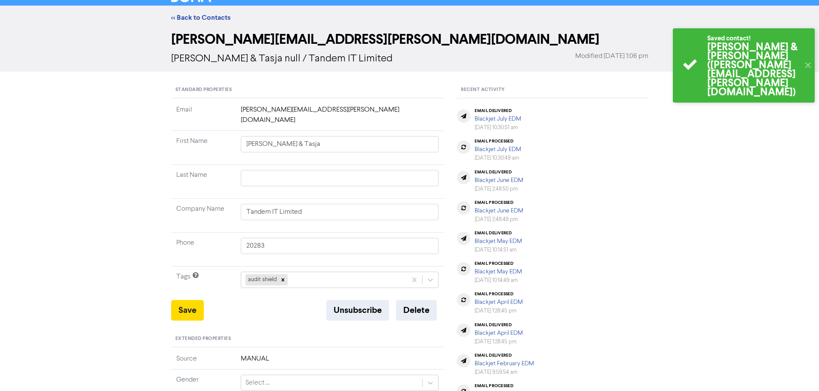
scroll to position [0, 0]
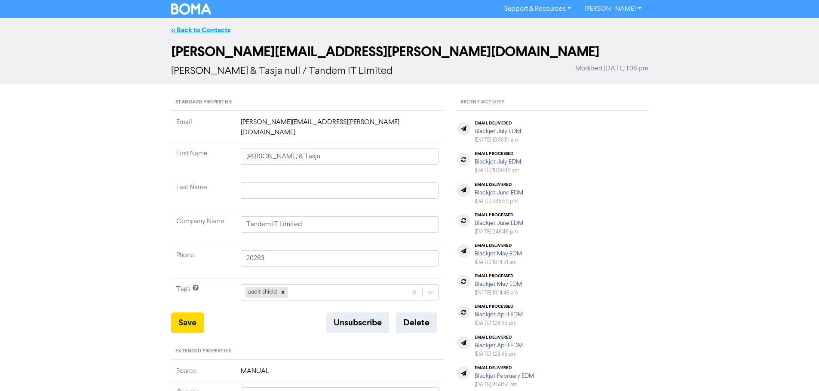
click at [186, 29] on link "<< Back to Contacts" at bounding box center [200, 30] width 59 height 9
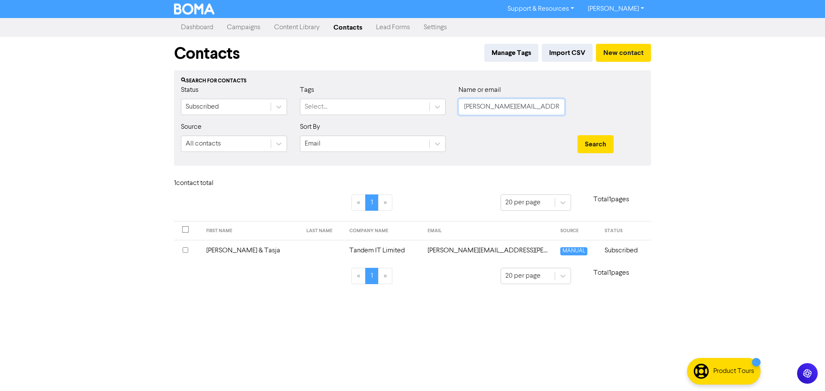
click at [550, 109] on input "[PERSON_NAME][EMAIL_ADDRESS][PERSON_NAME][DOMAIN_NAME]" at bounding box center [512, 107] width 106 height 16
click at [599, 144] on button "Search" at bounding box center [596, 144] width 36 height 18
click at [353, 245] on td "Tartan Consultants (2016) Limited" at bounding box center [364, 250] width 117 height 21
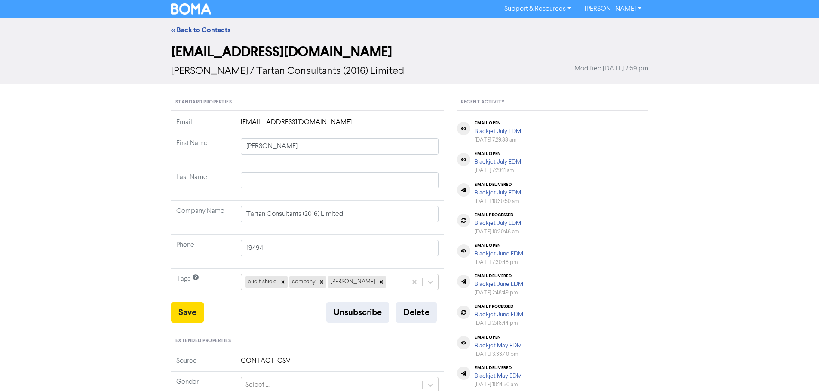
click at [213, 35] on div "<< Back to Contacts" at bounding box center [409, 30] width 819 height 24
click at [213, 32] on link "<< Back to Contacts" at bounding box center [200, 30] width 59 height 9
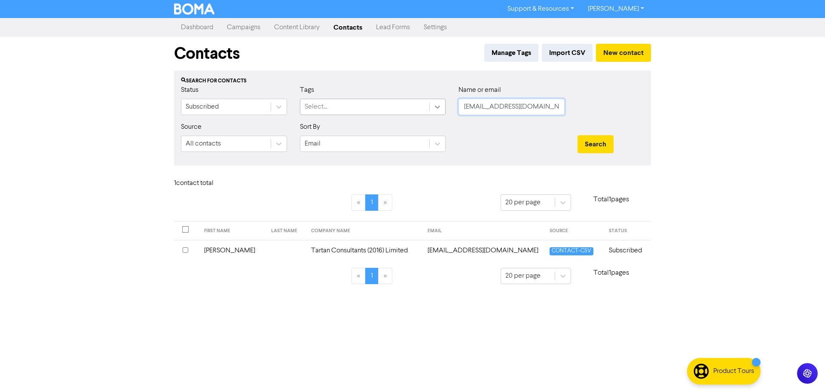
drag, startPoint x: 540, startPoint y: 109, endPoint x: 441, endPoint y: 109, distance: 99.3
click at [441, 109] on div "Status Subscribed Tags Select... Name or email [PERSON_NAME][EMAIL_ADDRESS][DOM…" at bounding box center [412, 103] width 476 height 37
click at [604, 144] on button "Search" at bounding box center [596, 144] width 36 height 18
click at [341, 253] on td "[PERSON_NAME]" at bounding box center [358, 250] width 75 height 21
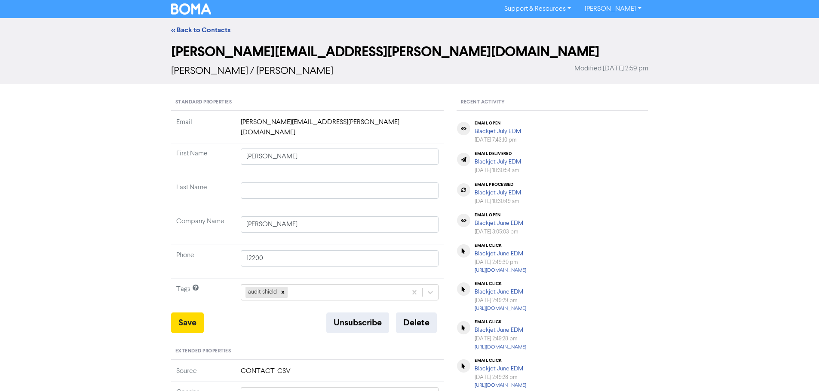
click at [208, 28] on link "<< Back to Contacts" at bounding box center [200, 30] width 59 height 9
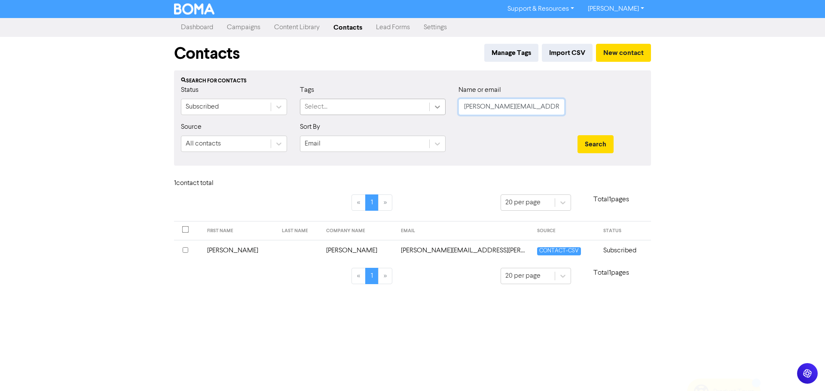
drag, startPoint x: 510, startPoint y: 106, endPoint x: 439, endPoint y: 106, distance: 70.5
click at [439, 106] on div "Status Subscribed Tags Select... Name or email [PERSON_NAME][EMAIL_ADDRESS][PER…" at bounding box center [412, 103] width 476 height 37
click at [611, 144] on button "Search" at bounding box center [596, 144] width 36 height 18
click at [415, 247] on td "[PERSON_NAME][EMAIL_ADDRESS][DOMAIN_NAME]" at bounding box center [470, 250] width 132 height 21
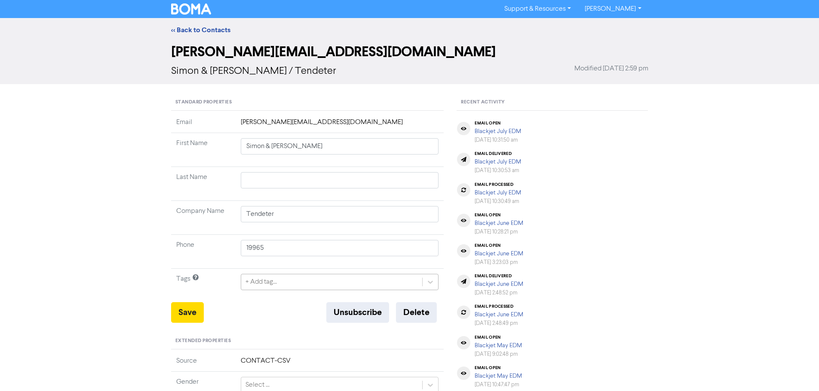
click at [291, 283] on div "+ Add tag..." at bounding box center [340, 282] width 198 height 16
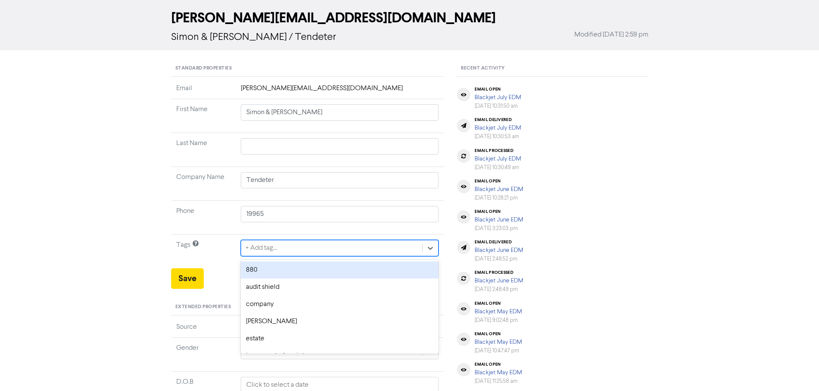
scroll to position [35, 0]
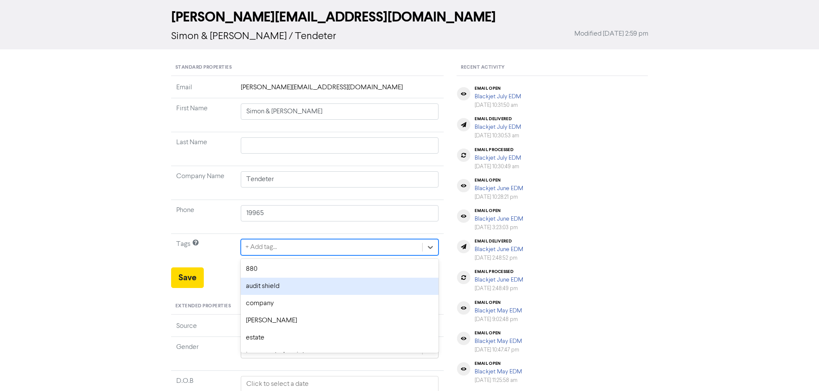
click at [288, 283] on div "audit shield" at bounding box center [340, 286] width 198 height 17
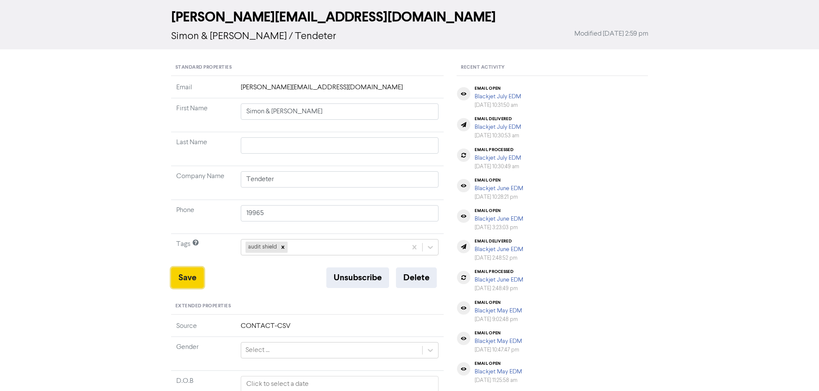
click at [198, 283] on button "Save" at bounding box center [187, 278] width 33 height 21
click at [196, 272] on button "Save" at bounding box center [187, 278] width 33 height 21
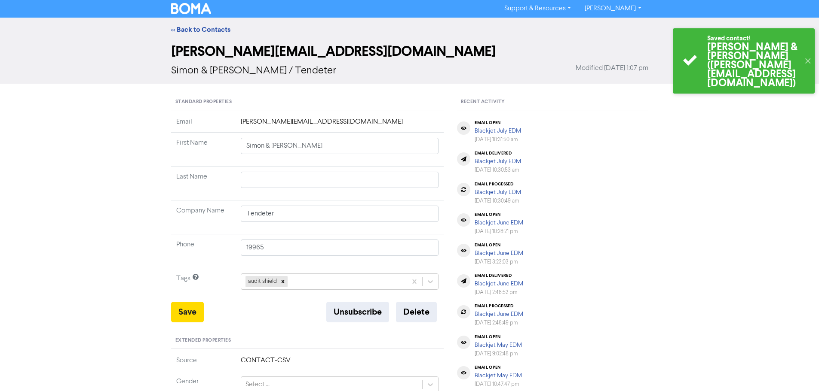
scroll to position [0, 0]
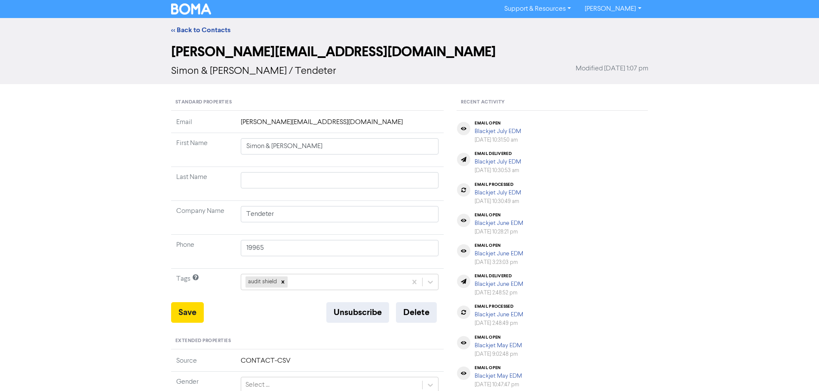
drag, startPoint x: 199, startPoint y: 28, endPoint x: 28, endPoint y: 56, distance: 172.9
click at [199, 28] on link "<< Back to Contacts" at bounding box center [200, 30] width 59 height 9
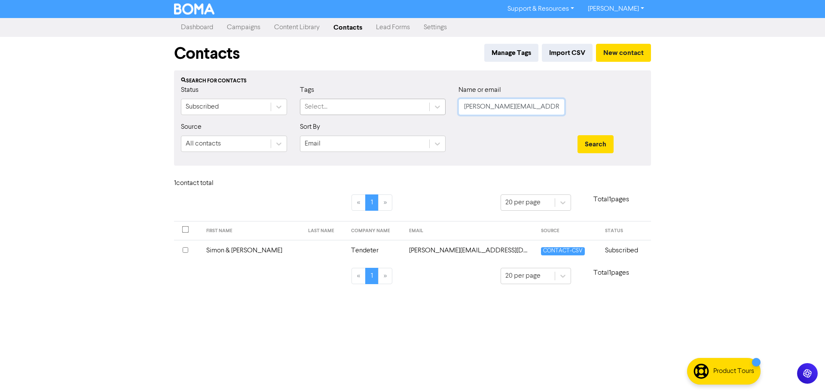
drag, startPoint x: 560, startPoint y: 106, endPoint x: 387, endPoint y: 104, distance: 173.2
click at [388, 104] on div "Status Subscribed Tags Select... Name or email [PERSON_NAME][EMAIL_ADDRESS][DOM…" at bounding box center [412, 103] width 476 height 37
click at [601, 140] on button "Search" at bounding box center [596, 144] width 36 height 18
click at [423, 251] on td "[EMAIL_ADDRESS][DOMAIN_NAME]" at bounding box center [483, 250] width 138 height 21
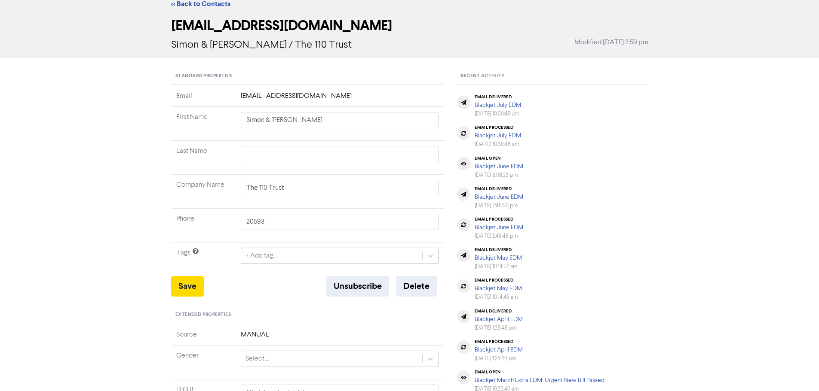
click at [316, 264] on div "+ Add tag..." at bounding box center [340, 256] width 198 height 16
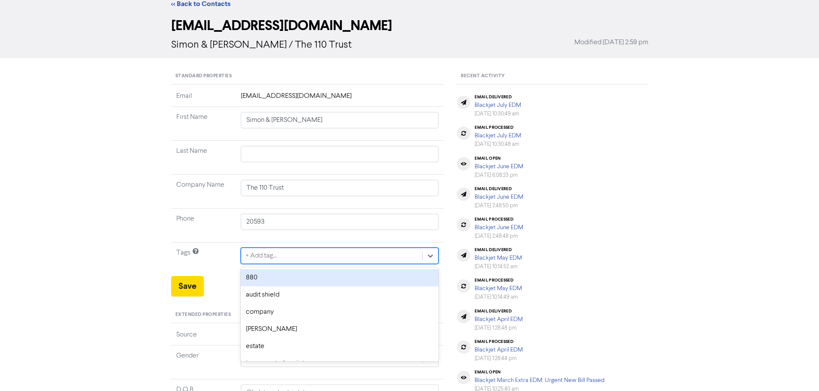
scroll to position [35, 0]
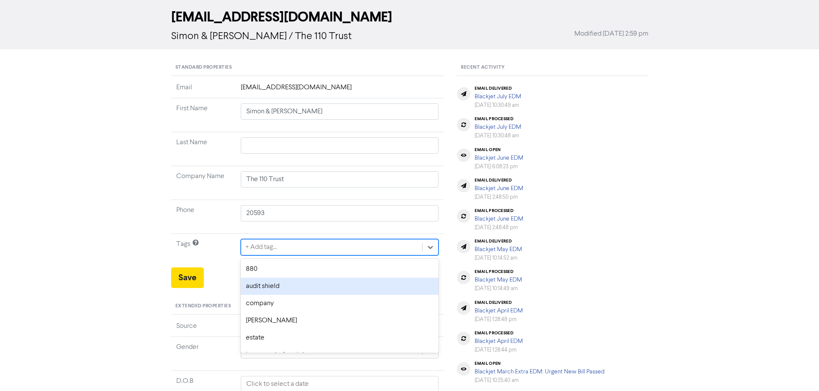
click at [290, 279] on div "audit shield" at bounding box center [340, 286] width 198 height 17
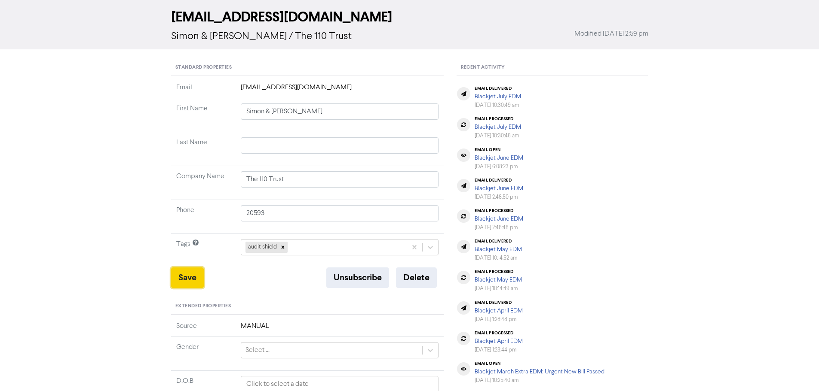
click at [187, 275] on button "Save" at bounding box center [187, 278] width 33 height 21
drag, startPoint x: 190, startPoint y: 280, endPoint x: 199, endPoint y: 276, distance: 10.2
click at [189, 280] on button "Save" at bounding box center [187, 278] width 33 height 21
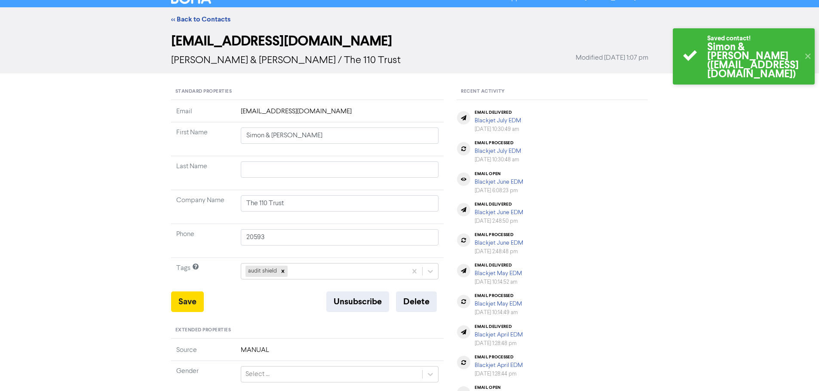
scroll to position [0, 0]
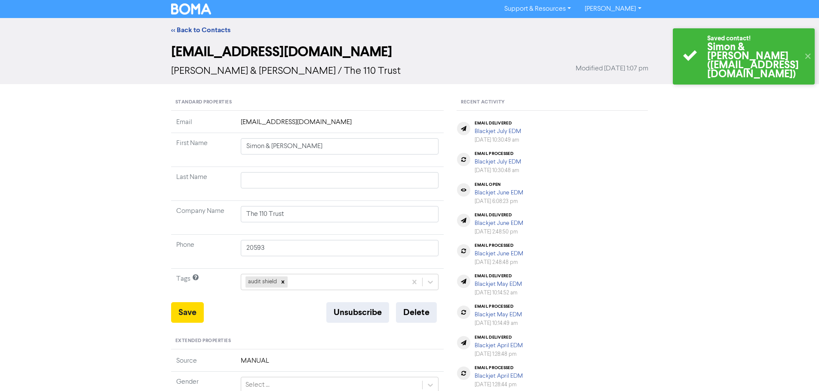
drag, startPoint x: 201, startPoint y: 28, endPoint x: 20, endPoint y: 53, distance: 182.7
click at [201, 28] on link "<< Back to Contacts" at bounding box center [200, 30] width 59 height 9
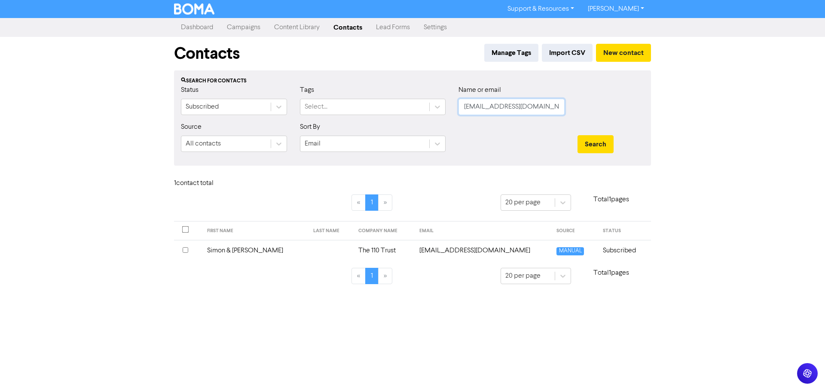
drag, startPoint x: 521, startPoint y: 107, endPoint x: 398, endPoint y: 95, distance: 124.3
click at [398, 95] on div "Status Subscribed Tags Select... Name or email [EMAIL_ADDRESS][DOMAIN_NAME]" at bounding box center [412, 103] width 476 height 37
click at [595, 141] on button "Search" at bounding box center [596, 144] width 36 height 18
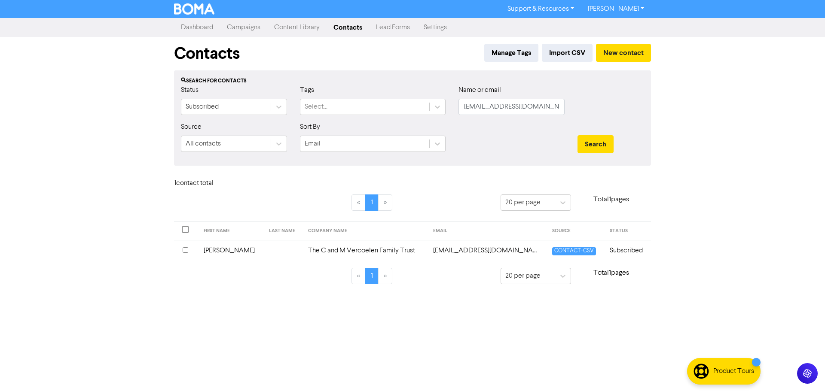
click at [318, 250] on td "The C and M Vercoelen Family Trust" at bounding box center [365, 250] width 125 height 21
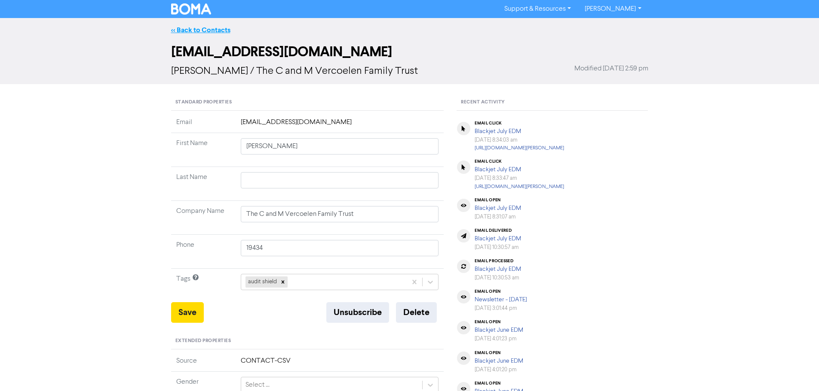
click at [208, 29] on link "<< Back to Contacts" at bounding box center [200, 30] width 59 height 9
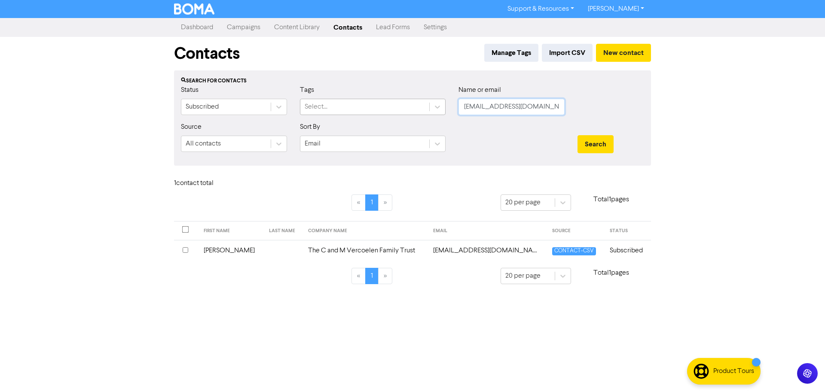
drag, startPoint x: 549, startPoint y: 109, endPoint x: 400, endPoint y: 109, distance: 149.1
click at [400, 109] on div "Status Subscribed Tags Select... Name or email [EMAIL_ADDRESS][DOMAIN_NAME]" at bounding box center [412, 103] width 476 height 37
click at [550, 108] on input "[EMAIL_ADDRESS][DOMAIN_NAME]" at bounding box center [512, 107] width 106 height 16
drag, startPoint x: 553, startPoint y: 108, endPoint x: 442, endPoint y: 108, distance: 110.9
click at [443, 108] on div "Status Subscribed Tags Select... Name or email [EMAIL_ADDRESS][DOMAIN_NAME]" at bounding box center [412, 103] width 476 height 37
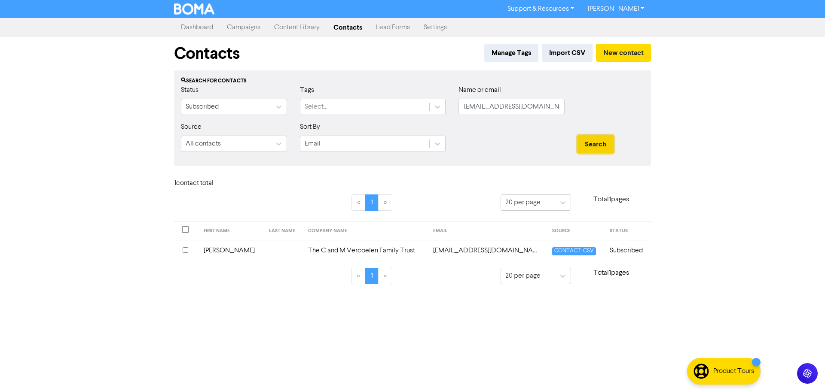
click at [594, 141] on button "Search" at bounding box center [596, 144] width 36 height 18
click at [432, 251] on td "[EMAIL_ADDRESS][DOMAIN_NAME]" at bounding box center [487, 250] width 119 height 21
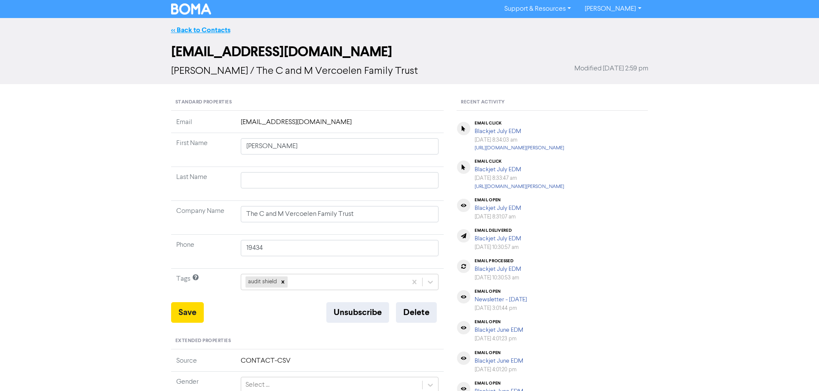
click at [208, 26] on link "<< Back to Contacts" at bounding box center [200, 30] width 59 height 9
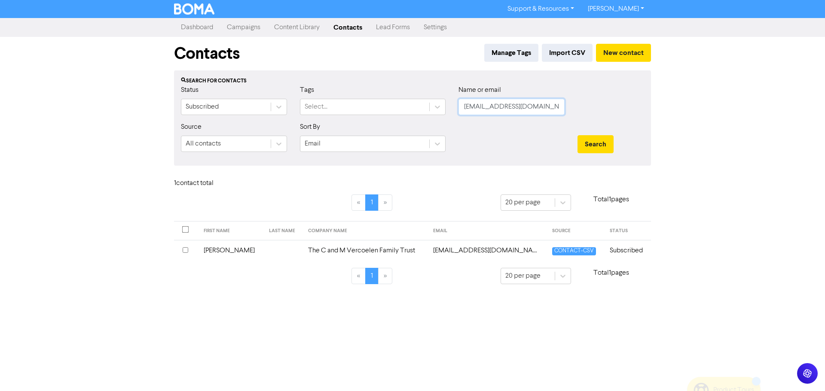
drag, startPoint x: 552, startPoint y: 106, endPoint x: 354, endPoint y: 96, distance: 198.4
click at [354, 96] on div "Status Subscribed Tags Select... Name or email [EMAIL_ADDRESS][DOMAIN_NAME]" at bounding box center [412, 103] width 476 height 37
click at [606, 140] on button "Search" at bounding box center [596, 144] width 36 height 18
click at [332, 253] on td "[PERSON_NAME], [PERSON_NAME]" at bounding box center [380, 250] width 117 height 21
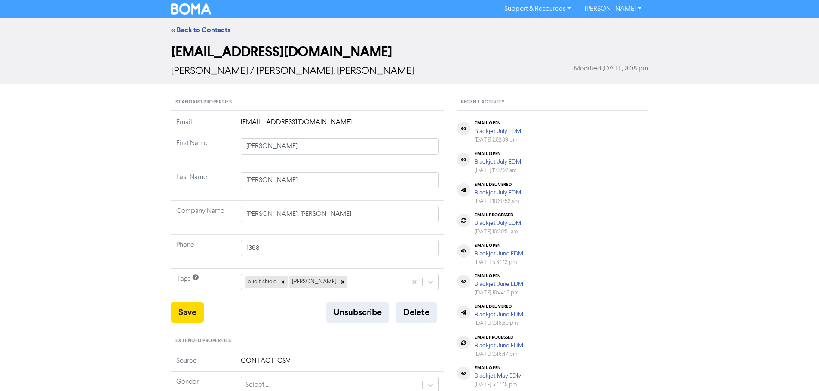
click at [207, 34] on div "<< Back to Contacts" at bounding box center [410, 30] width 490 height 10
click at [207, 33] on link "<< Back to Contacts" at bounding box center [200, 30] width 59 height 9
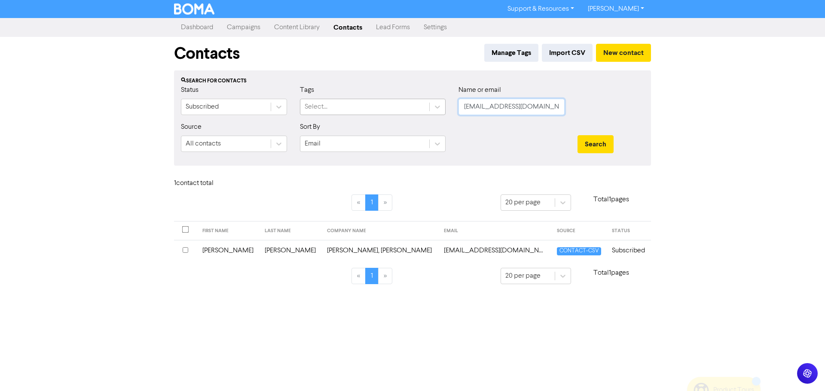
drag, startPoint x: 537, startPoint y: 107, endPoint x: 409, endPoint y: 106, distance: 127.6
click at [409, 106] on div "Status Subscribed Tags Select... Name or email [PERSON_NAME][EMAIL_ADDRESS][DOM…" at bounding box center [412, 103] width 476 height 37
click at [596, 144] on button "Search" at bounding box center [596, 144] width 36 height 18
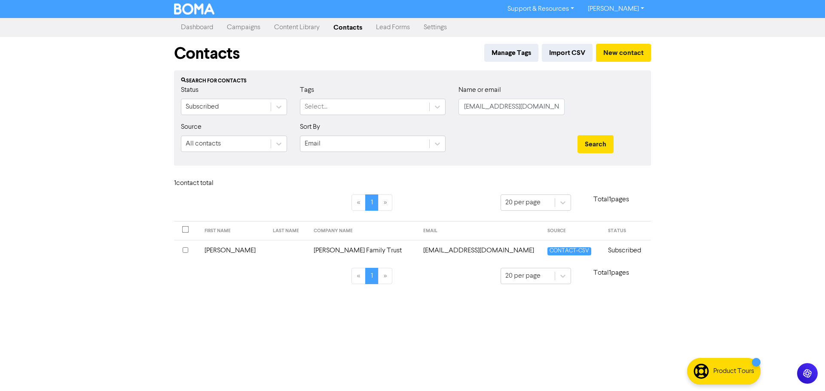
click at [367, 251] on td "[PERSON_NAME] Family Trust" at bounding box center [364, 250] width 110 height 21
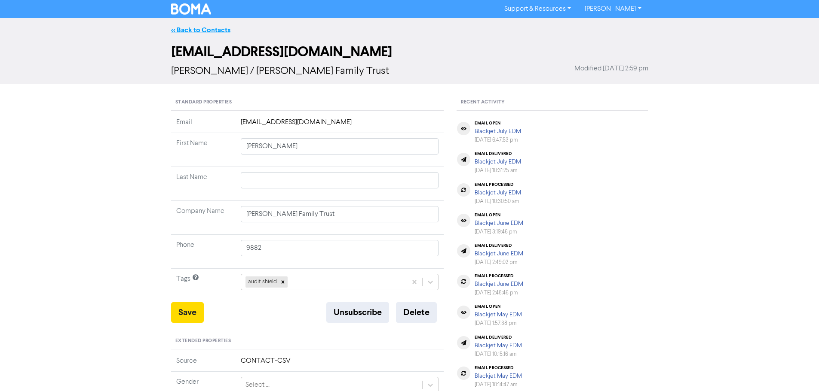
click at [214, 31] on link "<< Back to Contacts" at bounding box center [200, 30] width 59 height 9
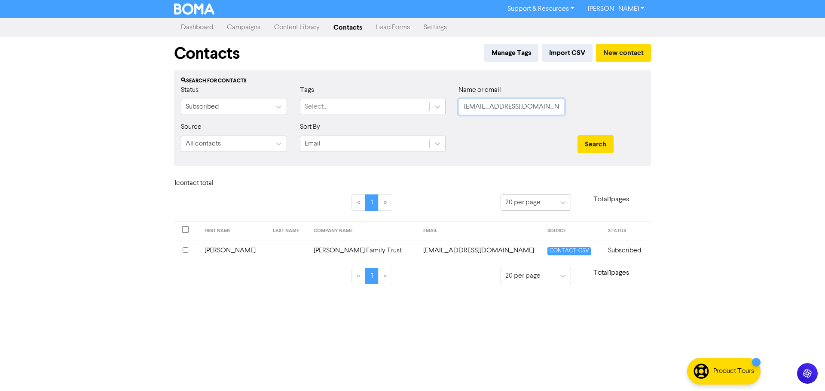
drag, startPoint x: 540, startPoint y: 107, endPoint x: 463, endPoint y: 107, distance: 76.9
click at [463, 107] on input "[EMAIL_ADDRESS][DOMAIN_NAME]" at bounding box center [512, 107] width 106 height 16
click at [596, 143] on button "Search" at bounding box center [596, 144] width 36 height 18
click at [446, 254] on td "[EMAIL_ADDRESS][DOMAIN_NAME]" at bounding box center [505, 250] width 119 height 21
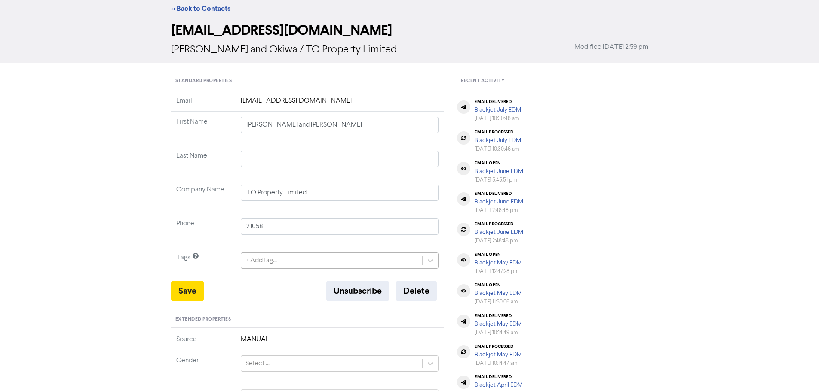
click at [278, 269] on div "+ Add tag..." at bounding box center [340, 261] width 198 height 16
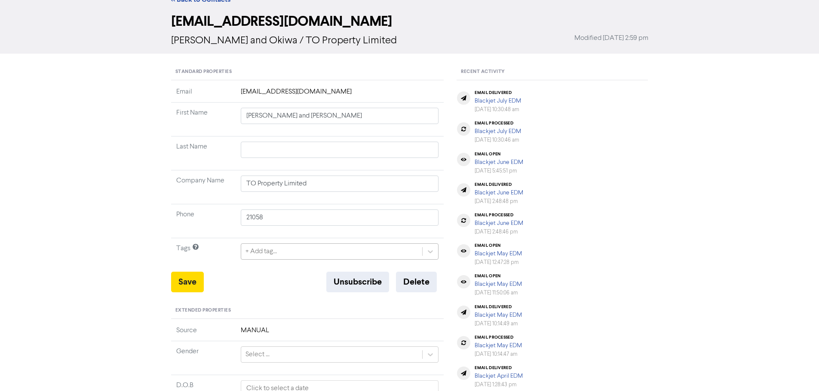
scroll to position [35, 0]
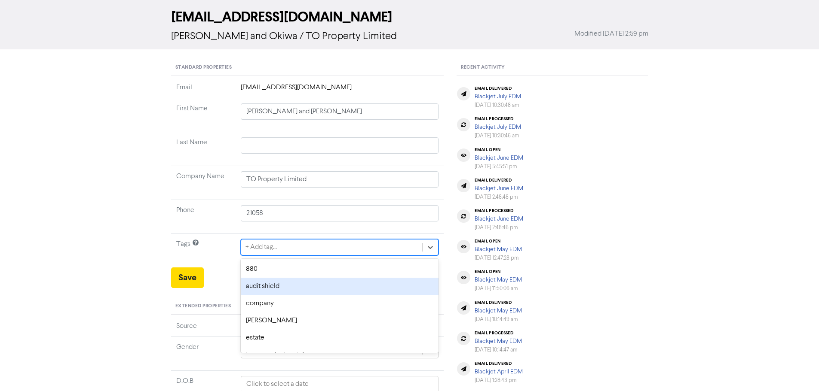
click at [276, 284] on div "audit shield" at bounding box center [340, 286] width 198 height 17
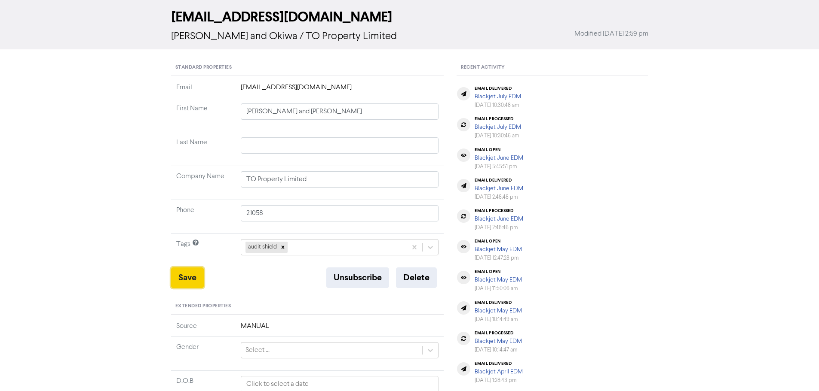
click at [190, 279] on button "Save" at bounding box center [187, 278] width 33 height 21
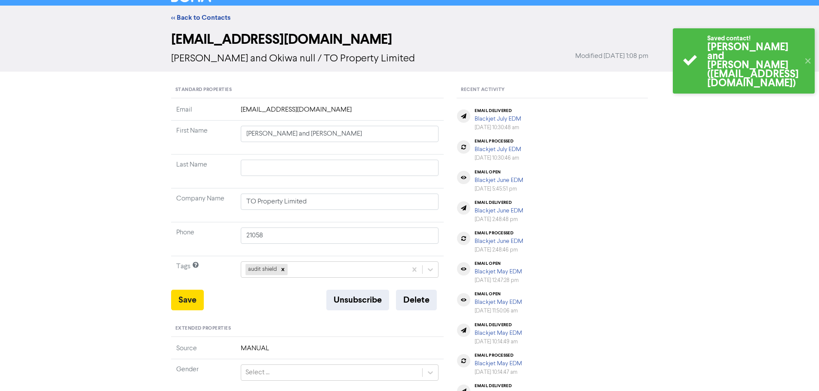
scroll to position [0, 0]
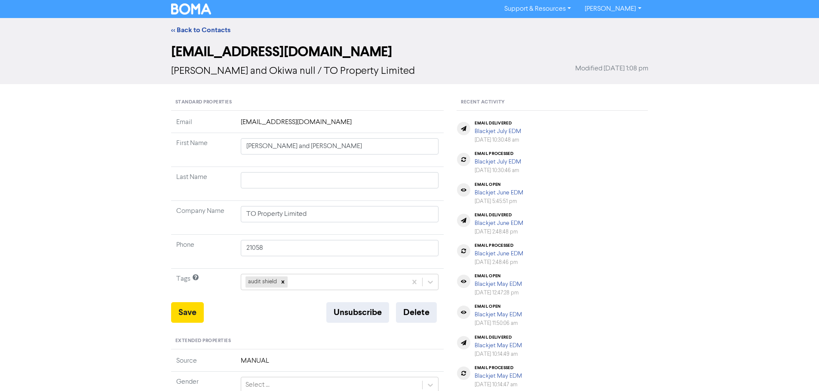
drag, startPoint x: 209, startPoint y: 31, endPoint x: 27, endPoint y: 57, distance: 184.4
click at [209, 31] on link "<< Back to Contacts" at bounding box center [200, 30] width 59 height 9
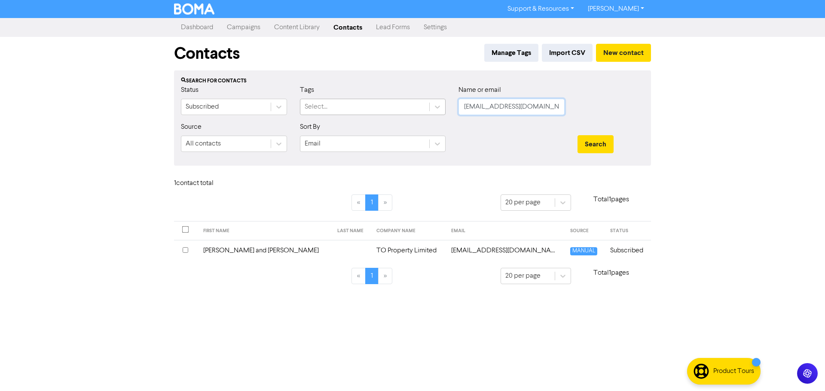
drag, startPoint x: 561, startPoint y: 104, endPoint x: 421, endPoint y: 104, distance: 140.1
click at [421, 104] on div "Status Subscribed Tags Select... Name or email [EMAIL_ADDRESS][DOMAIN_NAME]" at bounding box center [412, 103] width 476 height 37
click at [593, 144] on button "Search" at bounding box center [596, 144] width 36 height 18
click at [407, 251] on td "[EMAIL_ADDRESS][DOMAIN_NAME]" at bounding box center [451, 250] width 145 height 21
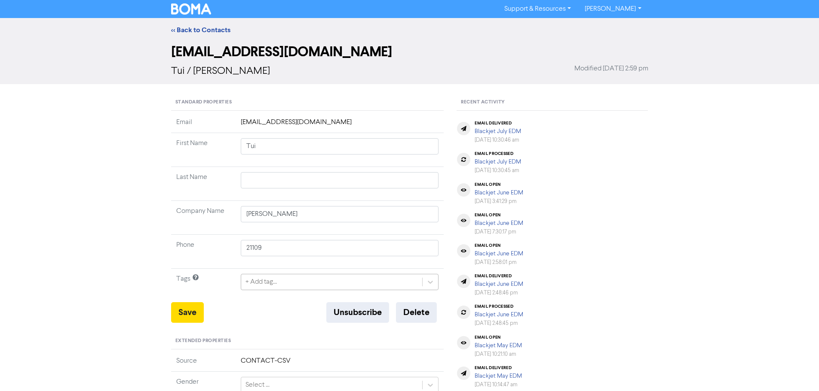
click at [301, 277] on div "+ Add tag..." at bounding box center [340, 282] width 198 height 16
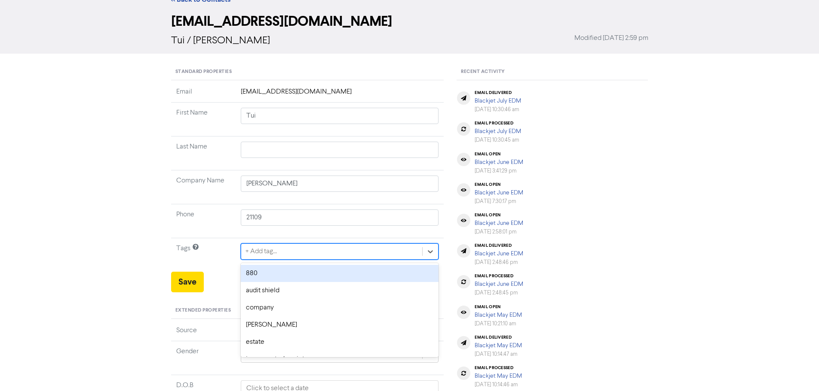
scroll to position [35, 0]
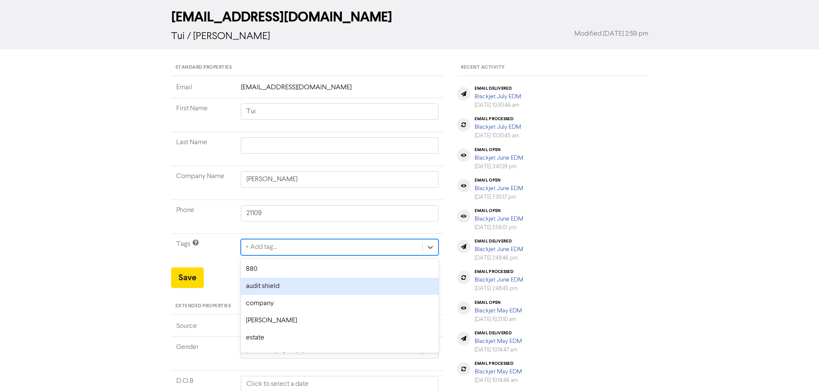
click at [272, 281] on div "audit shield" at bounding box center [340, 286] width 198 height 17
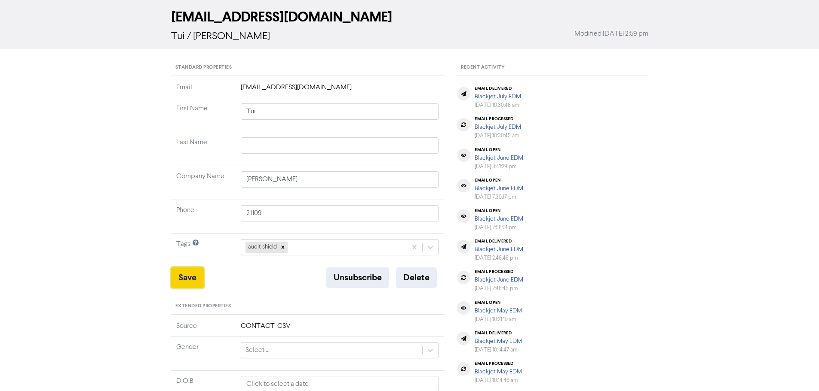
click at [190, 272] on button "Save" at bounding box center [187, 278] width 33 height 21
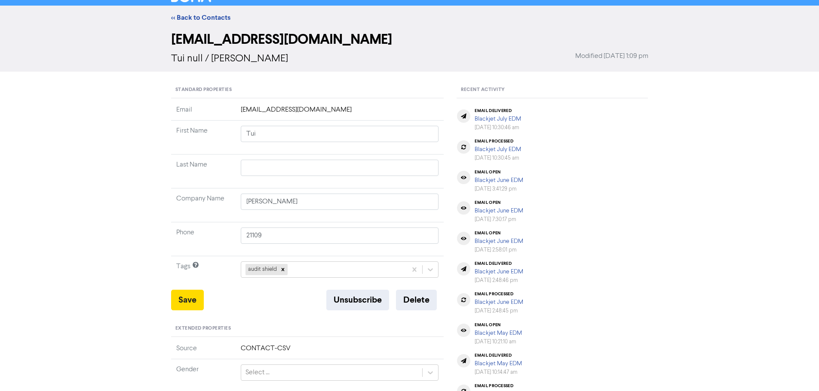
scroll to position [0, 0]
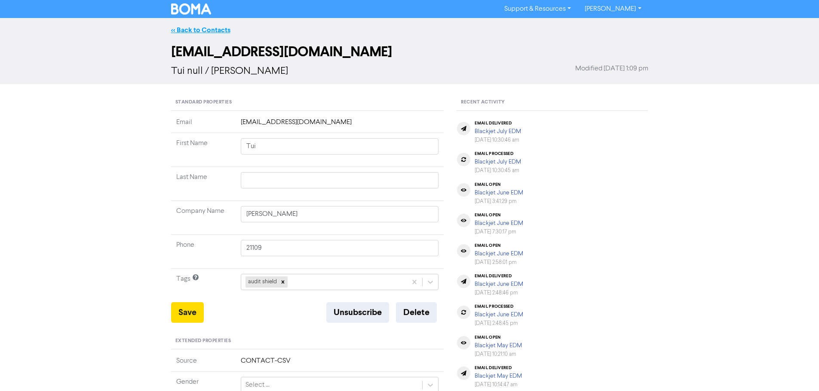
click at [205, 30] on link "<< Back to Contacts" at bounding box center [200, 30] width 59 height 9
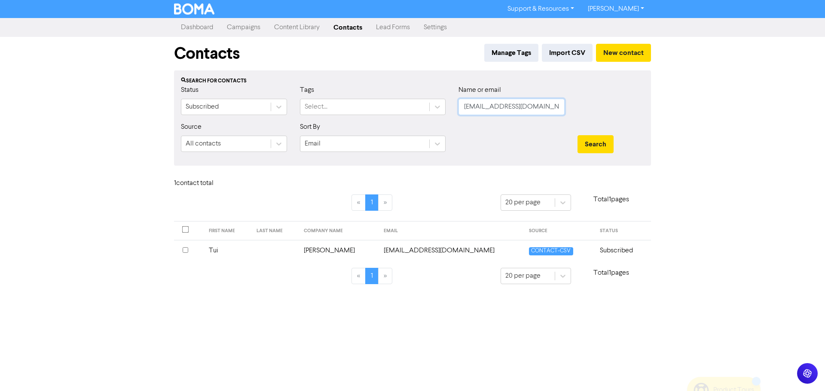
drag, startPoint x: 554, startPoint y: 106, endPoint x: 452, endPoint y: 104, distance: 101.9
click at [434, 104] on div "Status Subscribed Tags Select... Name or email [EMAIL_ADDRESS][DOMAIN_NAME]" at bounding box center [412, 103] width 476 height 37
click at [600, 144] on button "Search" at bounding box center [596, 144] width 36 height 18
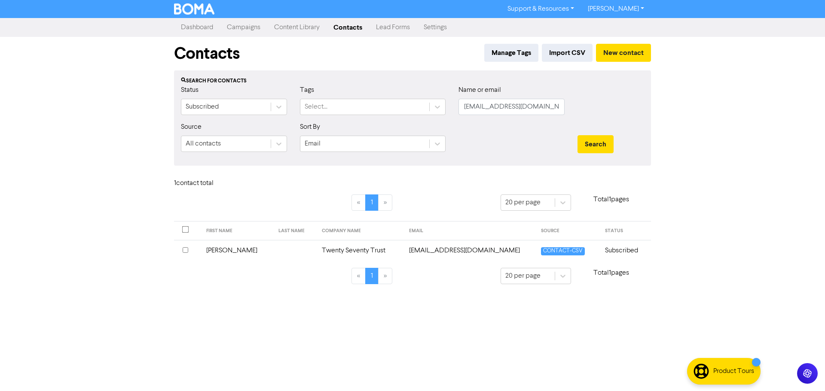
click at [451, 249] on td "[EMAIL_ADDRESS][DOMAIN_NAME]" at bounding box center [470, 250] width 132 height 21
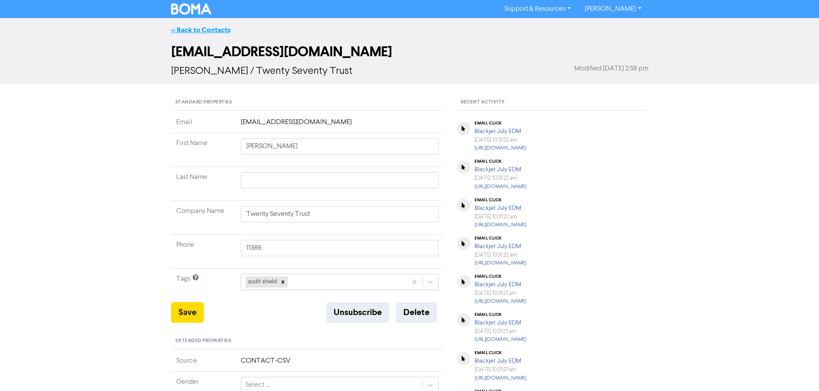
click at [199, 31] on link "<< Back to Contacts" at bounding box center [200, 30] width 59 height 9
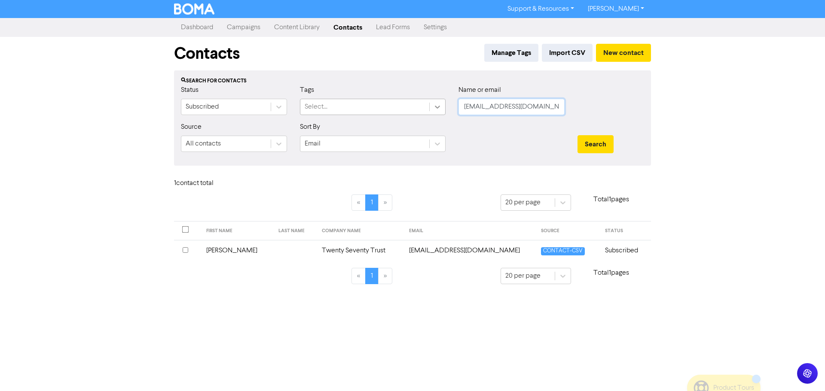
drag, startPoint x: 541, startPoint y: 107, endPoint x: 442, endPoint y: 101, distance: 99.4
click at [442, 101] on div "Status Subscribed Tags Select... Name or email [EMAIL_ADDRESS][DOMAIN_NAME]" at bounding box center [412, 103] width 476 height 37
click at [601, 143] on button "Search" at bounding box center [596, 144] width 36 height 18
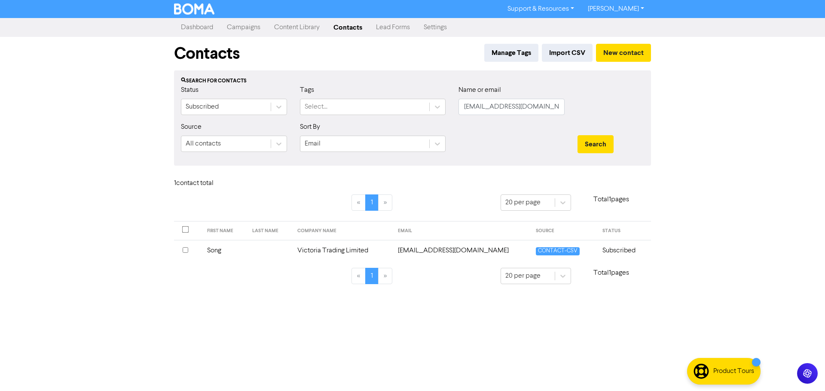
click at [430, 250] on td "[EMAIL_ADDRESS][DOMAIN_NAME]" at bounding box center [462, 250] width 138 height 21
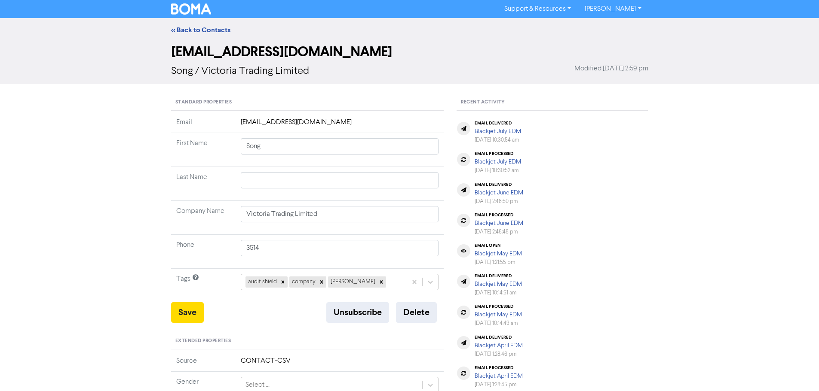
click at [200, 25] on div "<< Back to Contacts" at bounding box center [410, 30] width 490 height 10
click at [200, 28] on link "<< Back to Contacts" at bounding box center [200, 30] width 59 height 9
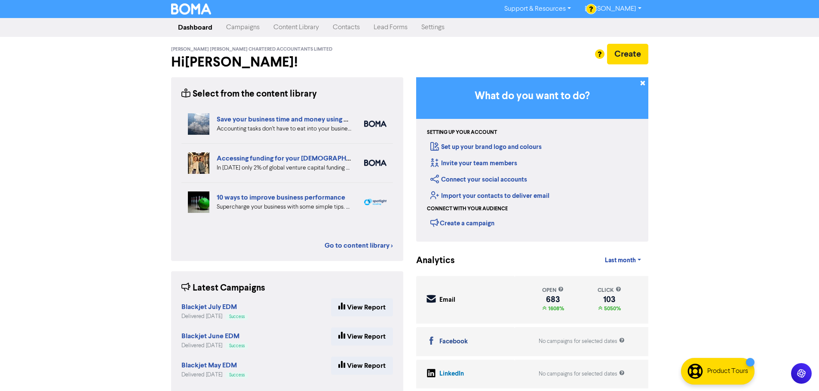
click at [345, 28] on link "Contacts" at bounding box center [346, 27] width 41 height 17
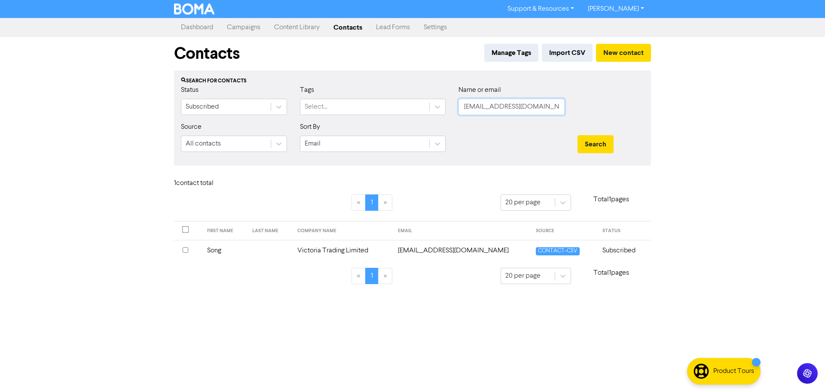
drag, startPoint x: 535, startPoint y: 110, endPoint x: 463, endPoint y: 106, distance: 71.8
click at [463, 106] on input "[EMAIL_ADDRESS][DOMAIN_NAME]" at bounding box center [512, 107] width 106 height 16
click at [590, 142] on button "Search" at bounding box center [596, 144] width 36 height 18
click at [353, 252] on td "Visual GP Limited" at bounding box center [358, 250] width 75 height 21
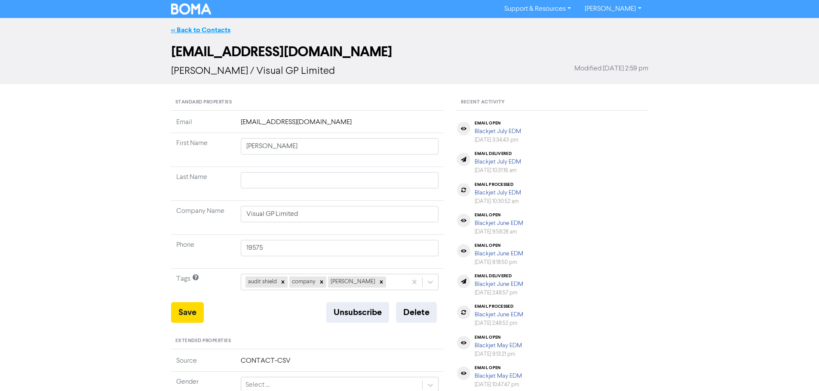
click at [189, 29] on link "<< Back to Contacts" at bounding box center [200, 30] width 59 height 9
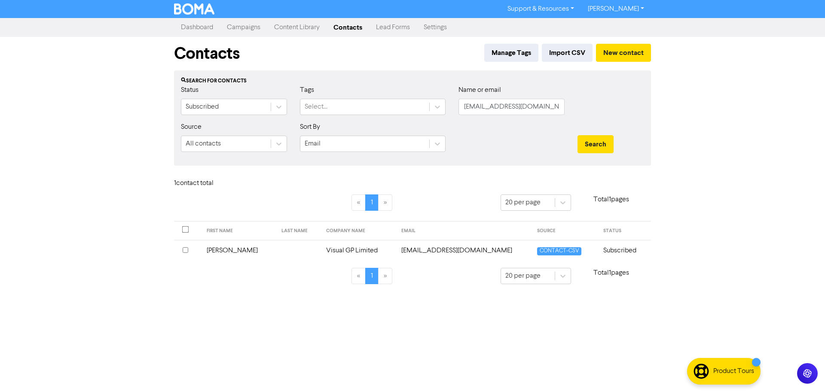
click at [485, 101] on div "Name or email [EMAIL_ADDRESS][DOMAIN_NAME]" at bounding box center [512, 100] width 106 height 30
drag, startPoint x: 532, startPoint y: 108, endPoint x: 453, endPoint y: 105, distance: 79.1
click at [453, 105] on div "Name or email [EMAIL_ADDRESS][DOMAIN_NAME]" at bounding box center [511, 103] width 119 height 37
click at [597, 145] on button "Search" at bounding box center [596, 144] width 36 height 18
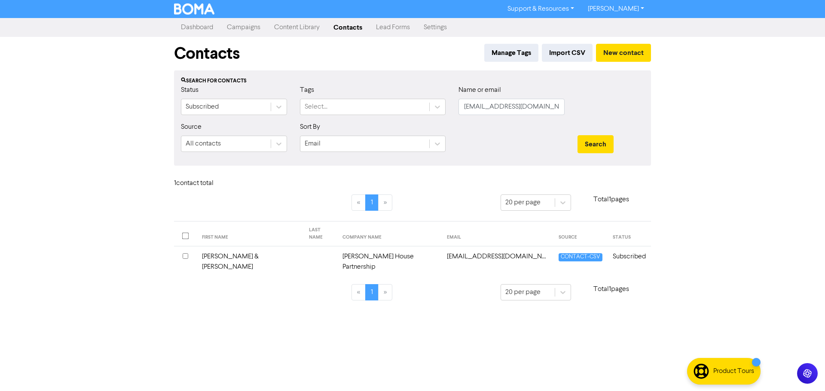
click at [448, 250] on td "[EMAIL_ADDRESS][DOMAIN_NAME]" at bounding box center [498, 262] width 112 height 31
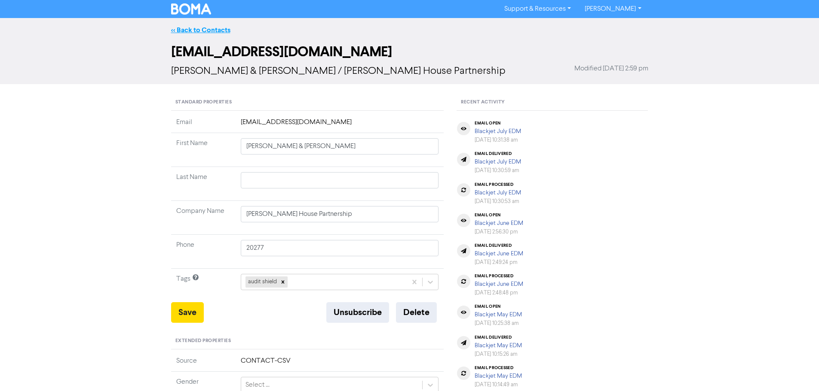
click at [214, 32] on link "<< Back to Contacts" at bounding box center [200, 30] width 59 height 9
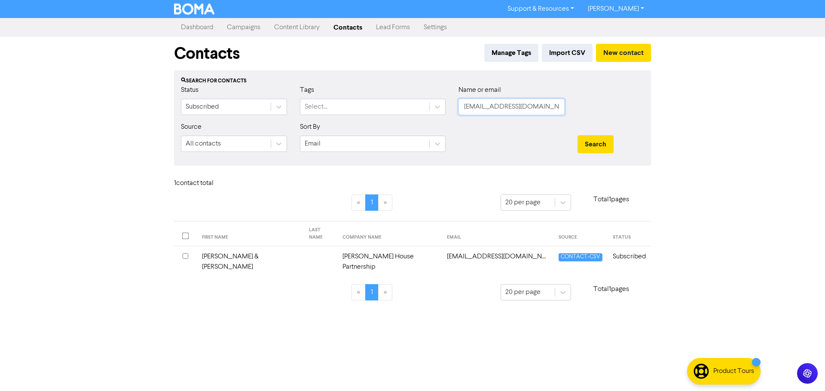
drag, startPoint x: 551, startPoint y: 104, endPoint x: 450, endPoint y: 104, distance: 101.0
click at [450, 104] on div "Status Subscribed Tags Select... Name or email [PERSON_NAME][EMAIL_ADDRESS][DOM…" at bounding box center [412, 103] width 476 height 37
click at [614, 144] on div "Search" at bounding box center [611, 144] width 67 height 18
click at [610, 142] on button "Search" at bounding box center [596, 144] width 36 height 18
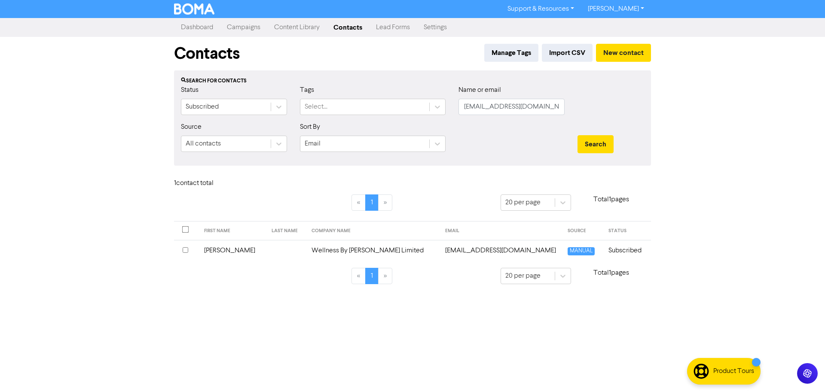
click at [351, 253] on td "Wellness By [PERSON_NAME] Limited" at bounding box center [373, 250] width 134 height 21
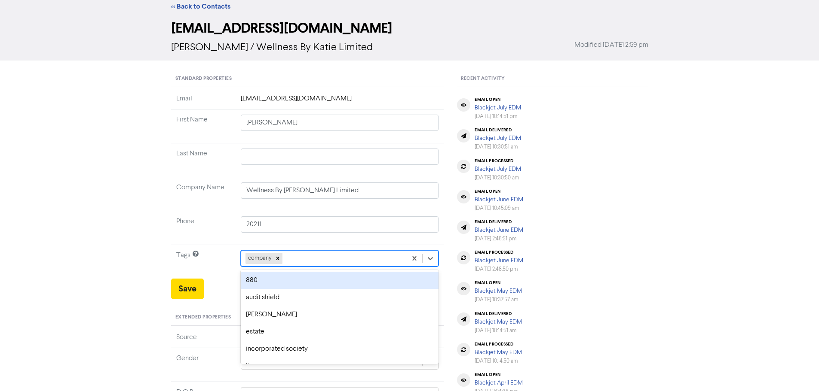
click at [305, 267] on div "option 880 focused, 1 of 12. 11 results available. Use Up and Down to choose op…" at bounding box center [340, 259] width 198 height 16
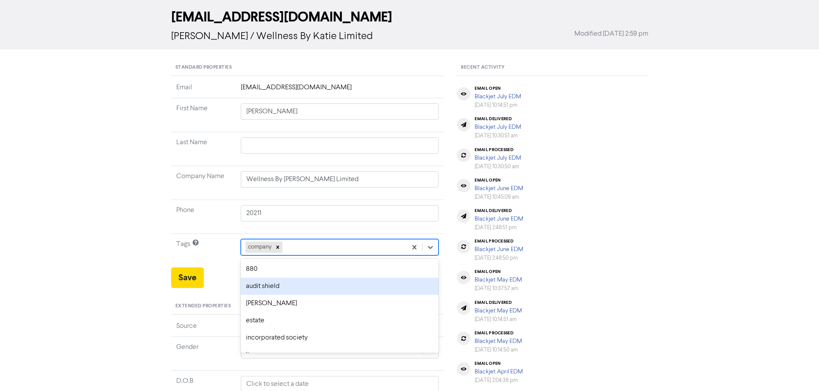
click at [284, 282] on div "audit shield" at bounding box center [340, 286] width 198 height 17
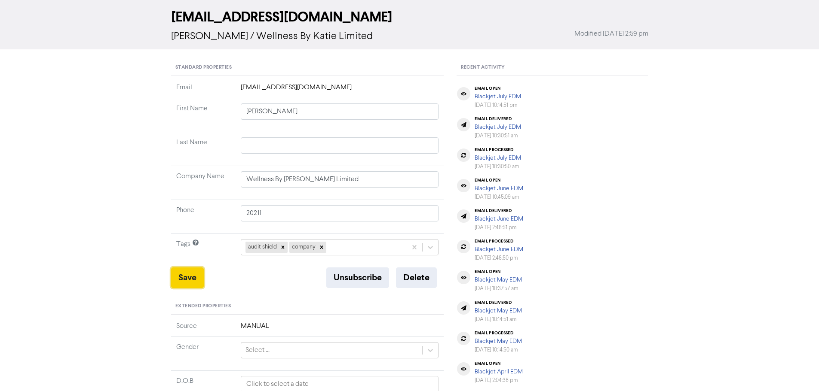
click at [187, 272] on button "Save" at bounding box center [187, 278] width 33 height 21
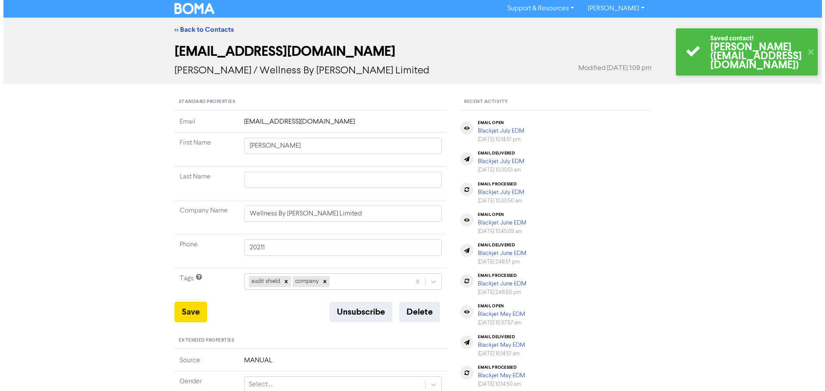
scroll to position [0, 0]
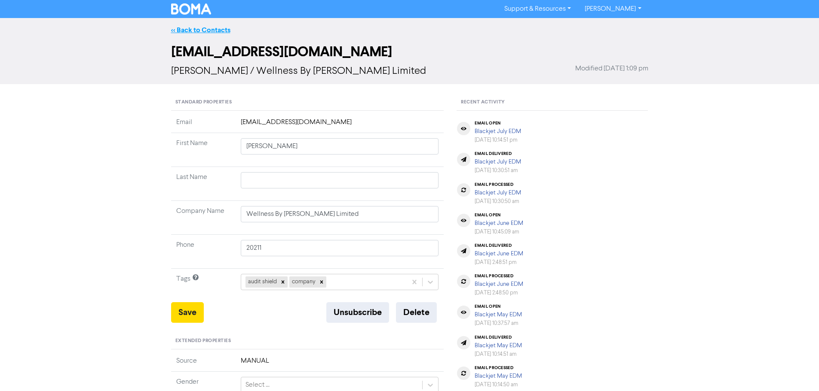
click at [206, 28] on link "<< Back to Contacts" at bounding box center [200, 30] width 59 height 9
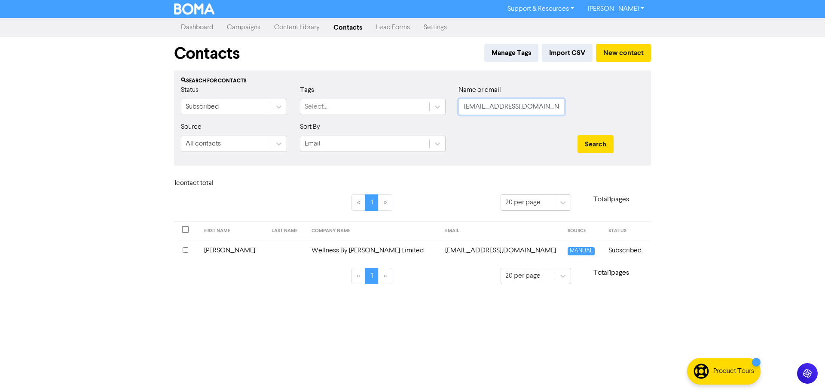
drag, startPoint x: 557, startPoint y: 108, endPoint x: 461, endPoint y: 108, distance: 96.3
click at [461, 108] on input "[EMAIL_ADDRESS][DOMAIN_NAME]" at bounding box center [512, 107] width 106 height 16
click at [597, 141] on button "Search" at bounding box center [596, 144] width 36 height 18
click at [370, 249] on td "[PERSON_NAME]" at bounding box center [358, 250] width 75 height 21
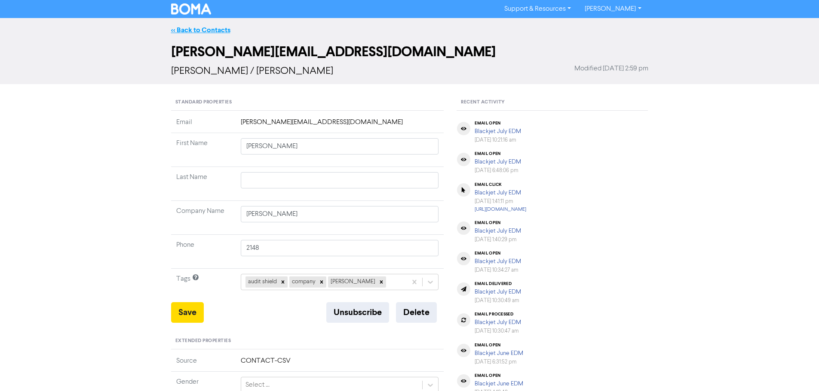
click at [196, 32] on link "<< Back to Contacts" at bounding box center [200, 30] width 59 height 9
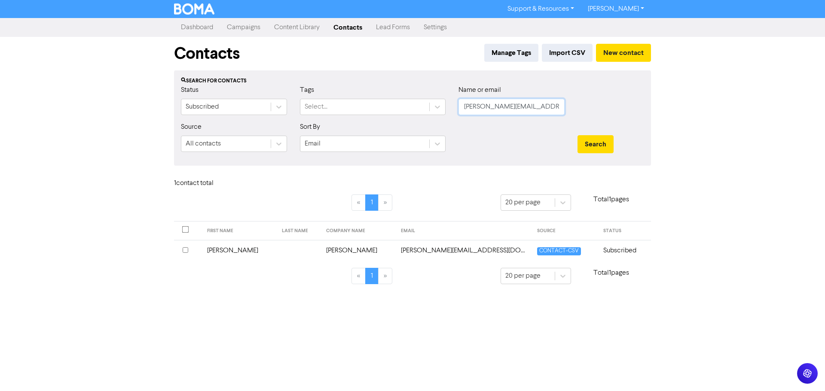
drag, startPoint x: 558, startPoint y: 110, endPoint x: 477, endPoint y: 106, distance: 80.9
click at [453, 108] on div "Name or email [PERSON_NAME][EMAIL_ADDRESS][DOMAIN_NAME]" at bounding box center [511, 103] width 119 height 37
click at [583, 109] on div at bounding box center [611, 103] width 80 height 37
click at [597, 147] on button "Search" at bounding box center [596, 144] width 36 height 18
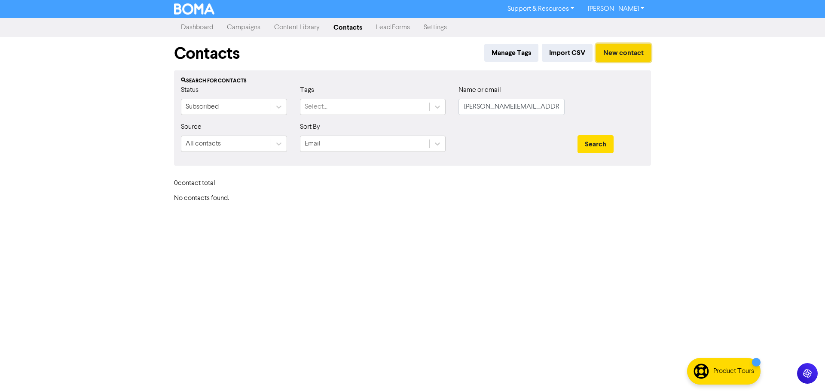
click at [624, 54] on button "New contact" at bounding box center [623, 53] width 55 height 18
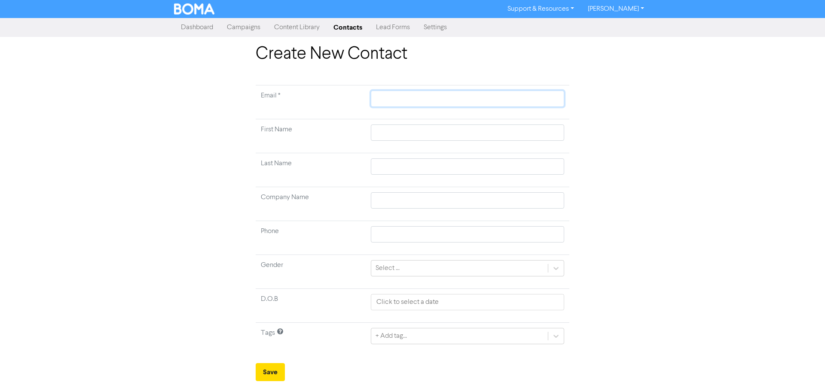
click at [380, 103] on input "text" at bounding box center [467, 99] width 193 height 16
drag, startPoint x: 401, startPoint y: 133, endPoint x: 403, endPoint y: 128, distance: 5.4
click at [401, 133] on input "text" at bounding box center [467, 133] width 193 height 16
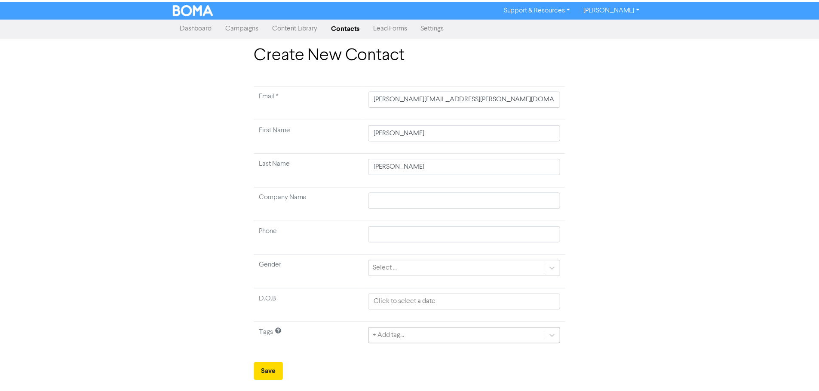
scroll to position [86, 0]
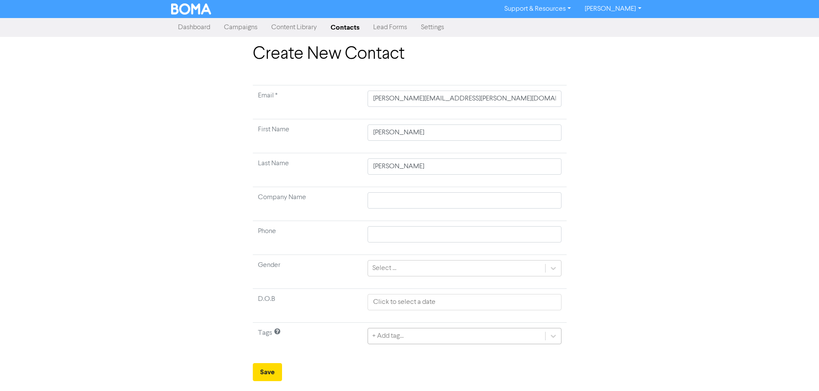
click at [441, 340] on div "+ Add tag..." at bounding box center [463, 336] width 193 height 16
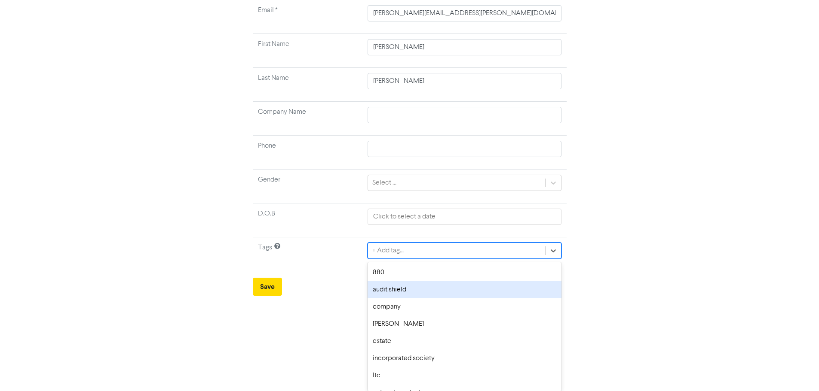
click at [394, 292] on div "audit shield" at bounding box center [463, 289] width 193 height 17
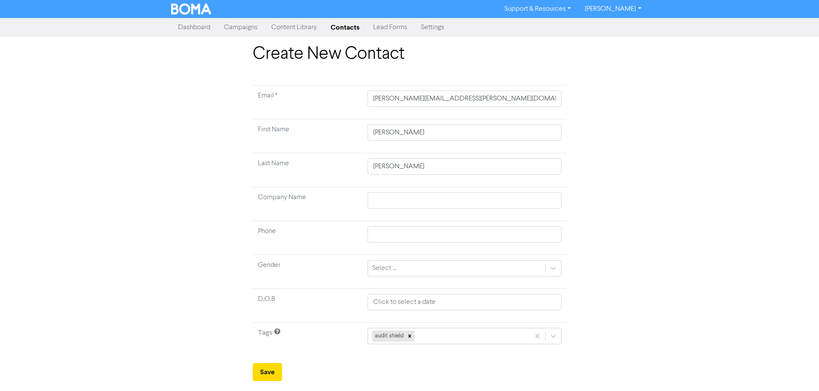
scroll to position [0, 0]
click at [277, 371] on button "Save" at bounding box center [270, 373] width 29 height 18
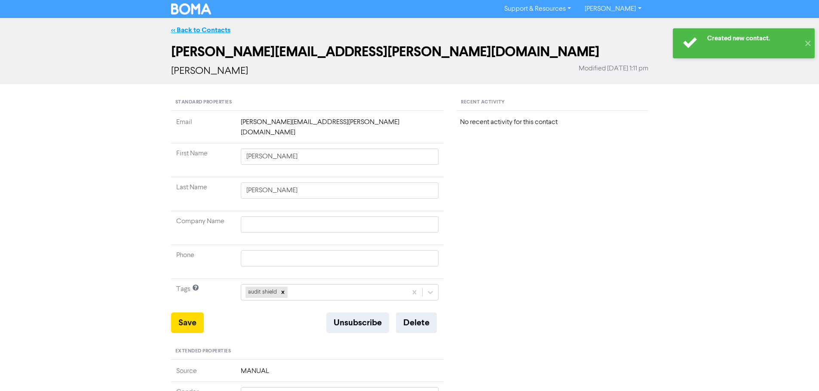
click at [197, 27] on link "<< Back to Contacts" at bounding box center [200, 30] width 59 height 9
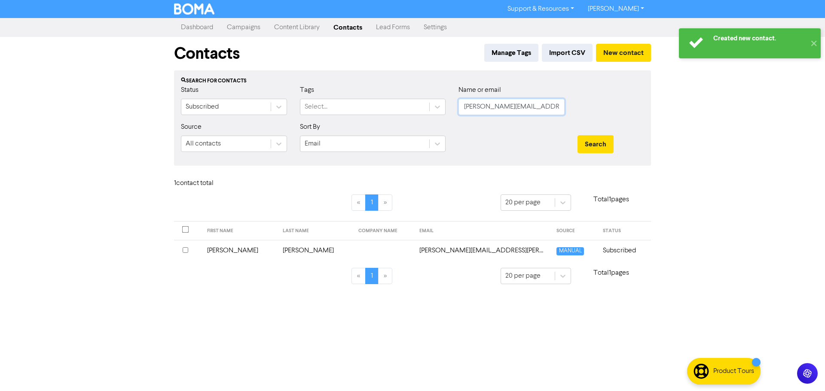
drag, startPoint x: 530, startPoint y: 109, endPoint x: 469, endPoint y: 108, distance: 61.0
click at [469, 108] on input "[PERSON_NAME][EMAIL_ADDRESS][PERSON_NAME][DOMAIN_NAME]" at bounding box center [512, 107] width 106 height 16
click at [552, 108] on input "[PERSON_NAME][EMAIL_ADDRESS][PERSON_NAME][DOMAIN_NAME]" at bounding box center [512, 107] width 106 height 16
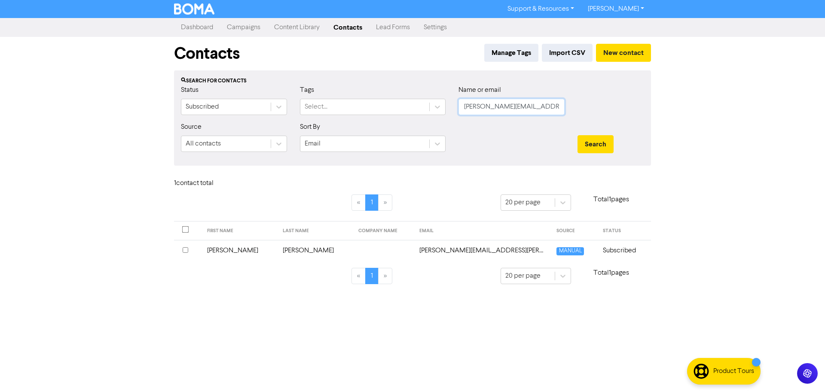
click at [554, 107] on input "[PERSON_NAME][EMAIL_ADDRESS][PERSON_NAME][DOMAIN_NAME]" at bounding box center [512, 107] width 106 height 16
click at [590, 147] on button "Search" at bounding box center [596, 144] width 36 height 18
click at [345, 257] on td "Wholesale Computer Supplies Limited" at bounding box center [366, 250] width 131 height 21
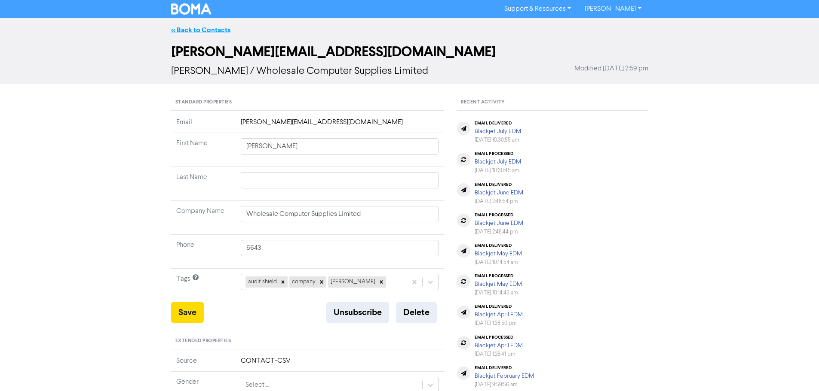
click at [197, 28] on link "<< Back to Contacts" at bounding box center [200, 30] width 59 height 9
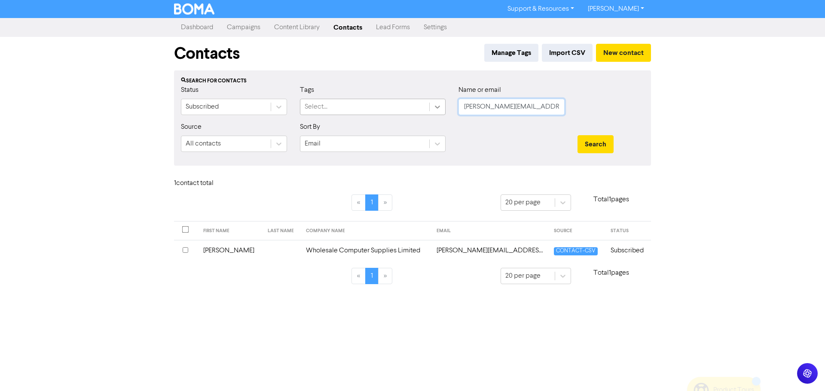
drag, startPoint x: 532, startPoint y: 106, endPoint x: 443, endPoint y: 105, distance: 88.5
click at [445, 106] on div "Status Subscribed Tags Select... Name or email [PERSON_NAME][EMAIL_ADDRESS][DOM…" at bounding box center [412, 103] width 476 height 37
click at [606, 140] on button "Search" at bounding box center [596, 144] width 36 height 18
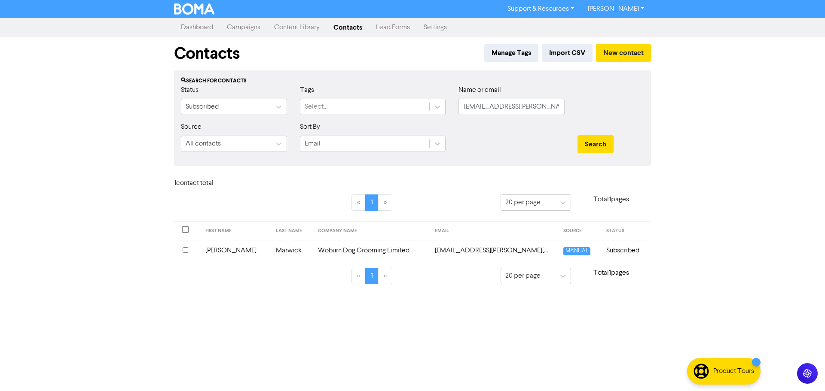
click at [385, 249] on td "Woburn Dog Grooming Limited" at bounding box center [371, 250] width 117 height 21
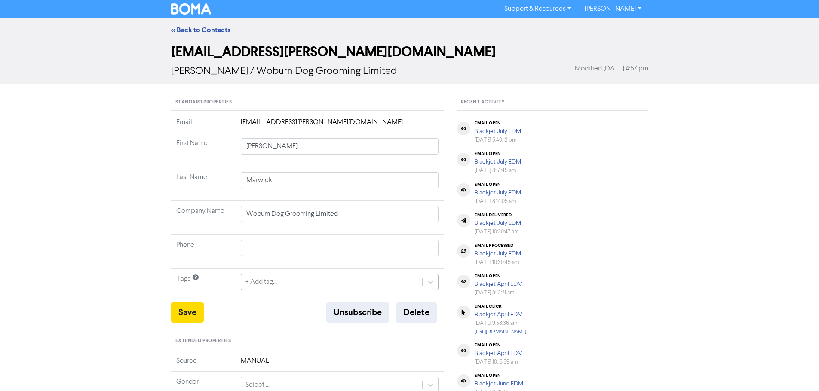
click at [313, 284] on div "+ Add tag..." at bounding box center [340, 282] width 198 height 16
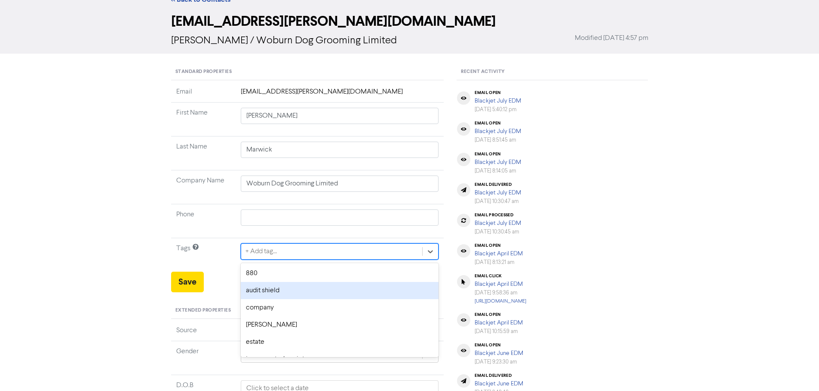
scroll to position [35, 0]
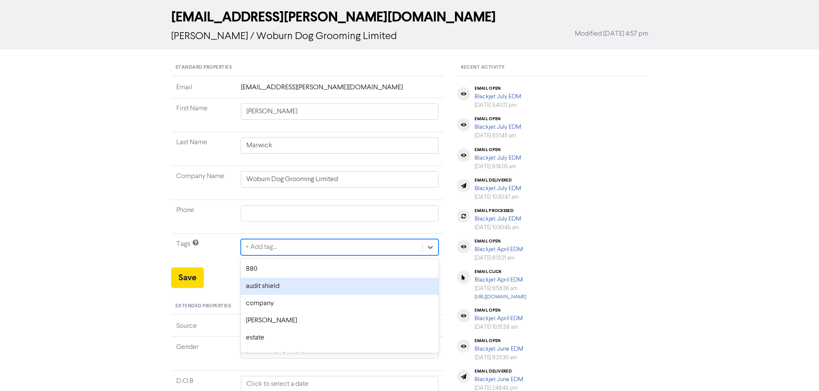
click at [283, 289] on div "audit shield" at bounding box center [340, 286] width 198 height 17
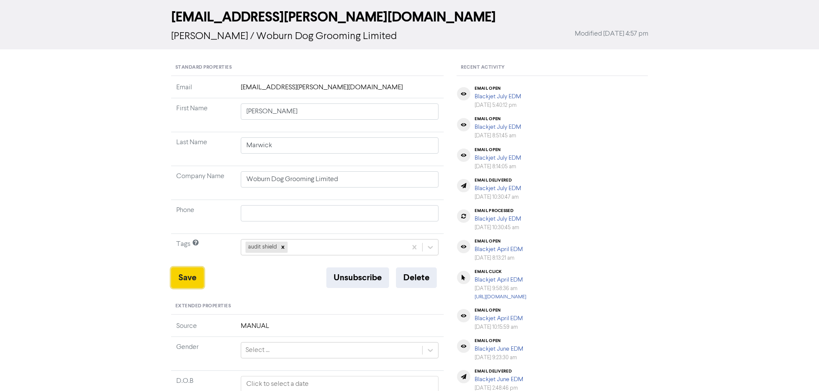
click at [187, 279] on button "Save" at bounding box center [187, 278] width 33 height 21
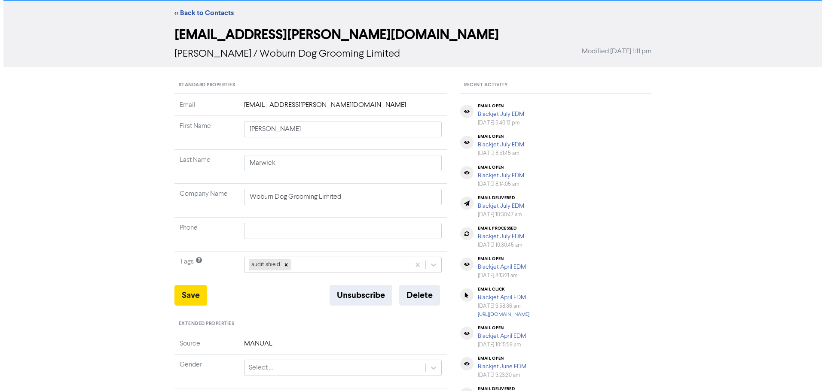
scroll to position [0, 0]
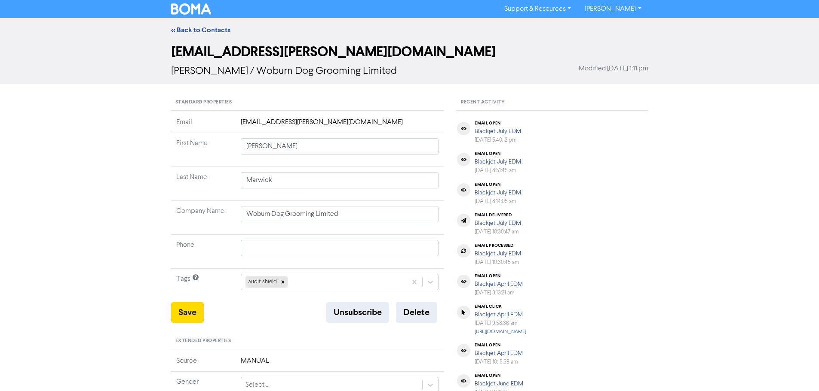
click at [213, 26] on link "<< Back to Contacts" at bounding box center [200, 30] width 59 height 9
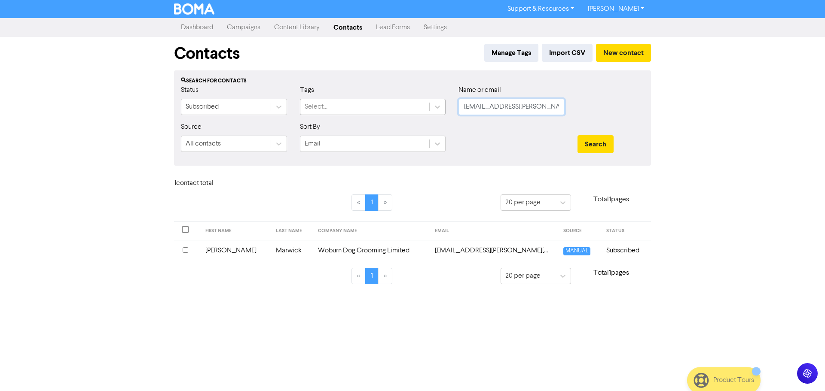
drag, startPoint x: 551, startPoint y: 110, endPoint x: 421, endPoint y: 109, distance: 130.6
click at [421, 109] on div "Status Subscribed Tags Select... Name or email [EMAIL_ADDRESS][PERSON_NAME][DOM…" at bounding box center [412, 103] width 476 height 37
click at [607, 138] on button "Search" at bounding box center [596, 144] width 36 height 18
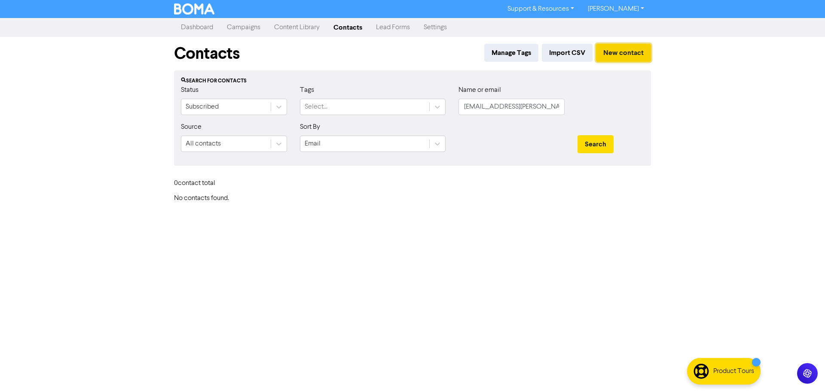
click at [619, 52] on button "New contact" at bounding box center [623, 53] width 55 height 18
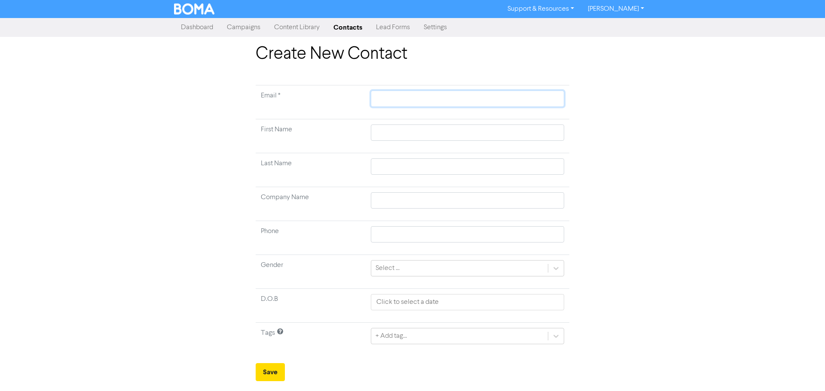
click at [466, 100] on input "text" at bounding box center [467, 99] width 193 height 16
click at [615, 149] on div "Create New Contact Email * [PERSON_NAME][EMAIL_ADDRESS][PERSON_NAME][DOMAIN_NAM…" at bounding box center [413, 213] width 490 height 338
click at [442, 133] on input "text" at bounding box center [467, 133] width 193 height 16
click at [434, 202] on input "text" at bounding box center [467, 201] width 193 height 16
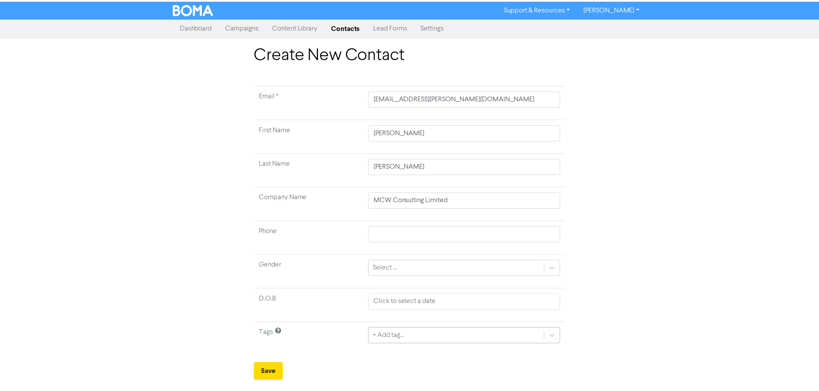
scroll to position [86, 0]
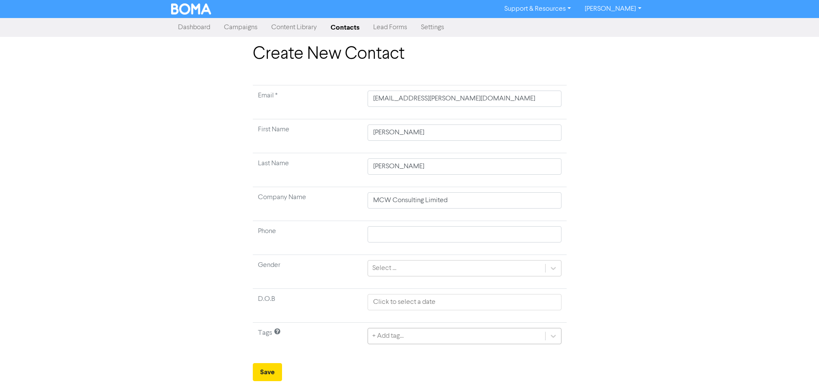
click at [389, 340] on div "+ Add tag..." at bounding box center [463, 336] width 193 height 16
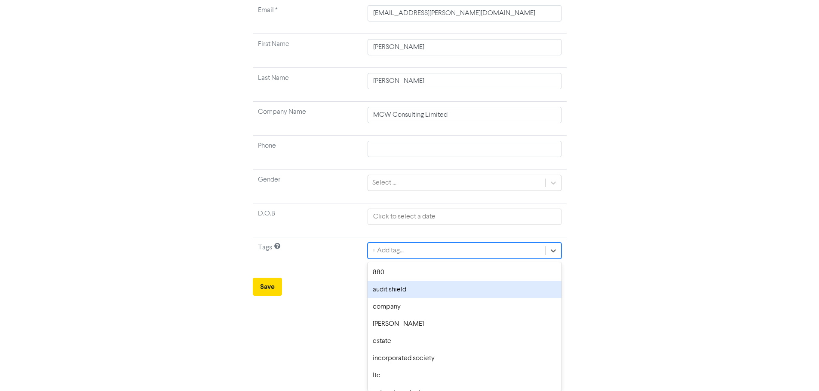
click at [401, 291] on div "audit shield" at bounding box center [463, 289] width 193 height 17
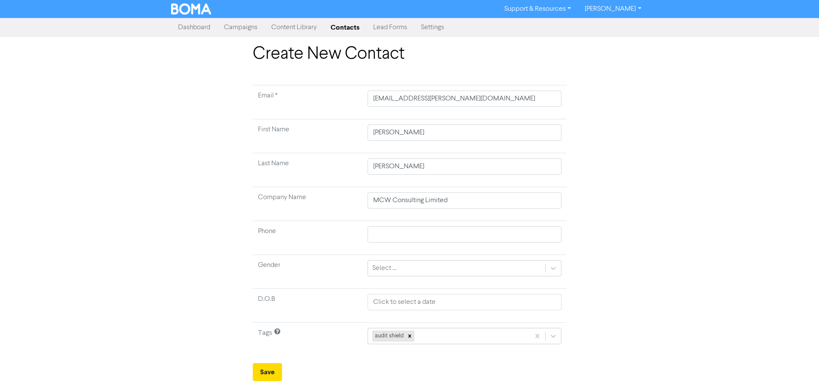
scroll to position [0, 0]
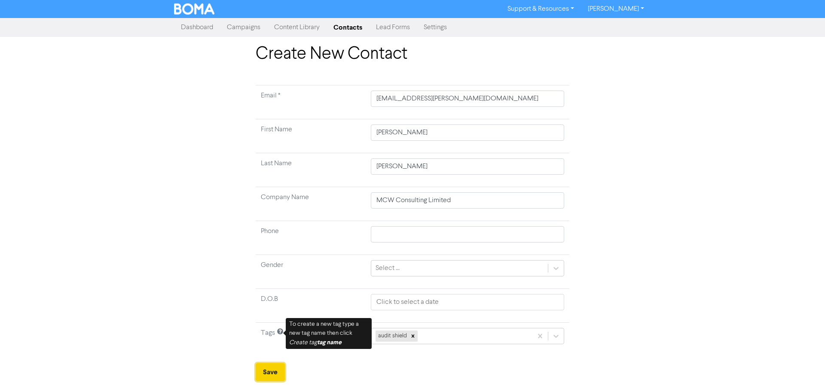
click at [270, 372] on button "Save" at bounding box center [270, 373] width 29 height 18
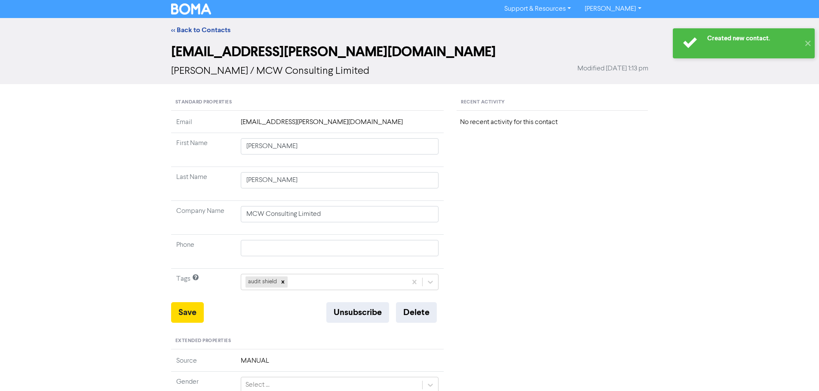
click at [202, 35] on div "<< Back to Contacts" at bounding box center [410, 30] width 490 height 10
click at [202, 31] on link "<< Back to Contacts" at bounding box center [200, 30] width 59 height 9
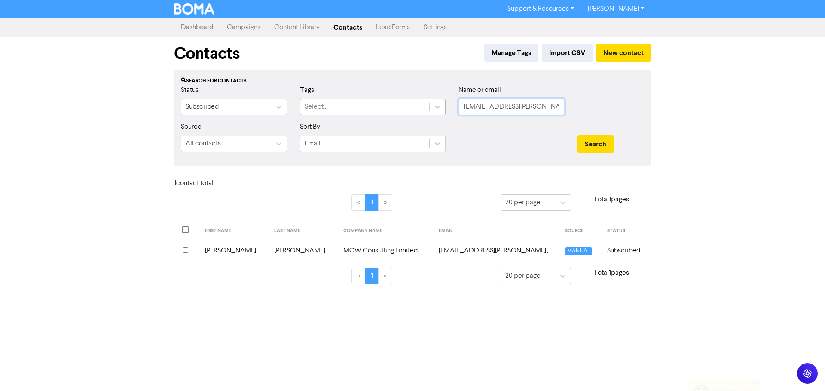
drag, startPoint x: 547, startPoint y: 109, endPoint x: 389, endPoint y: 110, distance: 157.3
click at [412, 108] on div "Status Subscribed Tags Select... Name or email [EMAIL_ADDRESS][PERSON_NAME][DOM…" at bounding box center [412, 103] width 476 height 37
click at [599, 143] on button "Search" at bounding box center [596, 144] width 36 height 18
click at [363, 251] on td "Zion & Associates 2014 Limited" at bounding box center [371, 250] width 116 height 21
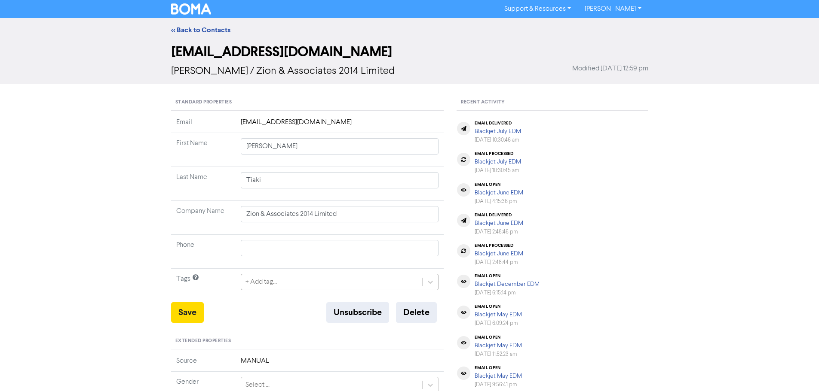
click at [278, 281] on div "+ Add tag..." at bounding box center [340, 282] width 198 height 16
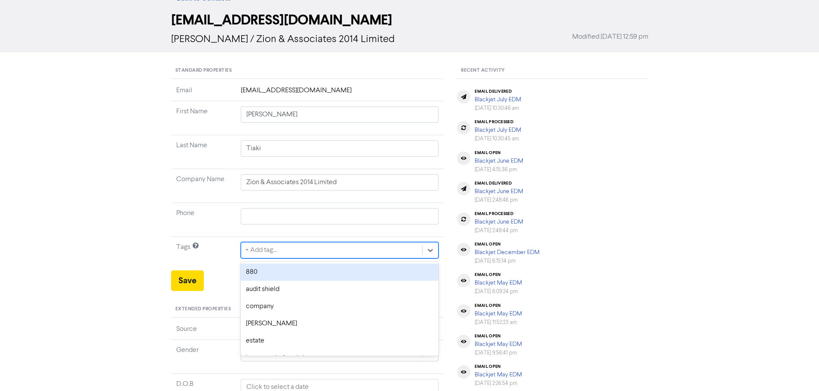
scroll to position [35, 0]
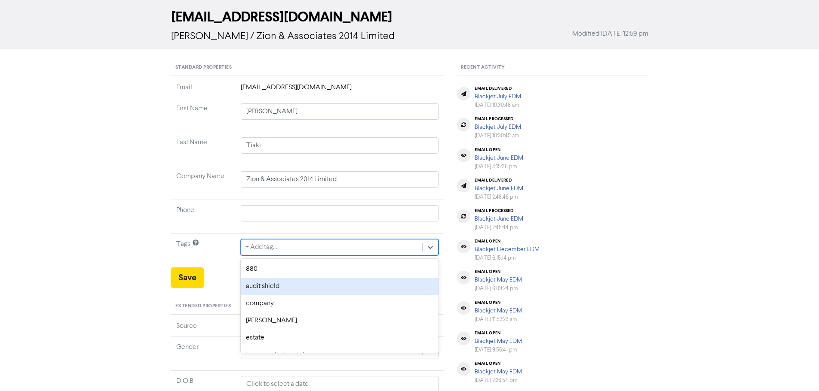
click at [278, 284] on div "audit shield" at bounding box center [340, 286] width 198 height 17
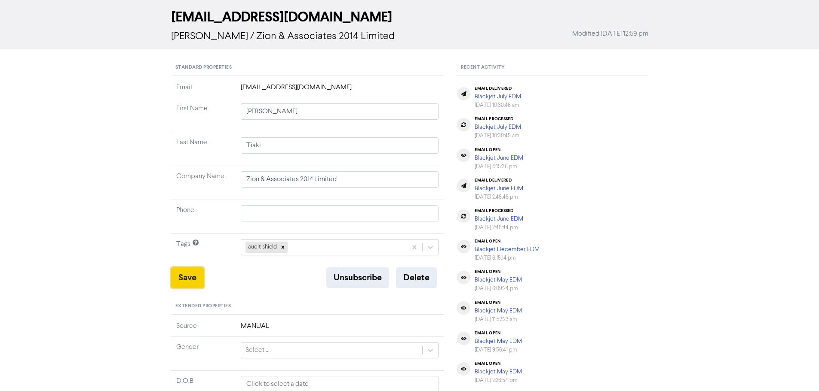
click at [189, 274] on button "Save" at bounding box center [187, 278] width 33 height 21
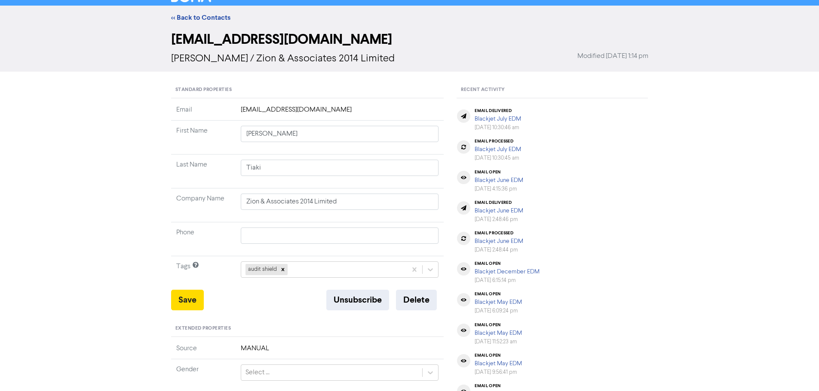
scroll to position [0, 0]
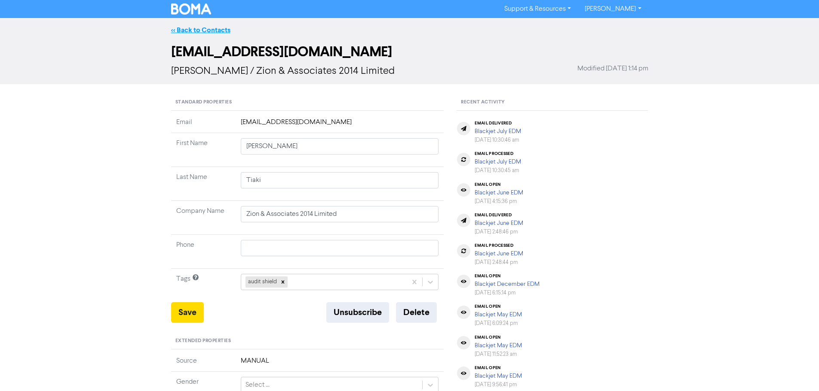
click at [205, 32] on link "<< Back to Contacts" at bounding box center [200, 30] width 59 height 9
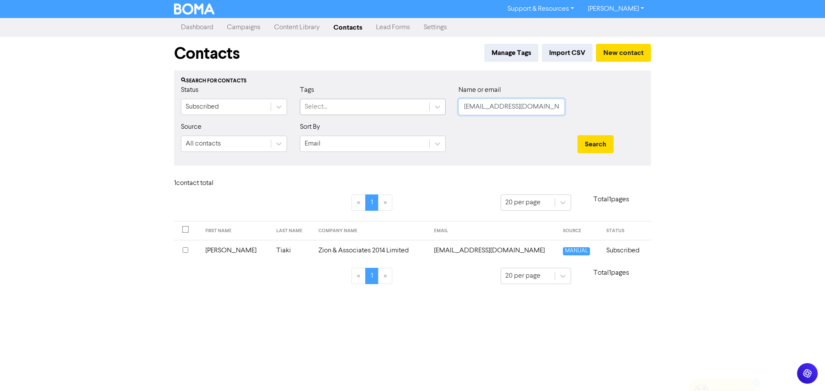
drag, startPoint x: 537, startPoint y: 104, endPoint x: 427, endPoint y: 101, distance: 110.0
click at [444, 101] on div "Status Subscribed Tags Select... Name or email [EMAIL_ADDRESS][DOMAIN_NAME]" at bounding box center [412, 103] width 476 height 37
click at [591, 136] on button "Search" at bounding box center [596, 144] width 36 height 18
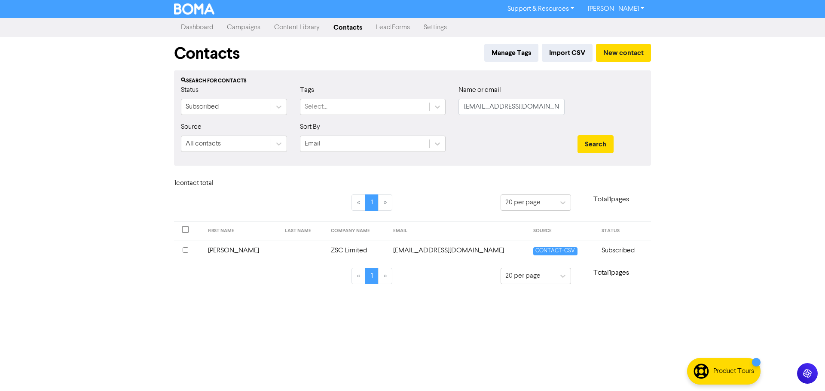
click at [326, 249] on td "ZSC Limited" at bounding box center [357, 250] width 62 height 21
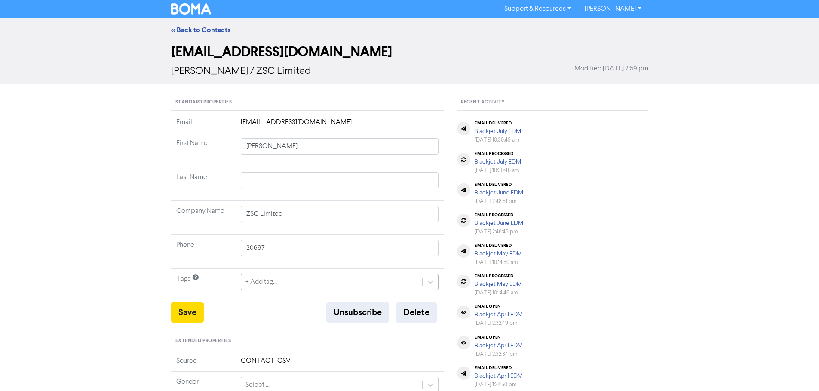
click at [291, 280] on div "+ Add tag..." at bounding box center [340, 282] width 198 height 16
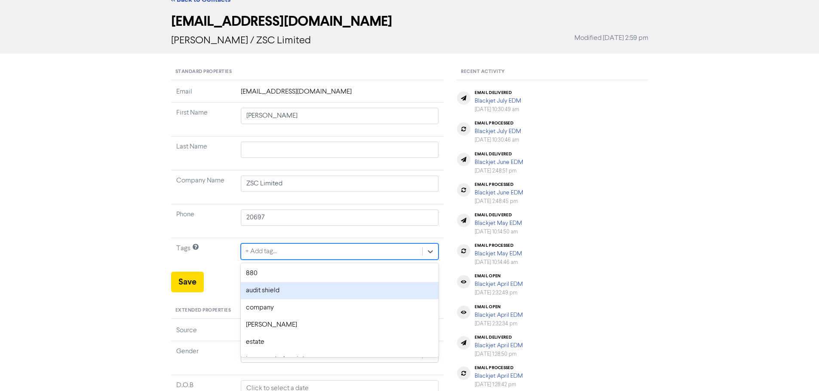
scroll to position [35, 0]
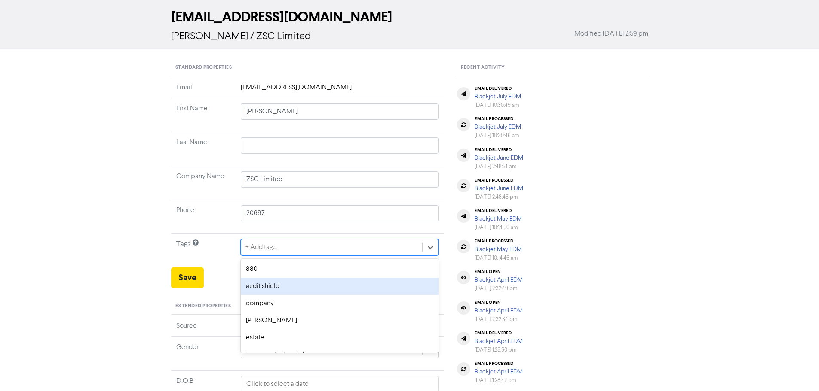
click at [290, 281] on div "audit shield" at bounding box center [340, 286] width 198 height 17
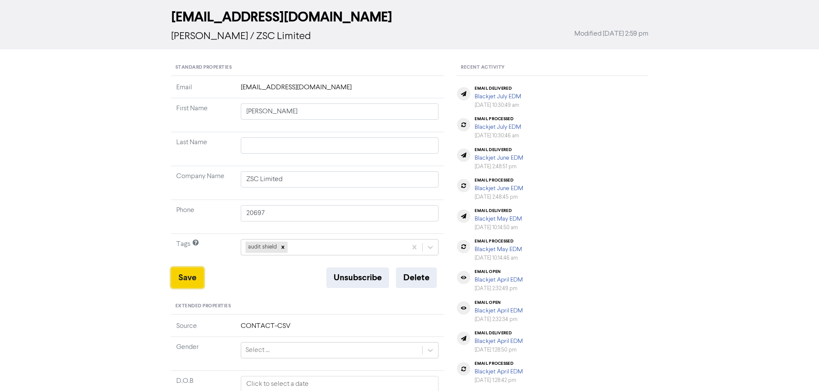
click at [182, 275] on button "Save" at bounding box center [187, 278] width 33 height 21
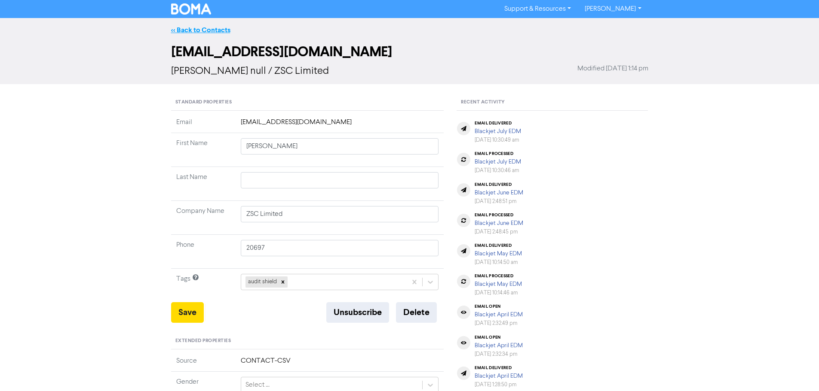
click at [200, 32] on link "<< Back to Contacts" at bounding box center [200, 30] width 59 height 9
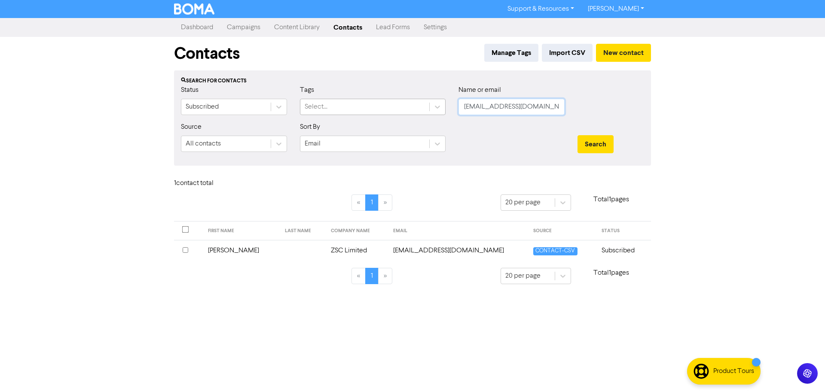
drag, startPoint x: 538, startPoint y: 105, endPoint x: 419, endPoint y: 105, distance: 118.6
click at [419, 105] on div "Status Subscribed Tags Select... Name or email [EMAIL_ADDRESS][DOMAIN_NAME]" at bounding box center [412, 103] width 476 height 37
click at [602, 138] on button "Search" at bounding box center [596, 144] width 36 height 18
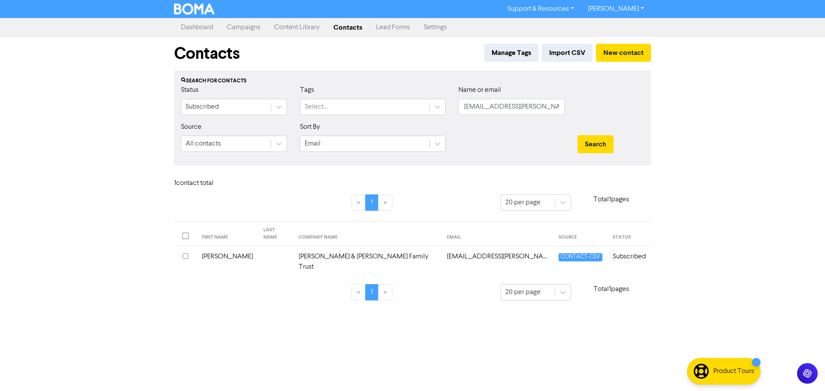
click at [303, 251] on td "[PERSON_NAME] & [PERSON_NAME] Family Trust" at bounding box center [368, 262] width 148 height 31
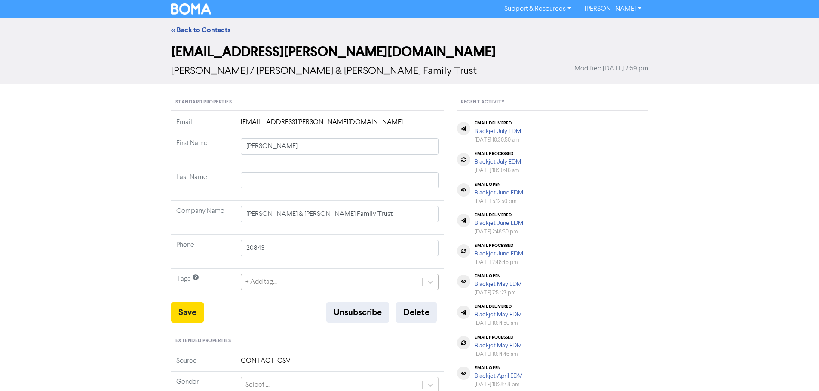
click at [275, 284] on div "+ Add tag..." at bounding box center [340, 282] width 198 height 16
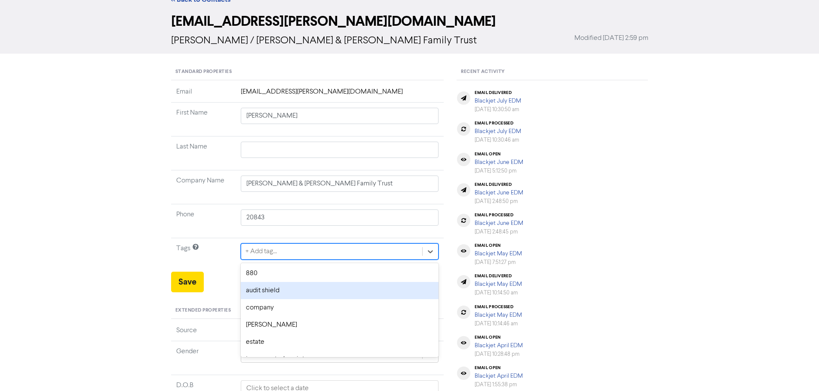
scroll to position [35, 0]
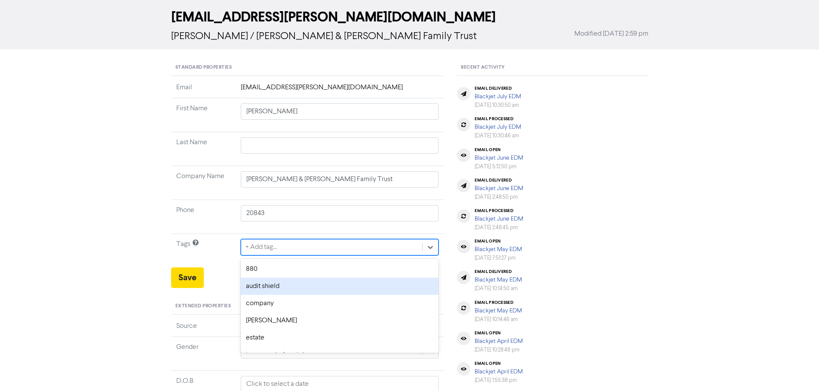
click at [272, 284] on div "audit shield" at bounding box center [340, 286] width 198 height 17
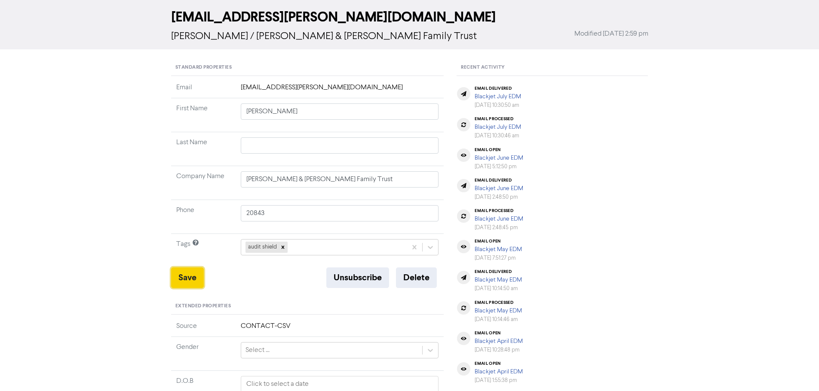
click at [176, 274] on button "Save" at bounding box center [187, 278] width 33 height 21
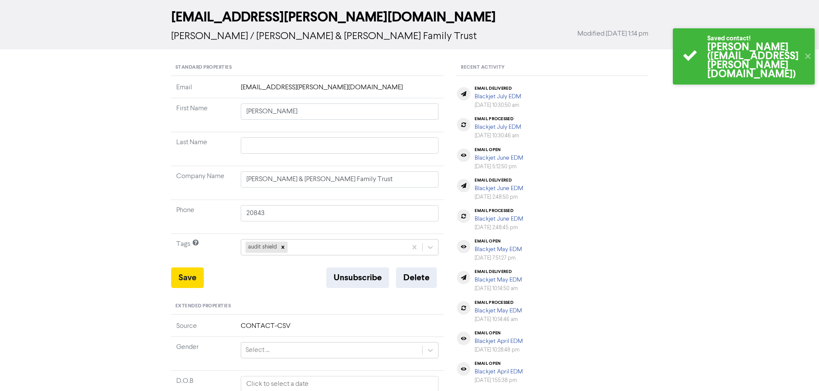
scroll to position [0, 0]
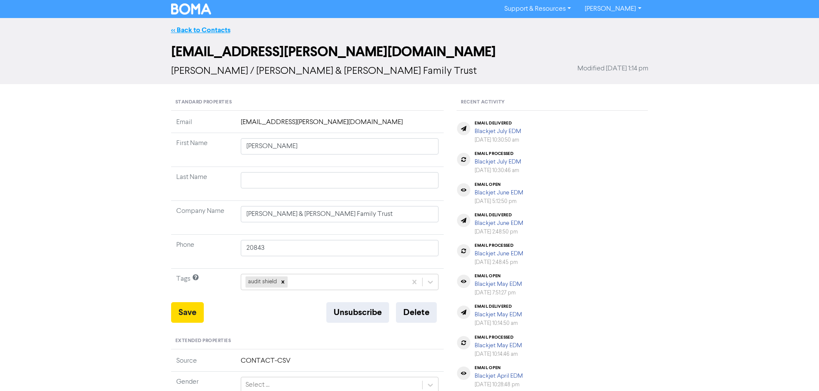
click at [203, 30] on link "<< Back to Contacts" at bounding box center [200, 30] width 59 height 9
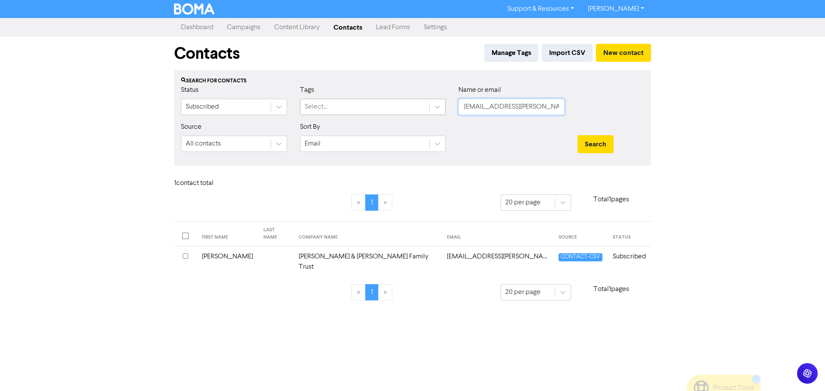
drag, startPoint x: 540, startPoint y: 104, endPoint x: 396, endPoint y: 103, distance: 144.0
click at [443, 104] on div "Status Subscribed Tags Select... Name or email [EMAIL_ADDRESS][PERSON_NAME][DOM…" at bounding box center [412, 103] width 476 height 37
click at [599, 145] on button "Search" at bounding box center [596, 144] width 36 height 18
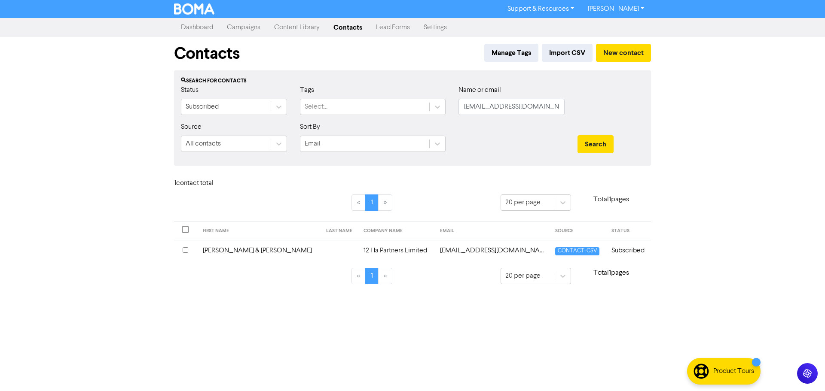
click at [358, 246] on td "12 Ha Partners Limited" at bounding box center [396, 250] width 76 height 21
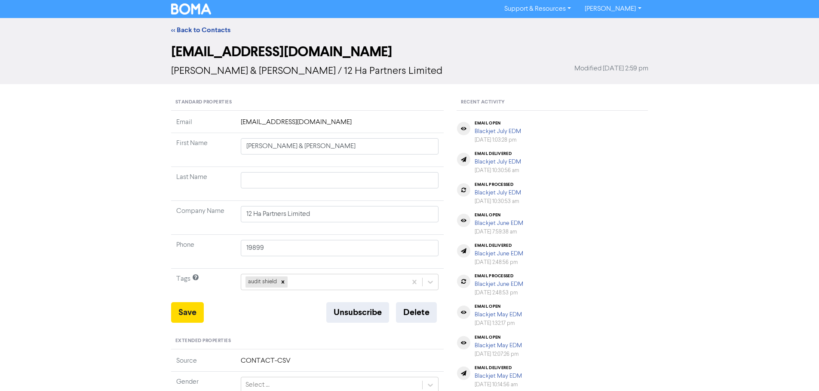
click at [199, 24] on div "<< Back to Contacts" at bounding box center [409, 30] width 819 height 24
click at [199, 29] on link "<< Back to Contacts" at bounding box center [200, 30] width 59 height 9
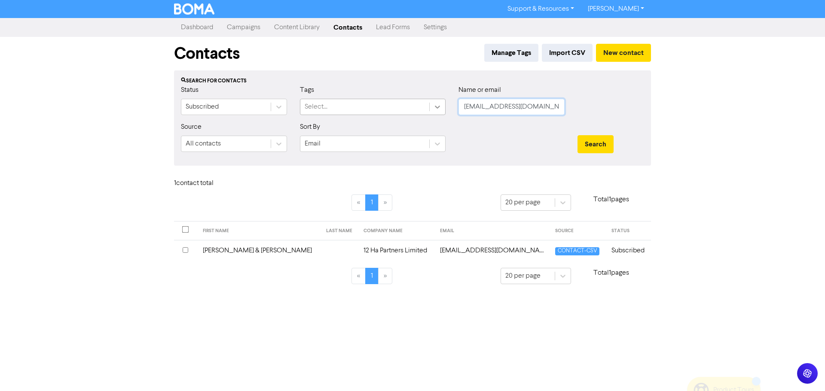
drag, startPoint x: 550, startPoint y: 107, endPoint x: 440, endPoint y: 106, distance: 110.4
click at [440, 106] on div "Status Subscribed Tags Select... Name or email [EMAIL_ADDRESS][DOMAIN_NAME]" at bounding box center [412, 103] width 476 height 37
click at [592, 144] on button "Search" at bounding box center [596, 144] width 36 height 18
click at [369, 245] on td "335 Limited" at bounding box center [396, 250] width 54 height 21
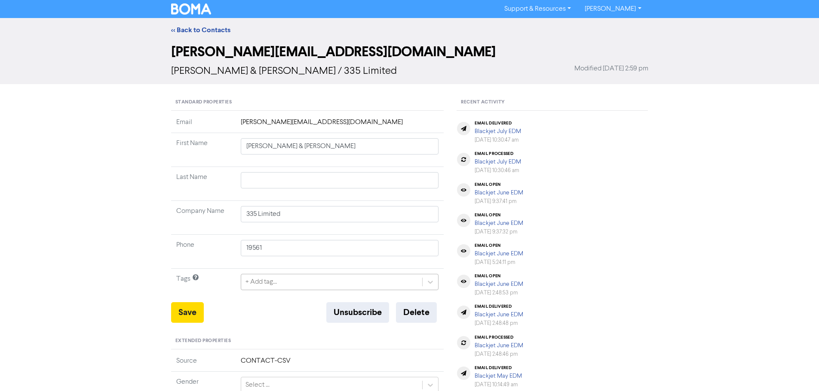
click at [278, 277] on div "+ Add tag..." at bounding box center [340, 282] width 198 height 16
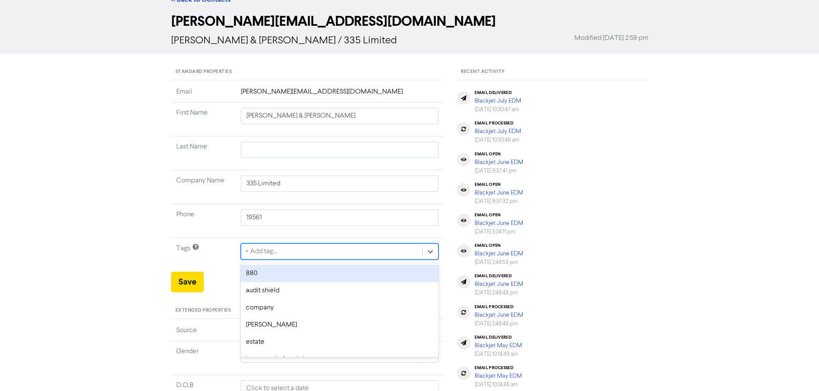
scroll to position [35, 0]
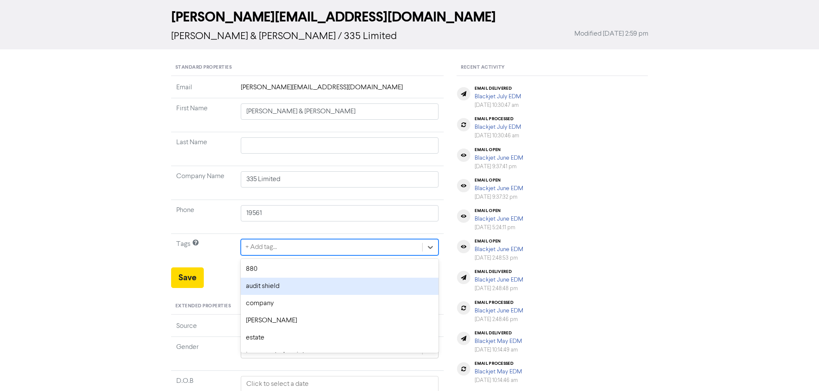
click at [281, 283] on div "audit shield" at bounding box center [340, 286] width 198 height 17
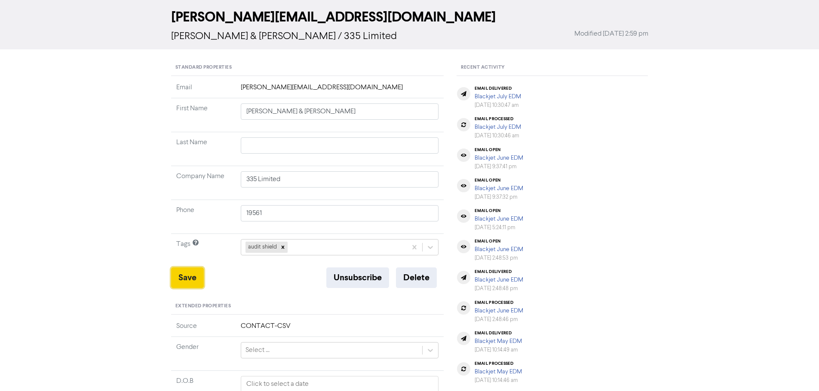
click at [190, 281] on button "Save" at bounding box center [187, 278] width 33 height 21
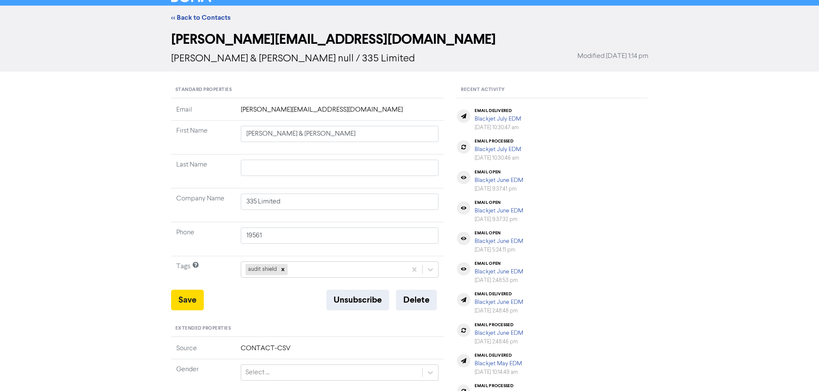
scroll to position [0, 0]
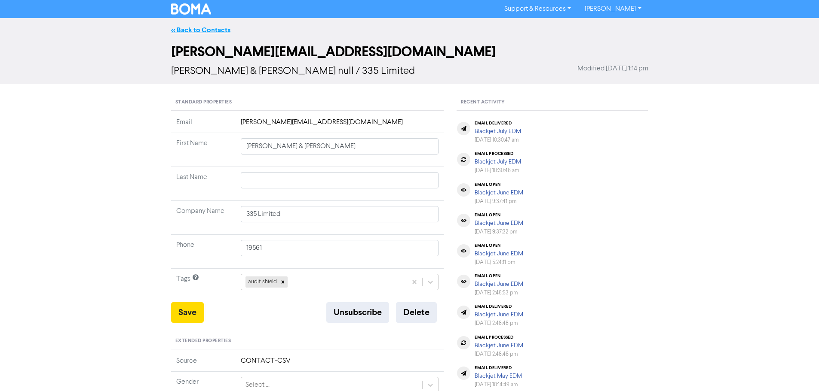
click at [210, 28] on link "<< Back to Contacts" at bounding box center [200, 30] width 59 height 9
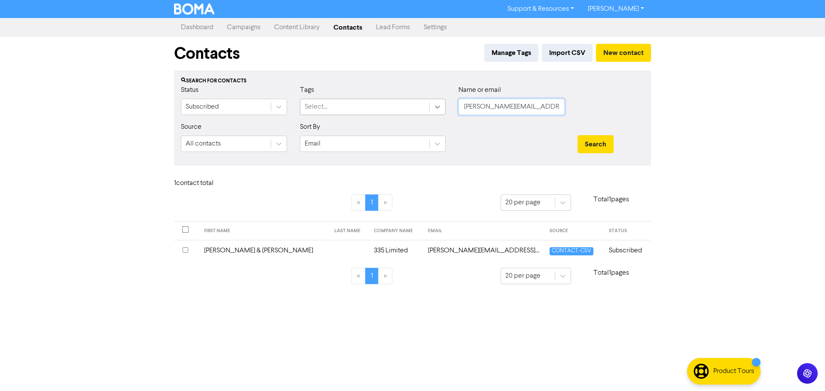
drag, startPoint x: 544, startPoint y: 107, endPoint x: 440, endPoint y: 106, distance: 104.0
click at [440, 106] on div "Status Subscribed Tags Select... Name or email [PERSON_NAME][EMAIL_ADDRESS][DOM…" at bounding box center [412, 103] width 476 height 37
click at [588, 150] on button "Search" at bounding box center [596, 144] width 36 height 18
click at [345, 246] on td "60 Ferry Limited" at bounding box center [366, 250] width 74 height 21
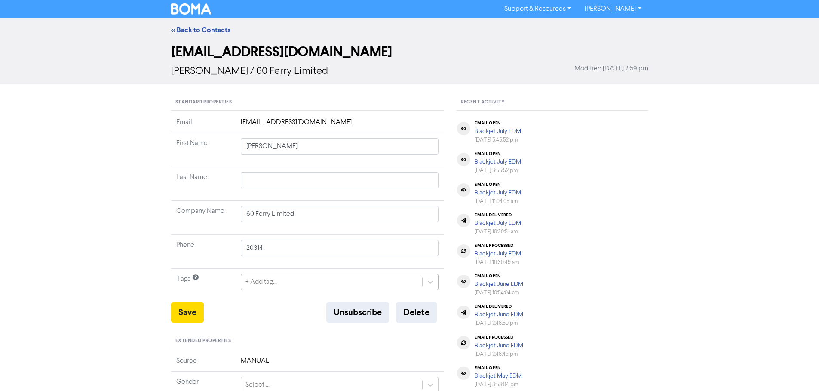
click at [272, 283] on div "+ Add tag..." at bounding box center [340, 282] width 198 height 16
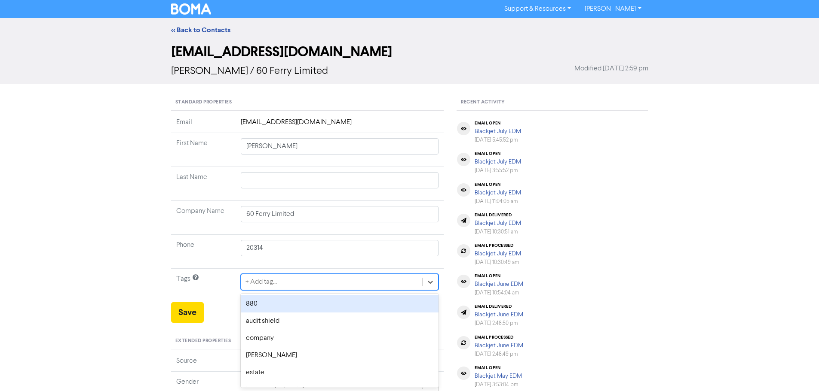
scroll to position [35, 0]
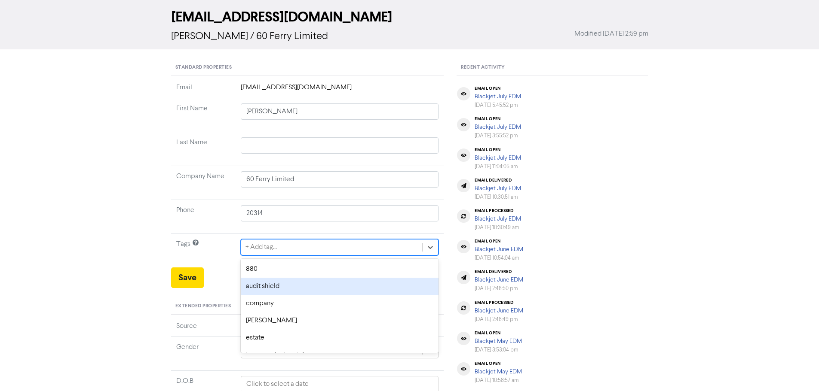
click at [272, 283] on div "audit shield" at bounding box center [340, 286] width 198 height 17
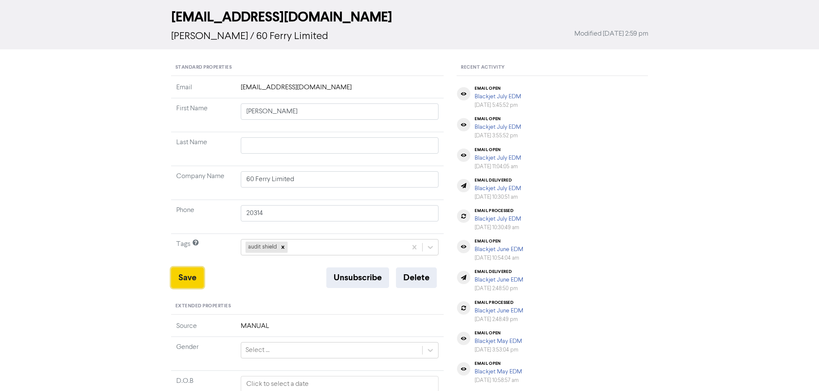
click at [192, 275] on button "Save" at bounding box center [187, 278] width 33 height 21
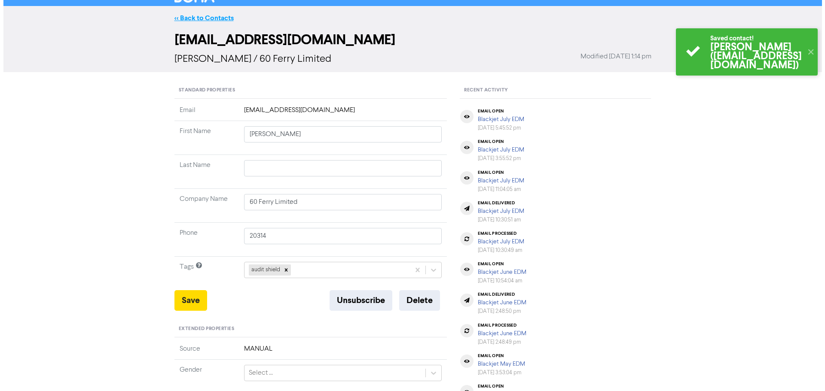
scroll to position [0, 0]
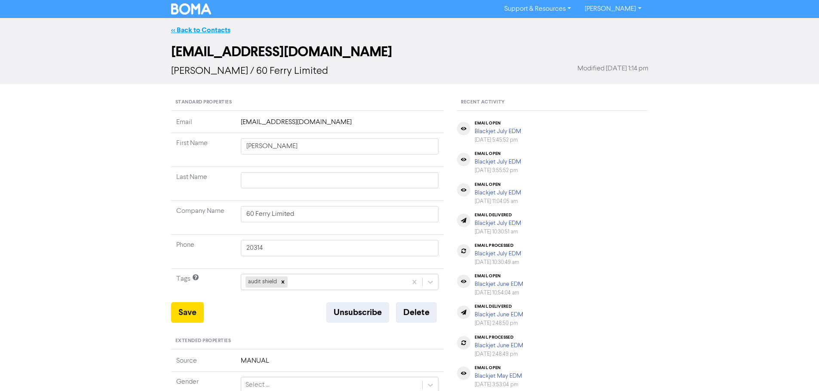
click at [197, 28] on link "<< Back to Contacts" at bounding box center [200, 30] width 59 height 9
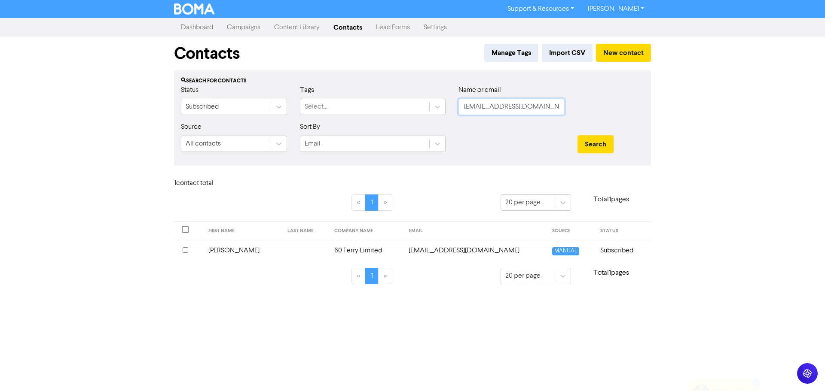
drag, startPoint x: 547, startPoint y: 104, endPoint x: 447, endPoint y: 104, distance: 100.1
click at [447, 104] on div "Status Subscribed Tags Select... Name or email [EMAIL_ADDRESS][DOMAIN_NAME]" at bounding box center [412, 103] width 476 height 37
click at [595, 144] on button "Search" at bounding box center [596, 144] width 36 height 18
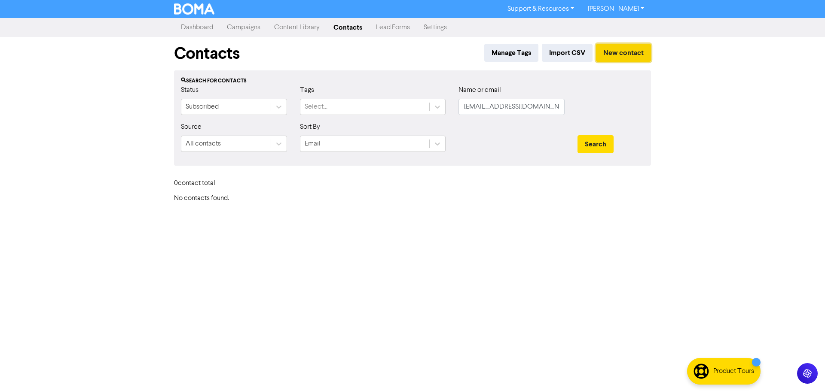
click at [616, 52] on button "New contact" at bounding box center [623, 53] width 55 height 18
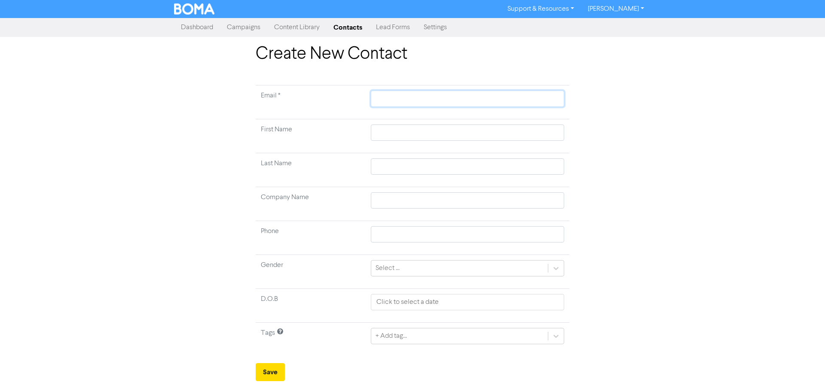
click at [394, 101] on input "text" at bounding box center [467, 99] width 193 height 16
click at [388, 124] on td at bounding box center [468, 136] width 204 height 34
click at [389, 130] on input "text" at bounding box center [467, 133] width 193 height 16
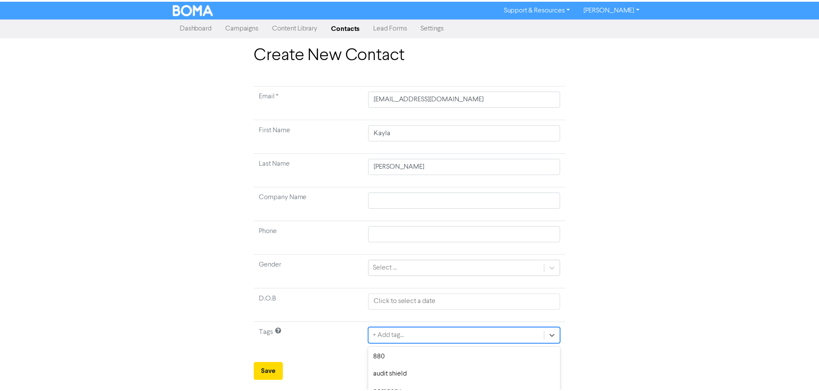
scroll to position [86, 0]
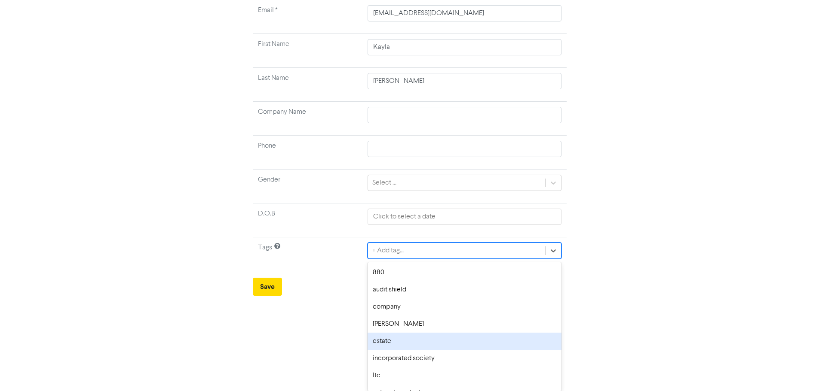
click at [407, 259] on div "option estate focused, 5 of 12. 12 results available. Use Up and Down to choose…" at bounding box center [463, 251] width 193 height 16
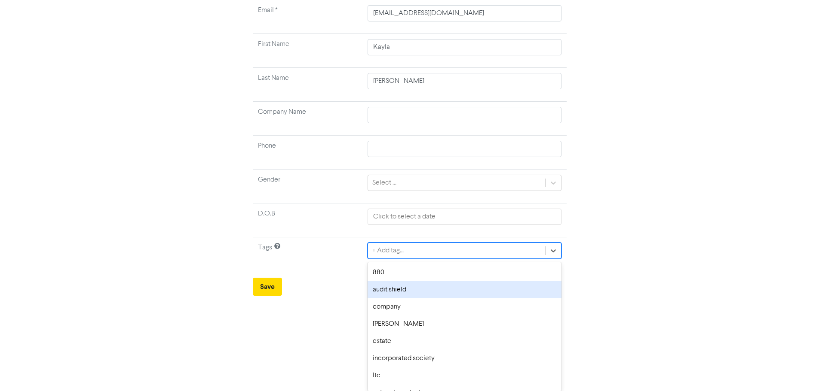
click at [401, 285] on div "audit shield" at bounding box center [463, 289] width 193 height 17
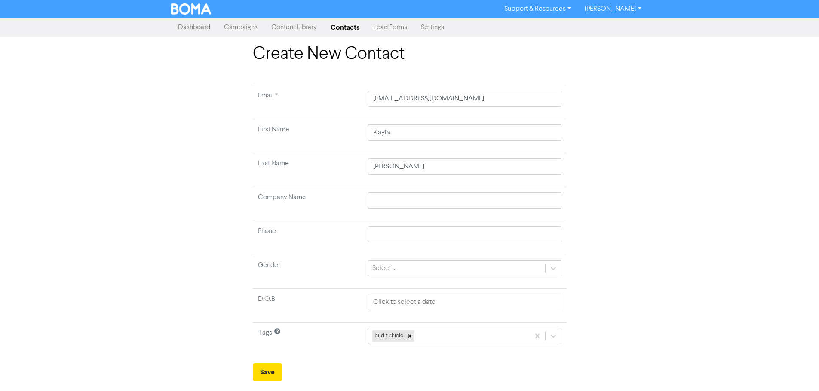
scroll to position [0, 0]
click at [268, 374] on button "Save" at bounding box center [270, 373] width 29 height 18
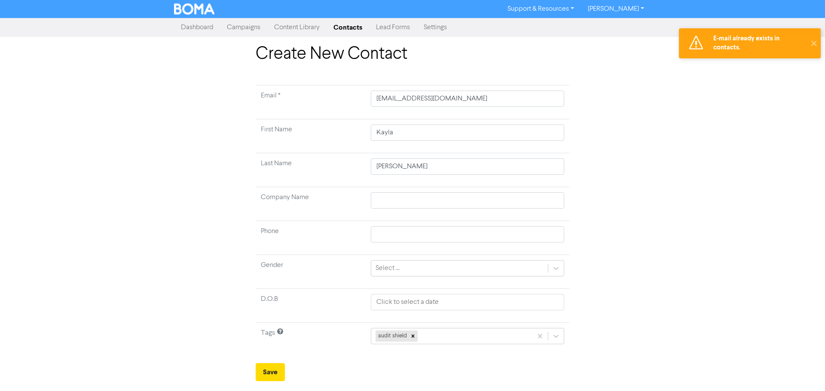
click at [350, 27] on link "Contacts" at bounding box center [348, 27] width 43 height 17
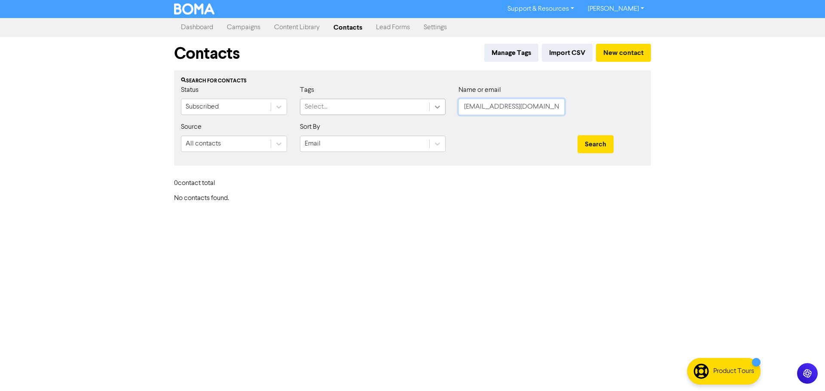
drag, startPoint x: 546, startPoint y: 101, endPoint x: 435, endPoint y: 101, distance: 110.4
click at [435, 101] on div "Status Subscribed Tags Select... Name or email [EMAIL_ADDRESS][DOMAIN_NAME]" at bounding box center [412, 103] width 476 height 37
click at [594, 142] on button "Search" at bounding box center [596, 144] width 36 height 18
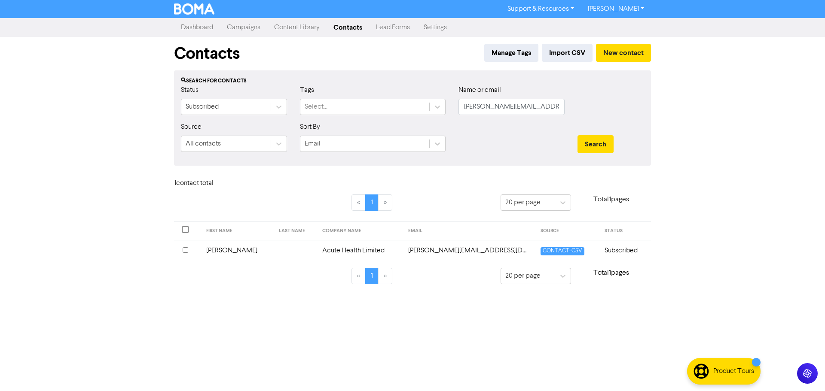
click at [344, 252] on td "Acute Health Limited" at bounding box center [360, 250] width 86 height 21
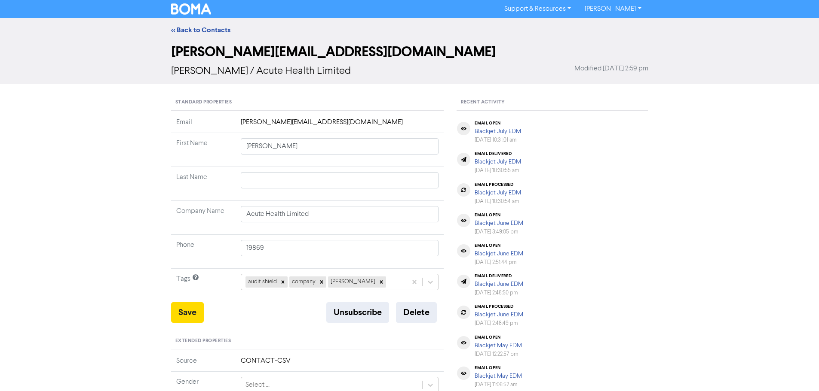
drag, startPoint x: 209, startPoint y: 30, endPoint x: 33, endPoint y: 58, distance: 178.4
click at [209, 30] on link "<< Back to Contacts" at bounding box center [200, 30] width 59 height 9
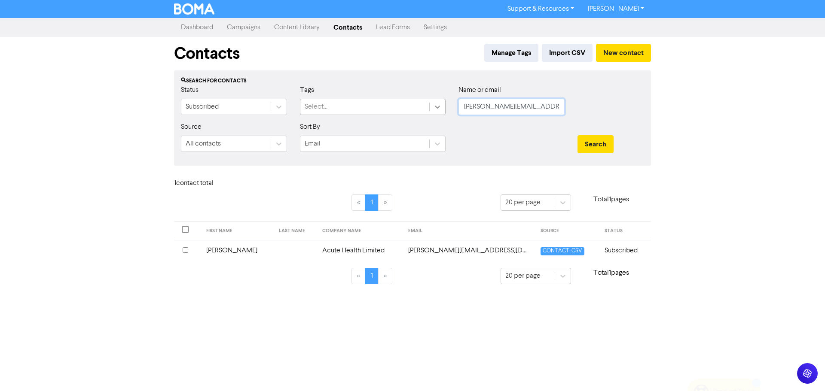
drag, startPoint x: 552, startPoint y: 110, endPoint x: 443, endPoint y: 109, distance: 109.6
click at [443, 109] on div "Status Subscribed Tags Select... Name or email [PERSON_NAME][EMAIL_ADDRESS][DOM…" at bounding box center [412, 103] width 476 height 37
click at [602, 138] on button "Search" at bounding box center [596, 144] width 36 height 18
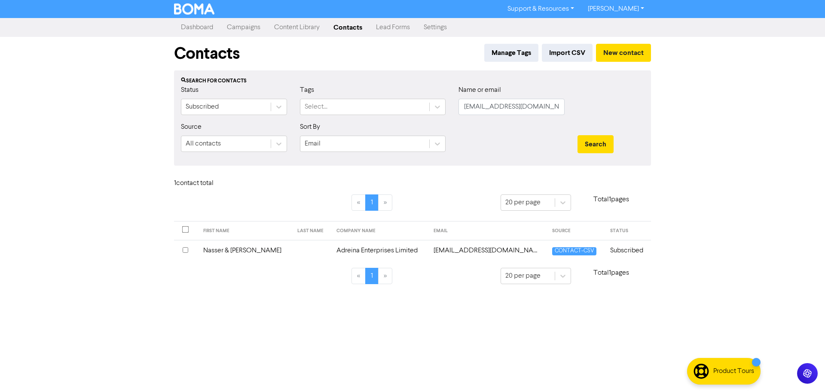
click at [451, 249] on td "[EMAIL_ADDRESS][DOMAIN_NAME]" at bounding box center [487, 250] width 119 height 21
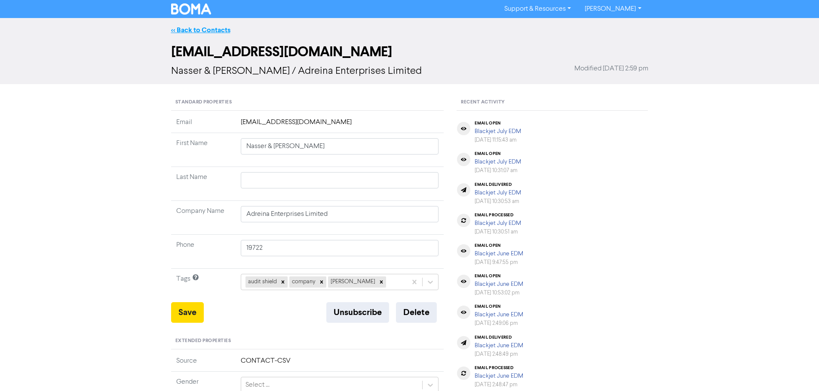
click at [202, 29] on link "<< Back to Contacts" at bounding box center [200, 30] width 59 height 9
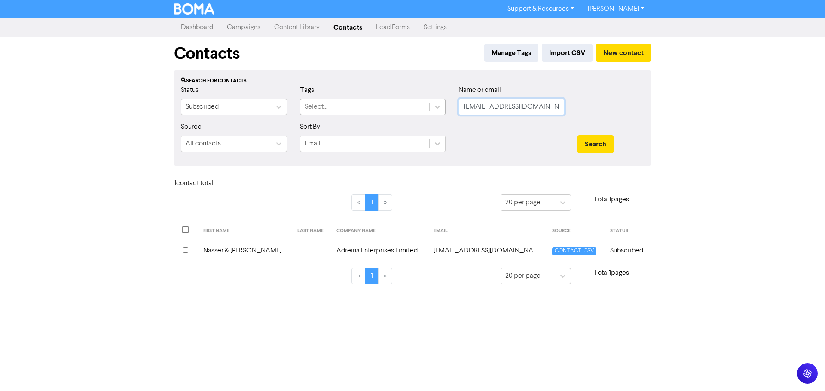
drag, startPoint x: 552, startPoint y: 110, endPoint x: 416, endPoint y: 111, distance: 136.2
click at [422, 109] on div "Status Subscribed Tags Select... Name or email [EMAIL_ADDRESS][DOMAIN_NAME]" at bounding box center [412, 103] width 476 height 37
click at [611, 140] on button "Search" at bounding box center [596, 144] width 36 height 18
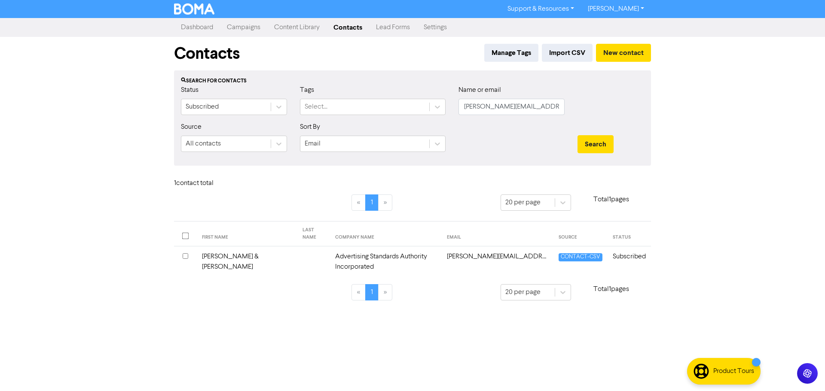
click at [358, 251] on td "Advertising Standards Authority Incorporated" at bounding box center [386, 262] width 112 height 31
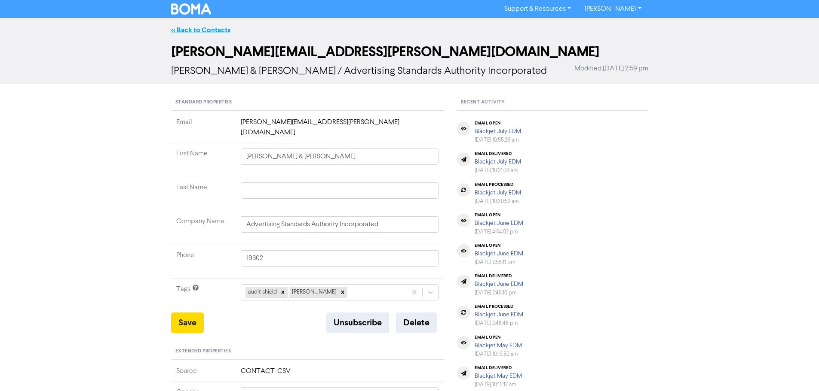
click at [209, 29] on link "<< Back to Contacts" at bounding box center [200, 30] width 59 height 9
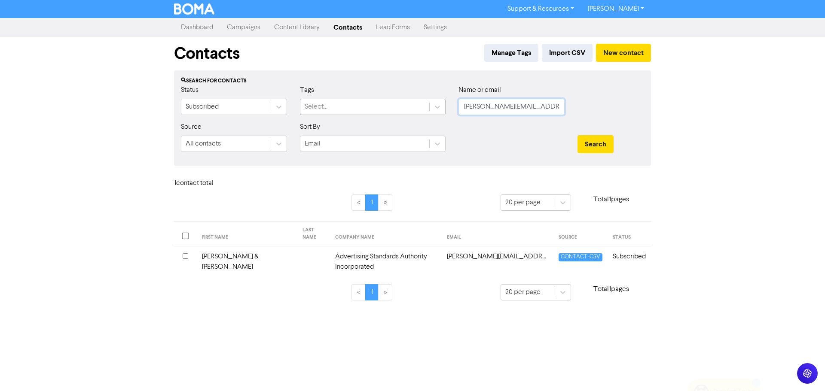
drag, startPoint x: 551, startPoint y: 107, endPoint x: 411, endPoint y: 104, distance: 140.6
click at [411, 104] on div "Status Subscribed Tags Select... Name or email [PERSON_NAME][EMAIL_ADDRESS][PER…" at bounding box center [412, 103] width 476 height 37
click at [614, 145] on div "Search" at bounding box center [611, 144] width 67 height 18
click at [606, 142] on button "Search" at bounding box center [596, 144] width 36 height 18
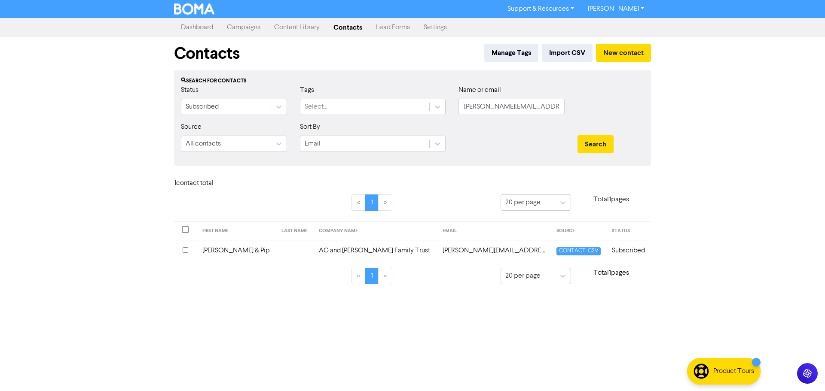
click at [327, 249] on td "AG and [PERSON_NAME] Family Trust" at bounding box center [376, 250] width 124 height 21
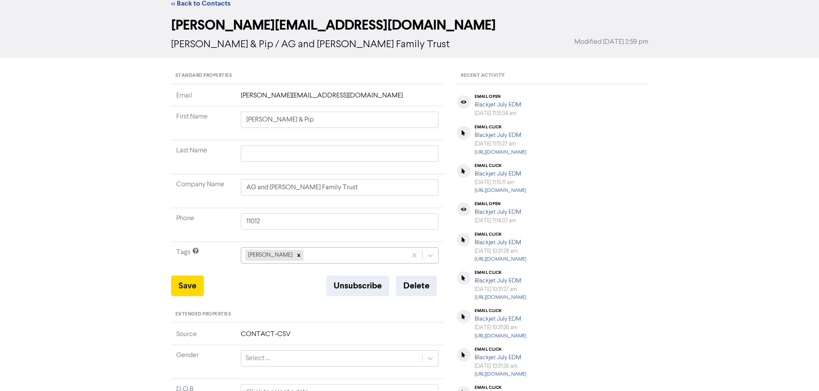
click at [305, 264] on div "[PERSON_NAME]" at bounding box center [340, 256] width 198 height 16
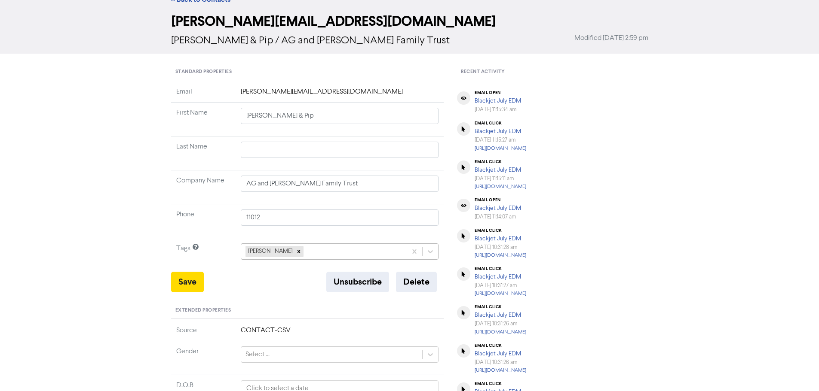
scroll to position [35, 0]
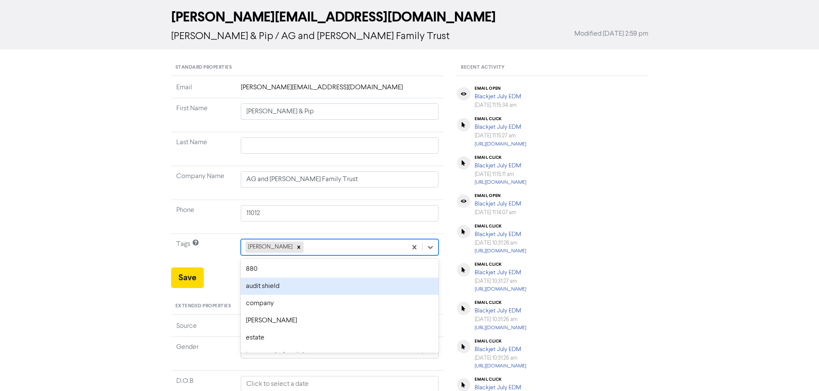
drag, startPoint x: 291, startPoint y: 284, endPoint x: 256, endPoint y: 282, distance: 34.9
click at [290, 284] on div "audit shield" at bounding box center [340, 286] width 198 height 17
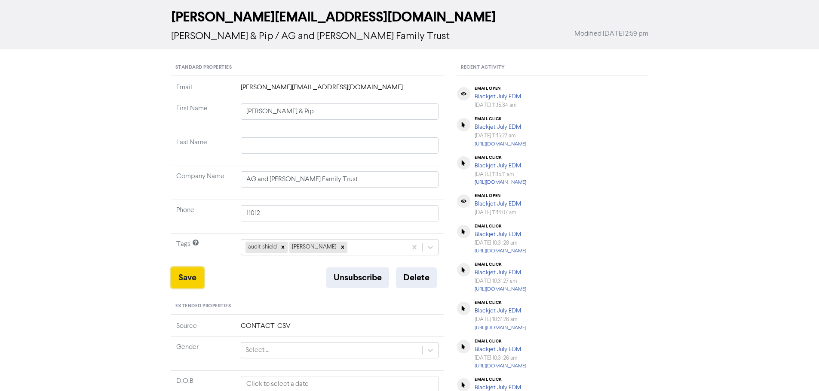
click at [191, 276] on button "Save" at bounding box center [187, 278] width 33 height 21
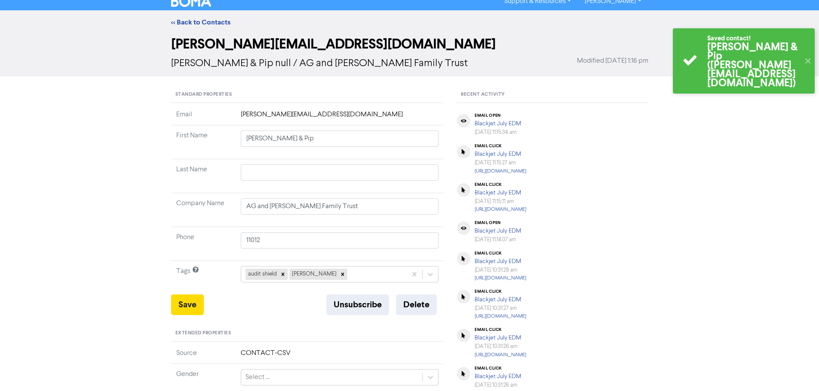
scroll to position [0, 0]
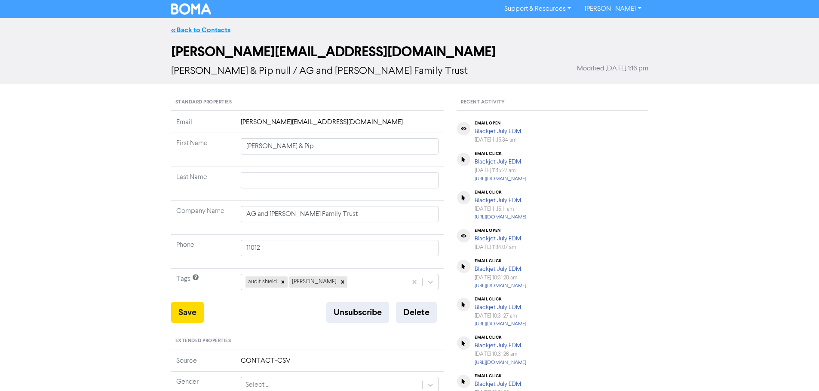
click at [197, 31] on link "<< Back to Contacts" at bounding box center [200, 30] width 59 height 9
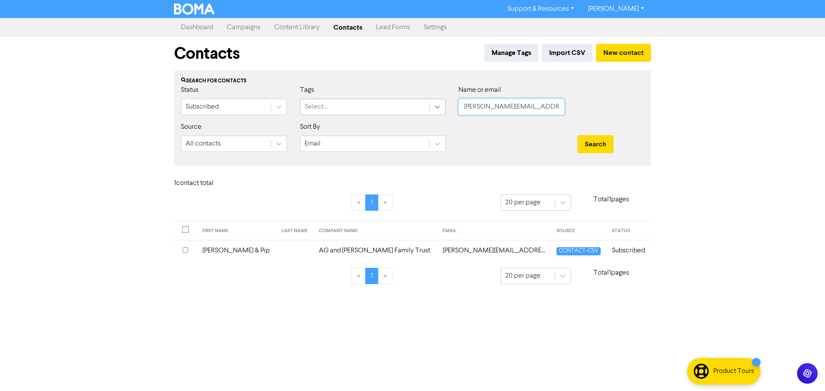
drag, startPoint x: 552, startPoint y: 110, endPoint x: 436, endPoint y: 107, distance: 115.6
click at [436, 107] on div "Status Subscribed Tags Select... Name or email [PERSON_NAME][EMAIL_ADDRESS][DOM…" at bounding box center [412, 103] width 476 height 37
click at [589, 142] on button "Search" at bounding box center [596, 144] width 36 height 18
click at [413, 248] on td "[EMAIL_ADDRESS][DOMAIN_NAME]" at bounding box center [464, 250] width 136 height 21
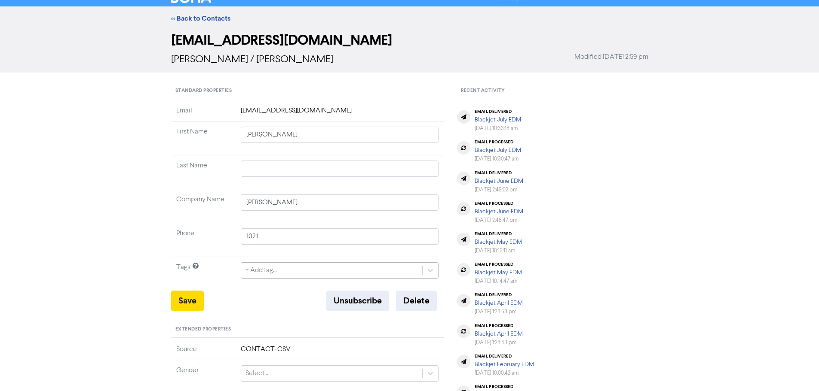
click at [294, 279] on div "+ Add tag..." at bounding box center [340, 271] width 198 height 16
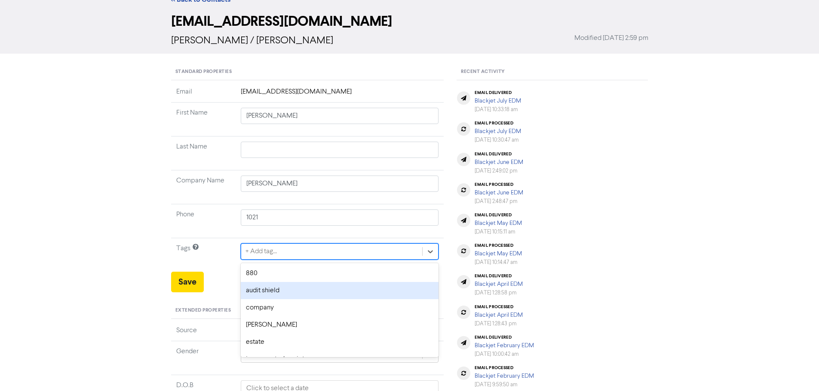
scroll to position [35, 0]
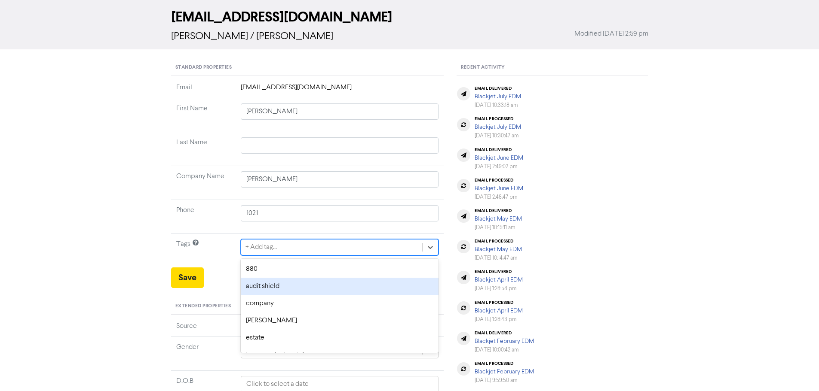
click at [289, 285] on div "audit shield" at bounding box center [340, 286] width 198 height 17
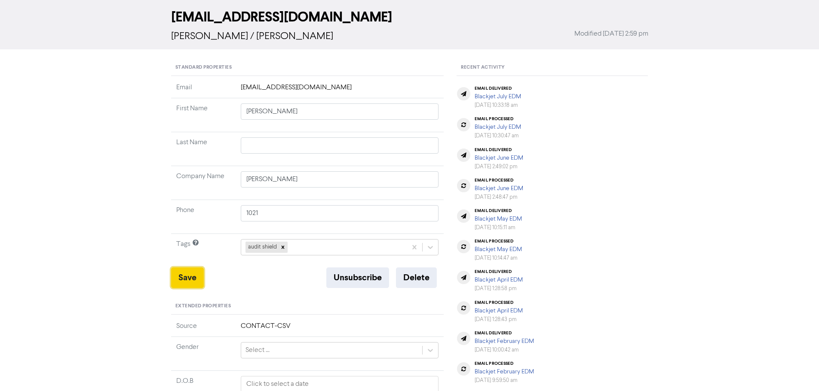
click at [187, 281] on button "Save" at bounding box center [187, 278] width 33 height 21
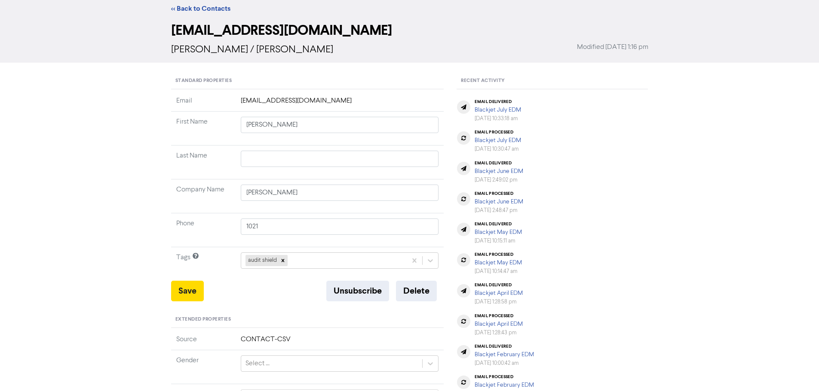
scroll to position [0, 0]
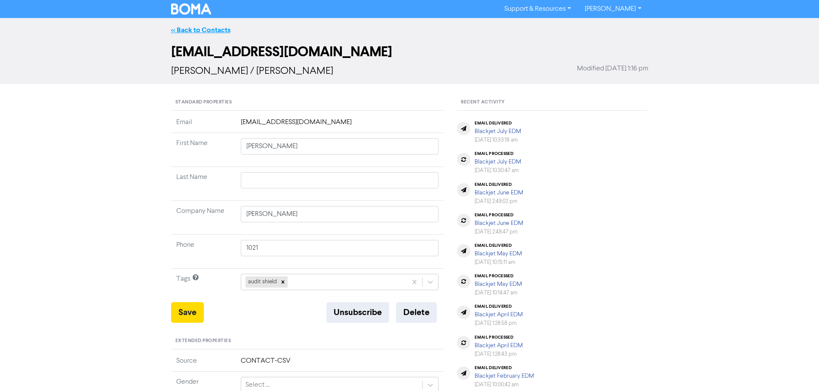
click at [201, 30] on link "<< Back to Contacts" at bounding box center [200, 30] width 59 height 9
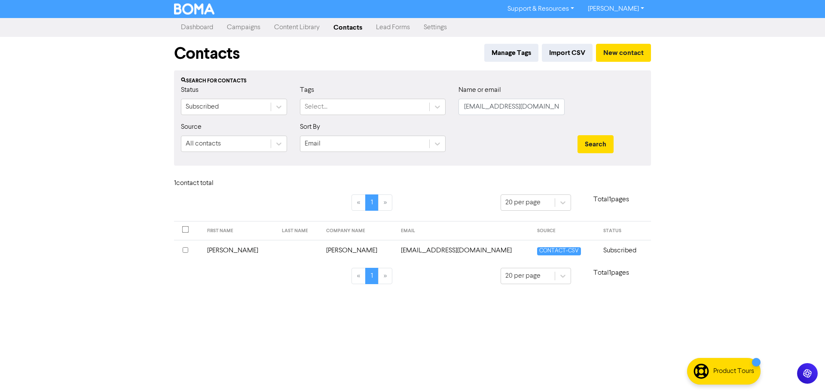
drag, startPoint x: 569, startPoint y: 108, endPoint x: 532, endPoint y: 107, distance: 37.9
click at [532, 107] on div "Name or email [EMAIL_ADDRESS][DOMAIN_NAME]" at bounding box center [511, 103] width 119 height 37
drag, startPoint x: 561, startPoint y: 107, endPoint x: 416, endPoint y: 107, distance: 145.3
click at [416, 107] on div "Status Subscribed Tags Select... Name or email [EMAIL_ADDRESS][DOMAIN_NAME]" at bounding box center [412, 103] width 476 height 37
click at [598, 145] on button "Search" at bounding box center [596, 144] width 36 height 18
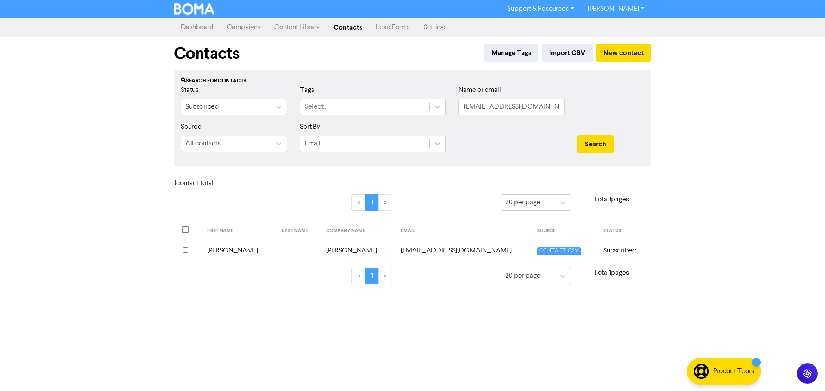
click at [424, 248] on td "[EMAIL_ADDRESS][DOMAIN_NAME]" at bounding box center [464, 250] width 136 height 21
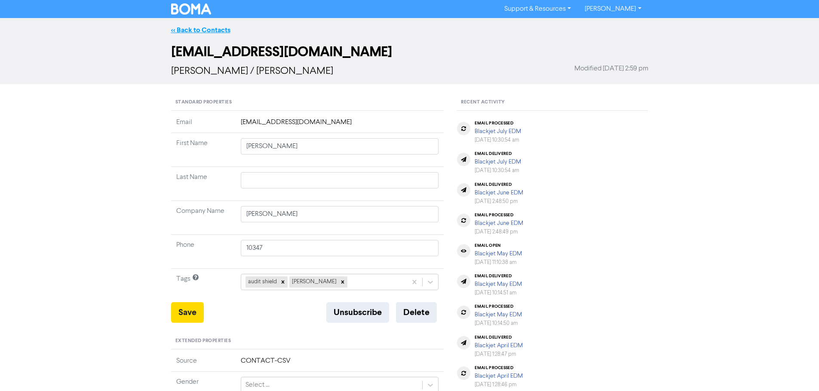
click at [205, 33] on link "<< Back to Contacts" at bounding box center [200, 30] width 59 height 9
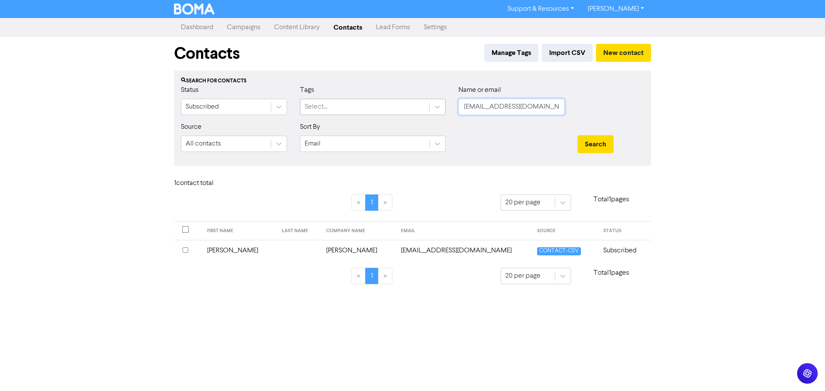
drag, startPoint x: 552, startPoint y: 103, endPoint x: 421, endPoint y: 104, distance: 131.1
click at [422, 102] on div "Status Subscribed Tags Select... Name or email [EMAIL_ADDRESS][DOMAIN_NAME]" at bounding box center [412, 103] width 476 height 37
click at [596, 149] on button "Search" at bounding box center [596, 144] width 36 height 18
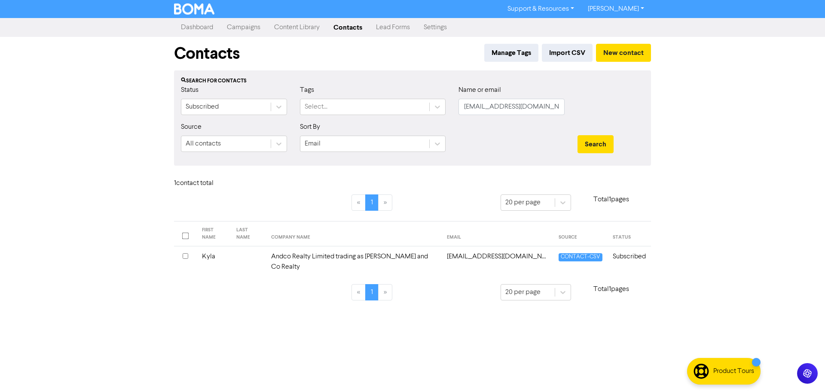
click at [320, 248] on td "Andco Realty Limited trading as [PERSON_NAME] and Co Realty" at bounding box center [354, 262] width 176 height 31
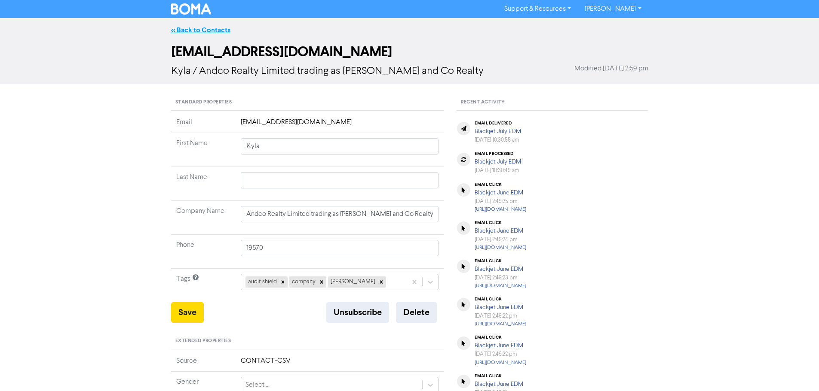
click at [204, 28] on link "<< Back to Contacts" at bounding box center [200, 30] width 59 height 9
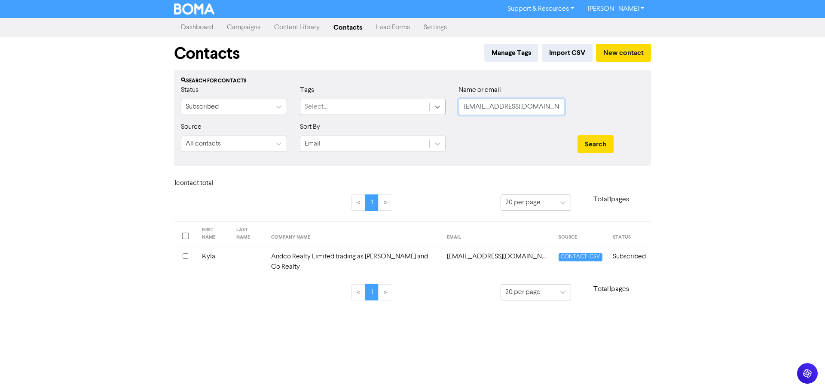
drag, startPoint x: 541, startPoint y: 112, endPoint x: 439, endPoint y: 111, distance: 101.4
click at [439, 111] on div "Status Subscribed Tags Select... Name or email [EMAIL_ADDRESS][DOMAIN_NAME]" at bounding box center [412, 103] width 476 height 37
click at [592, 143] on button "Search" at bounding box center [596, 144] width 36 height 18
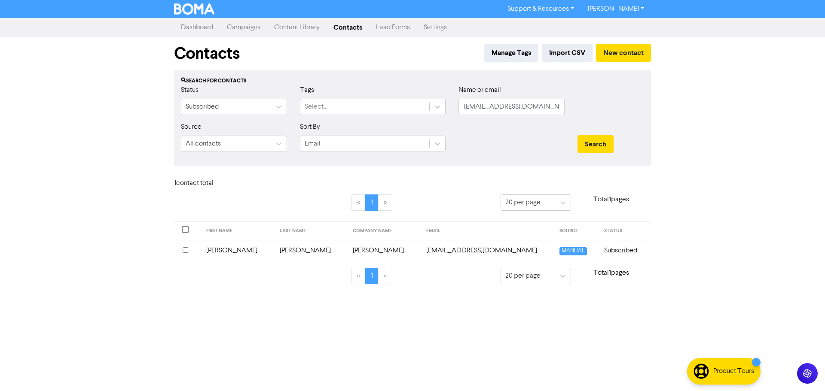
click at [280, 253] on td "[PERSON_NAME]" at bounding box center [311, 250] width 73 height 21
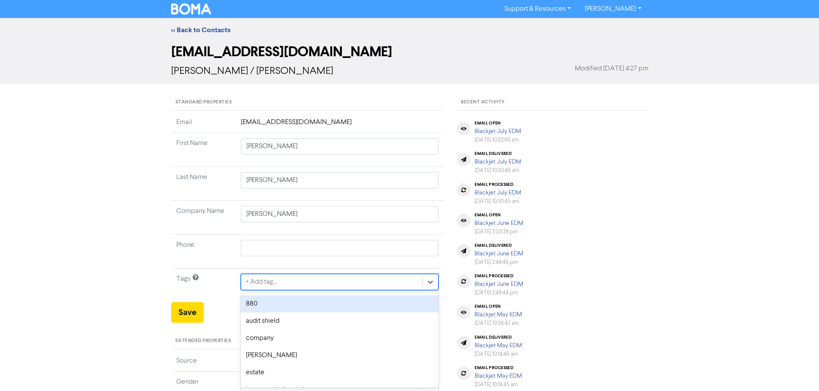
click at [294, 281] on div "option 880 focused, 1 of 12. 12 results available. Use Up and Down to choose op…" at bounding box center [340, 282] width 198 height 16
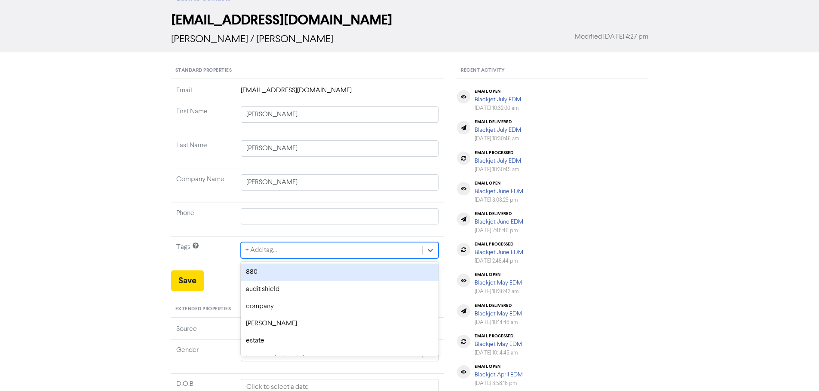
scroll to position [35, 0]
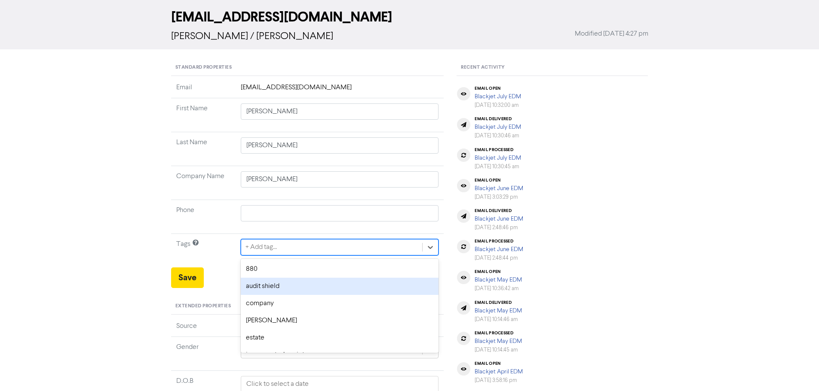
drag, startPoint x: 282, startPoint y: 284, endPoint x: 247, endPoint y: 284, distance: 35.2
click at [282, 284] on div "audit shield" at bounding box center [340, 286] width 198 height 17
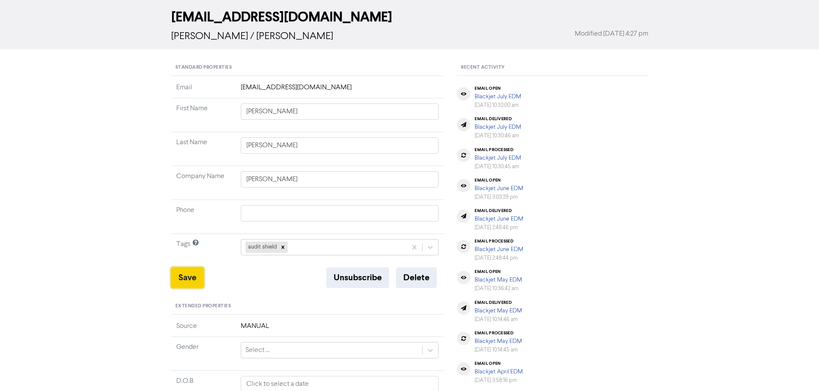
click at [186, 277] on button "Save" at bounding box center [187, 278] width 33 height 21
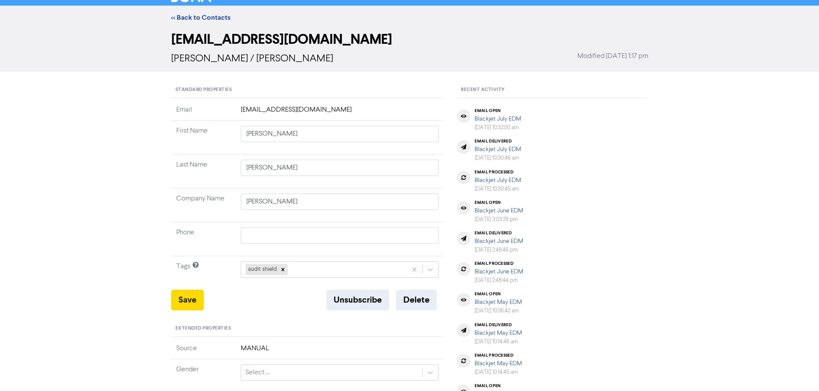
scroll to position [0, 0]
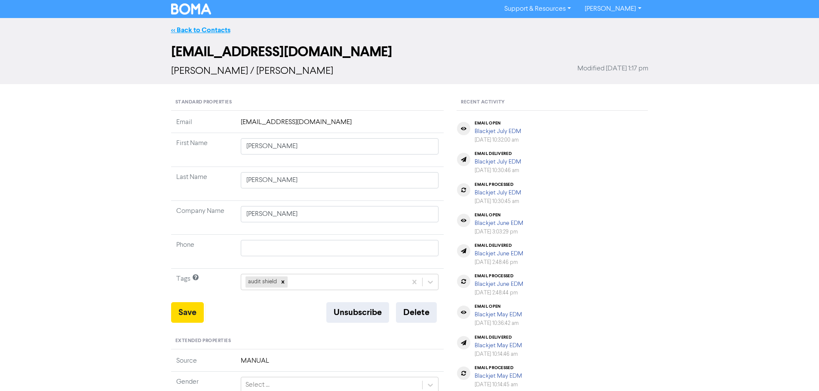
click at [198, 28] on link "<< Back to Contacts" at bounding box center [200, 30] width 59 height 9
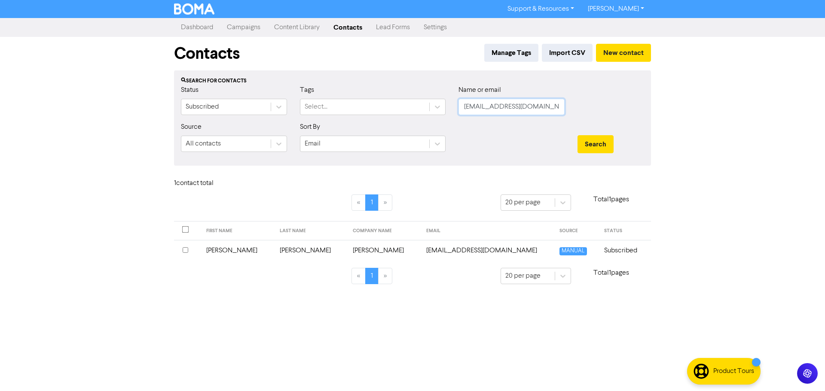
drag, startPoint x: 550, startPoint y: 108, endPoint x: 422, endPoint y: 98, distance: 128.0
click at [422, 98] on div "Status Subscribed Tags Select... Name or email [EMAIL_ADDRESS][DOMAIN_NAME]" at bounding box center [412, 103] width 476 height 37
click at [598, 136] on button "Search" at bounding box center [596, 144] width 36 height 18
click at [339, 251] on td "[PERSON_NAME]" at bounding box center [358, 250] width 75 height 21
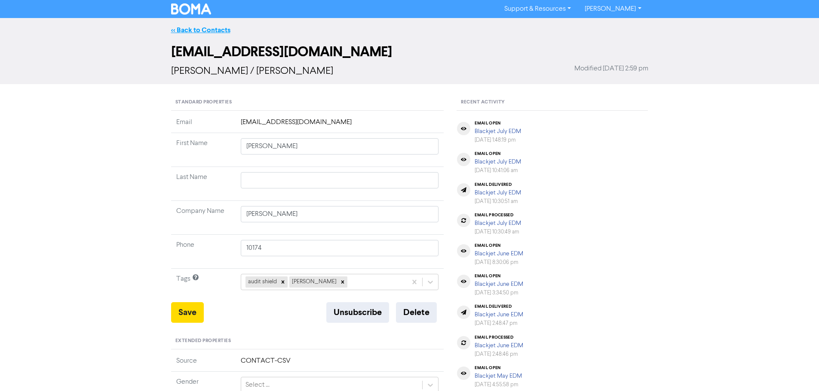
click at [181, 31] on link "<< Back to Contacts" at bounding box center [200, 30] width 59 height 9
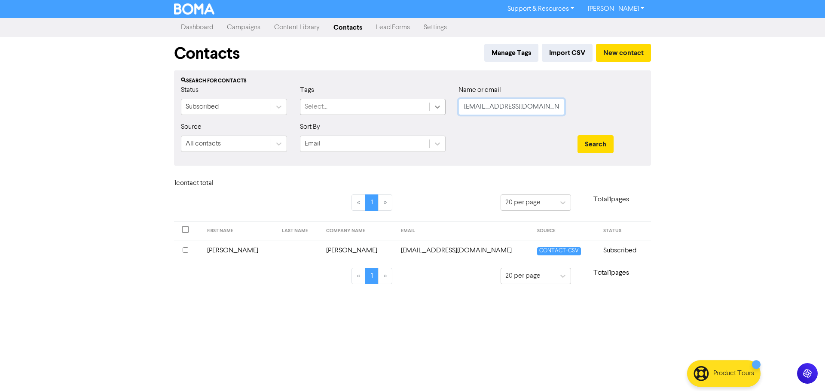
drag, startPoint x: 545, startPoint y: 108, endPoint x: 436, endPoint y: 109, distance: 109.6
click at [436, 109] on div "Status Subscribed Tags Select... Name or email [EMAIL_ADDRESS][DOMAIN_NAME]" at bounding box center [412, 103] width 476 height 37
click at [579, 137] on button "Search" at bounding box center [596, 144] width 36 height 18
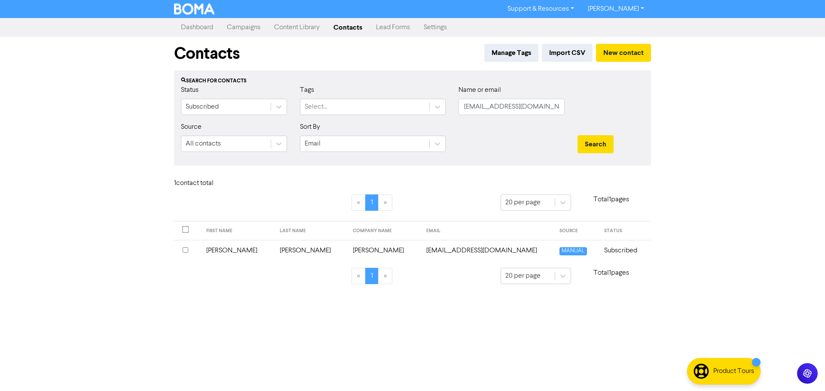
click at [427, 249] on td "[EMAIL_ADDRESS][DOMAIN_NAME]" at bounding box center [487, 250] width 133 height 21
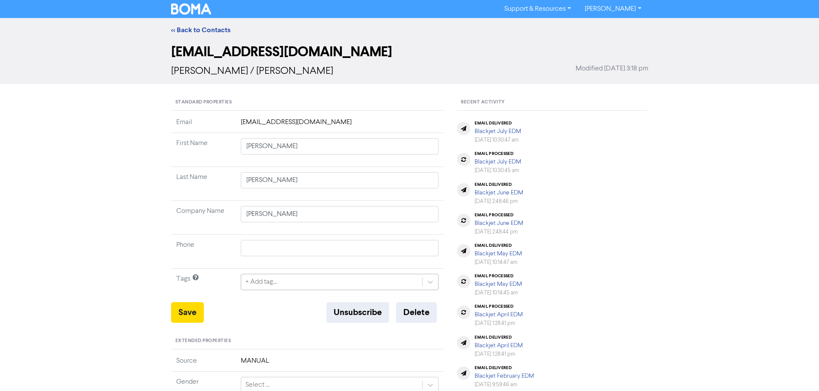
click at [299, 278] on div "+ Add tag..." at bounding box center [340, 282] width 198 height 16
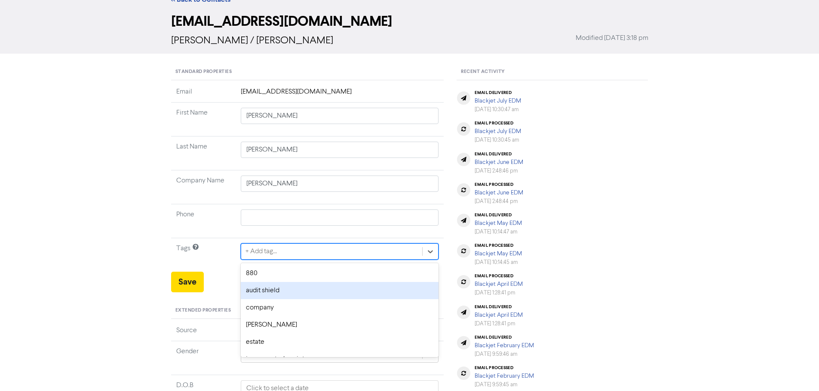
scroll to position [35, 0]
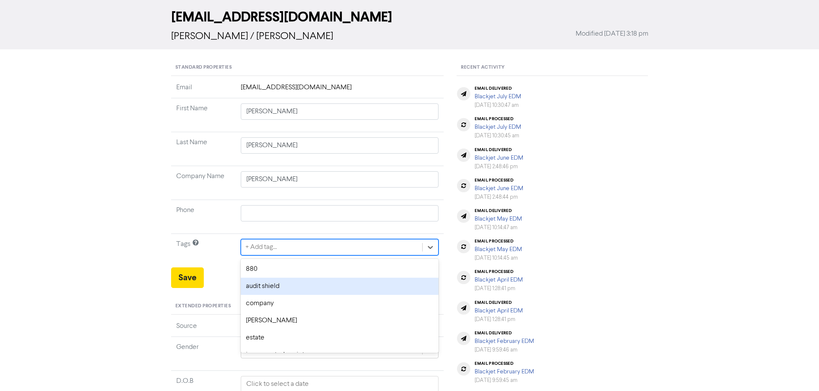
click at [280, 281] on div "audit shield" at bounding box center [340, 286] width 198 height 17
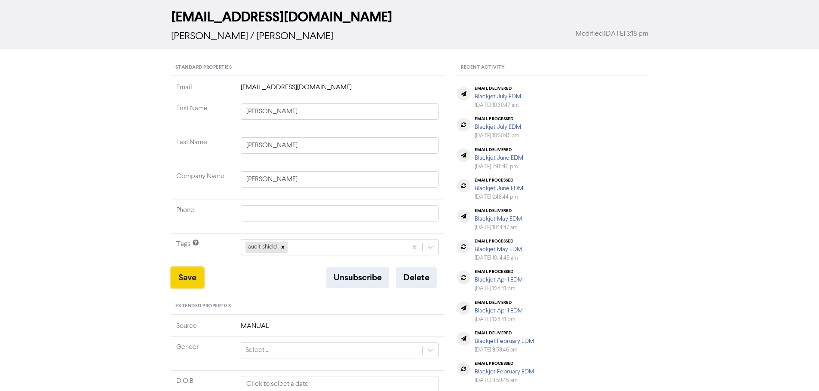
click at [186, 283] on button "Save" at bounding box center [187, 278] width 33 height 21
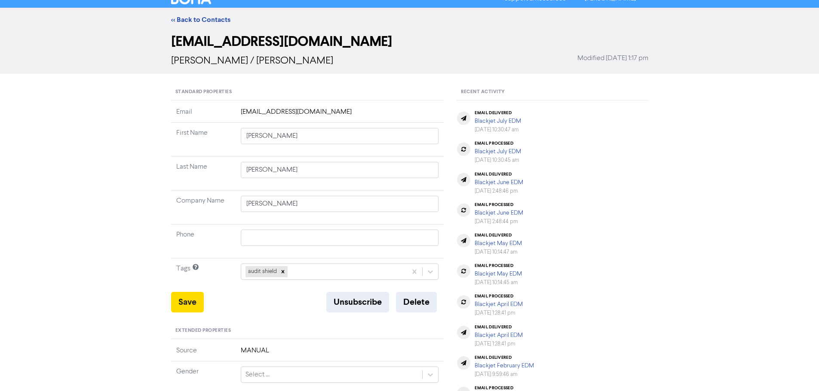
scroll to position [0, 0]
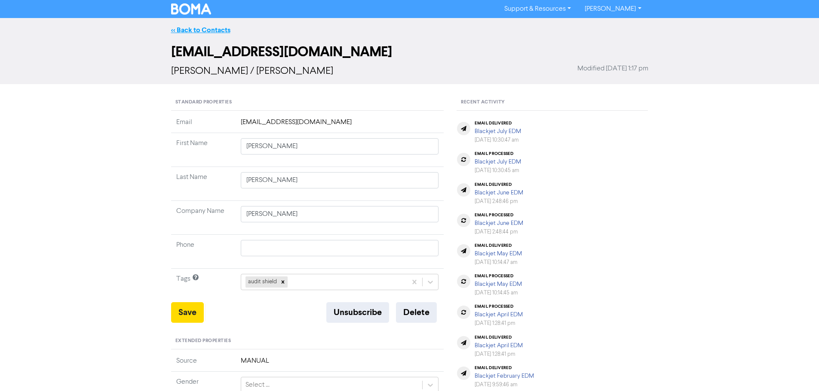
click at [207, 27] on link "<< Back to Contacts" at bounding box center [200, 30] width 59 height 9
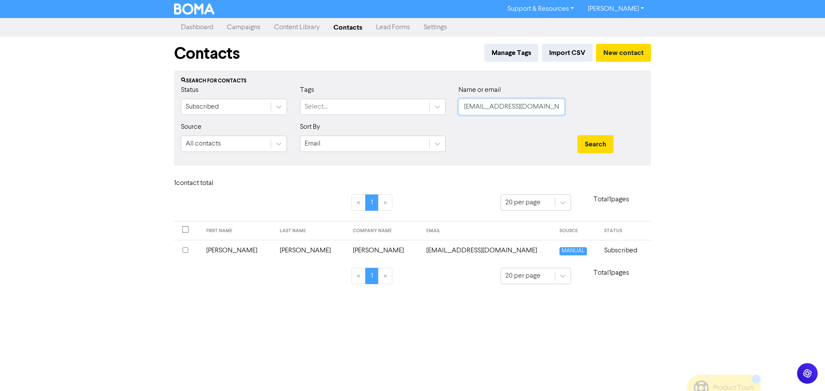
drag, startPoint x: 531, startPoint y: 110, endPoint x: 453, endPoint y: 110, distance: 77.8
click at [453, 110] on div "Name or email [EMAIL_ADDRESS][DOMAIN_NAME]" at bounding box center [511, 103] width 119 height 37
click at [596, 140] on button "Search" at bounding box center [596, 144] width 36 height 18
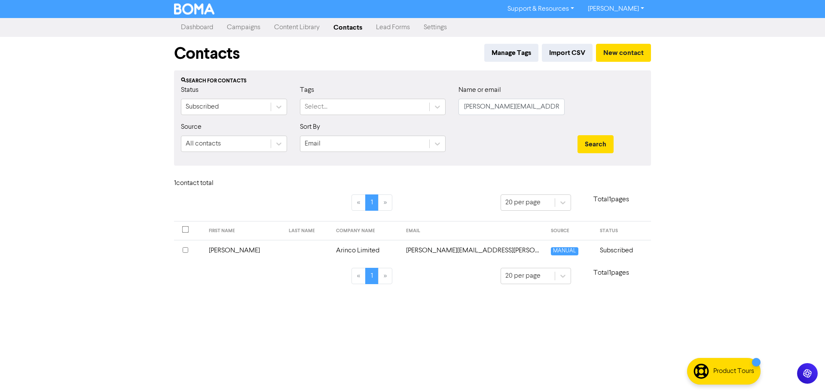
click at [421, 247] on td "[PERSON_NAME][EMAIL_ADDRESS][PERSON_NAME][DOMAIN_NAME]" at bounding box center [473, 250] width 145 height 21
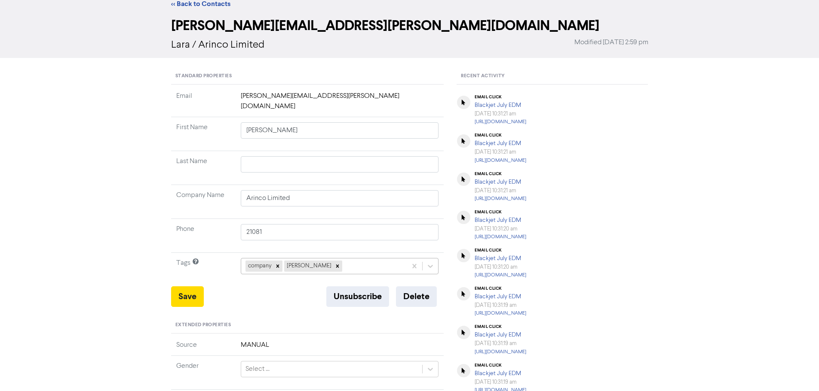
click at [352, 275] on div "company [PERSON_NAME]" at bounding box center [340, 266] width 198 height 16
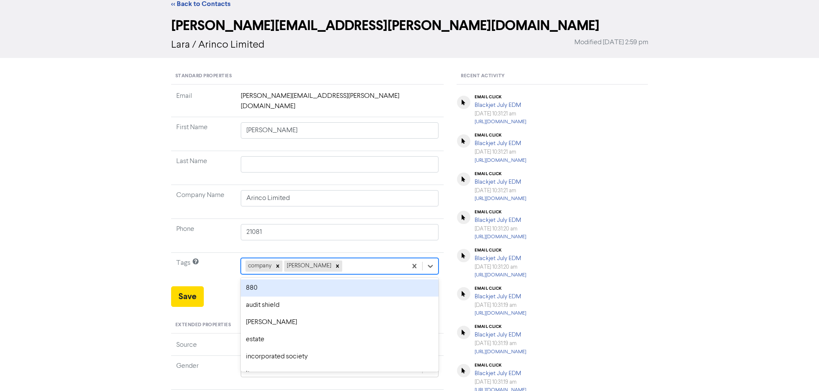
scroll to position [35, 0]
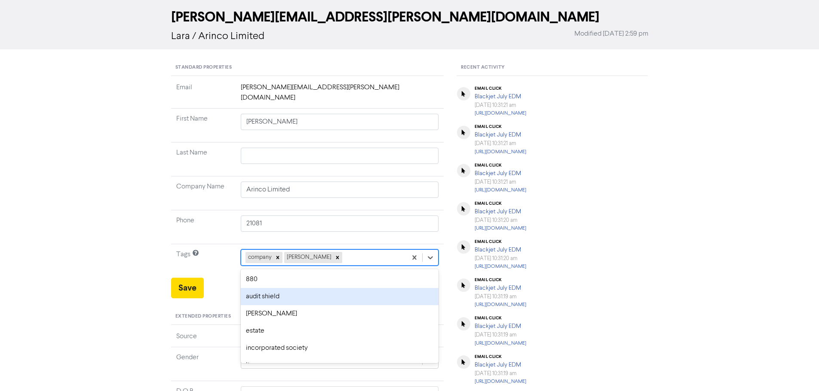
click at [299, 288] on div "audit shield" at bounding box center [340, 296] width 198 height 17
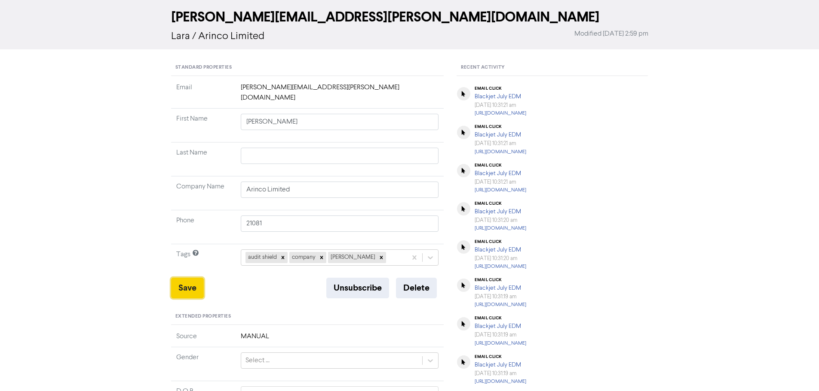
click at [190, 278] on button "Save" at bounding box center [187, 288] width 33 height 21
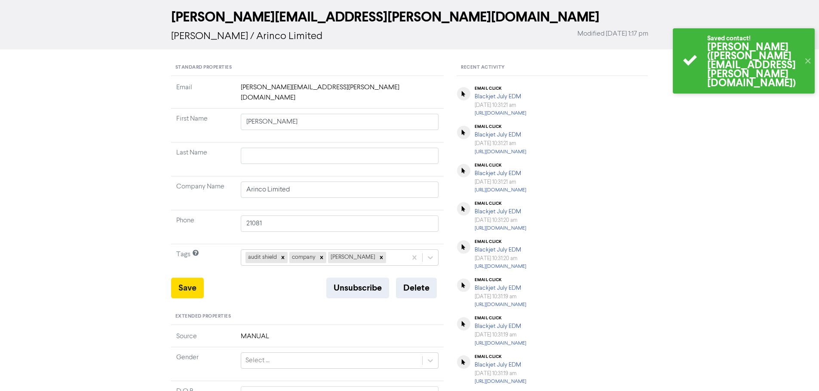
scroll to position [0, 0]
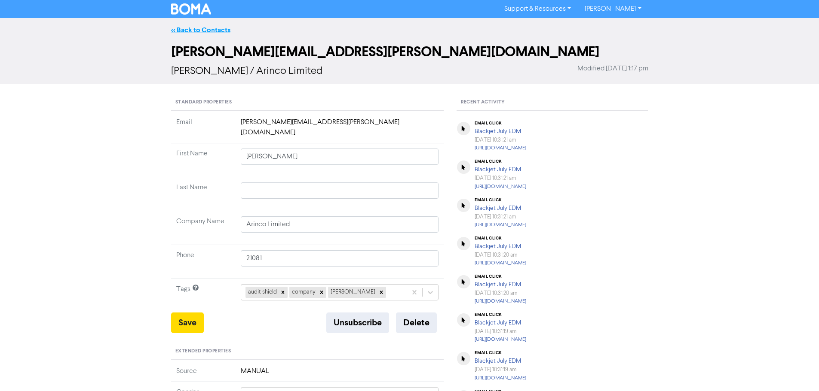
click at [211, 31] on link "<< Back to Contacts" at bounding box center [200, 30] width 59 height 9
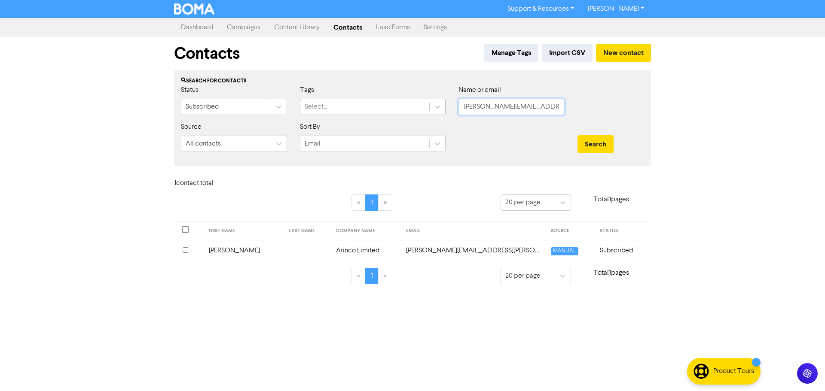
drag, startPoint x: 560, startPoint y: 109, endPoint x: 373, endPoint y: 109, distance: 186.9
click at [373, 109] on div "Status Subscribed Tags Select... Name or email [PERSON_NAME][EMAIL_ADDRESS][PER…" at bounding box center [412, 103] width 476 height 37
click at [591, 143] on button "Search" at bounding box center [596, 144] width 36 height 18
click at [326, 249] on td at bounding box center [345, 250] width 39 height 21
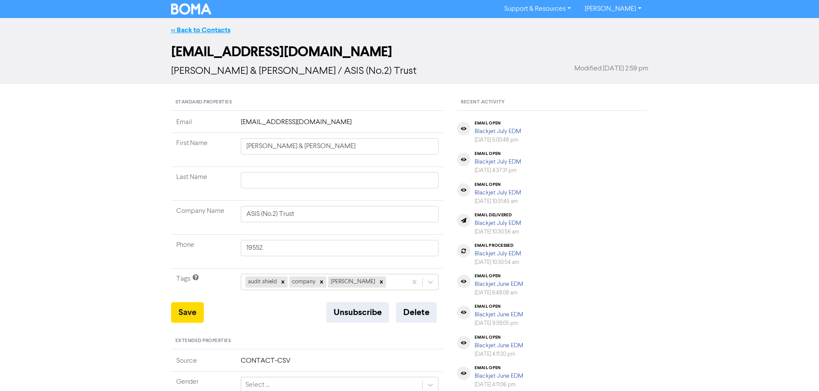
click at [199, 28] on link "<< Back to Contacts" at bounding box center [200, 30] width 59 height 9
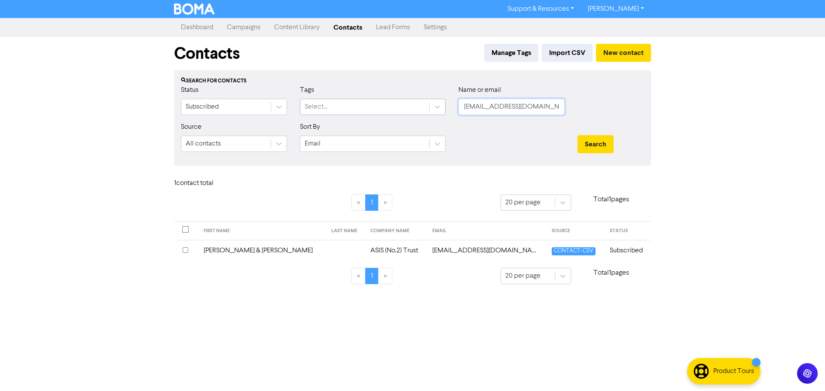
drag, startPoint x: 558, startPoint y: 110, endPoint x: 419, endPoint y: 110, distance: 138.4
click at [419, 110] on div "Status Subscribed Tags Select... Name or email [EMAIL_ADDRESS][DOMAIN_NAME]" at bounding box center [412, 103] width 476 height 37
click at [602, 139] on button "Search" at bounding box center [596, 144] width 36 height 18
click at [354, 251] on td "Assemblage Architects Limited" at bounding box center [363, 250] width 113 height 21
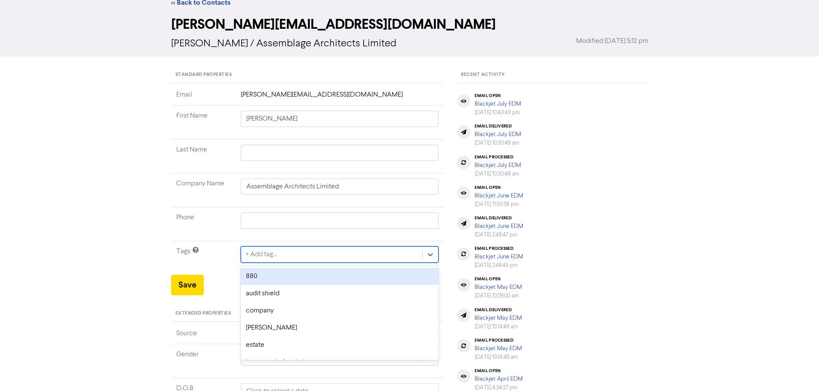
click at [281, 263] on div "option 880 focused, 1 of 12. 12 results available. Use Up and Down to choose op…" at bounding box center [340, 255] width 198 height 16
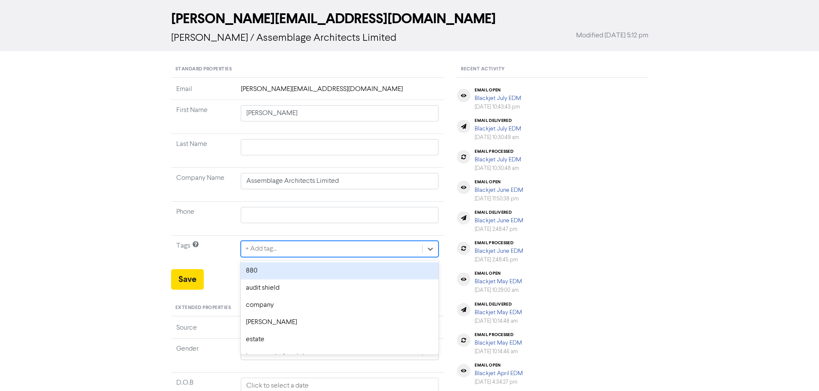
scroll to position [35, 0]
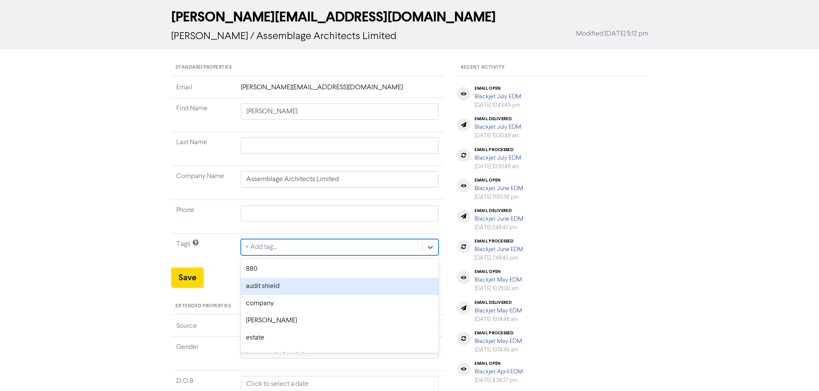
click at [273, 285] on div "audit shield" at bounding box center [340, 286] width 198 height 17
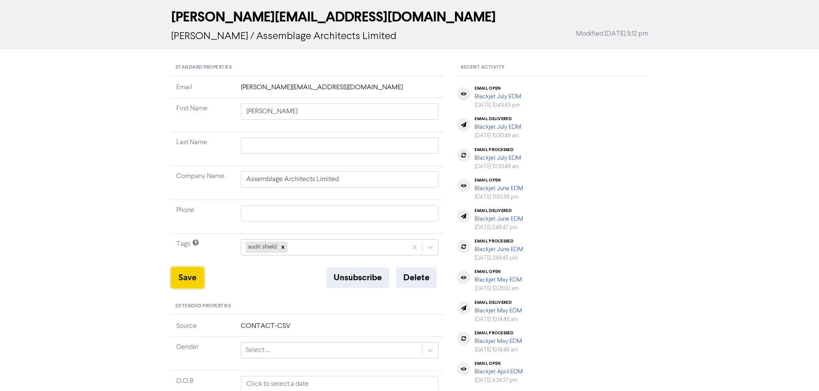
click at [183, 276] on button "Save" at bounding box center [187, 278] width 33 height 21
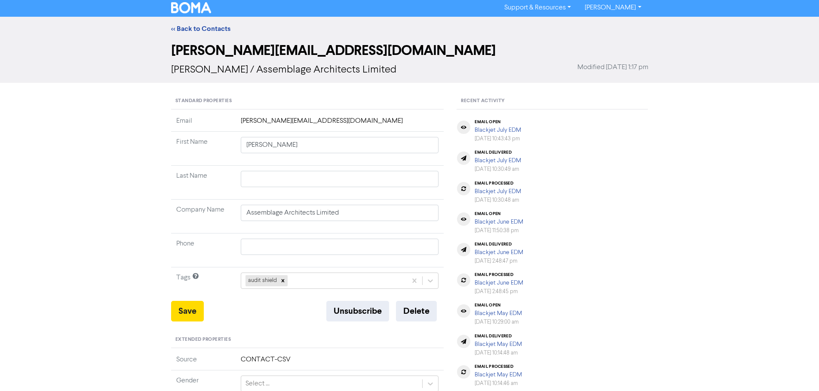
scroll to position [0, 0]
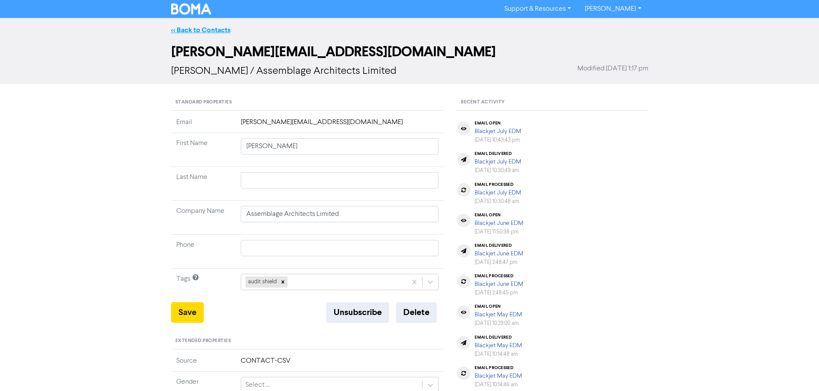
click at [199, 31] on link "<< Back to Contacts" at bounding box center [200, 30] width 59 height 9
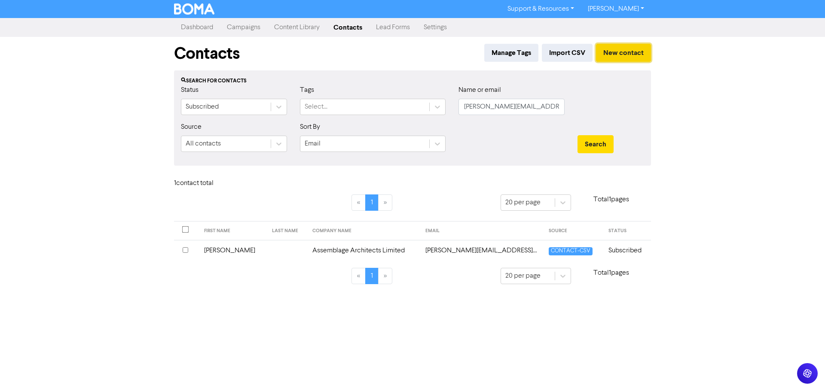
click at [618, 55] on button "New contact" at bounding box center [623, 53] width 55 height 18
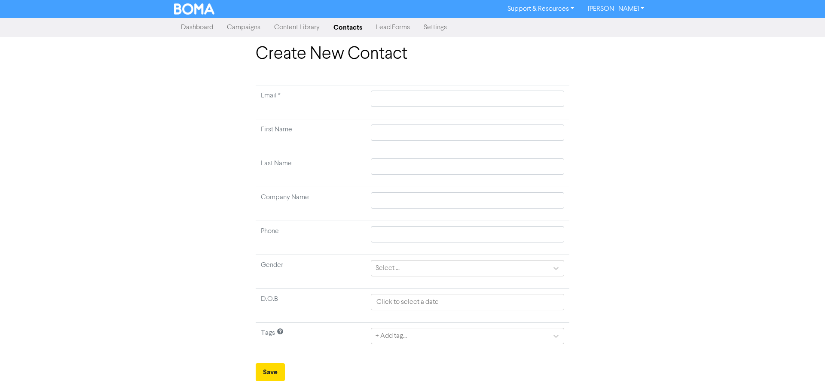
click at [342, 30] on link "Contacts" at bounding box center [348, 27] width 43 height 17
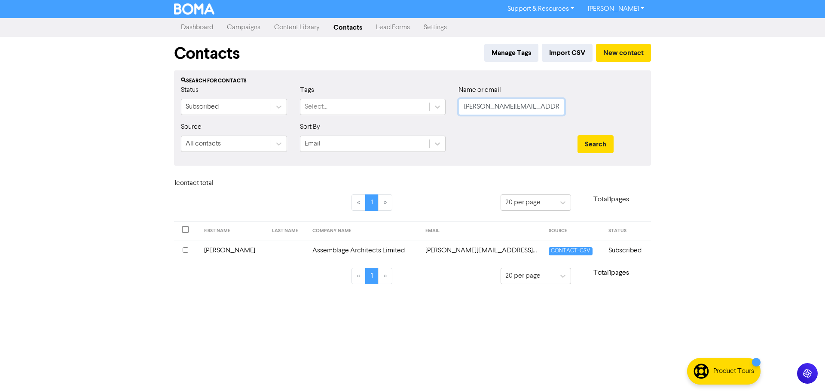
drag, startPoint x: 550, startPoint y: 106, endPoint x: 465, endPoint y: 104, distance: 84.7
click at [431, 105] on div "Status Subscribed Tags Select... Name or email [PERSON_NAME][EMAIL_ADDRESS][DOM…" at bounding box center [412, 103] width 476 height 37
click at [590, 142] on button "Search" at bounding box center [596, 144] width 36 height 18
click at [323, 250] on td "[PERSON_NAME]" at bounding box center [358, 250] width 75 height 21
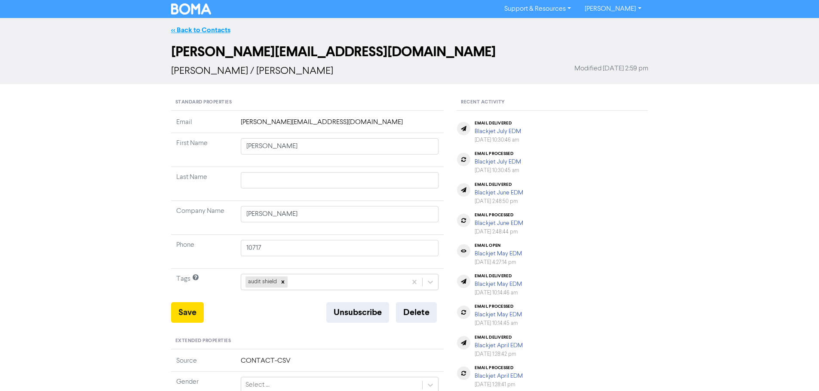
click at [214, 27] on link "<< Back to Contacts" at bounding box center [200, 30] width 59 height 9
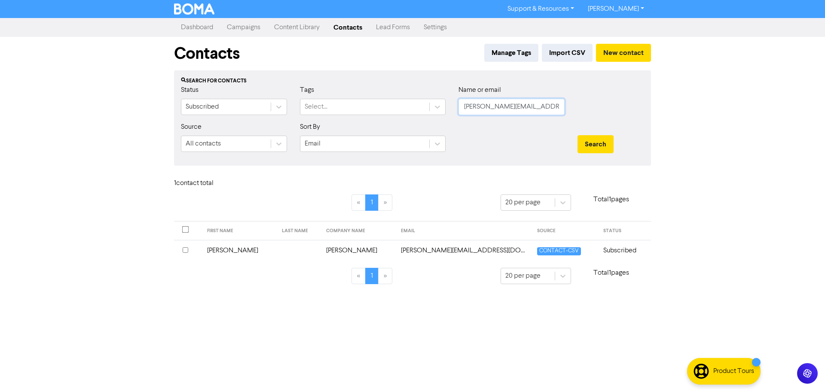
drag, startPoint x: 540, startPoint y: 108, endPoint x: 468, endPoint y: 109, distance: 72.6
click at [453, 107] on div "Name or email [PERSON_NAME][EMAIL_ADDRESS][DOMAIN_NAME]" at bounding box center [511, 103] width 119 height 37
click at [591, 147] on button "Search" at bounding box center [596, 144] width 36 height 18
click at [321, 252] on td "[PERSON_NAME]" at bounding box center [358, 250] width 75 height 21
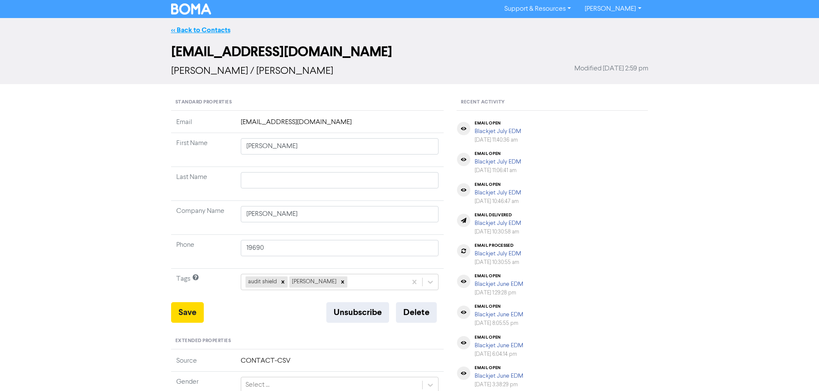
click at [214, 30] on link "<< Back to Contacts" at bounding box center [200, 30] width 59 height 9
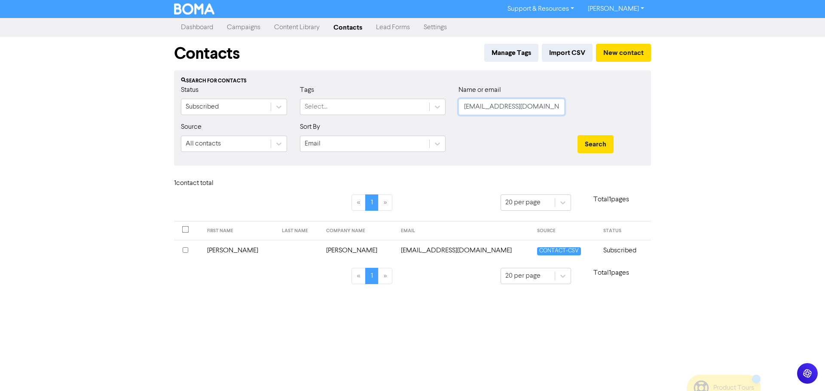
drag, startPoint x: 547, startPoint y: 109, endPoint x: 471, endPoint y: 109, distance: 76.1
click at [471, 109] on input "[EMAIL_ADDRESS][DOMAIN_NAME]" at bounding box center [512, 107] width 106 height 16
click at [540, 110] on input "[EMAIL_ADDRESS][DOMAIN_NAME]" at bounding box center [512, 107] width 106 height 16
click at [543, 108] on input "[EMAIL_ADDRESS][DOMAIN_NAME]" at bounding box center [512, 107] width 106 height 16
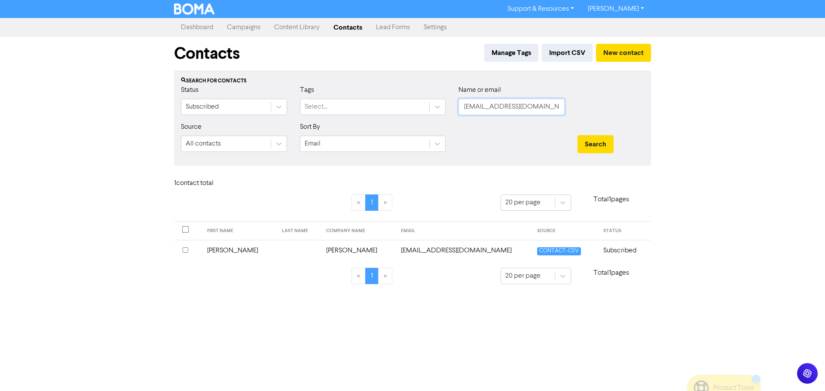
click at [543, 108] on input "[EMAIL_ADDRESS][DOMAIN_NAME]" at bounding box center [512, 107] width 106 height 16
click at [601, 141] on button "Search" at bounding box center [596, 144] width 36 height 18
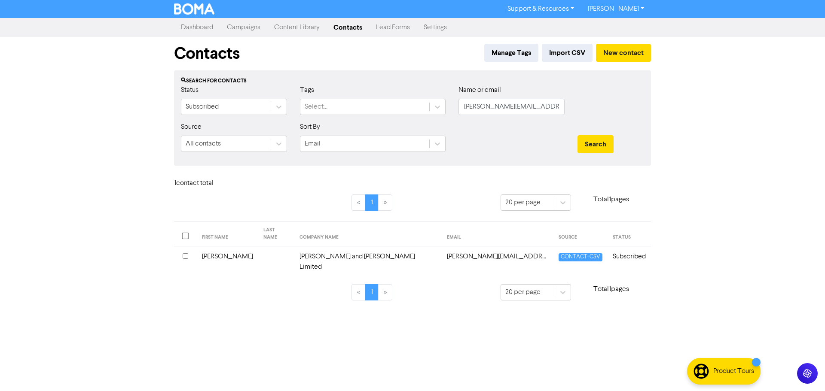
click at [326, 247] on td "[PERSON_NAME] and [PERSON_NAME] Limited" at bounding box center [367, 262] width 147 height 31
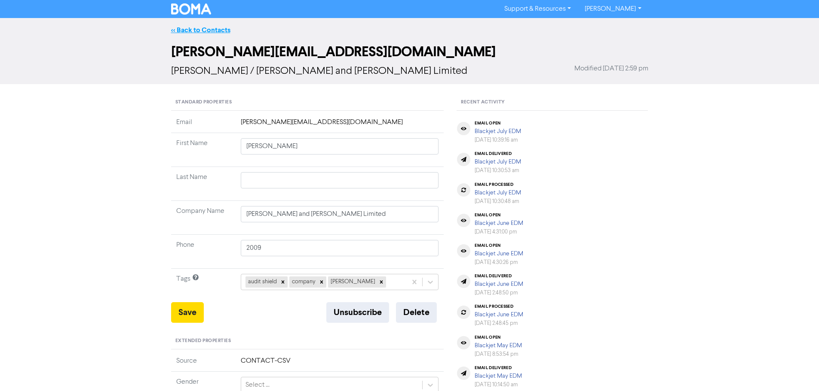
click at [211, 29] on link "<< Back to Contacts" at bounding box center [200, 30] width 59 height 9
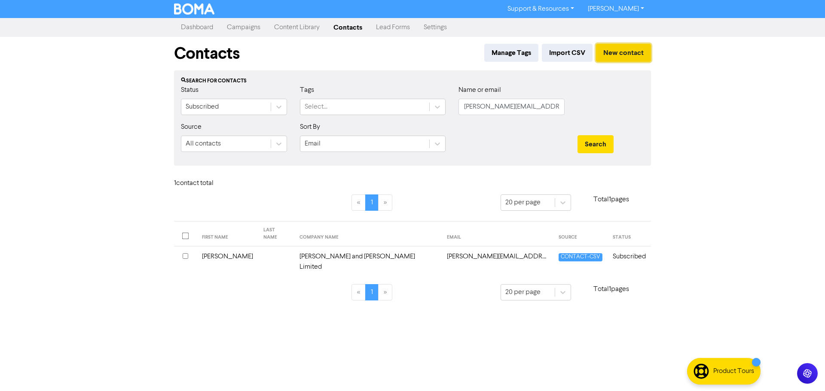
click at [634, 53] on button "New contact" at bounding box center [623, 53] width 55 height 18
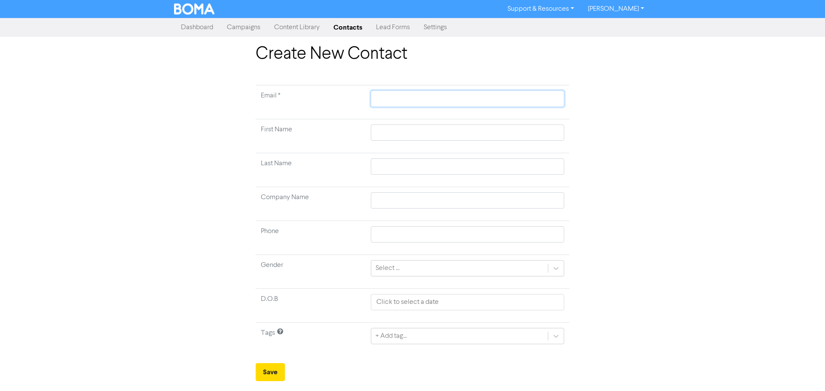
click at [406, 99] on input "text" at bounding box center [467, 99] width 193 height 16
click at [393, 134] on td at bounding box center [468, 136] width 204 height 34
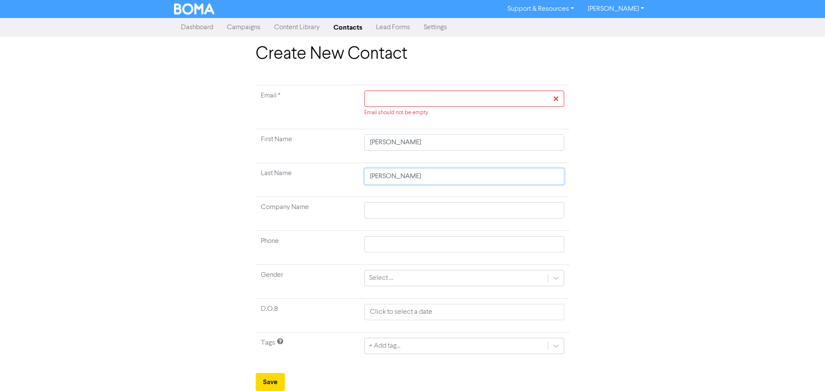
click at [375, 178] on input "[PERSON_NAME]" at bounding box center [464, 176] width 200 height 16
click at [411, 99] on input "text" at bounding box center [464, 99] width 200 height 16
click at [355, 31] on link "Contacts" at bounding box center [348, 27] width 43 height 17
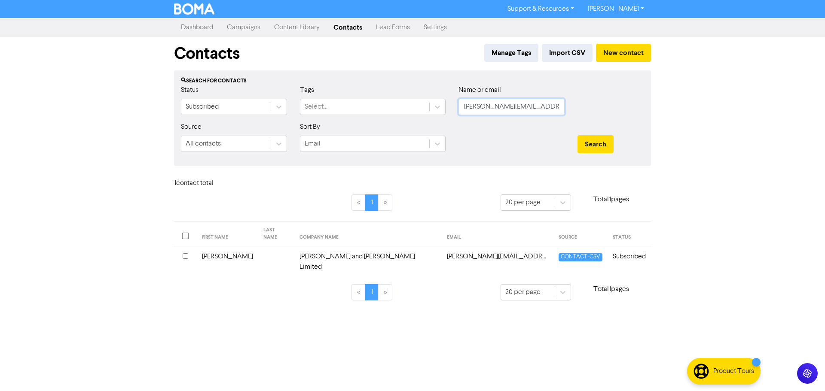
drag, startPoint x: 553, startPoint y: 106, endPoint x: 389, endPoint y: 98, distance: 163.5
click at [389, 98] on div "Status Subscribed Tags Select... Name or email [PERSON_NAME][EMAIL_ADDRESS][DOM…" at bounding box center [412, 103] width 476 height 37
click at [489, 111] on input "text" at bounding box center [512, 107] width 106 height 16
click at [593, 149] on button "Search" at bounding box center [596, 144] width 36 height 18
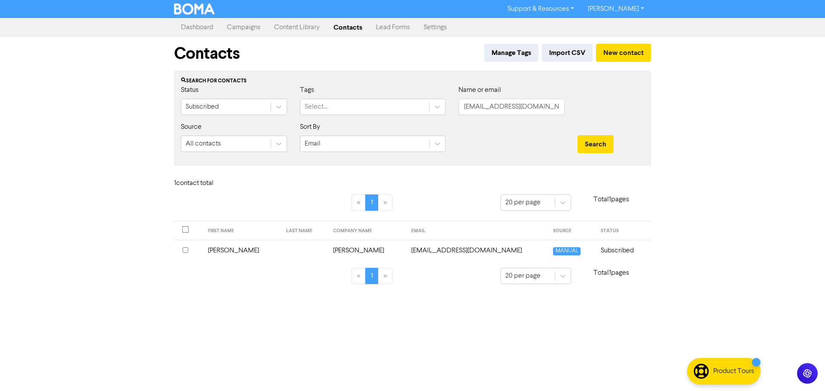
click at [432, 248] on td "[EMAIL_ADDRESS][DOMAIN_NAME]" at bounding box center [477, 250] width 142 height 21
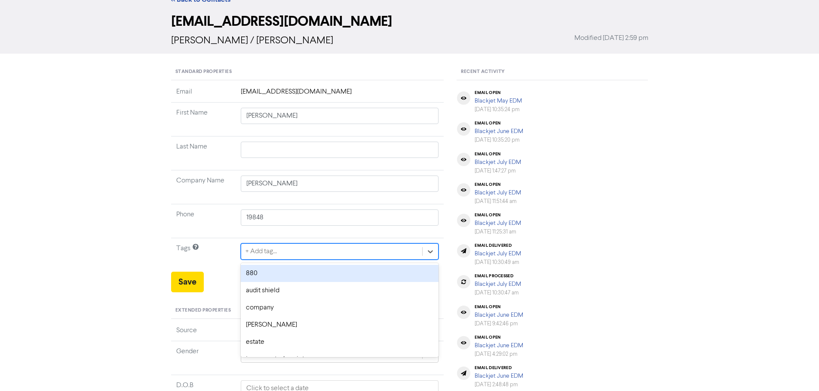
click at [293, 260] on div "option 880 focused, 1 of 12. 12 results available. Use Up and Down to choose op…" at bounding box center [340, 252] width 198 height 16
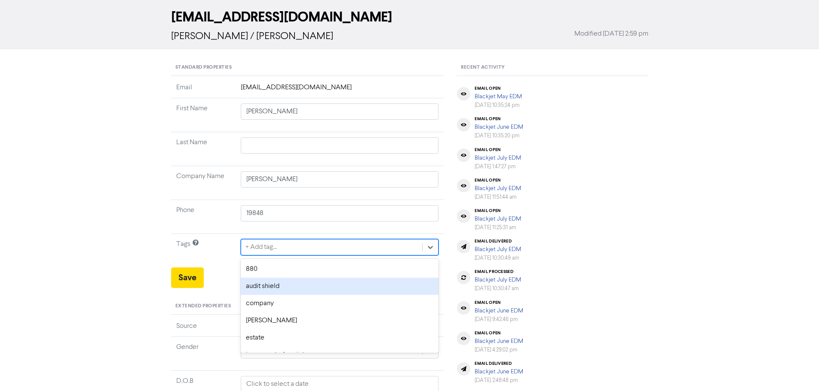
click at [287, 284] on div "audit shield" at bounding box center [340, 286] width 198 height 17
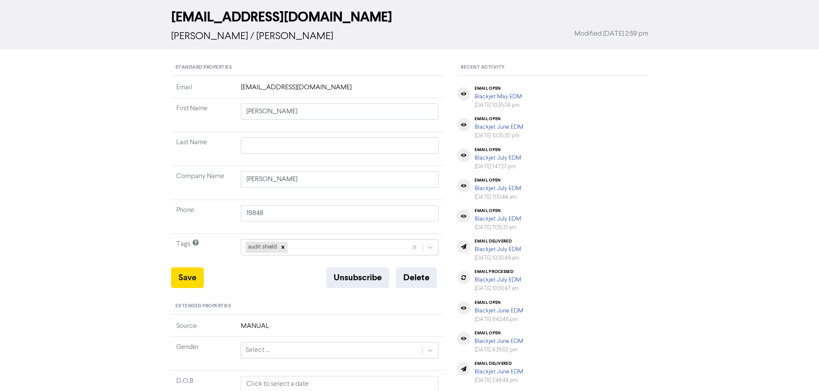
click at [278, 281] on div "Save Unsubscribe Delete" at bounding box center [307, 278] width 273 height 21
click at [196, 278] on button "Save" at bounding box center [187, 278] width 33 height 21
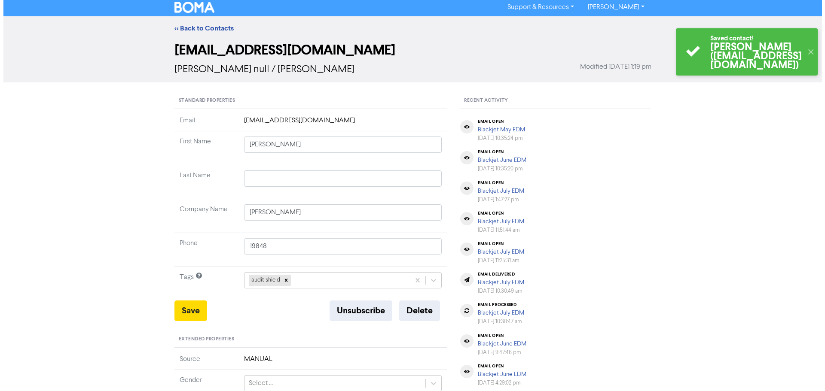
scroll to position [0, 0]
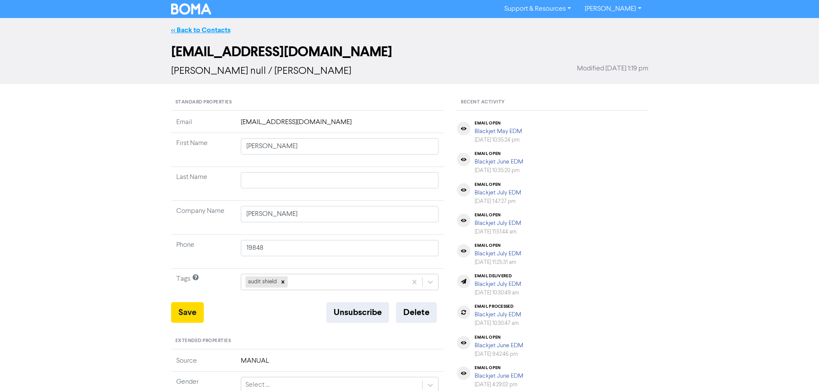
click at [200, 28] on link "<< Back to Contacts" at bounding box center [200, 30] width 59 height 9
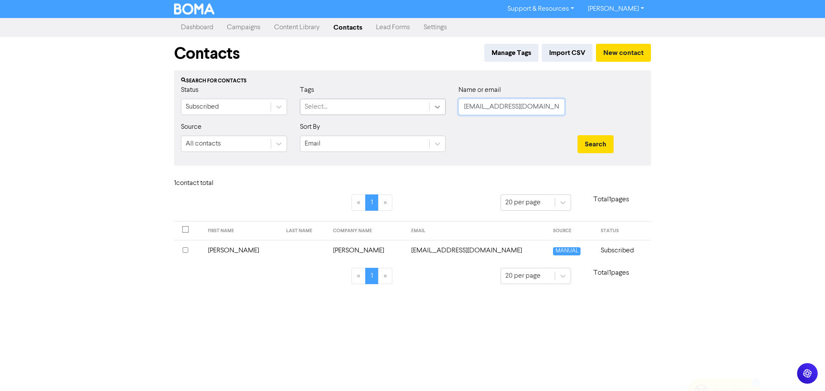
drag, startPoint x: 544, startPoint y: 107, endPoint x: 430, endPoint y: 107, distance: 114.3
click at [430, 107] on div "Status Subscribed Tags Select... Name or email [EMAIL_ADDRESS][DOMAIN_NAME]" at bounding box center [412, 103] width 476 height 37
click at [601, 143] on button "Search" at bounding box center [596, 144] width 36 height 18
